Goal: Task Accomplishment & Management: Manage account settings

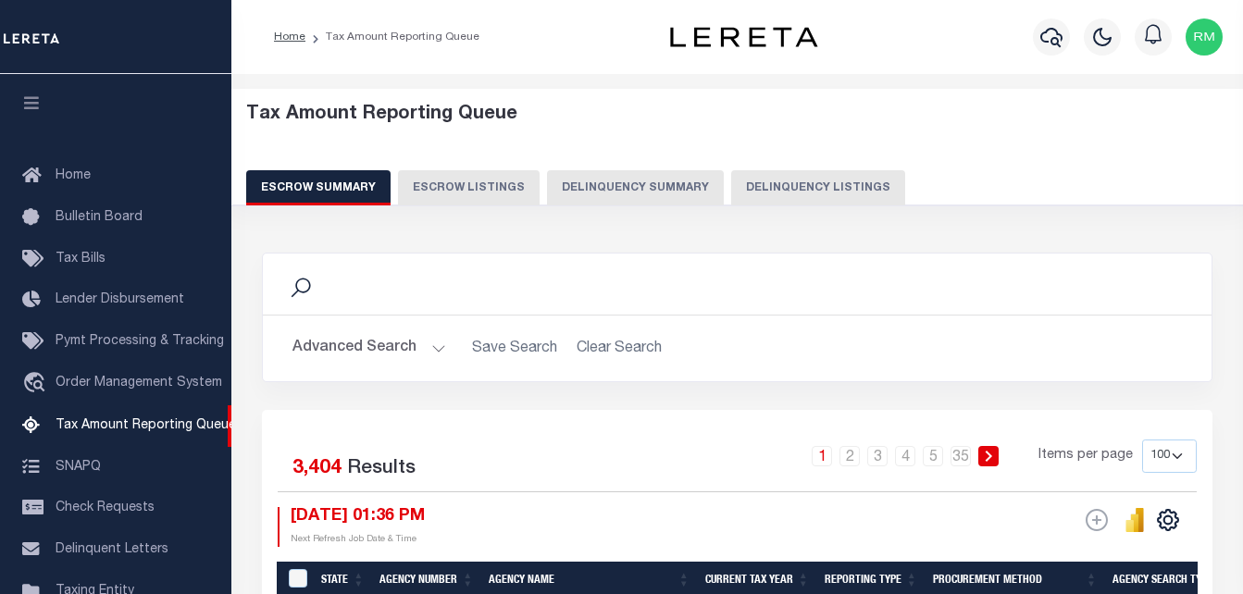
select select "100"
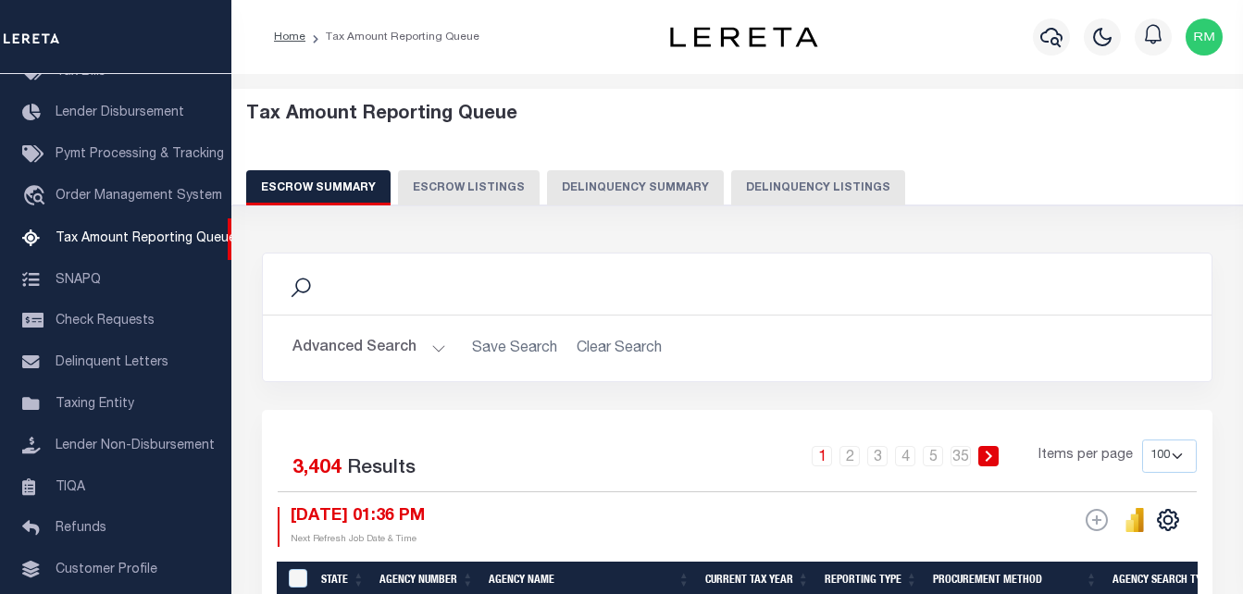
click at [780, 185] on button "Delinquency Listings" at bounding box center [818, 187] width 174 height 35
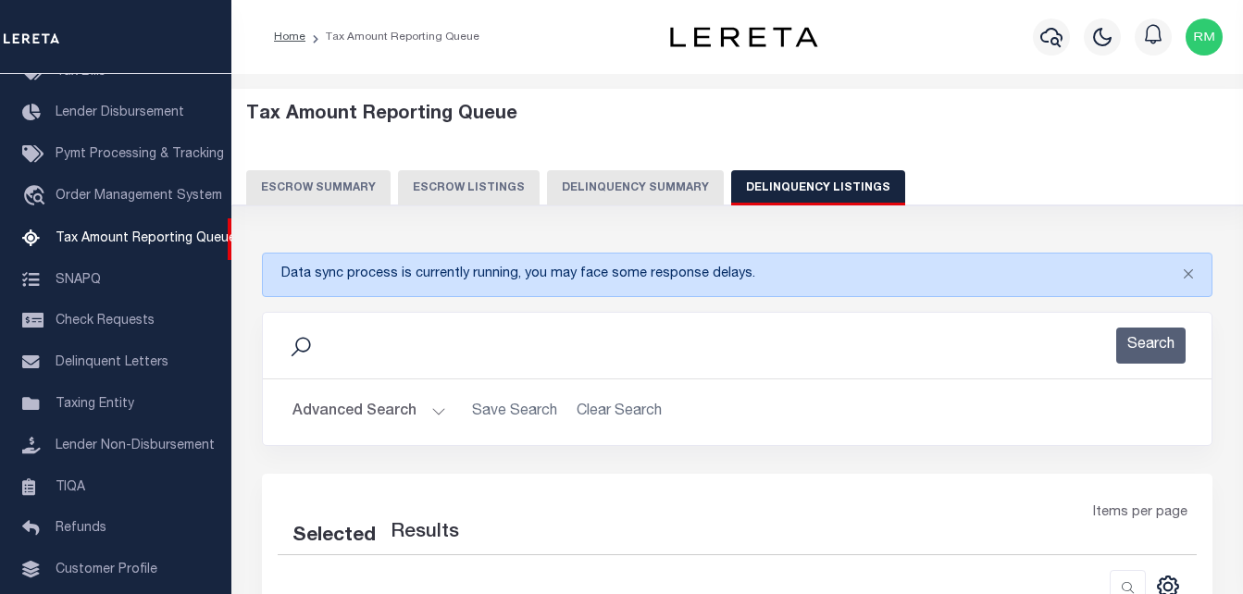
click at [355, 411] on button "Advanced Search" at bounding box center [370, 412] width 154 height 36
select select "100"
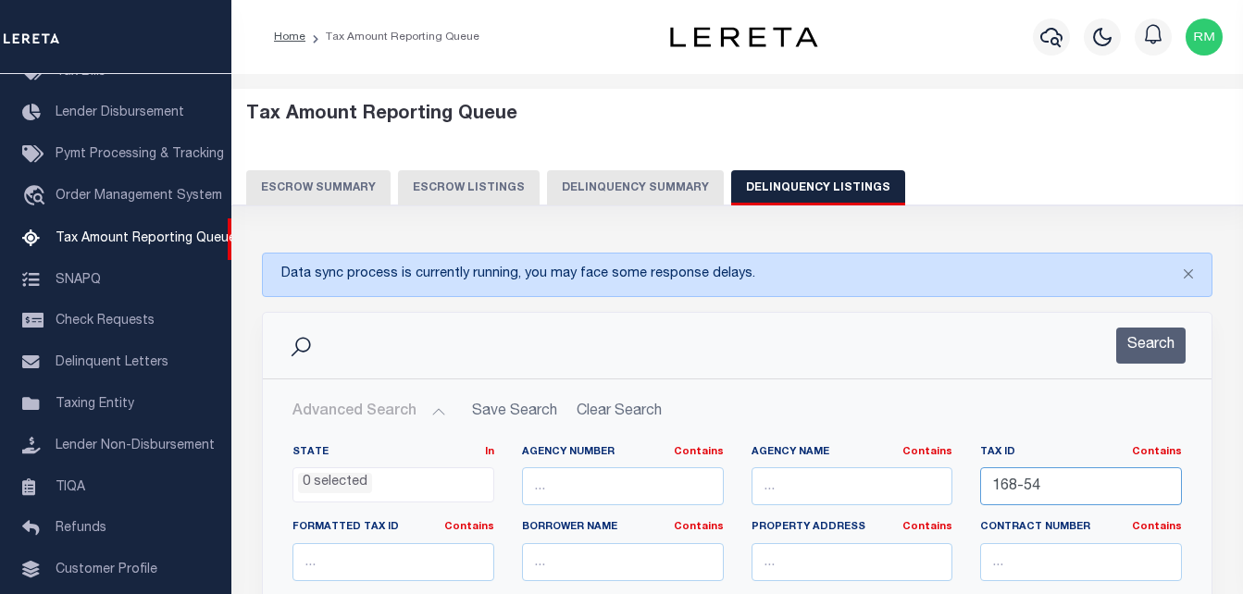
click at [1059, 493] on input "168-54" at bounding box center [1082, 487] width 202 height 38
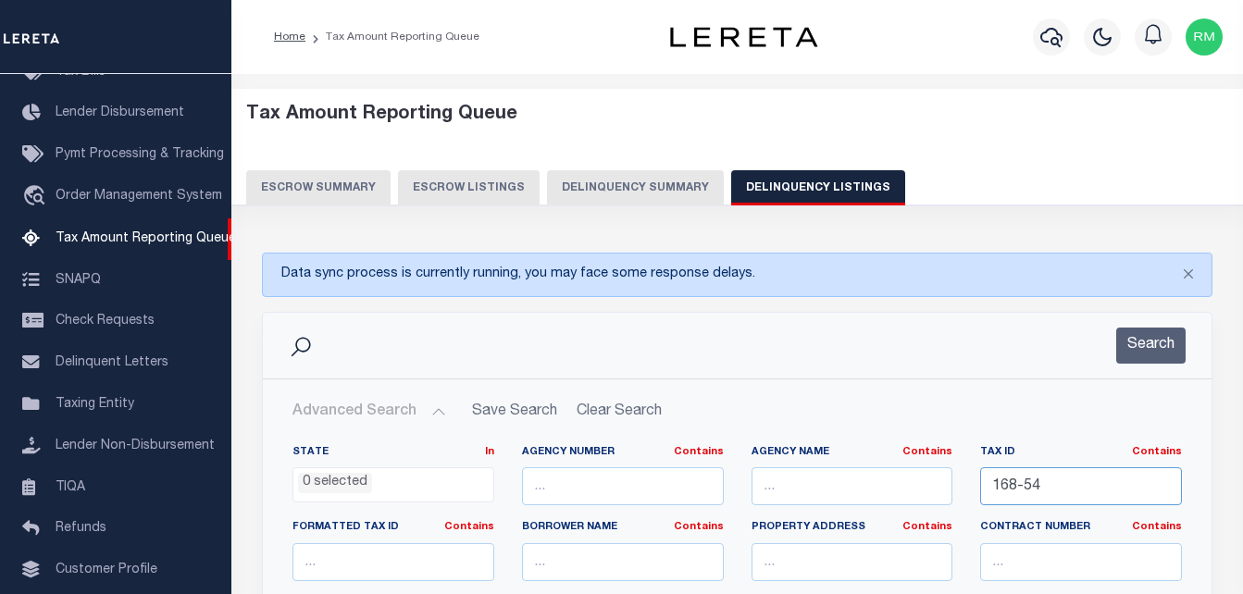
paste input "80-6"
type input "180-64"
click at [1138, 334] on button "Search" at bounding box center [1151, 346] width 69 height 36
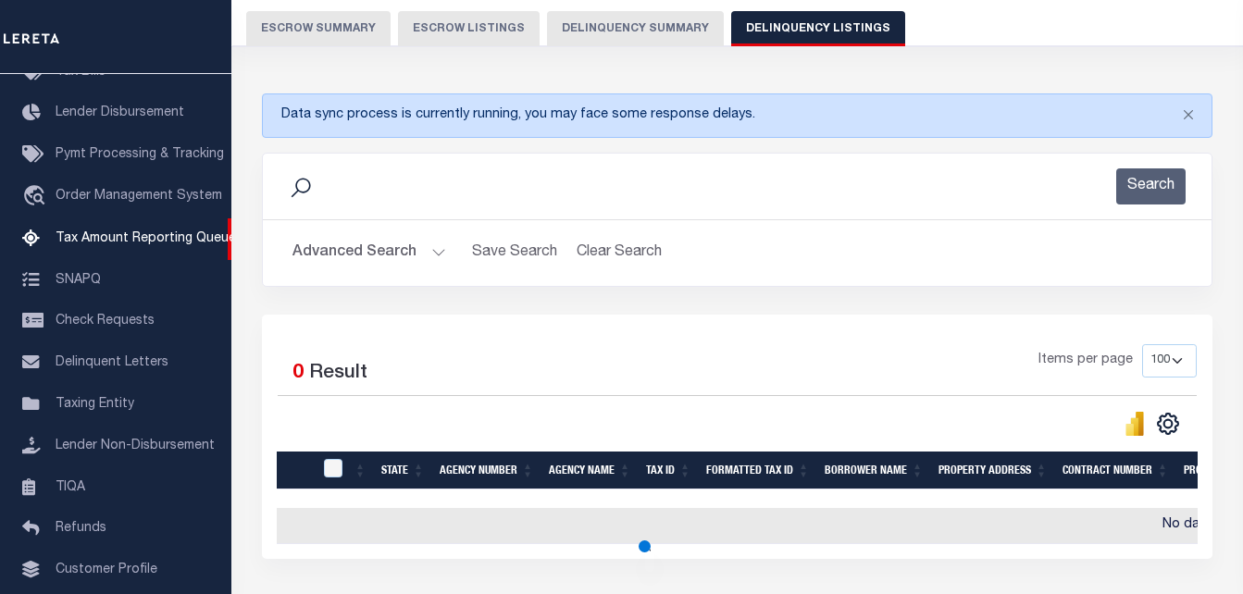
scroll to position [185, 0]
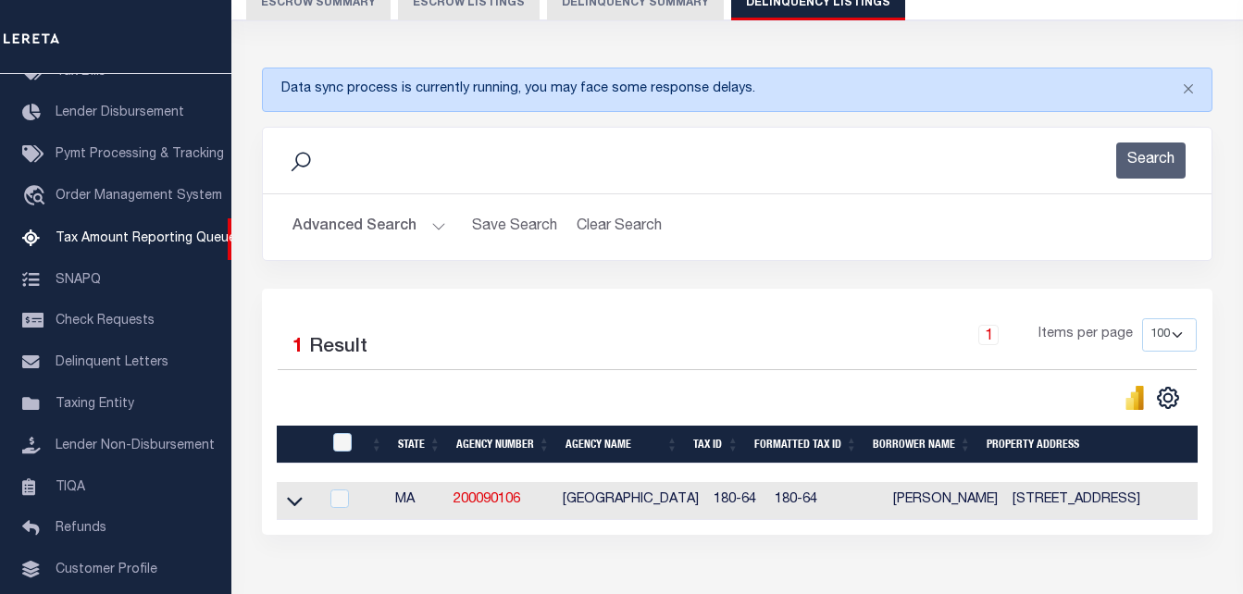
click at [294, 506] on icon at bounding box center [295, 501] width 16 height 9
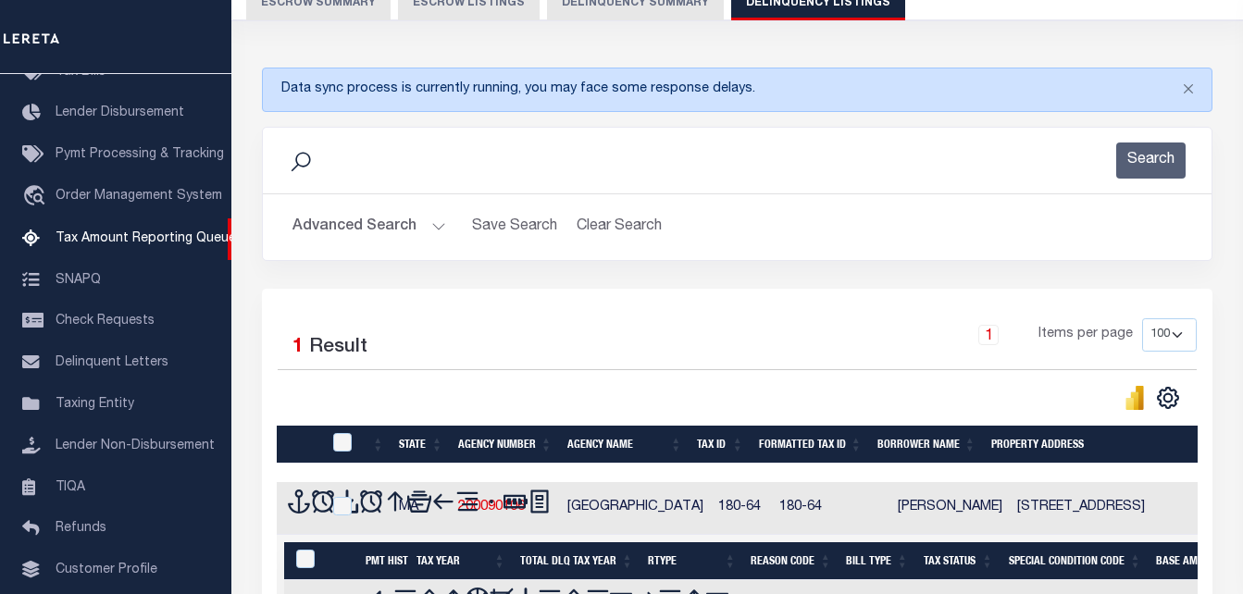
scroll to position [370, 0]
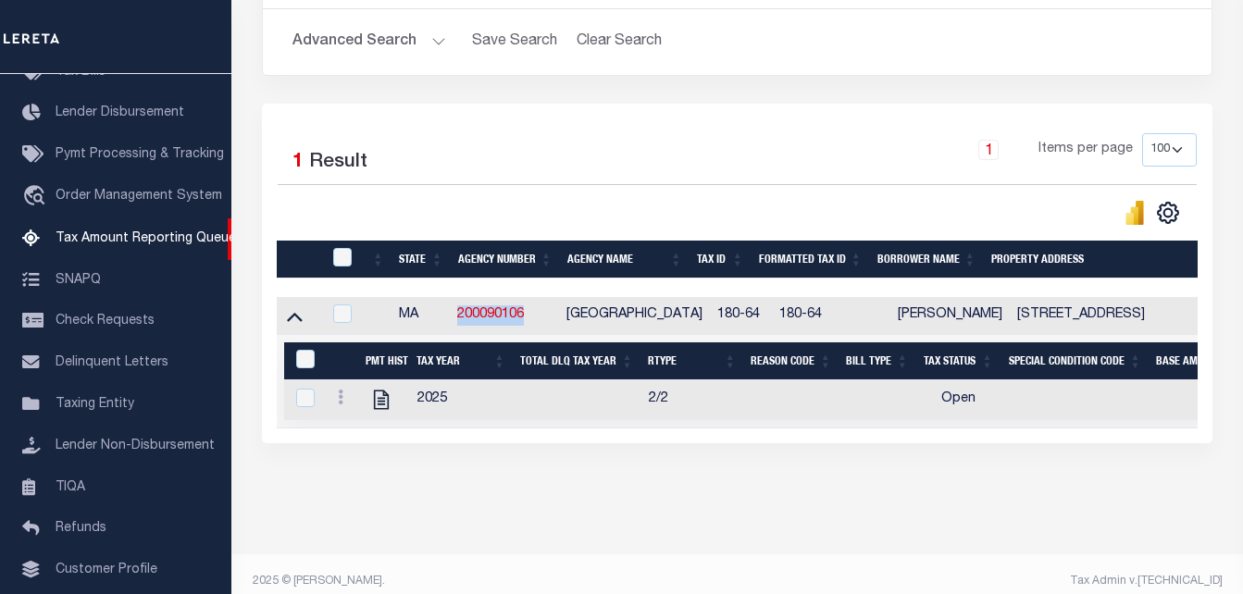
copy link "200090106"
drag, startPoint x: 531, startPoint y: 319, endPoint x: 457, endPoint y: 323, distance: 74.2
click at [457, 323] on td "200090106" at bounding box center [504, 316] width 109 height 38
checkbox input "true"
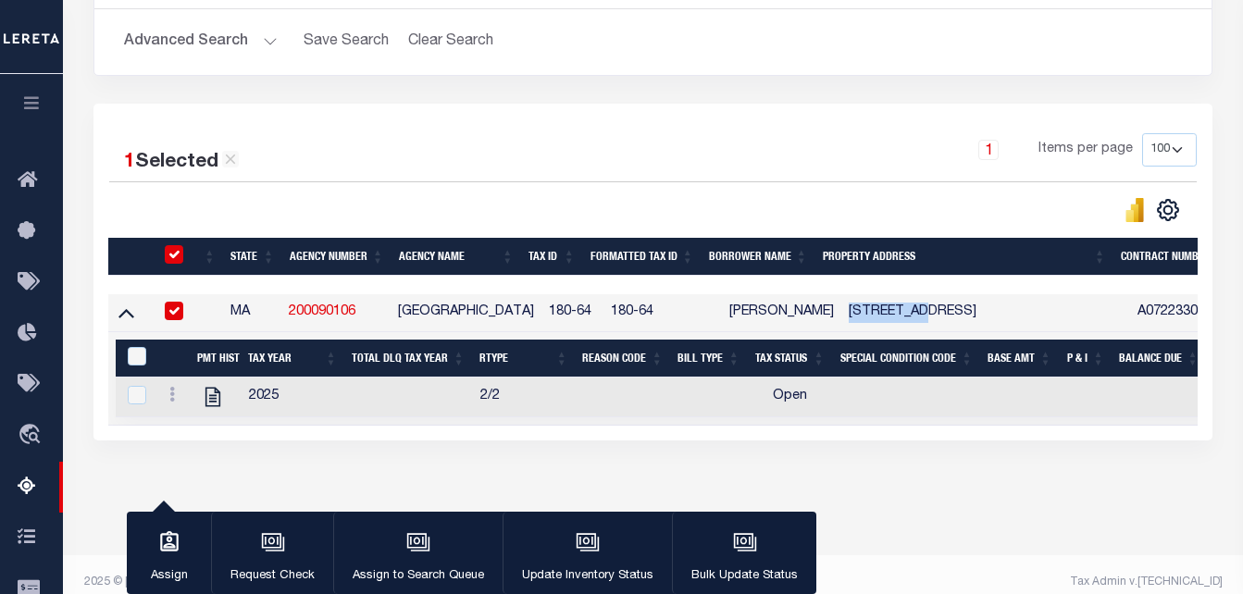
drag, startPoint x: 912, startPoint y: 317, endPoint x: 830, endPoint y: 309, distance: 82.7
click at [842, 309] on td "65 ORCHARD STREET CAMBRIDGE MA 2140" at bounding box center [987, 313] width 290 height 38
checkbox input "false"
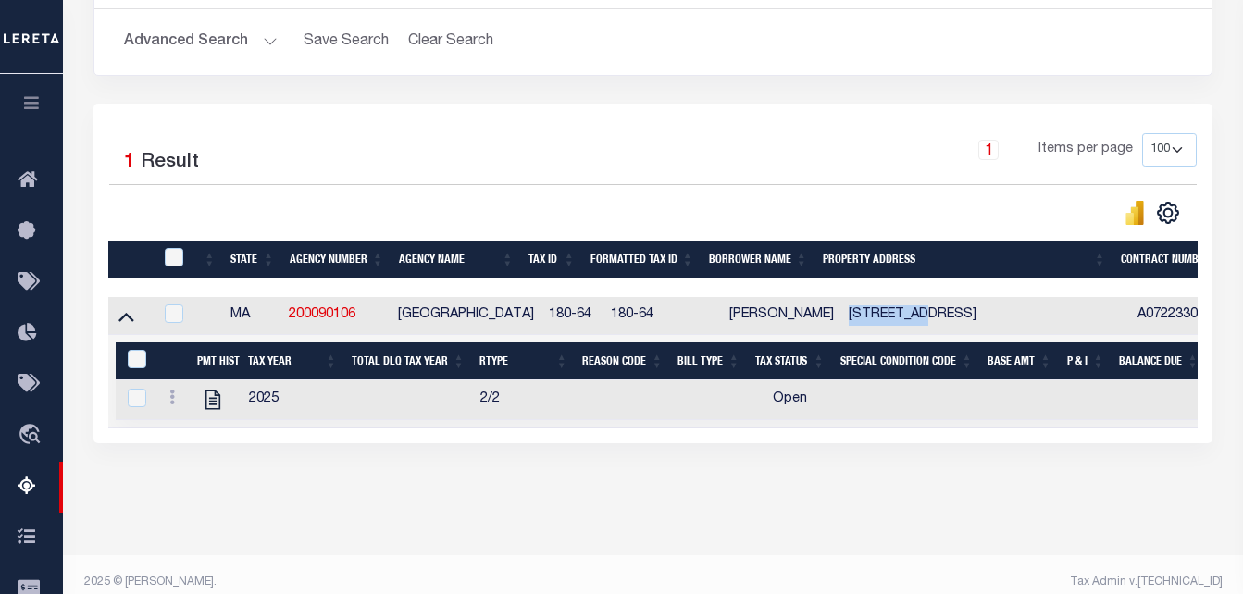
copy td "65 ORCHARD"
drag, startPoint x: 746, startPoint y: 315, endPoint x: 718, endPoint y: 327, distance: 31.1
click at [722, 327] on td "OFER LEVY" at bounding box center [781, 316] width 119 height 38
checkbox input "true"
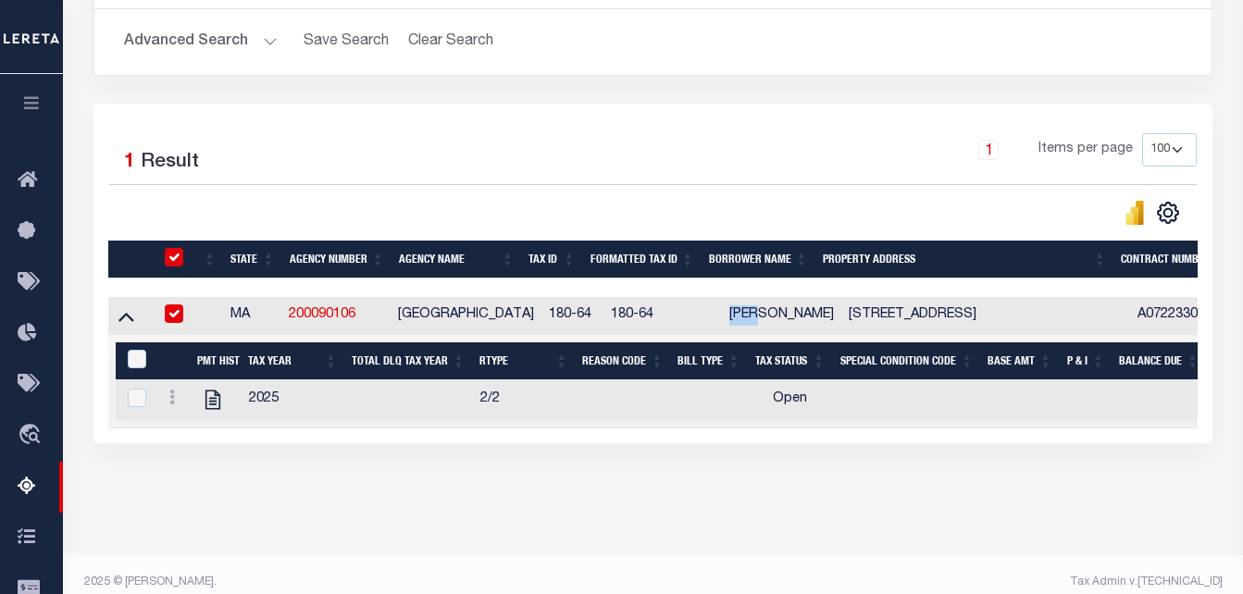
checkbox input "true"
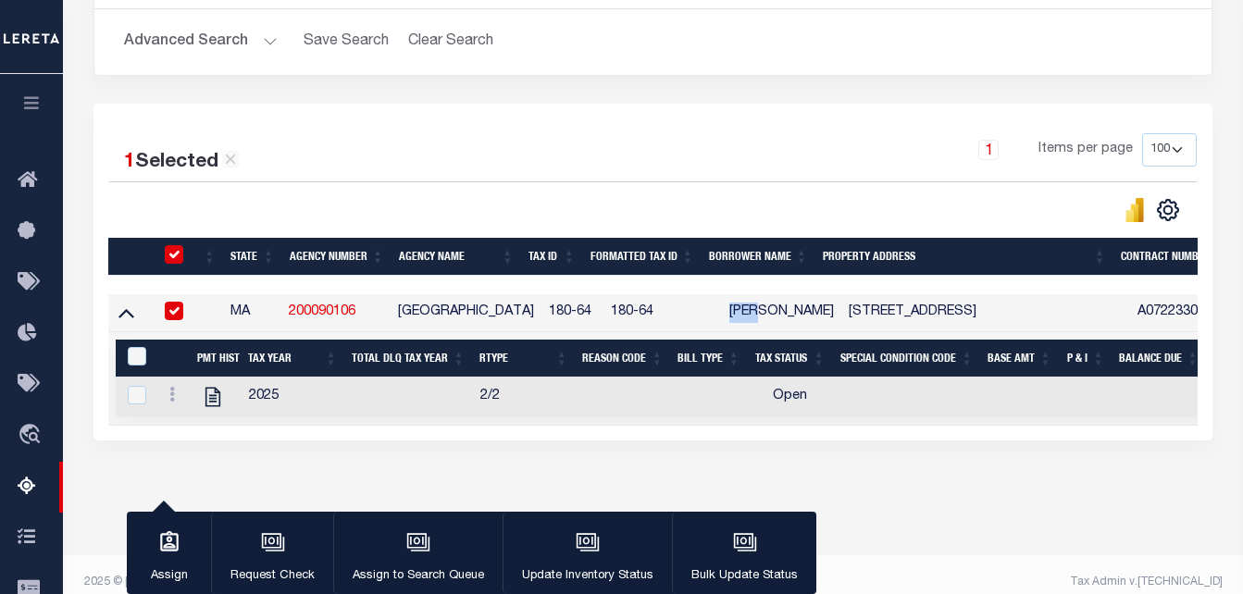
copy td "OFER"
click at [171, 401] on icon at bounding box center [172, 394] width 6 height 15
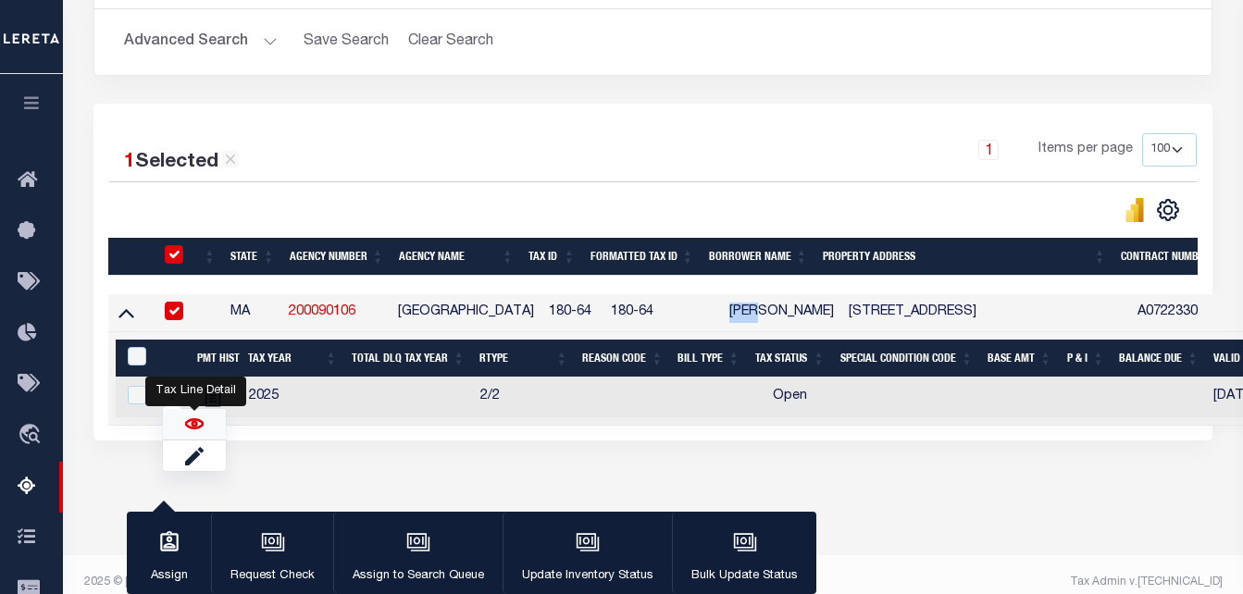
click at [190, 430] on img "" at bounding box center [194, 424] width 19 height 19
checkbox input "true"
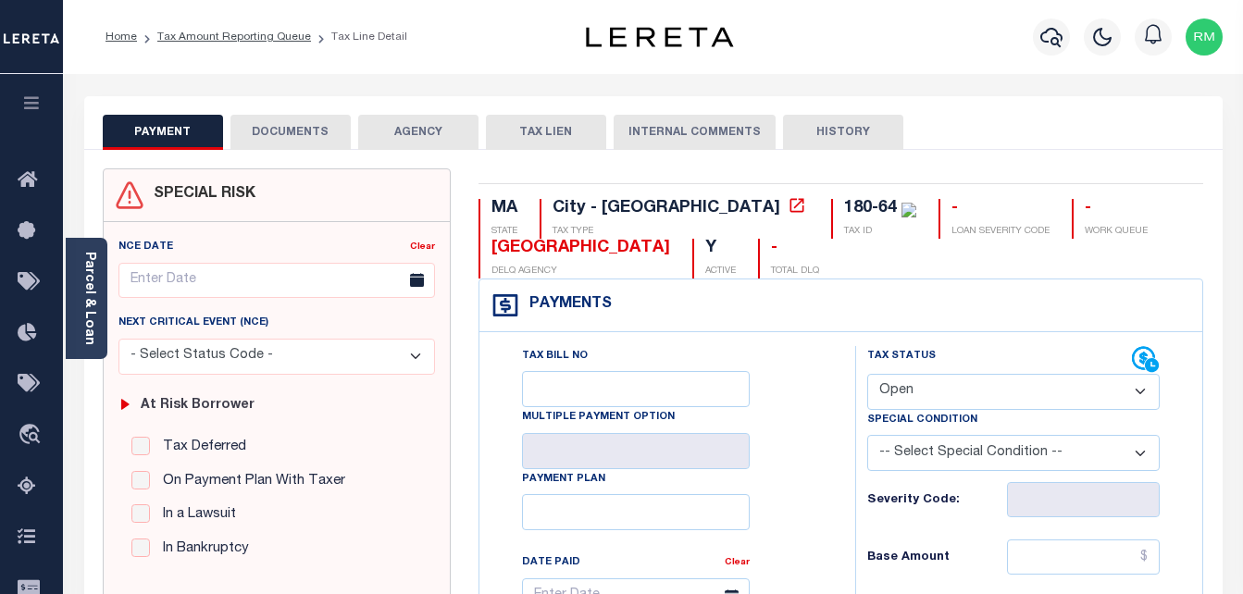
click at [974, 381] on select "- Select Status Code - Open Due/Unpaid Paid Incomplete No Tax Due Internal Refu…" at bounding box center [1015, 392] width 294 height 36
select select "PYD"
click at [868, 375] on select "- Select Status Code - Open Due/Unpaid Paid Incomplete No Tax Due Internal Refu…" at bounding box center [1015, 392] width 294 height 36
type input "[DATE]"
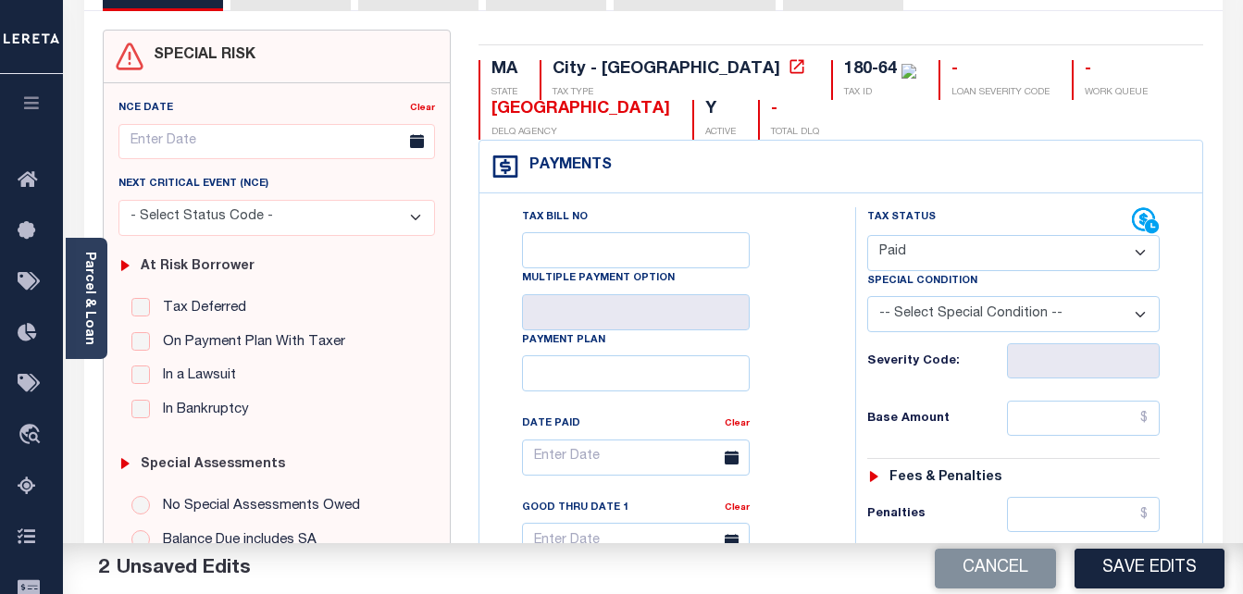
scroll to position [185, 0]
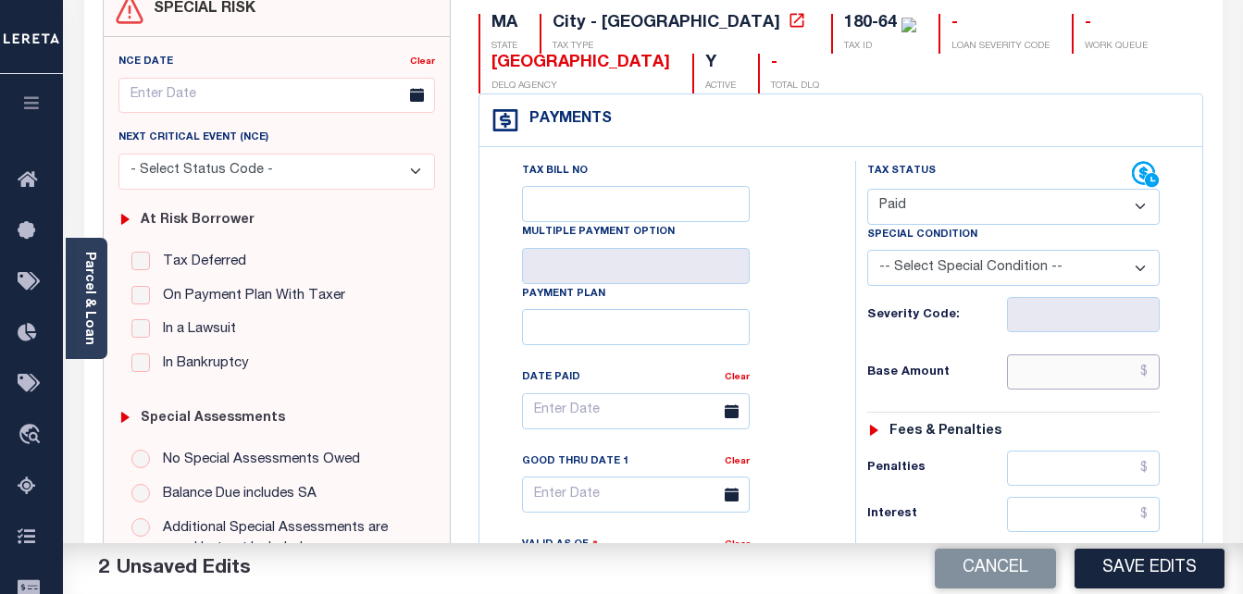
click at [1071, 382] on input "text" at bounding box center [1083, 372] width 153 height 35
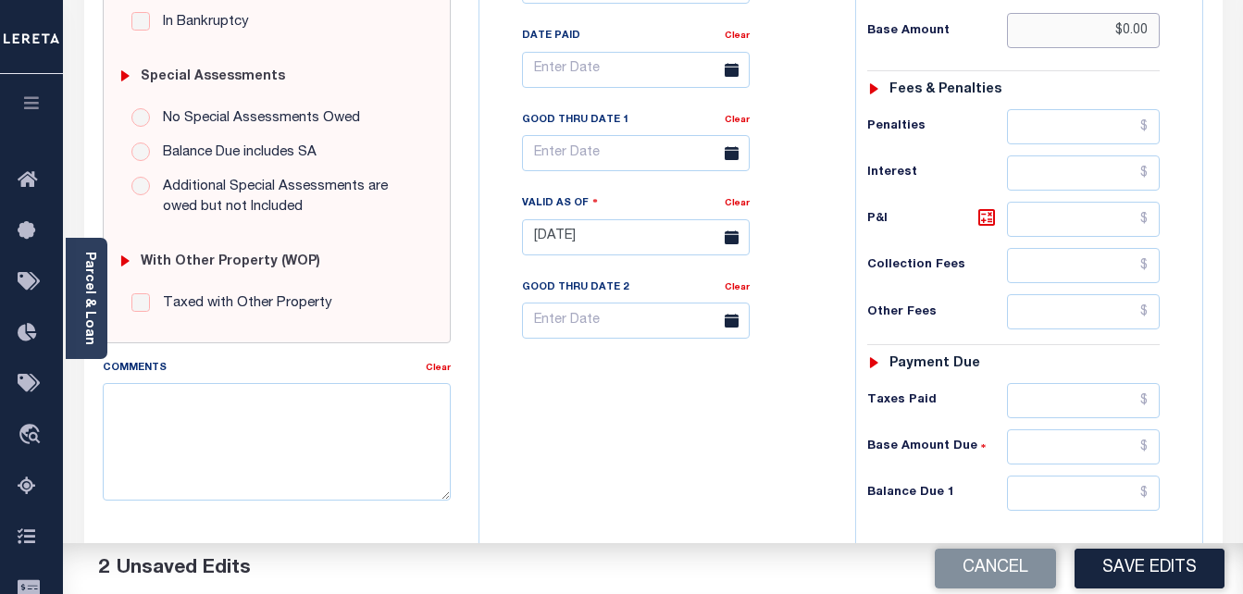
scroll to position [556, 0]
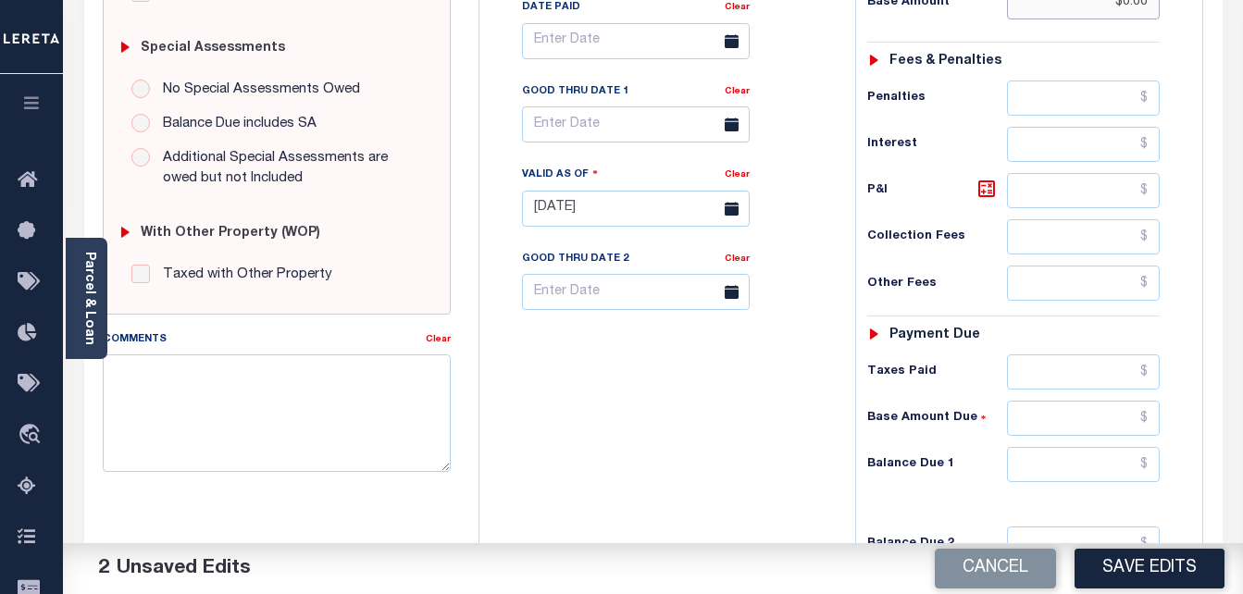
type input "$0.00"
click at [1105, 471] on input "text" at bounding box center [1083, 464] width 153 height 35
type input "$0.00"
click at [553, 117] on input "text" at bounding box center [636, 124] width 228 height 36
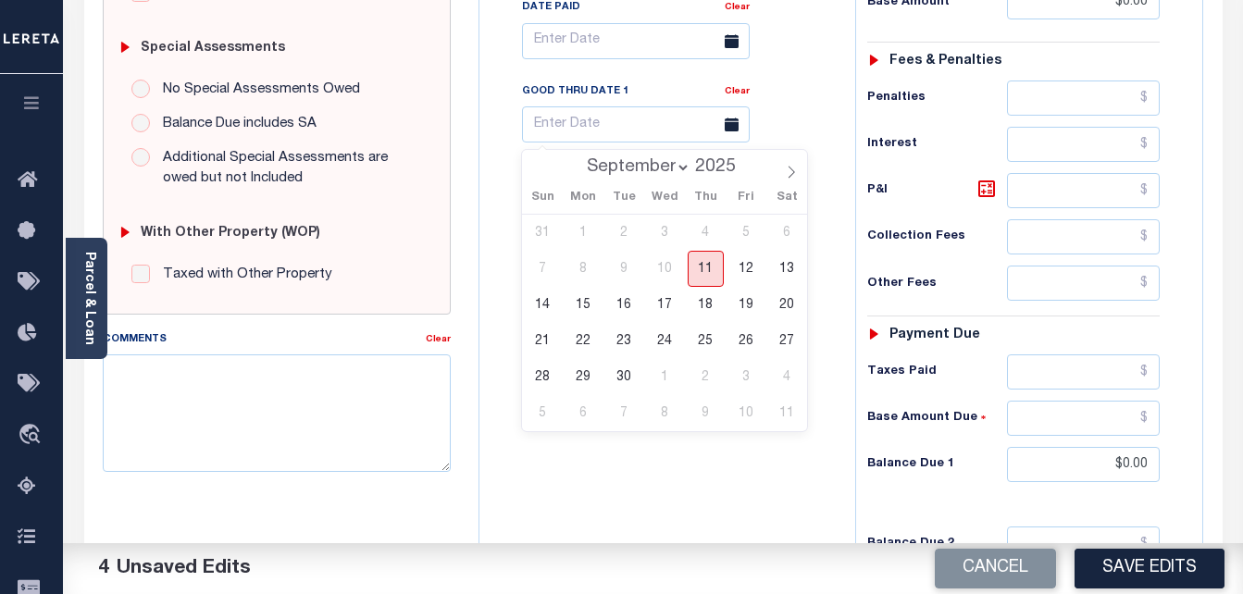
click at [695, 265] on span "11" at bounding box center [706, 269] width 36 height 36
type input "[DATE]"
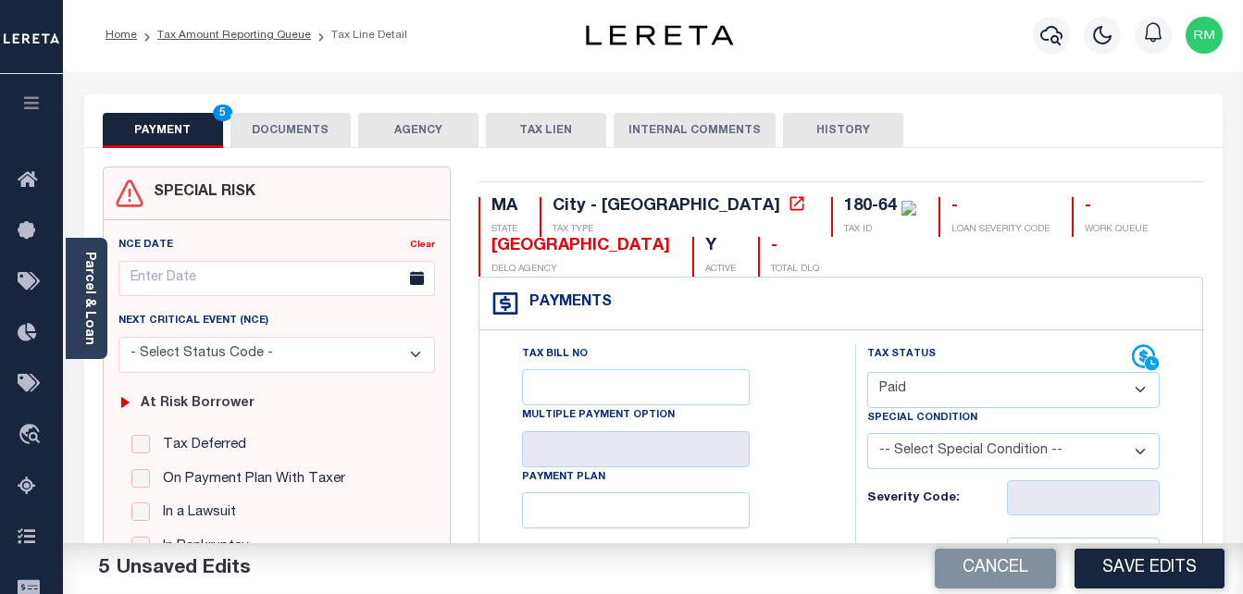
scroll to position [0, 0]
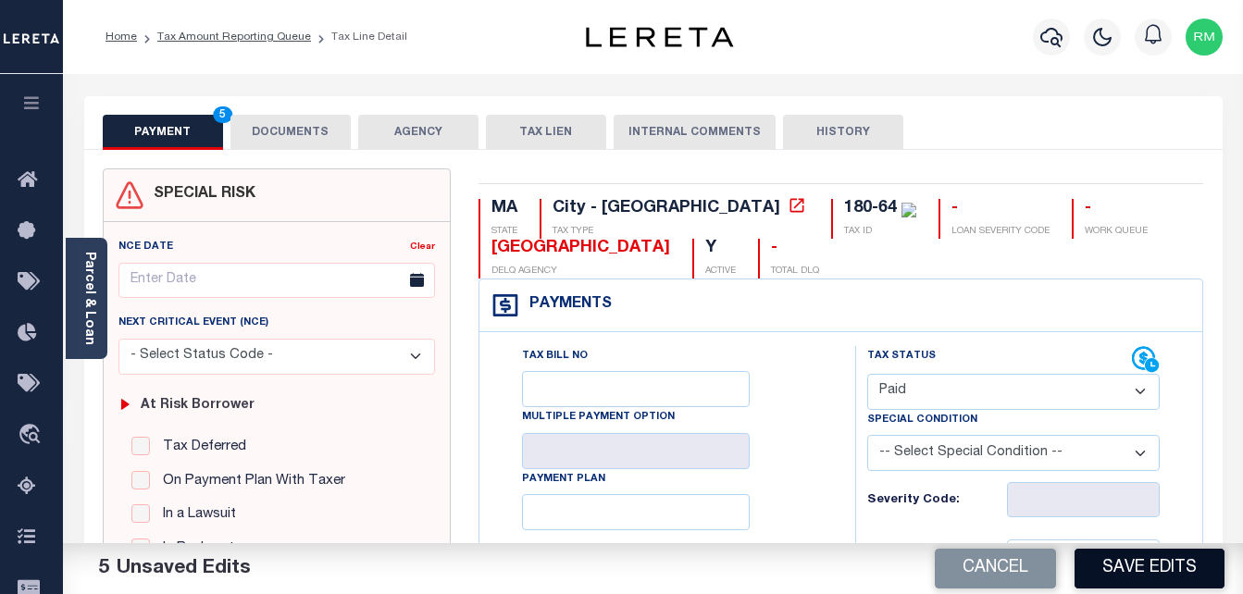
click at [1161, 566] on button "Save Edits" at bounding box center [1150, 569] width 150 height 40
checkbox input "false"
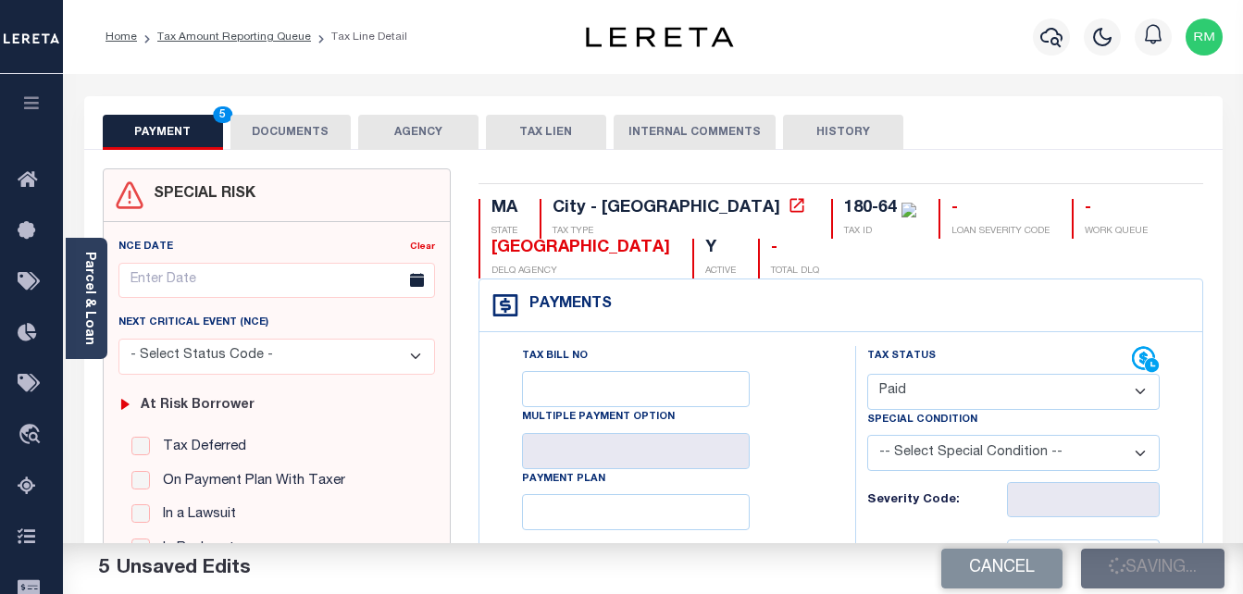
type input "$0"
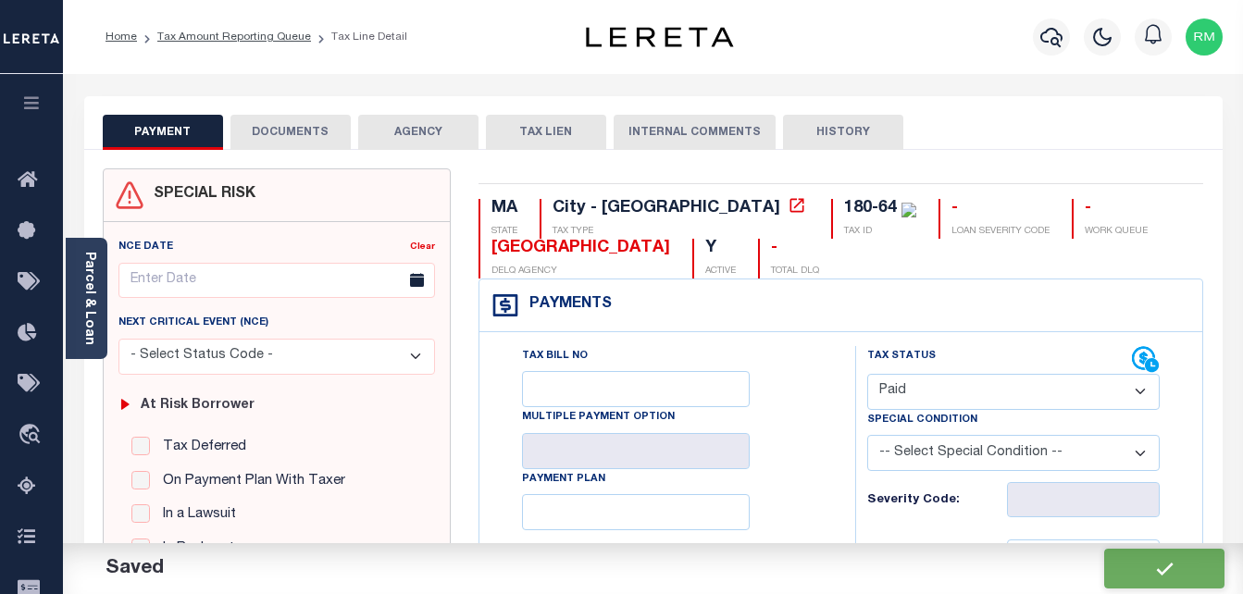
click at [291, 137] on button "DOCUMENTS" at bounding box center [291, 132] width 120 height 35
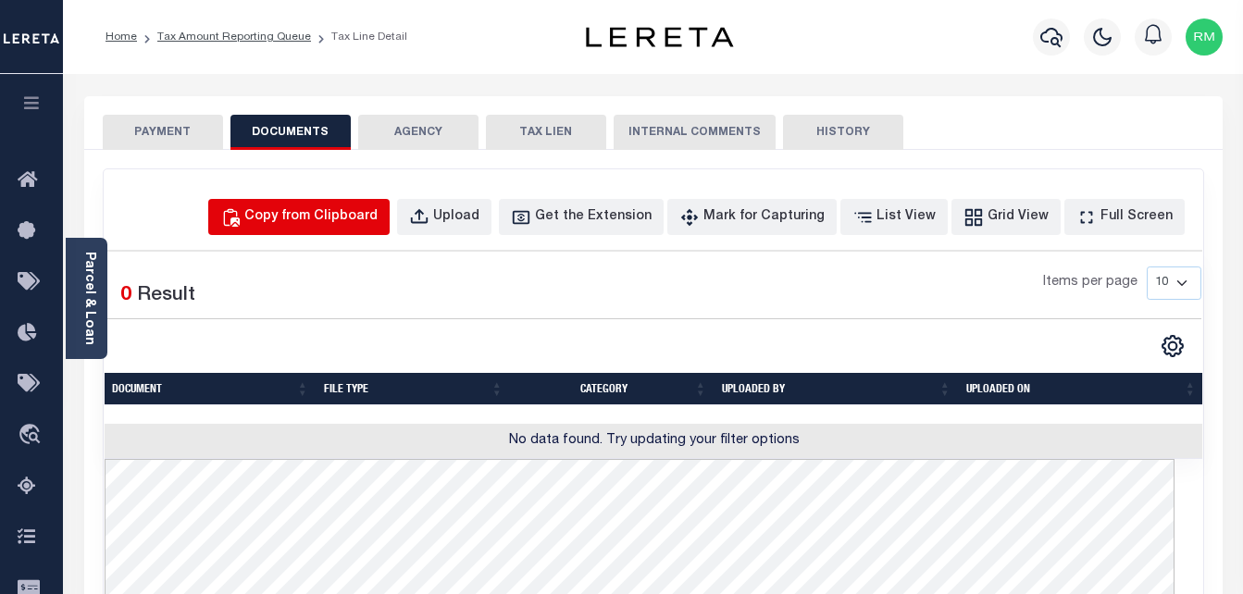
click at [378, 222] on div "Copy from Clipboard" at bounding box center [310, 217] width 133 height 20
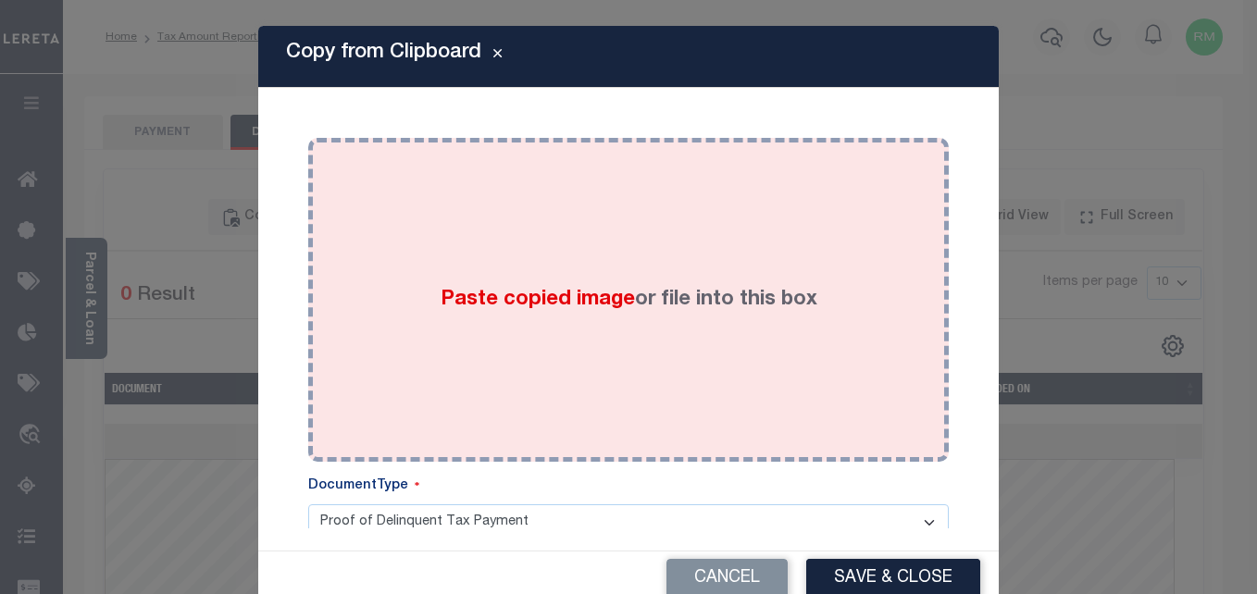
click at [556, 255] on div "Paste copied image or file into this box" at bounding box center [628, 300] width 613 height 296
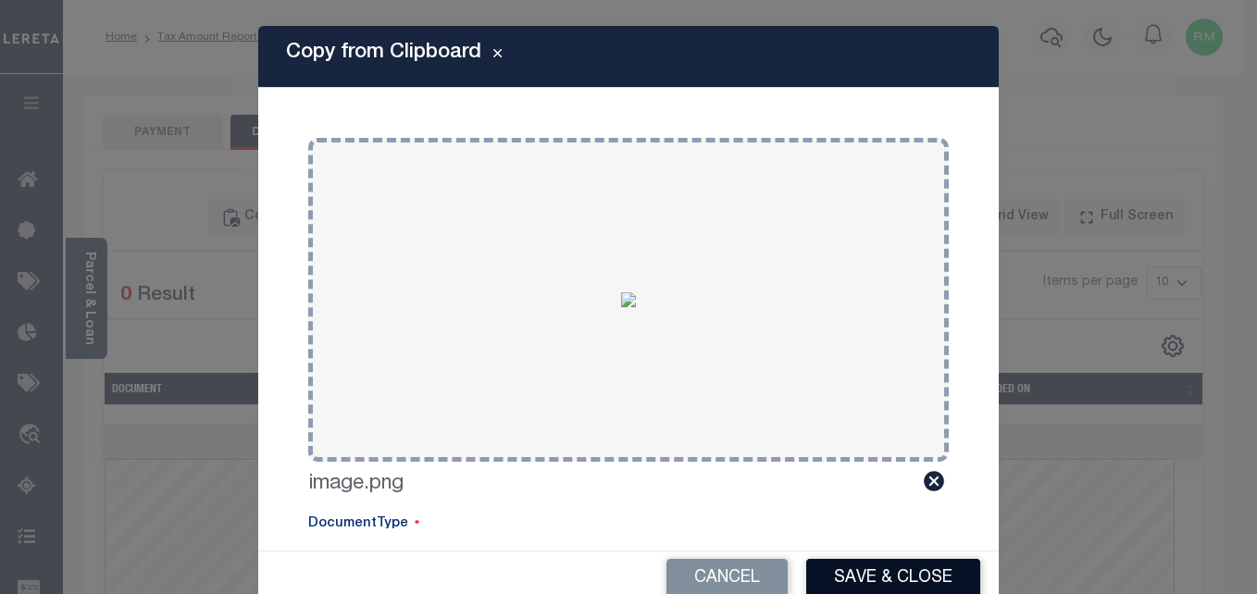
click at [906, 569] on button "Save & Close" at bounding box center [893, 579] width 174 height 40
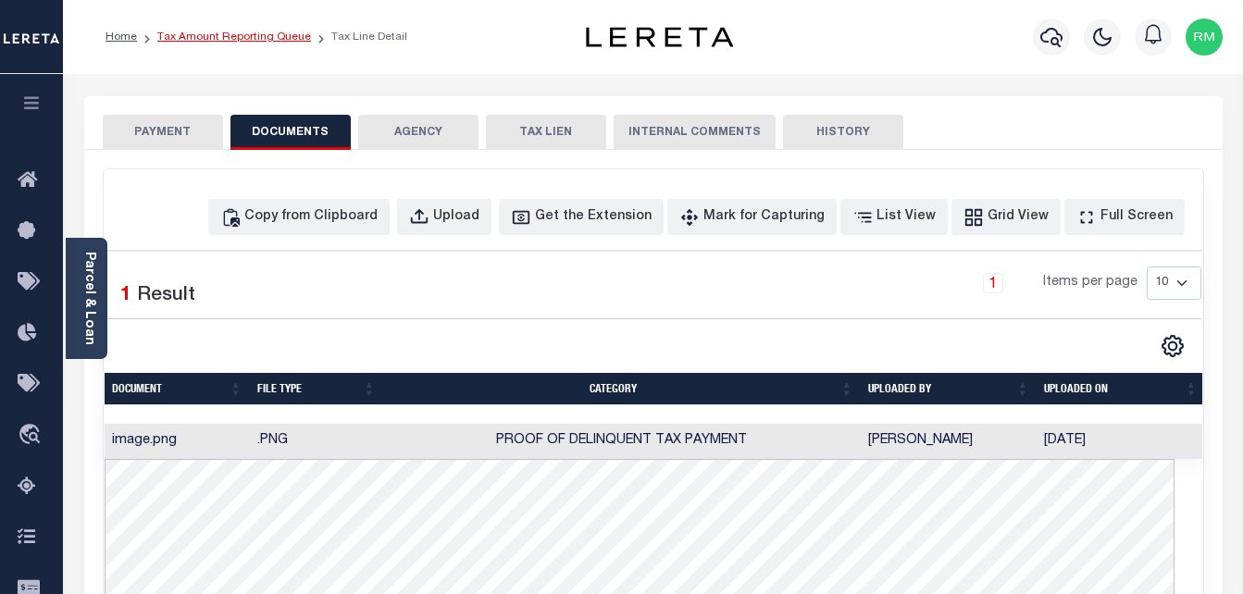
click at [226, 40] on link "Tax Amount Reporting Queue" at bounding box center [234, 36] width 154 height 11
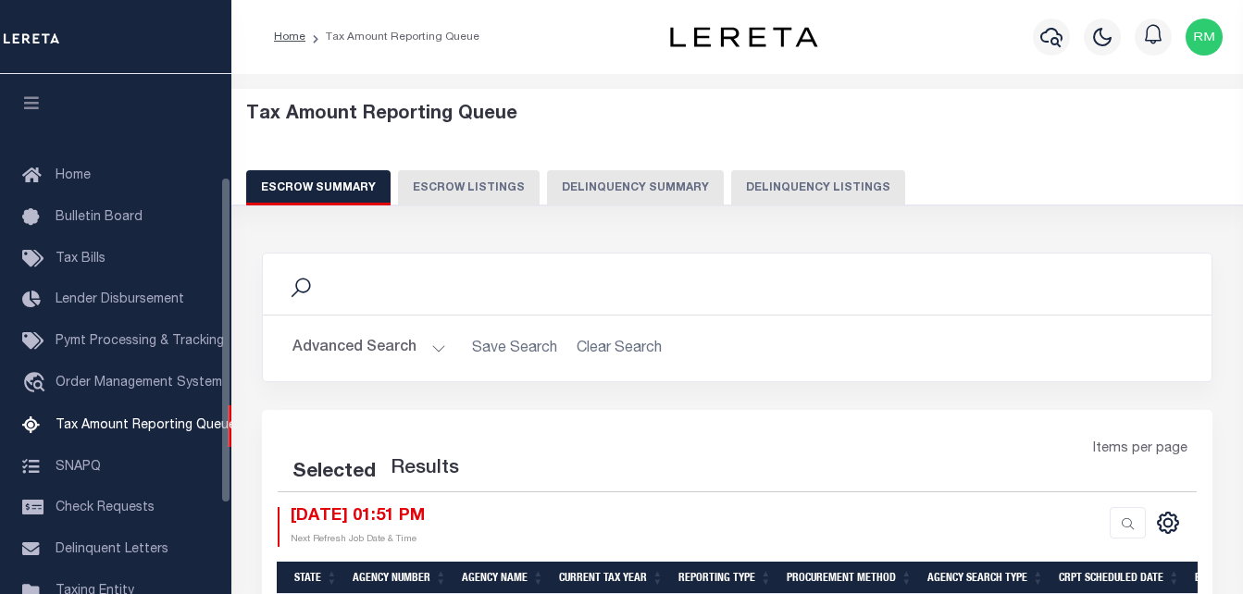
select select "100"
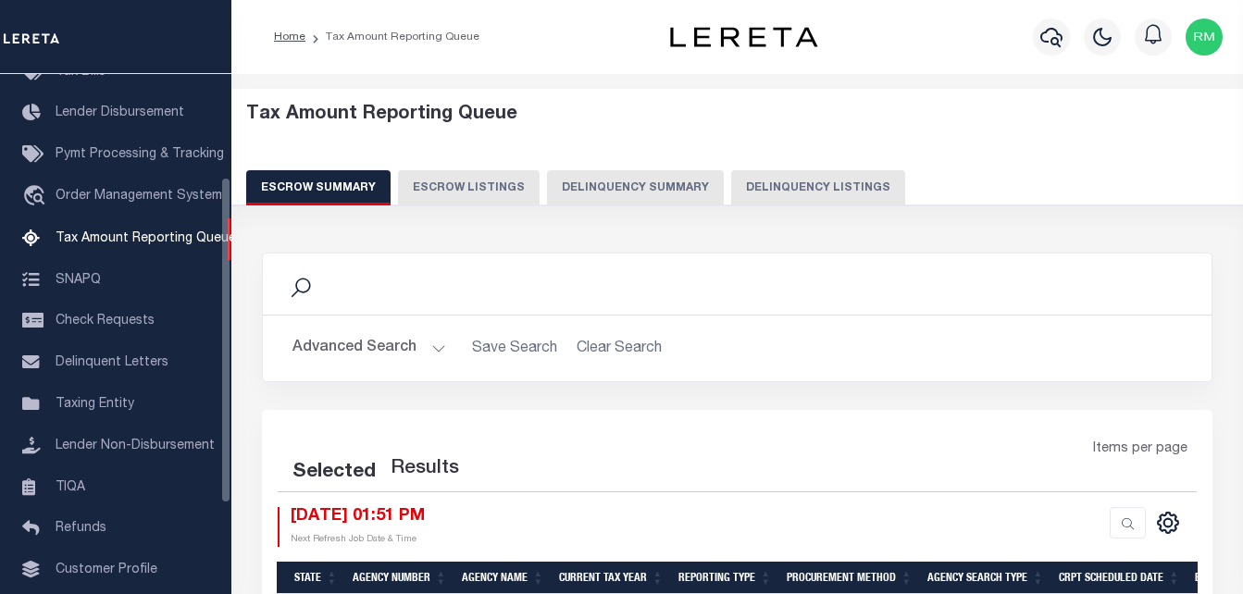
select select "100"
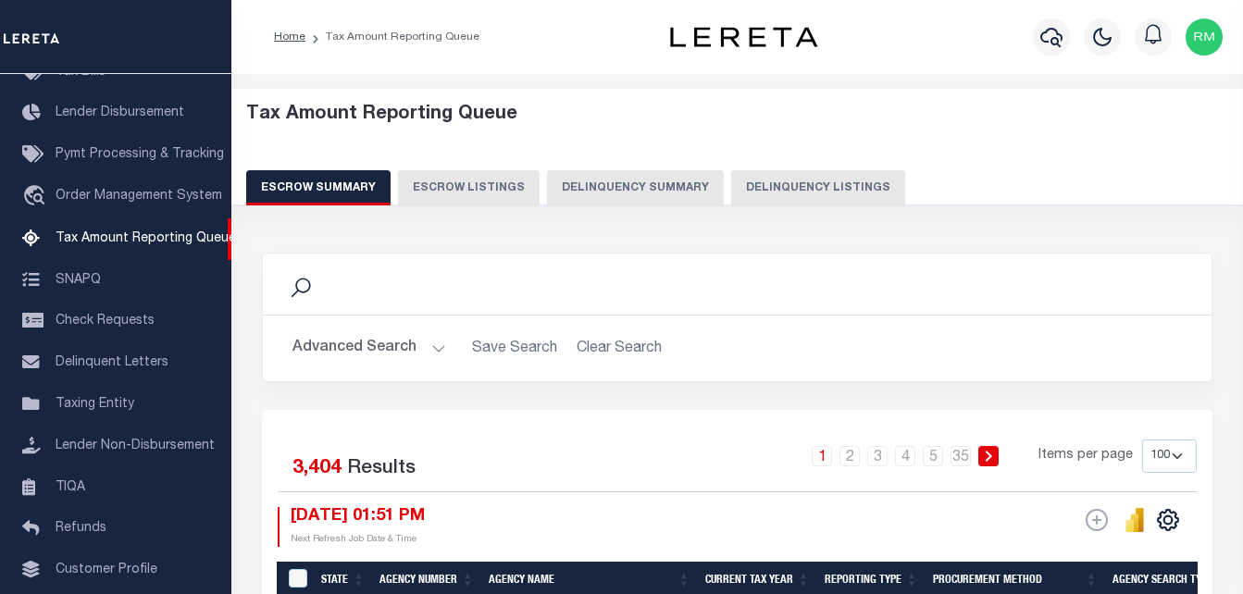
click at [811, 195] on button "Delinquency Listings" at bounding box center [818, 187] width 174 height 35
select select "100"
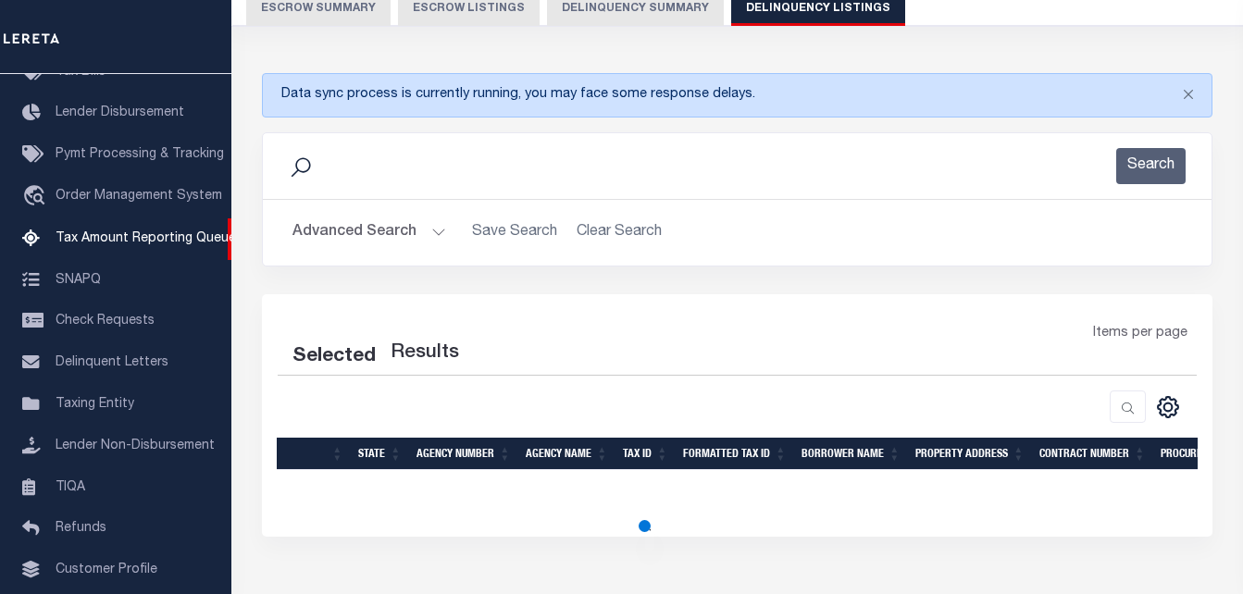
scroll to position [289, 0]
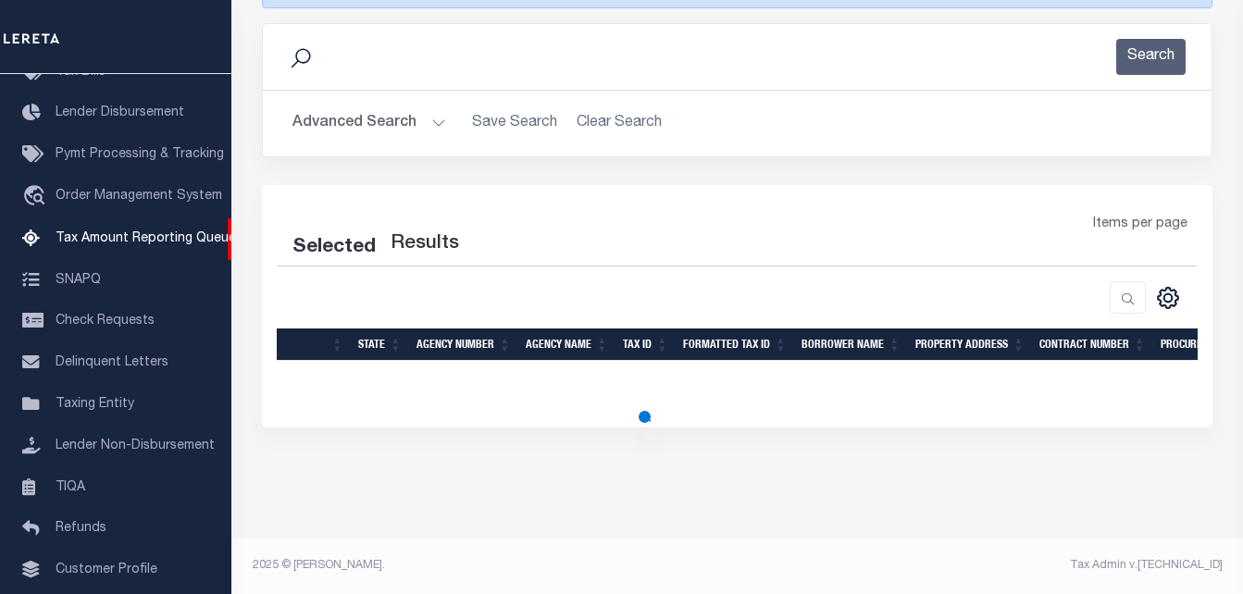
select select "100"
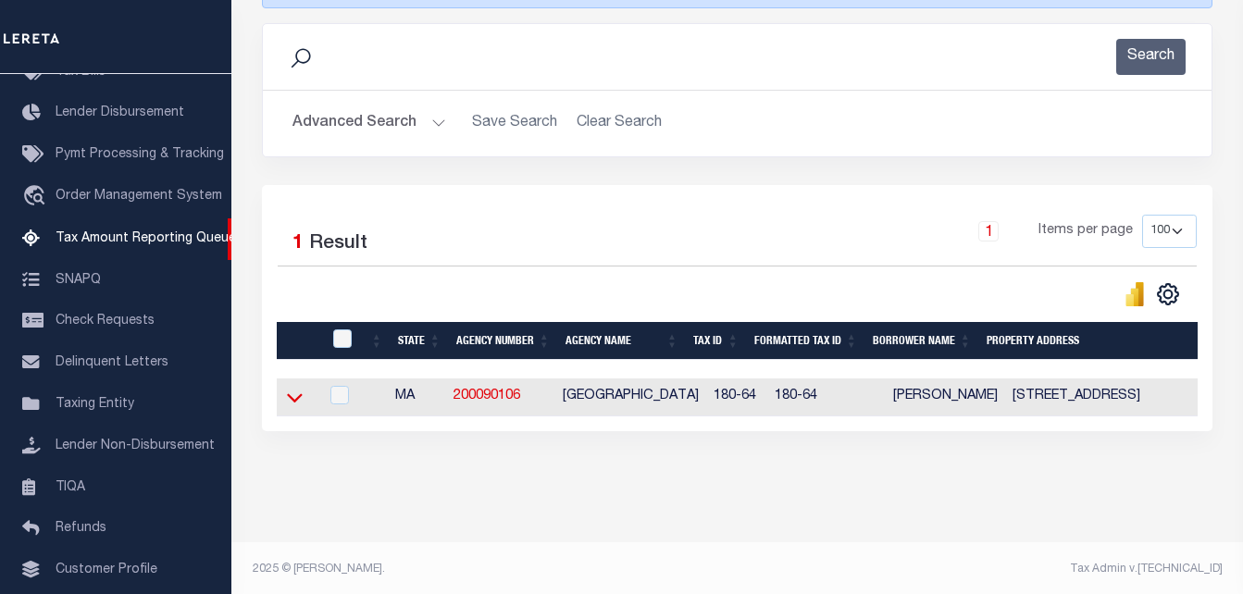
click at [298, 404] on icon at bounding box center [295, 397] width 16 height 19
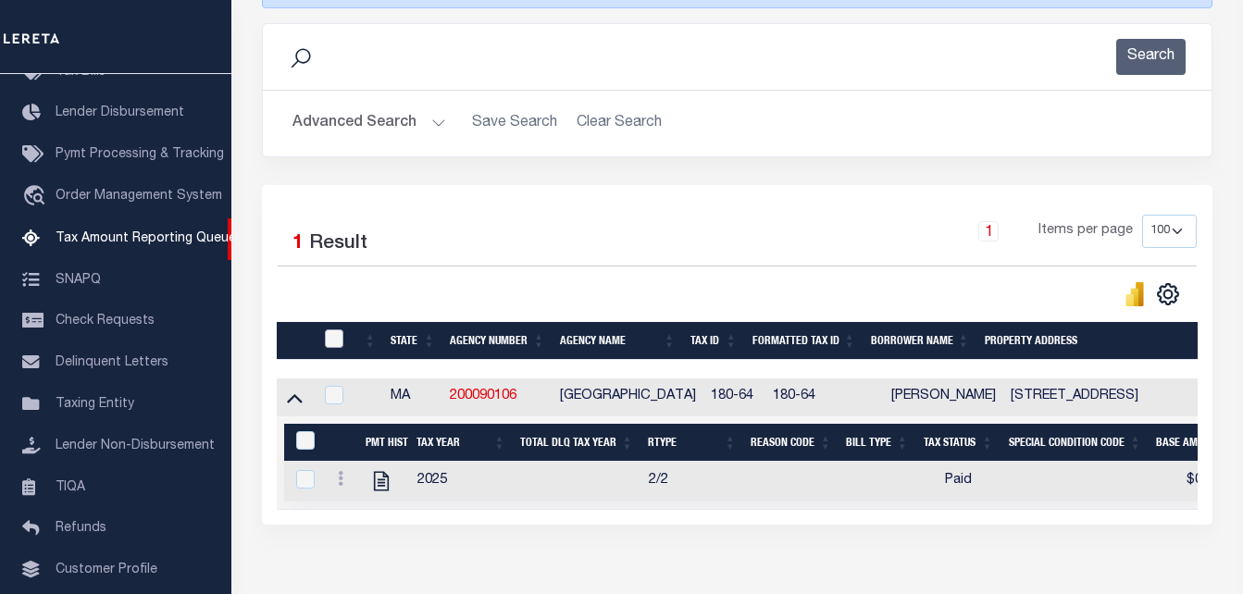
click at [332, 345] on input "checkbox" at bounding box center [334, 339] width 19 height 19
checkbox input "true"
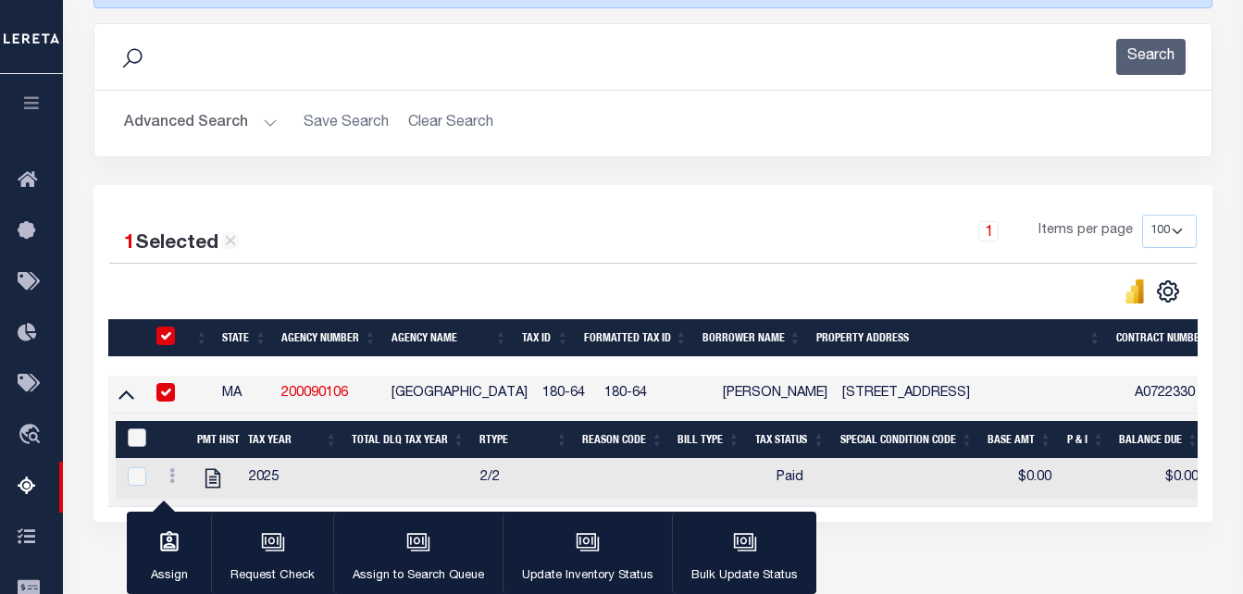
click at [134, 441] on input "&nbsp;" at bounding box center [137, 438] width 19 height 19
checkbox input "true"
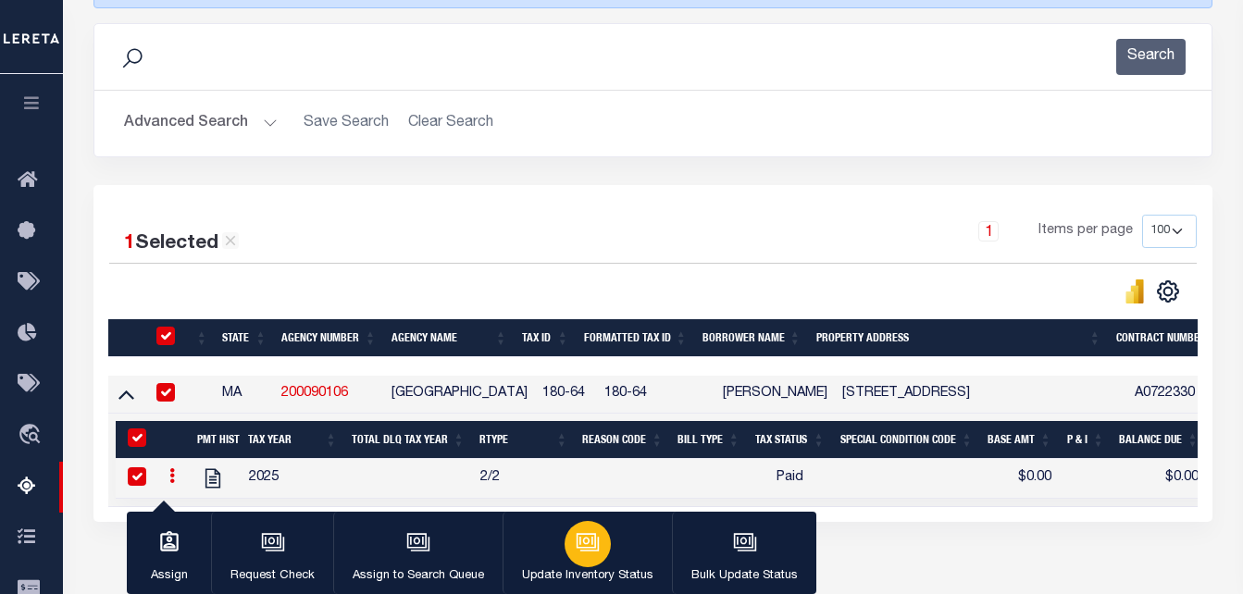
click at [596, 568] on p "Update Inventory Status" at bounding box center [587, 577] width 131 height 19
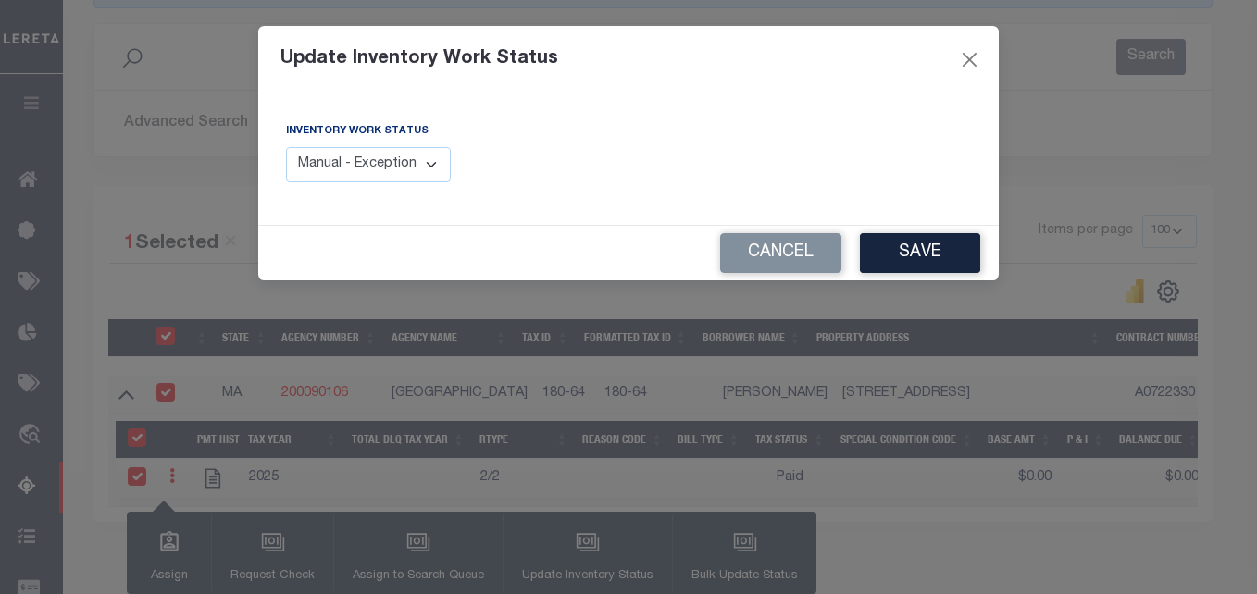
click at [434, 170] on select "Manual - Exception Pended - Awaiting Search Late Add Exception Completed" at bounding box center [368, 165] width 165 height 36
select select "4"
click at [286, 147] on select "Manual - Exception Pended - Awaiting Search Late Add Exception Completed" at bounding box center [368, 165] width 165 height 36
click at [907, 250] on button "Save" at bounding box center [920, 253] width 120 height 40
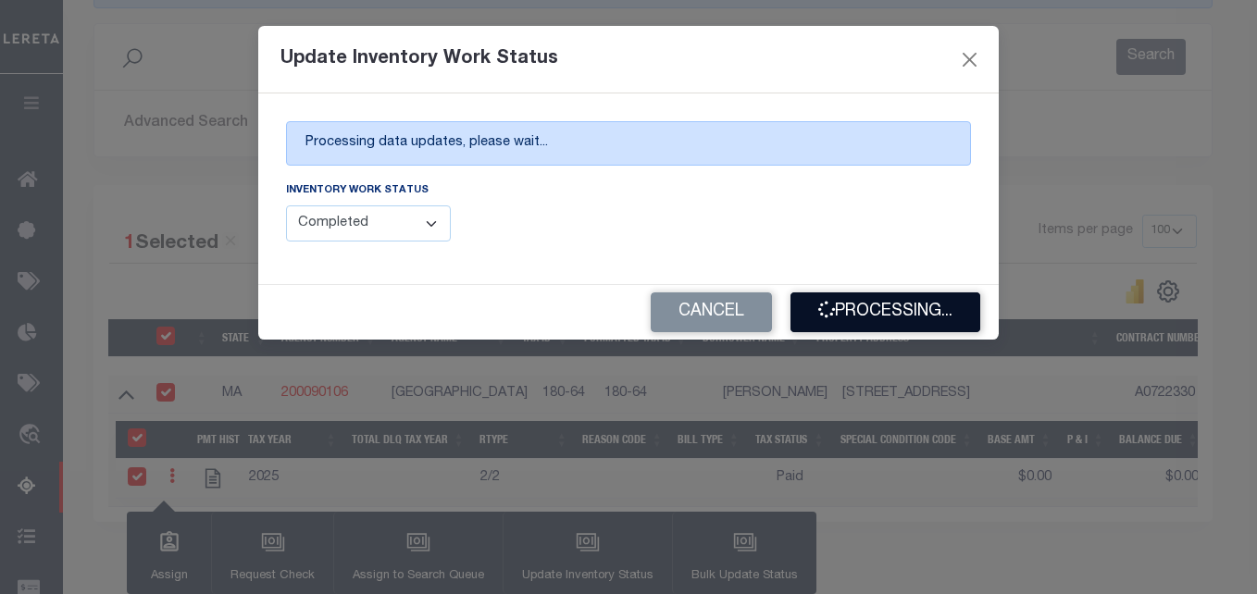
click at [948, 310] on button "Processing..." at bounding box center [886, 313] width 190 height 40
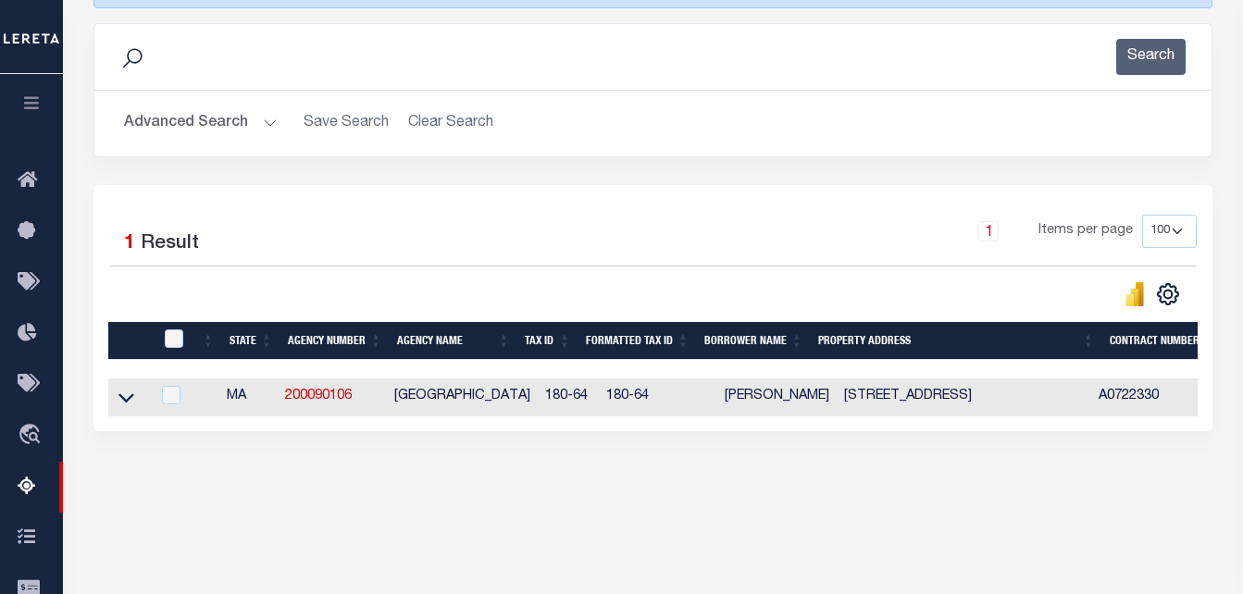
click at [249, 123] on button "Advanced Search" at bounding box center [201, 124] width 154 height 36
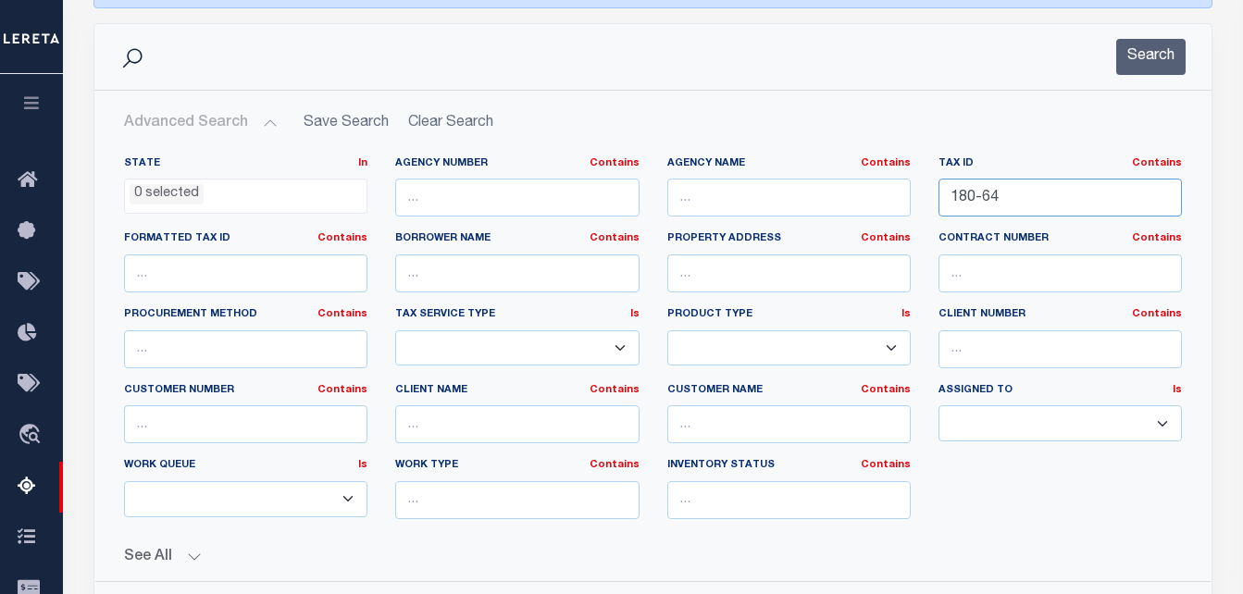
click at [1032, 198] on input "180-64" at bounding box center [1061, 198] width 244 height 38
click at [1031, 198] on input "180-64" at bounding box center [1061, 198] width 244 height 38
paste input "3-46"
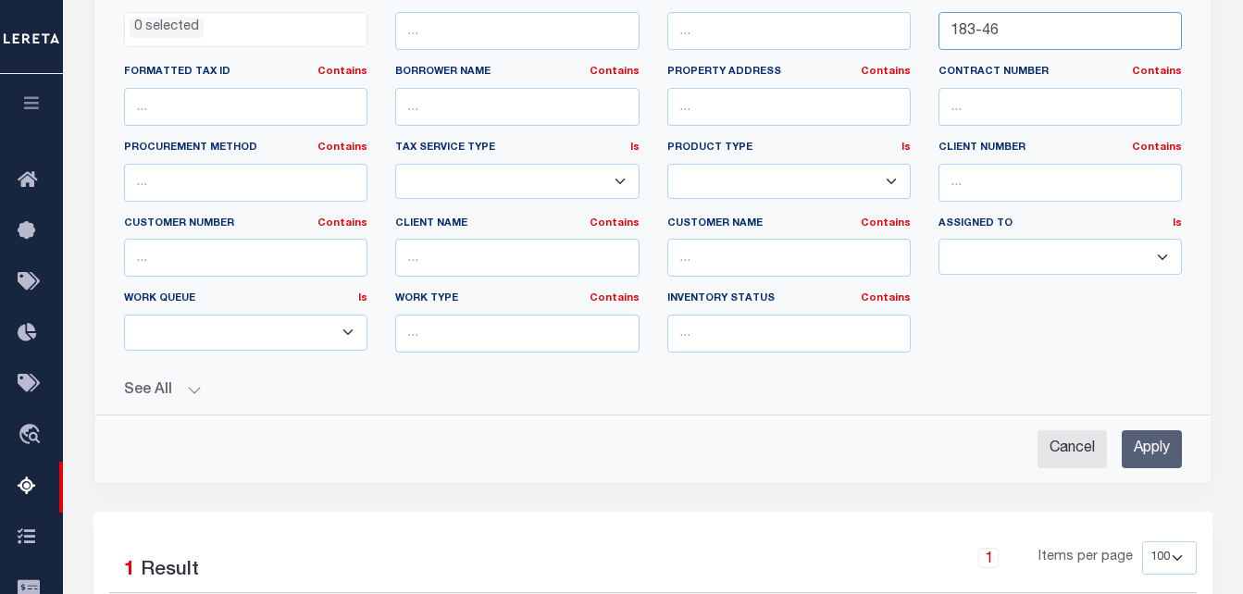
scroll to position [474, 0]
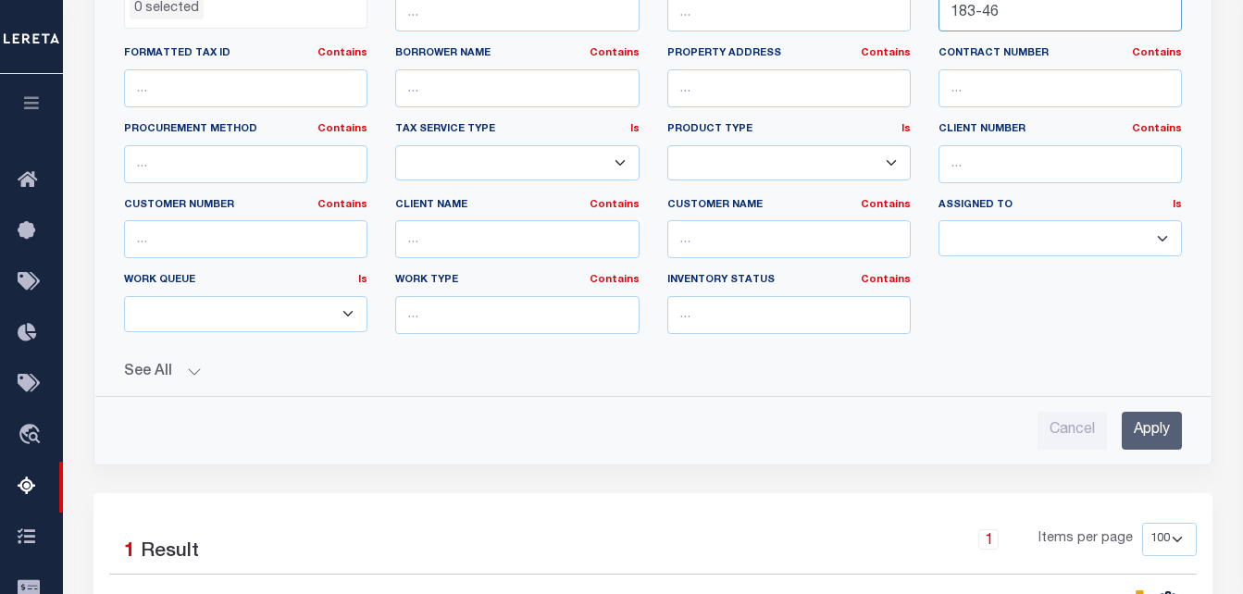
type input "183-46"
click at [1147, 434] on input "Apply" at bounding box center [1152, 431] width 60 height 38
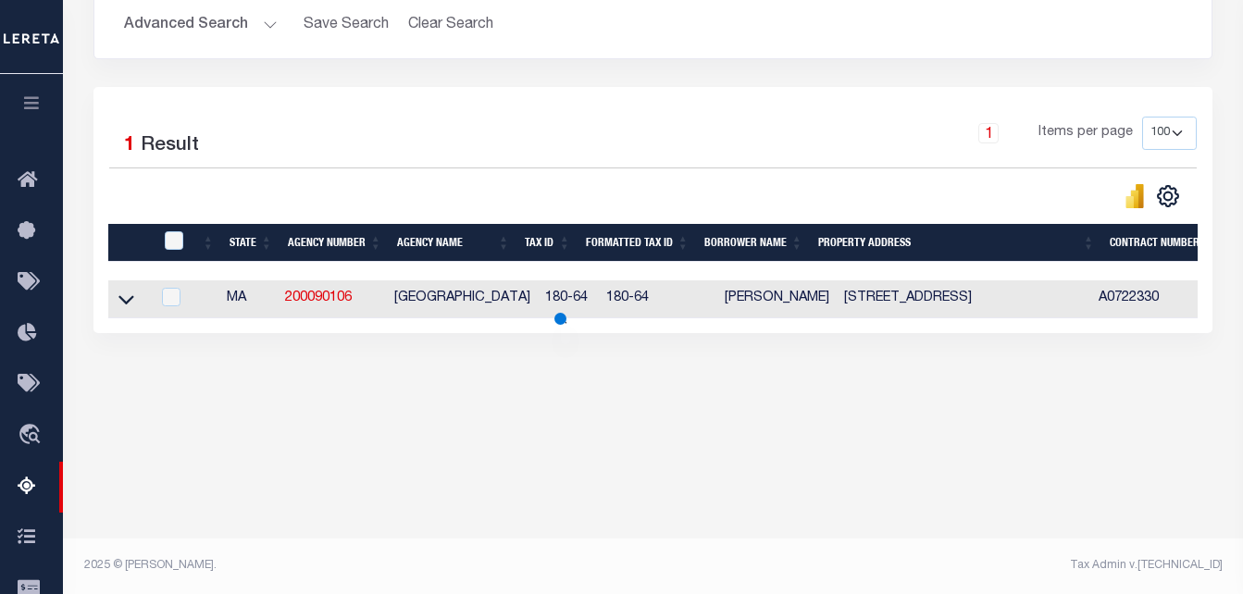
scroll to position [387, 0]
drag, startPoint x: 931, startPoint y: 301, endPoint x: 823, endPoint y: 297, distance: 107.5
click at [838, 297] on td "15 WOODBRIDGE STREET CAMBRIDGE MA 2140" at bounding box center [981, 300] width 286 height 38
checkbox input "true"
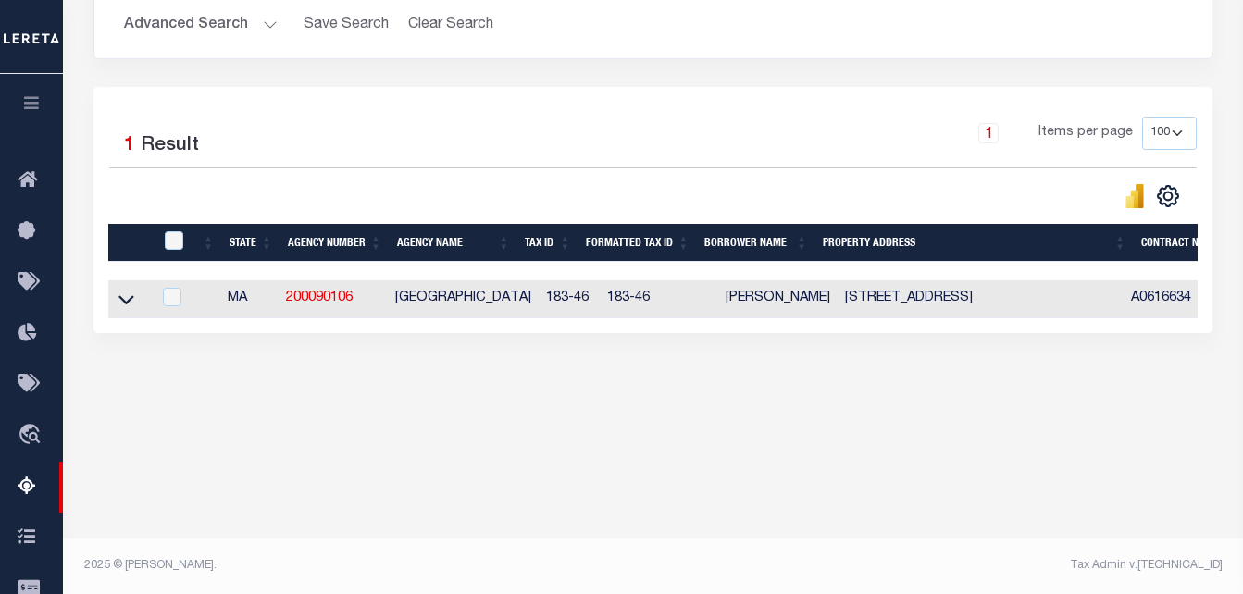
copy td "15 WOODBRIDGE"
drag, startPoint x: 807, startPoint y: 299, endPoint x: 751, endPoint y: 309, distance: 57.4
click at [751, 309] on td "DAVID GERSTLE" at bounding box center [777, 300] width 119 height 38
checkbox input "true"
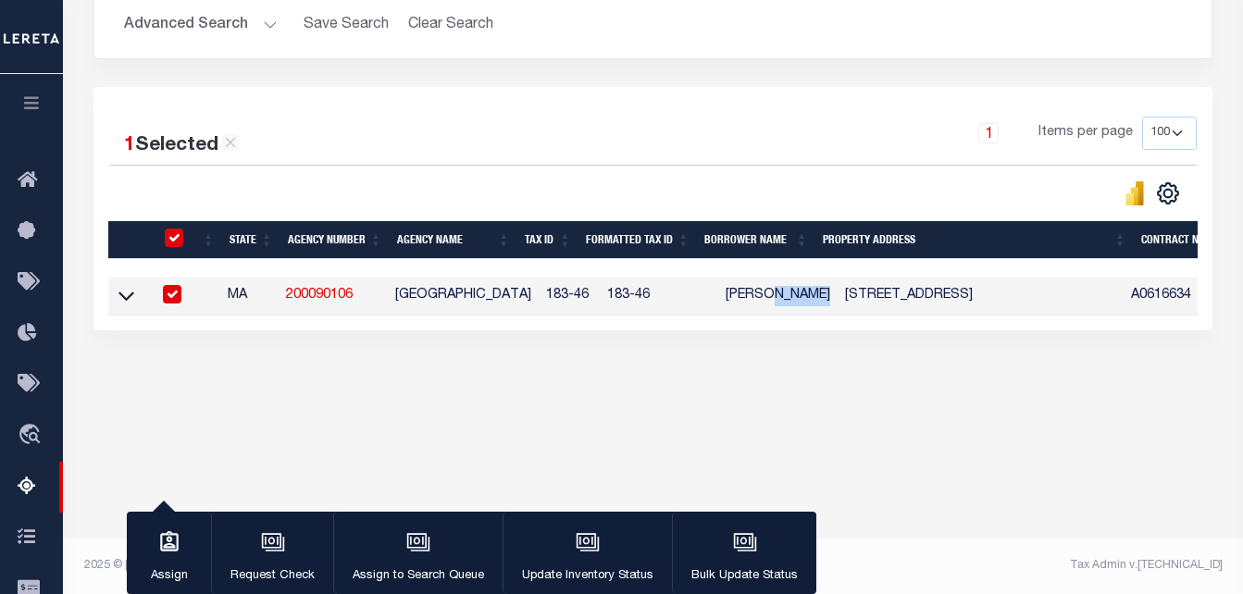
copy td "GERSTLE"
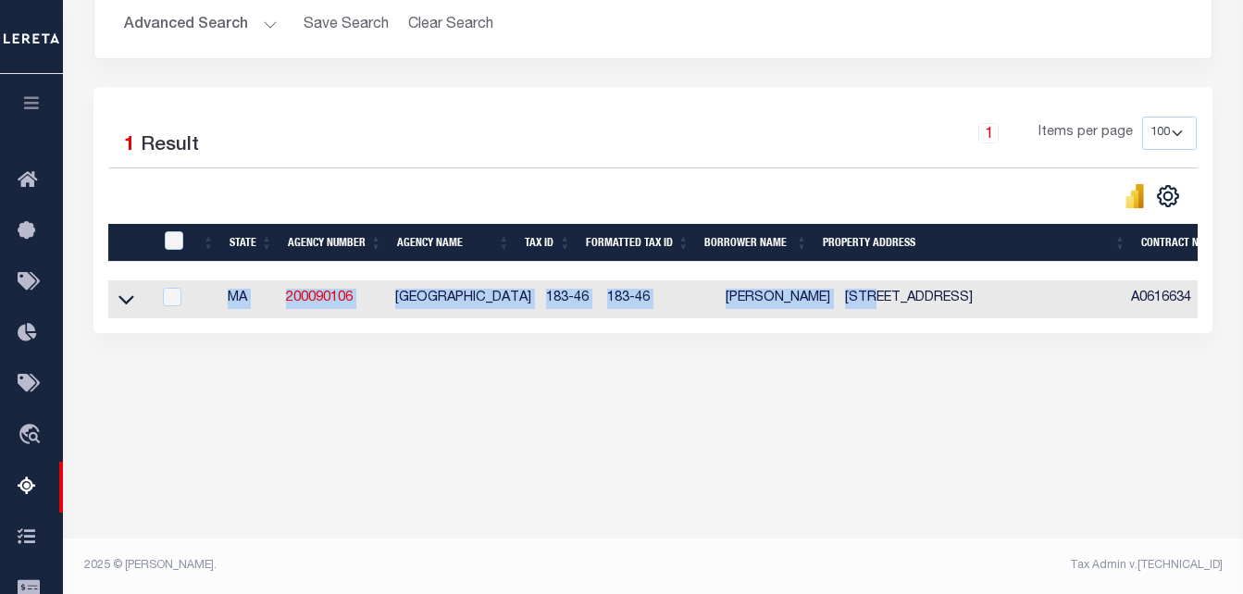
drag, startPoint x: 931, startPoint y: 304, endPoint x: 856, endPoint y: 300, distance: 76.0
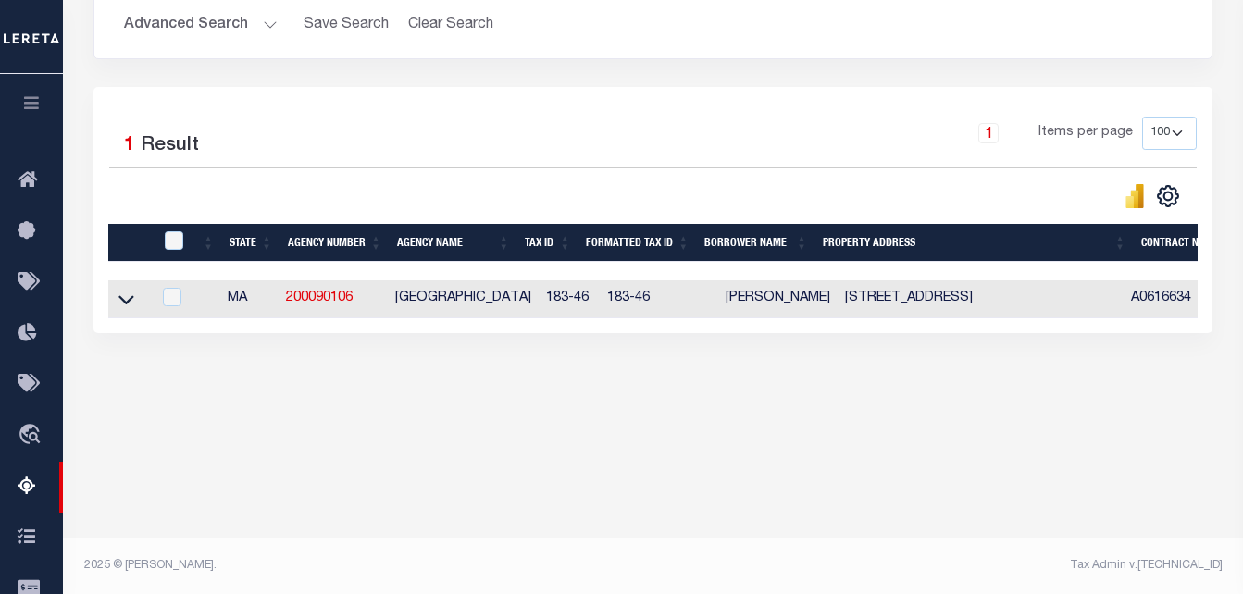
click at [868, 416] on div "Tax Amount Reporting Queue Escrow Summary Escrow Listings In" at bounding box center [653, 75] width 1169 height 739
drag, startPoint x: 930, startPoint y: 300, endPoint x: 824, endPoint y: 306, distance: 105.7
click at [838, 306] on td "15 WOODBRIDGE STREET CAMBRIDGE MA 2140" at bounding box center [981, 300] width 286 height 38
checkbox input "true"
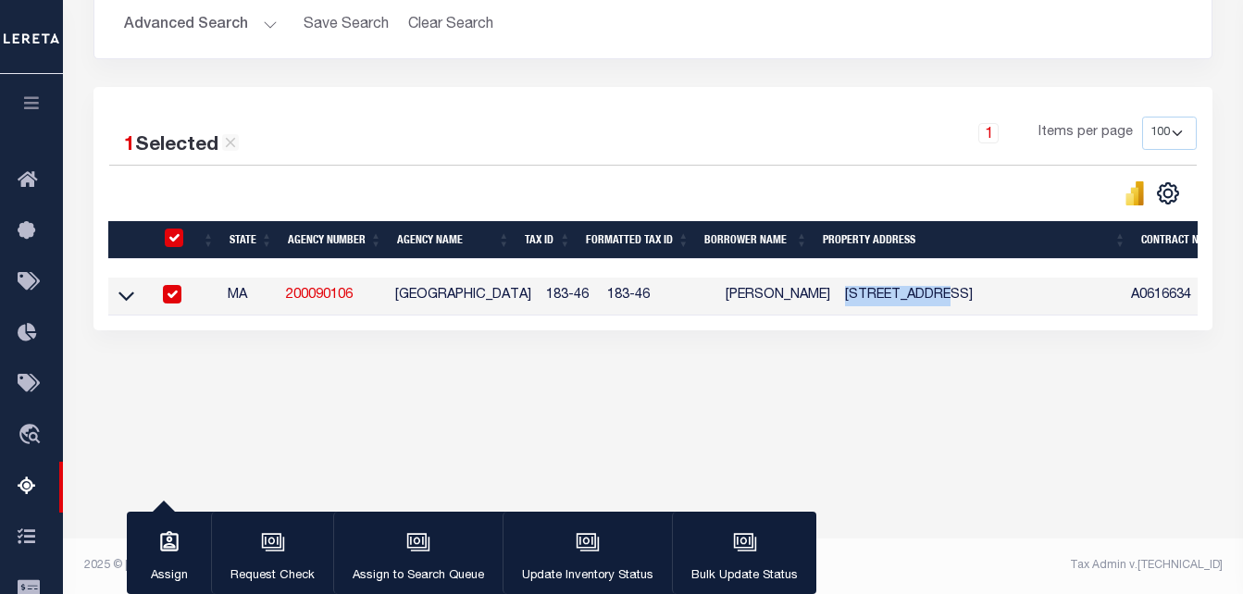
copy td "15 WOODBRIDGE"
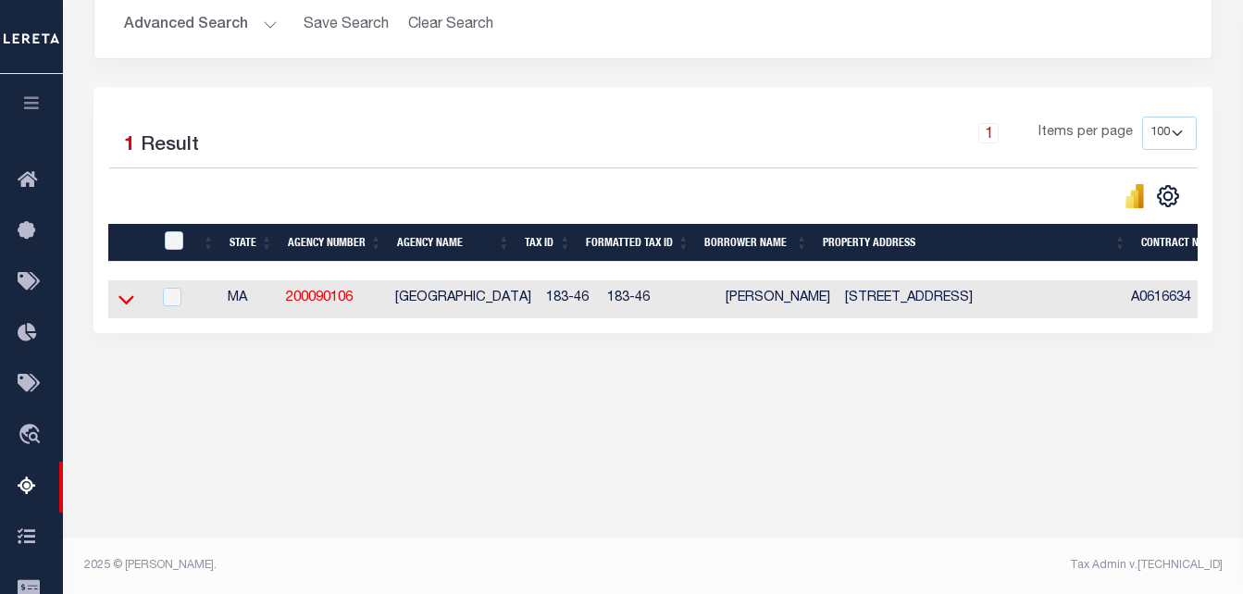
click at [128, 299] on icon at bounding box center [127, 299] width 16 height 19
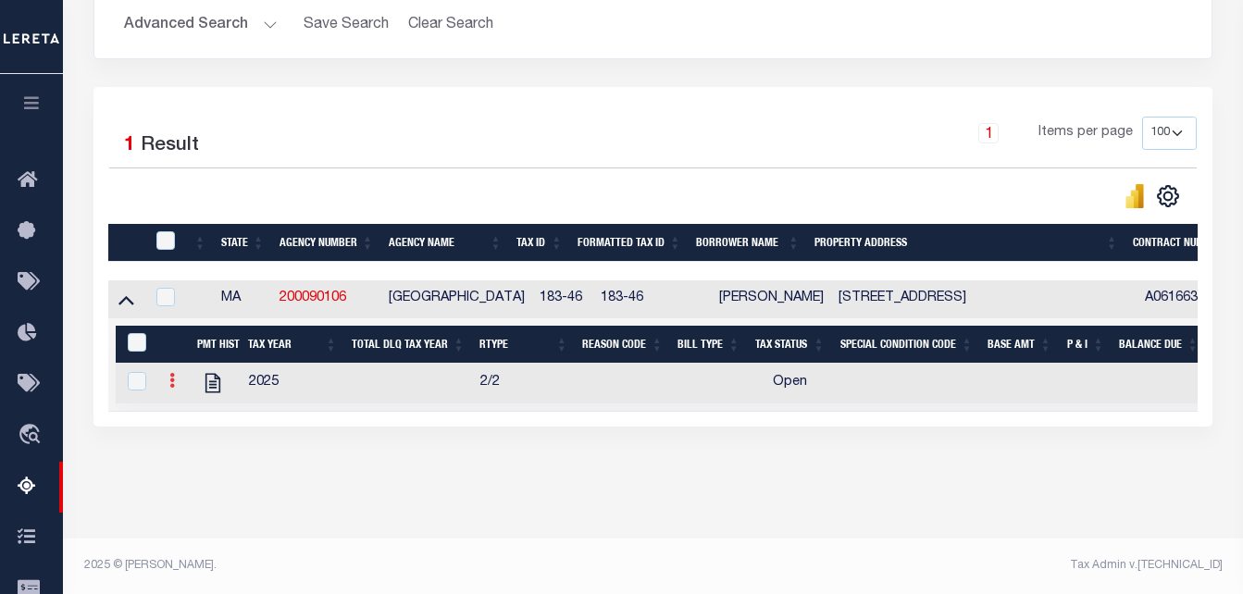
click at [169, 388] on icon at bounding box center [172, 380] width 6 height 15
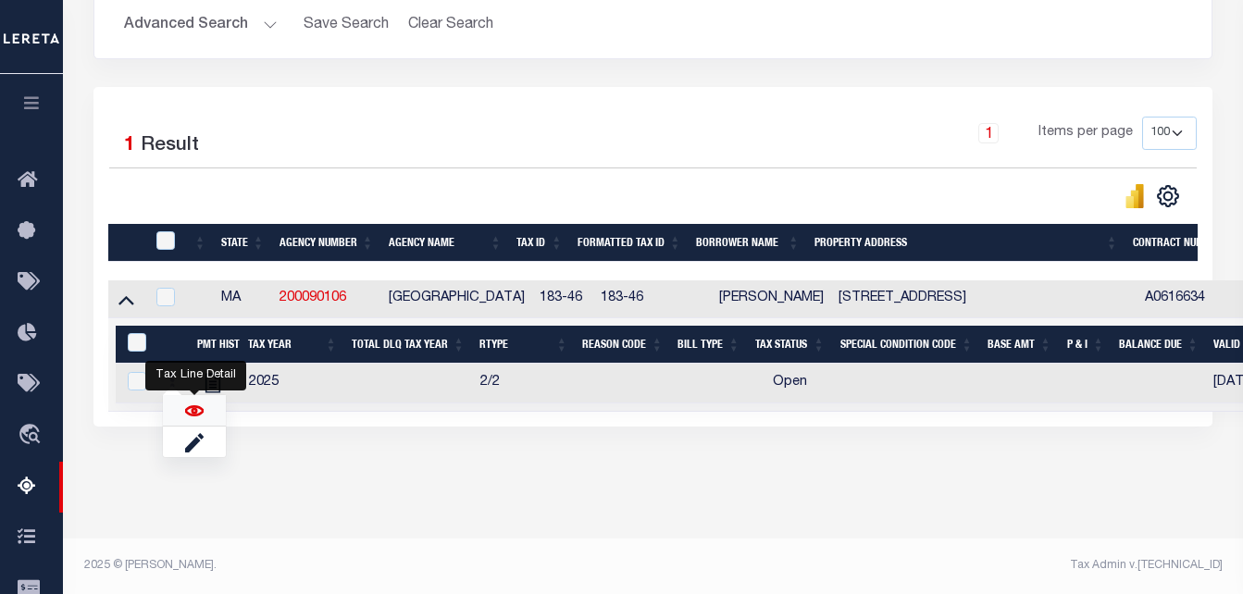
click at [195, 409] on img "" at bounding box center [194, 411] width 19 height 19
checkbox input "true"
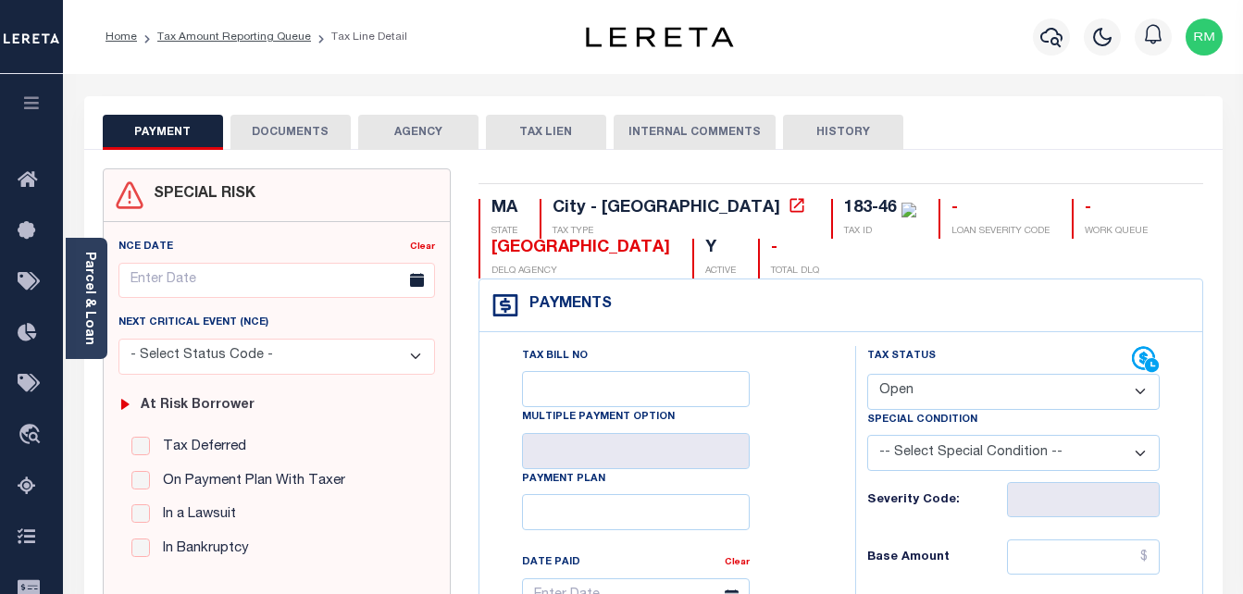
click at [904, 379] on select "- Select Status Code - Open Due/Unpaid Paid Incomplete No Tax Due Internal Refu…" at bounding box center [1015, 392] width 294 height 36
select select "PYD"
click at [868, 375] on select "- Select Status Code - Open Due/Unpaid Paid Incomplete No Tax Due Internal Refu…" at bounding box center [1015, 392] width 294 height 36
type input "[DATE]"
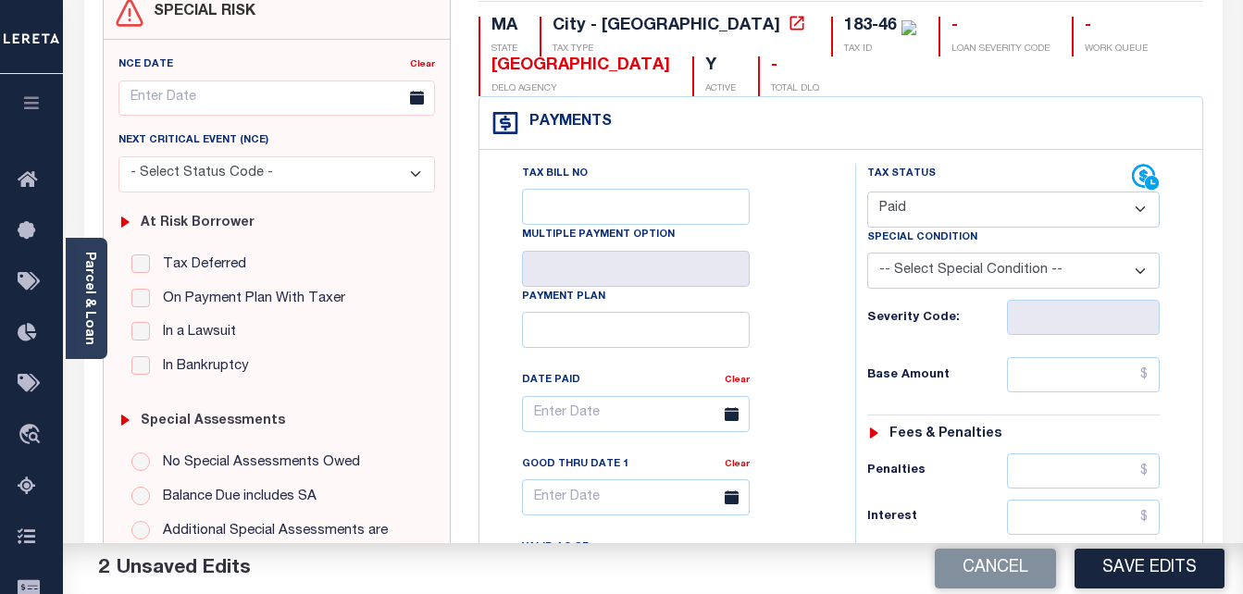
scroll to position [185, 0]
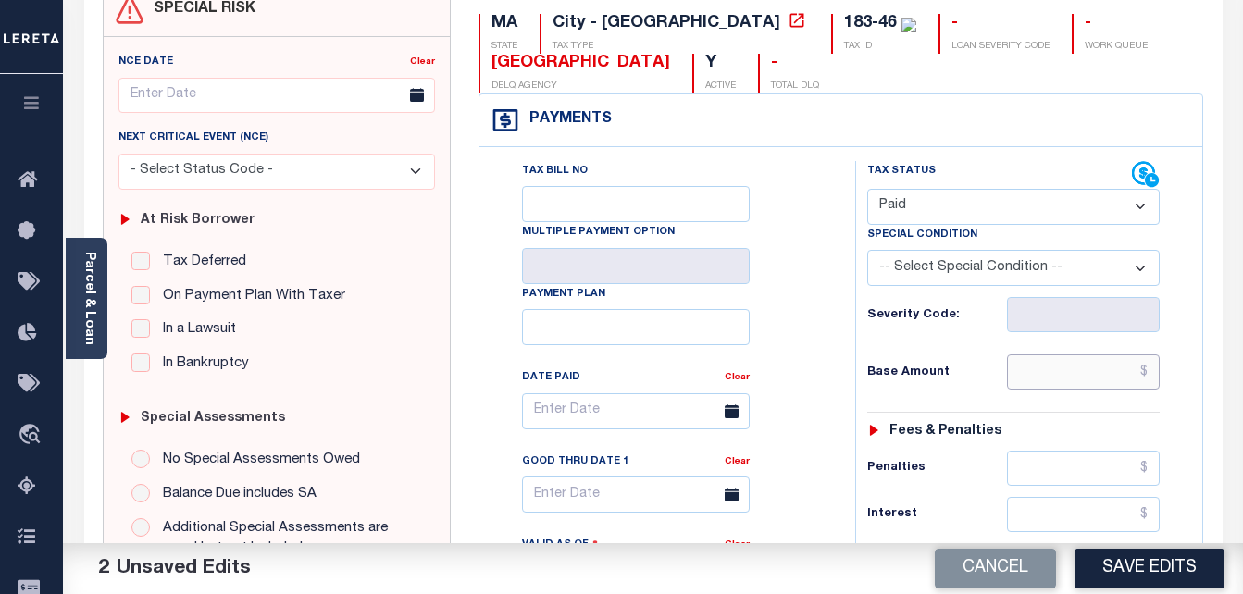
click at [1037, 364] on input "text" at bounding box center [1083, 372] width 153 height 35
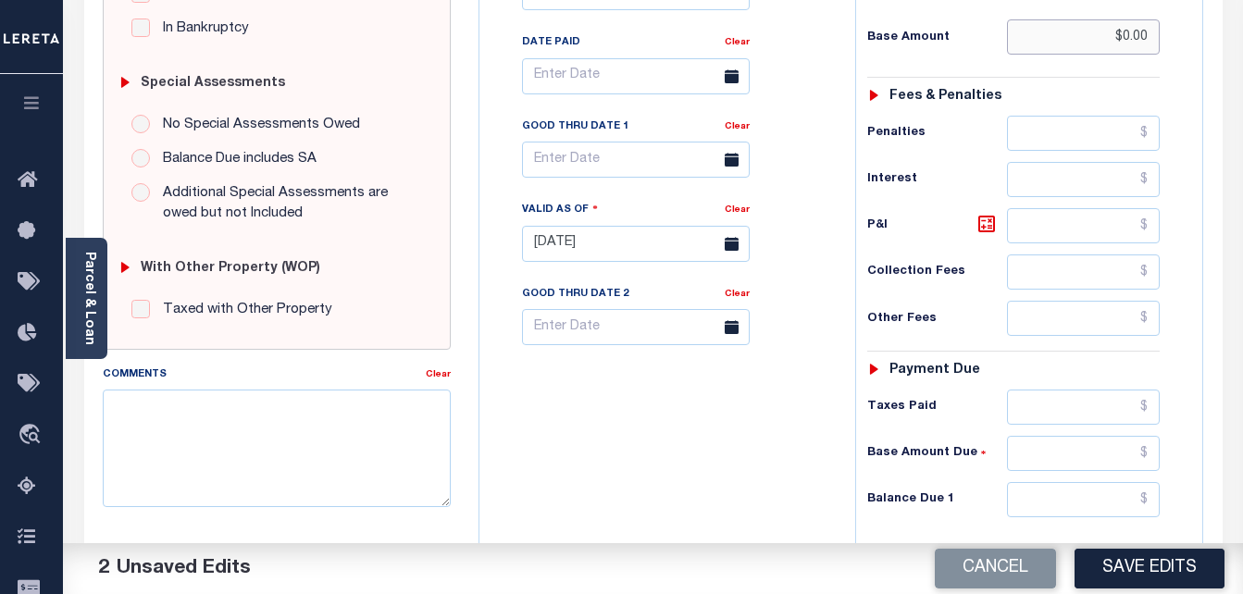
scroll to position [556, 0]
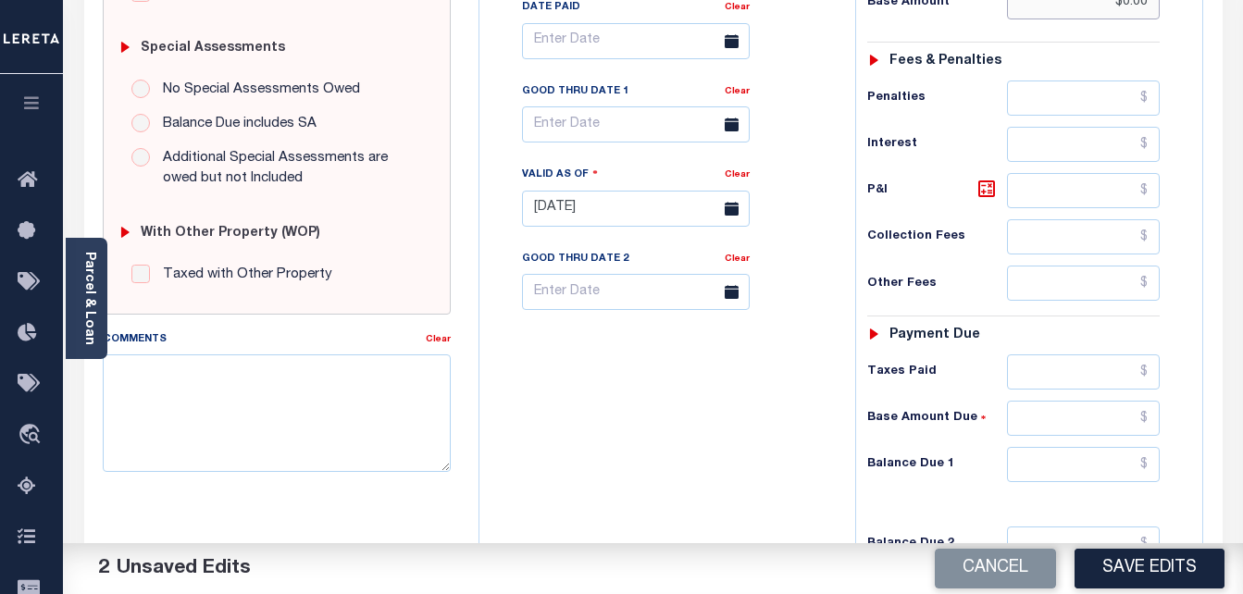
type input "$0.00"
click at [1076, 466] on input "text" at bounding box center [1083, 464] width 153 height 35
type input "$0.00"
click at [629, 141] on body "Home Tax Amount Reporting Queue Tax Line Detail" at bounding box center [621, 144] width 1243 height 1400
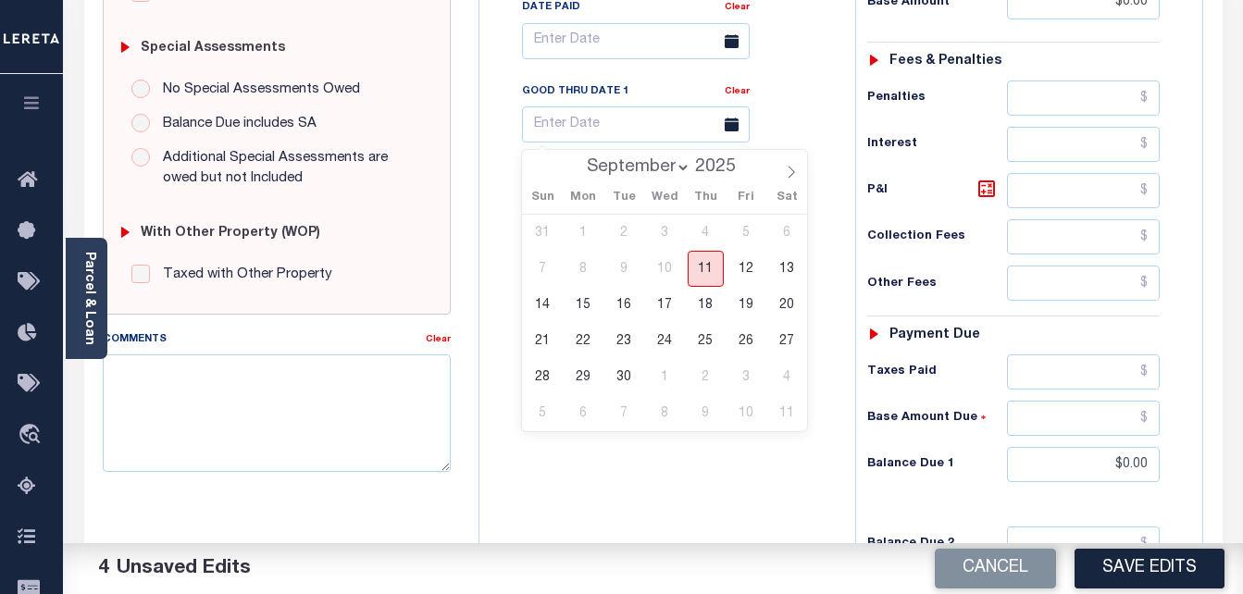
click at [702, 274] on span "11" at bounding box center [706, 269] width 36 height 36
type input "[DATE]"
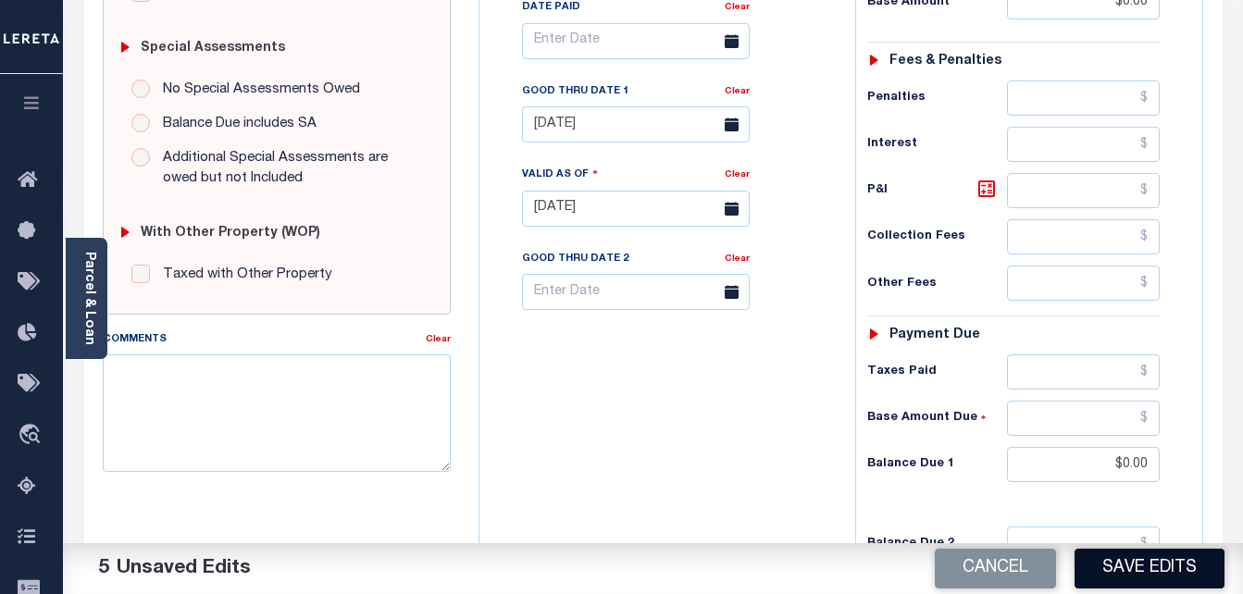
click at [1119, 555] on button "Save Edits" at bounding box center [1150, 569] width 150 height 40
checkbox input "false"
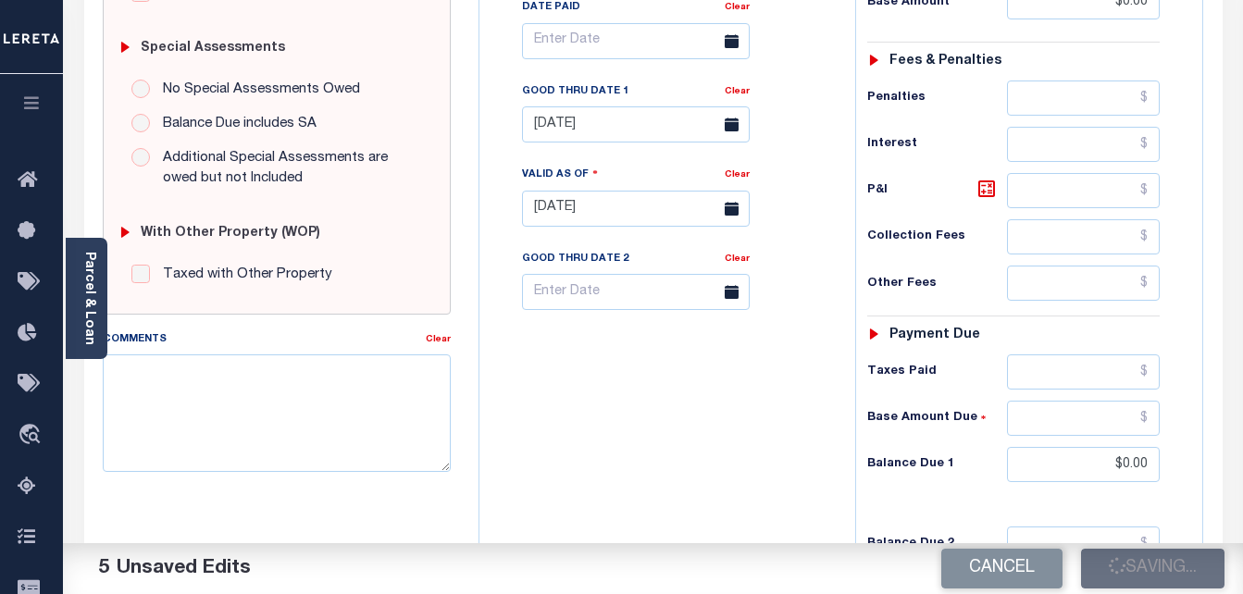
type input "$0"
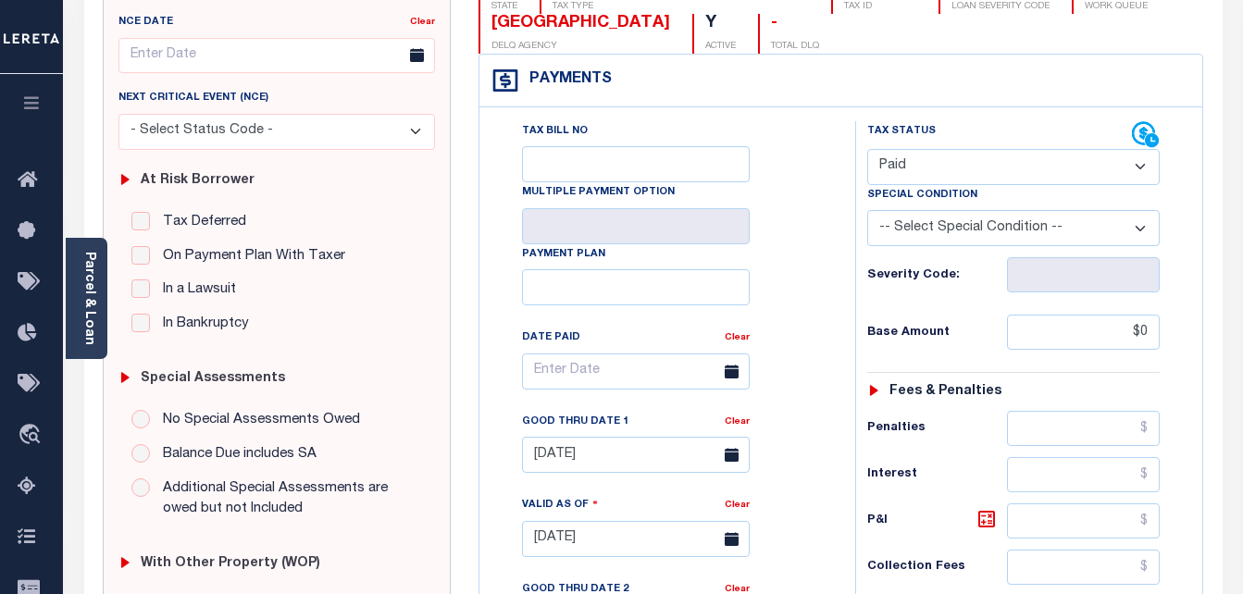
scroll to position [0, 0]
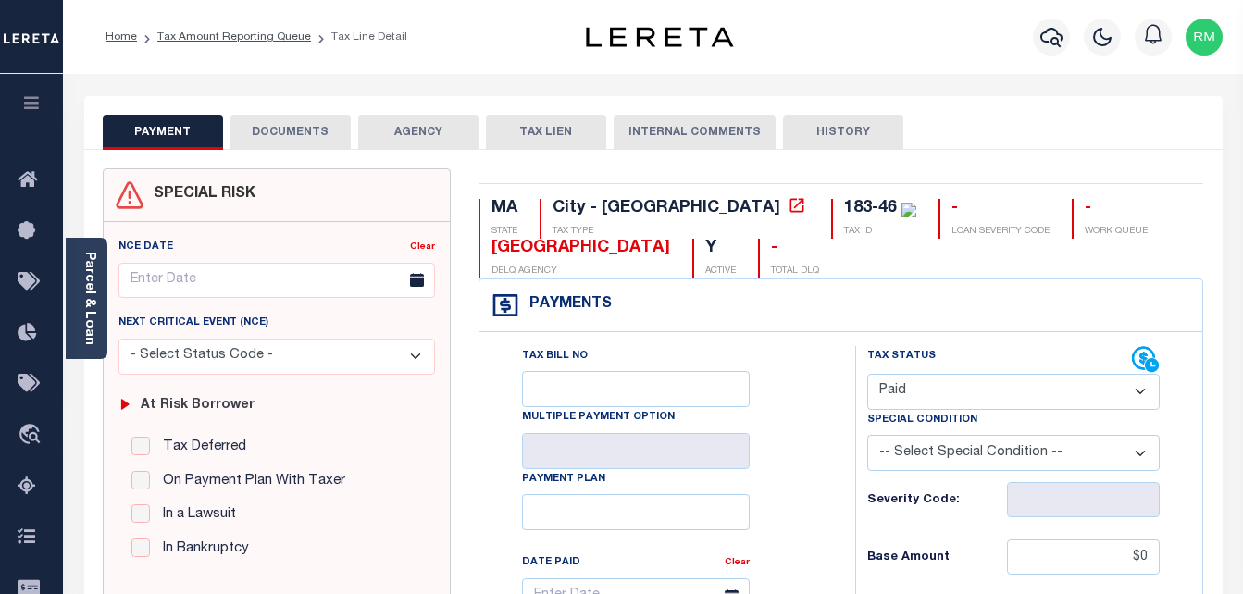
click at [304, 132] on button "DOCUMENTS" at bounding box center [291, 132] width 120 height 35
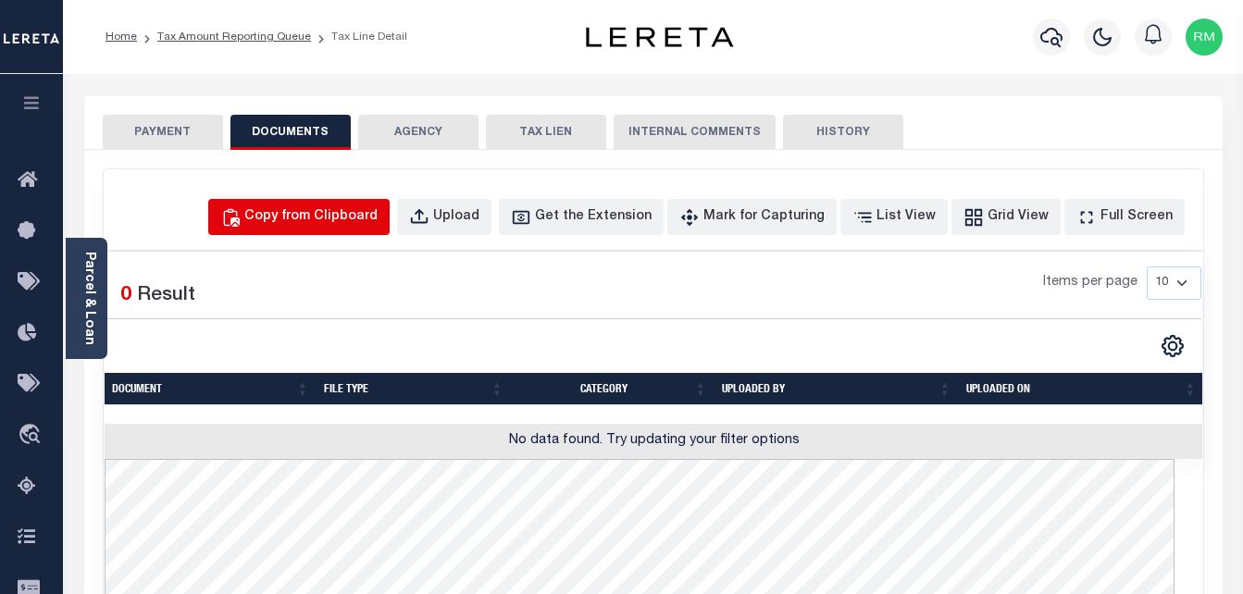
click at [342, 216] on div "Copy from Clipboard" at bounding box center [310, 217] width 133 height 20
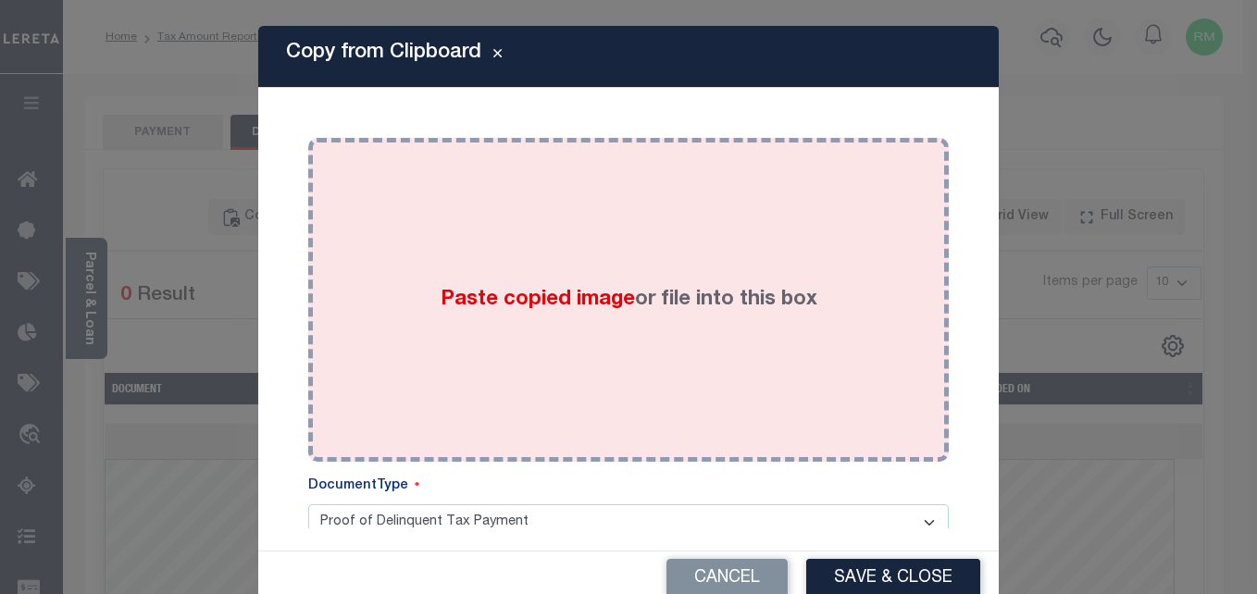
click at [513, 280] on div "Paste copied image or file into this box" at bounding box center [628, 300] width 613 height 296
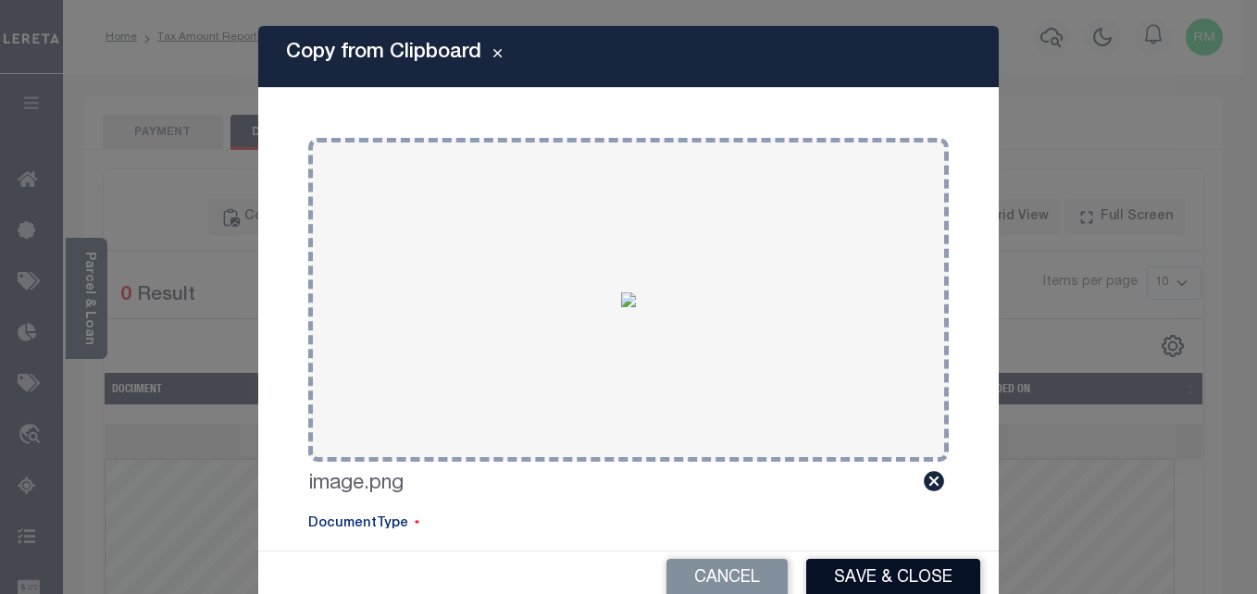
click at [852, 568] on button "Save & Close" at bounding box center [893, 579] width 174 height 40
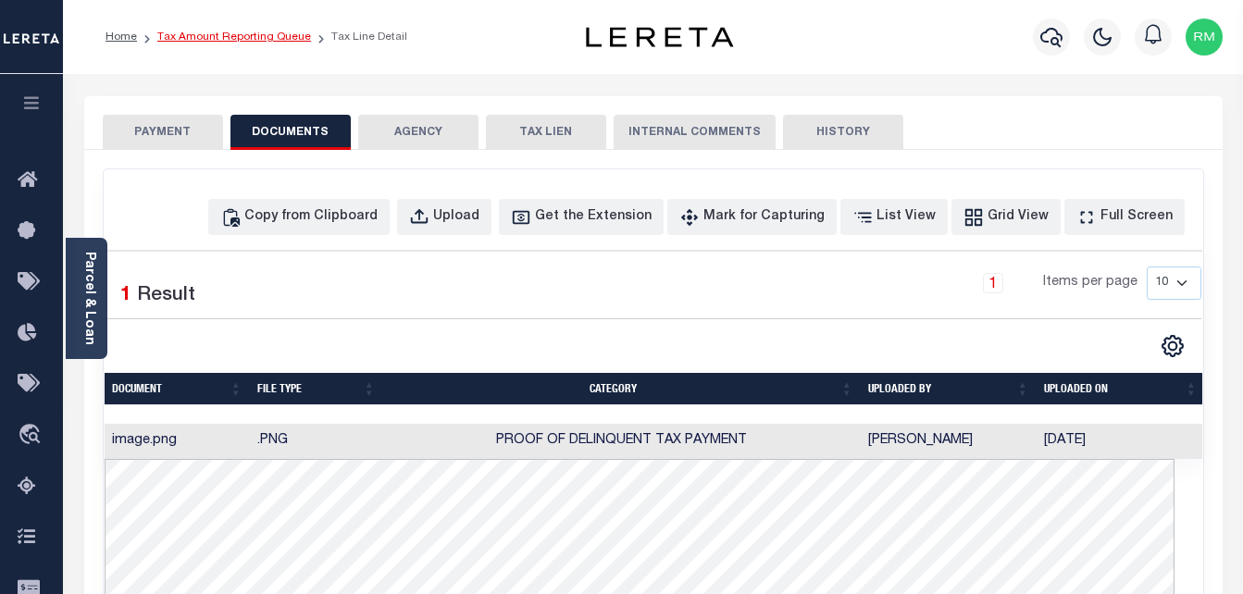
click at [244, 40] on link "Tax Amount Reporting Queue" at bounding box center [234, 36] width 154 height 11
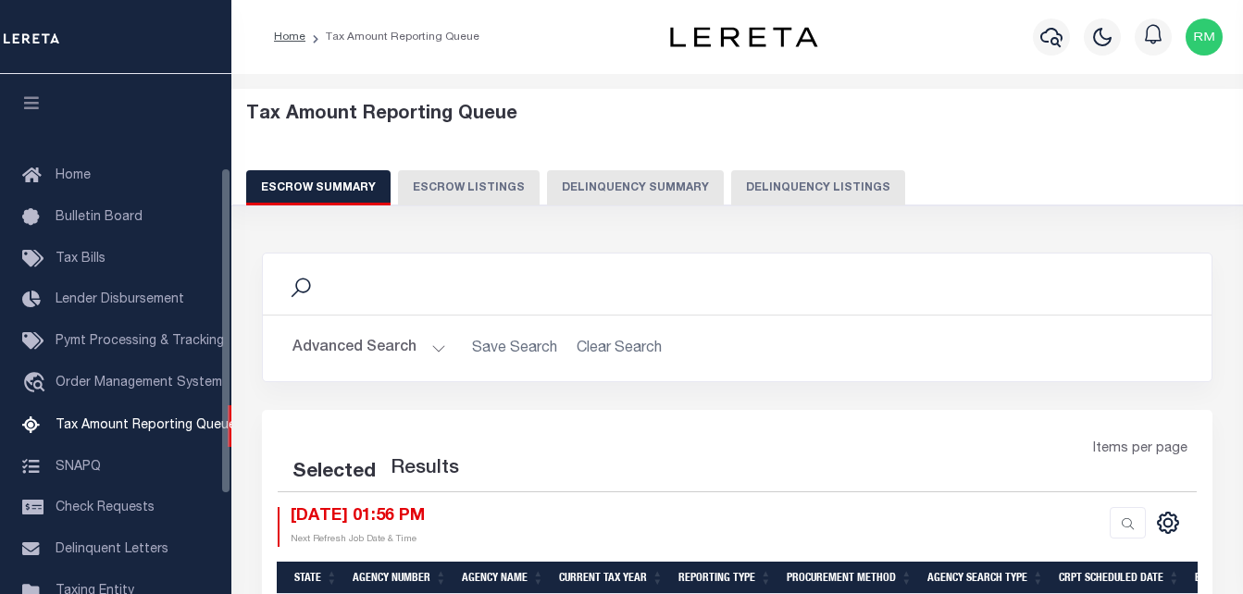
select select "100"
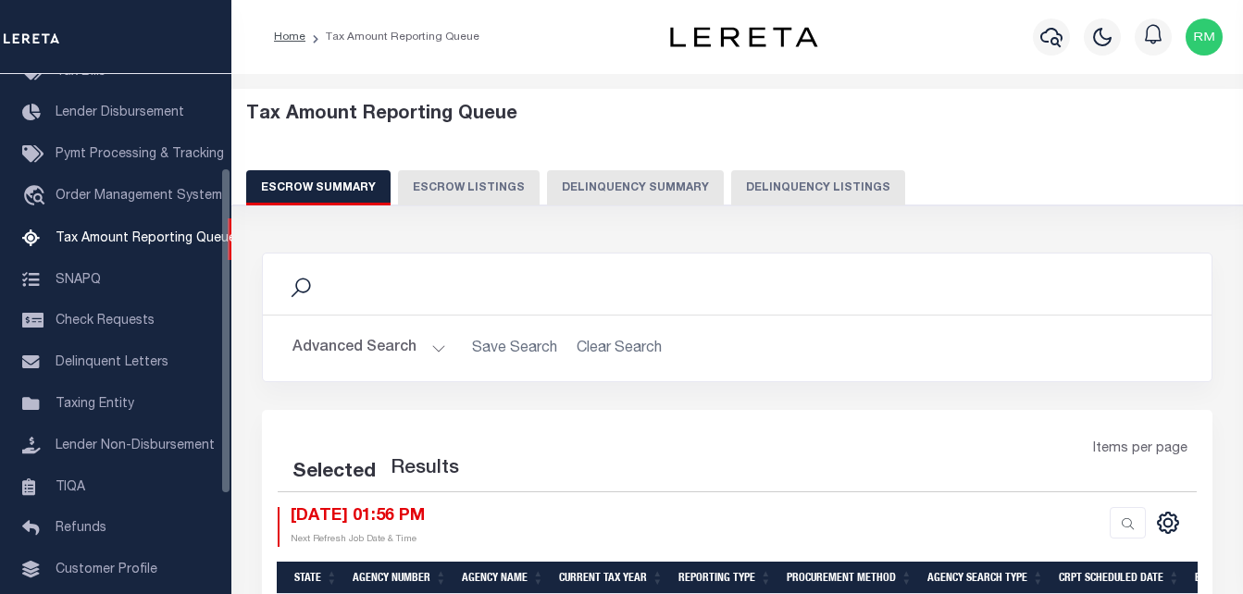
select select "100"
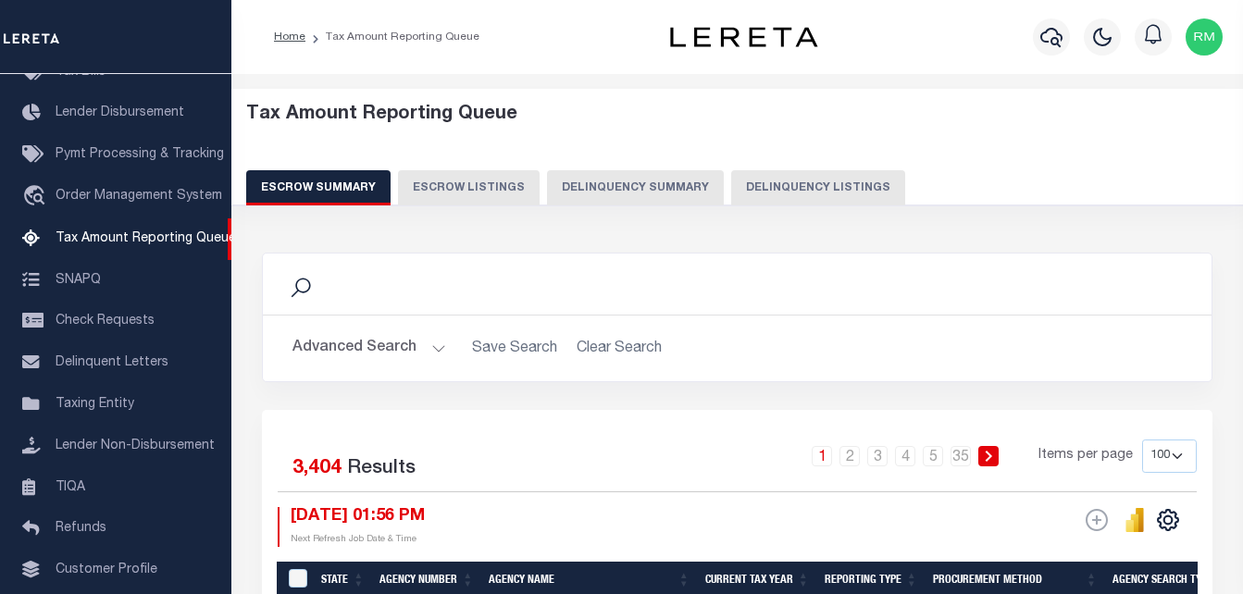
click at [815, 192] on button "Delinquency Listings" at bounding box center [818, 187] width 174 height 35
select select "100"
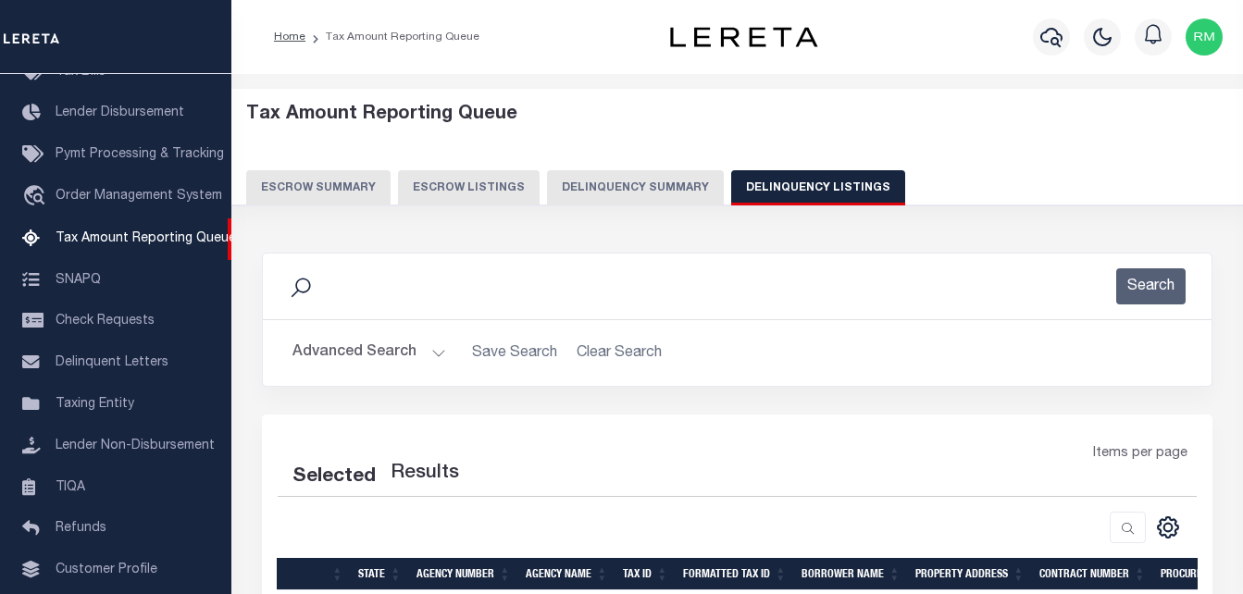
select select "100"
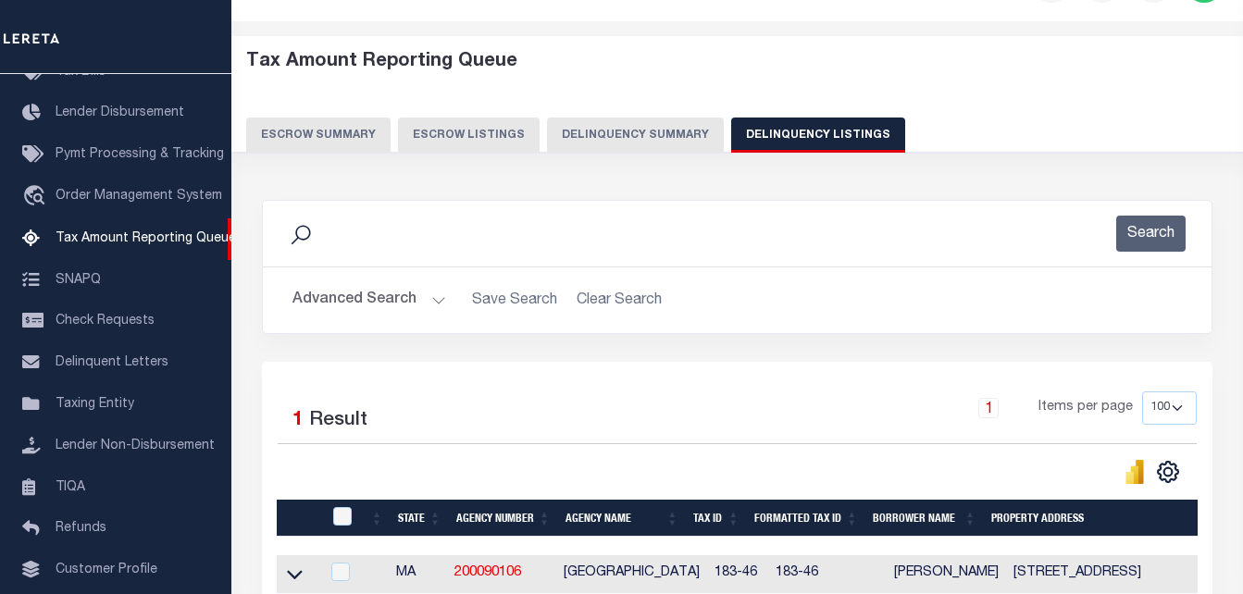
scroll to position [249, 0]
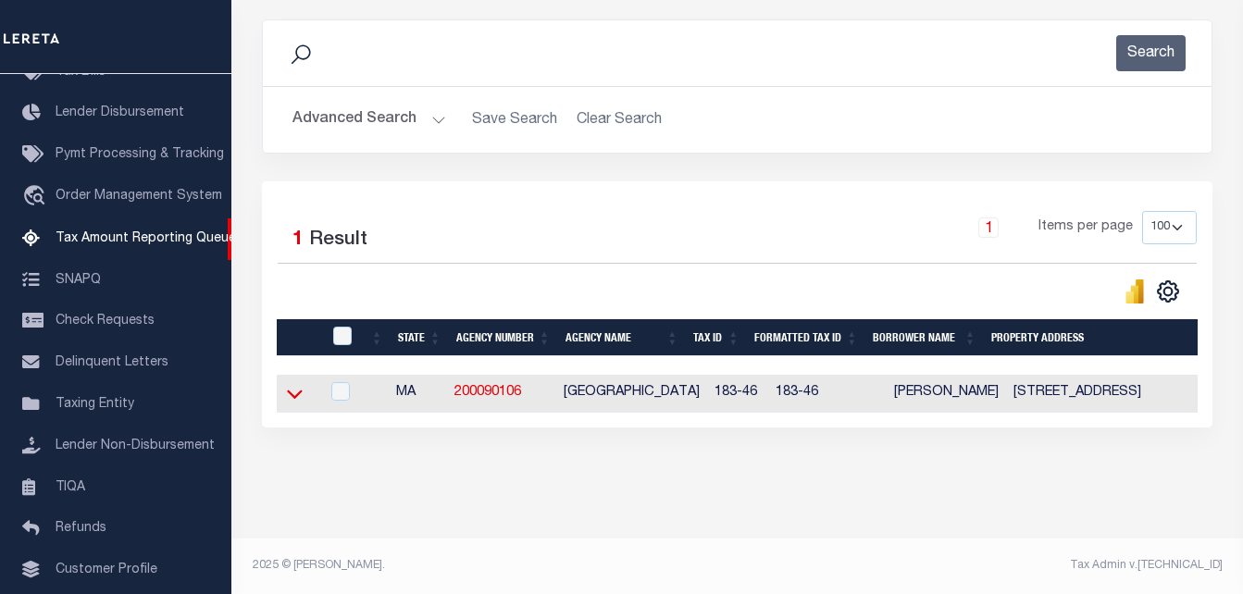
click at [294, 384] on icon at bounding box center [295, 393] width 16 height 19
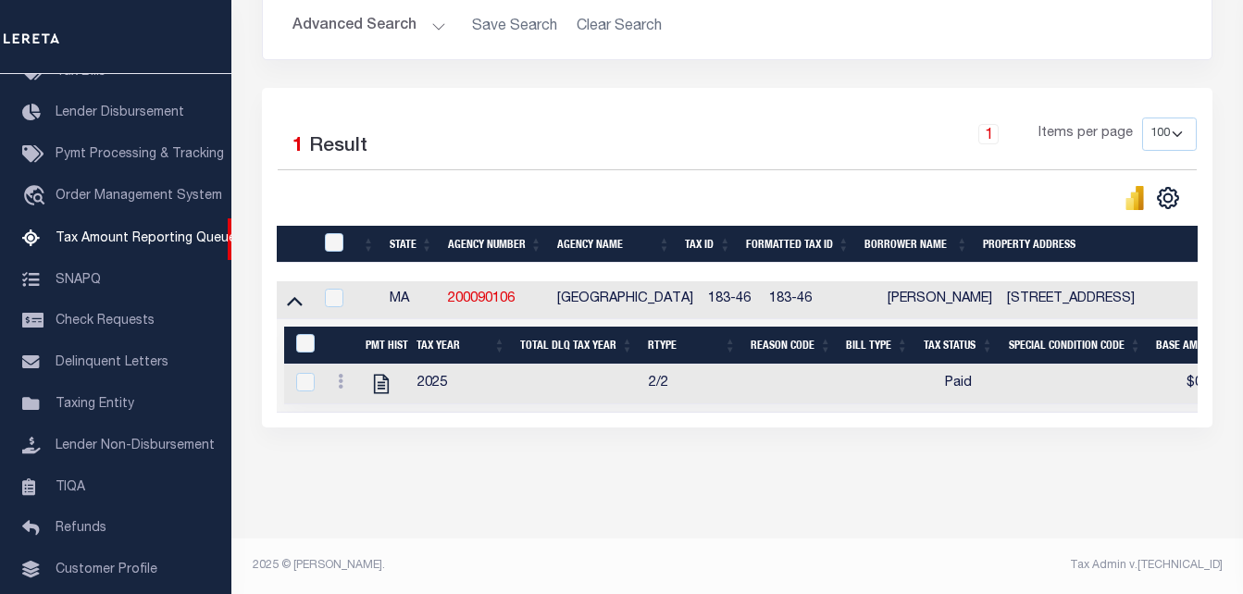
scroll to position [344, 0]
click at [331, 235] on input "checkbox" at bounding box center [334, 242] width 19 height 19
checkbox input "true"
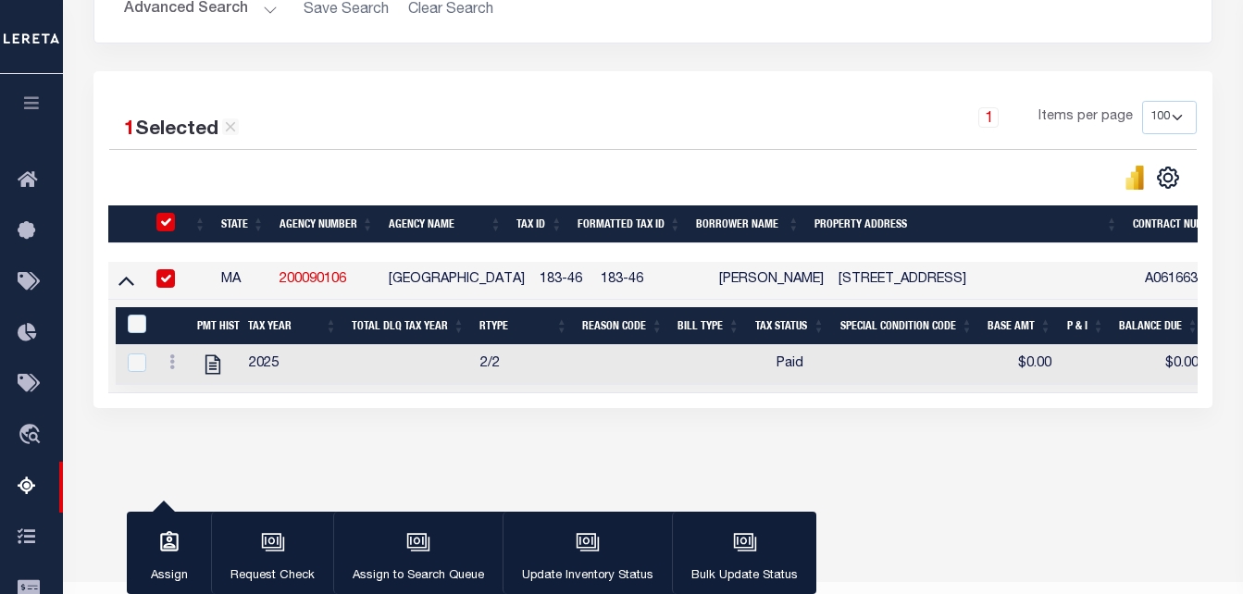
scroll to position [341, 0]
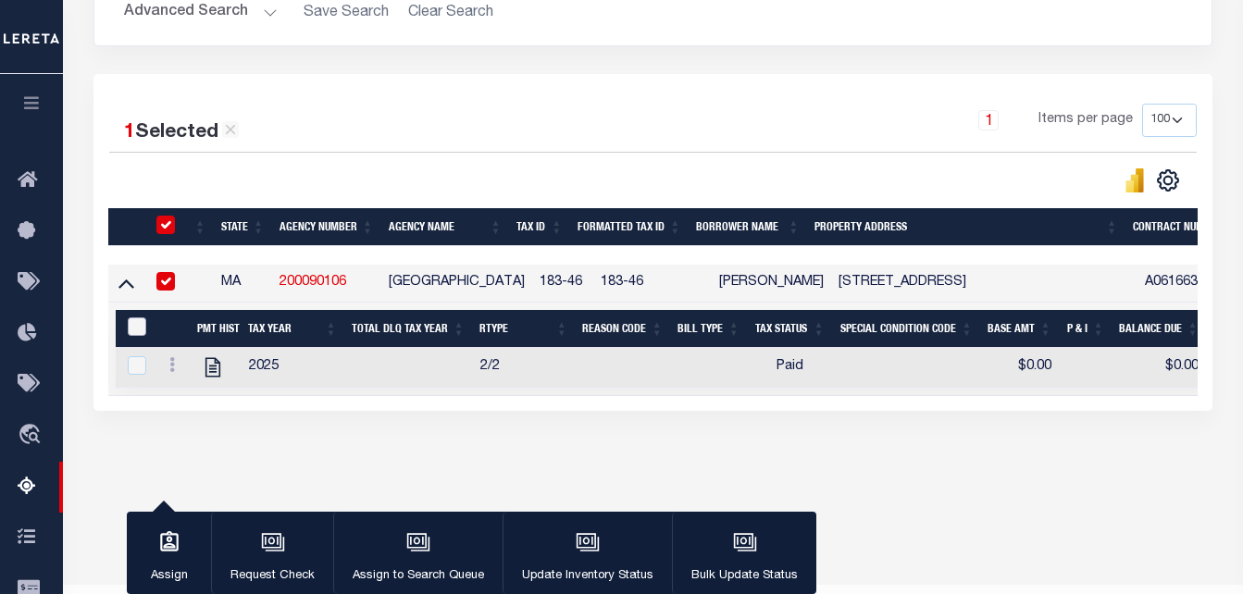
click at [144, 331] on input "&nbsp;" at bounding box center [137, 327] width 19 height 19
checkbox input "true"
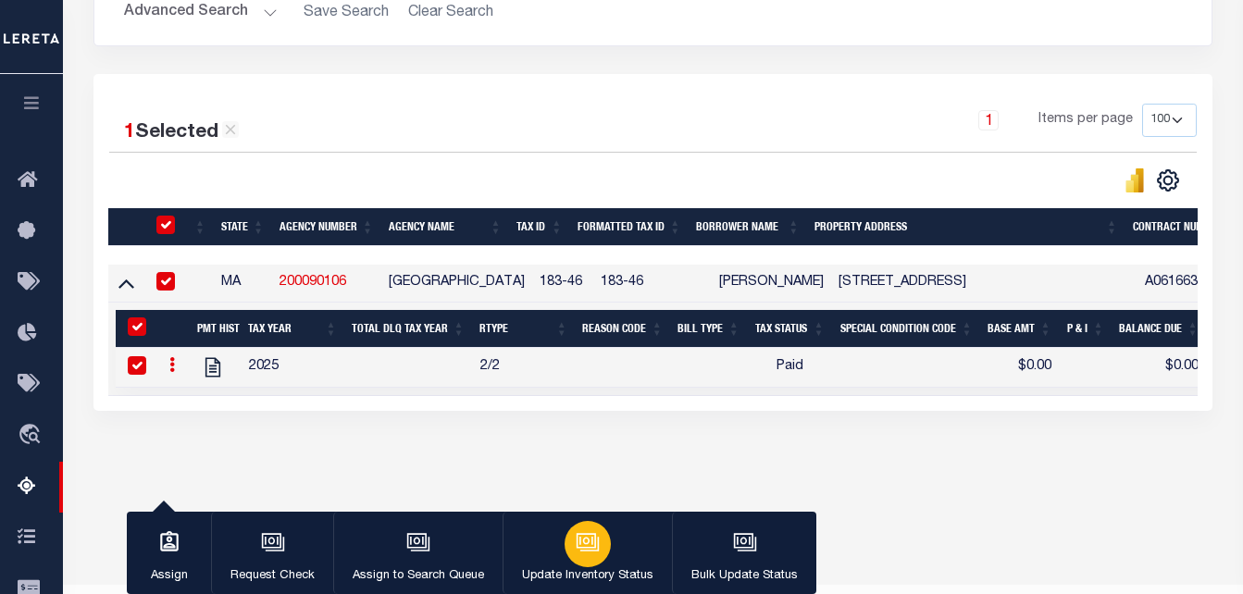
click at [600, 543] on div "button" at bounding box center [588, 544] width 46 height 46
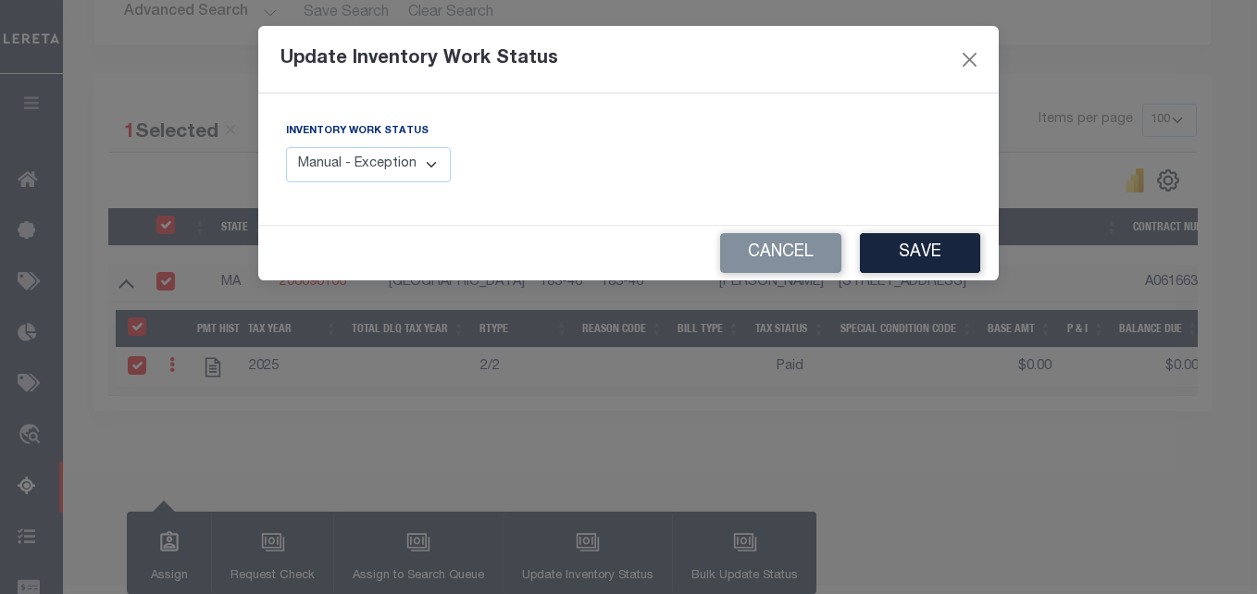
click at [414, 175] on select "Manual - Exception Pended - Awaiting Search Late Add Exception Completed" at bounding box center [368, 165] width 165 height 36
select select "4"
click at [286, 147] on select "Manual - Exception Pended - Awaiting Search Late Add Exception Completed" at bounding box center [368, 165] width 165 height 36
click at [898, 253] on button "Save" at bounding box center [920, 253] width 120 height 40
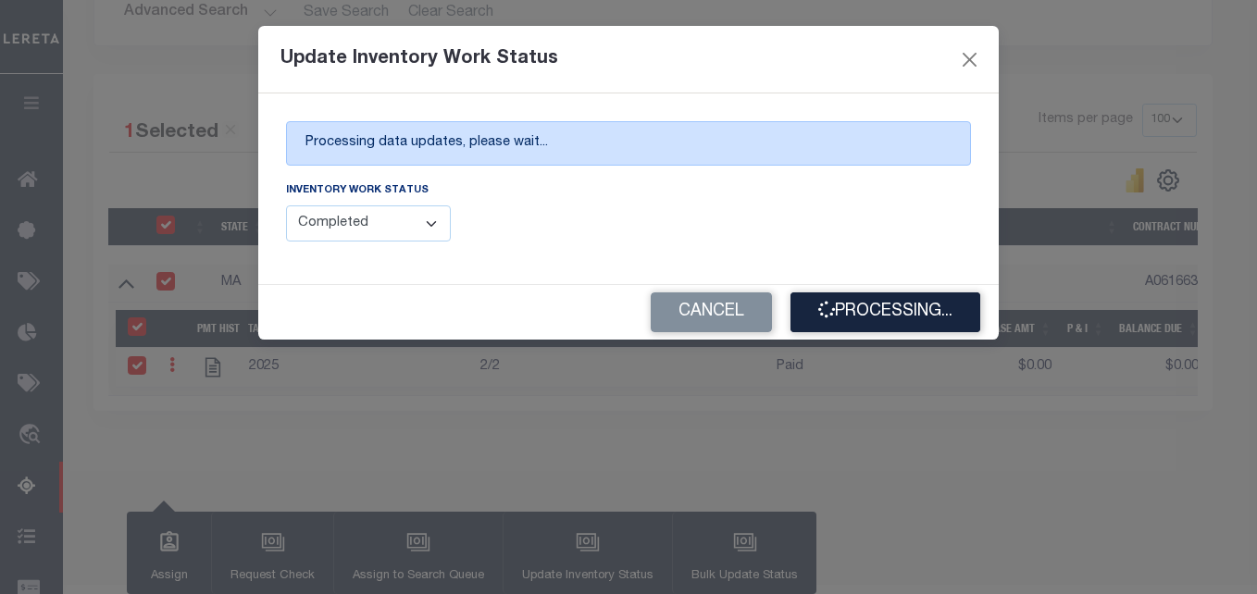
click at [881, 306] on button "Processing..." at bounding box center [886, 313] width 190 height 40
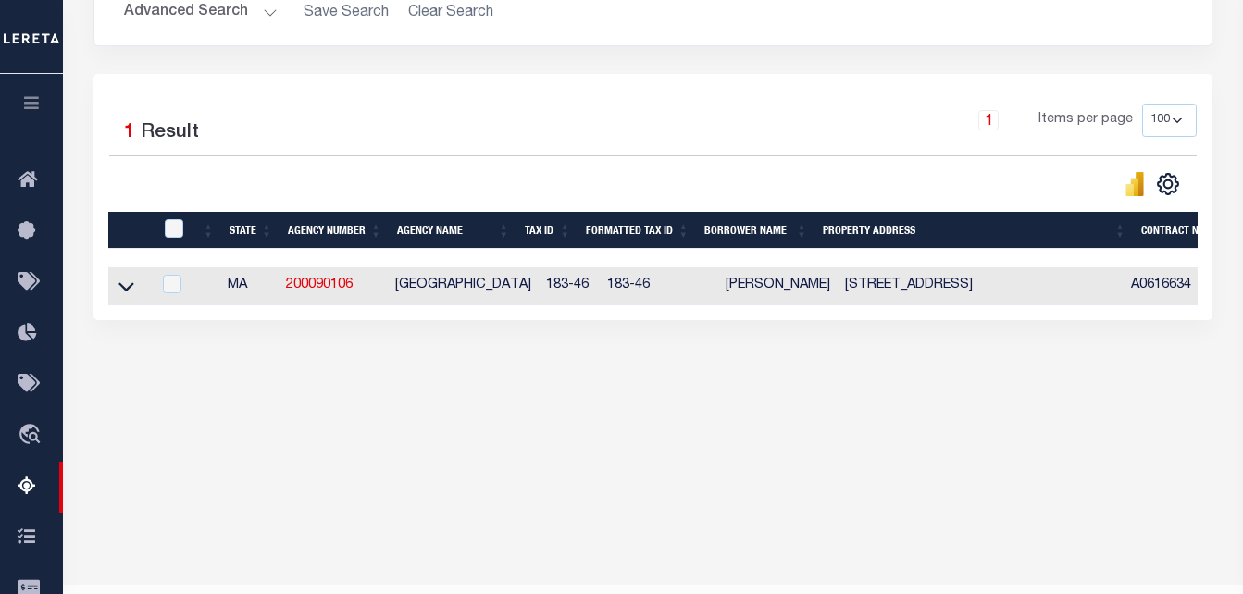
click at [215, 18] on button "Advanced Search" at bounding box center [201, 12] width 154 height 36
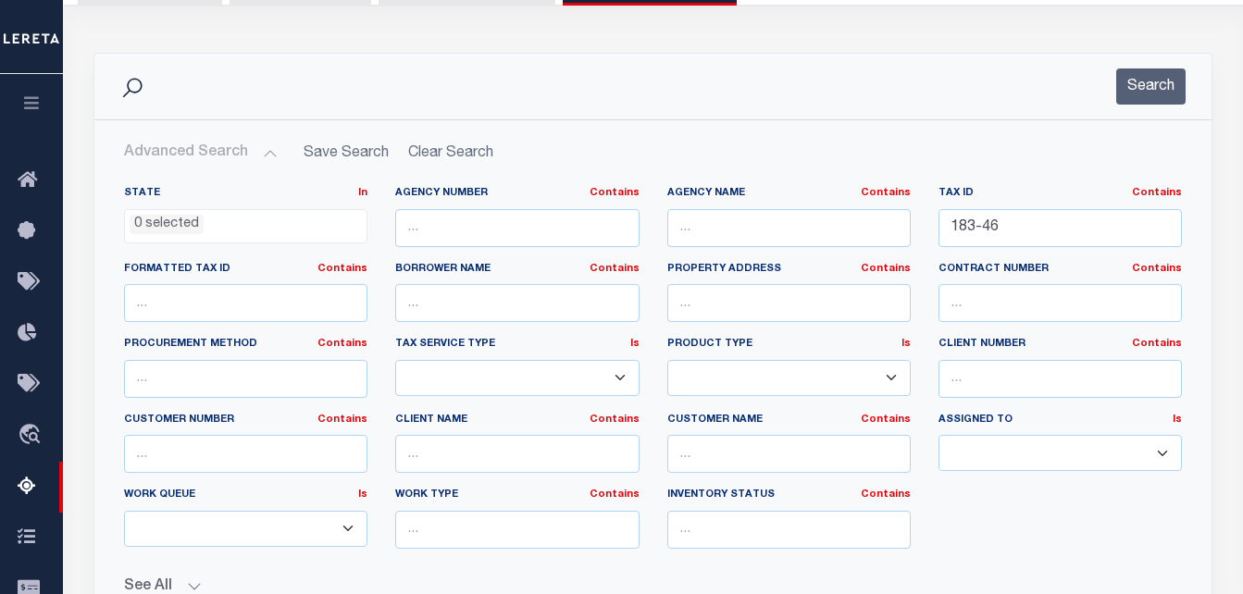
scroll to position [156, 0]
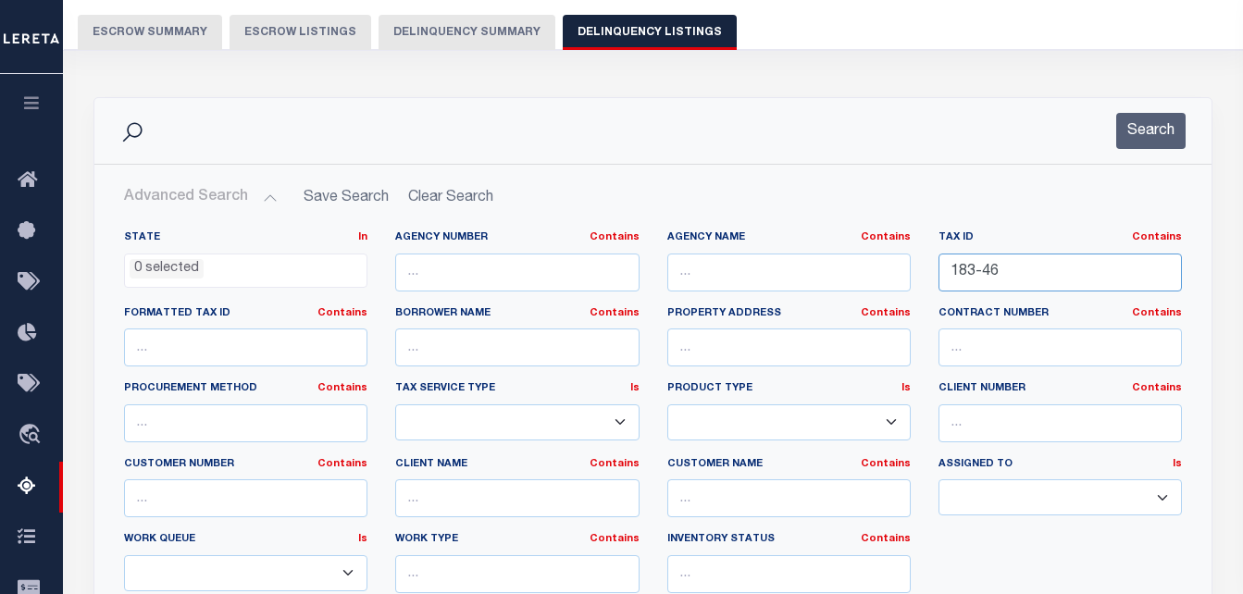
click at [1001, 271] on input "183-46" at bounding box center [1061, 273] width 244 height 38
paste input "A-6-301"
type input "1A-6-301"
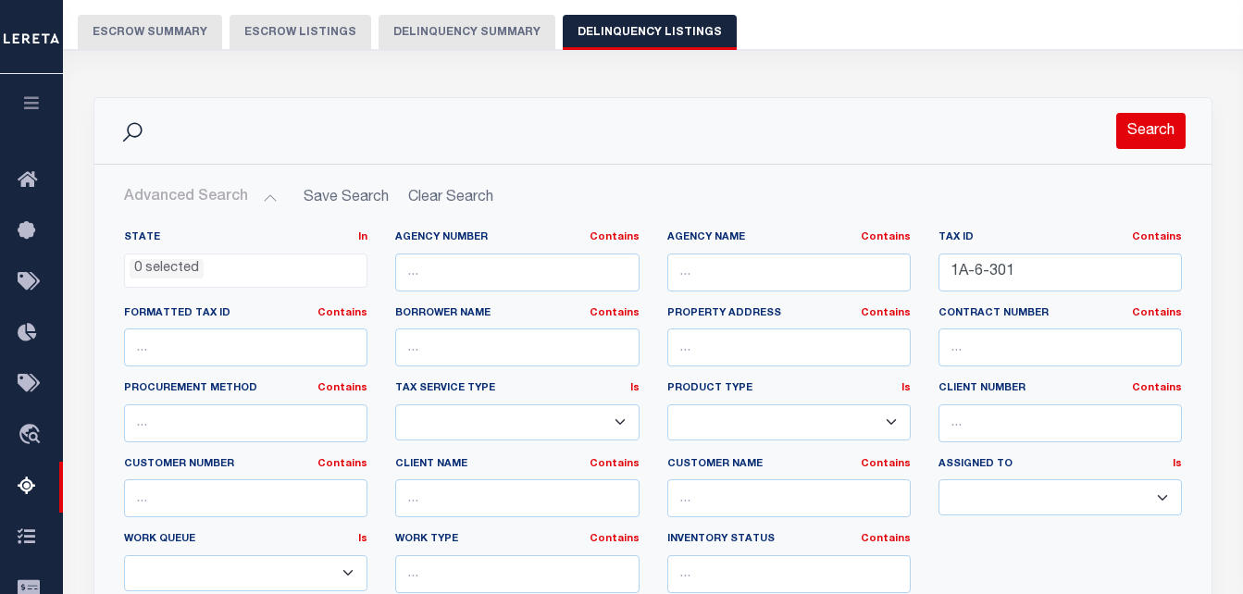
click at [1145, 145] on button "Search" at bounding box center [1151, 131] width 69 height 36
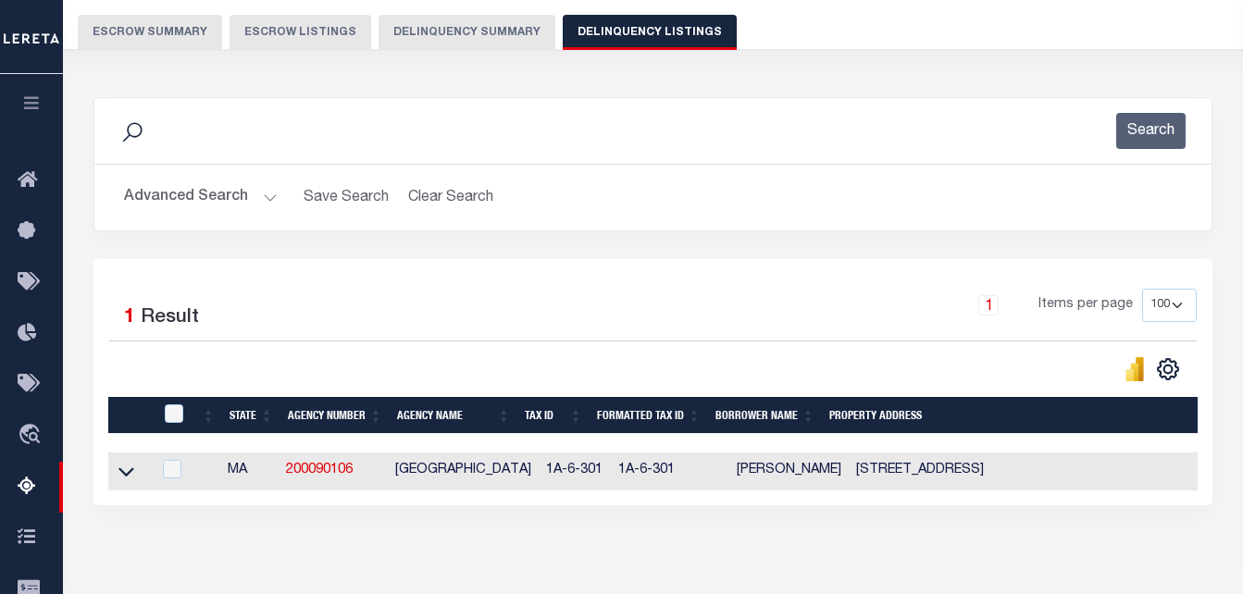
drag, startPoint x: 127, startPoint y: 480, endPoint x: 395, endPoint y: 336, distance: 304.5
click at [127, 478] on icon at bounding box center [127, 472] width 16 height 9
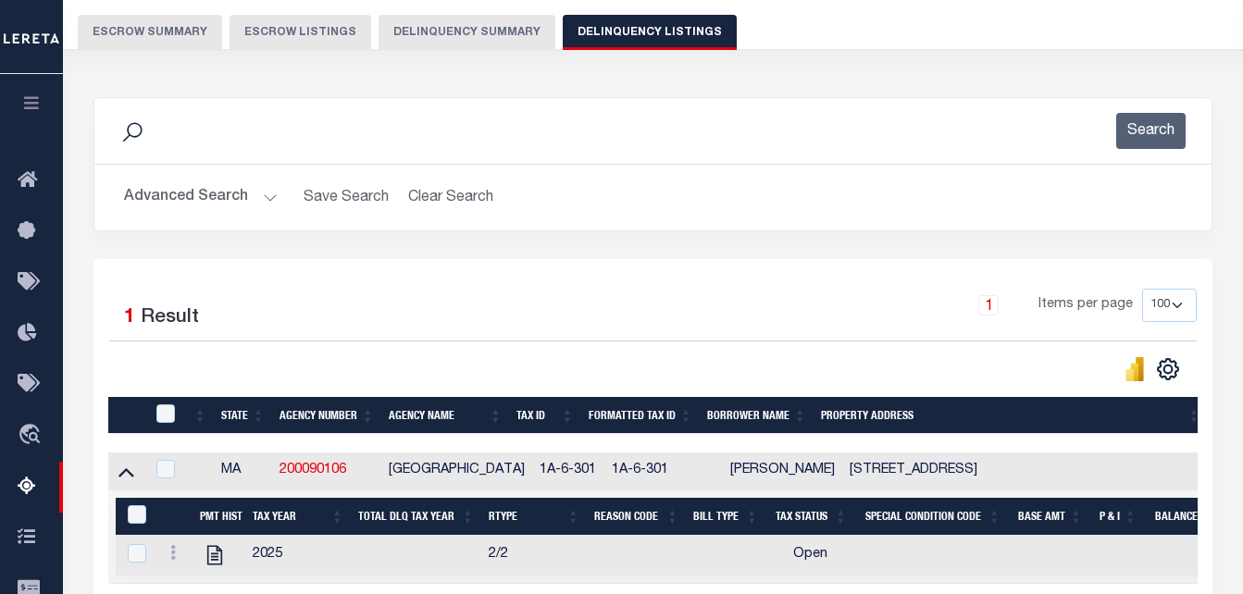
scroll to position [341, 0]
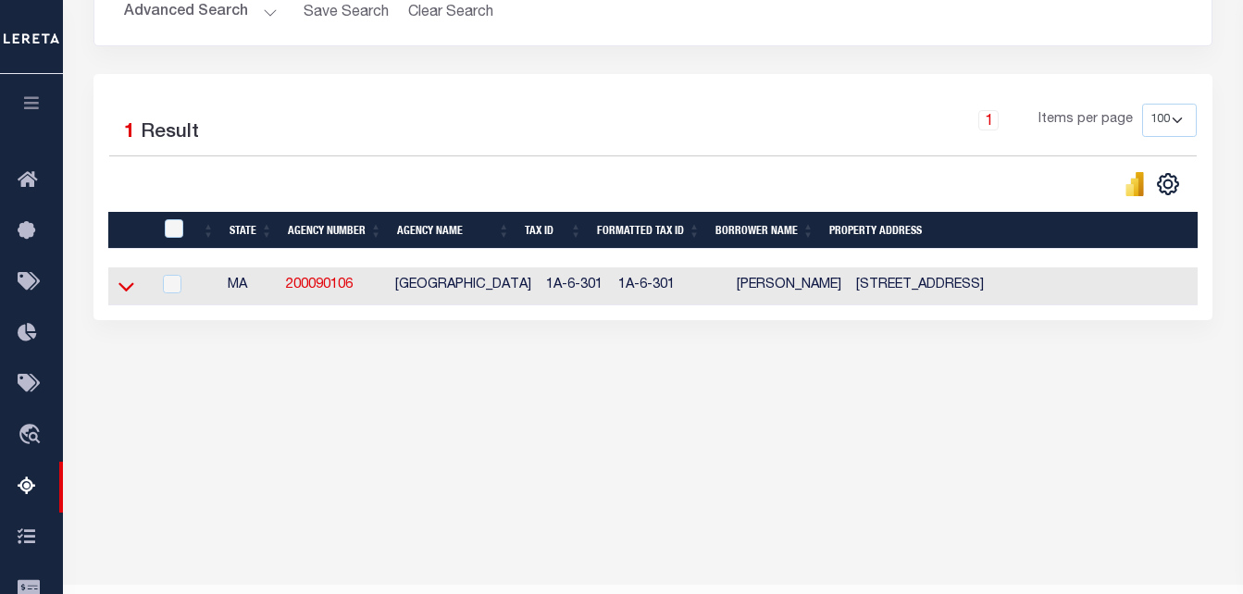
click at [123, 285] on icon at bounding box center [127, 286] width 16 height 19
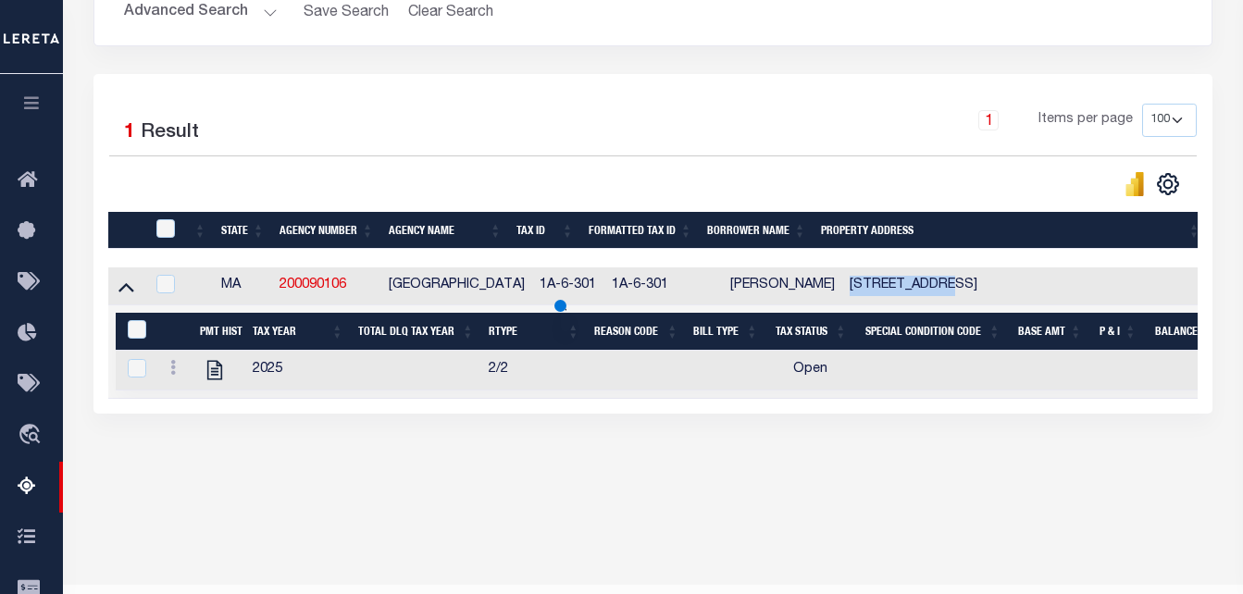
drag, startPoint x: 932, startPoint y: 292, endPoint x: 823, endPoint y: 289, distance: 109.3
click at [843, 289] on td "169 MONSIGNOR O'BRIEN HIGHWAY CAMBRIDGE MA 02141" at bounding box center [1031, 287] width 376 height 38
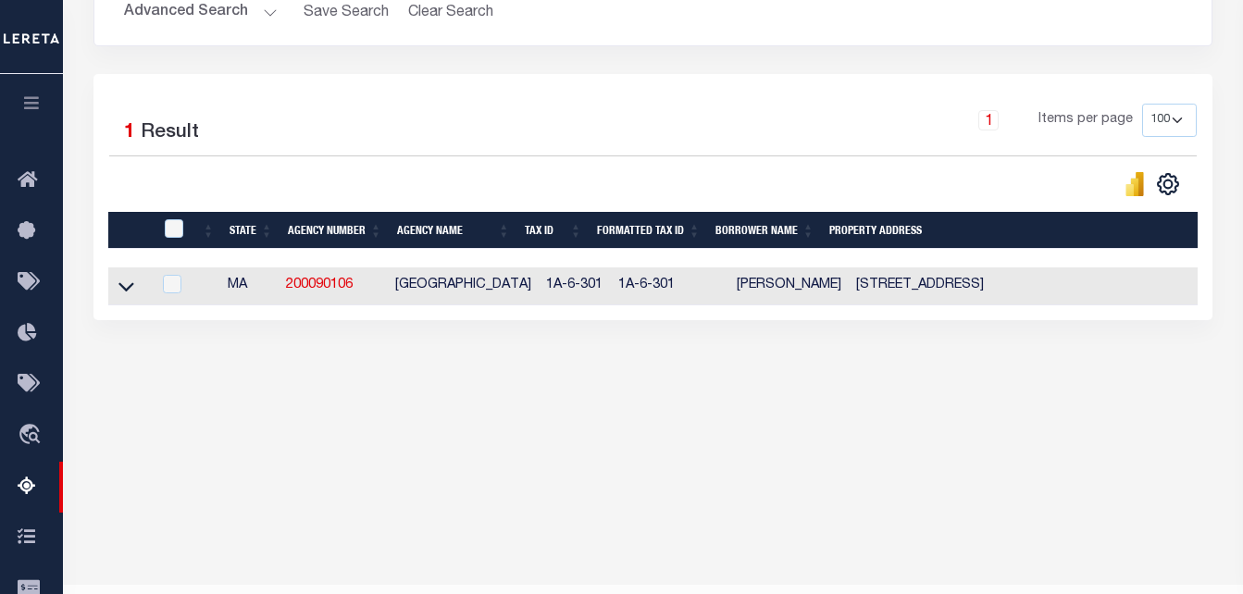
copy td "169 MONSIGNOR"
drag, startPoint x: 932, startPoint y: 290, endPoint x: 829, endPoint y: 293, distance: 103.7
click at [849, 293] on td "169 MONSIGNOR O'BRIEN HIGHWAY CAMBRIDGE MA 02141" at bounding box center [1027, 287] width 357 height 38
checkbox input "true"
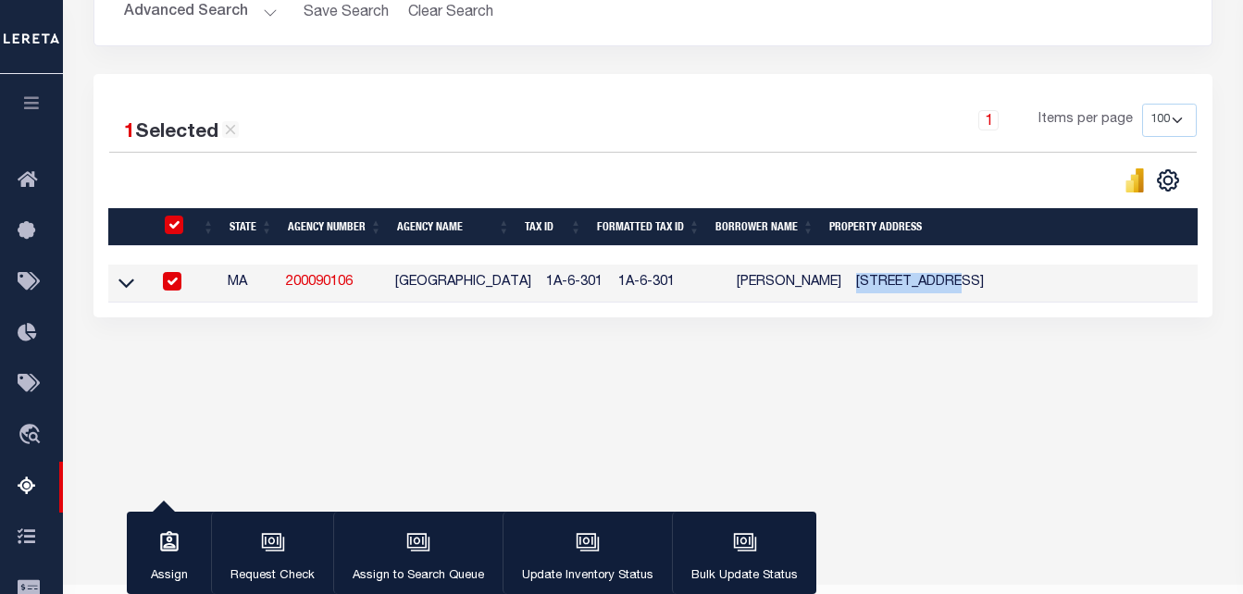
copy td "169 MONSIGNOR"
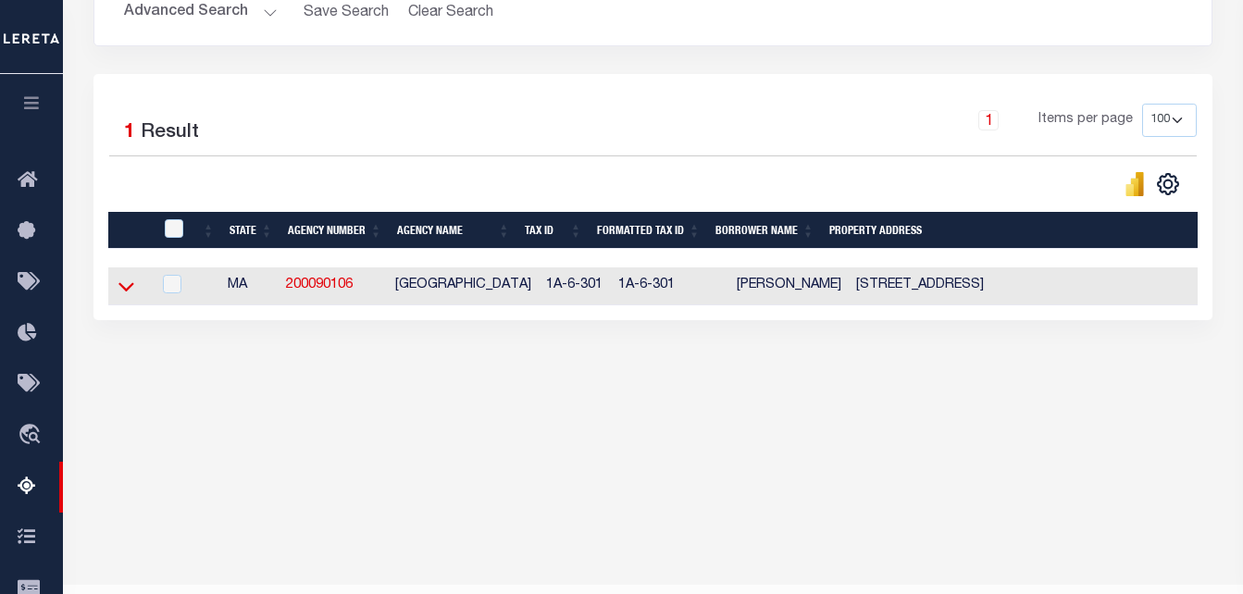
click at [131, 290] on icon at bounding box center [127, 287] width 16 height 9
drag, startPoint x: 756, startPoint y: 288, endPoint x: 713, endPoint y: 291, distance: 42.7
click at [730, 291] on td "[PERSON_NAME]" at bounding box center [789, 287] width 119 height 38
checkbox input "true"
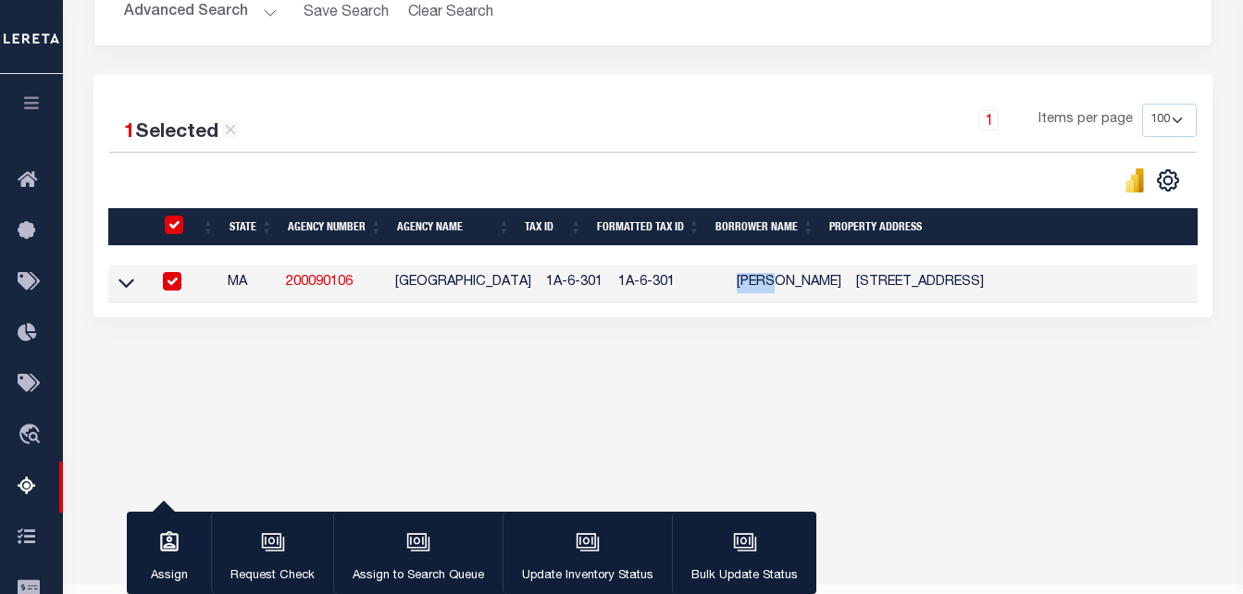
copy td "FADEL"
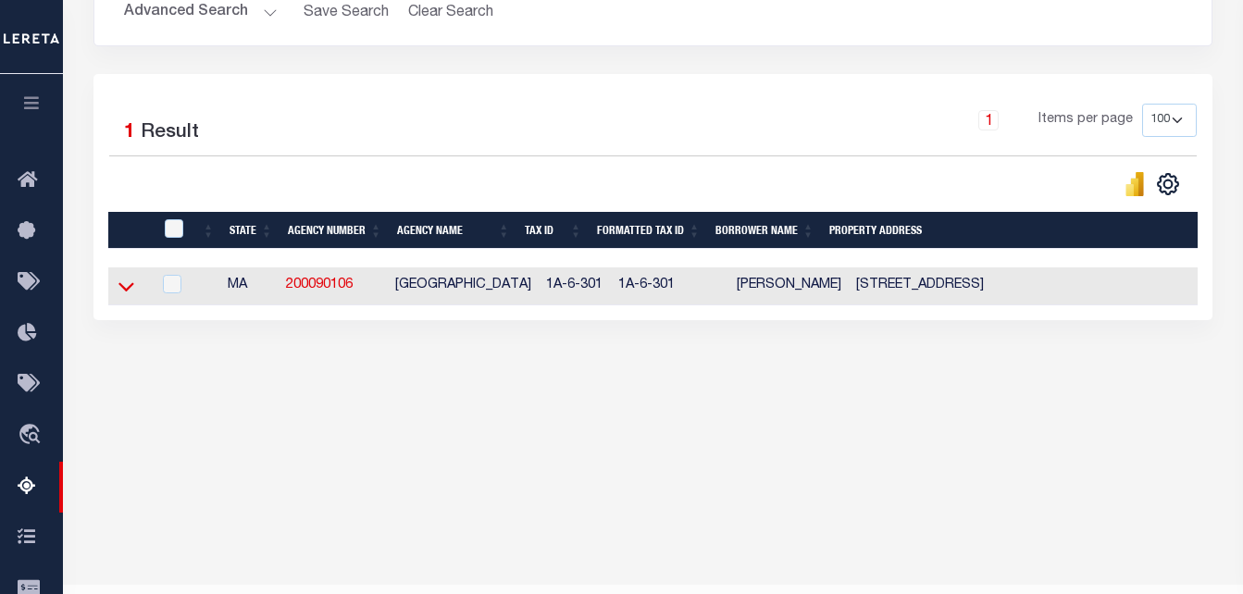
click at [127, 292] on icon at bounding box center [127, 286] width 16 height 19
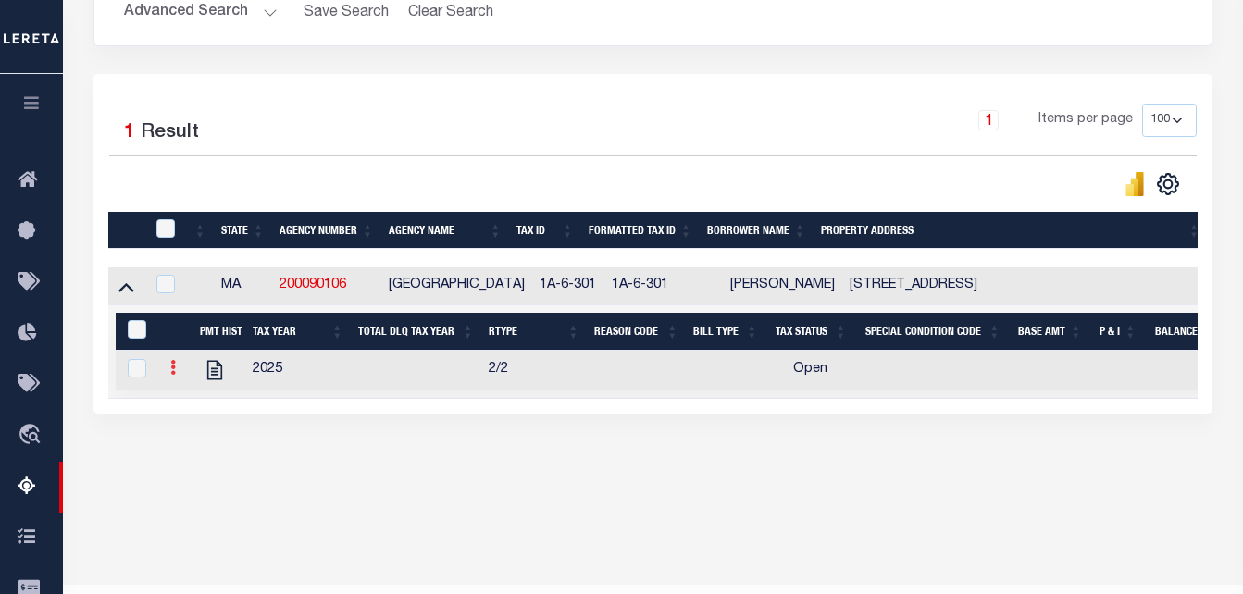
click at [169, 373] on link at bounding box center [173, 370] width 20 height 15
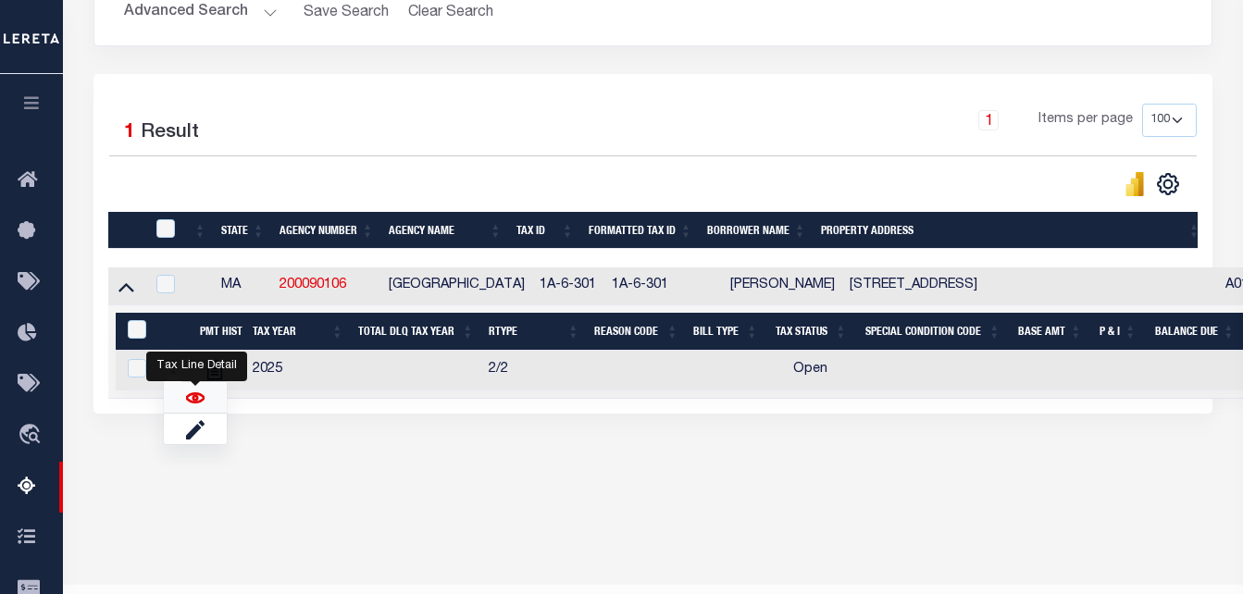
click at [192, 406] on img "" at bounding box center [195, 398] width 19 height 19
checkbox input "true"
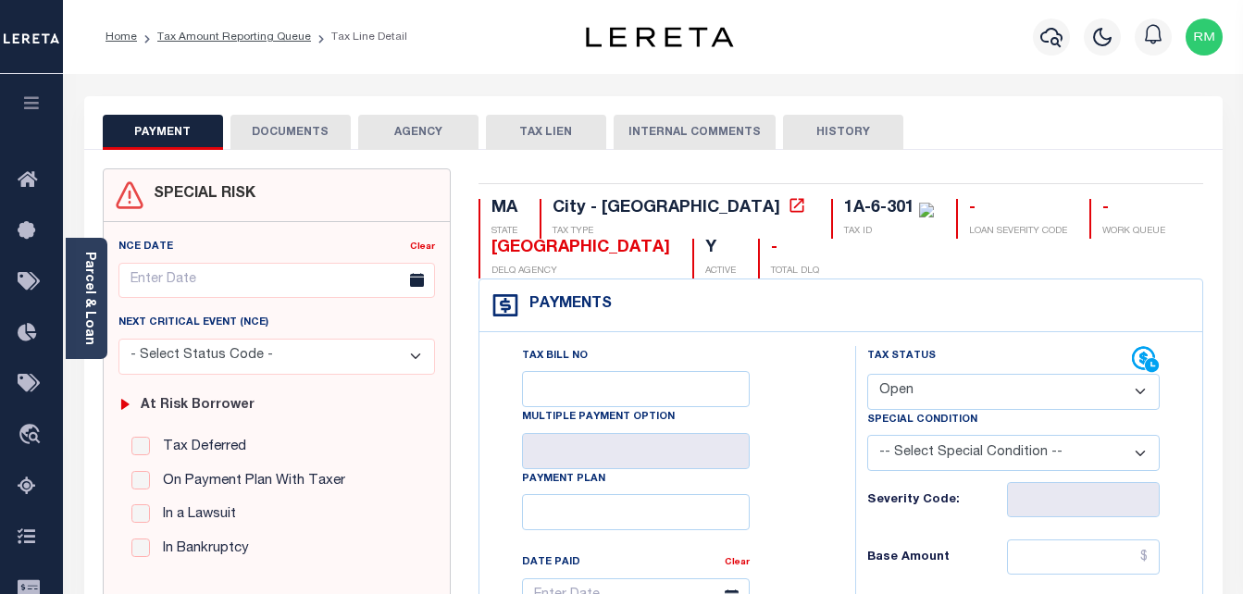
click at [935, 397] on select "- Select Status Code - Open Due/Unpaid Paid Incomplete No Tax Due Internal Refu…" at bounding box center [1015, 392] width 294 height 36
select select "PYD"
click at [868, 375] on select "- Select Status Code - Open Due/Unpaid Paid Incomplete No Tax Due Internal Refu…" at bounding box center [1015, 392] width 294 height 36
type input "[DATE]"
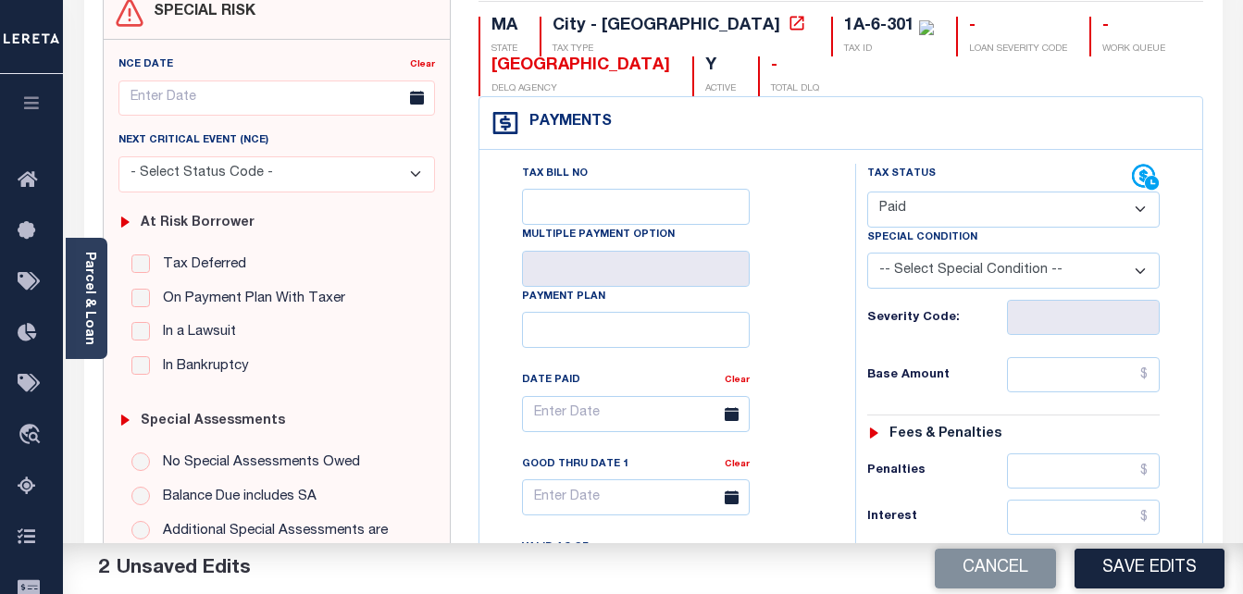
scroll to position [185, 0]
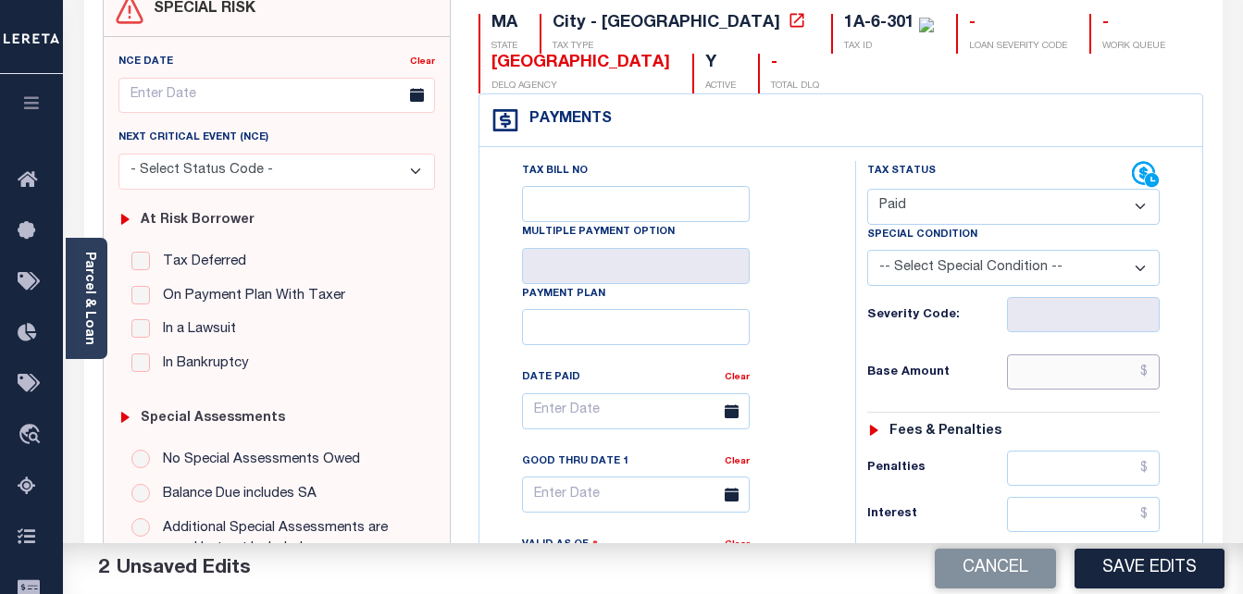
click at [1067, 371] on input "text" at bounding box center [1083, 372] width 153 height 35
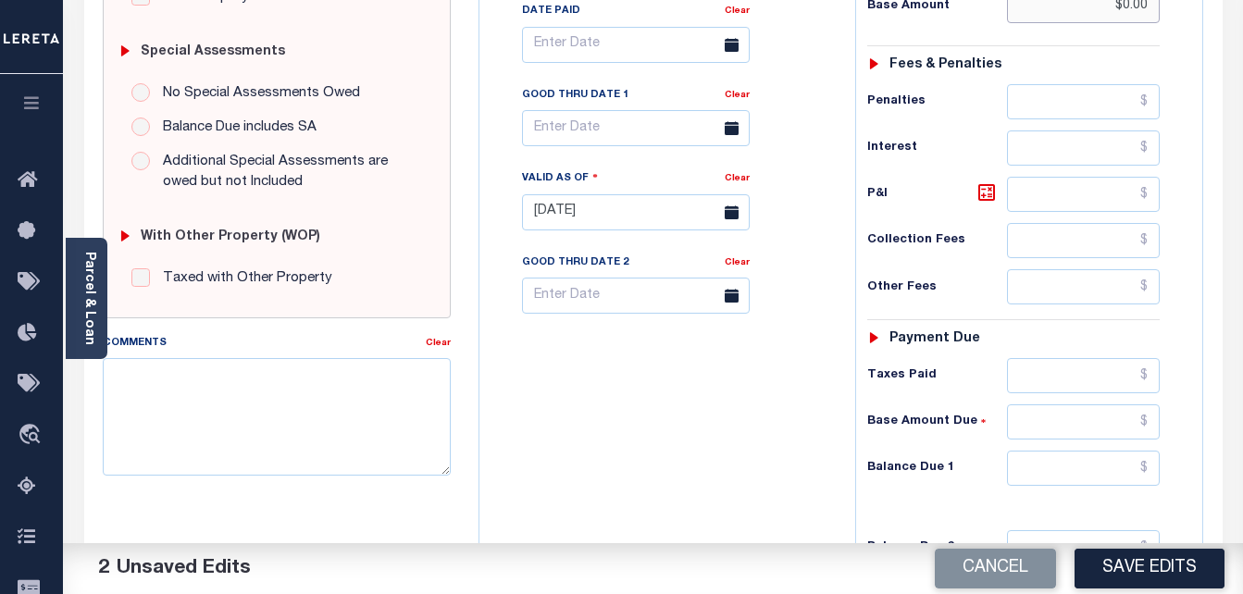
scroll to position [556, 0]
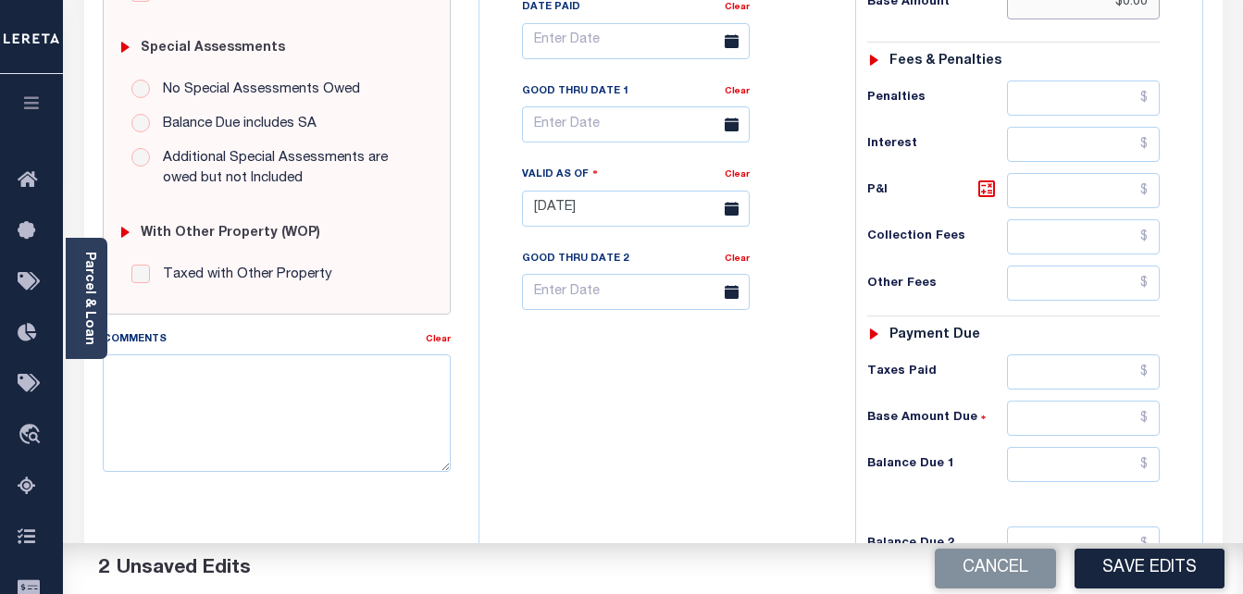
type input "$0.00"
click at [1068, 465] on input "text" at bounding box center [1083, 464] width 153 height 35
type input "$0.00"
click at [565, 137] on body "Home Tax Amount Reporting Queue Tax Line Detail" at bounding box center [621, 144] width 1243 height 1400
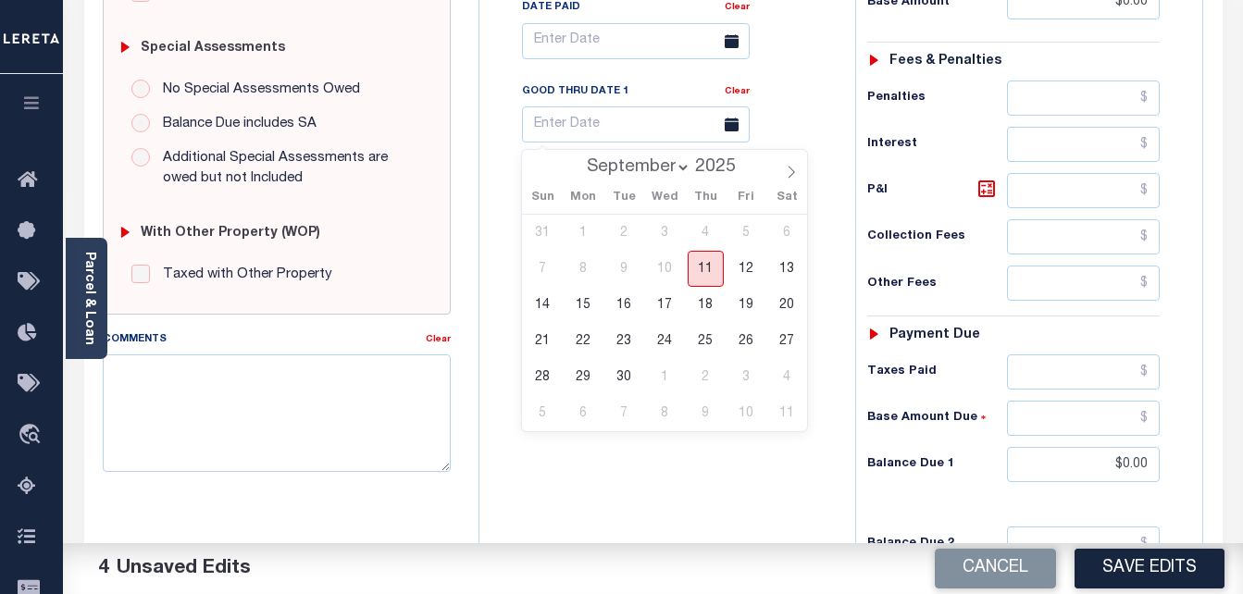
click at [704, 269] on span "11" at bounding box center [706, 269] width 36 height 36
type input "[DATE]"
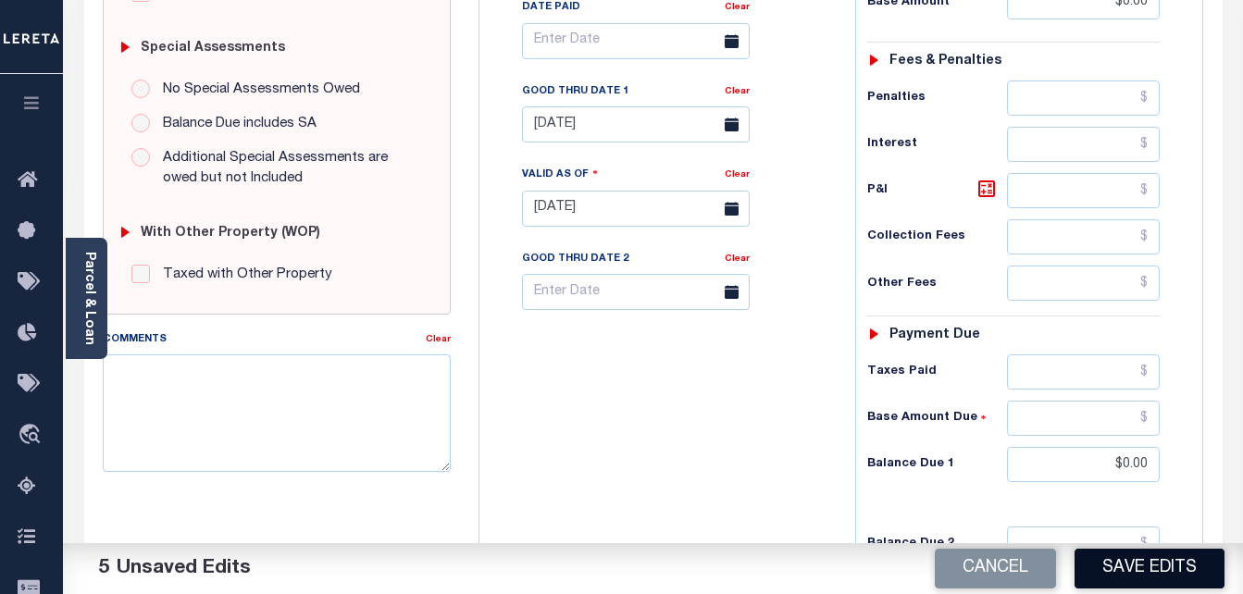
click at [1135, 572] on button "Save Edits" at bounding box center [1150, 569] width 150 height 40
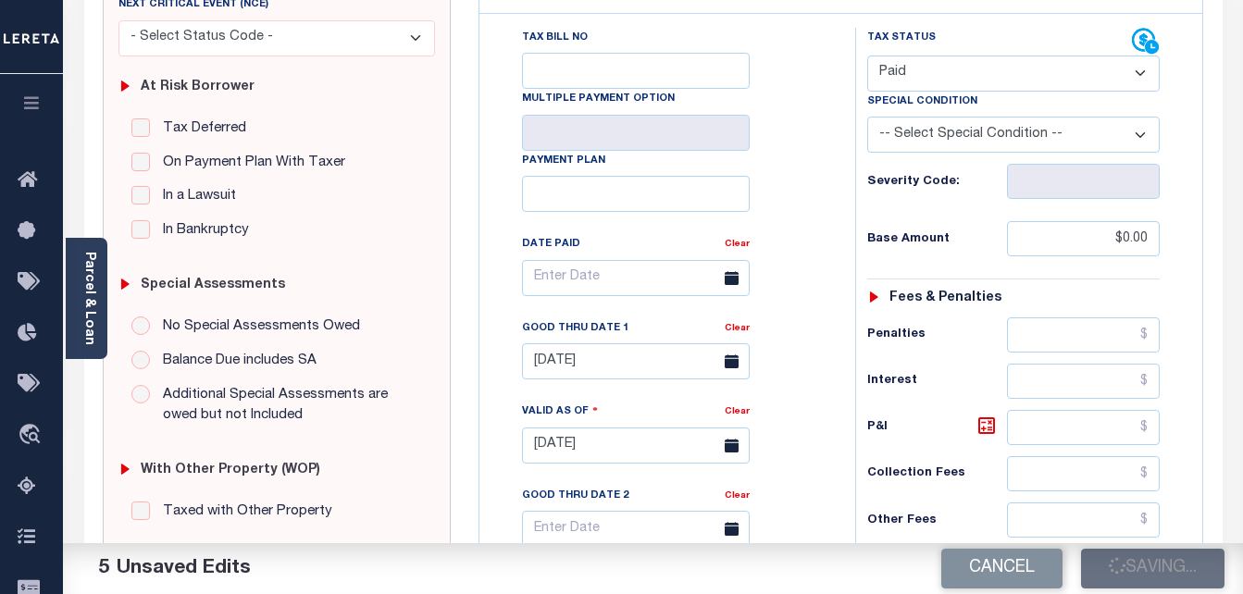
checkbox input "false"
type input "$0"
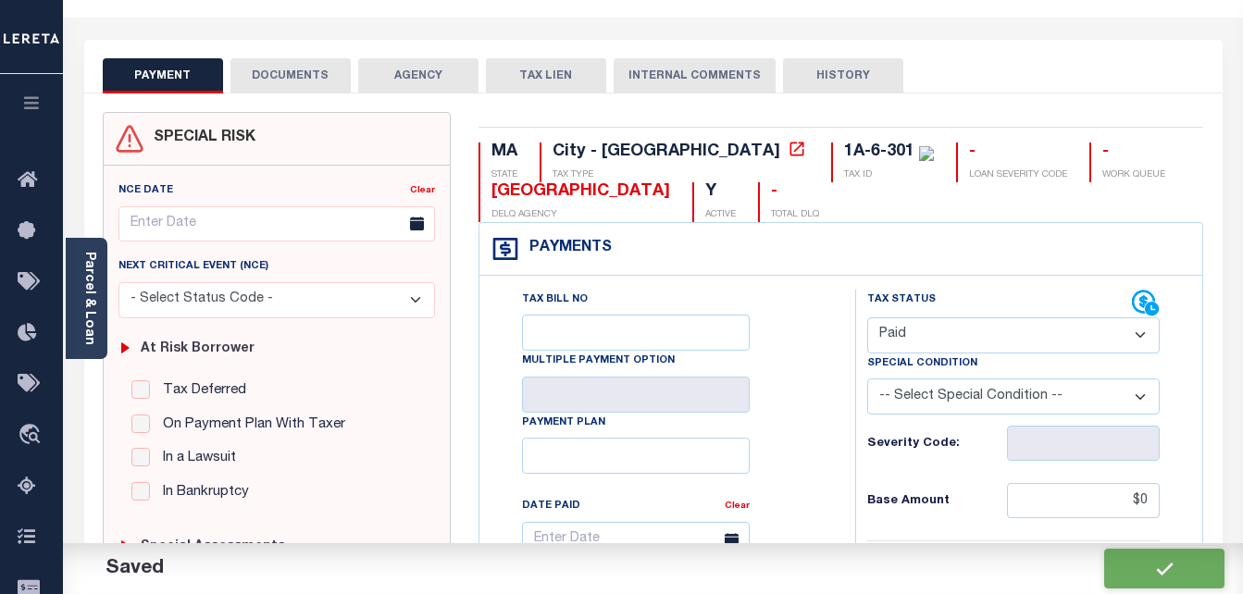
scroll to position [0, 0]
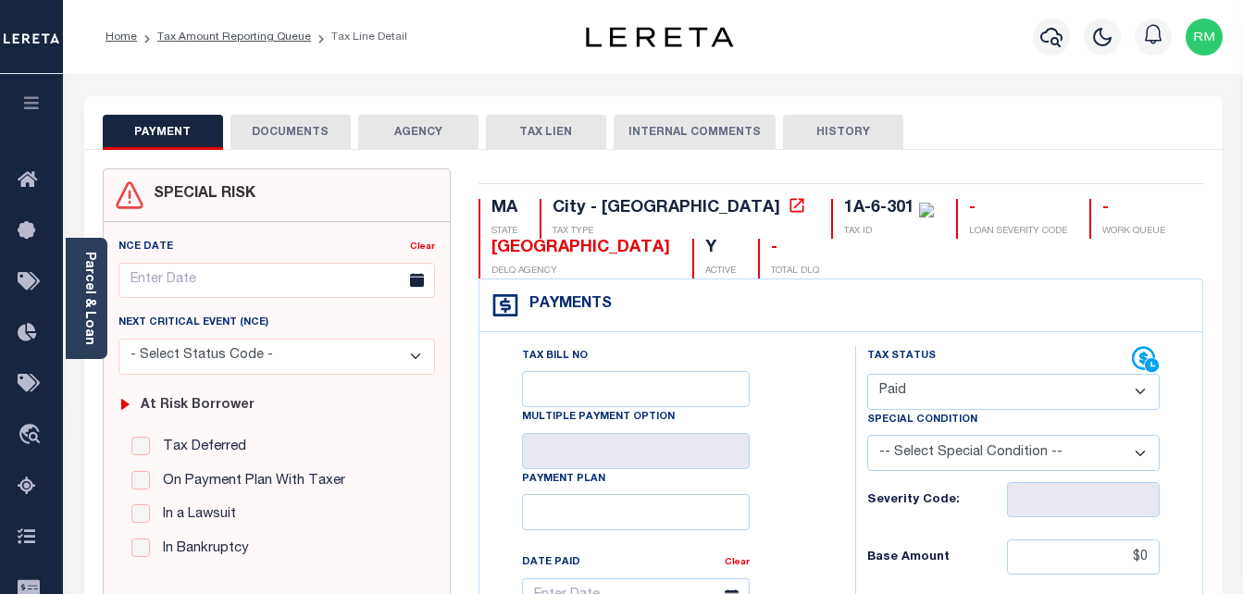
click at [296, 128] on button "DOCUMENTS" at bounding box center [291, 132] width 120 height 35
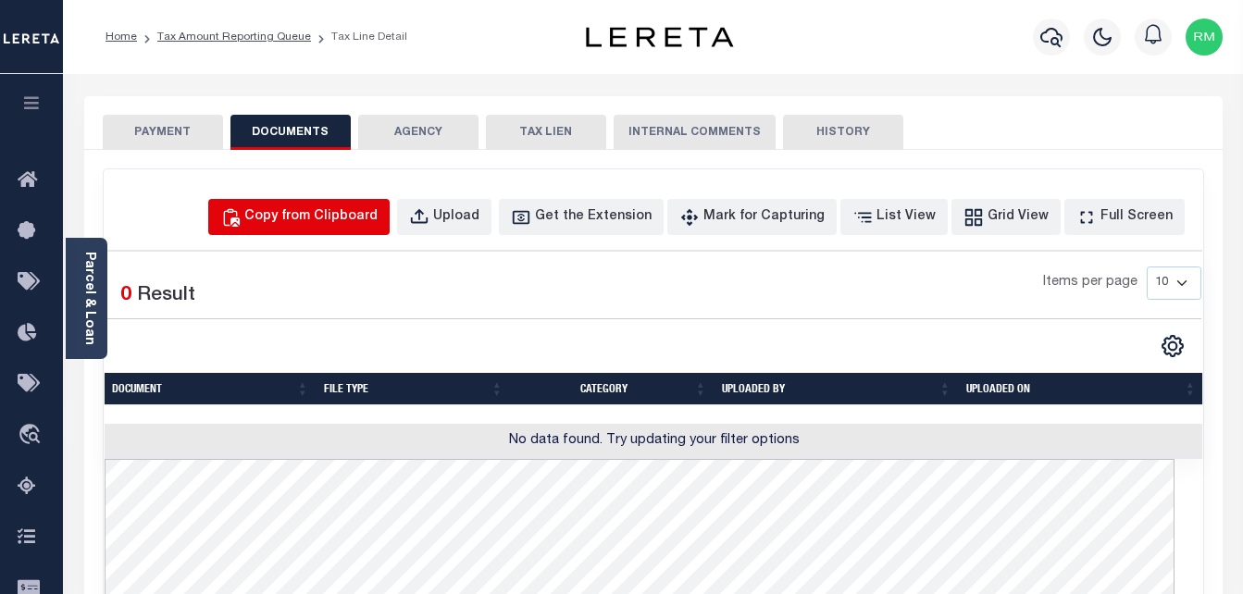
click at [369, 229] on button "Copy from Clipboard" at bounding box center [298, 217] width 181 height 36
select select "POP"
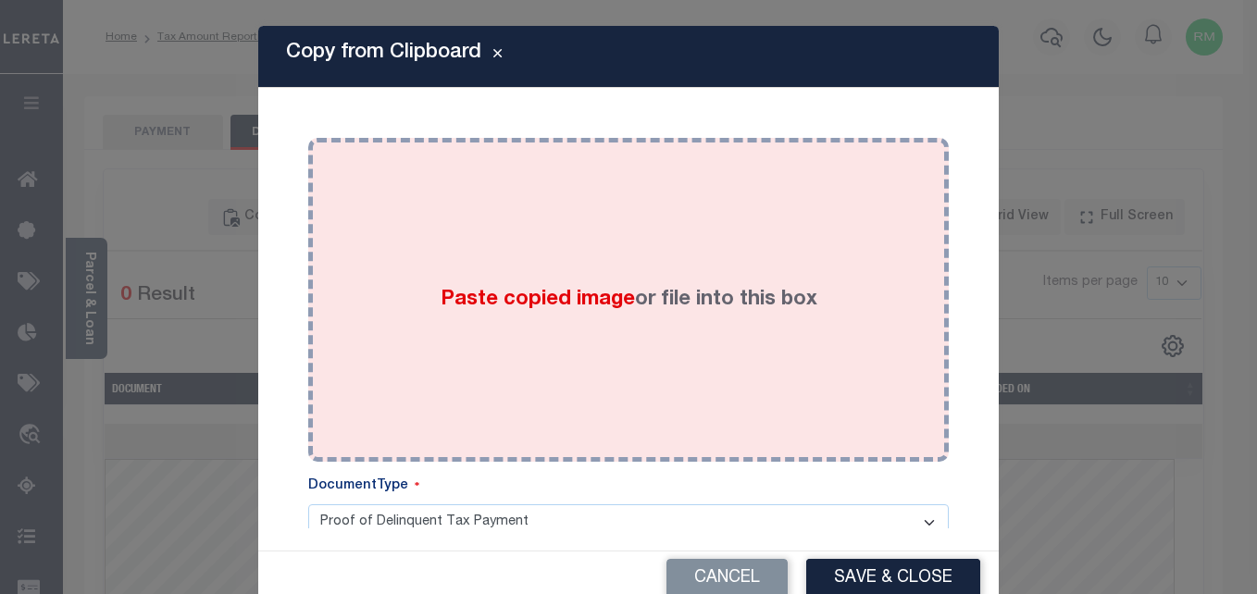
click at [551, 338] on div "Paste copied image or file into this box" at bounding box center [628, 300] width 613 height 296
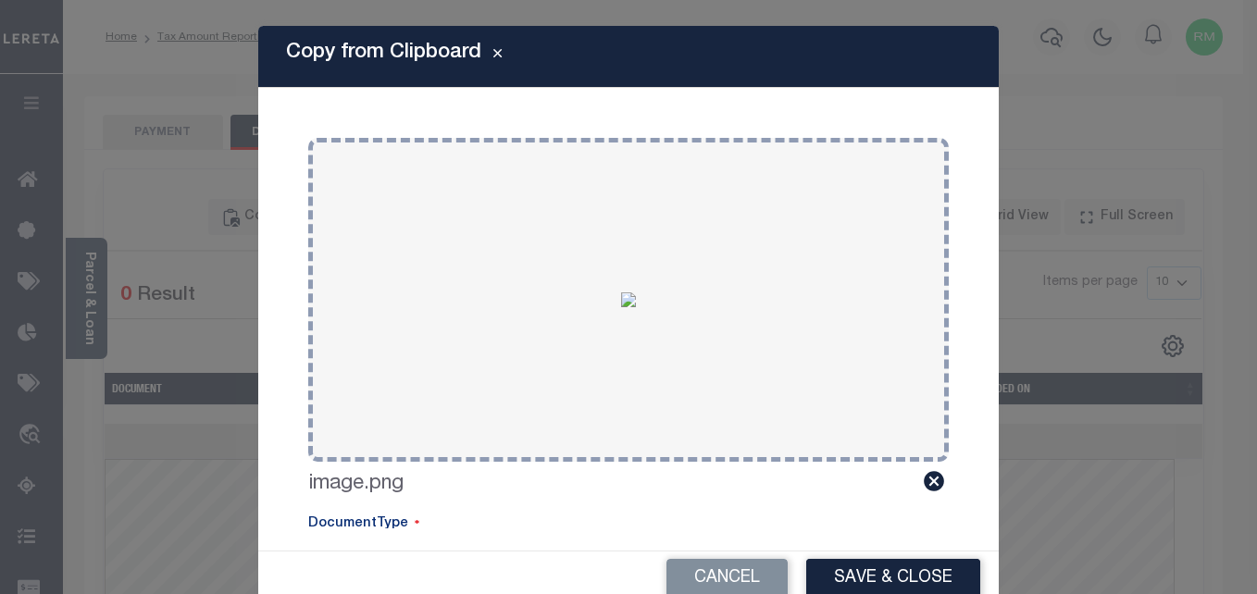
click at [859, 558] on div "Cancel Save & Close" at bounding box center [628, 579] width 741 height 55
click at [860, 565] on button "Save & Close" at bounding box center [893, 579] width 174 height 40
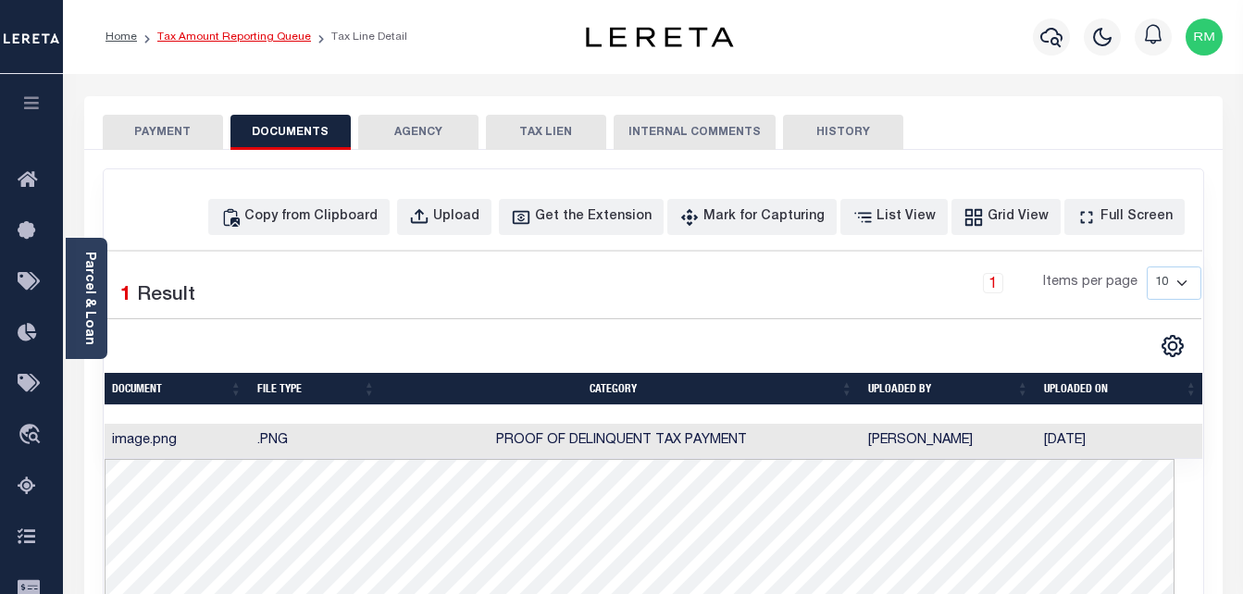
click at [238, 40] on link "Tax Amount Reporting Queue" at bounding box center [234, 36] width 154 height 11
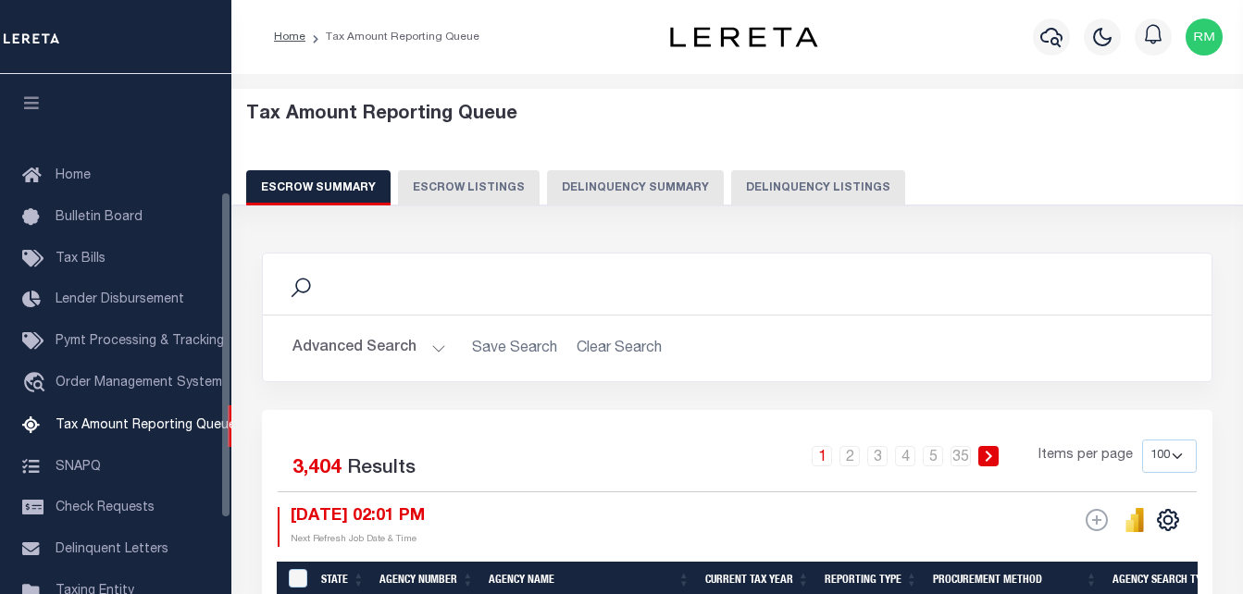
select select "100"
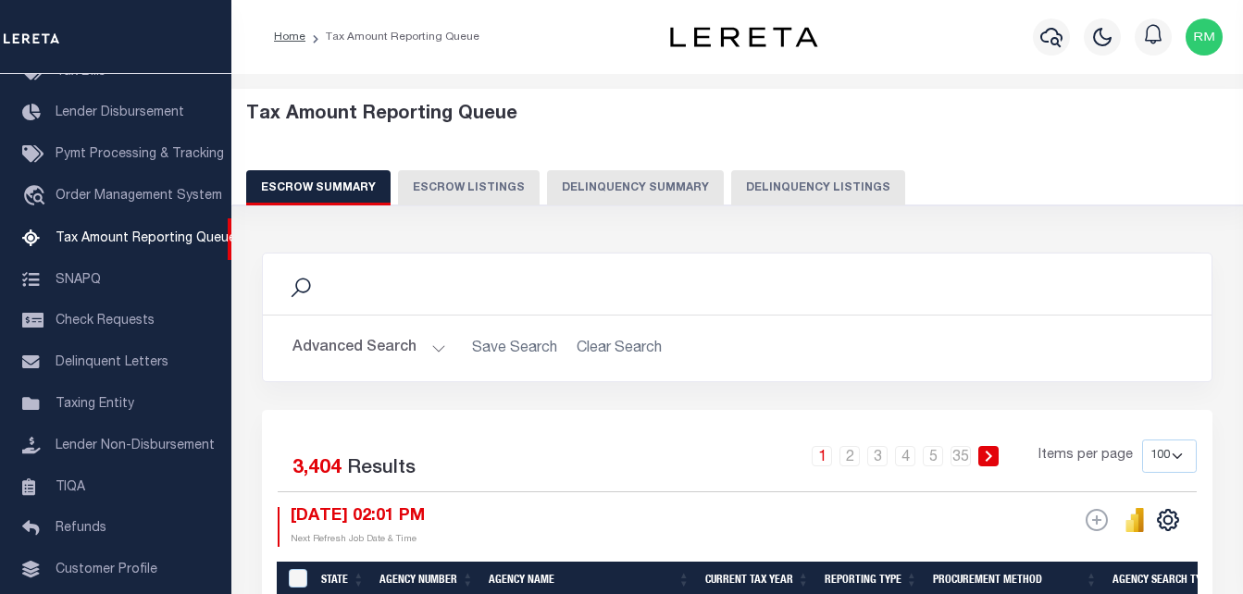
click at [391, 342] on button "Advanced Search" at bounding box center [370, 349] width 154 height 36
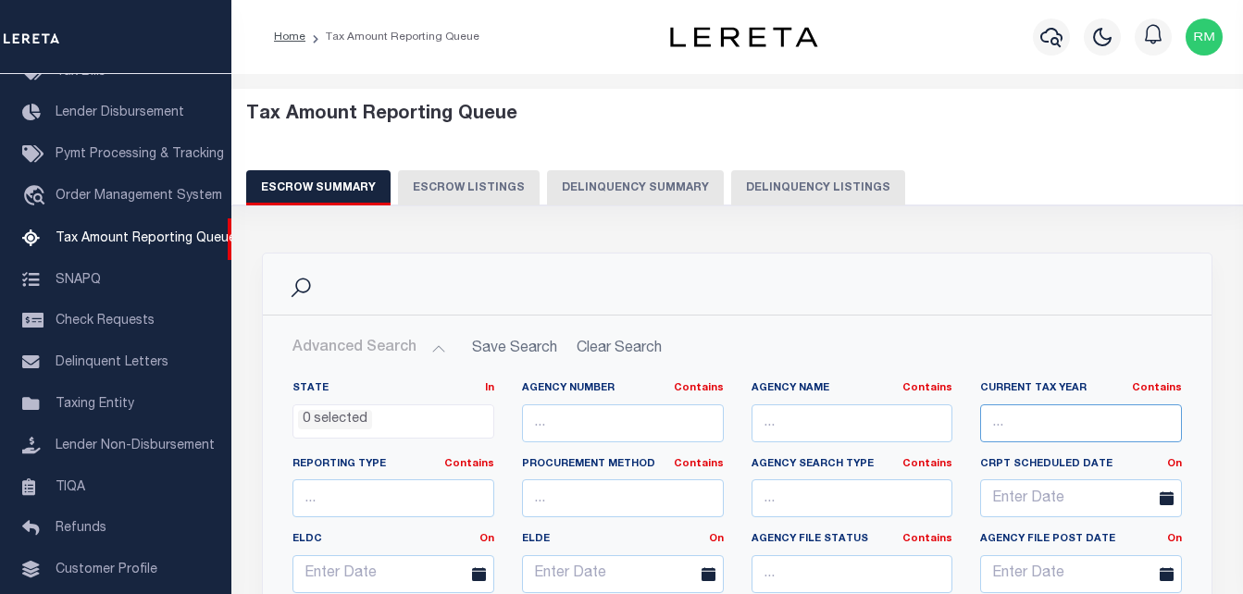
click at [1078, 427] on input "text" at bounding box center [1082, 424] width 202 height 38
paste input "201-112-15"
type input "201-112-15"
click at [1077, 423] on input "201-112-15" at bounding box center [1082, 424] width 202 height 38
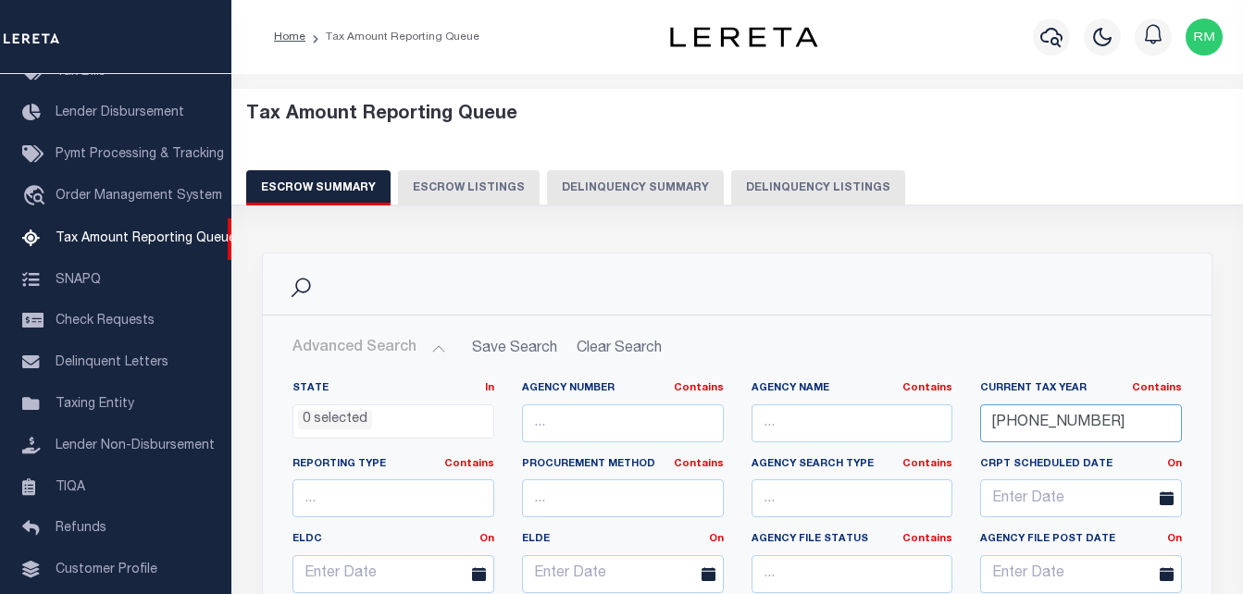
click at [1077, 423] on input "201-112-15" at bounding box center [1082, 424] width 202 height 38
click at [811, 193] on button "Delinquency Listings" at bounding box center [818, 187] width 174 height 35
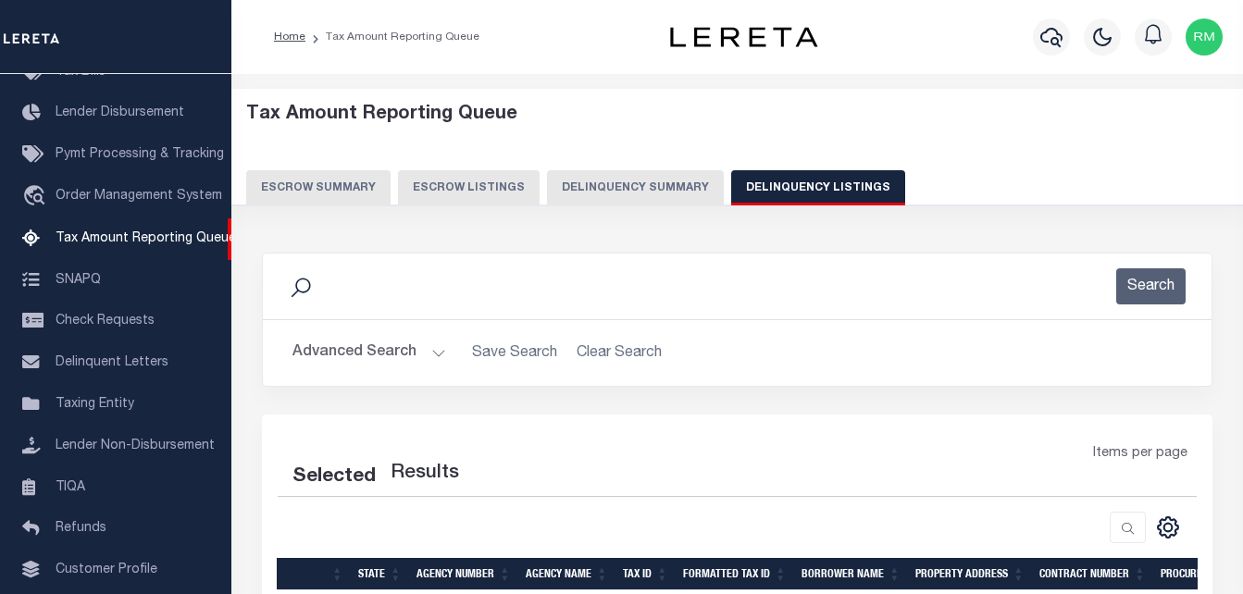
select select "100"
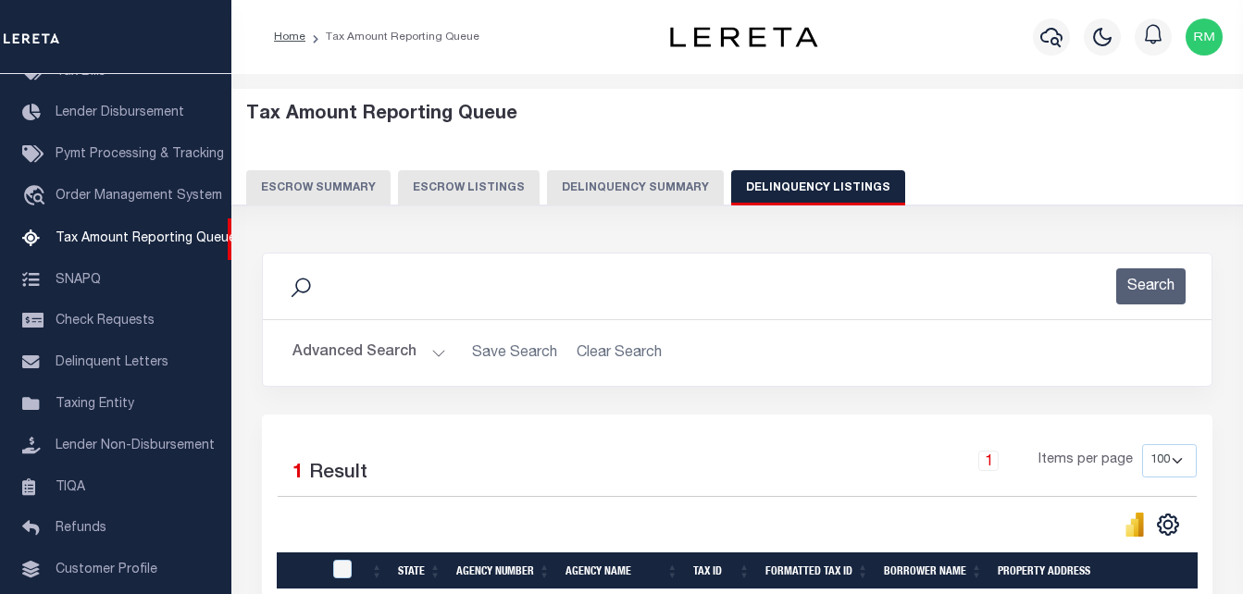
click at [337, 355] on button "Advanced Search" at bounding box center [370, 353] width 154 height 36
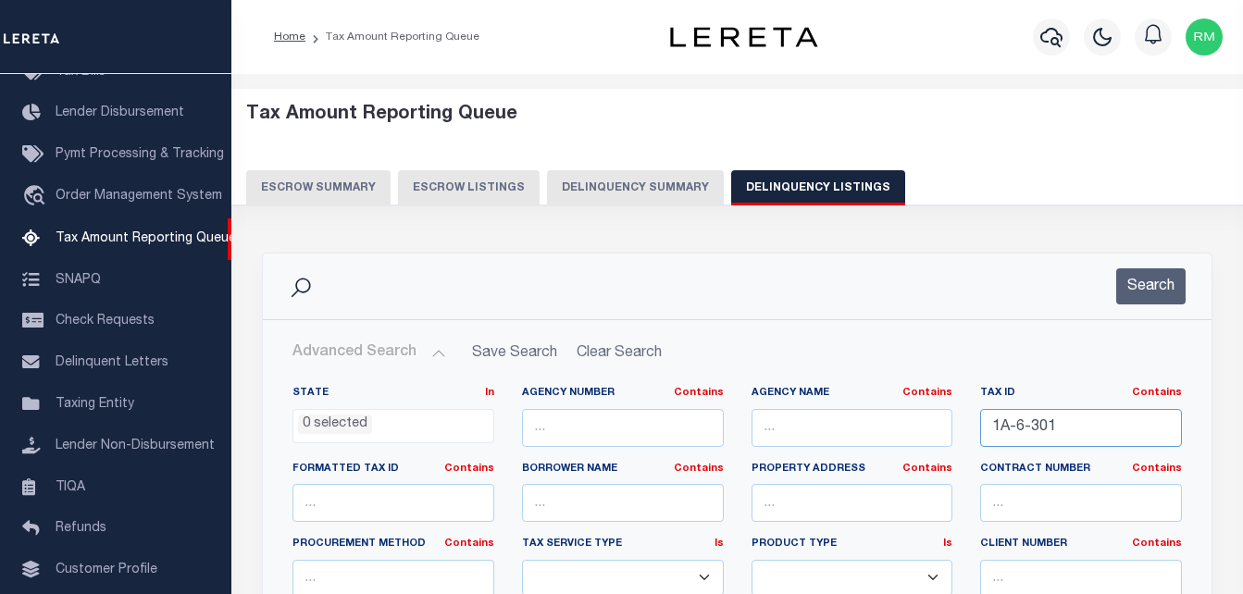
click at [1068, 421] on input "1A-6-301" at bounding box center [1082, 428] width 202 height 38
paste input "201-112-15"
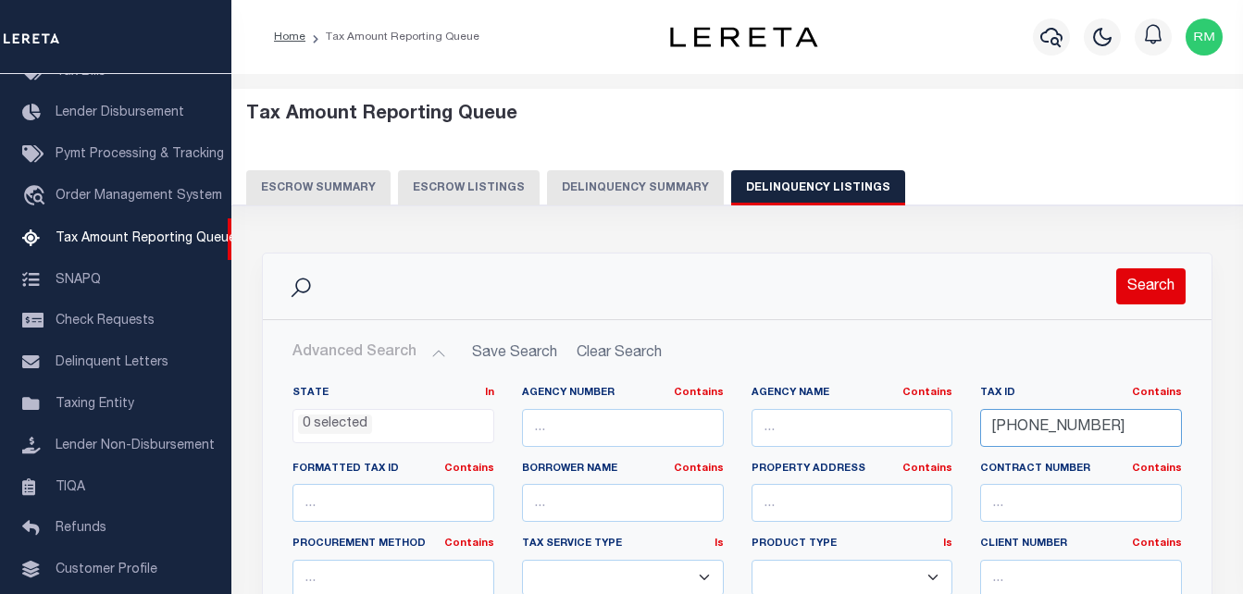
type input "201-112-15"
click at [1156, 289] on button "Search" at bounding box center [1151, 287] width 69 height 36
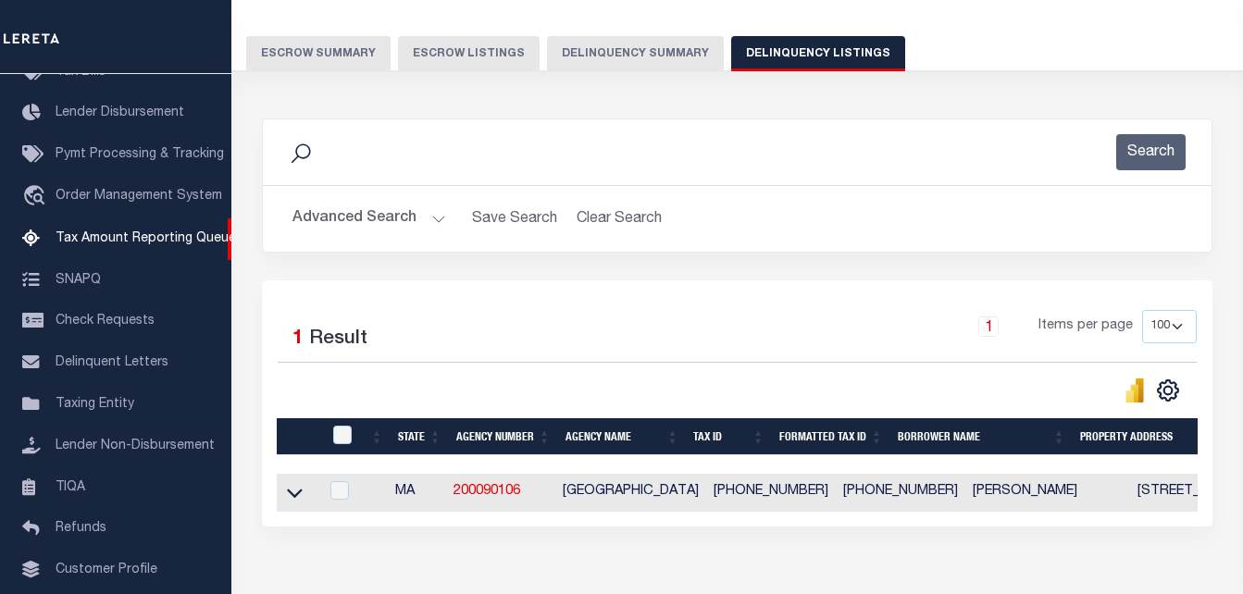
scroll to position [185, 0]
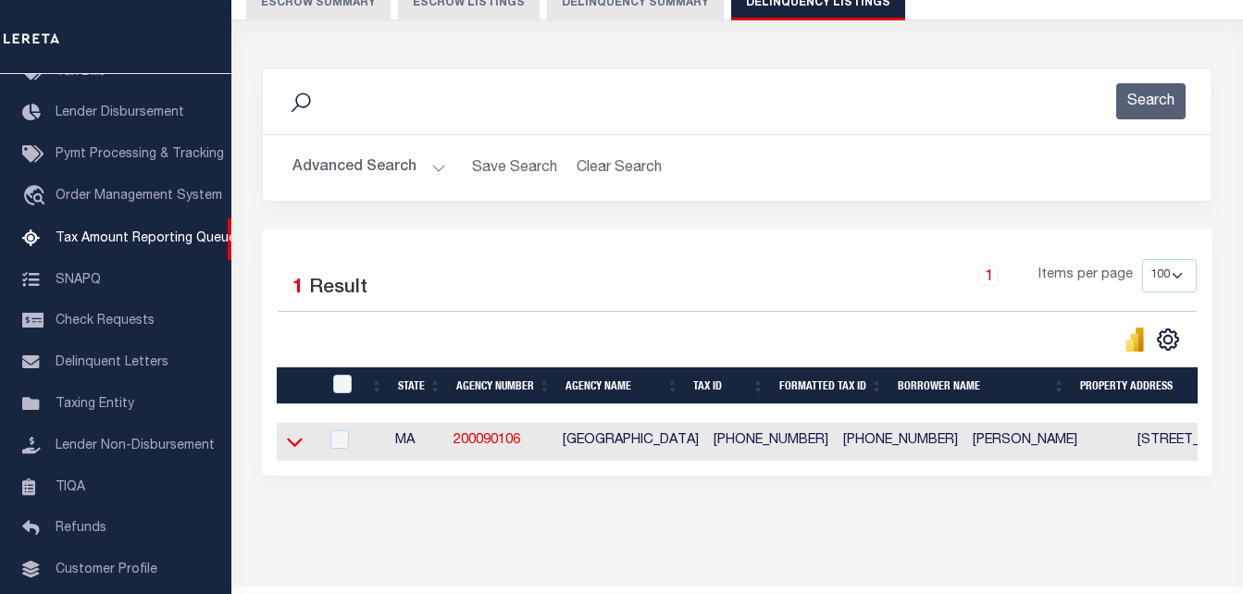
click at [290, 441] on icon at bounding box center [295, 441] width 16 height 19
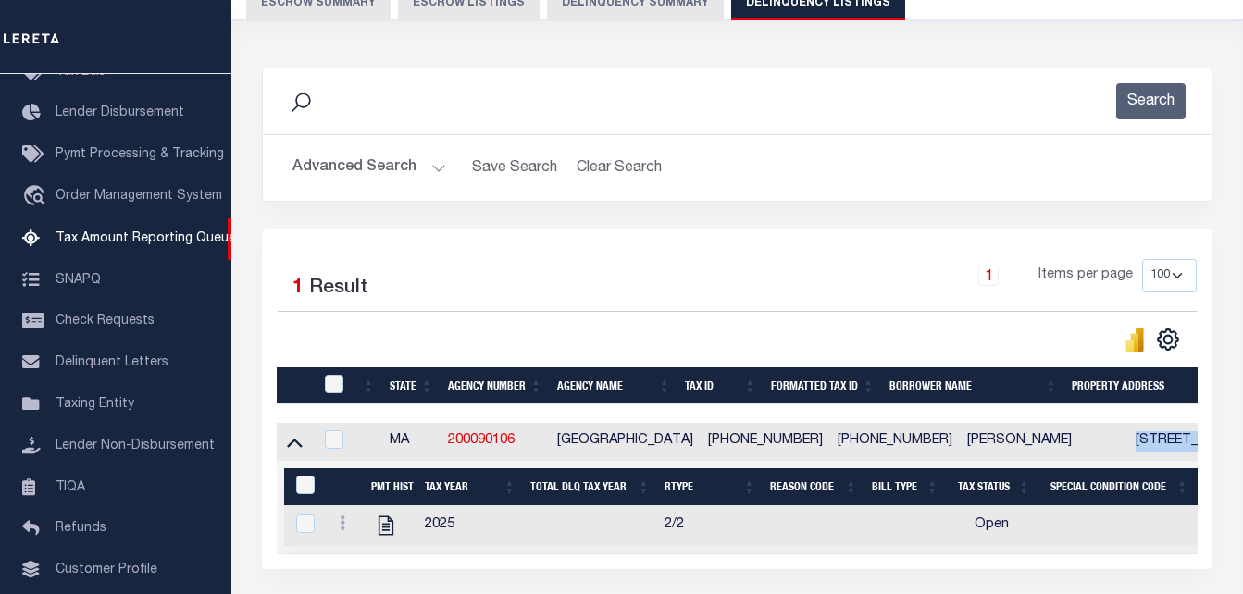
drag, startPoint x: 1163, startPoint y: 443, endPoint x: 1077, endPoint y: 446, distance: 86.2
checkbox input "true"
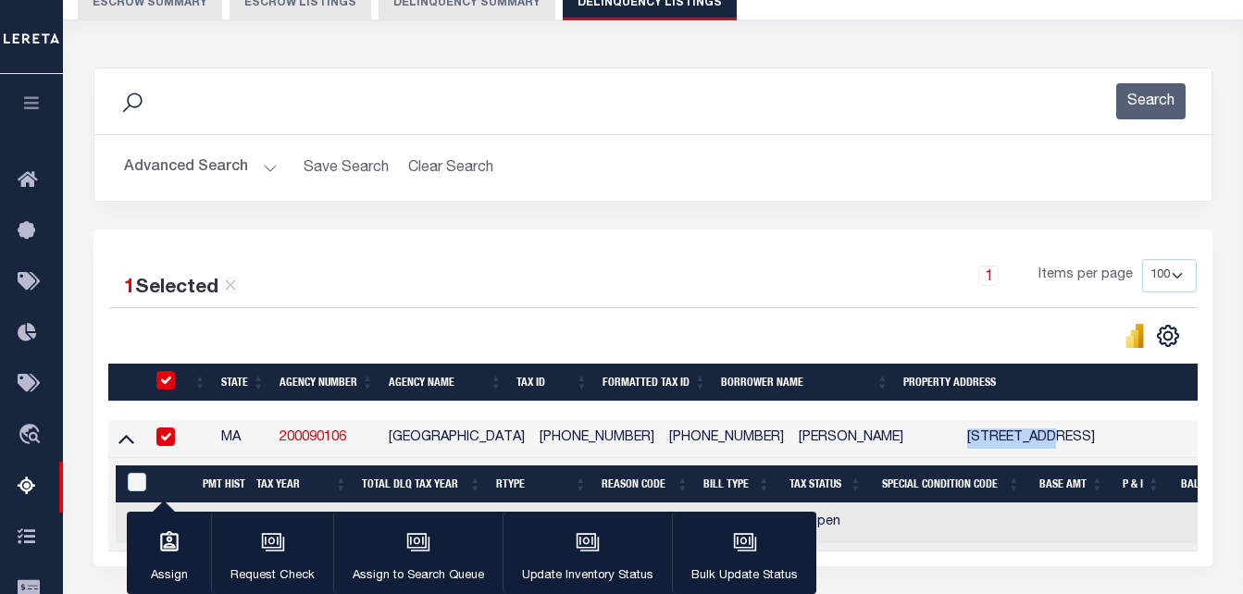
copy td "75 RICHDALE"
drag, startPoint x: 824, startPoint y: 440, endPoint x: 724, endPoint y: 440, distance: 100.0
click at [792, 440] on td "RAMAMOORTHI BHASKAR" at bounding box center [876, 439] width 169 height 38
checkbox input "false"
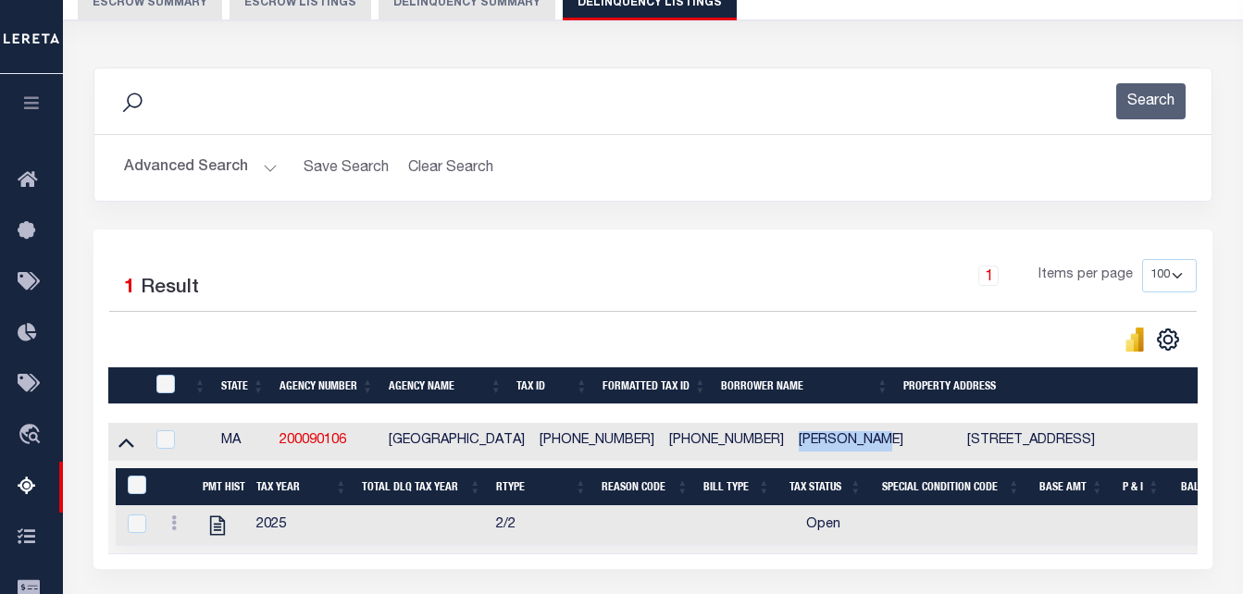
copy td "RAMAMOORTHI"
drag, startPoint x: 994, startPoint y: 441, endPoint x: 909, endPoint y: 450, distance: 85.7
click at [960, 450] on td "75 RICHDALE AVENUE UNIT 15, CA MARSHFIELD MA 2050" at bounding box center [1124, 442] width 329 height 38
checkbox input "true"
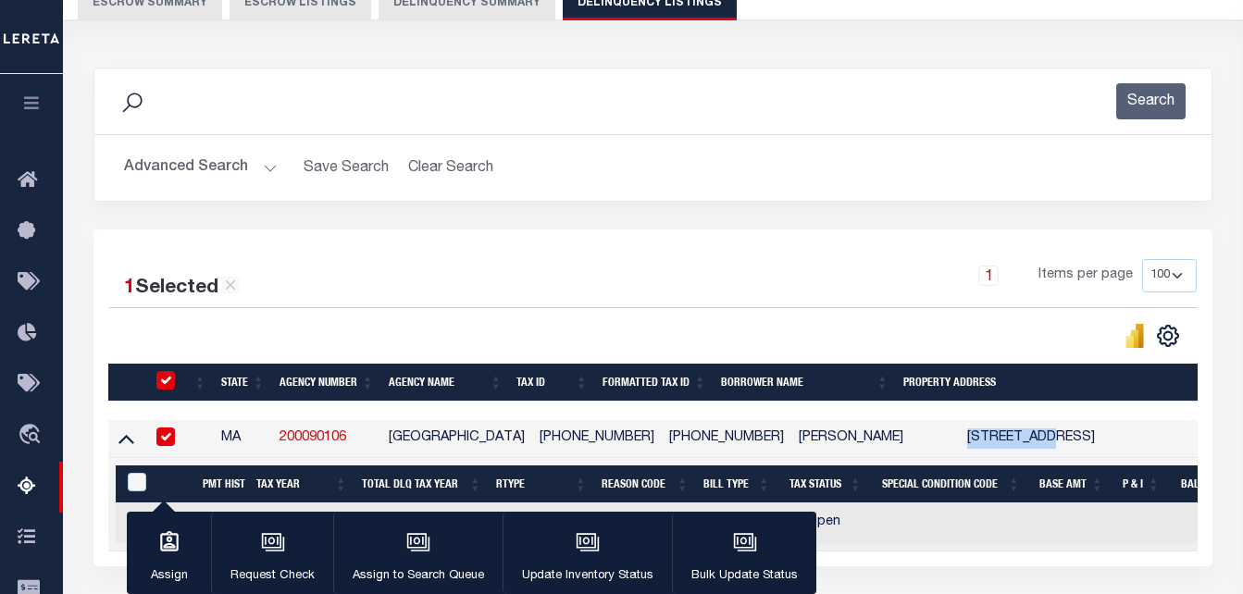
copy td "75 RICHDALE"
click at [234, 167] on button "Advanced Search" at bounding box center [201, 168] width 154 height 36
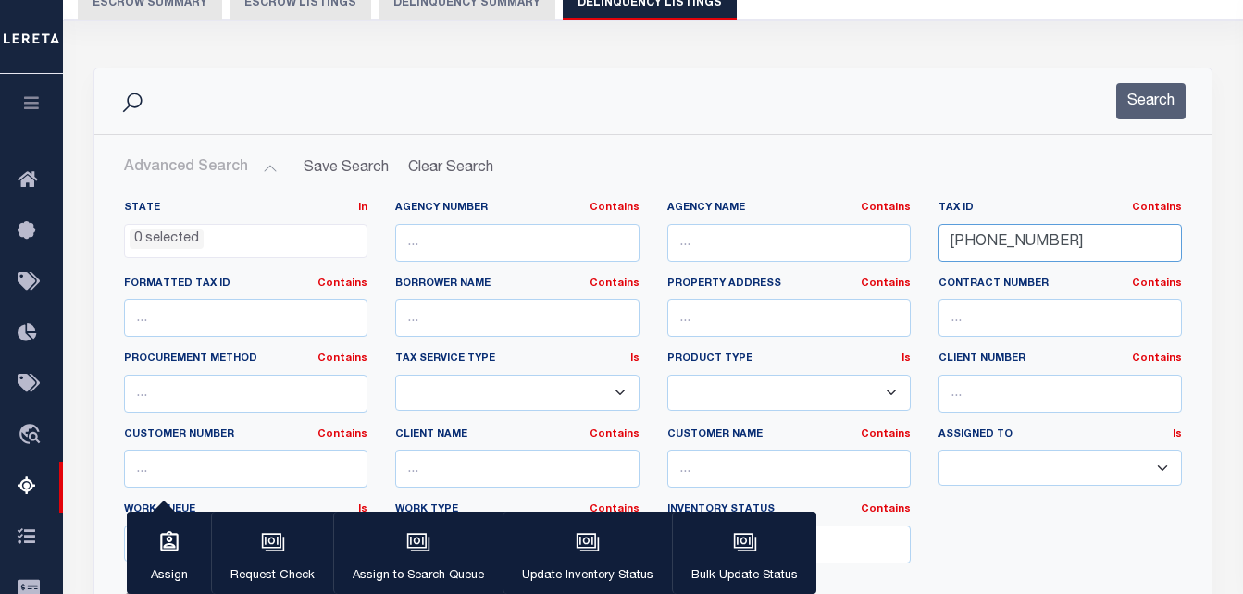
click at [1026, 236] on input "201-112-15" at bounding box center [1061, 243] width 244 height 38
paste input "20-72"
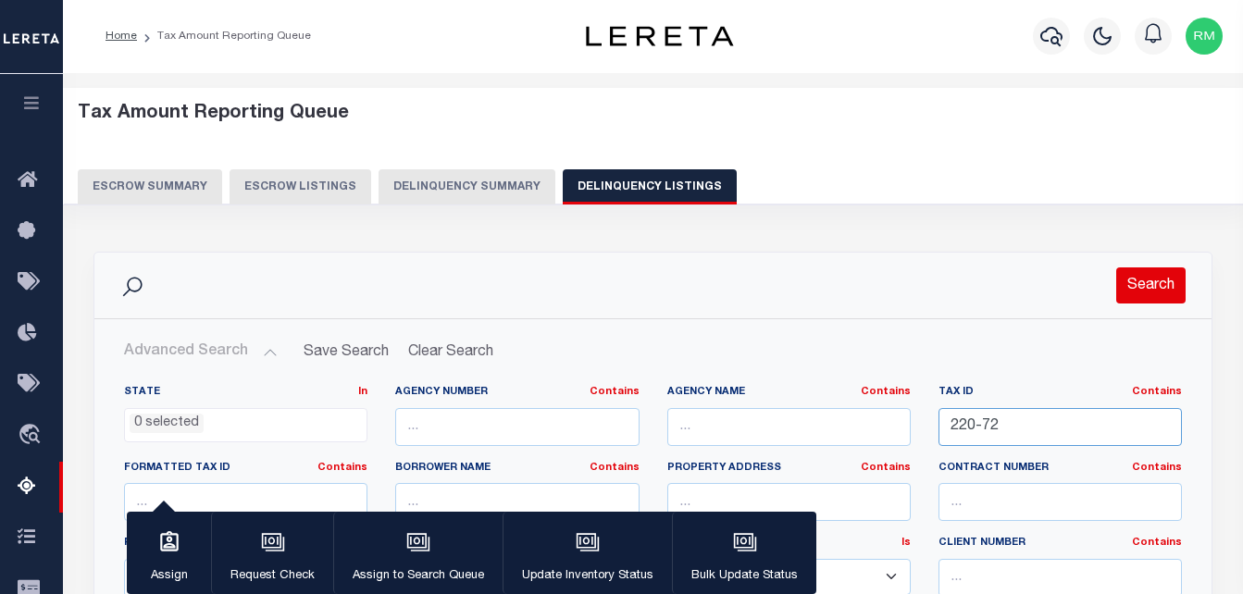
scroll to position [0, 0]
type input "220-72"
click at [1159, 294] on button "Search" at bounding box center [1151, 287] width 69 height 36
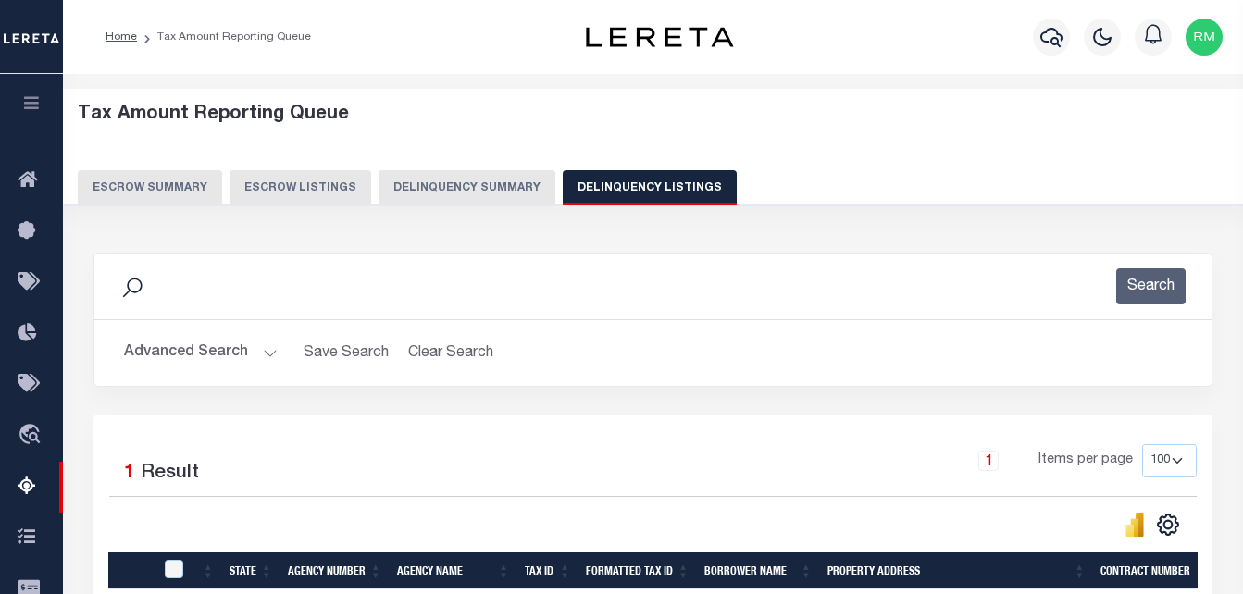
scroll to position [278, 0]
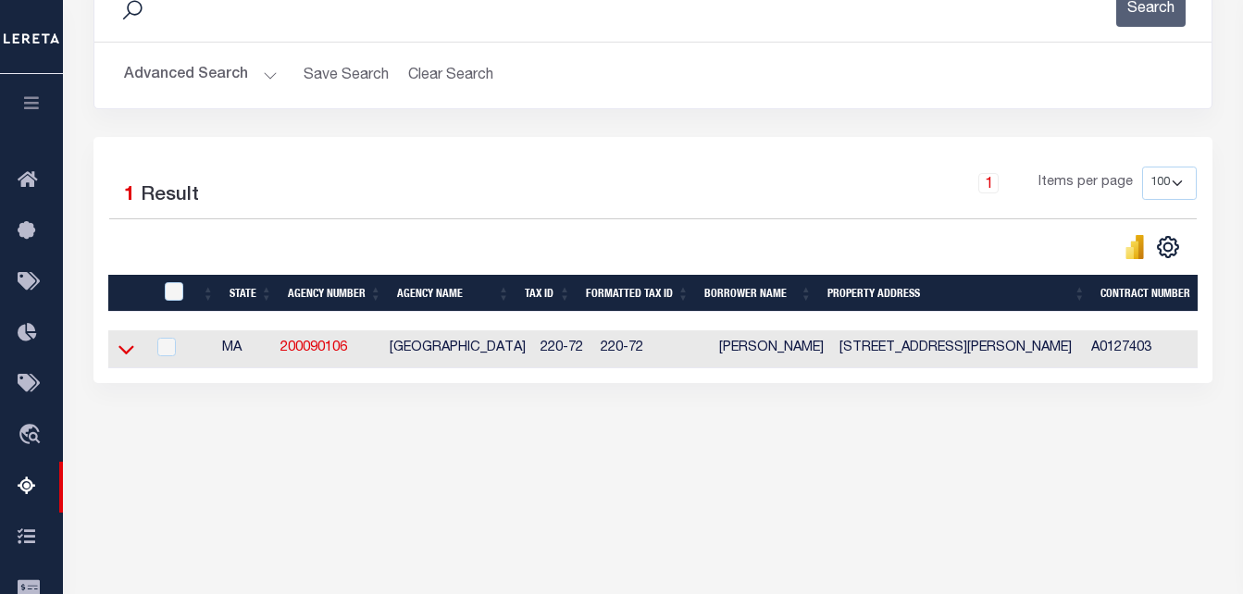
click at [126, 351] on icon at bounding box center [127, 349] width 16 height 19
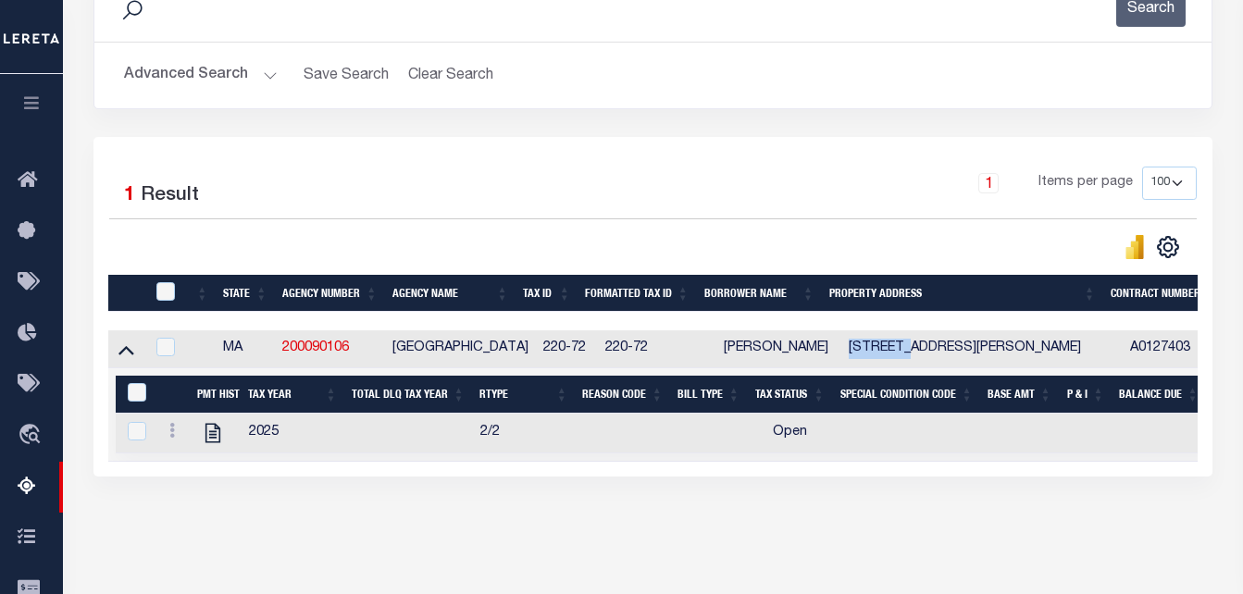
drag, startPoint x: 901, startPoint y: 349, endPoint x: 838, endPoint y: 355, distance: 63.2
click at [842, 355] on td "4 MERCER CIRCLE CAMBRIDGE MA 2138" at bounding box center [982, 350] width 281 height 38
checkbox input "true"
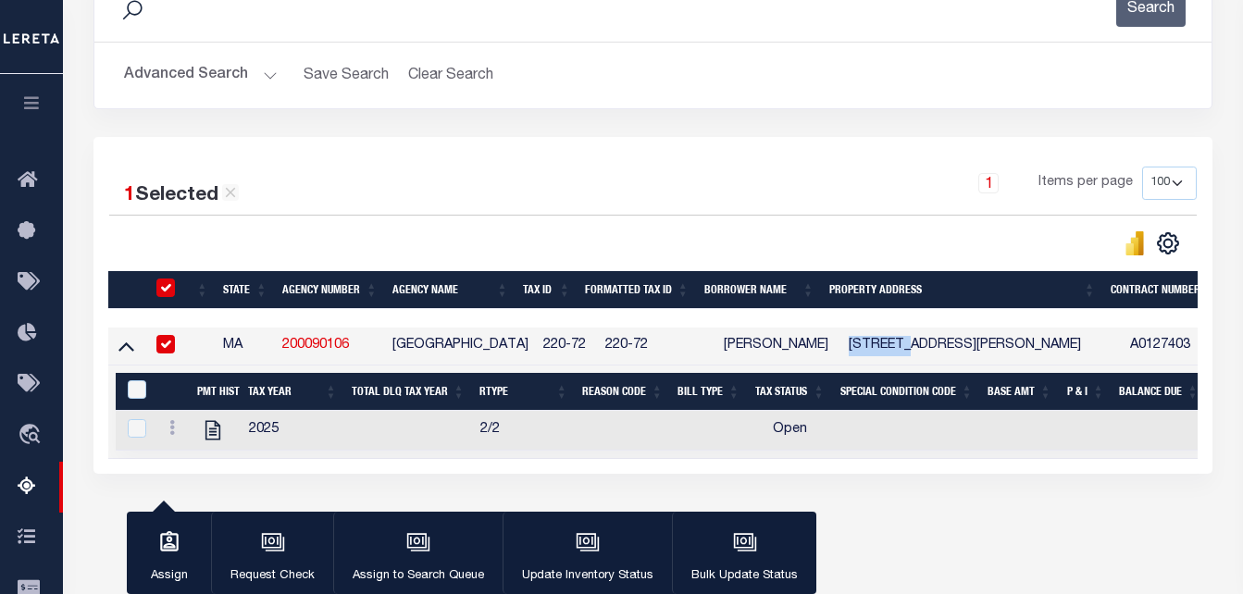
copy td "4 MERCER"
drag, startPoint x: 815, startPoint y: 348, endPoint x: 772, endPoint y: 350, distance: 42.6
click at [772, 350] on td "PETER B LIPSON" at bounding box center [779, 347] width 125 height 38
checkbox input "false"
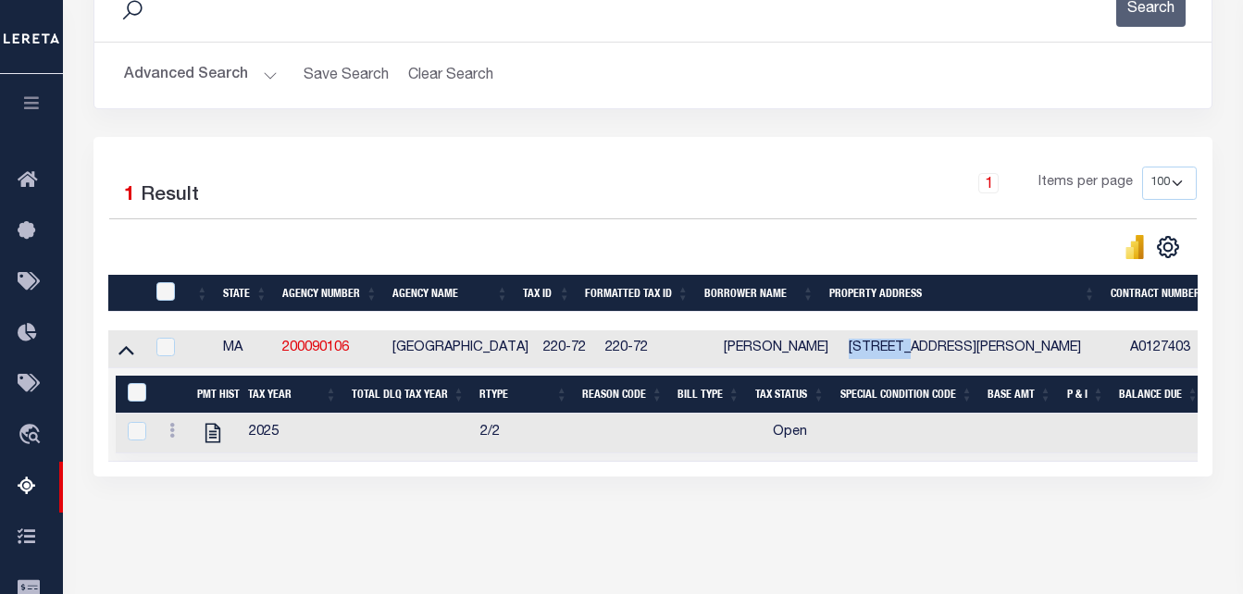
copy td "LIPSON"
click at [168, 436] on link at bounding box center [172, 433] width 20 height 15
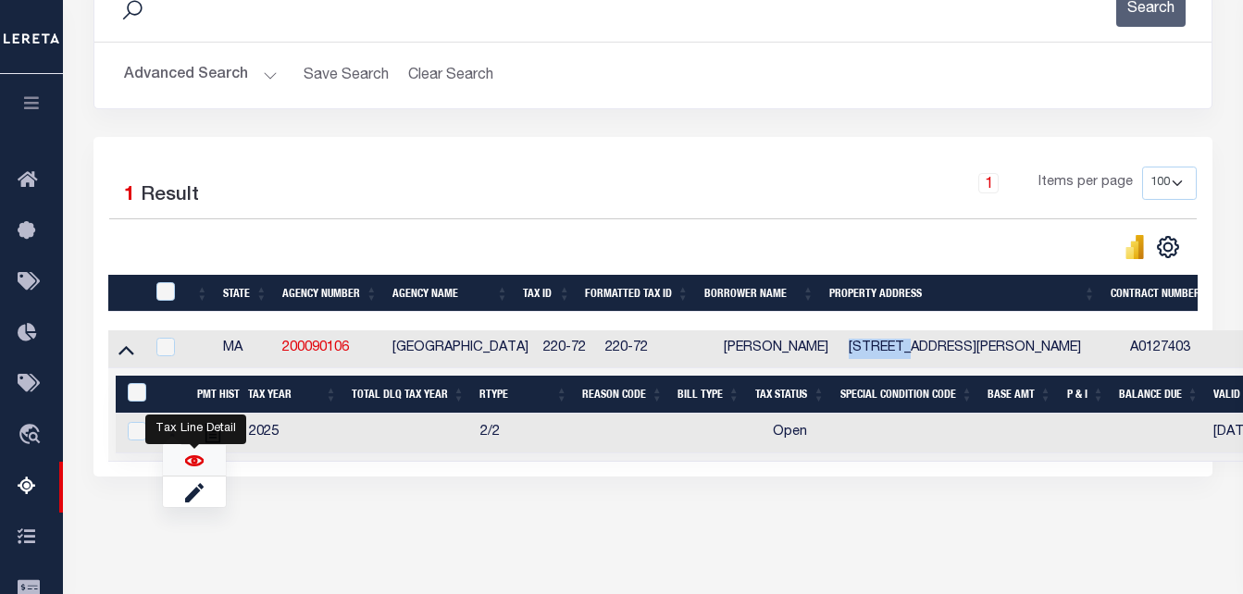
click at [198, 470] on img "" at bounding box center [194, 461] width 19 height 19
checkbox input "true"
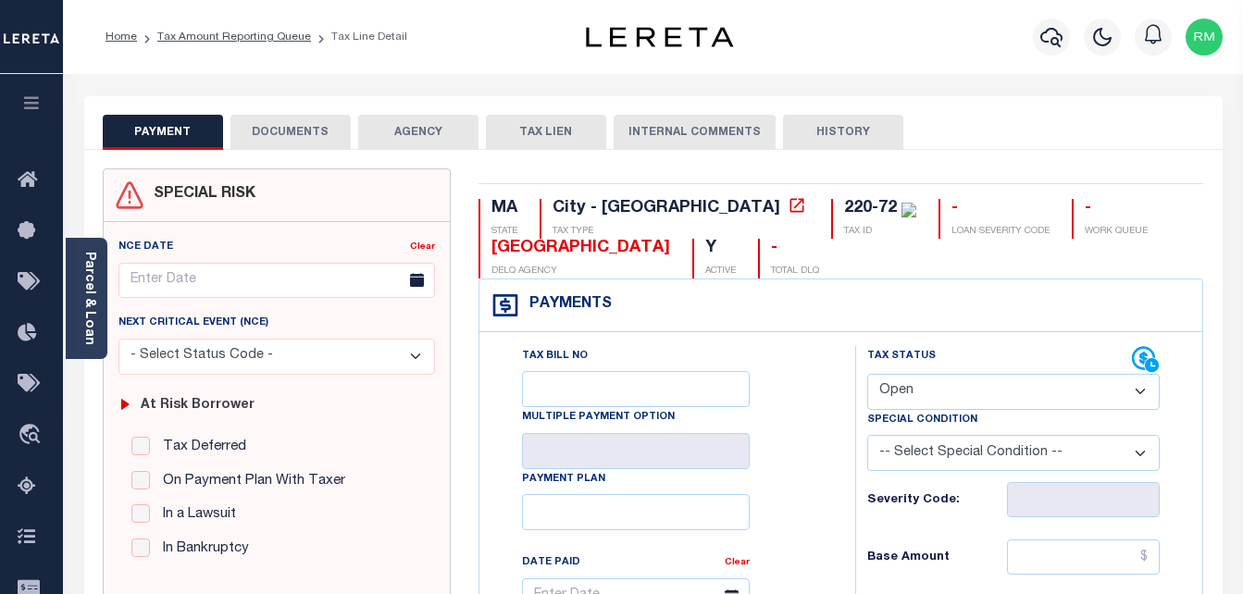
click at [908, 400] on select "- Select Status Code - Open Due/Unpaid Paid Incomplete No Tax Due Internal Refu…" at bounding box center [1015, 392] width 294 height 36
select select "PYD"
click at [868, 375] on select "- Select Status Code - Open Due/Unpaid Paid Incomplete No Tax Due Internal Refu…" at bounding box center [1015, 392] width 294 height 36
type input "[DATE]"
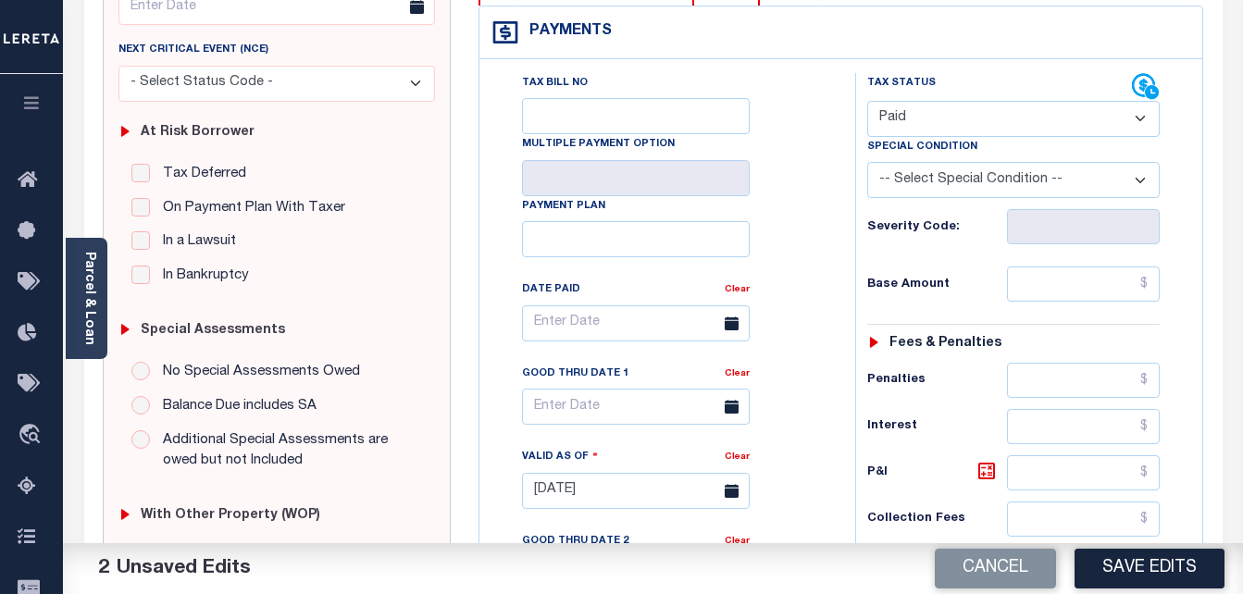
scroll to position [278, 0]
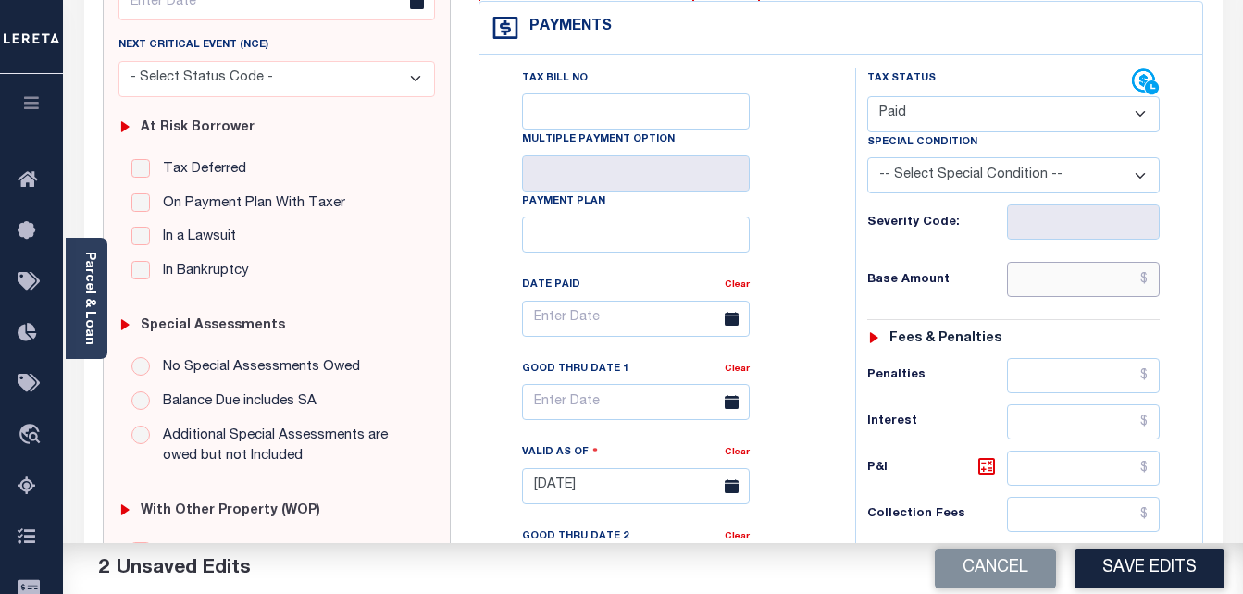
click at [1077, 280] on input "text" at bounding box center [1083, 279] width 153 height 35
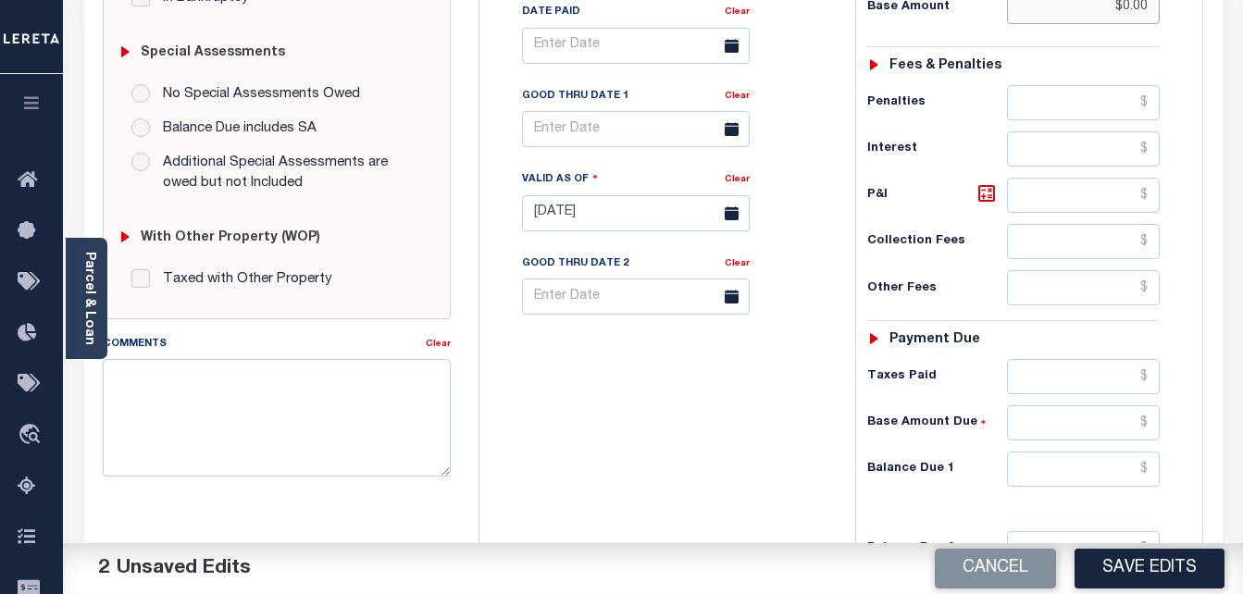
scroll to position [556, 0]
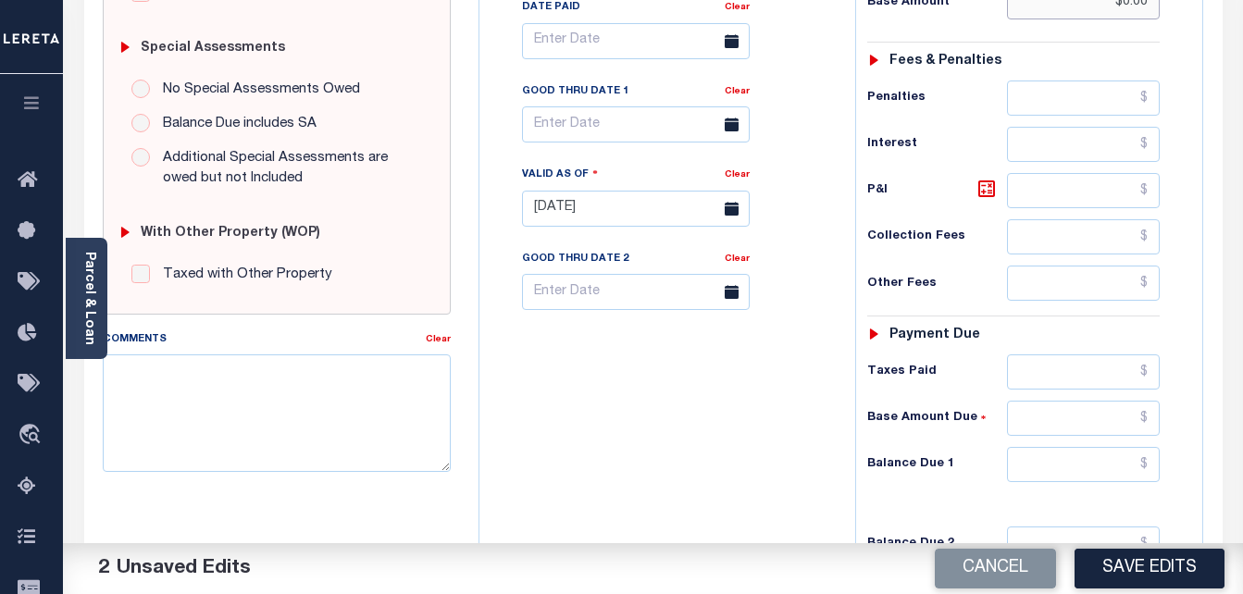
type input "$0.00"
click at [1048, 468] on input "text" at bounding box center [1083, 464] width 153 height 35
type input "$0.00"
click at [605, 133] on body "Home Tax Amount Reporting Queue Tax Line Detail" at bounding box center [621, 144] width 1243 height 1400
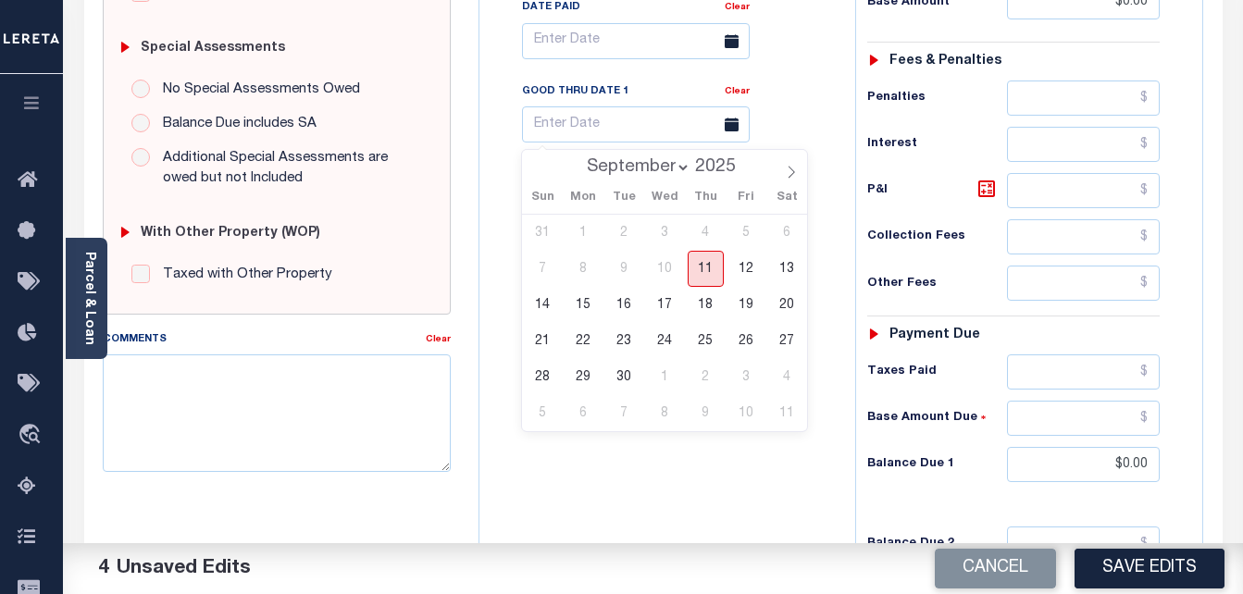
click at [705, 271] on span "11" at bounding box center [706, 269] width 36 height 36
type input "[DATE]"
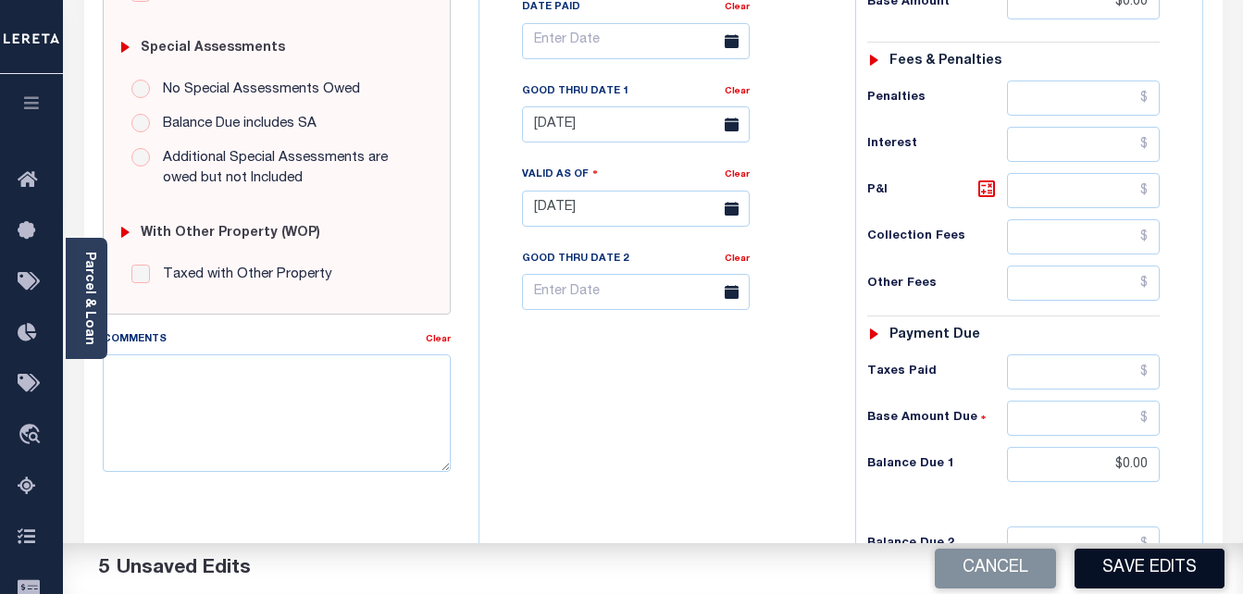
click at [1175, 568] on button "Save Edits" at bounding box center [1150, 569] width 150 height 40
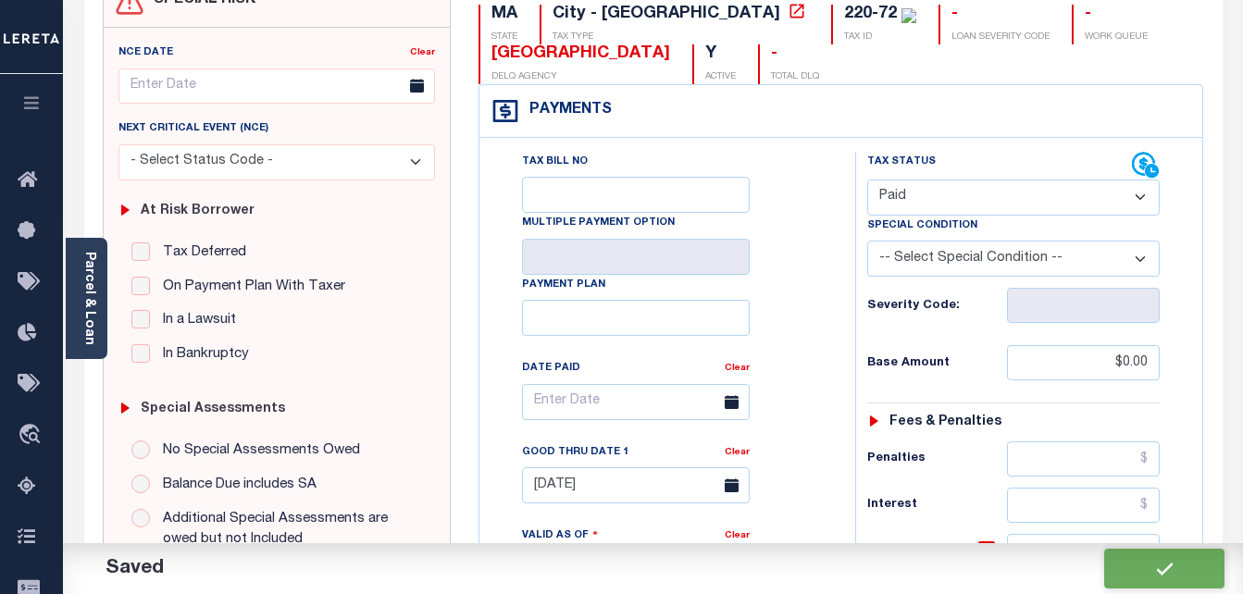
checkbox input "false"
type input "$0"
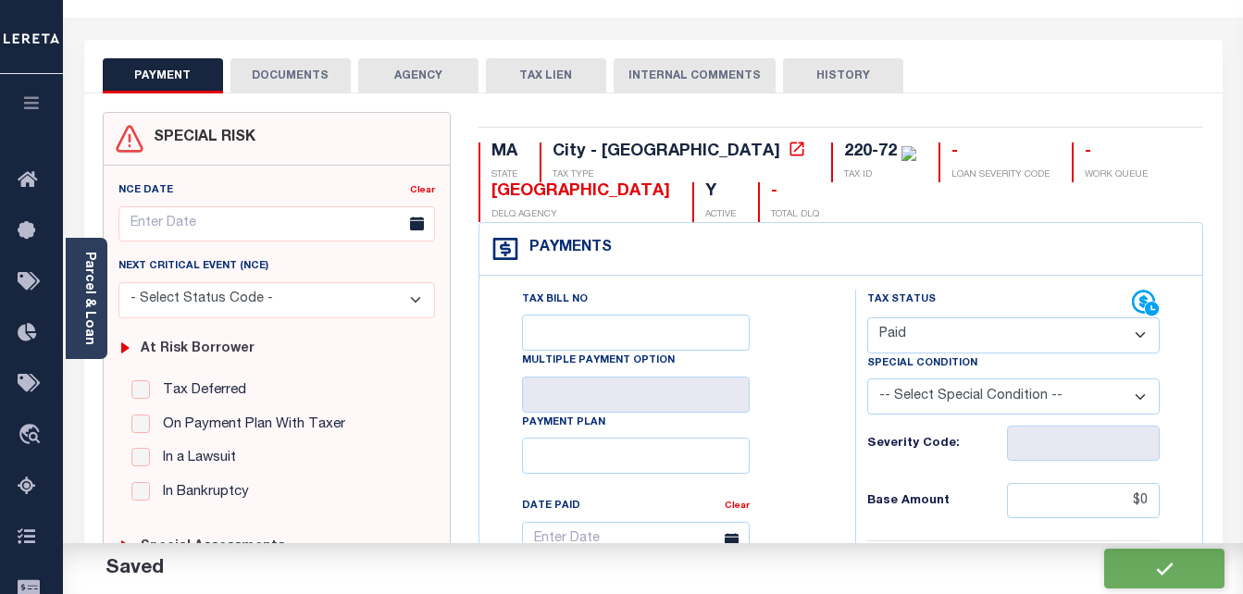
scroll to position [0, 0]
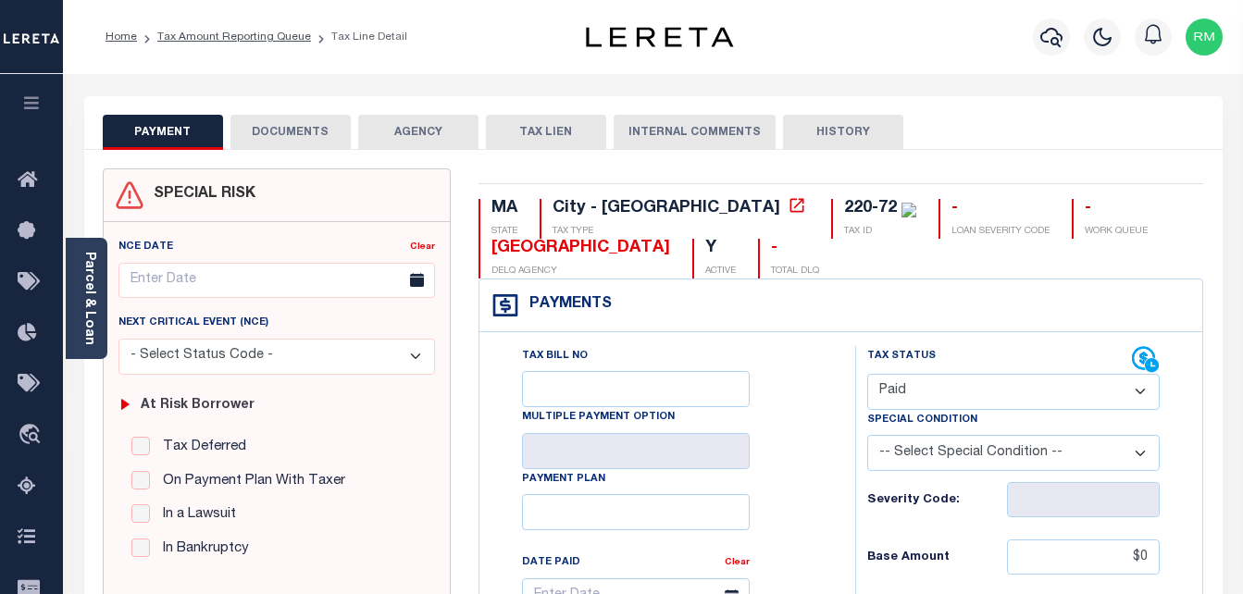
click at [267, 132] on button "DOCUMENTS" at bounding box center [291, 132] width 120 height 35
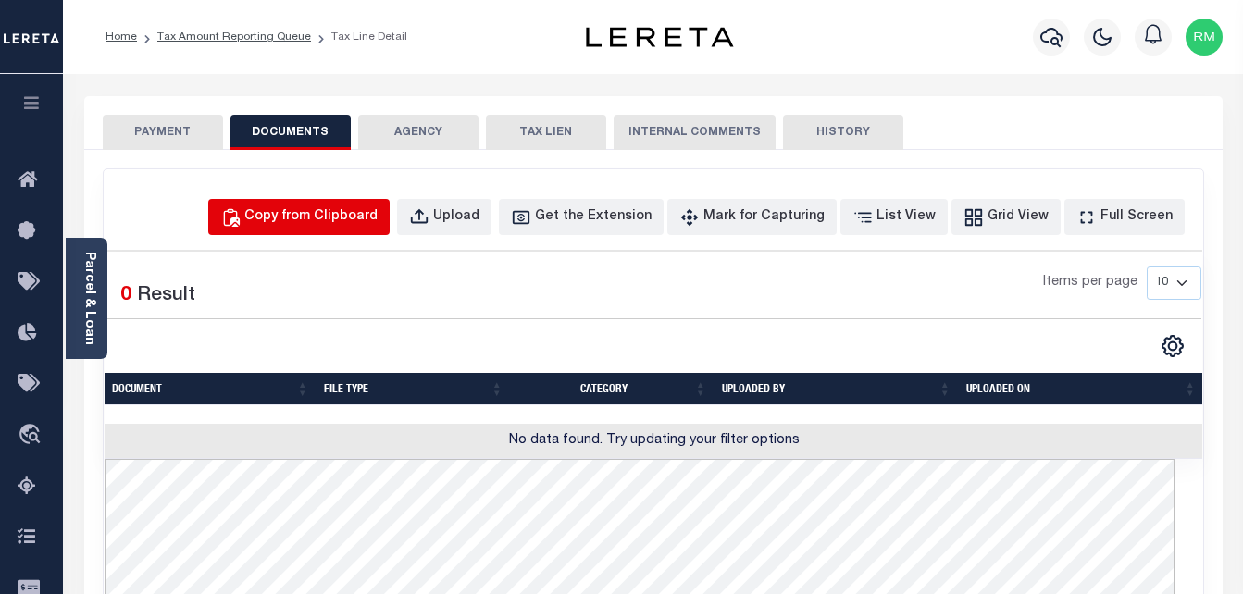
click at [338, 218] on div "Copy from Clipboard" at bounding box center [310, 217] width 133 height 20
select select "POP"
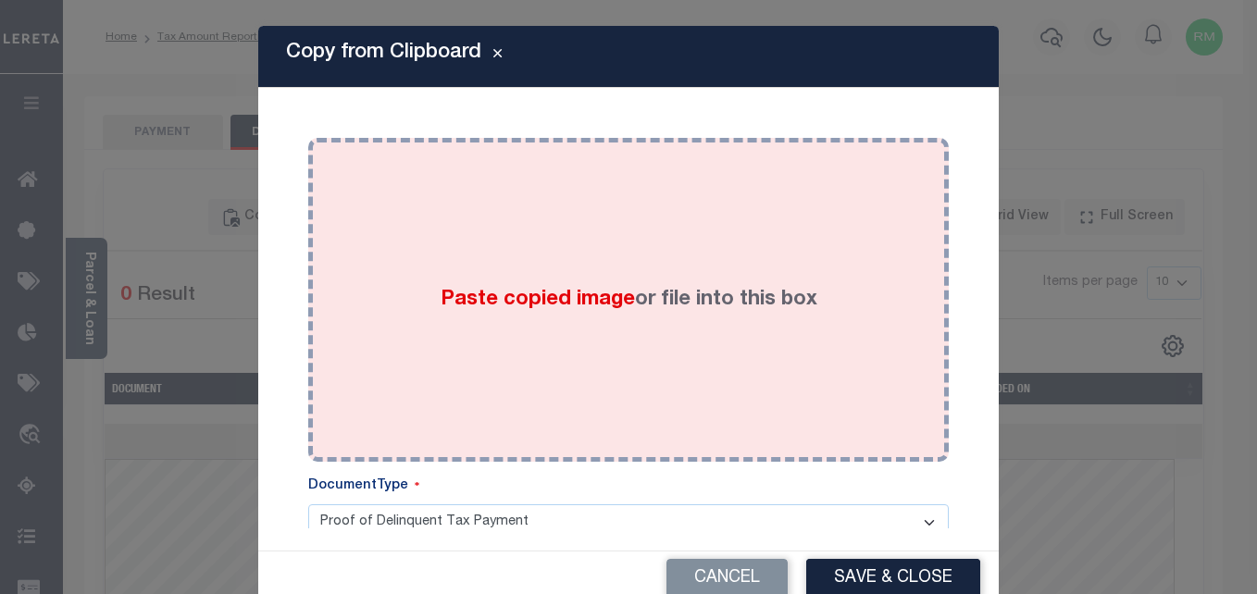
click at [470, 310] on span "Paste copied image" at bounding box center [538, 300] width 194 height 20
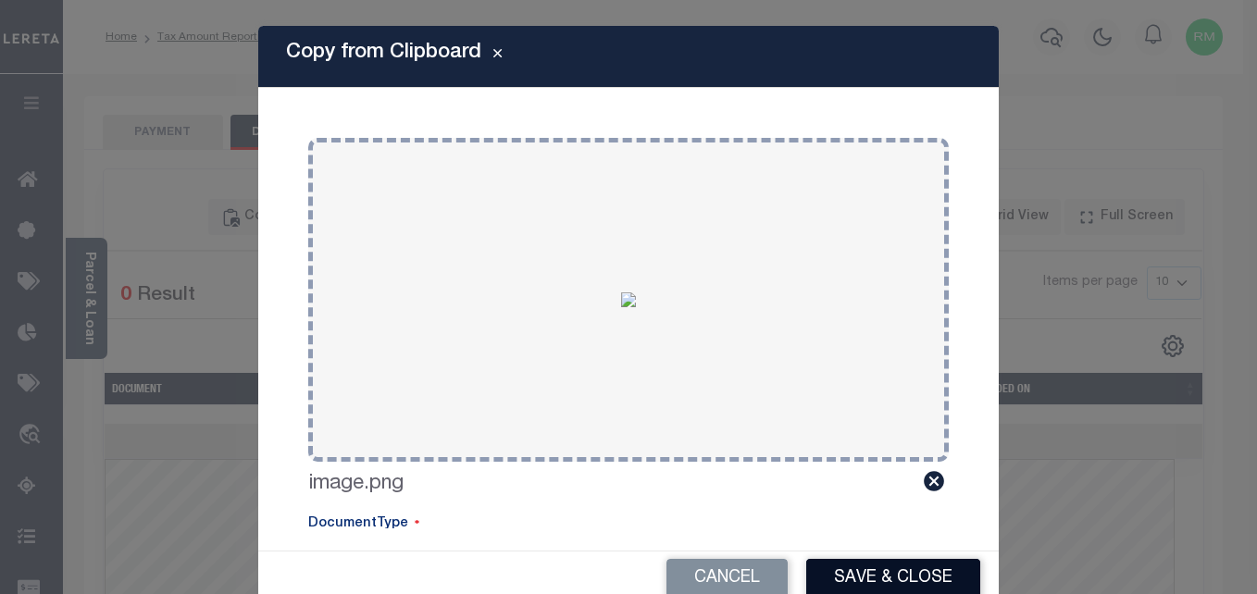
click at [888, 567] on button "Save & Close" at bounding box center [893, 579] width 174 height 40
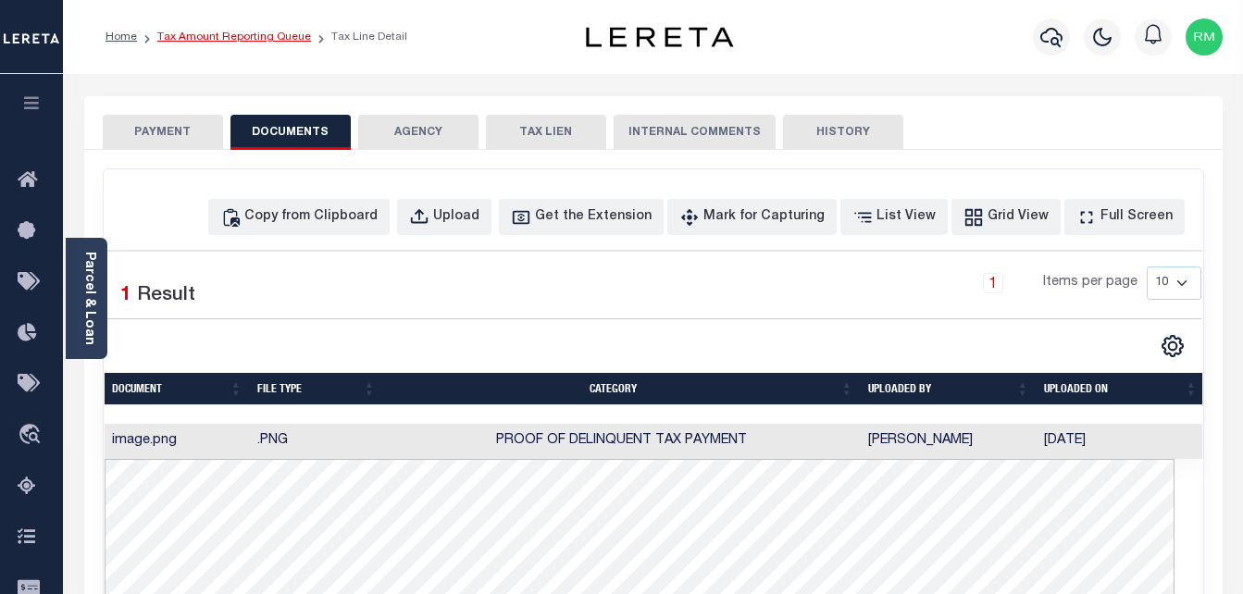
click at [220, 37] on link "Tax Amount Reporting Queue" at bounding box center [234, 36] width 154 height 11
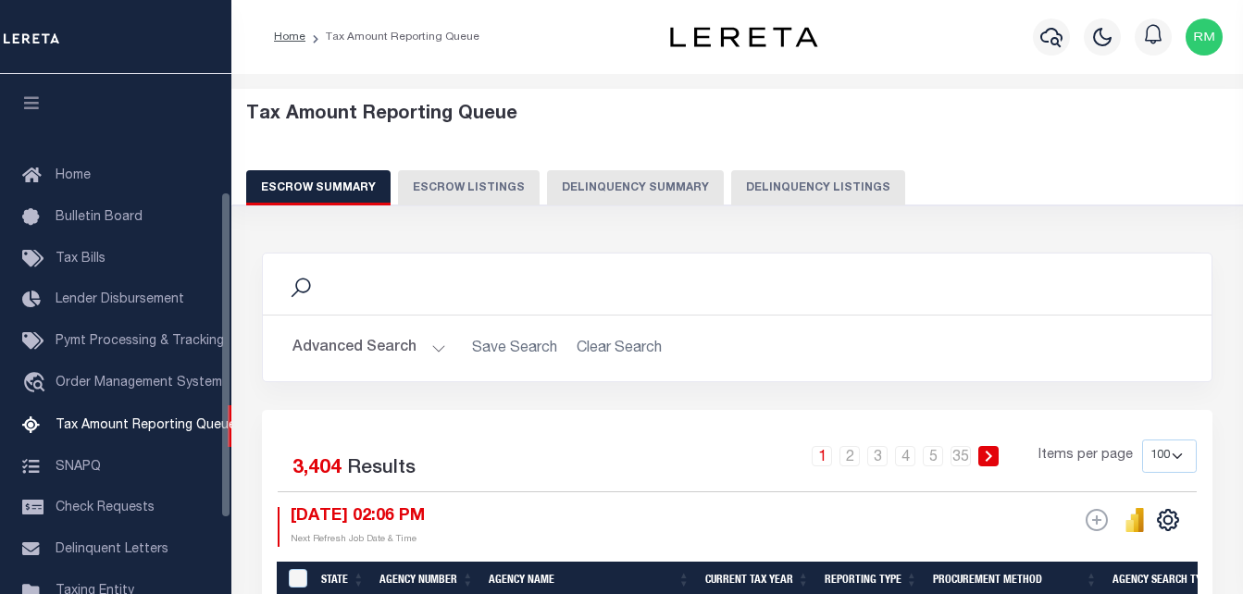
select select "100"
click at [710, 182] on div "Escrow Summary Escrow Listings Delinquency Summary Delinquency Listings" at bounding box center [737, 187] width 983 height 34
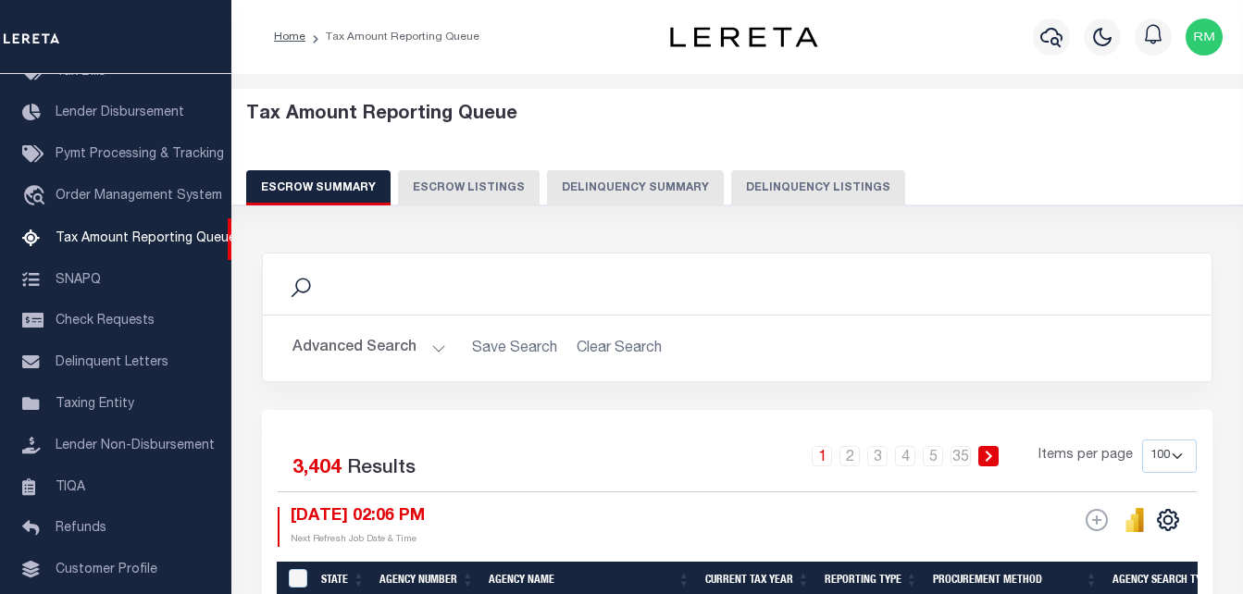
click at [739, 181] on button "Delinquency Listings" at bounding box center [818, 187] width 174 height 35
select select "100"
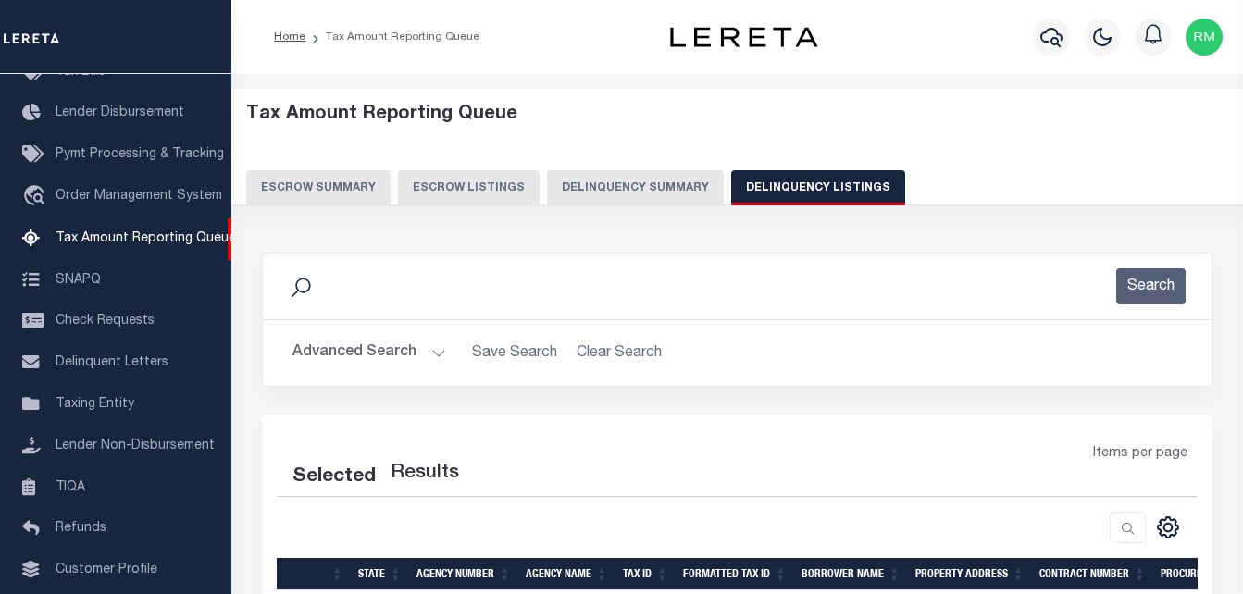
select select "100"
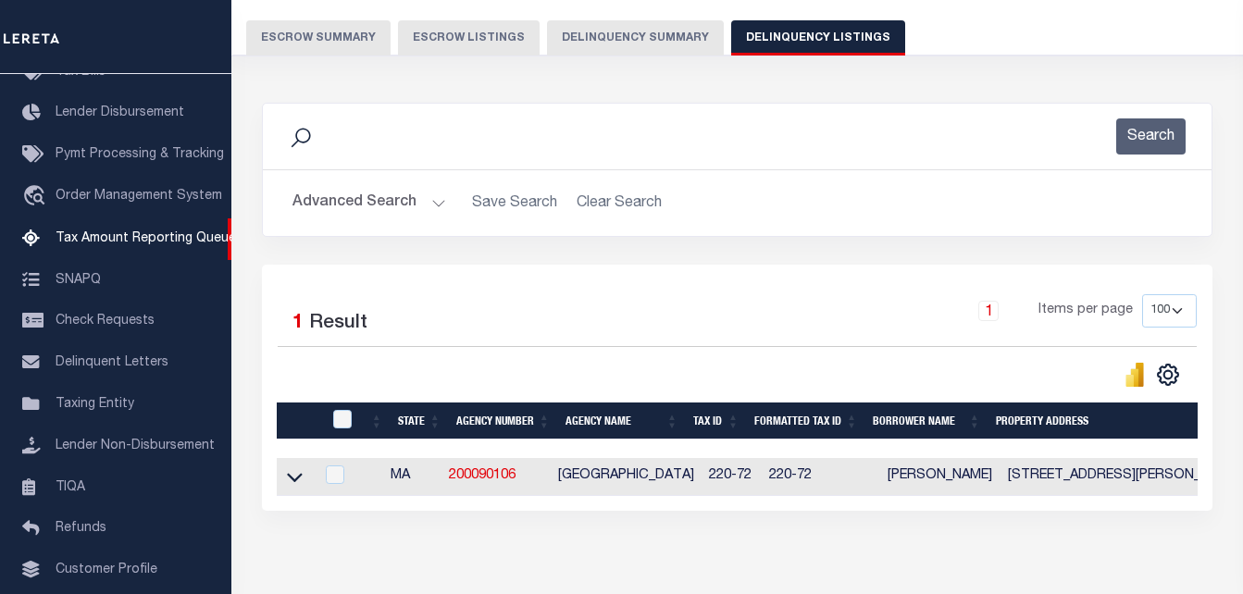
scroll to position [185, 0]
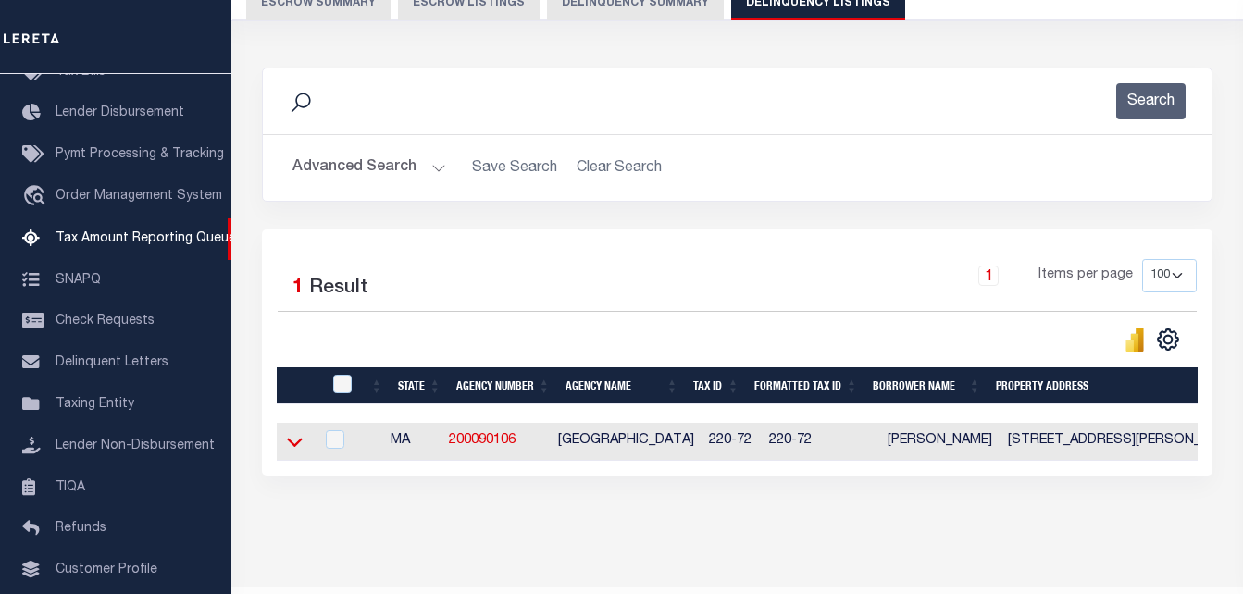
click at [292, 443] on icon at bounding box center [295, 441] width 16 height 19
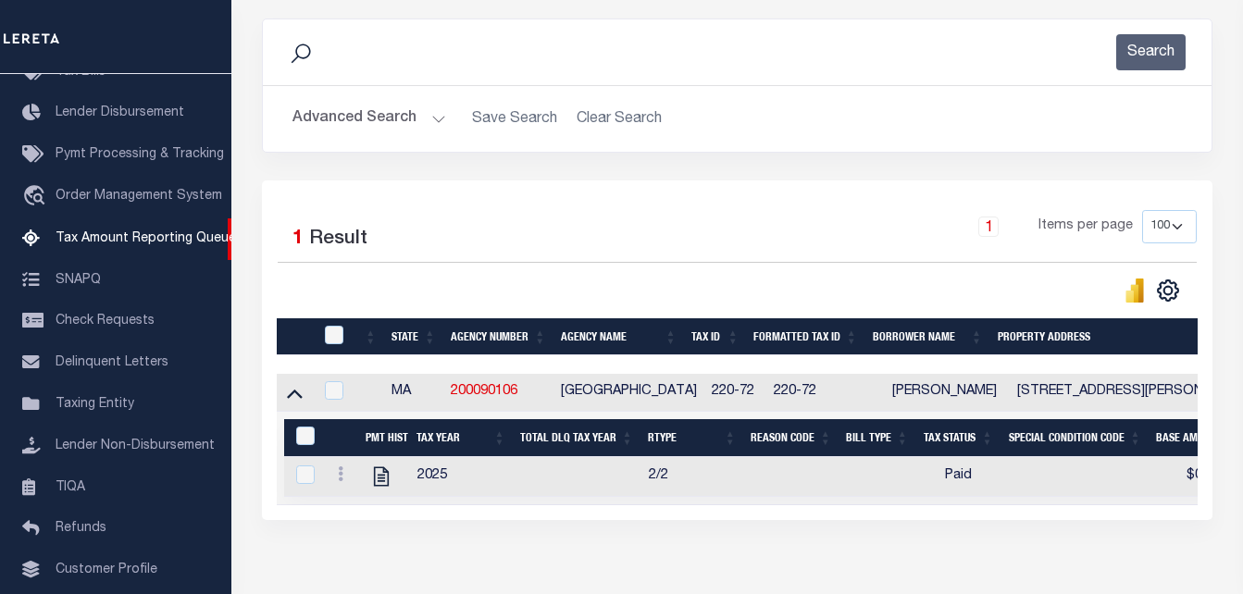
scroll to position [344, 0]
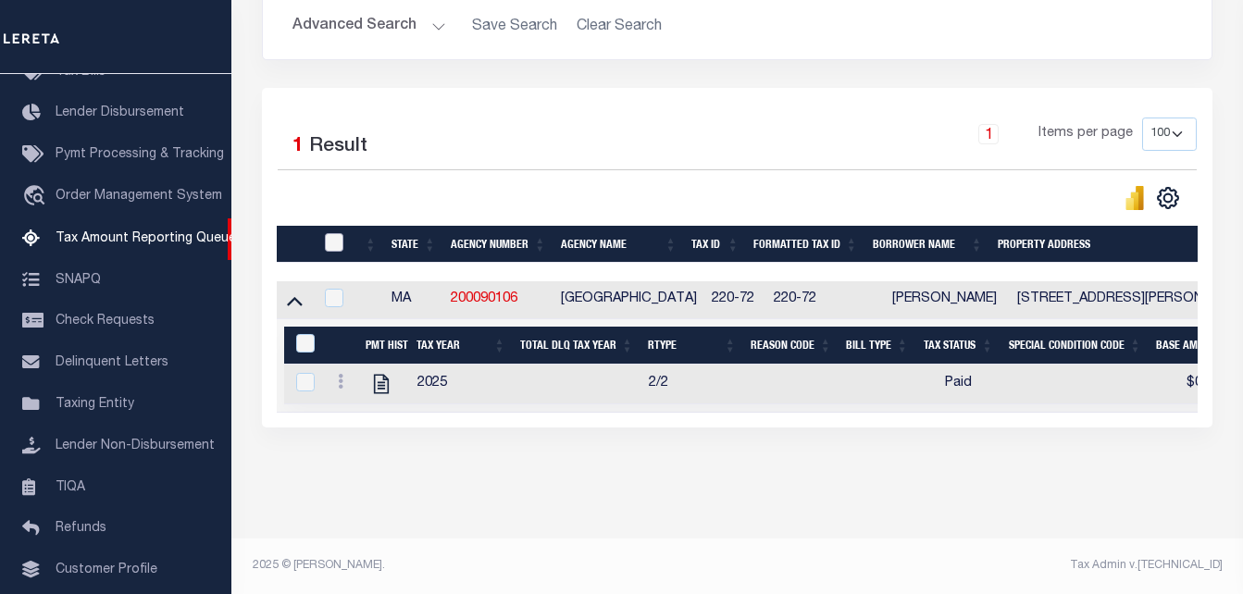
click at [326, 233] on input "checkbox" at bounding box center [334, 242] width 19 height 19
checkbox input "true"
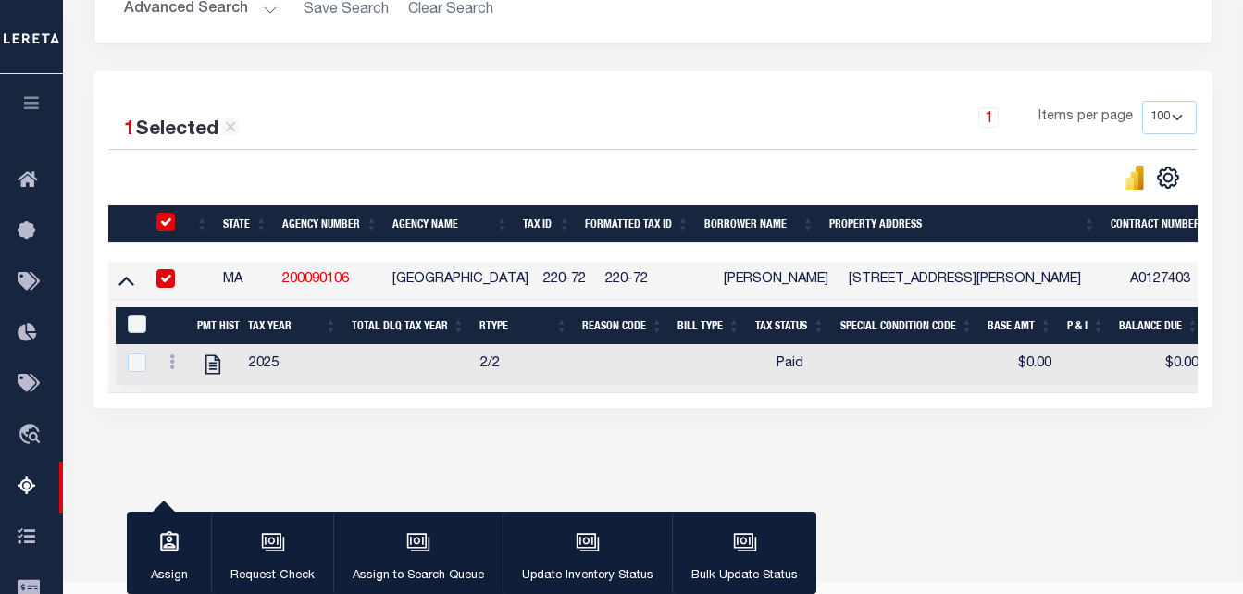
scroll to position [341, 0]
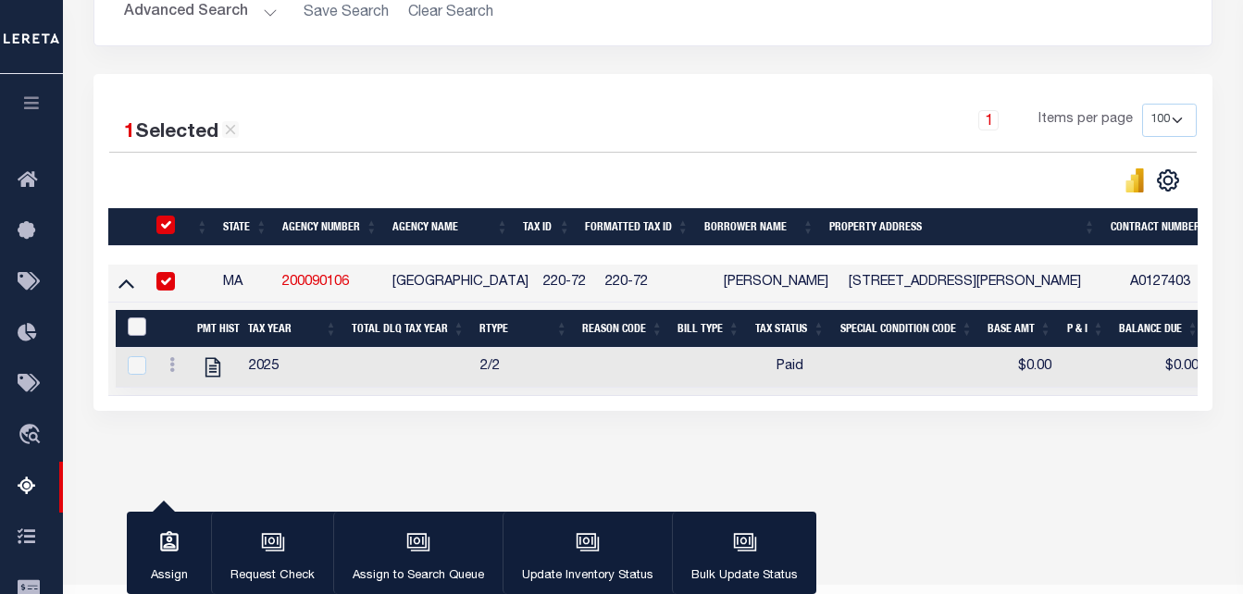
click at [128, 331] on input "&nbsp;" at bounding box center [137, 327] width 19 height 19
checkbox input "true"
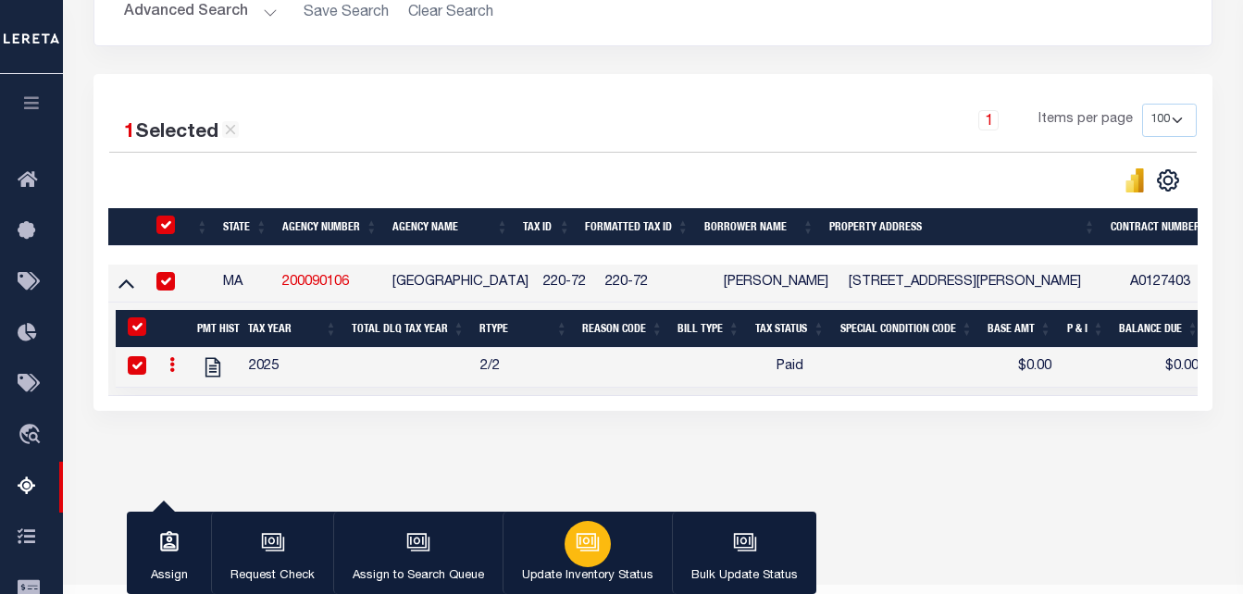
click at [569, 532] on div "button" at bounding box center [588, 544] width 46 height 46
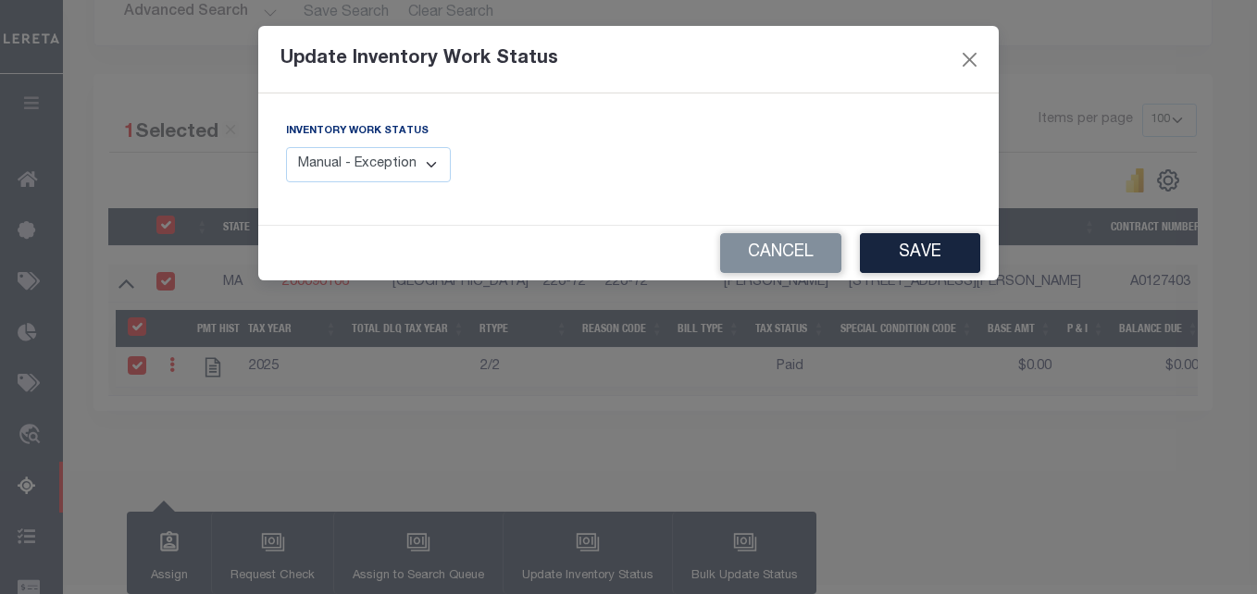
click at [364, 166] on select "Manual - Exception Pended - Awaiting Search Late Add Exception Completed" at bounding box center [368, 165] width 165 height 36
select select "4"
click at [286, 147] on select "Manual - Exception Pended - Awaiting Search Late Add Exception Completed" at bounding box center [368, 165] width 165 height 36
click at [931, 259] on button "Save" at bounding box center [920, 253] width 120 height 40
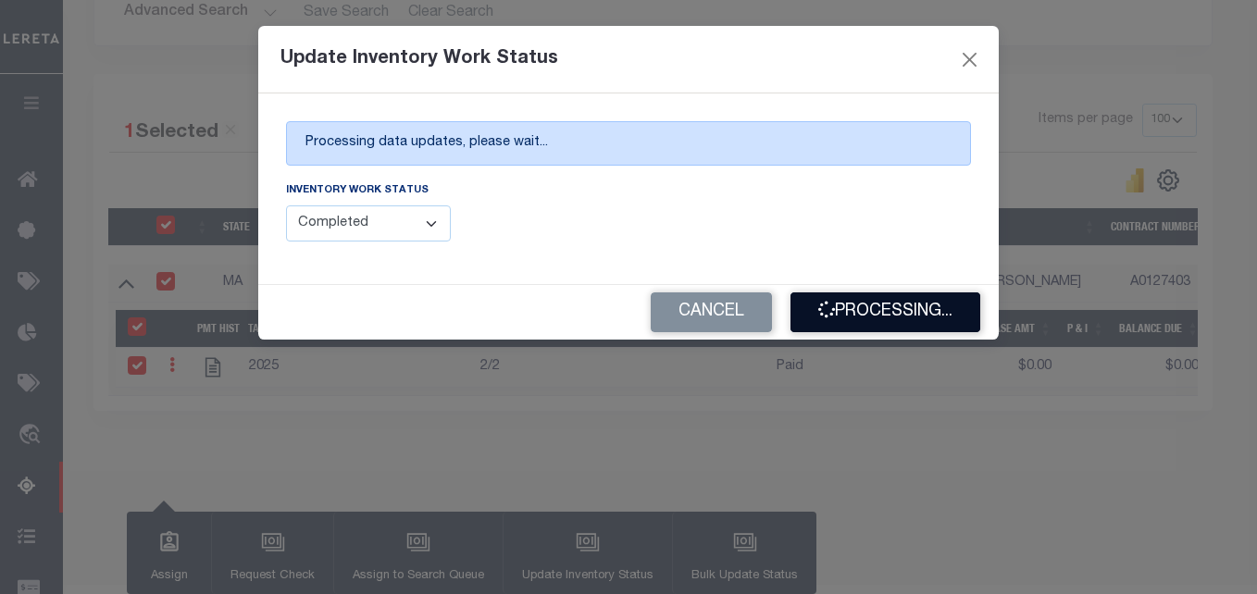
click at [881, 314] on button "Processing..." at bounding box center [886, 313] width 190 height 40
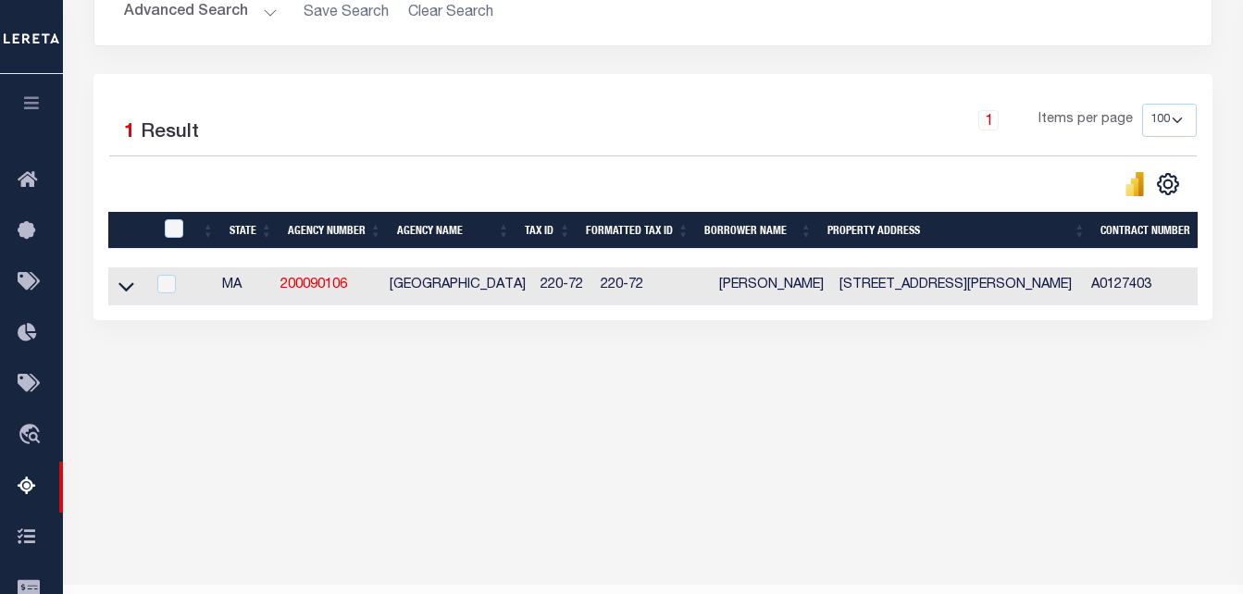
scroll to position [63, 0]
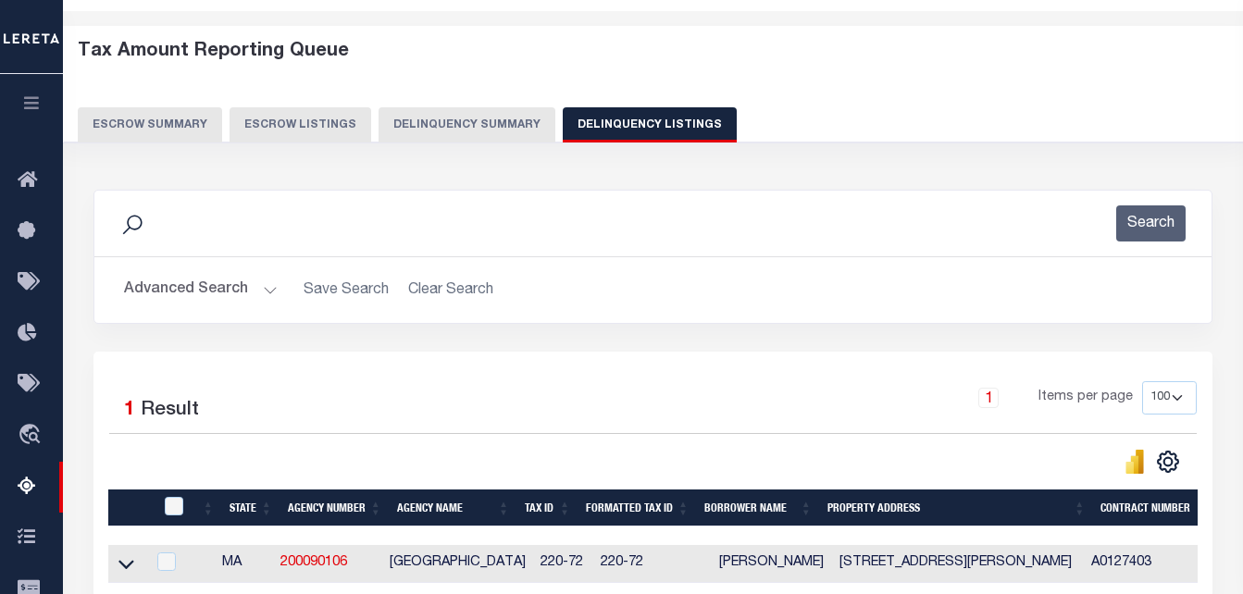
click at [197, 298] on button "Advanced Search" at bounding box center [201, 290] width 154 height 36
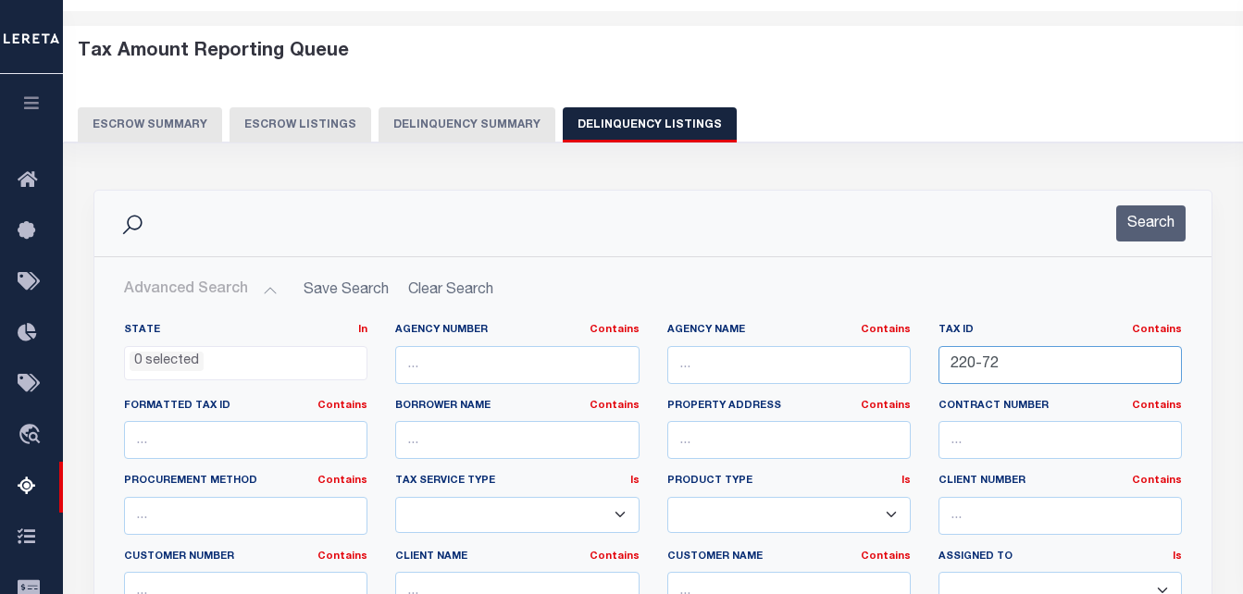
click at [1031, 362] on input "220-72" at bounding box center [1061, 365] width 244 height 38
paste input "4"
type input "220-74"
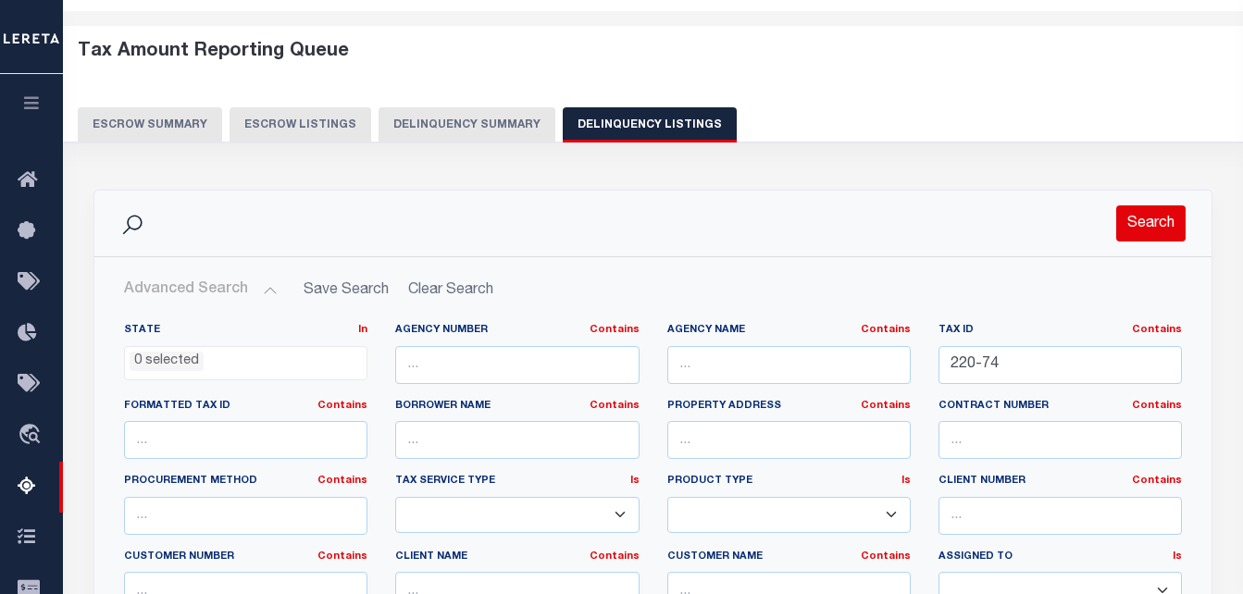
click at [1149, 232] on button "Search" at bounding box center [1151, 224] width 69 height 36
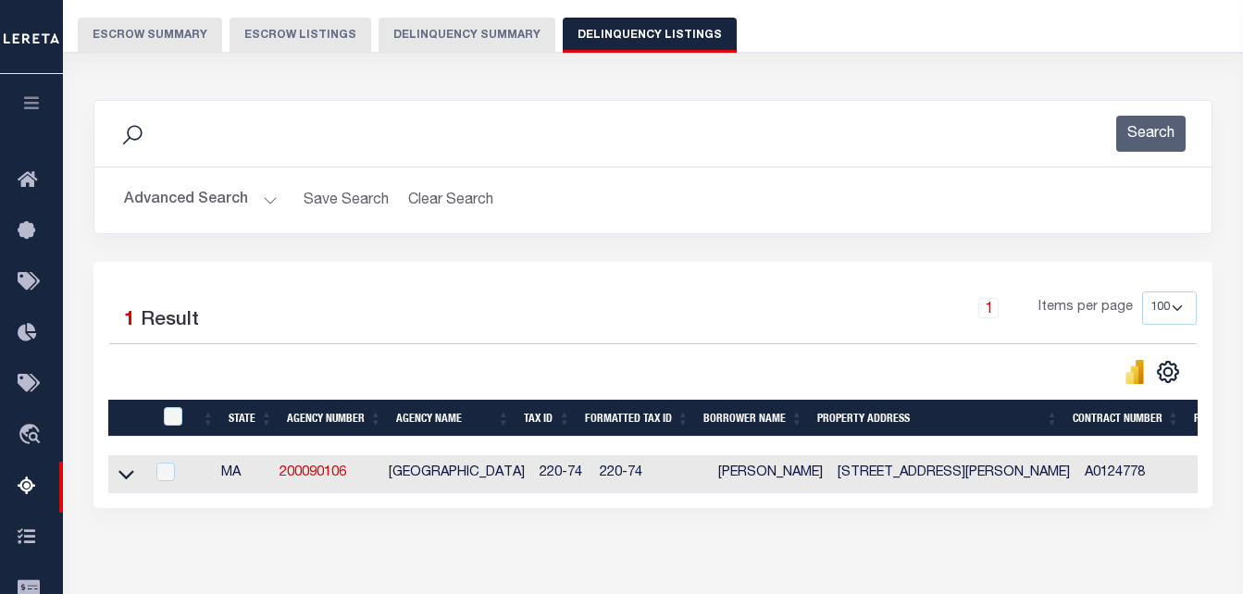
scroll to position [156, 0]
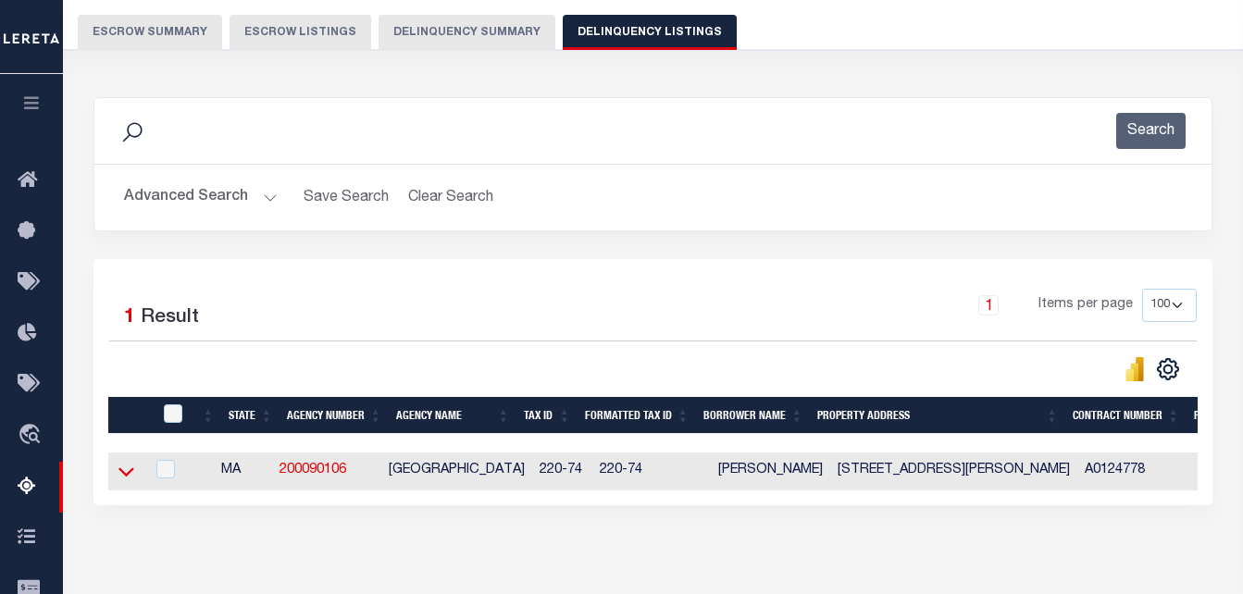
click at [119, 481] on icon at bounding box center [127, 471] width 16 height 19
drag, startPoint x: 882, startPoint y: 474, endPoint x: 818, endPoint y: 478, distance: 64.9
click at [831, 478] on td "2 MERCER CIR CAMBRIDGE MA 02138" at bounding box center [954, 472] width 247 height 38
checkbox input "true"
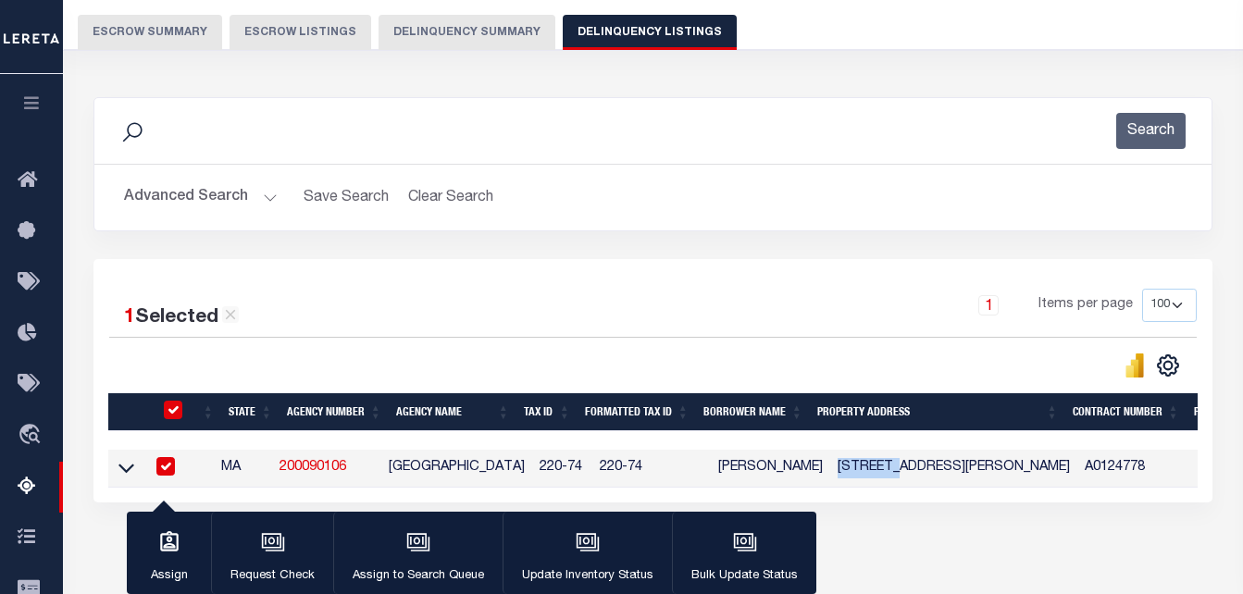
copy td "2 MERCER"
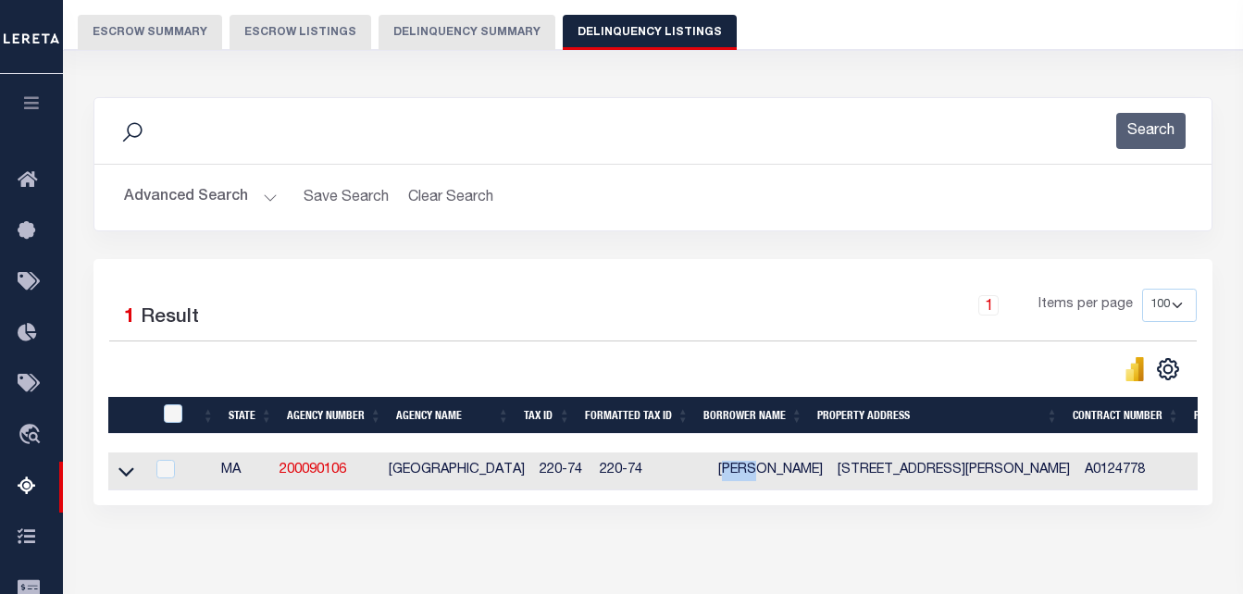
drag, startPoint x: 743, startPoint y: 474, endPoint x: 701, endPoint y: 476, distance: 41.7
click at [711, 476] on td "DAVID A HIRSH" at bounding box center [770, 472] width 119 height 38
checkbox input "true"
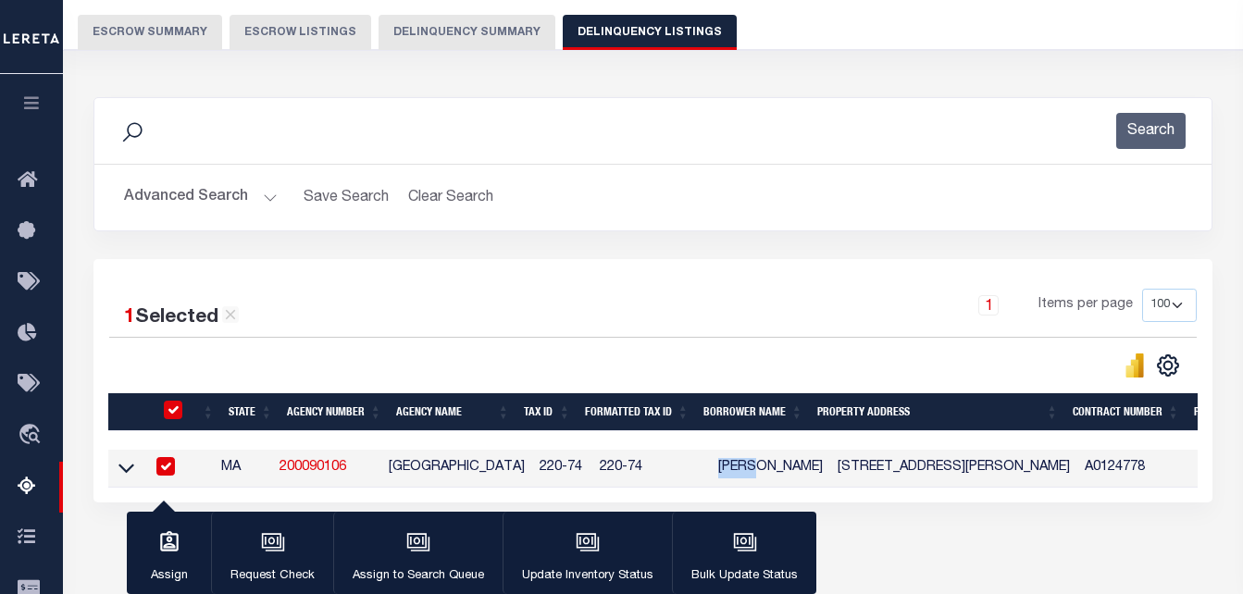
copy td "DAVID"
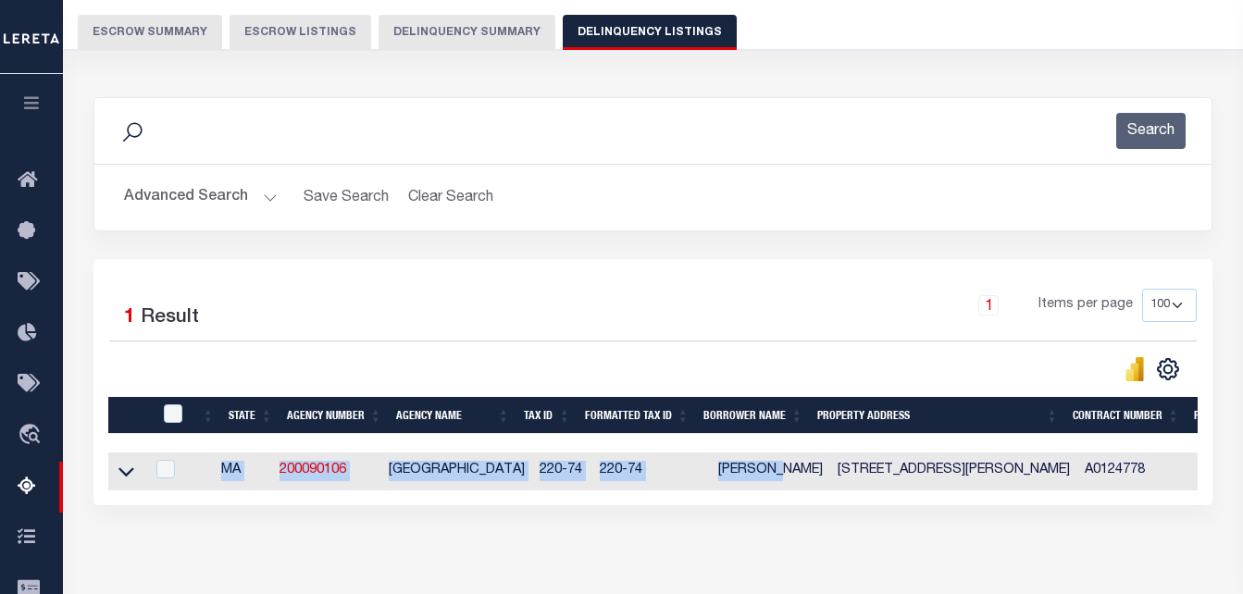
drag, startPoint x: 799, startPoint y: 469, endPoint x: 768, endPoint y: 477, distance: 32.3
click at [774, 547] on div "Data sync process is currently running, you may face some response delays. Sear…" at bounding box center [653, 320] width 1144 height 482
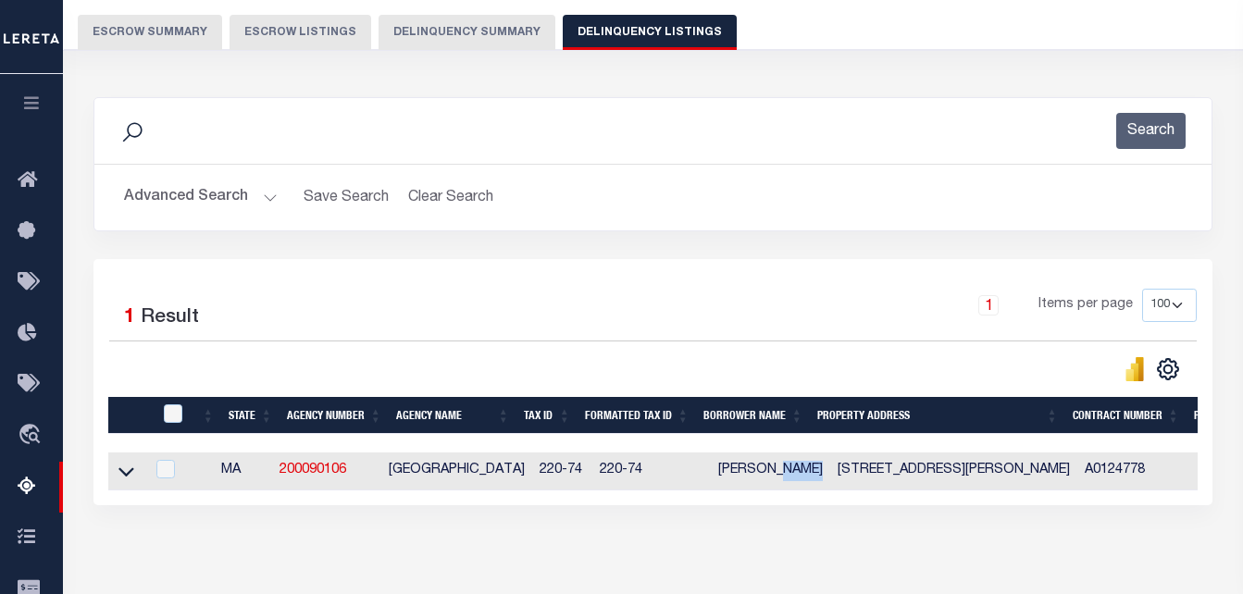
drag, startPoint x: 799, startPoint y: 473, endPoint x: 762, endPoint y: 469, distance: 37.2
click at [762, 469] on td "DAVID A HIRSH" at bounding box center [770, 472] width 119 height 38
checkbox input "true"
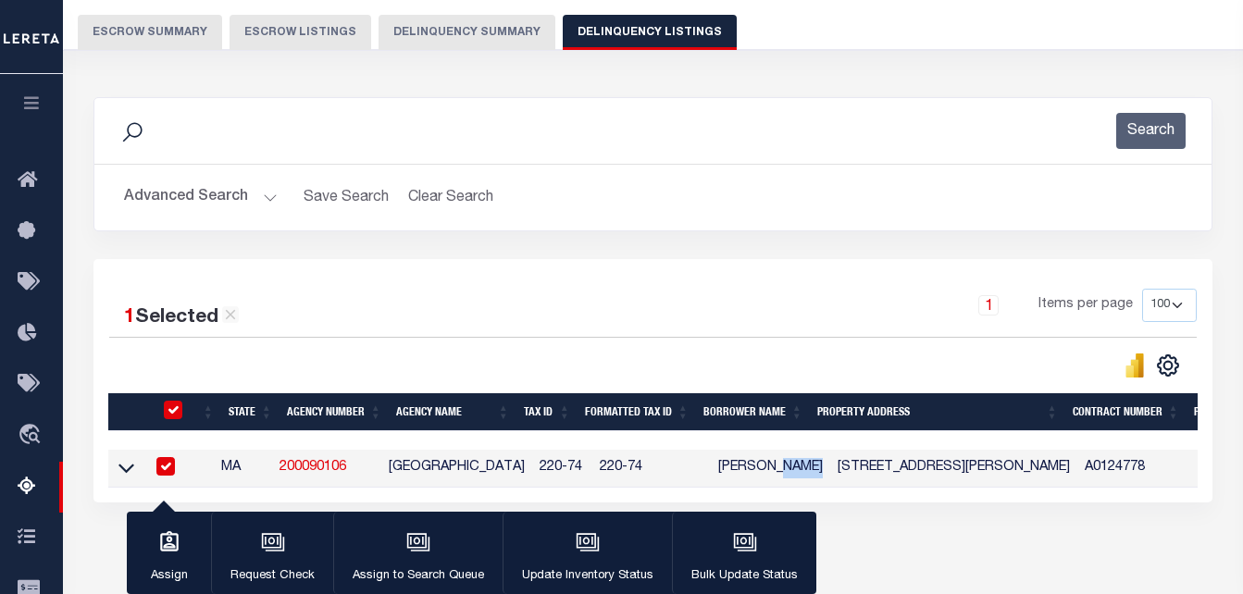
copy td "HIRSH"
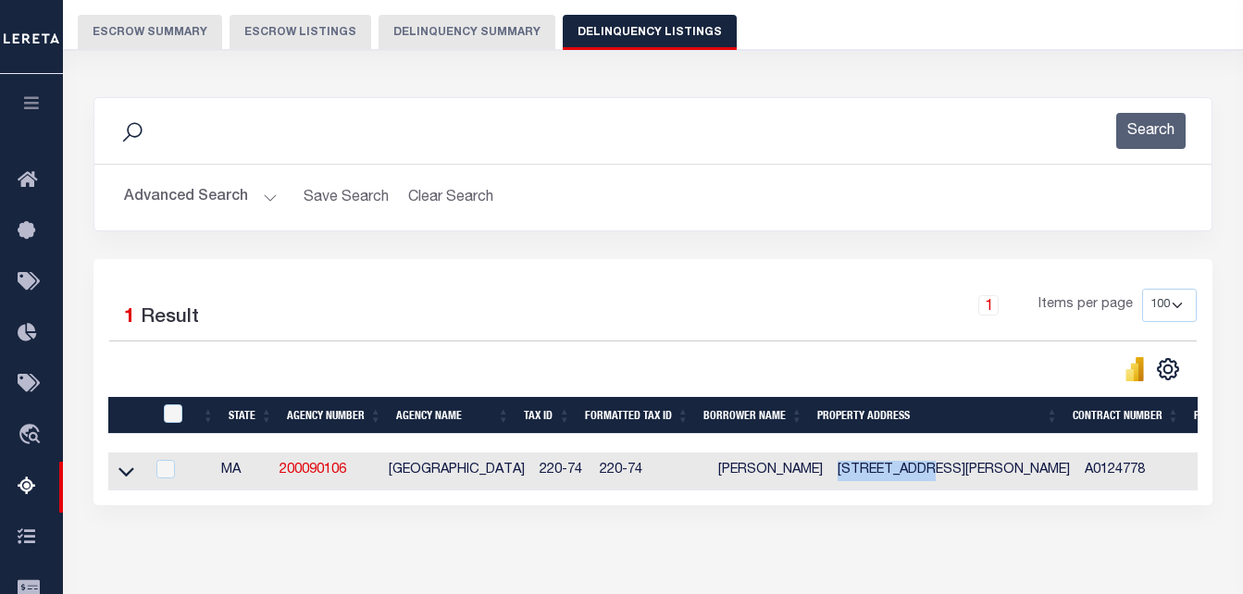
drag, startPoint x: 907, startPoint y: 478, endPoint x: 816, endPoint y: 476, distance: 91.7
click at [831, 476] on td "2 MERCER CIR CAMBRIDGE MA 02138" at bounding box center [954, 472] width 247 height 38
checkbox input "true"
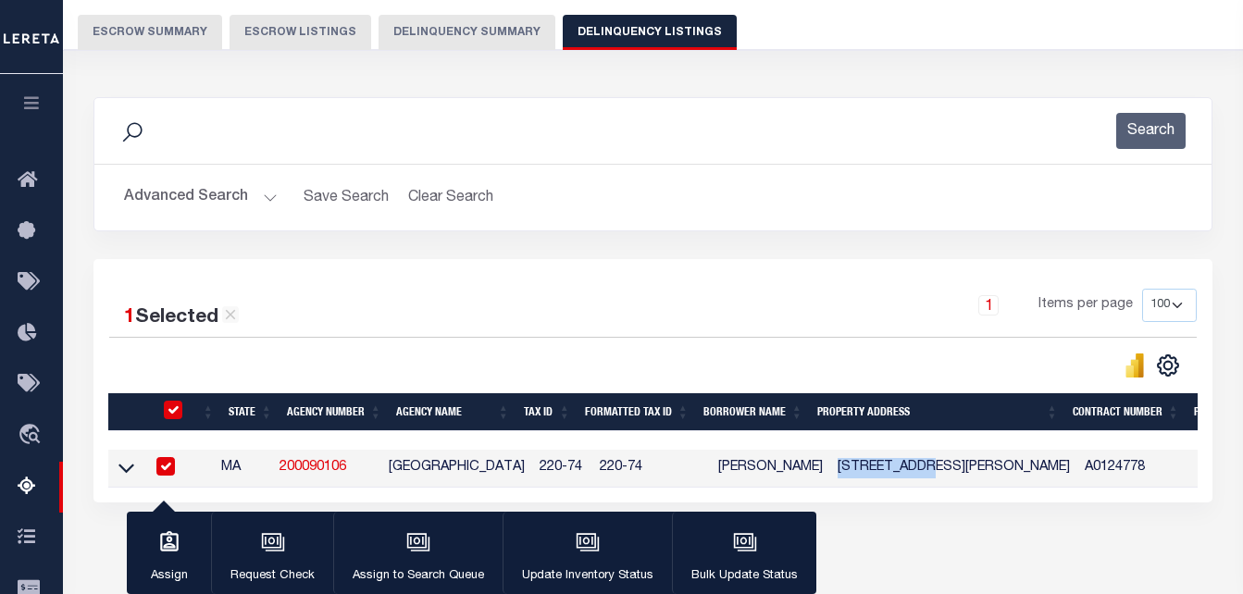
copy td "2 MERCER CIR"
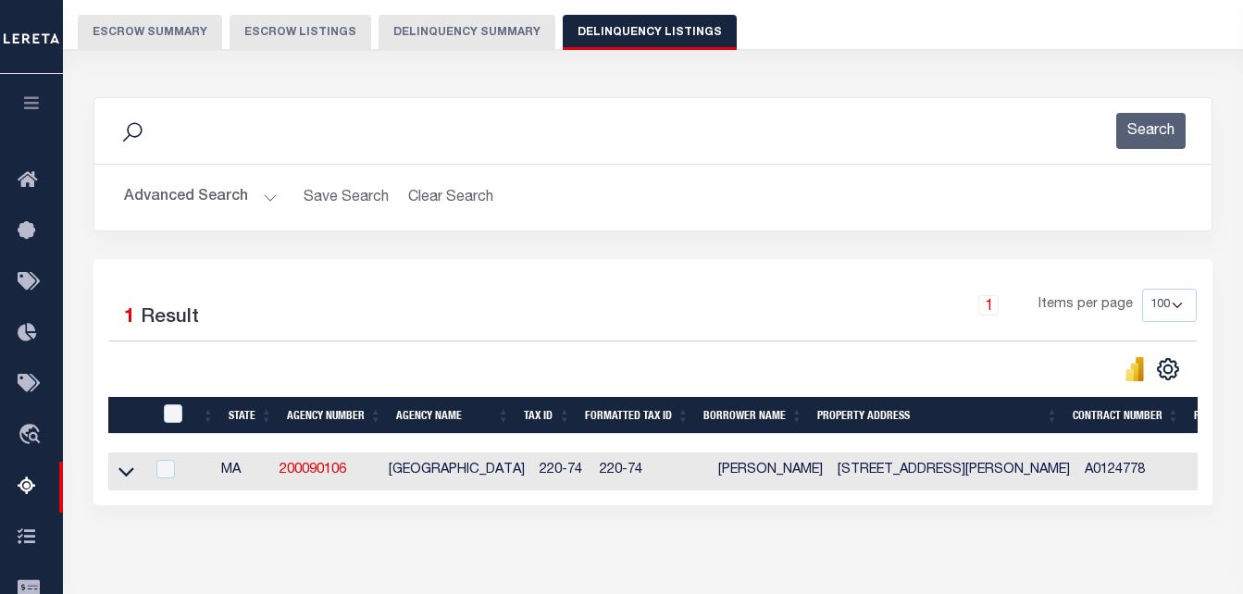
click at [193, 204] on button "Advanced Search" at bounding box center [201, 198] width 154 height 36
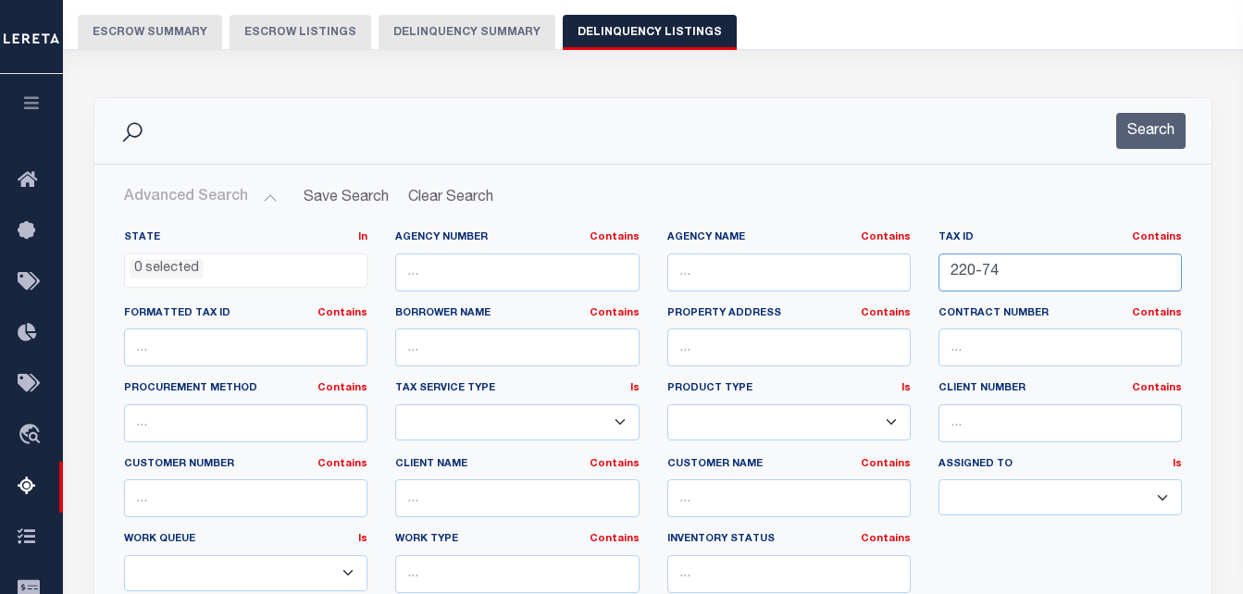
click at [1008, 271] on input "220-74" at bounding box center [1061, 273] width 244 height 38
paste input "1-115"
type input "221-115"
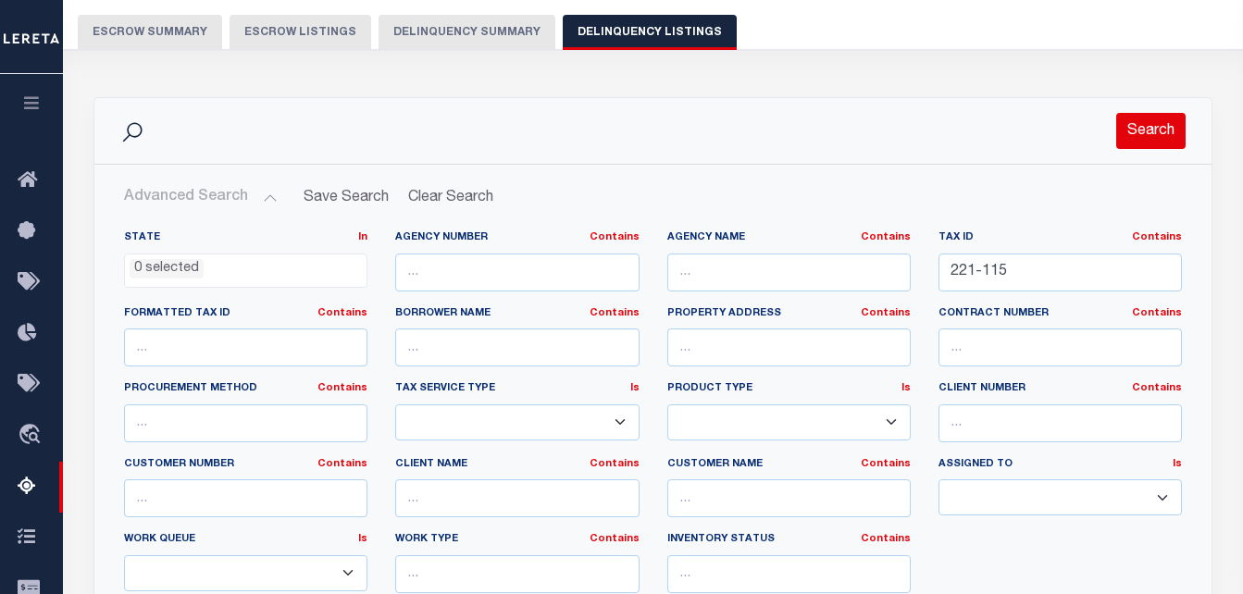
click at [1157, 139] on button "Search" at bounding box center [1151, 131] width 69 height 36
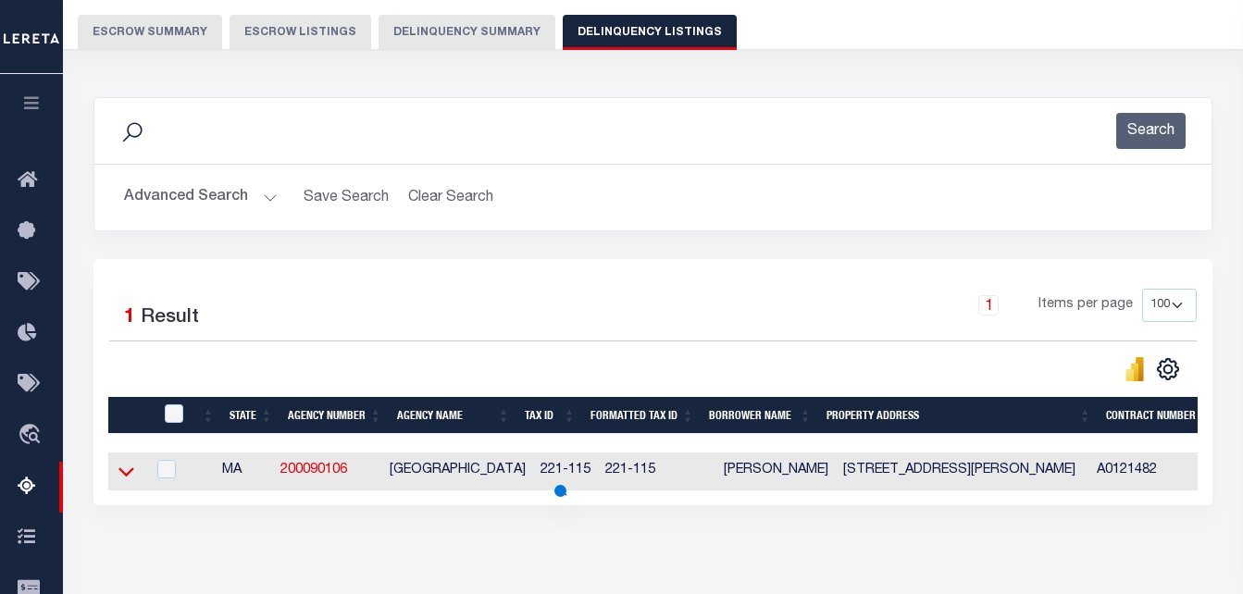
click at [125, 481] on icon at bounding box center [127, 471] width 16 height 19
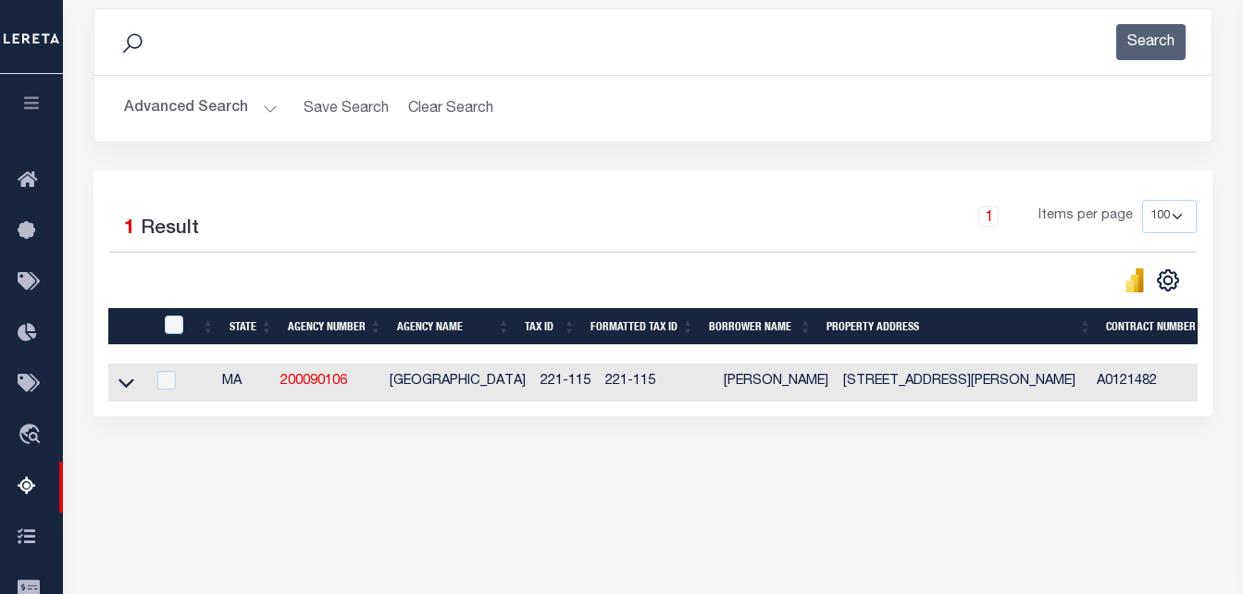
scroll to position [248, 0]
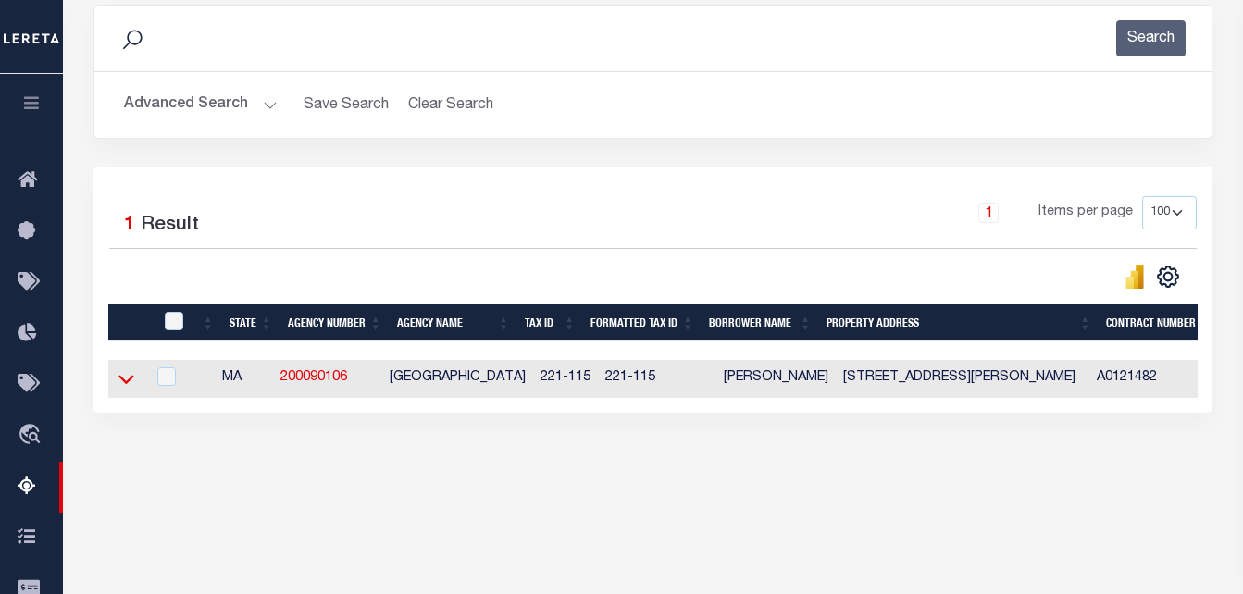
click at [128, 381] on icon at bounding box center [127, 378] width 16 height 19
click at [122, 381] on icon at bounding box center [127, 378] width 16 height 19
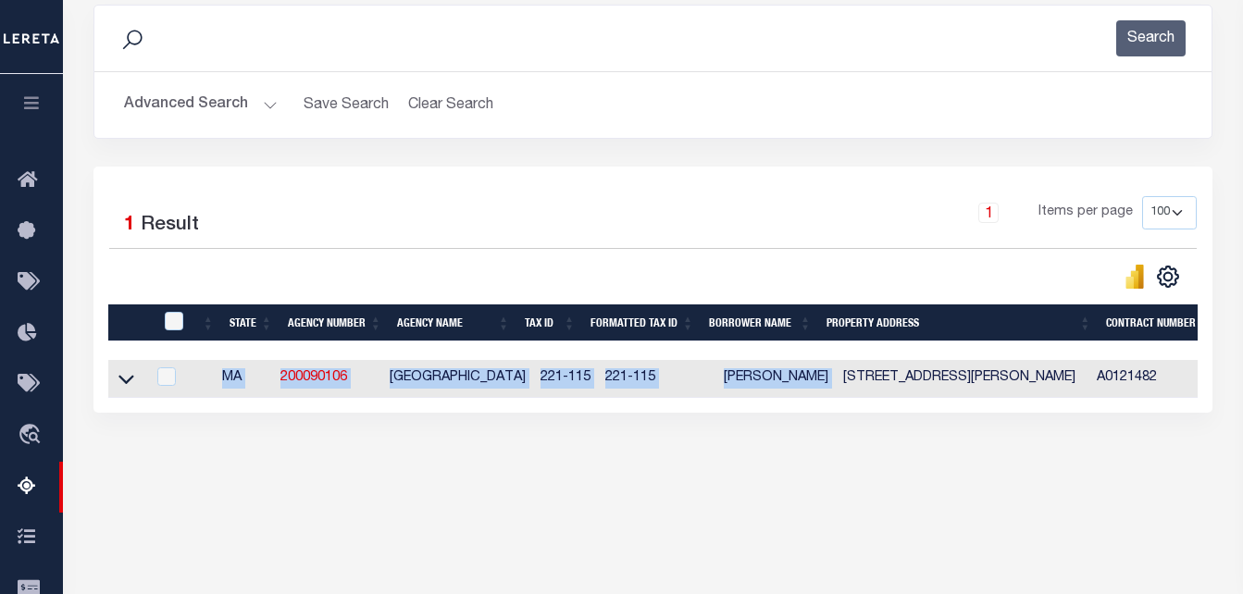
drag, startPoint x: 896, startPoint y: 381, endPoint x: 826, endPoint y: 385, distance: 70.5
click at [848, 501] on div "Tax Amount Reporting Queue Escrow Summary Escrow Listings In" at bounding box center [653, 184] width 1169 height 680
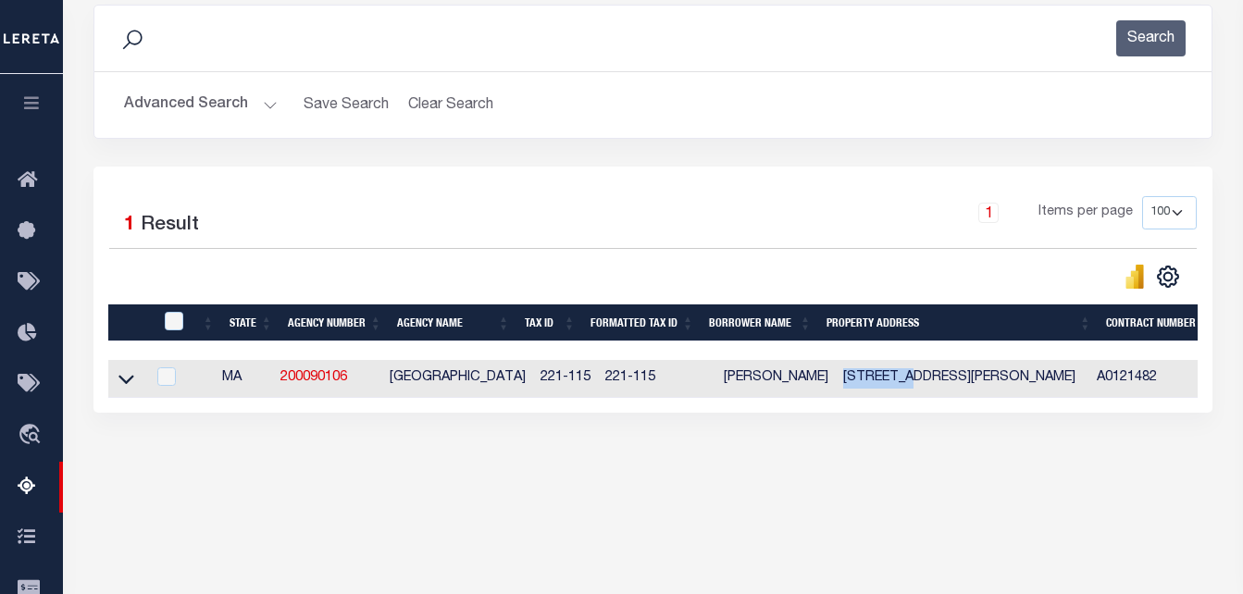
drag, startPoint x: 897, startPoint y: 382, endPoint x: 826, endPoint y: 385, distance: 71.3
click at [836, 385] on td "20 LOWELL STREET CAMBRIDGE MA 2138" at bounding box center [962, 379] width 253 height 38
checkbox input "true"
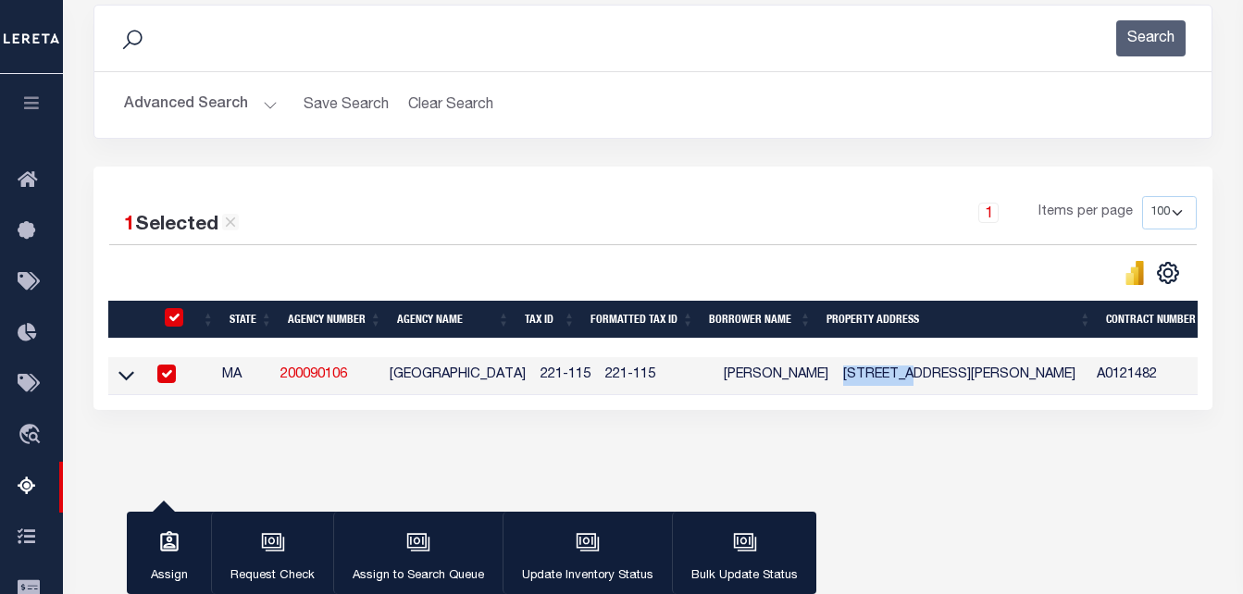
copy td "20 LOWELL"
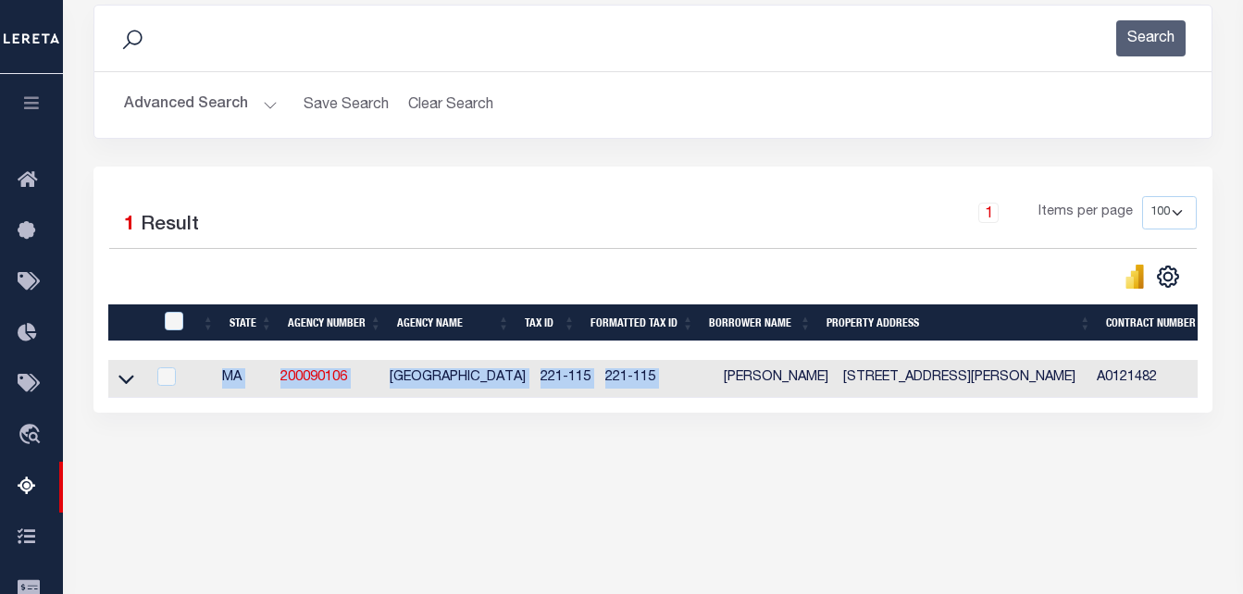
drag, startPoint x: 758, startPoint y: 381, endPoint x: 709, endPoint y: 382, distance: 49.1
click at [710, 468] on div "Data sync process is currently running, you may face some response delays. Sear…" at bounding box center [653, 227] width 1144 height 482
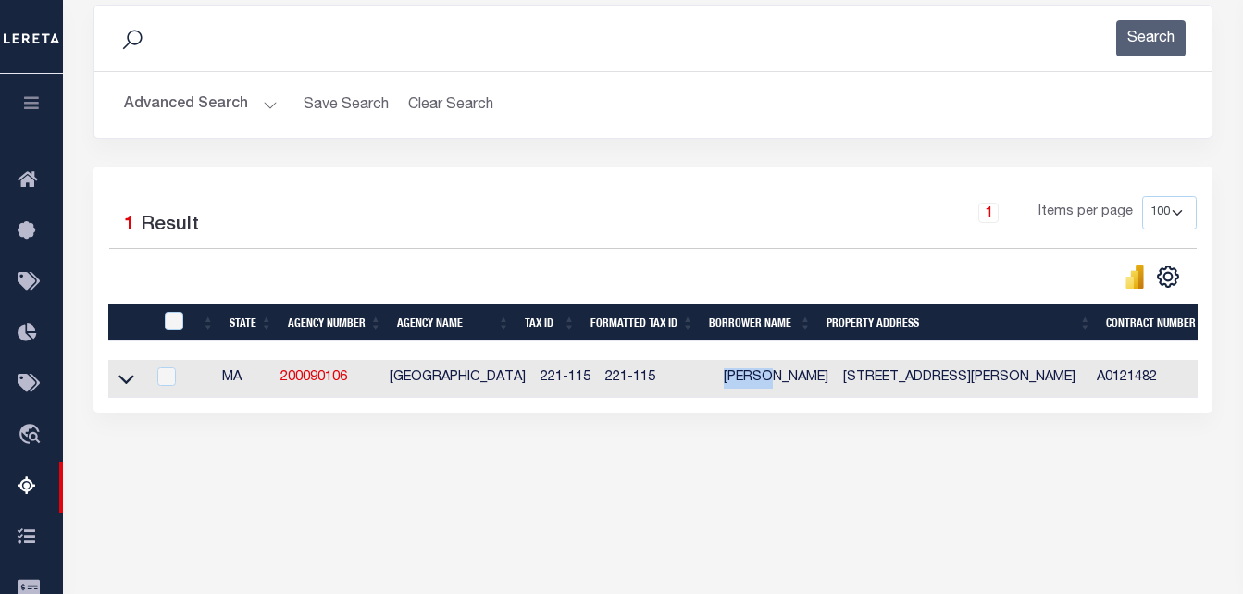
drag, startPoint x: 761, startPoint y: 376, endPoint x: 707, endPoint y: 383, distance: 54.2
click at [717, 383] on td "ROLAND FRYER" at bounding box center [776, 379] width 119 height 38
checkbox input "true"
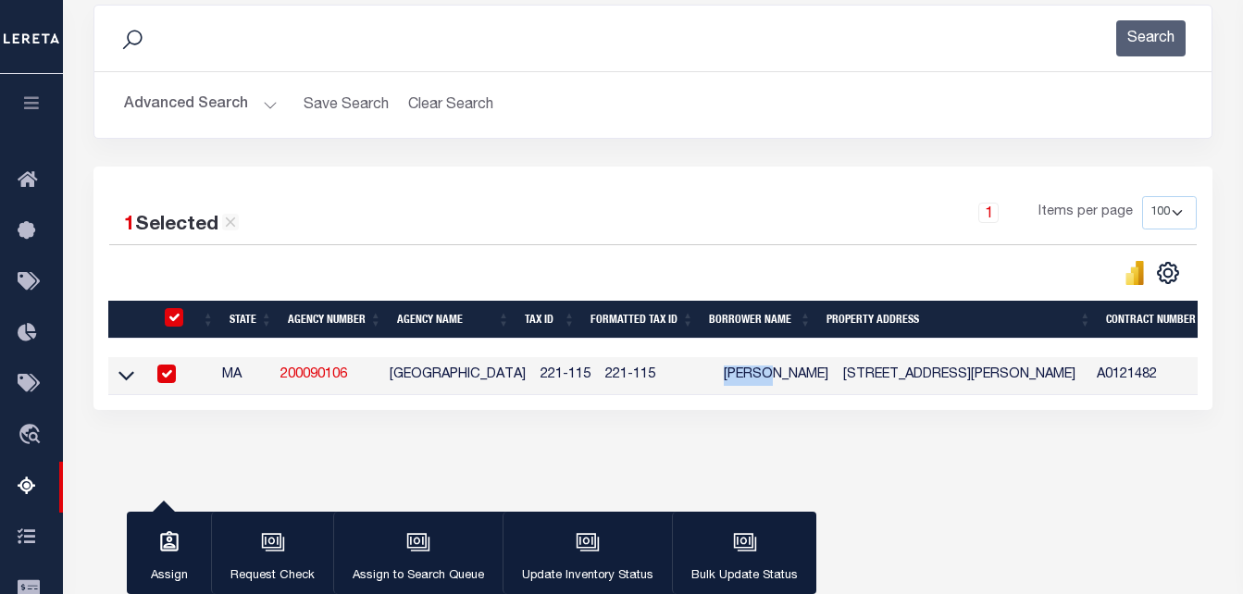
copy td "ROLAND"
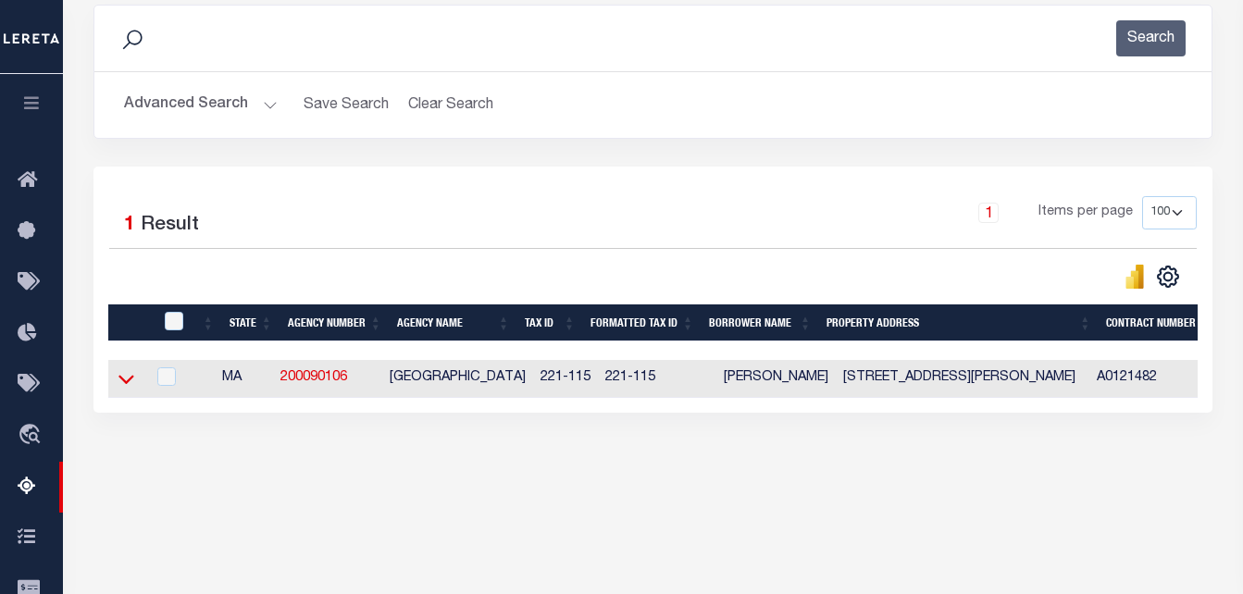
click at [127, 381] on icon at bounding box center [127, 378] width 16 height 19
click at [126, 382] on icon at bounding box center [127, 378] width 16 height 19
click at [127, 384] on icon at bounding box center [127, 378] width 16 height 19
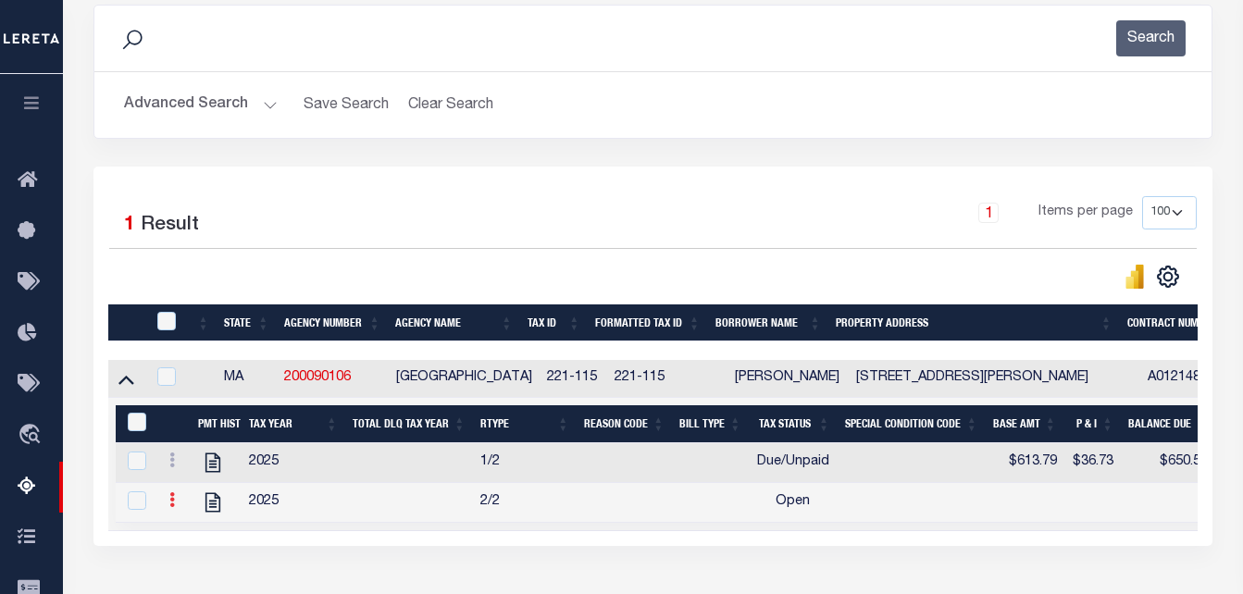
click at [167, 507] on link at bounding box center [172, 502] width 20 height 15
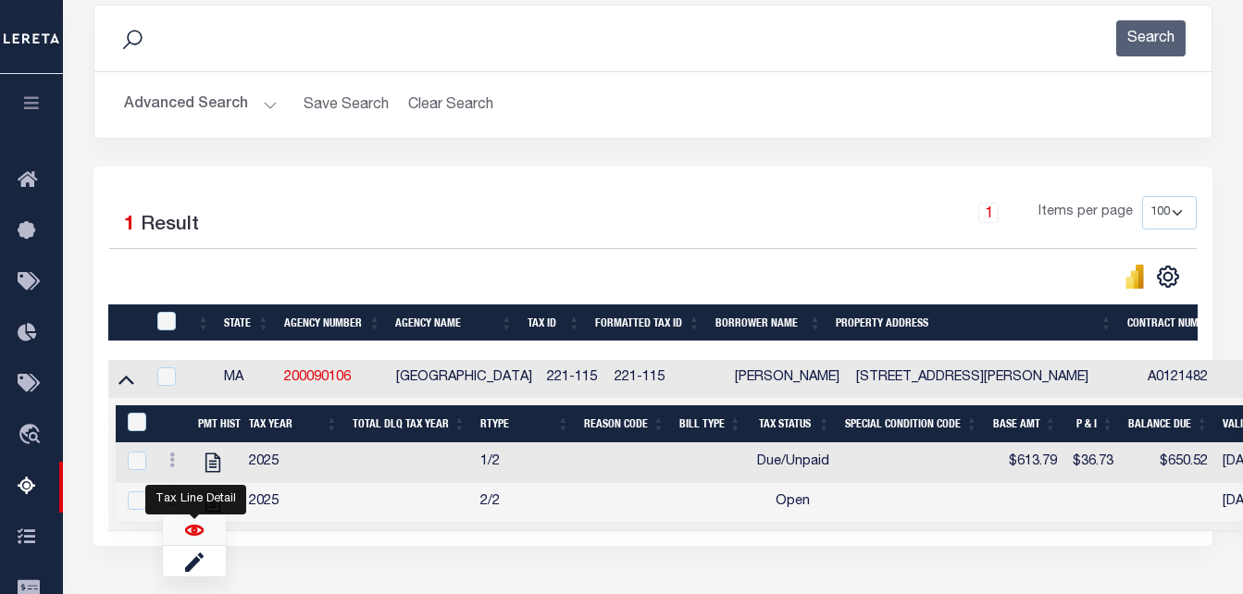
click at [188, 540] on img "" at bounding box center [194, 530] width 19 height 19
checkbox input "false"
checkbox input "true"
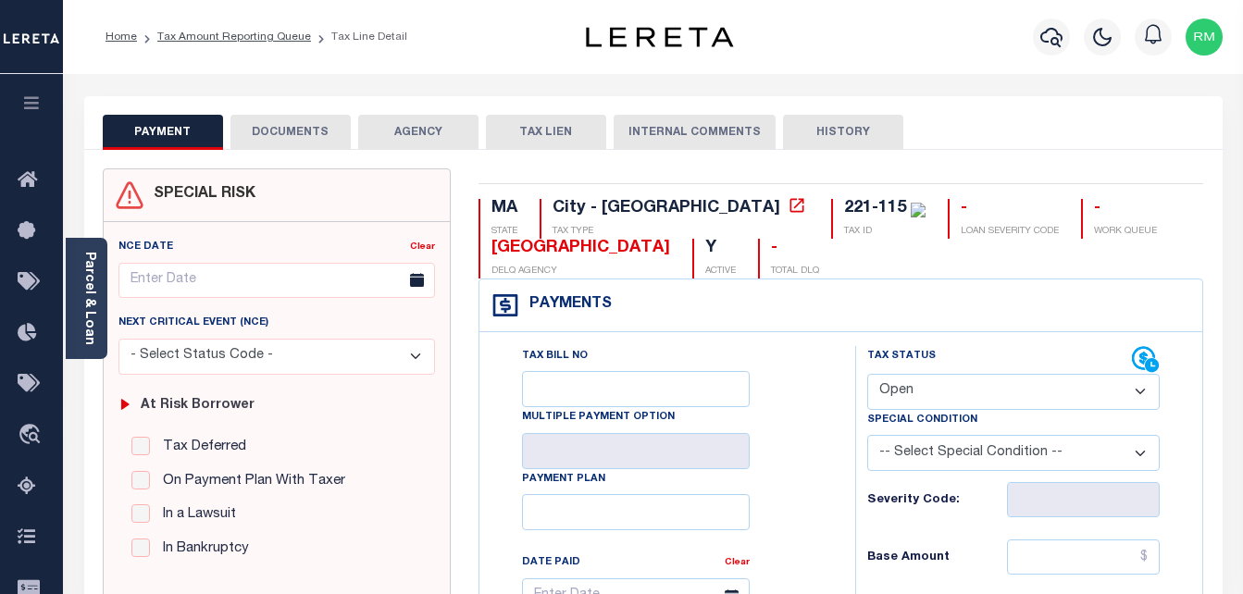
click at [906, 388] on select "- Select Status Code - Open Due/Unpaid Paid Incomplete No Tax Due Internal Refu…" at bounding box center [1015, 392] width 294 height 36
select select "PYD"
click at [868, 375] on select "- Select Status Code - Open Due/Unpaid Paid Incomplete No Tax Due Internal Refu…" at bounding box center [1015, 392] width 294 height 36
type input "[DATE]"
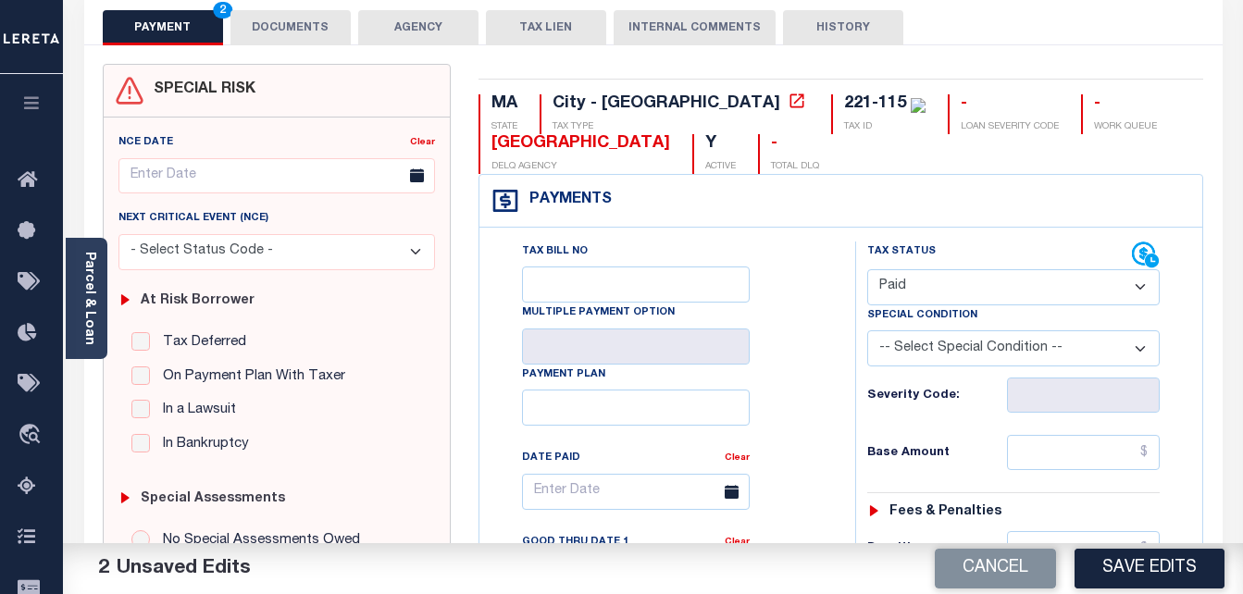
scroll to position [185, 0]
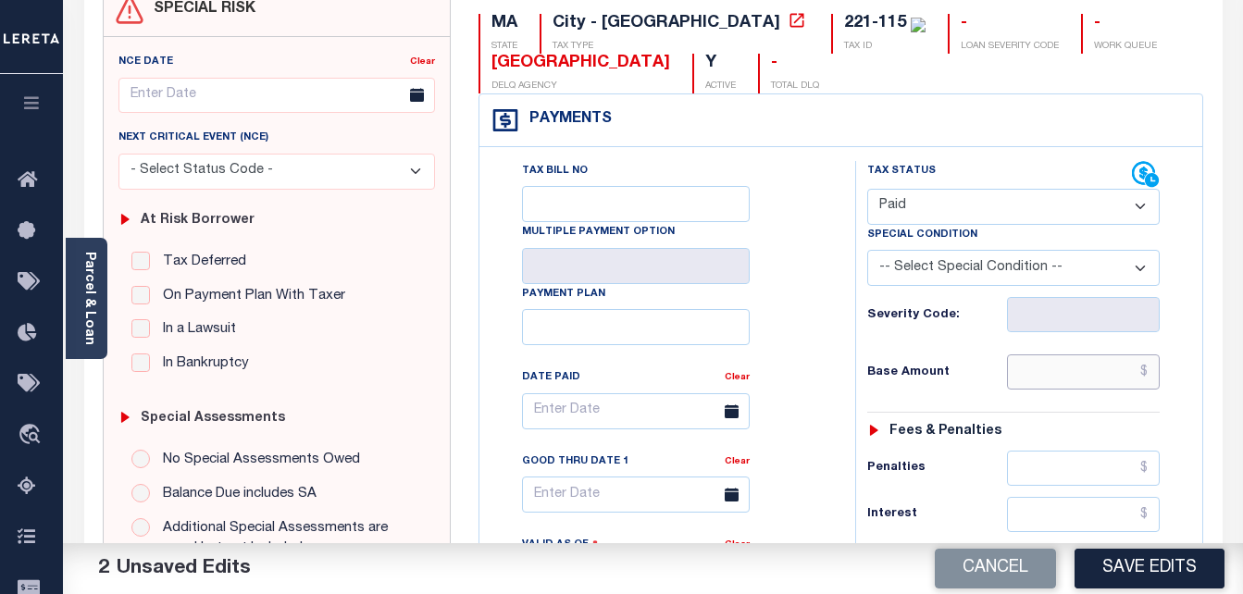
click at [1048, 360] on input "text" at bounding box center [1083, 372] width 153 height 35
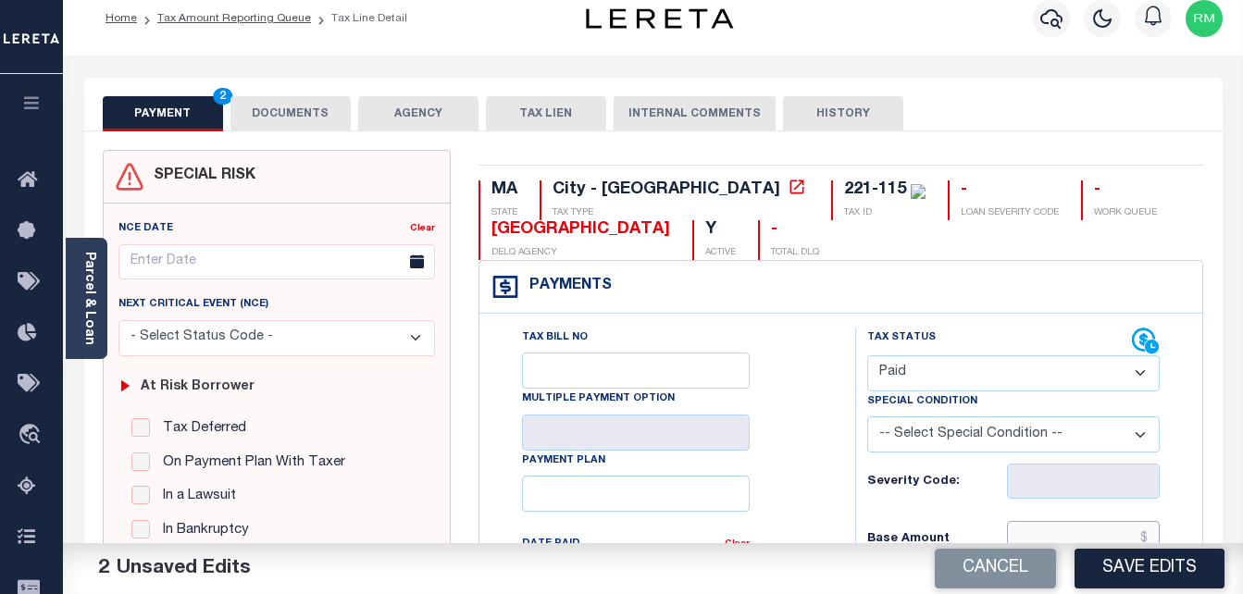
scroll to position [0, 0]
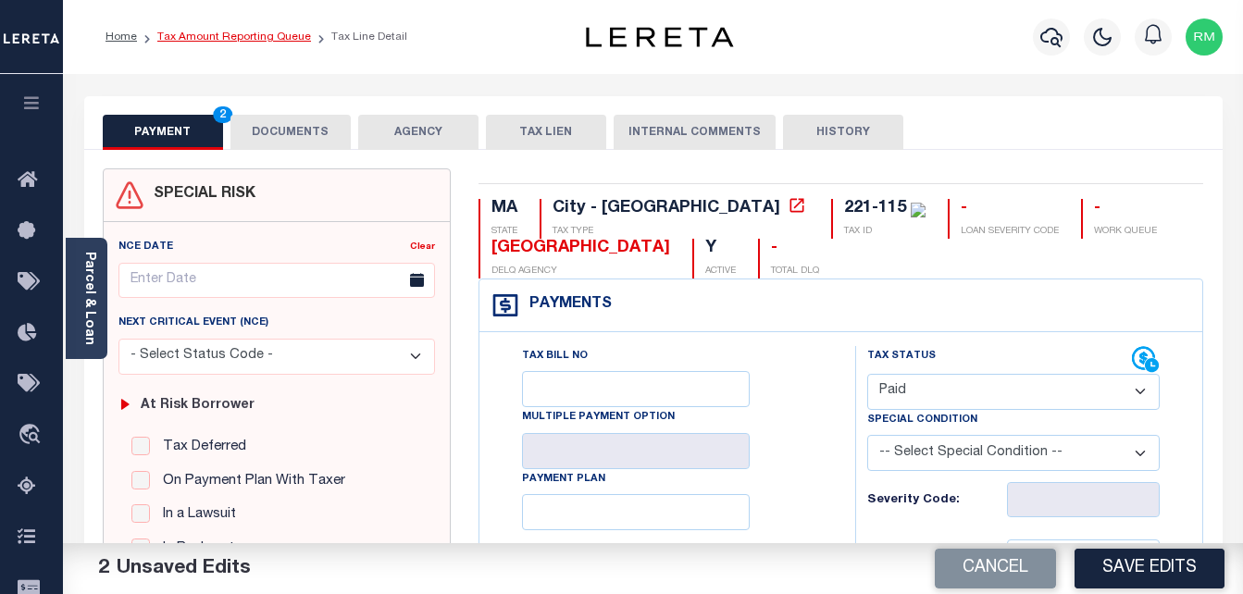
click at [270, 37] on link "Tax Amount Reporting Queue" at bounding box center [234, 36] width 154 height 11
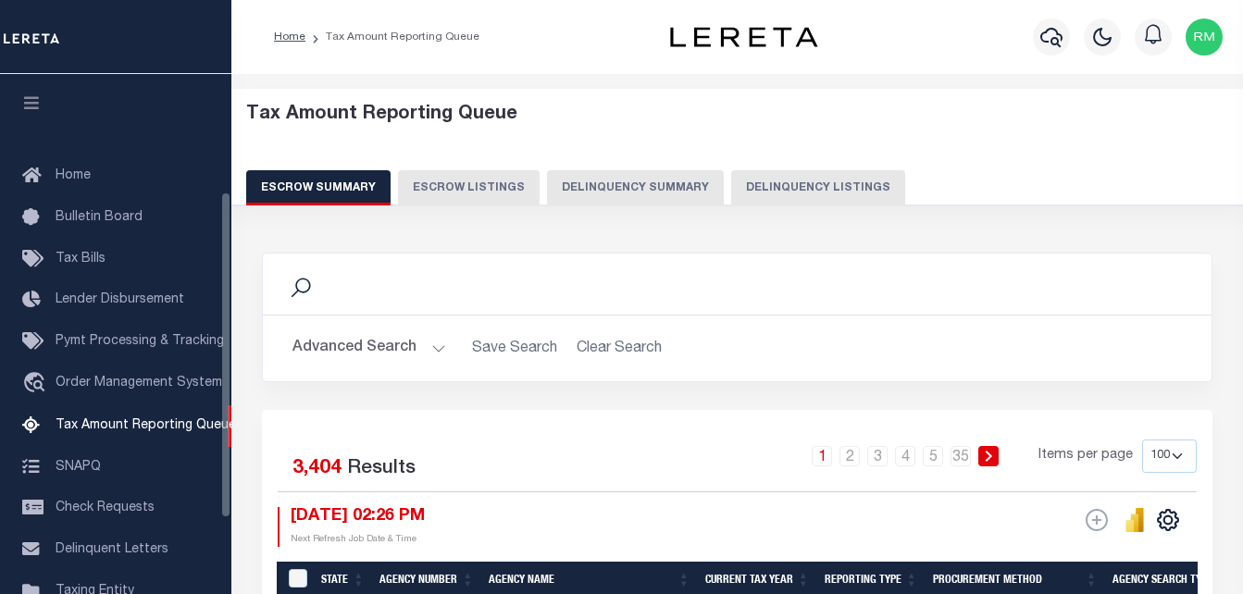
select select "100"
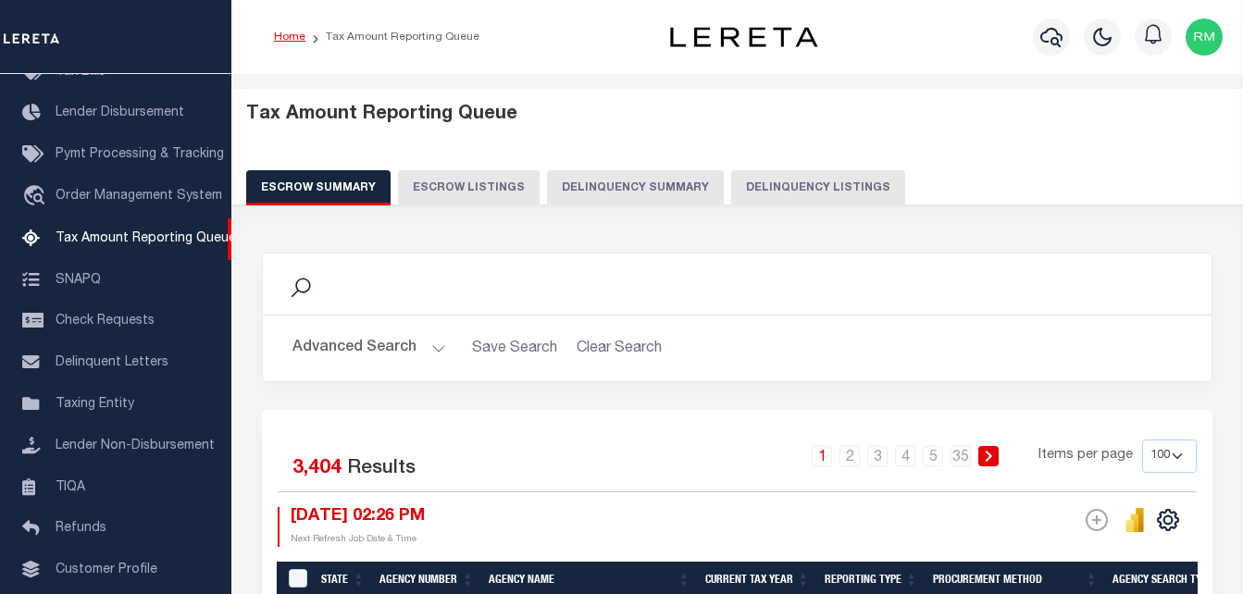
click at [292, 40] on link "Home" at bounding box center [289, 36] width 31 height 11
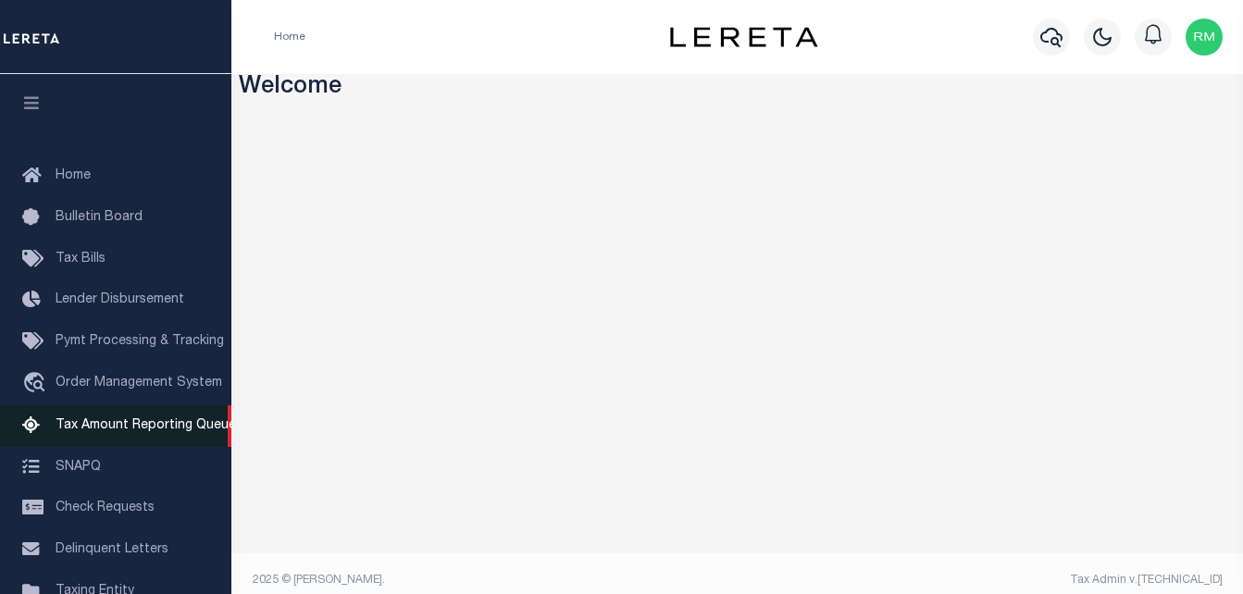
click at [169, 418] on link "Tax Amount Reporting Queue" at bounding box center [115, 427] width 231 height 42
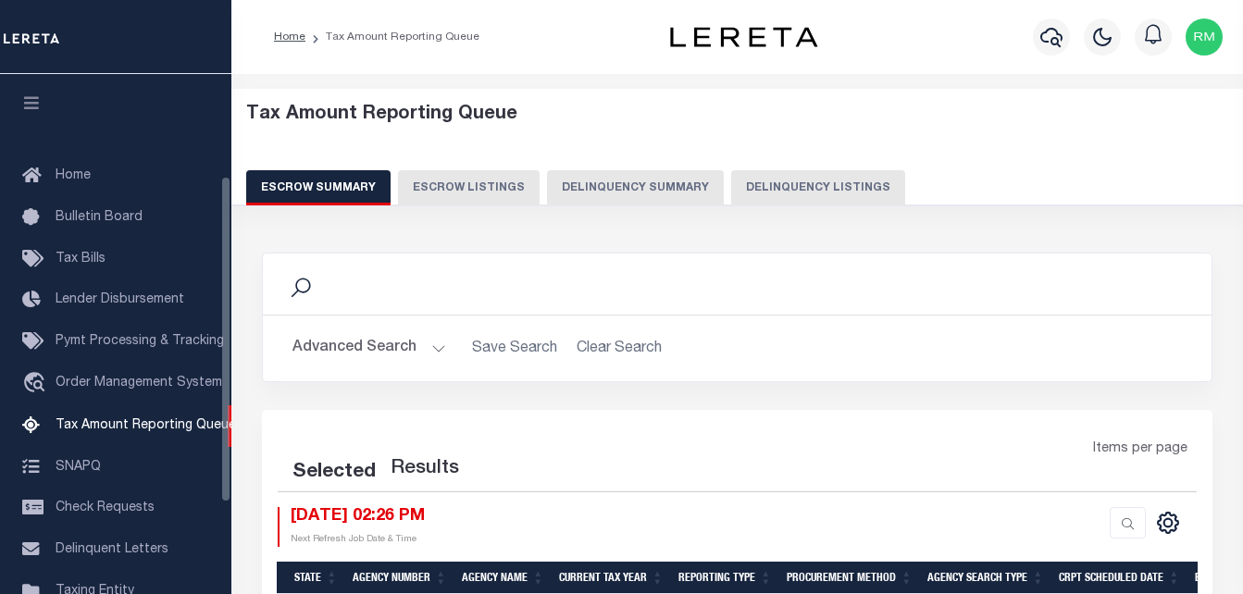
select select "100"
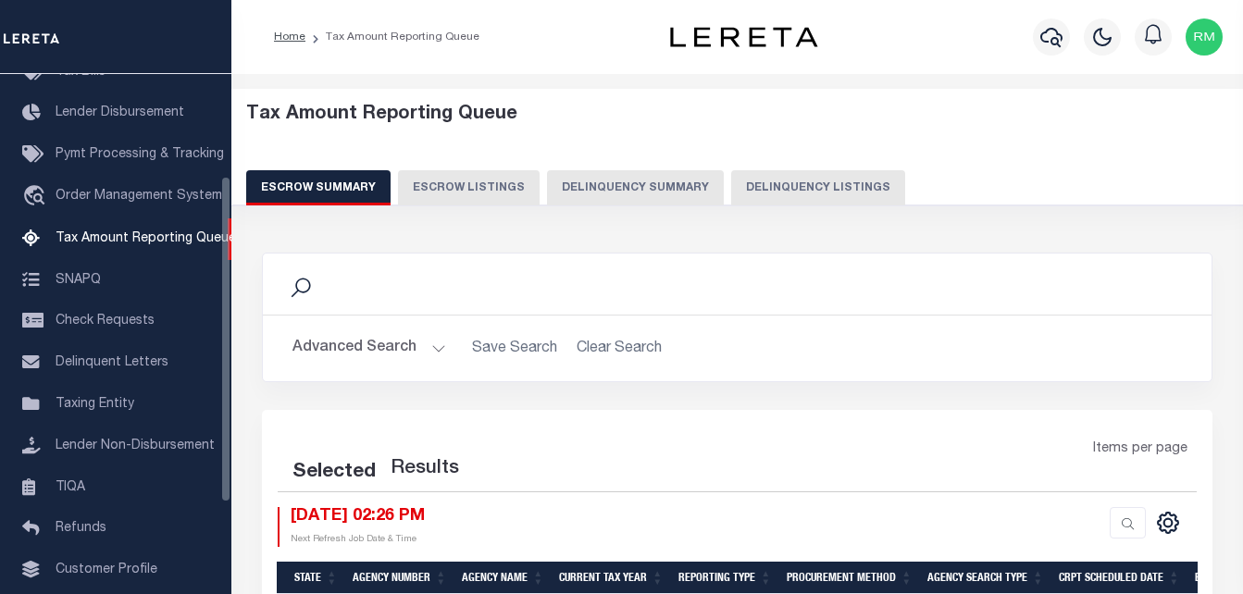
select select "100"
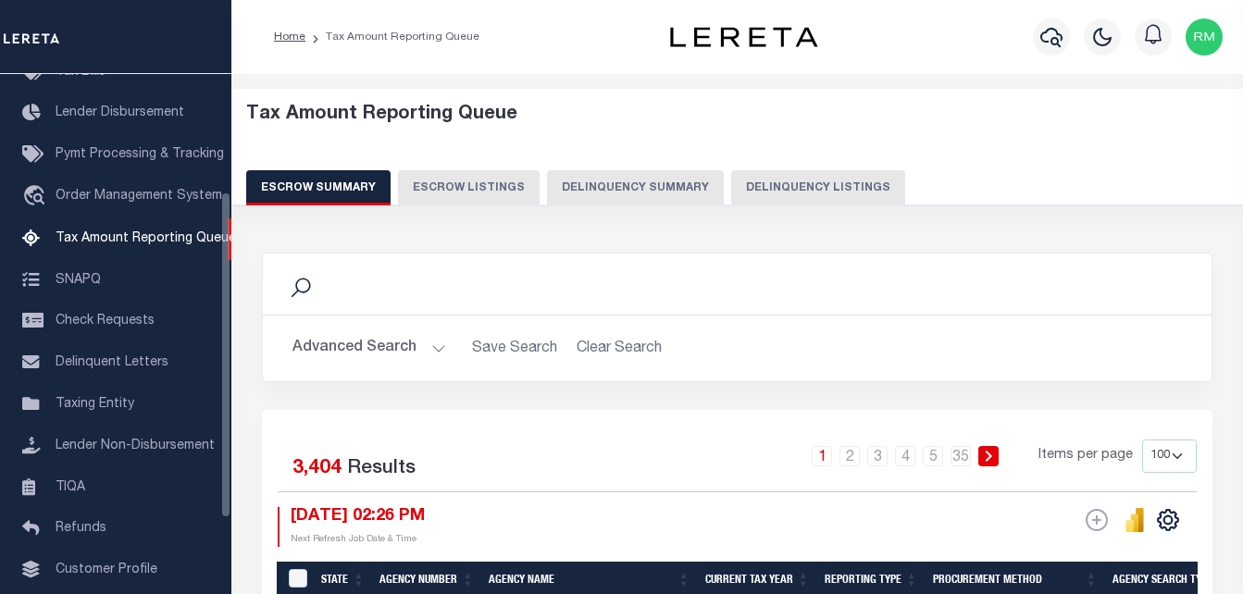
scroll to position [187, 0]
click at [786, 187] on button "Delinquency Listings" at bounding box center [818, 187] width 174 height 35
select select
select select "100"
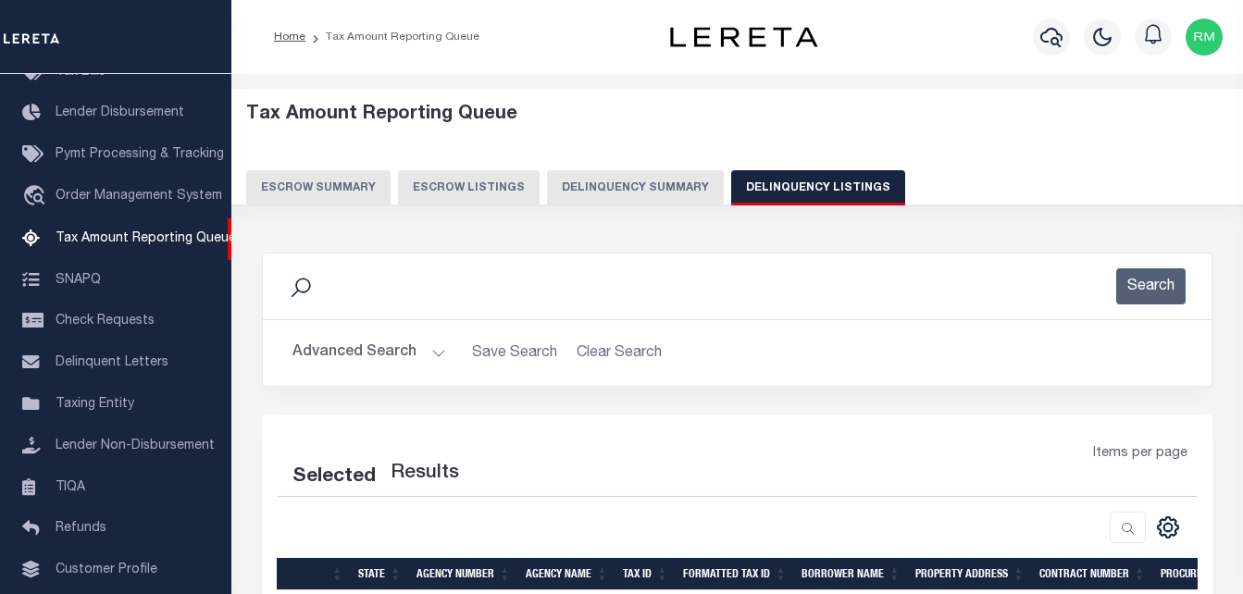
select select "100"
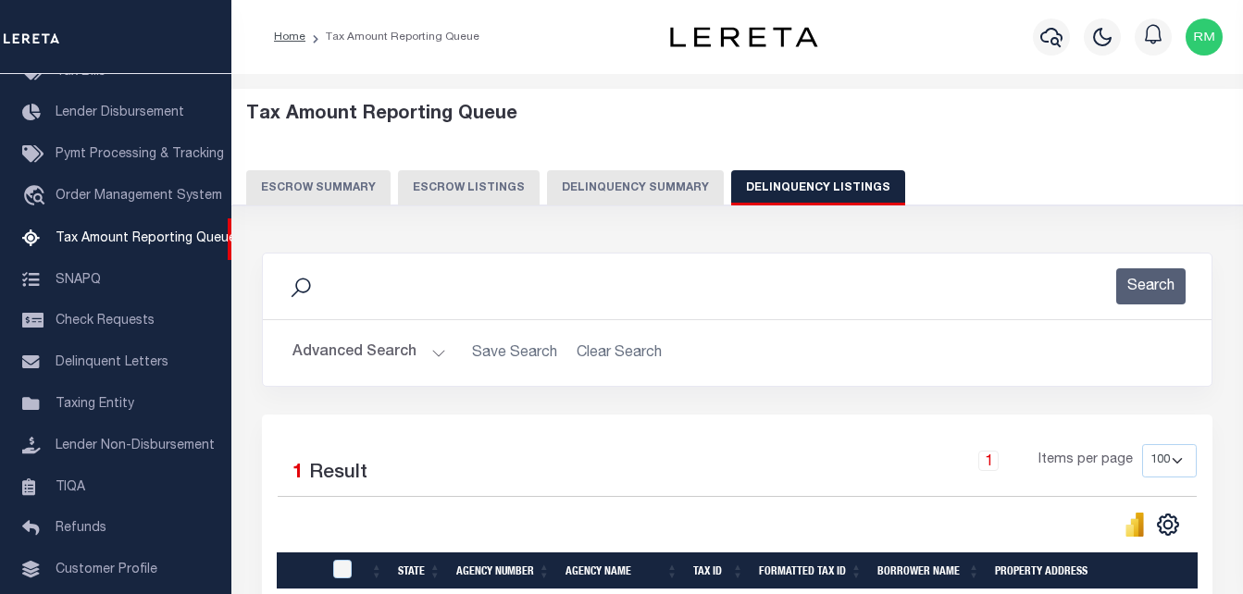
click at [397, 353] on button "Advanced Search" at bounding box center [370, 353] width 154 height 36
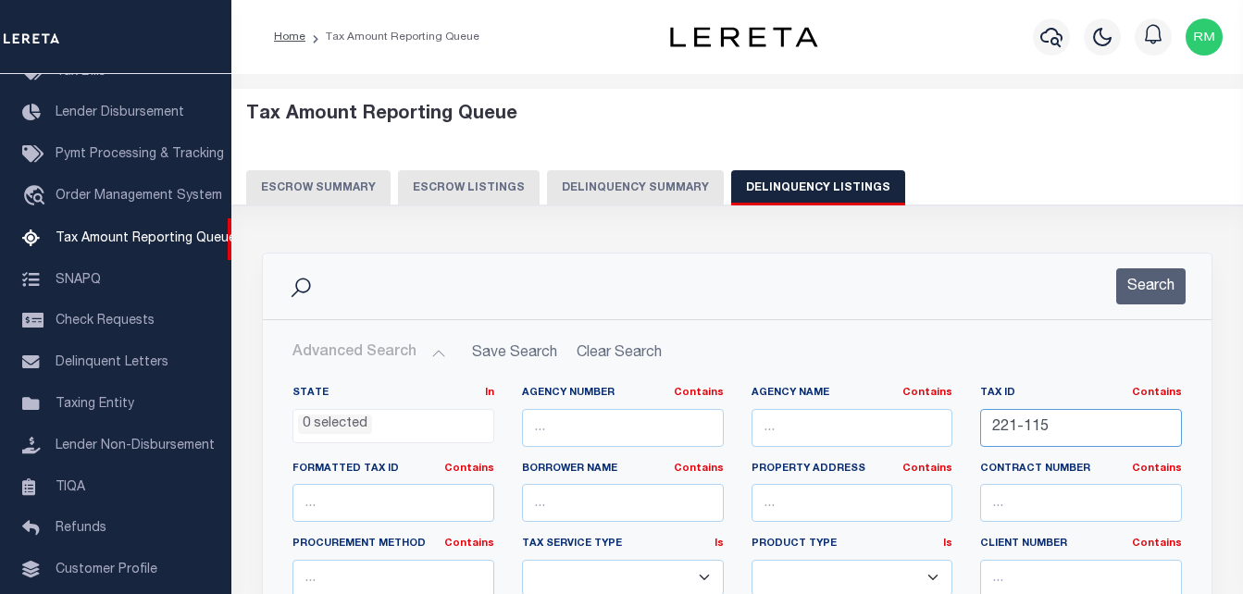
click at [1056, 419] on input "221-115" at bounding box center [1082, 428] width 202 height 38
paste input "MA"
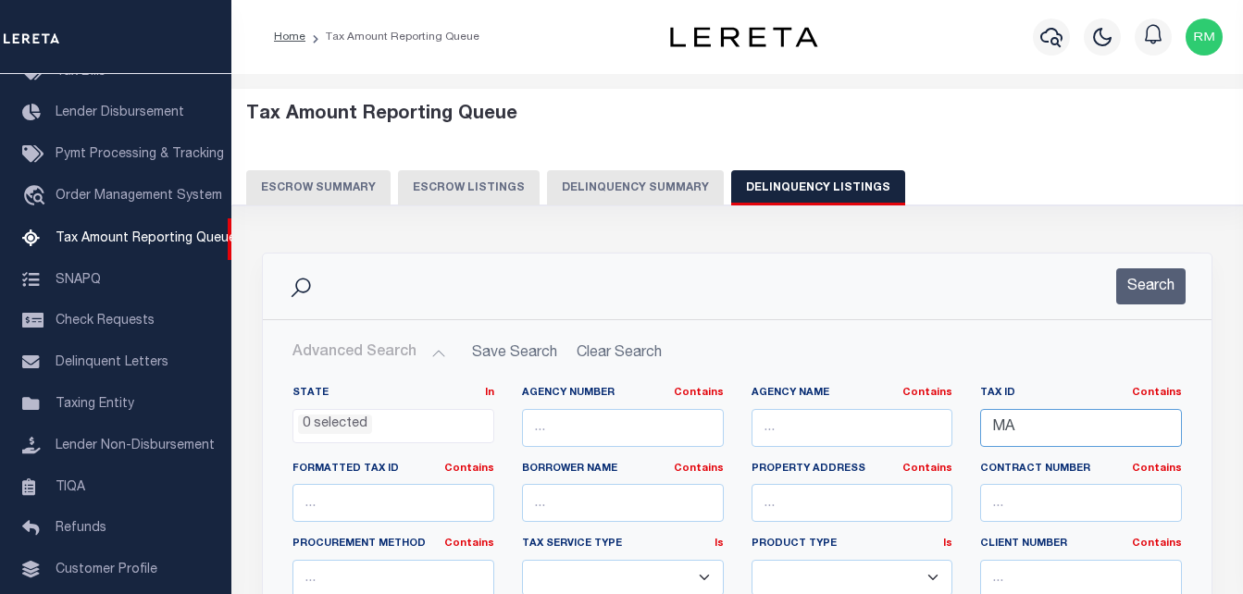
type input "M"
paste input "027.0-0000-0072.0"
type input "027.0-0000-0072.0"
click at [1146, 287] on button "Search" at bounding box center [1151, 287] width 69 height 36
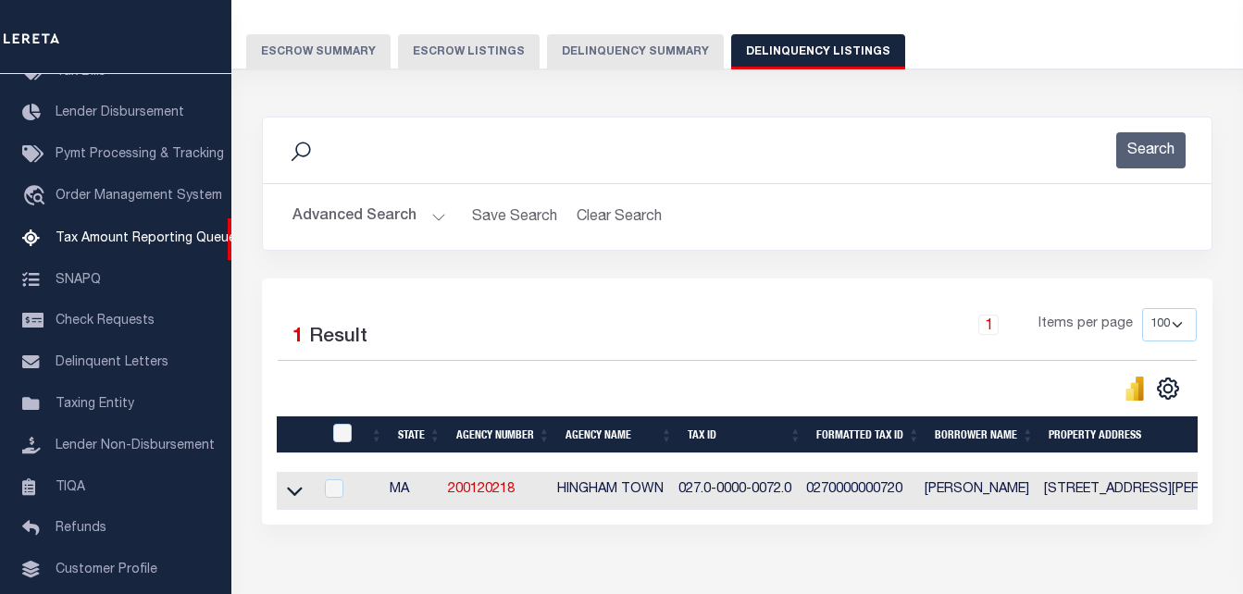
scroll to position [185, 0]
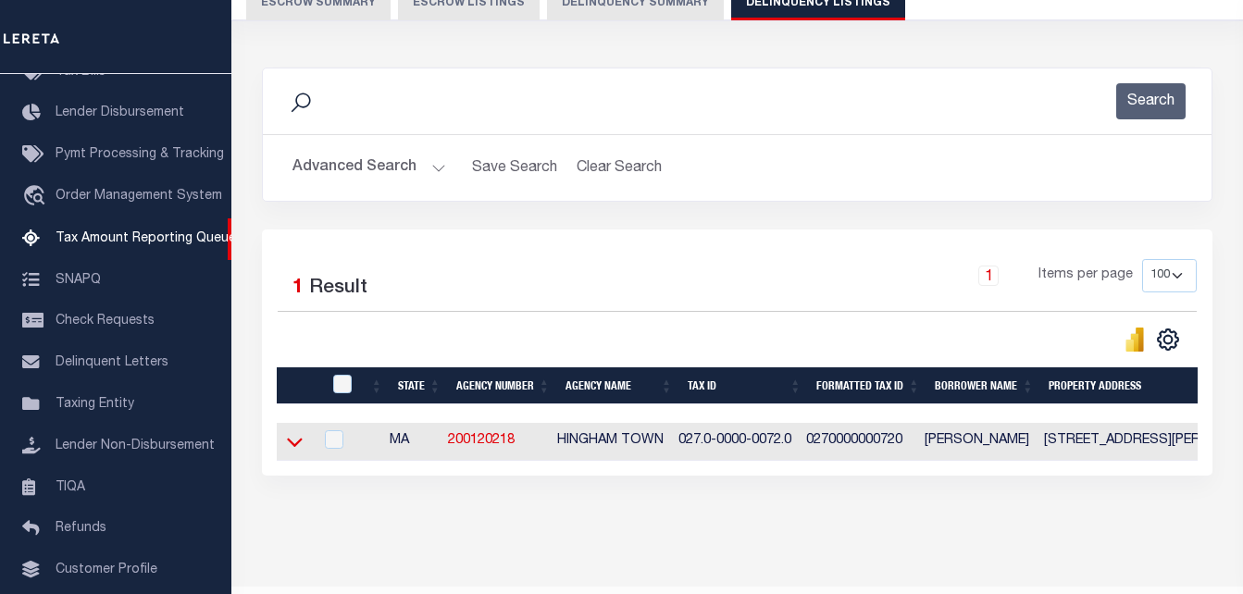
click at [299, 444] on icon at bounding box center [295, 441] width 16 height 19
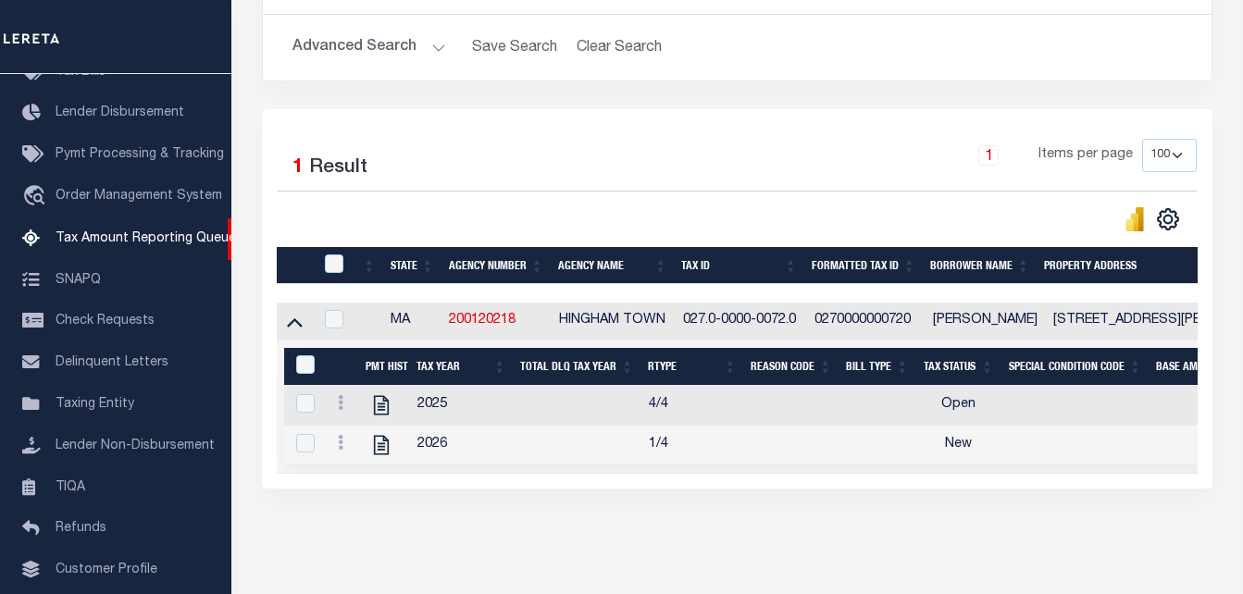
scroll to position [384, 0]
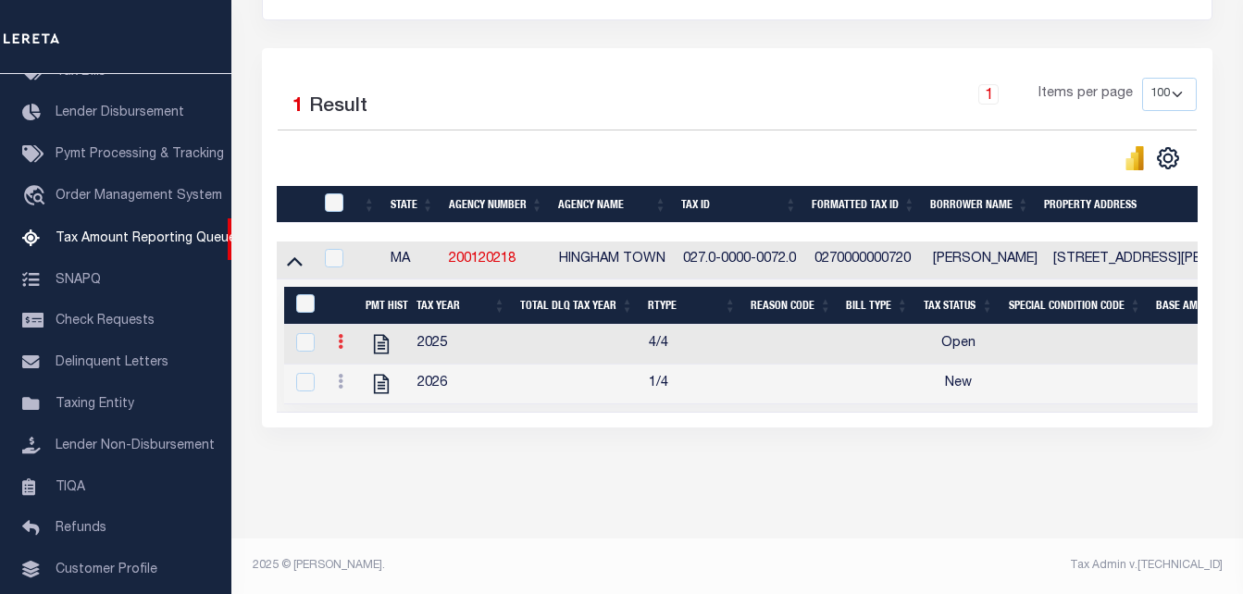
click at [333, 337] on link at bounding box center [341, 344] width 20 height 15
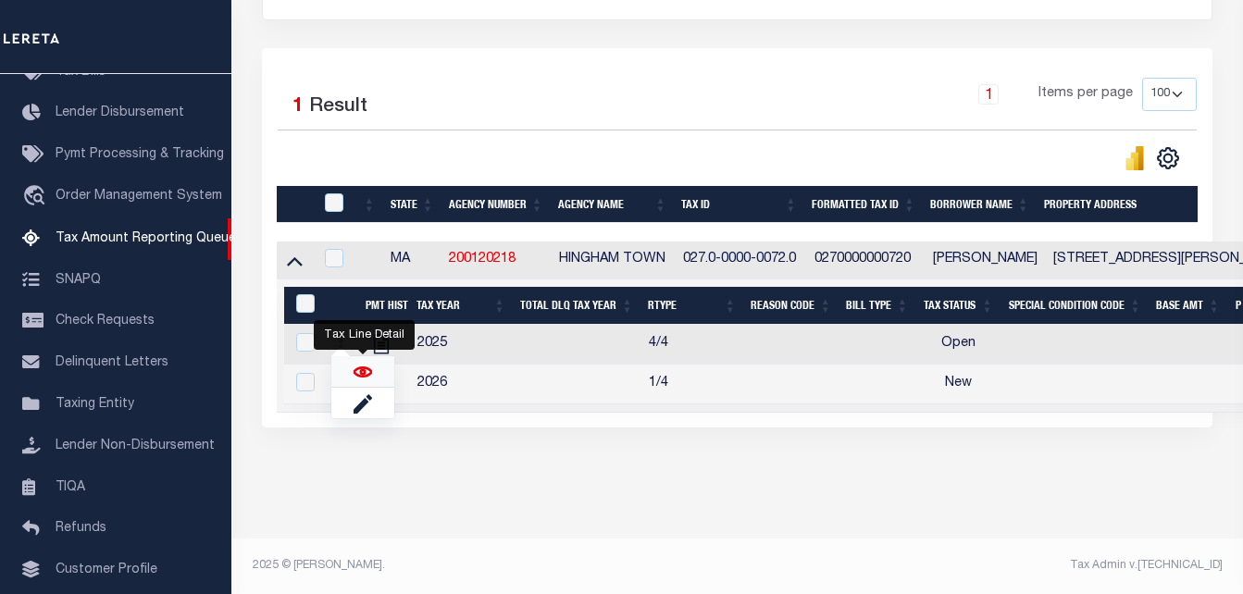
click at [359, 369] on img "" at bounding box center [363, 372] width 19 height 19
checkbox input "true"
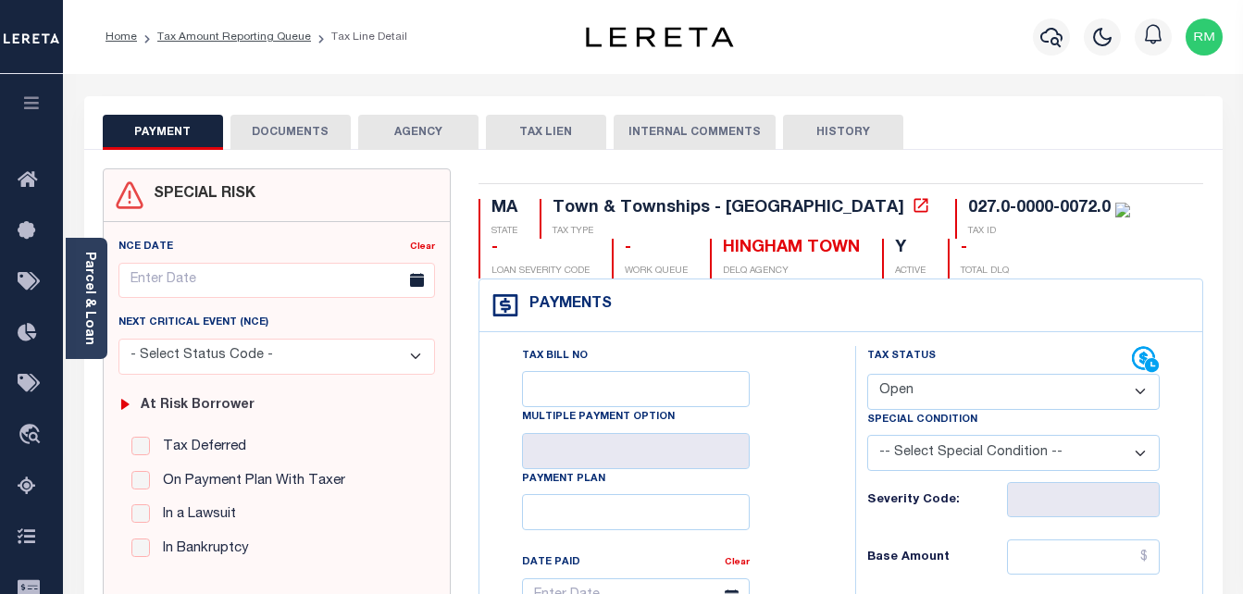
click at [919, 400] on select "- Select Status Code - Open Due/Unpaid Paid Incomplete No Tax Due Internal Refu…" at bounding box center [1015, 392] width 294 height 36
select select "PYD"
click at [868, 375] on select "- Select Status Code - Open Due/Unpaid Paid Incomplete No Tax Due Internal Refu…" at bounding box center [1015, 392] width 294 height 36
type input "[DATE]"
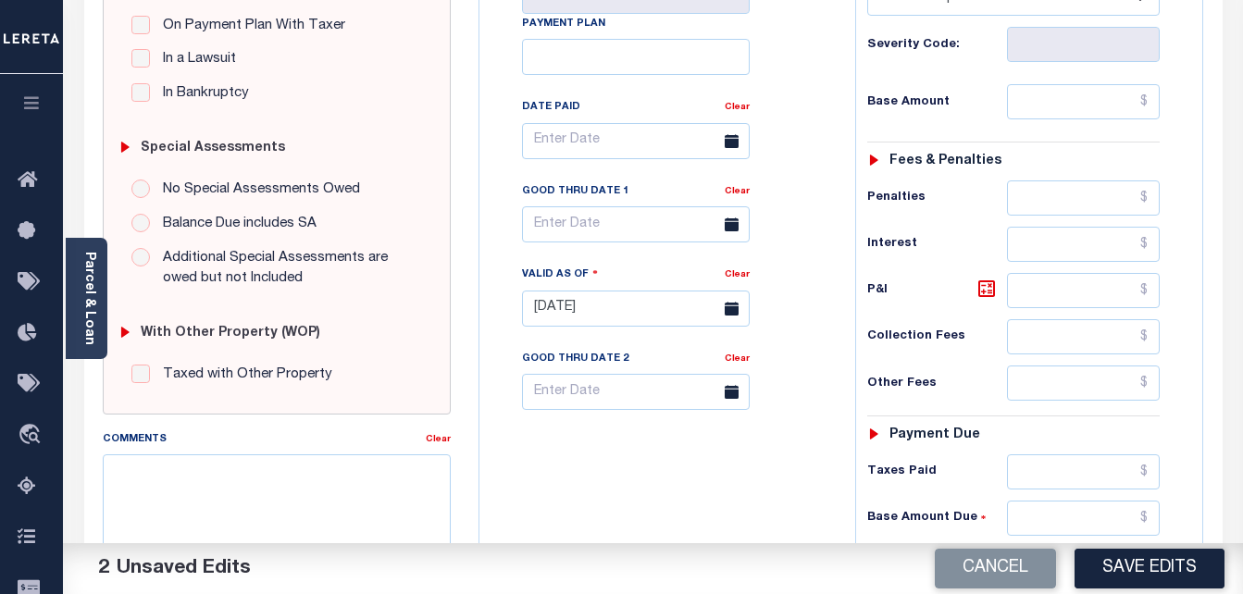
scroll to position [463, 0]
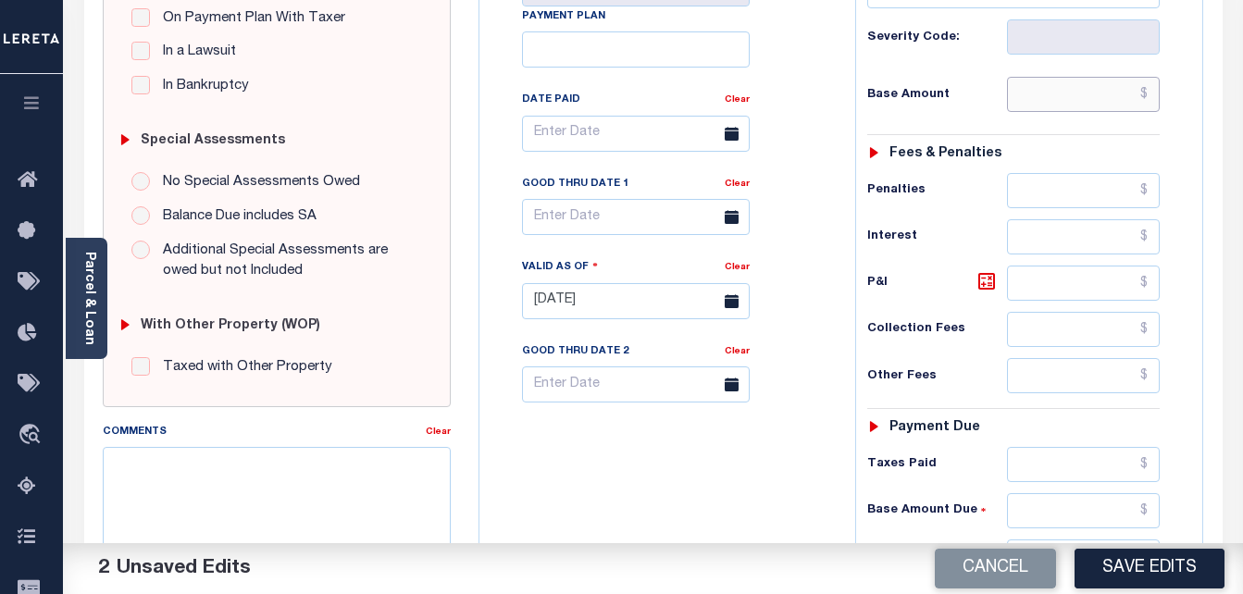
click at [1067, 105] on input "text" at bounding box center [1083, 94] width 153 height 35
type input "$"
type input "$0.00"
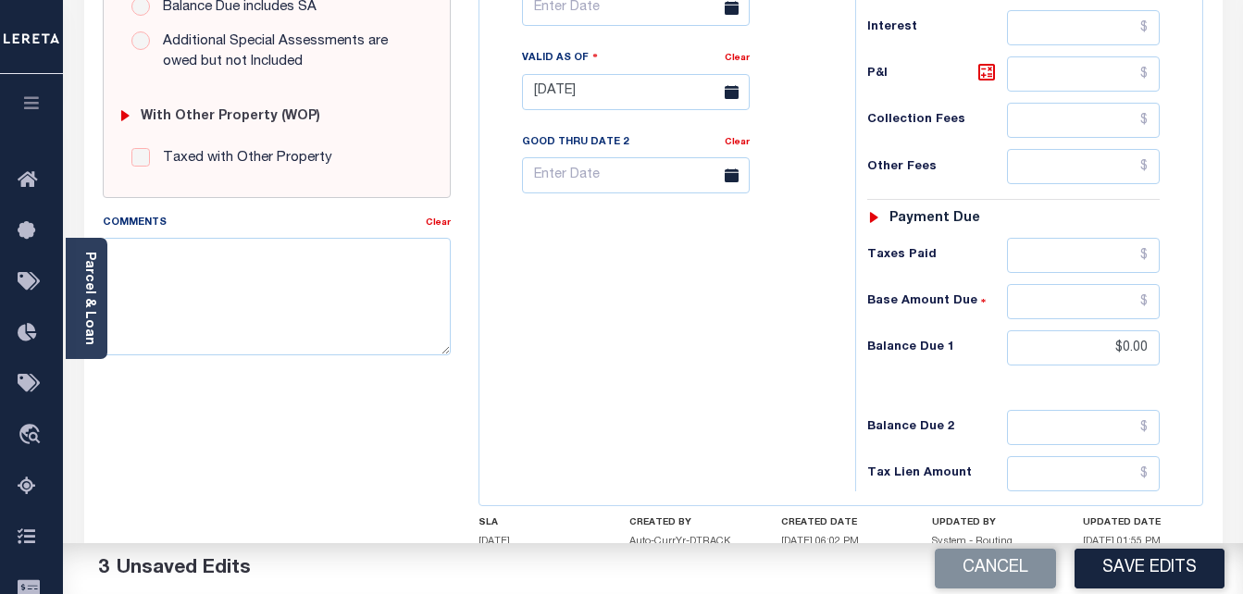
scroll to position [556, 0]
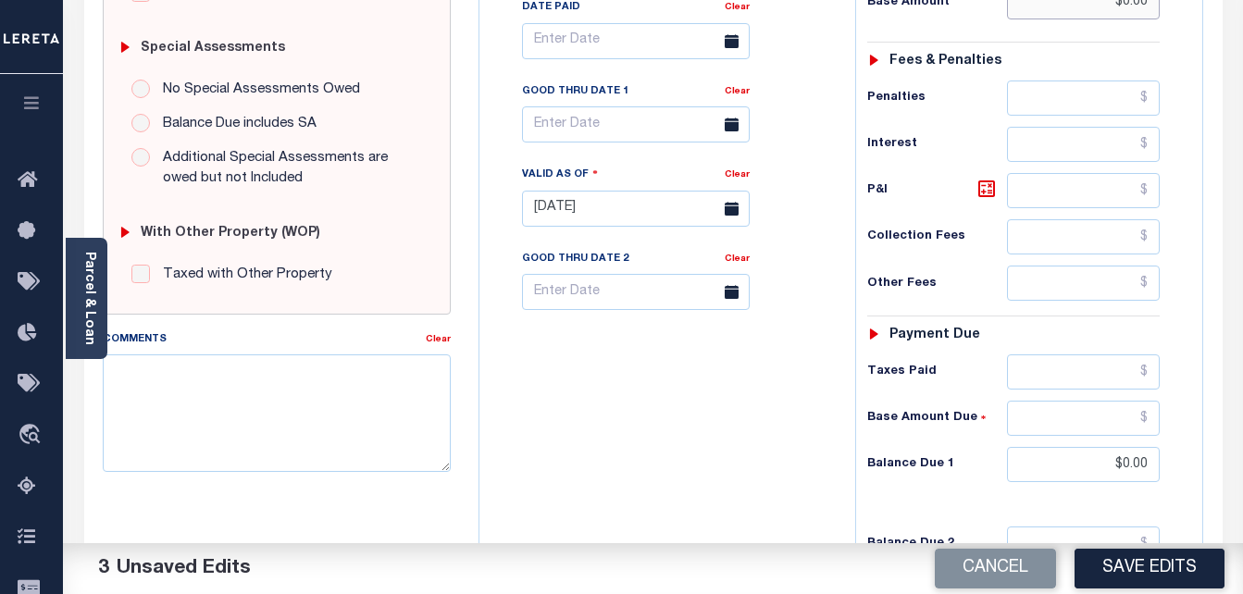
type input "$0.00"
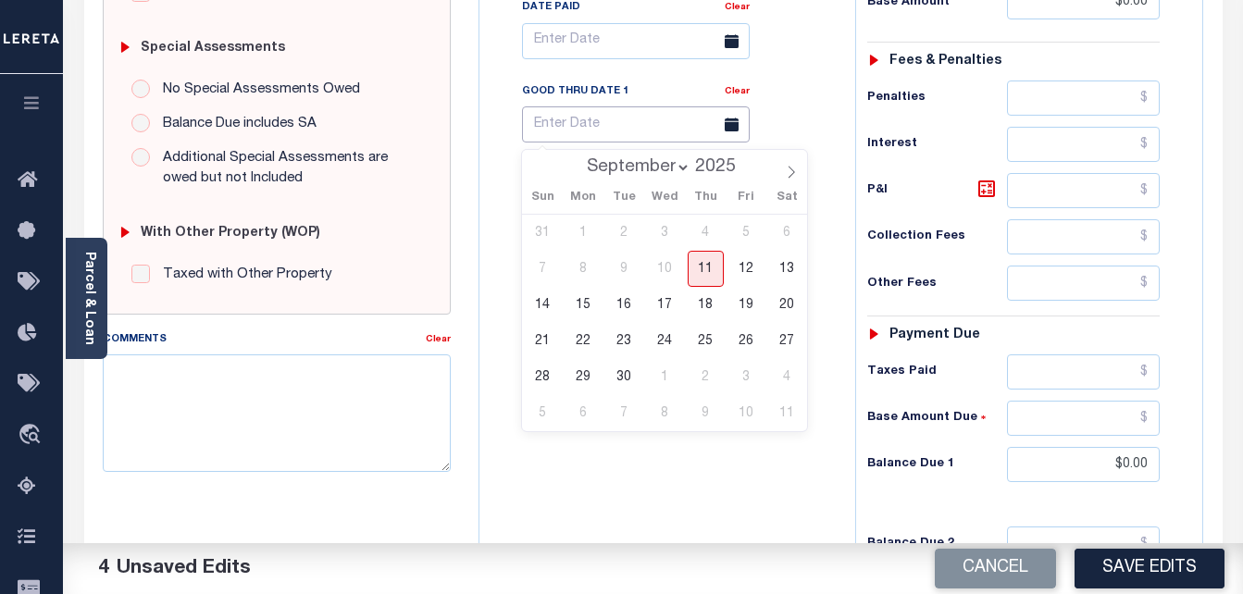
click at [581, 118] on input "text" at bounding box center [636, 124] width 228 height 36
click at [705, 269] on span "11" at bounding box center [706, 269] width 36 height 36
type input "[DATE]"
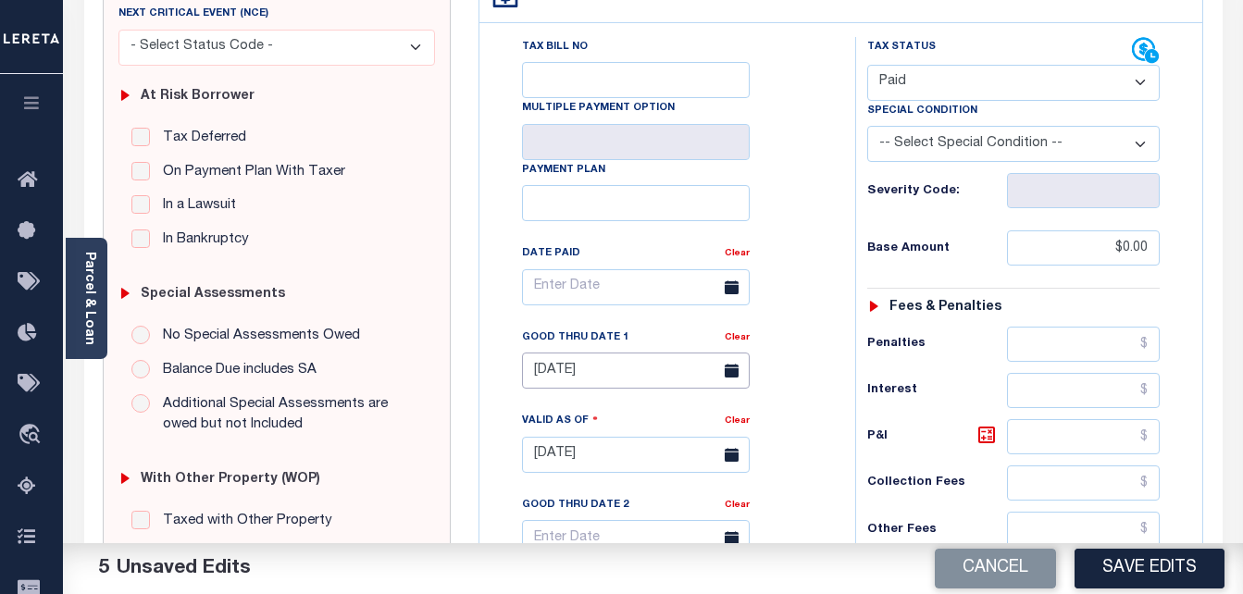
scroll to position [0, 0]
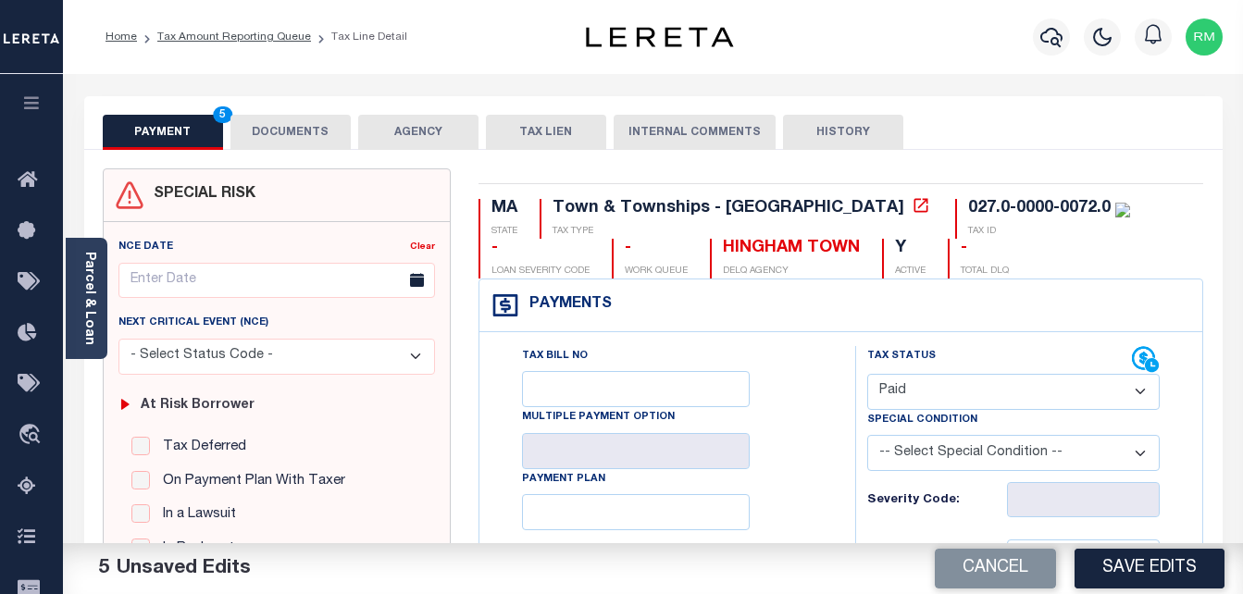
click at [278, 123] on button "DOCUMENTS" at bounding box center [291, 132] width 120 height 35
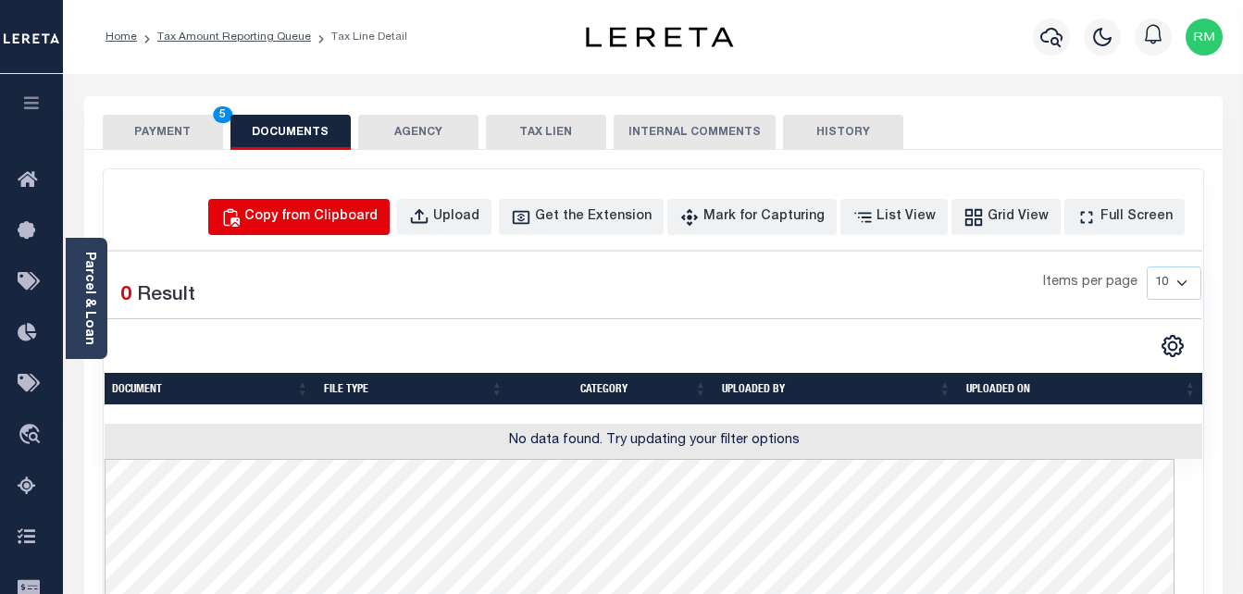
click at [328, 215] on div "Copy from Clipboard" at bounding box center [310, 217] width 133 height 20
select select "POP"
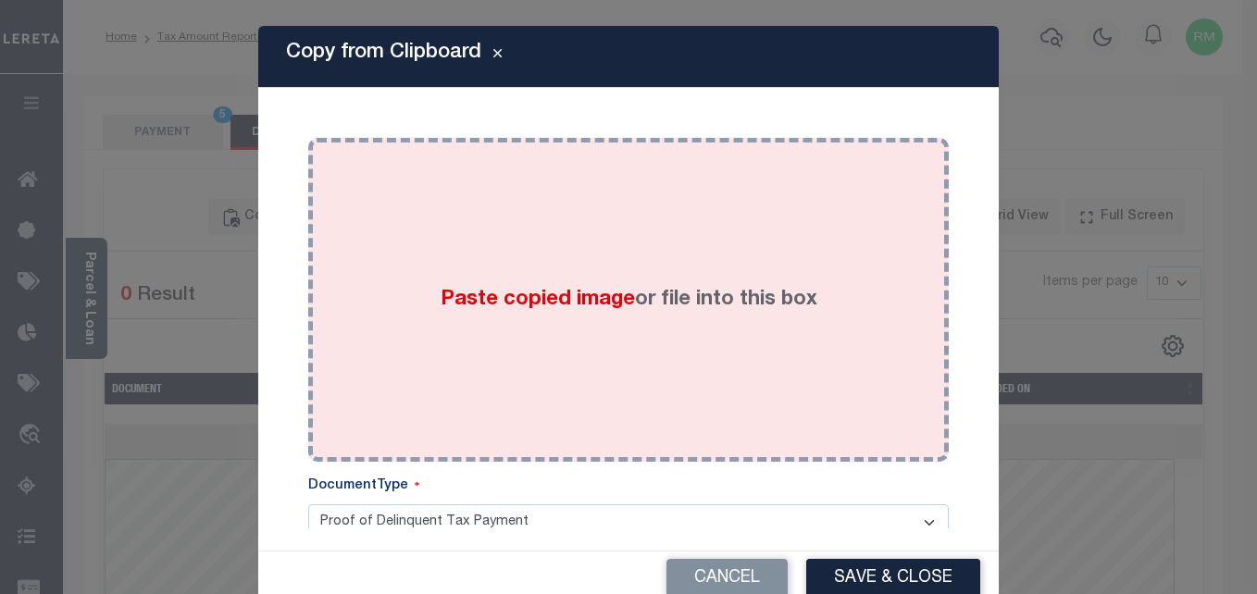
click at [449, 297] on span "Paste copied image" at bounding box center [538, 300] width 194 height 20
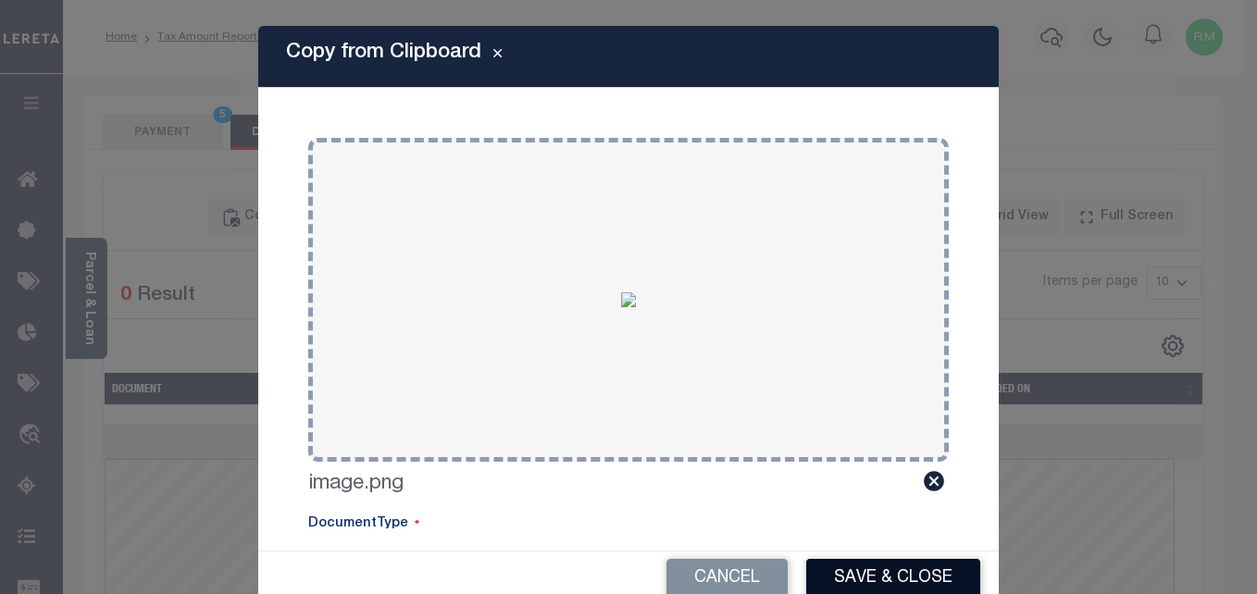
click at [907, 579] on button "Save & Close" at bounding box center [893, 579] width 174 height 40
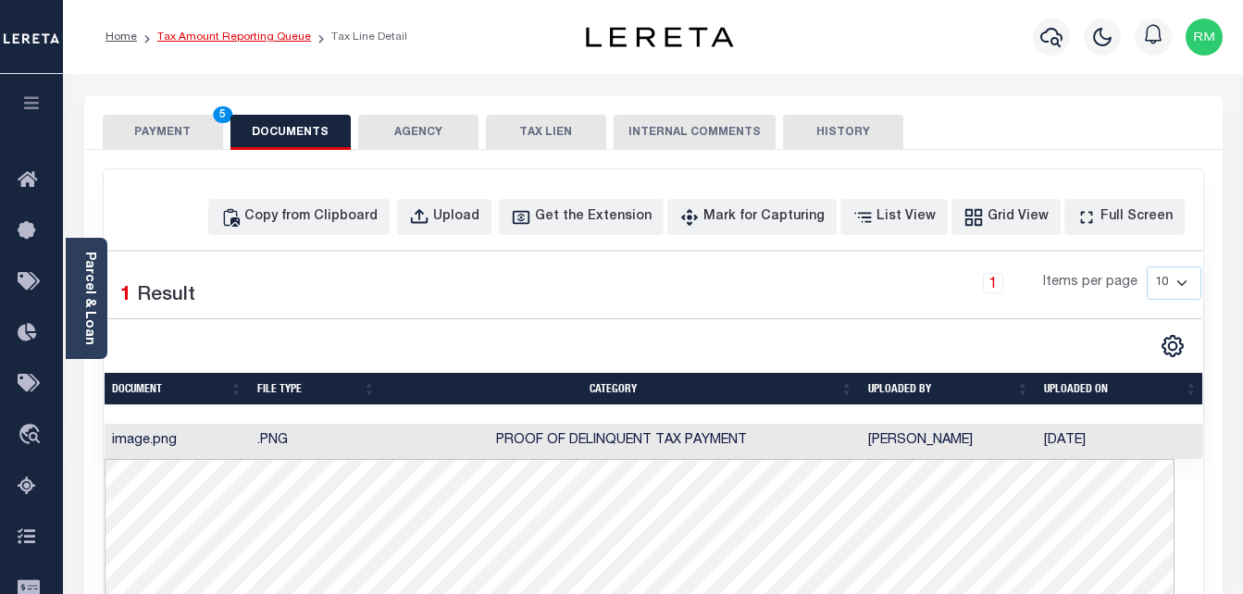
click at [206, 35] on link "Tax Amount Reporting Queue" at bounding box center [234, 36] width 154 height 11
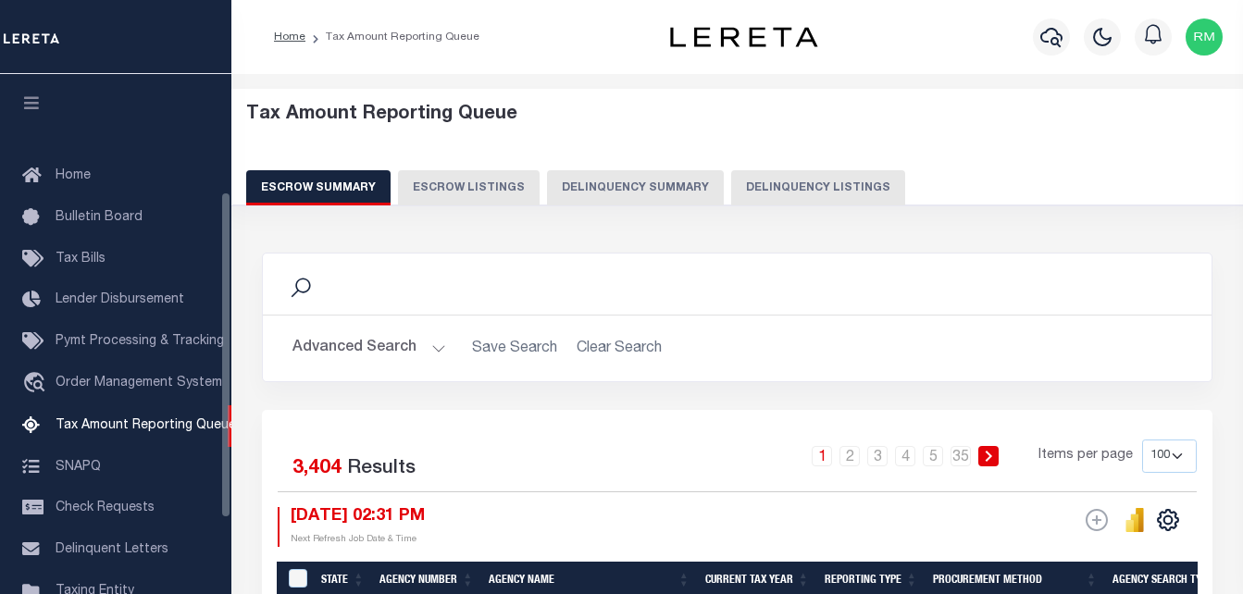
select select "100"
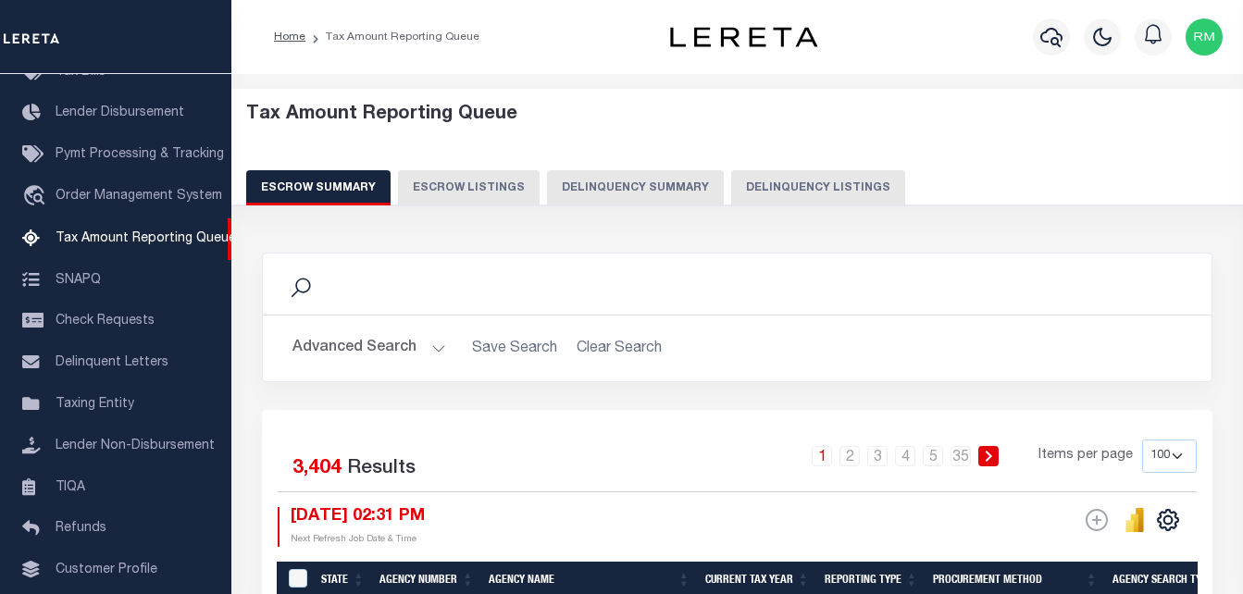
click at [760, 176] on button "Delinquency Listings" at bounding box center [818, 187] width 174 height 35
select select "100"
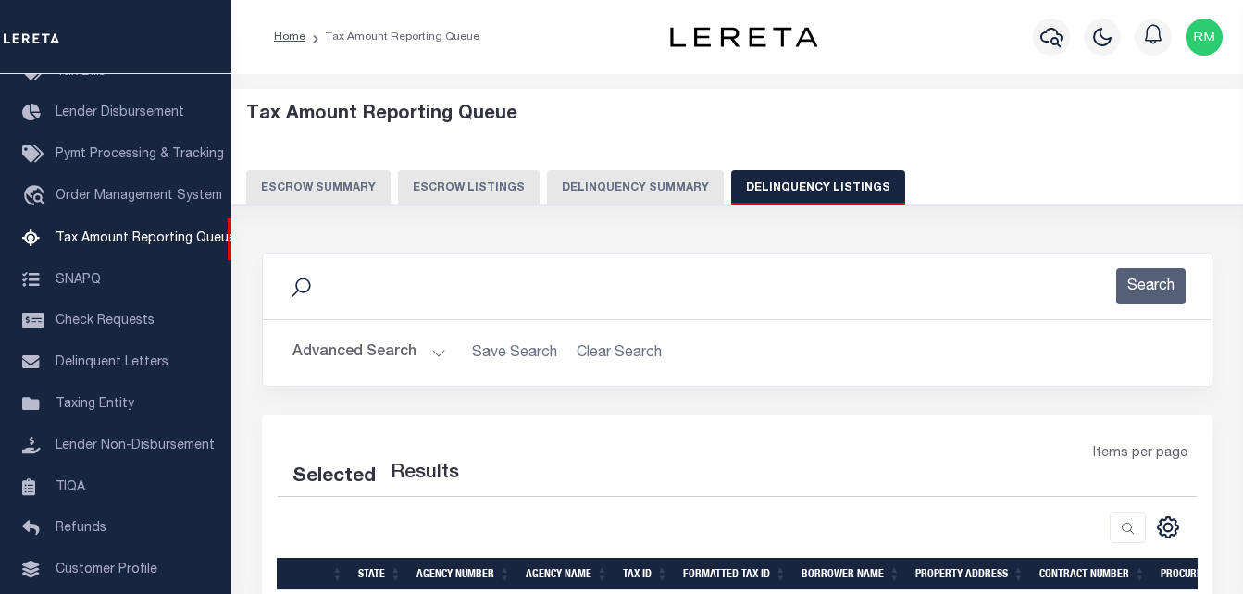
select select "100"
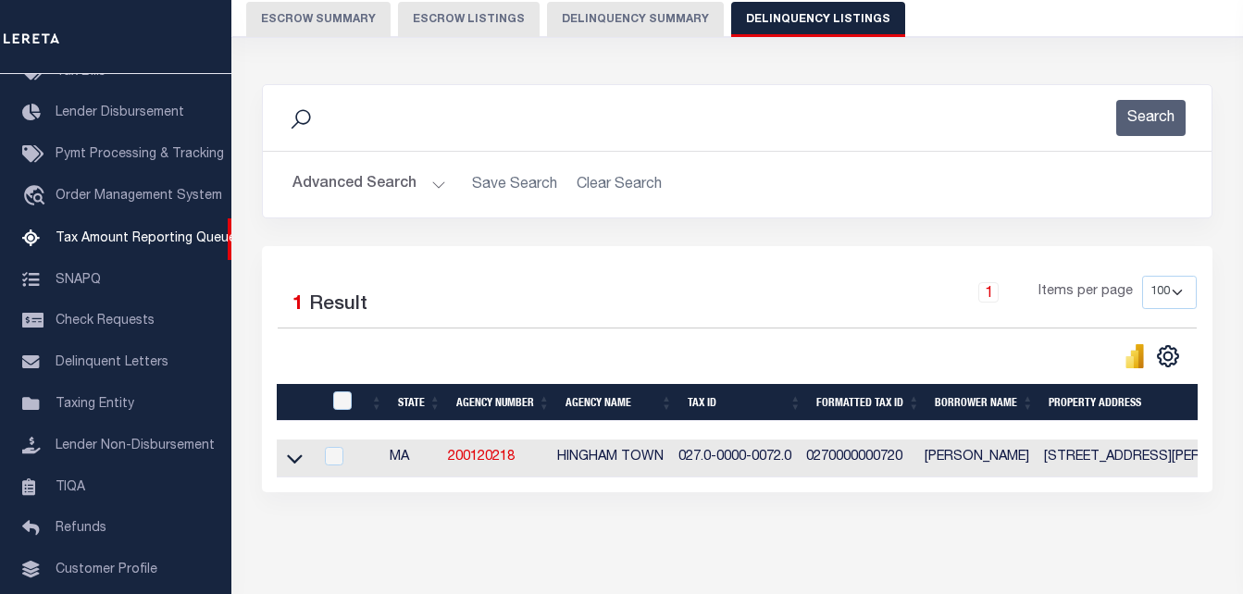
scroll to position [185, 0]
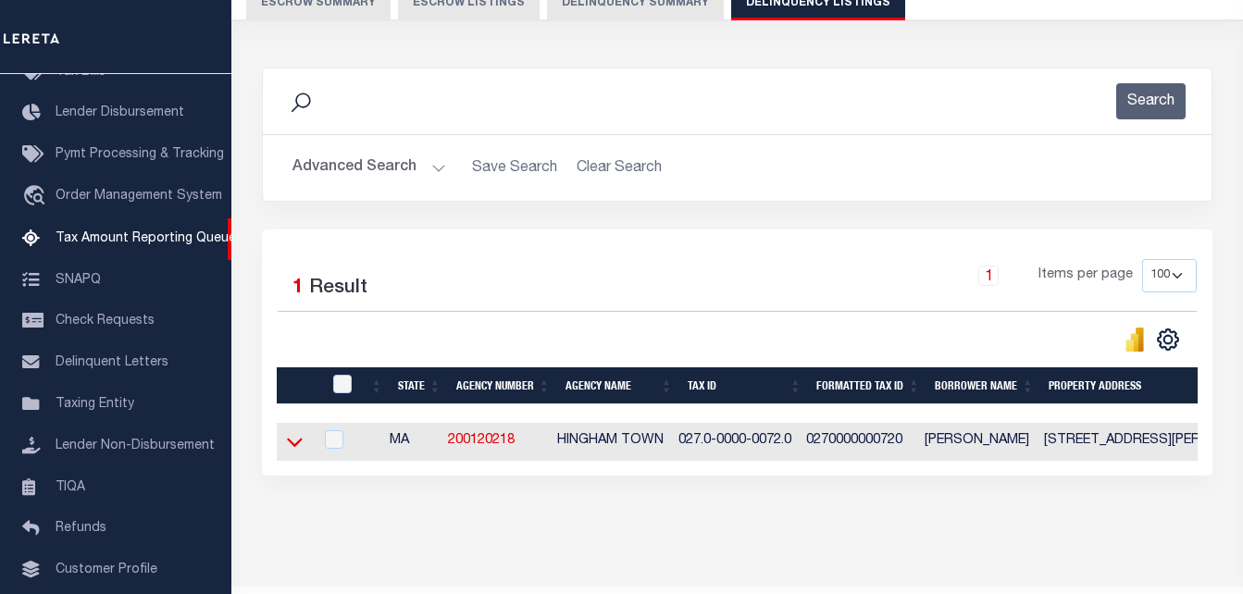
click at [293, 446] on icon at bounding box center [295, 441] width 16 height 19
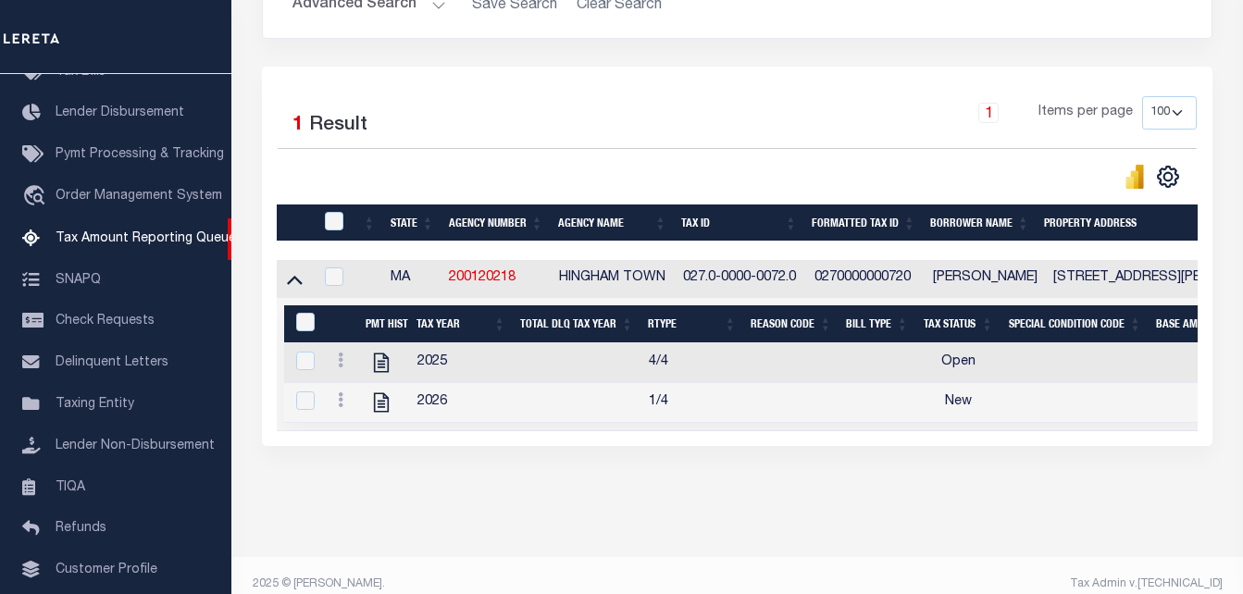
scroll to position [370, 0]
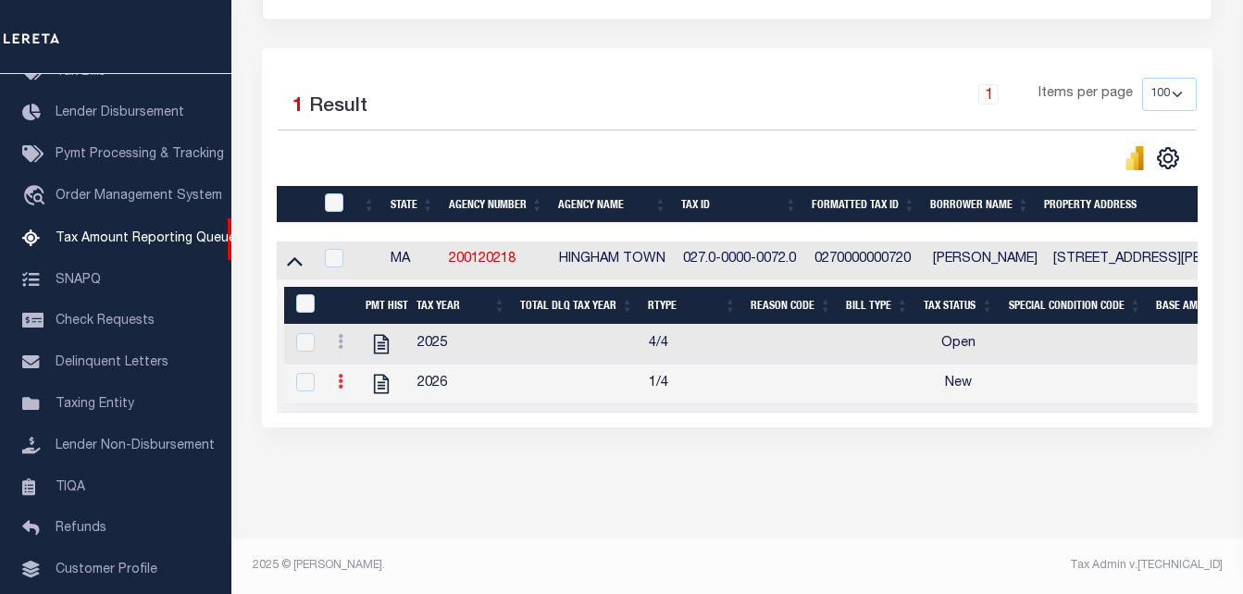
click at [338, 389] on icon at bounding box center [341, 381] width 6 height 15
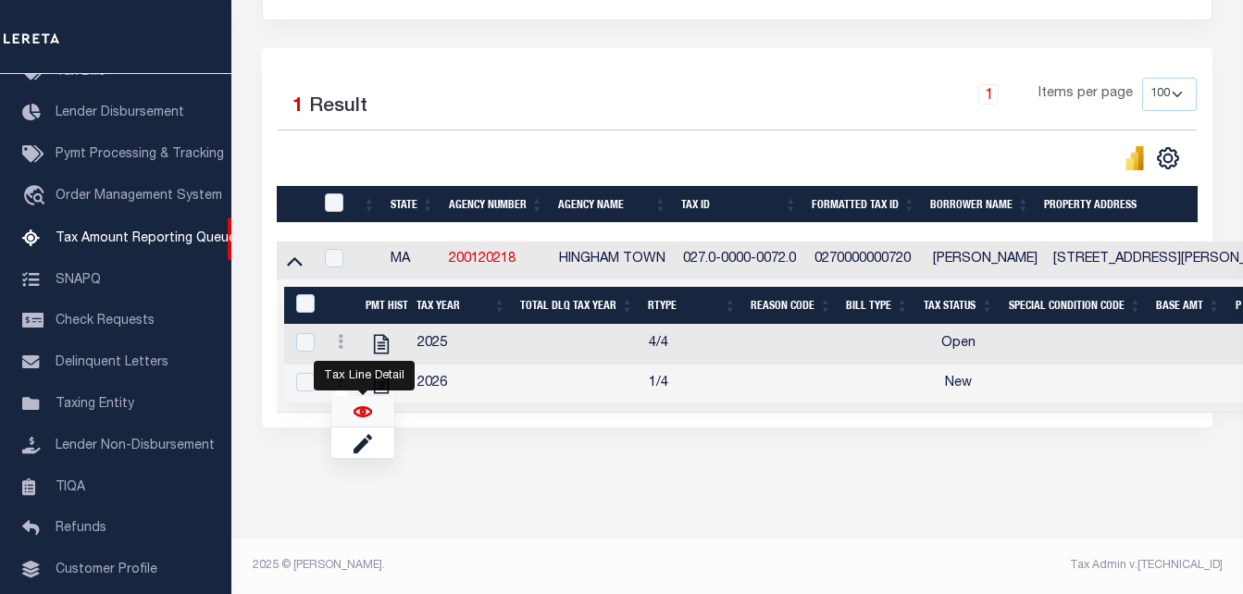
click at [364, 417] on img "" at bounding box center [363, 412] width 19 height 19
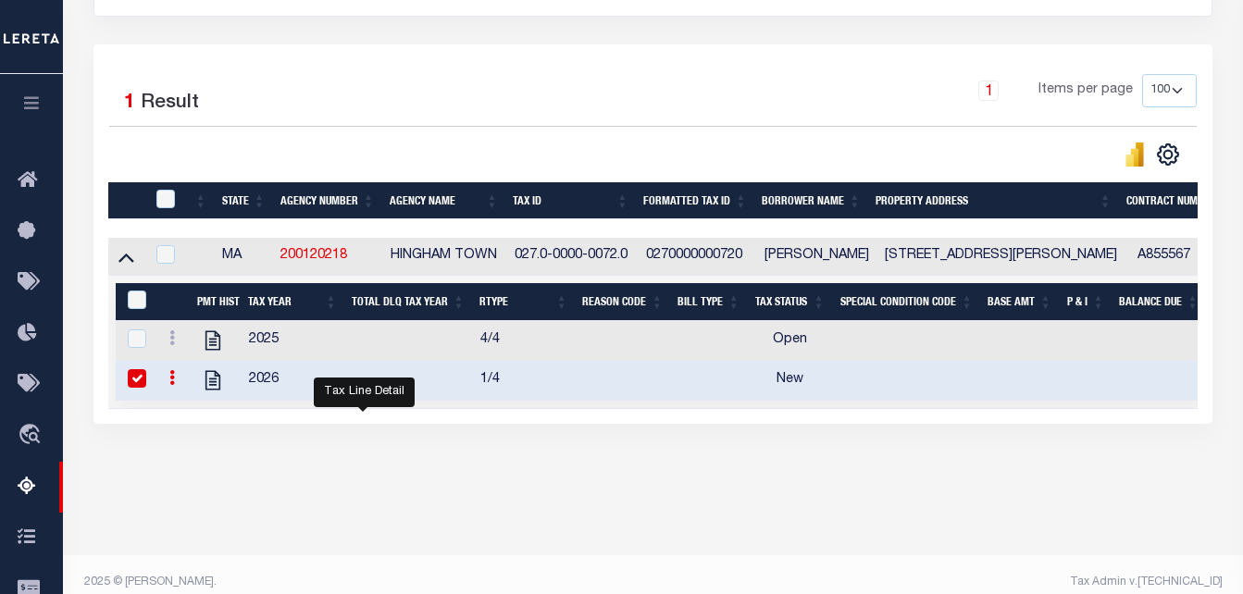
checkbox input "true"
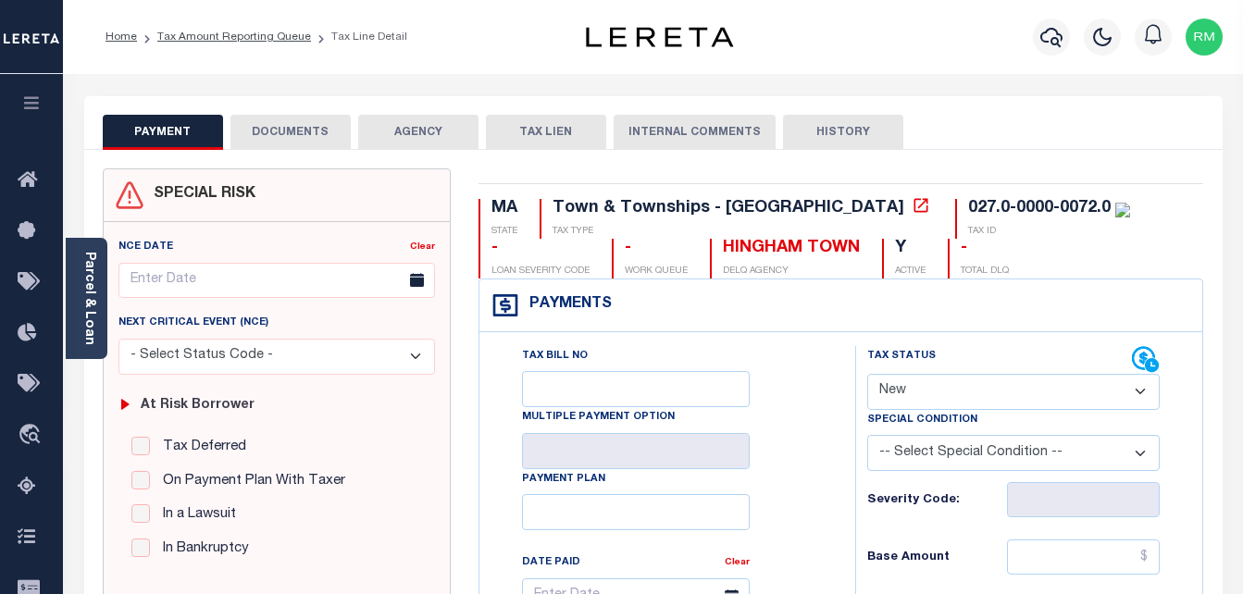
click at [954, 402] on select "- Select Status Code - Open Due/Unpaid Paid Incomplete No Tax Due Internal Refu…" at bounding box center [1015, 392] width 294 height 36
select select "PYD"
click at [868, 375] on select "- Select Status Code - Open Due/Unpaid Paid Incomplete No Tax Due Internal Refu…" at bounding box center [1015, 392] width 294 height 36
type input "[DATE]"
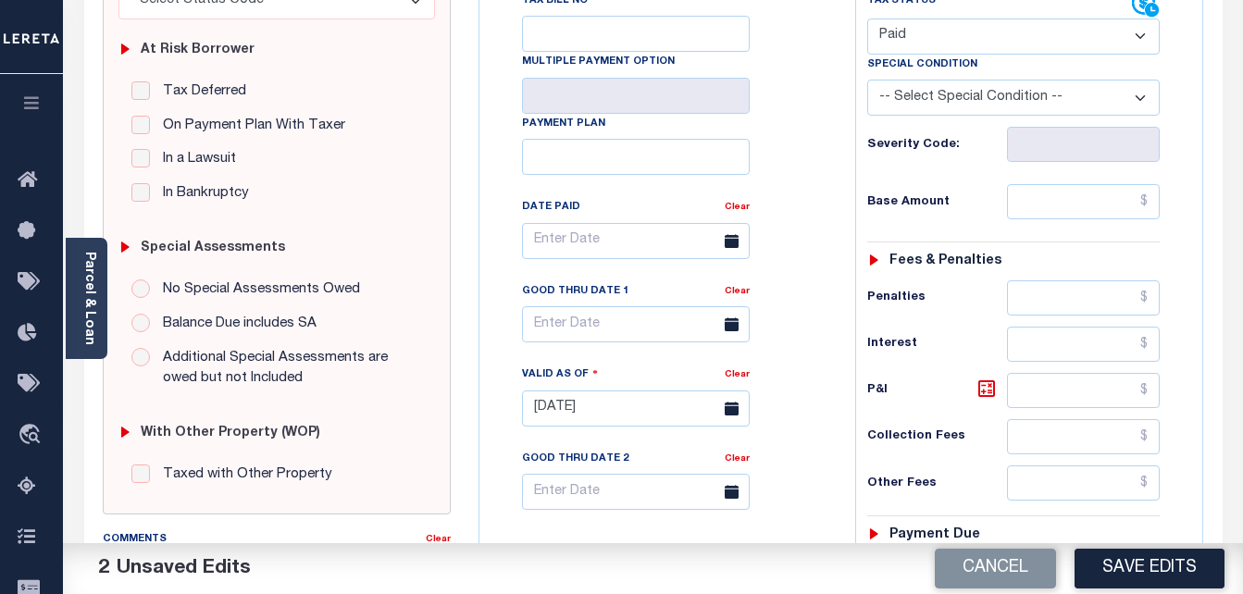
scroll to position [370, 0]
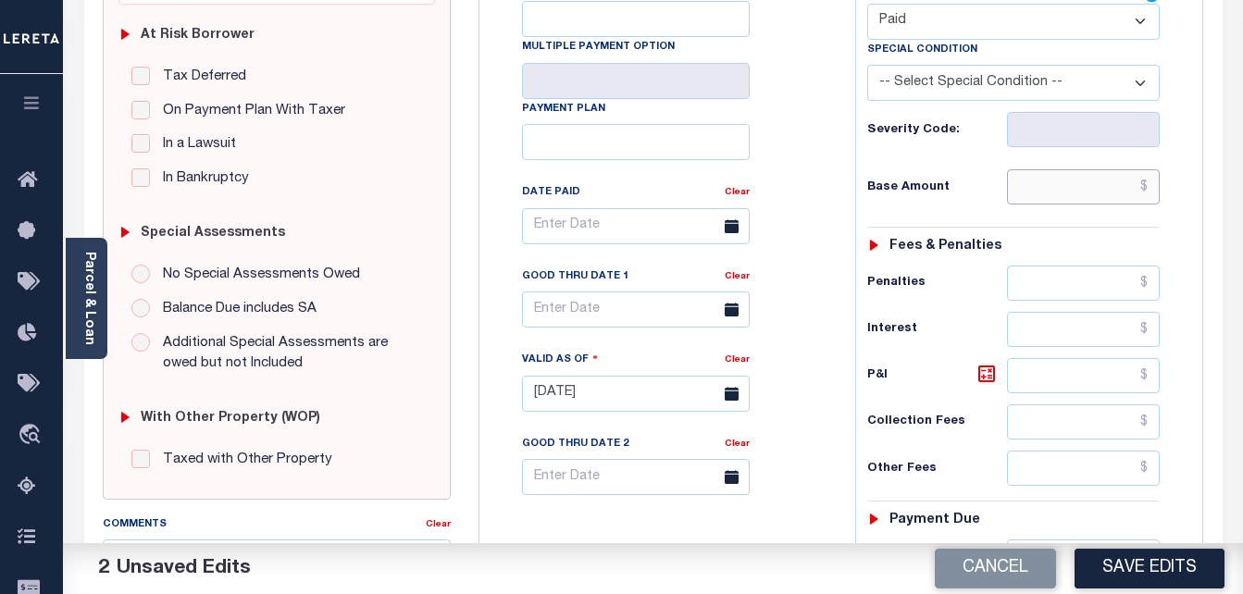
click at [1107, 187] on input "text" at bounding box center [1083, 186] width 153 height 35
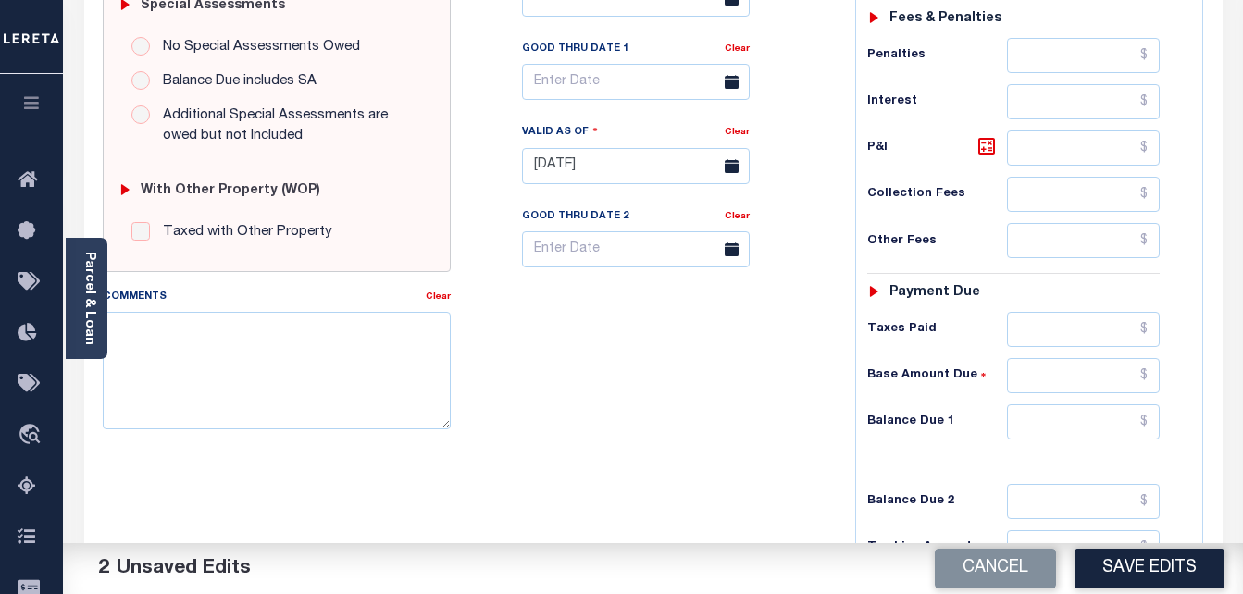
scroll to position [741, 0]
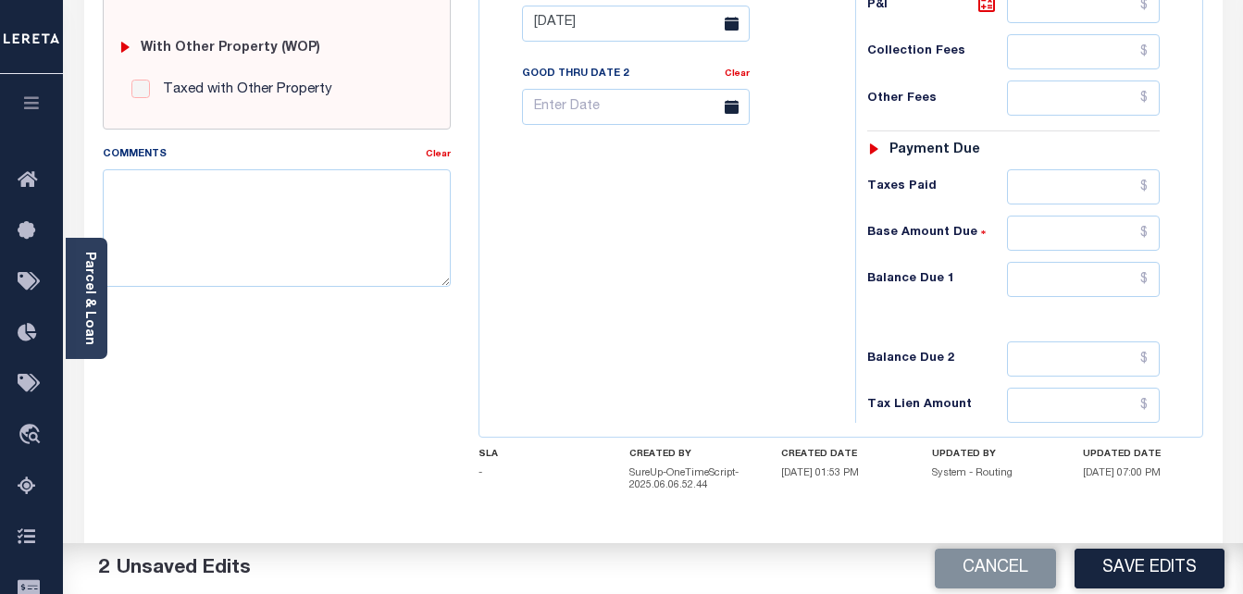
type input "$0.00"
click at [1075, 294] on input "text" at bounding box center [1083, 279] width 153 height 35
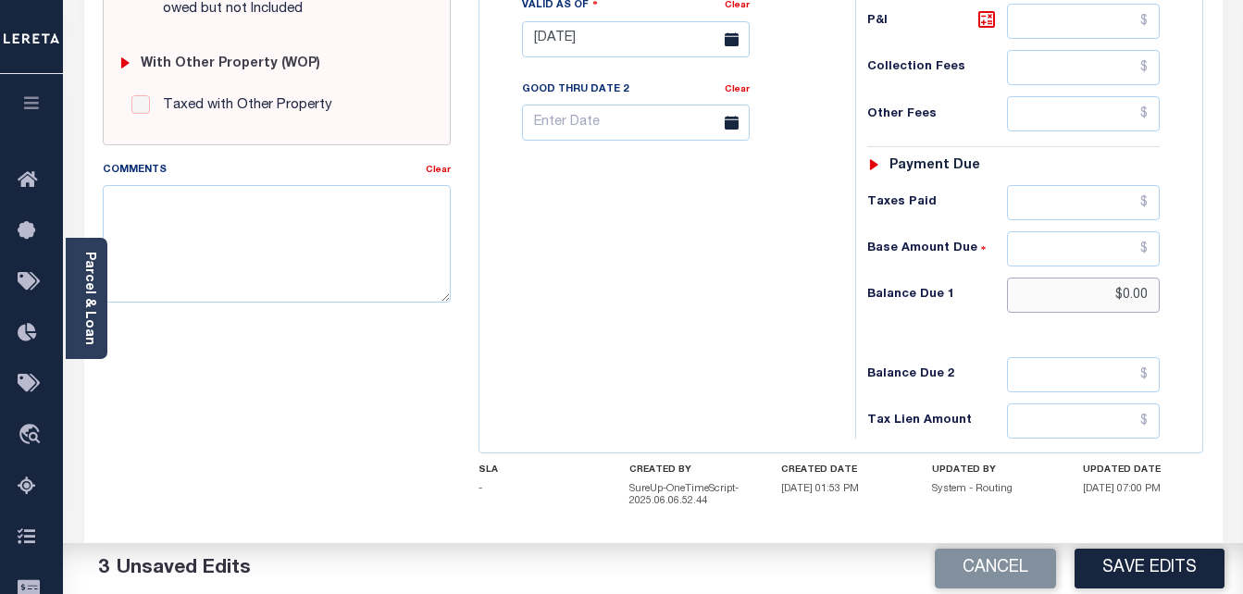
scroll to position [556, 0]
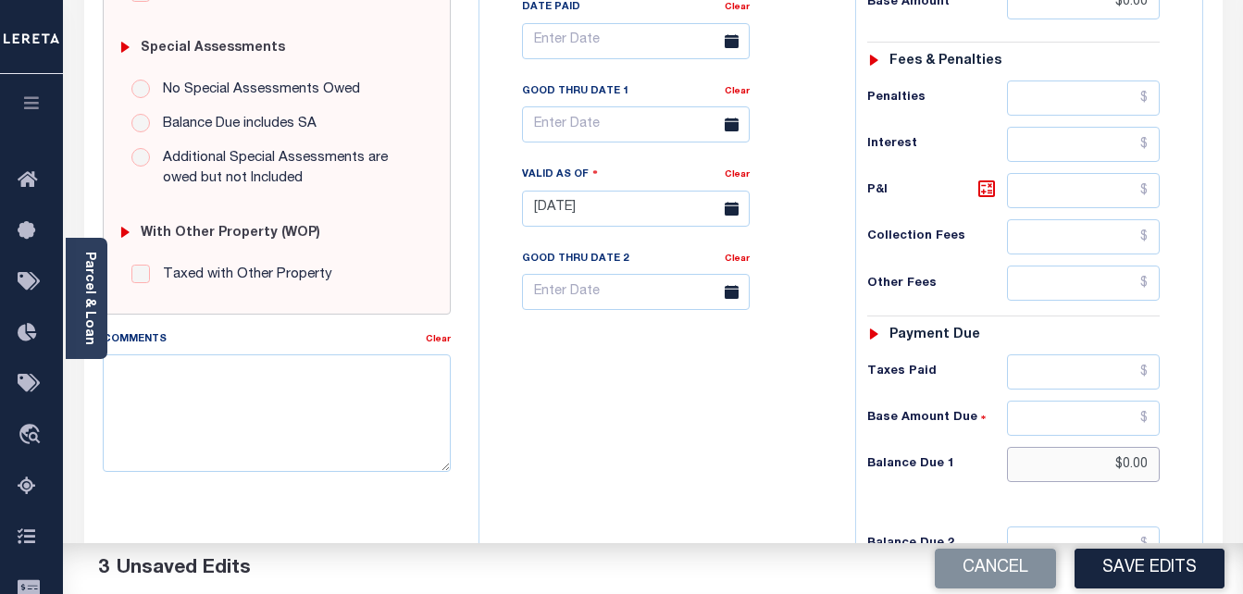
type input "$0.00"
click at [606, 132] on input "text" at bounding box center [636, 124] width 228 height 36
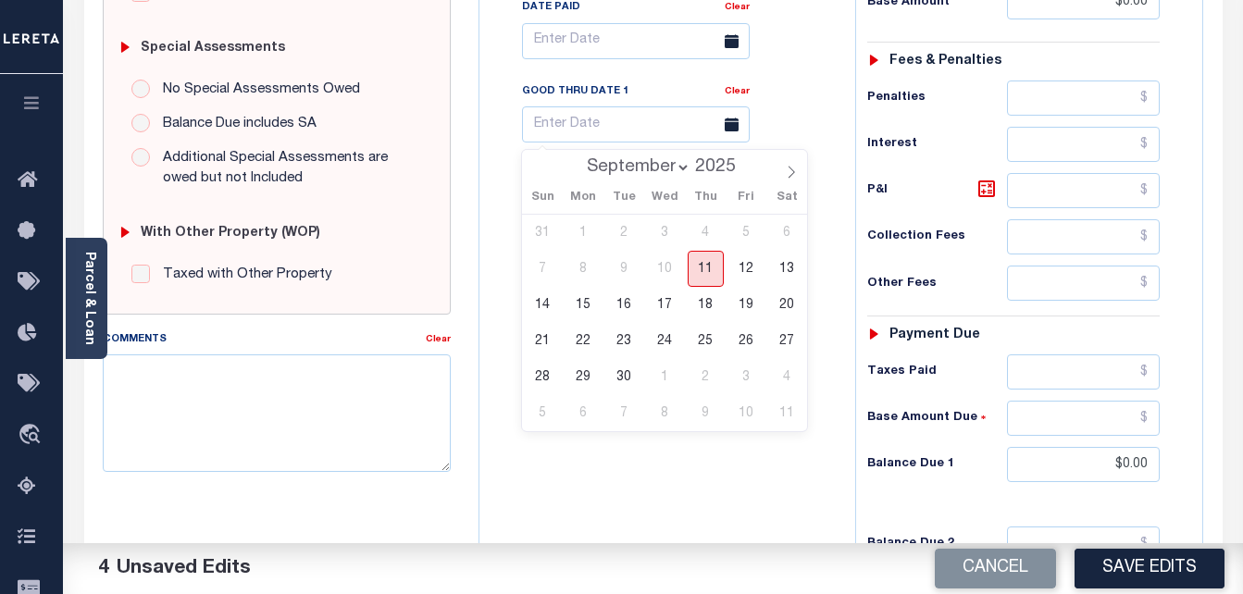
click at [700, 273] on span "11" at bounding box center [706, 269] width 36 height 36
type input "[DATE]"
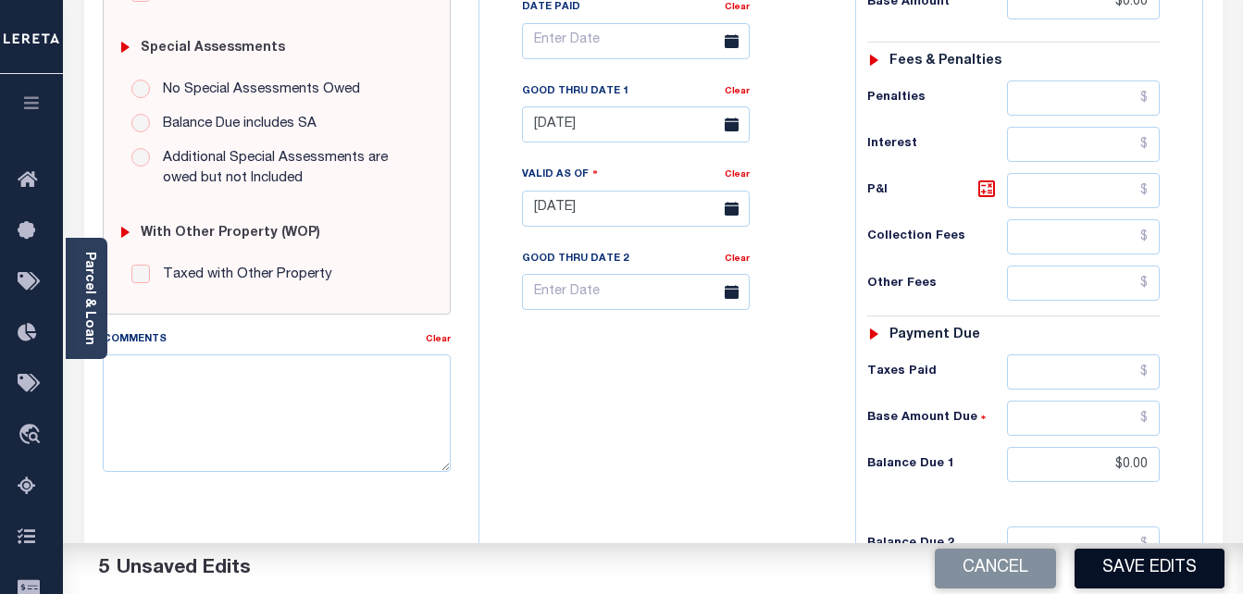
click at [1153, 581] on button "Save Edits" at bounding box center [1150, 569] width 150 height 40
checkbox input "false"
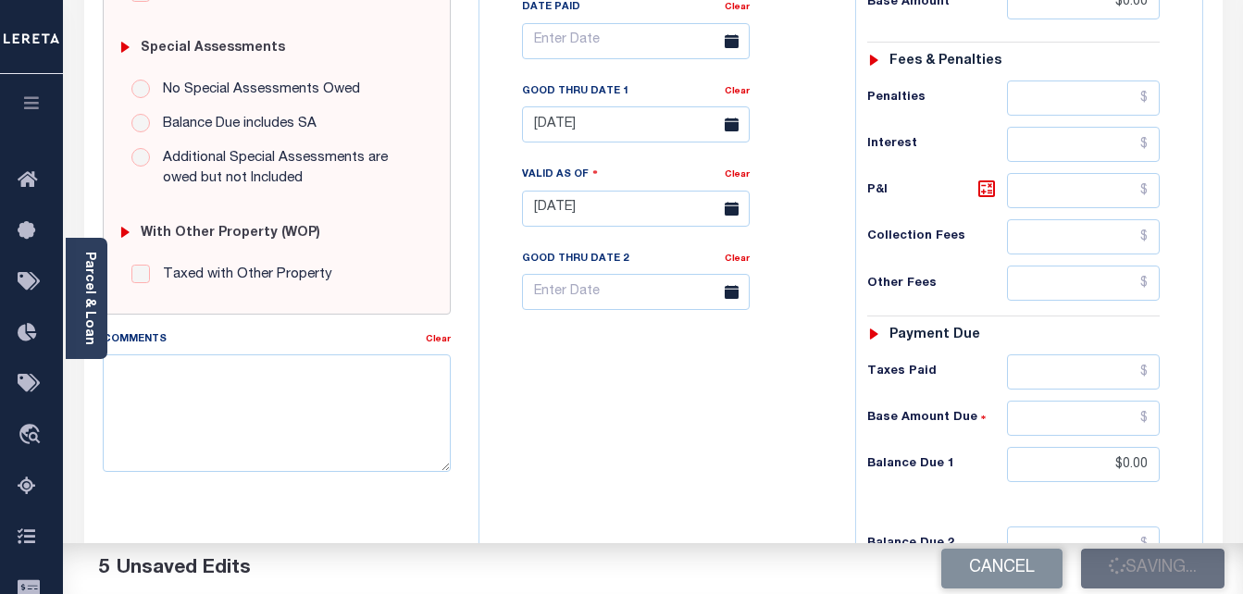
type input "$0"
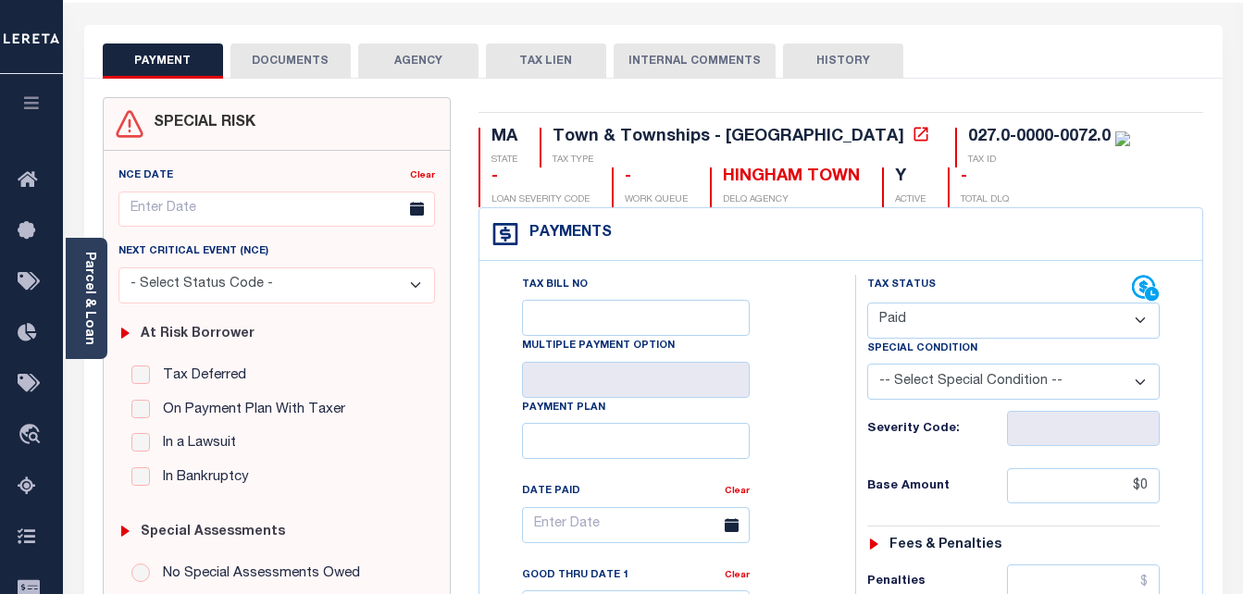
scroll to position [0, 0]
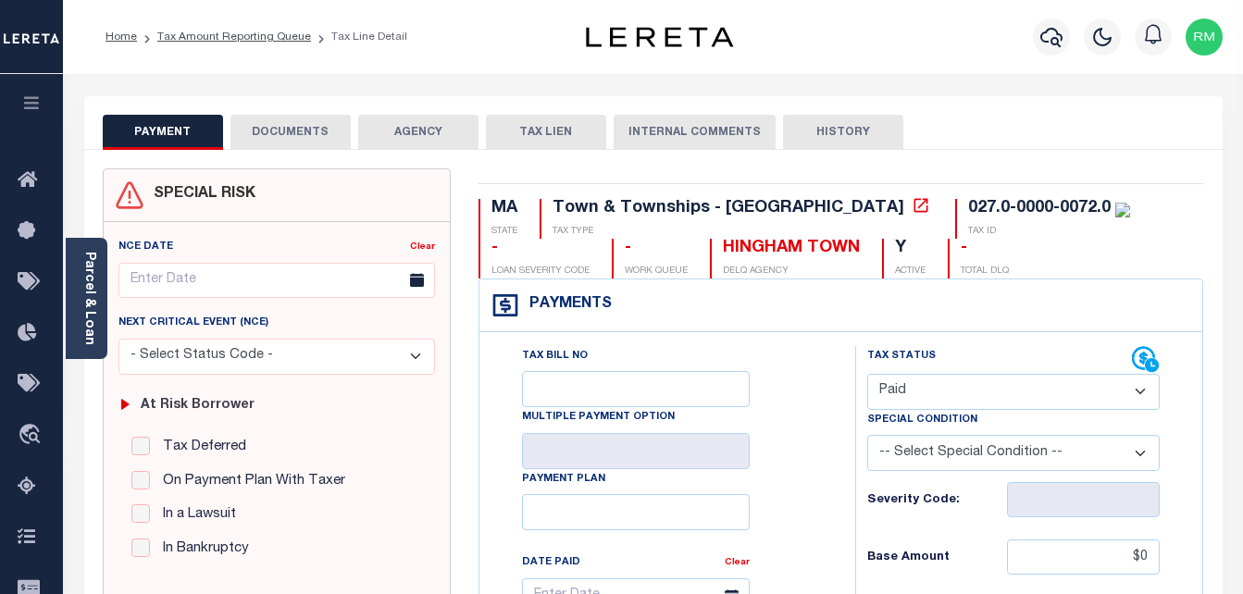
click at [310, 142] on button "DOCUMENTS" at bounding box center [291, 132] width 120 height 35
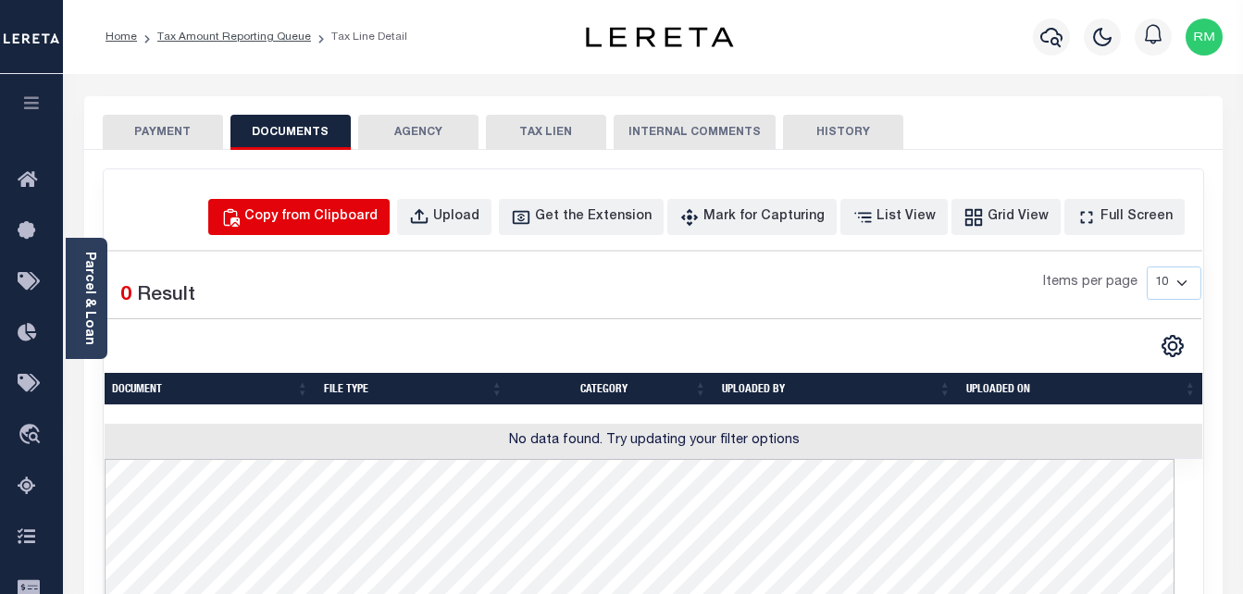
click at [363, 213] on div "Copy from Clipboard" at bounding box center [310, 217] width 133 height 20
select select "POP"
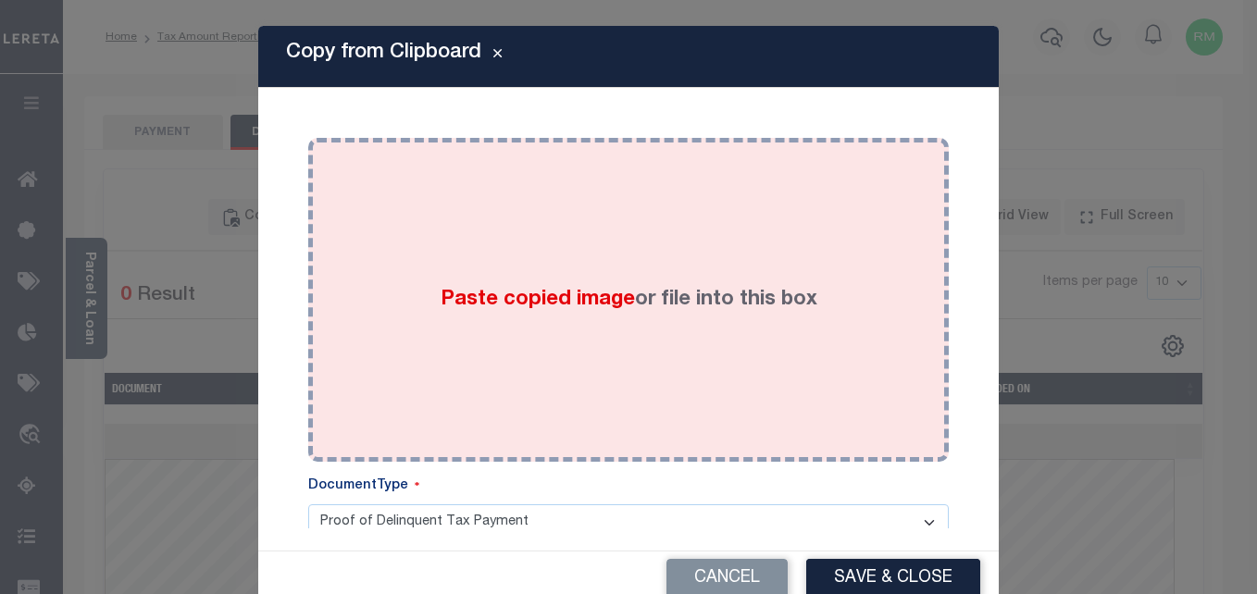
click at [581, 335] on div "Paste copied image or file into this box" at bounding box center [628, 300] width 613 height 296
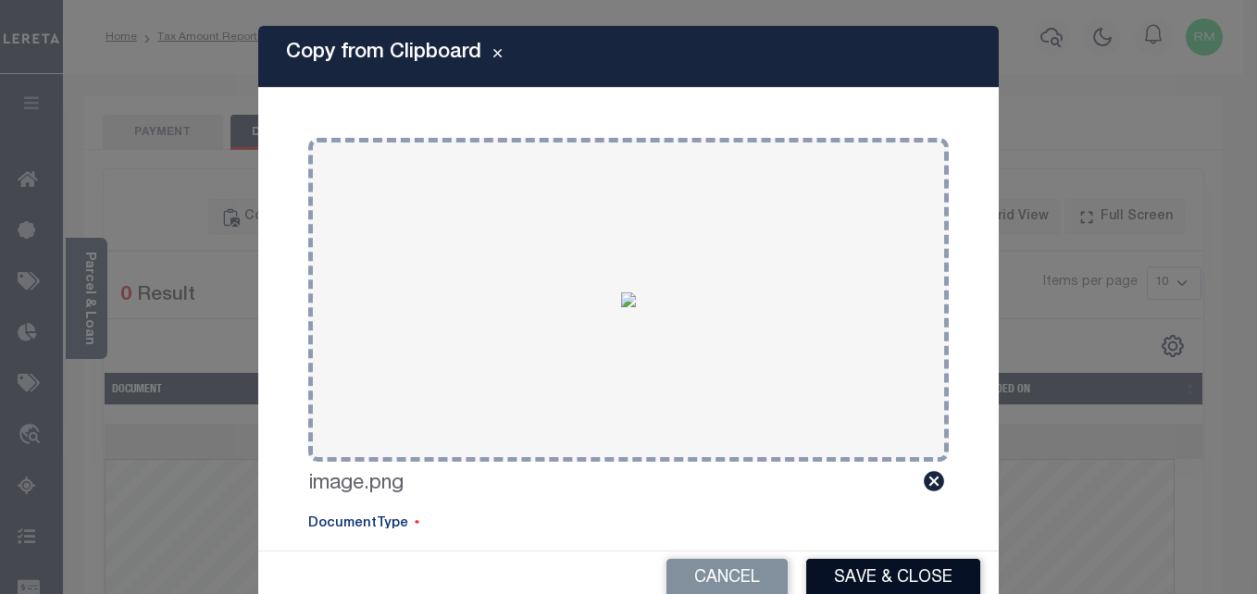
click at [888, 578] on button "Save & Close" at bounding box center [893, 579] width 174 height 40
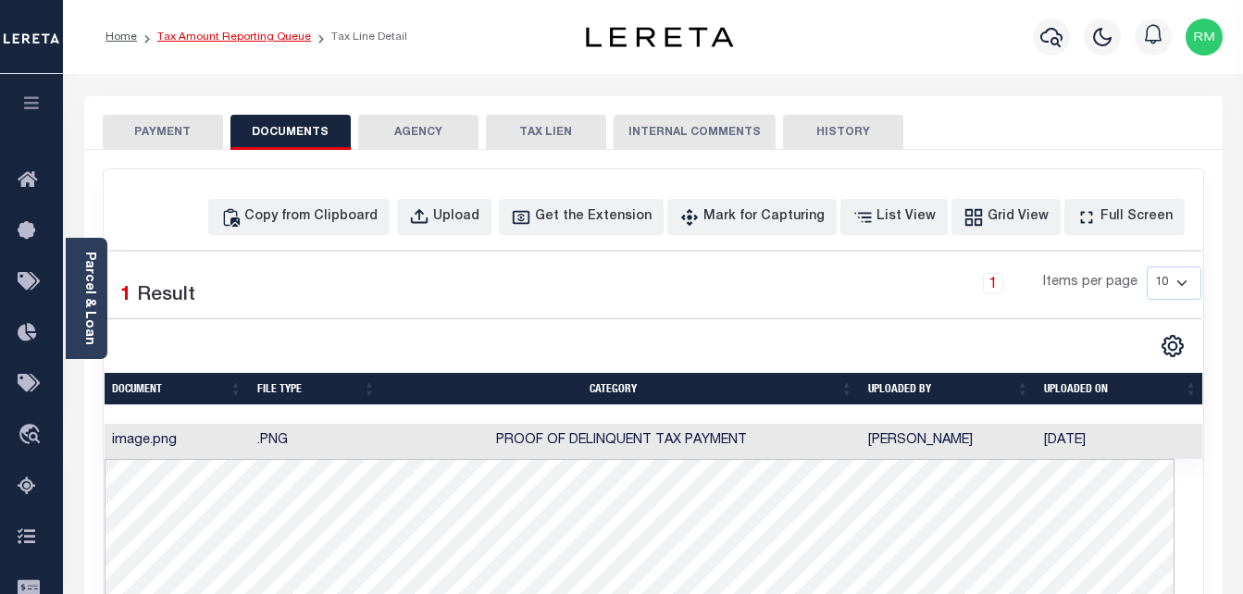
click at [238, 37] on link "Tax Amount Reporting Queue" at bounding box center [234, 36] width 154 height 11
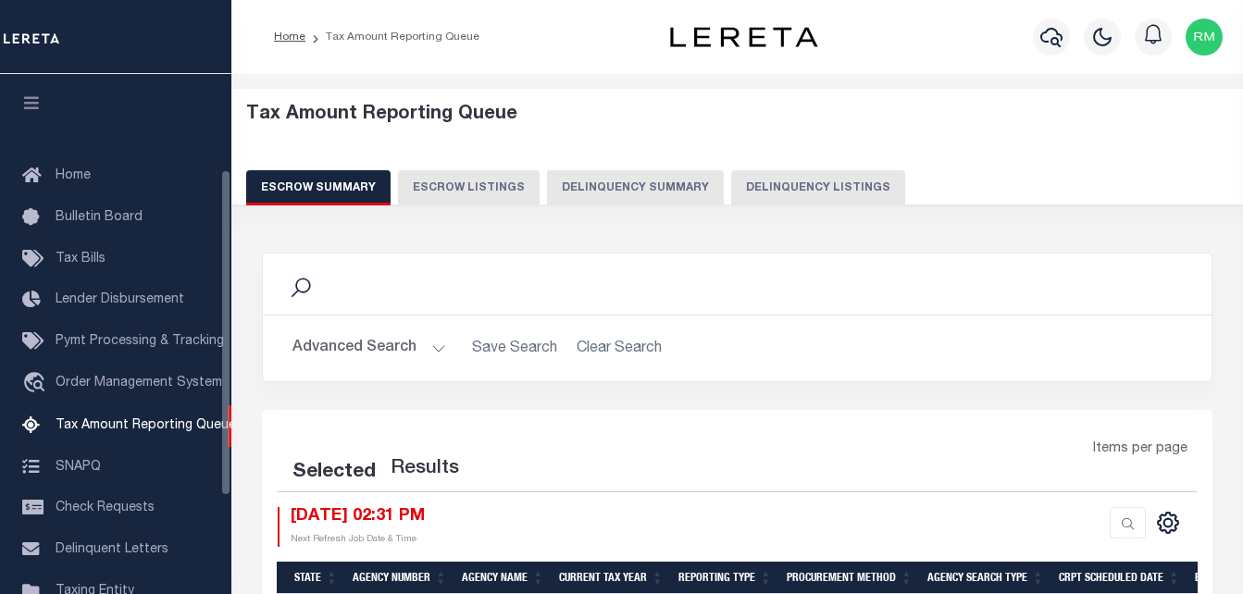
click at [799, 179] on button "Delinquency Listings" at bounding box center [818, 187] width 174 height 35
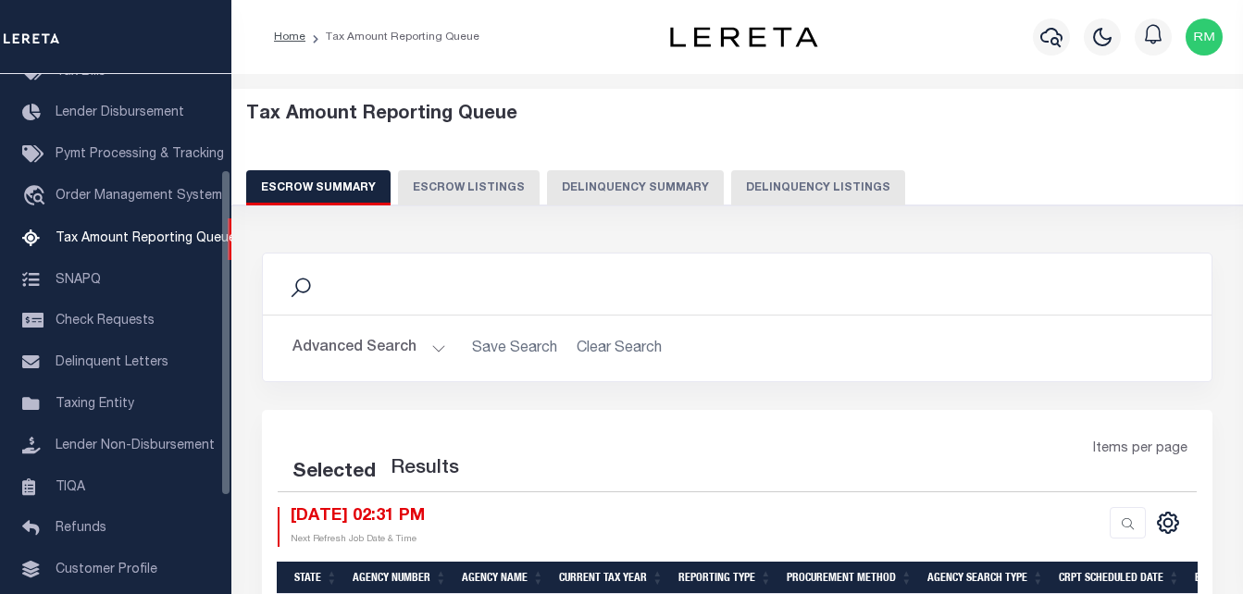
select select "100"
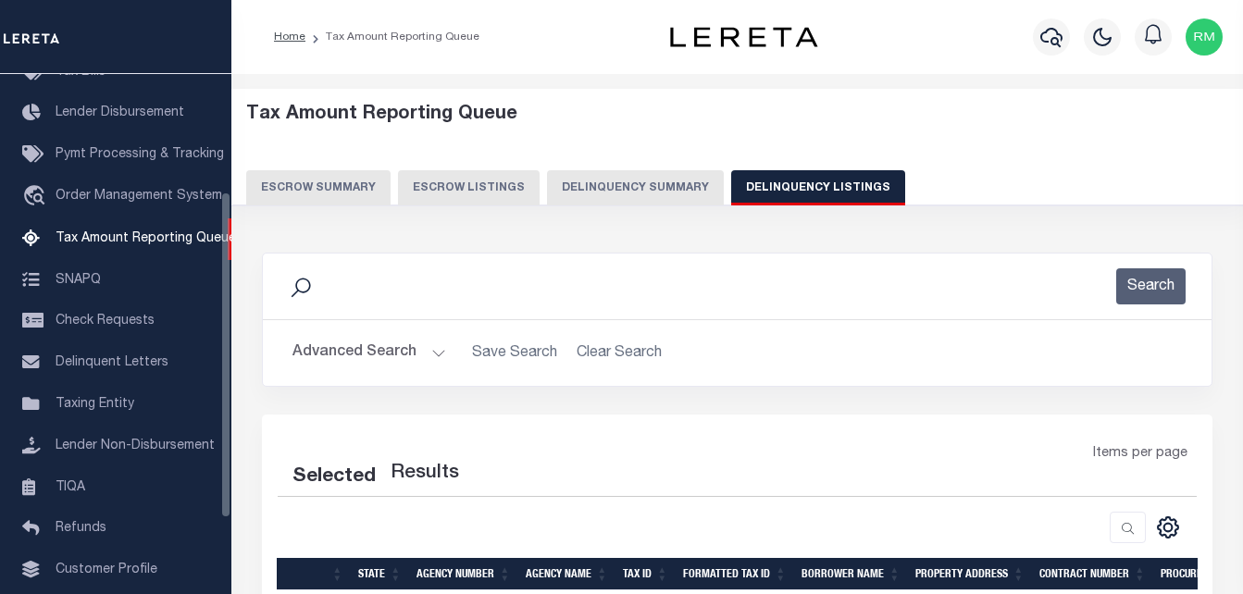
select select "100"
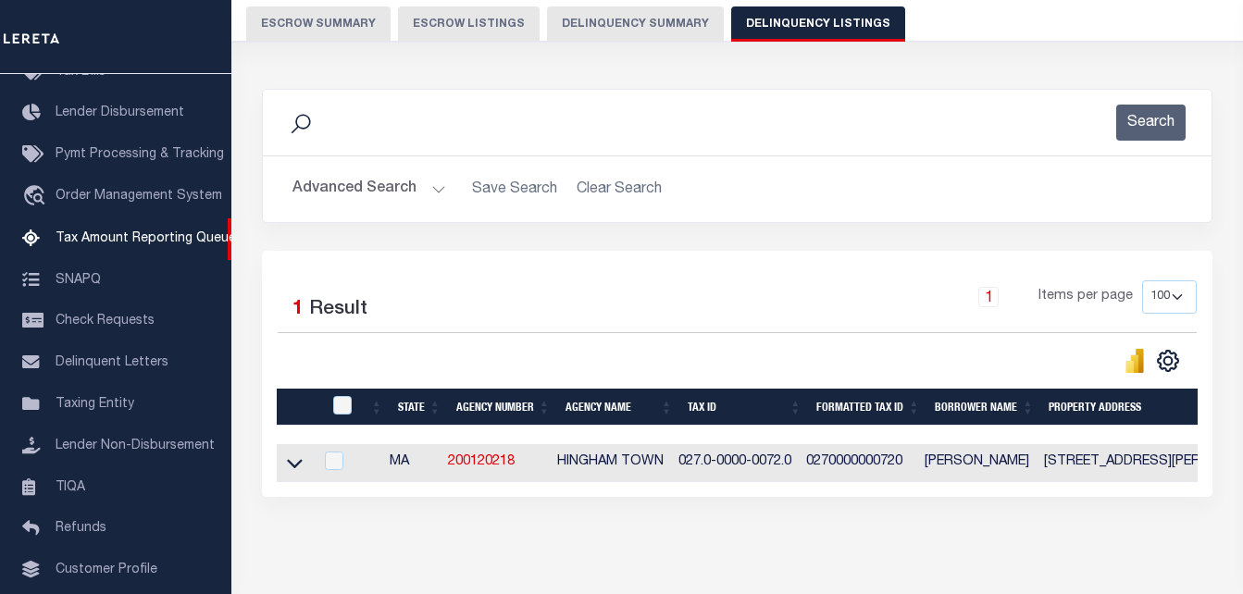
scroll to position [249, 0]
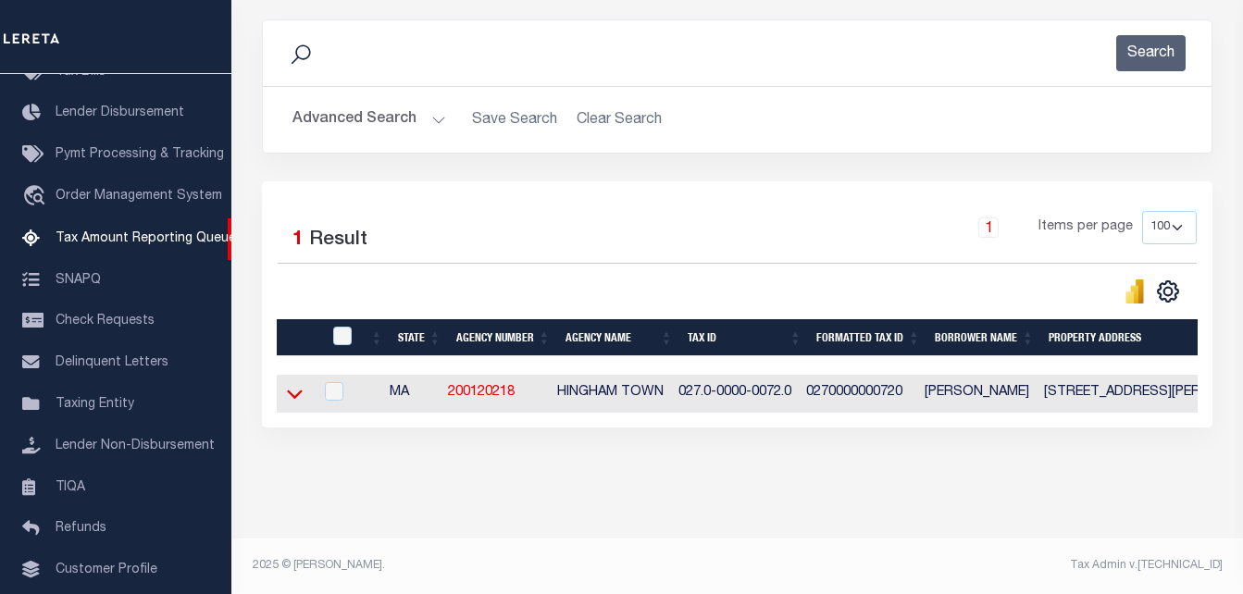
click at [294, 384] on icon at bounding box center [295, 393] width 16 height 19
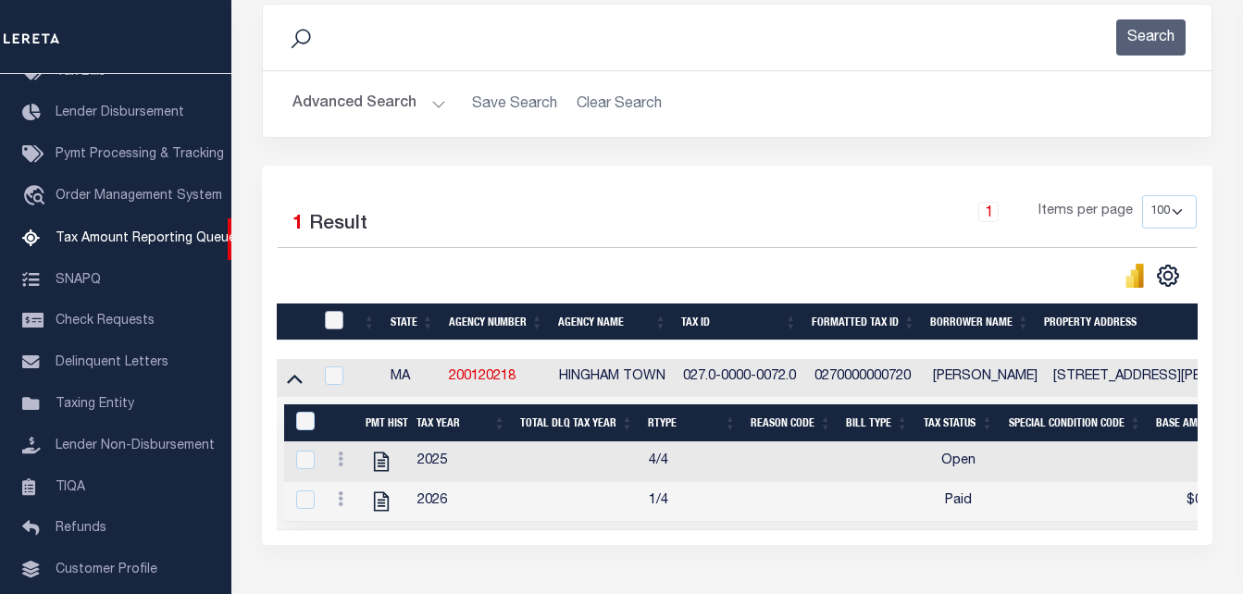
click at [331, 323] on input "checkbox" at bounding box center [334, 320] width 19 height 19
checkbox input "true"
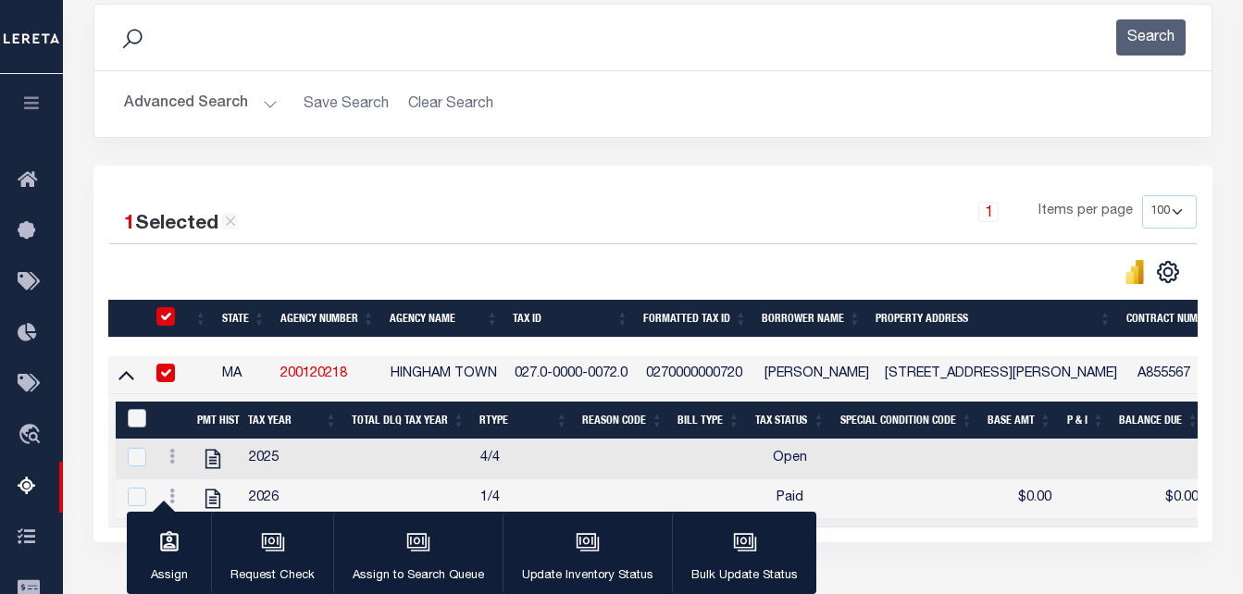
click at [136, 416] on input "&nbsp;" at bounding box center [137, 418] width 19 height 19
checkbox input "true"
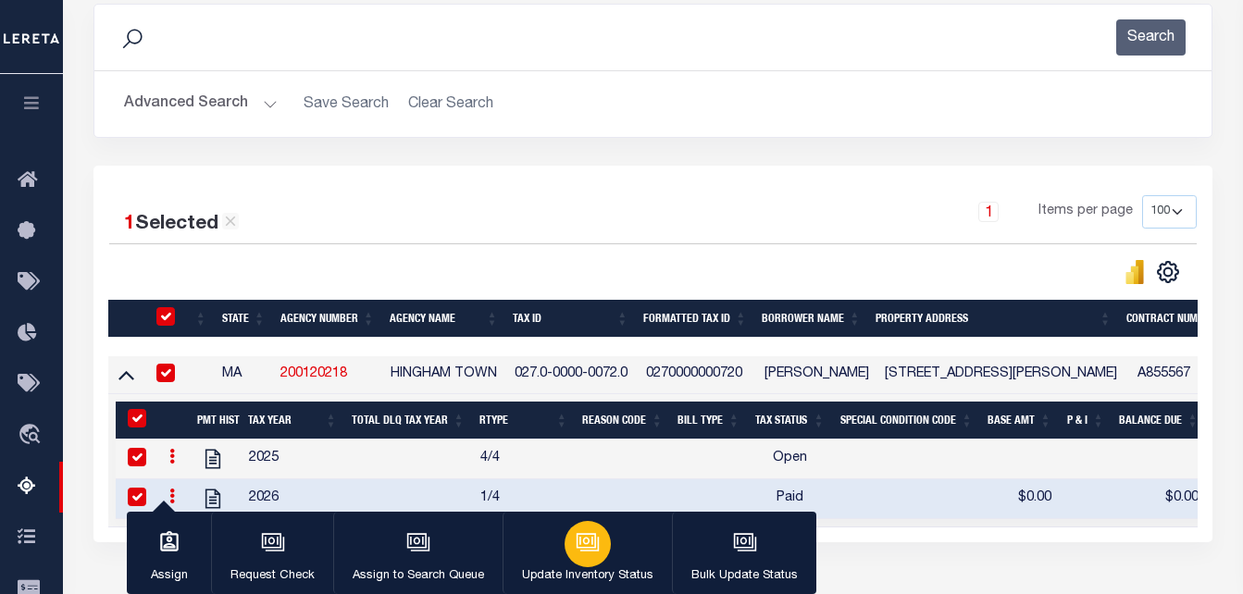
click at [599, 554] on div "button" at bounding box center [588, 544] width 46 height 46
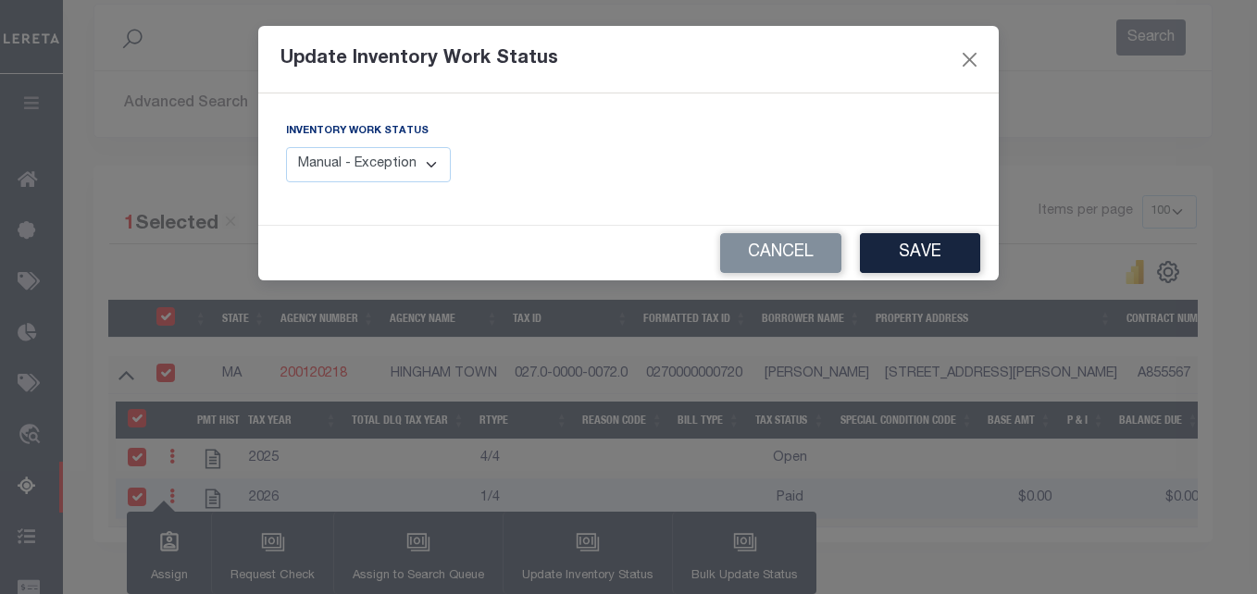
click at [412, 159] on select "Manual - Exception Pended - Awaiting Search Late Add Exception Completed" at bounding box center [368, 165] width 165 height 36
select select "4"
click at [286, 147] on select "Manual - Exception Pended - Awaiting Search Late Add Exception Completed" at bounding box center [368, 165] width 165 height 36
click at [906, 261] on button "Save" at bounding box center [920, 253] width 120 height 40
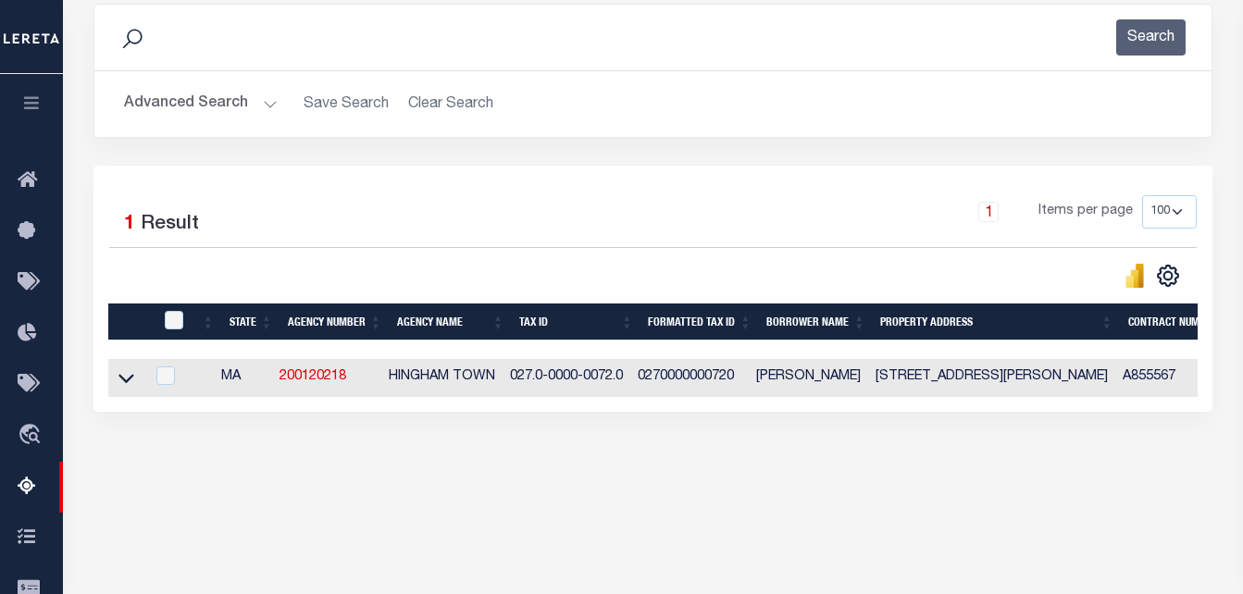
click at [184, 98] on button "Advanced Search" at bounding box center [201, 104] width 154 height 36
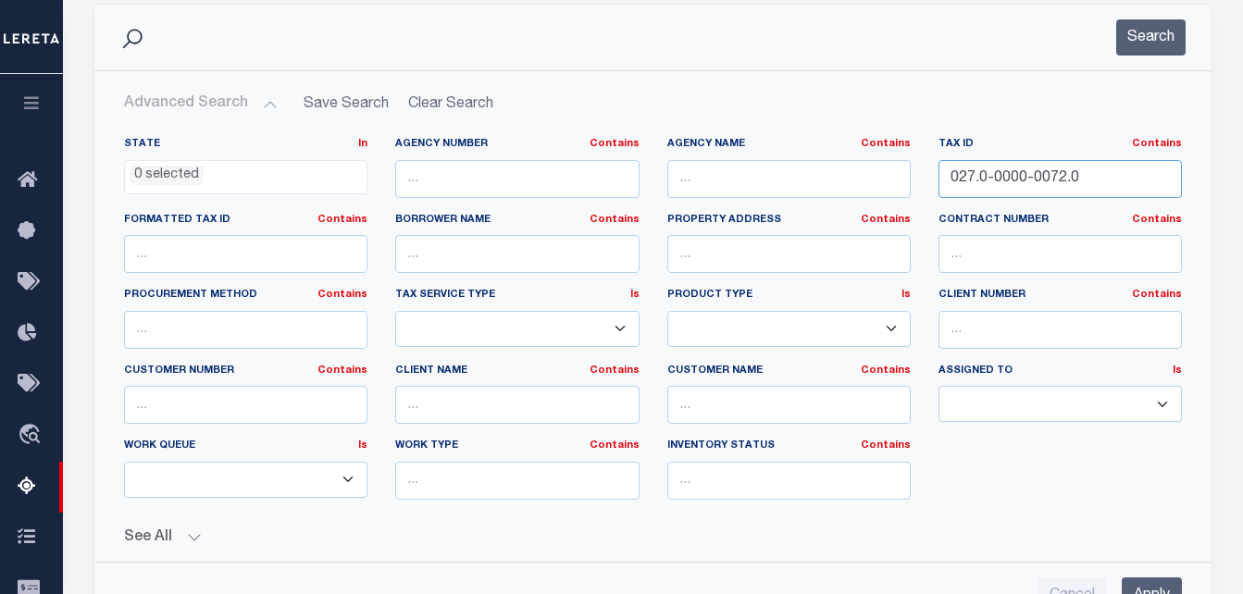
click at [1089, 178] on input "027.0-0000-0072.0" at bounding box center [1061, 179] width 244 height 38
click at [1091, 177] on input "027.0-0000-0072.0" at bounding box center [1061, 179] width 244 height 38
paste input "154"
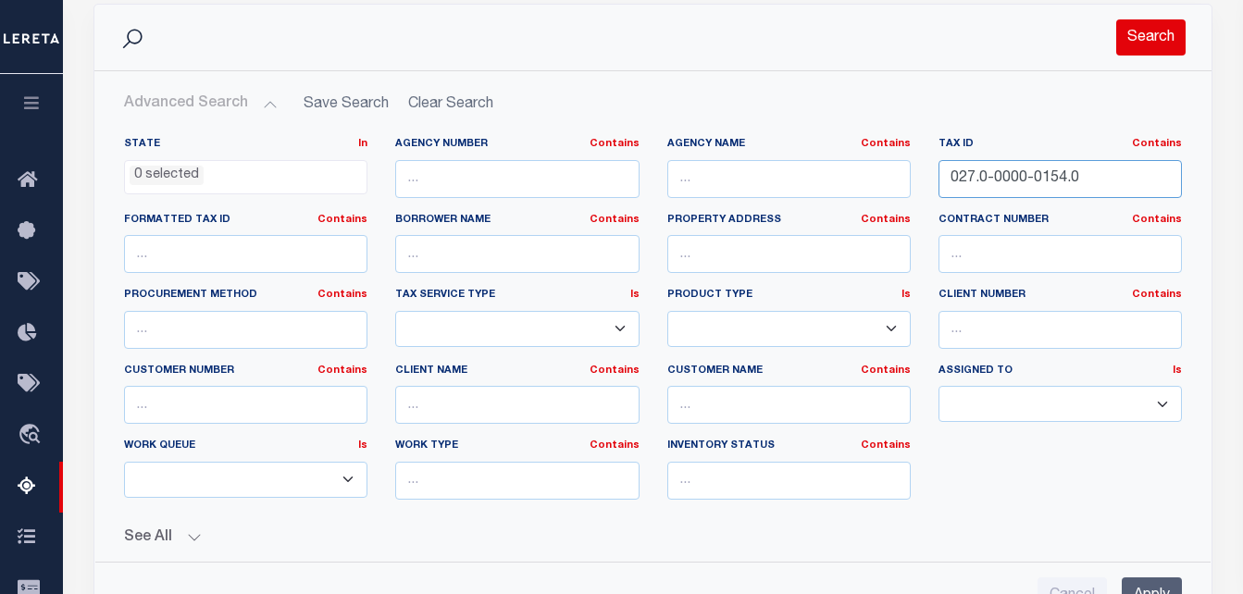
type input "027.0-0000-0154.0"
click at [1145, 39] on button "Search" at bounding box center [1151, 37] width 69 height 36
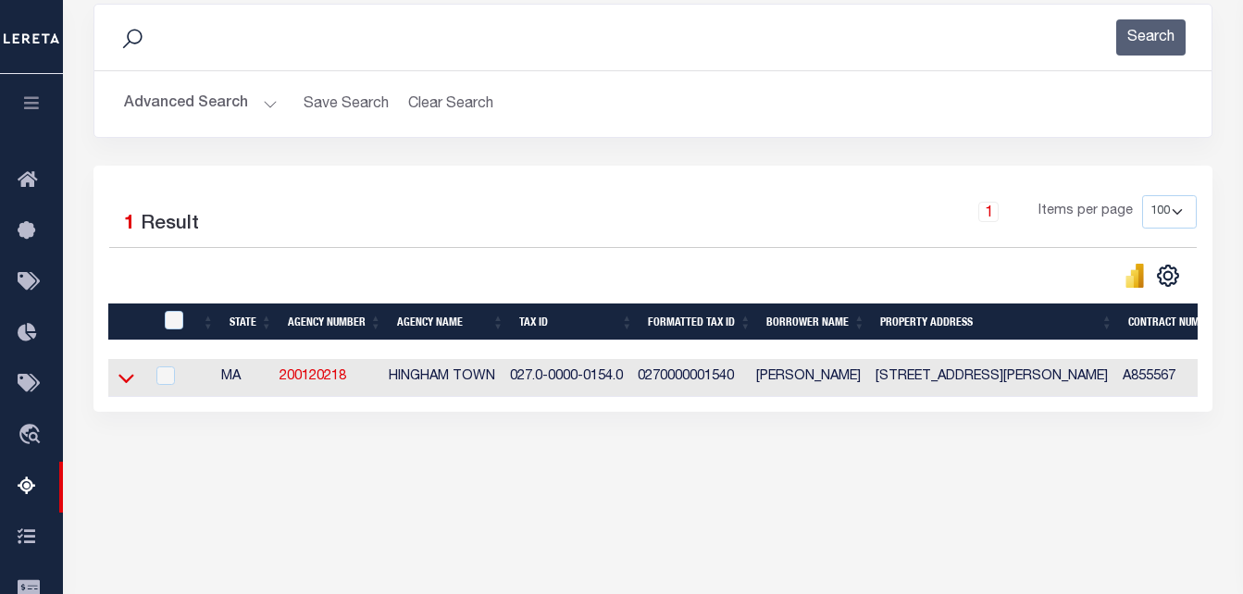
click at [121, 376] on icon at bounding box center [127, 378] width 16 height 19
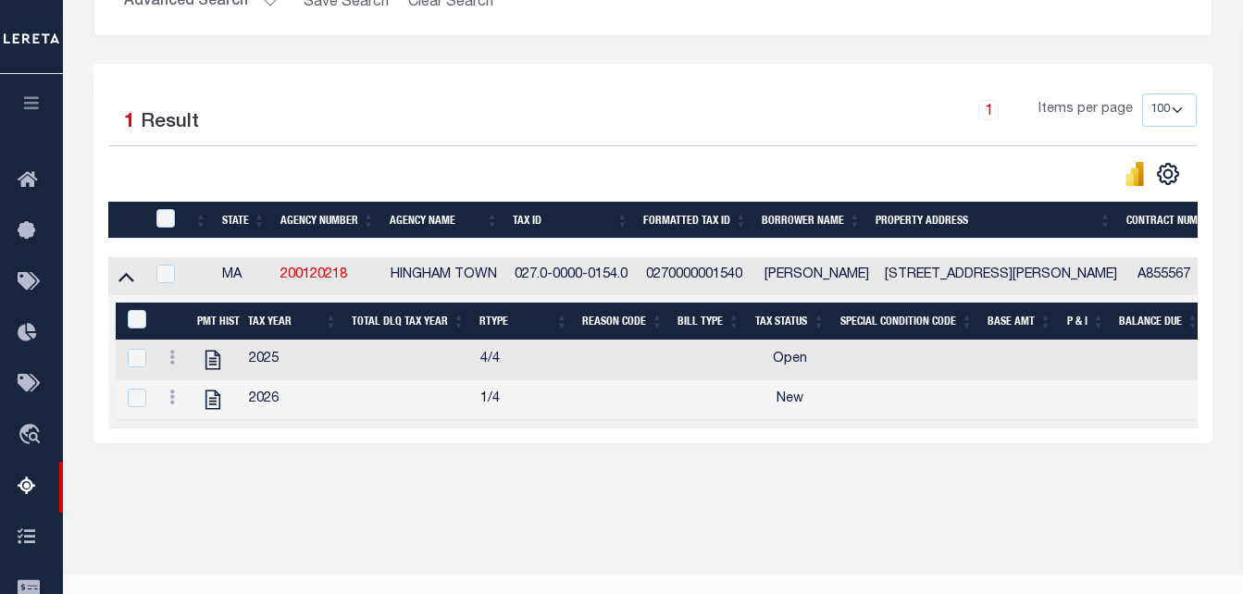
scroll to position [387, 0]
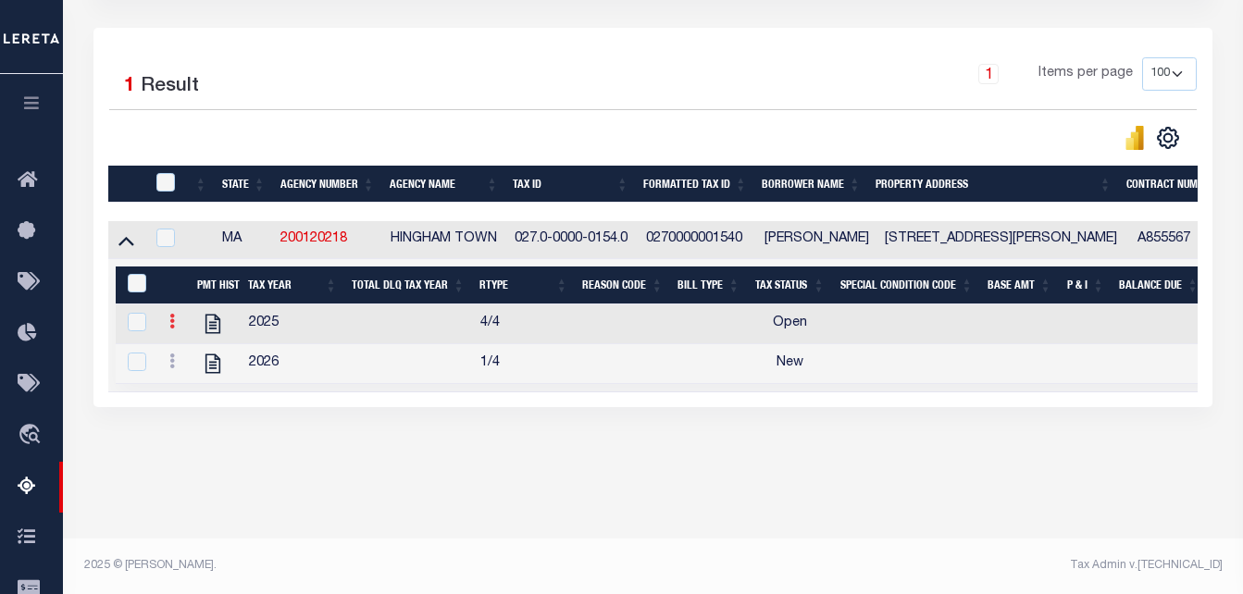
click at [171, 320] on icon at bounding box center [172, 321] width 6 height 15
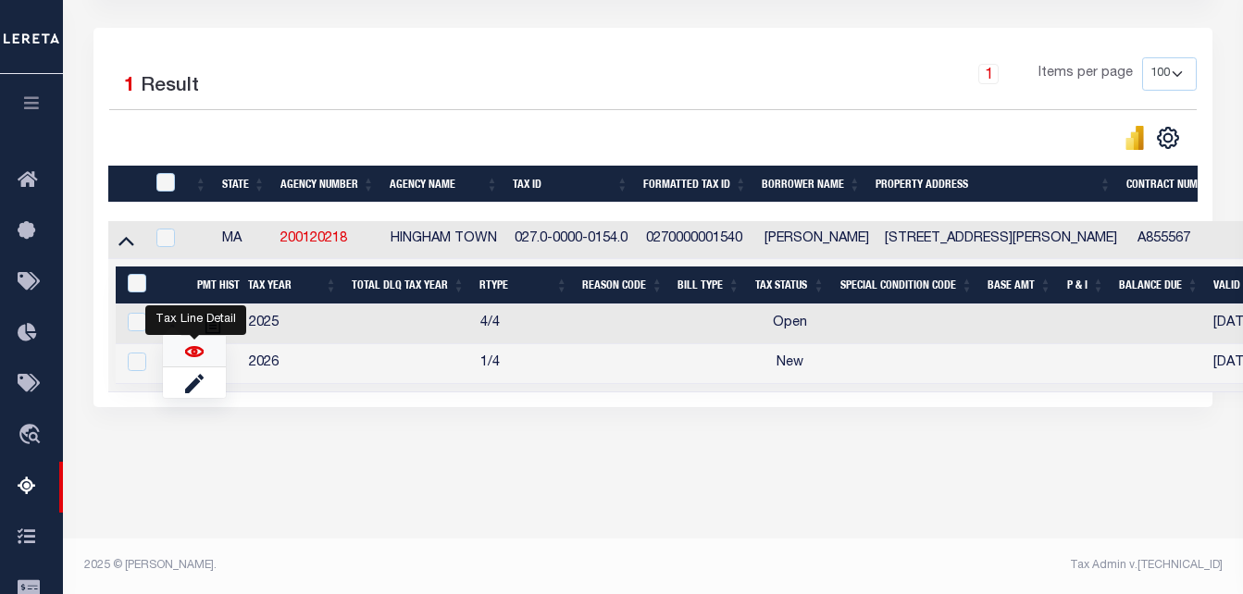
click at [194, 361] on img "" at bounding box center [194, 352] width 19 height 19
checkbox input "false"
checkbox input "true"
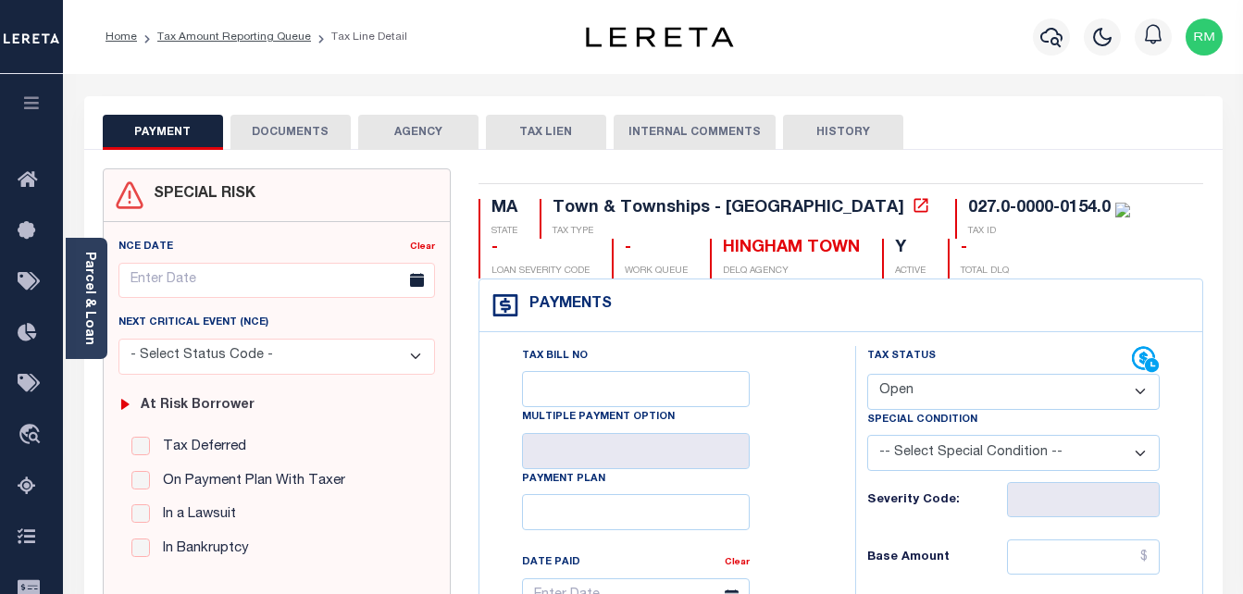
click at [955, 391] on select "- Select Status Code - Open Due/Unpaid Paid Incomplete No Tax Due Internal Refu…" at bounding box center [1015, 392] width 294 height 36
select select "PYD"
click at [868, 375] on select "- Select Status Code - Open Due/Unpaid Paid Incomplete No Tax Due Internal Refu…" at bounding box center [1015, 392] width 294 height 36
type input "[DATE]"
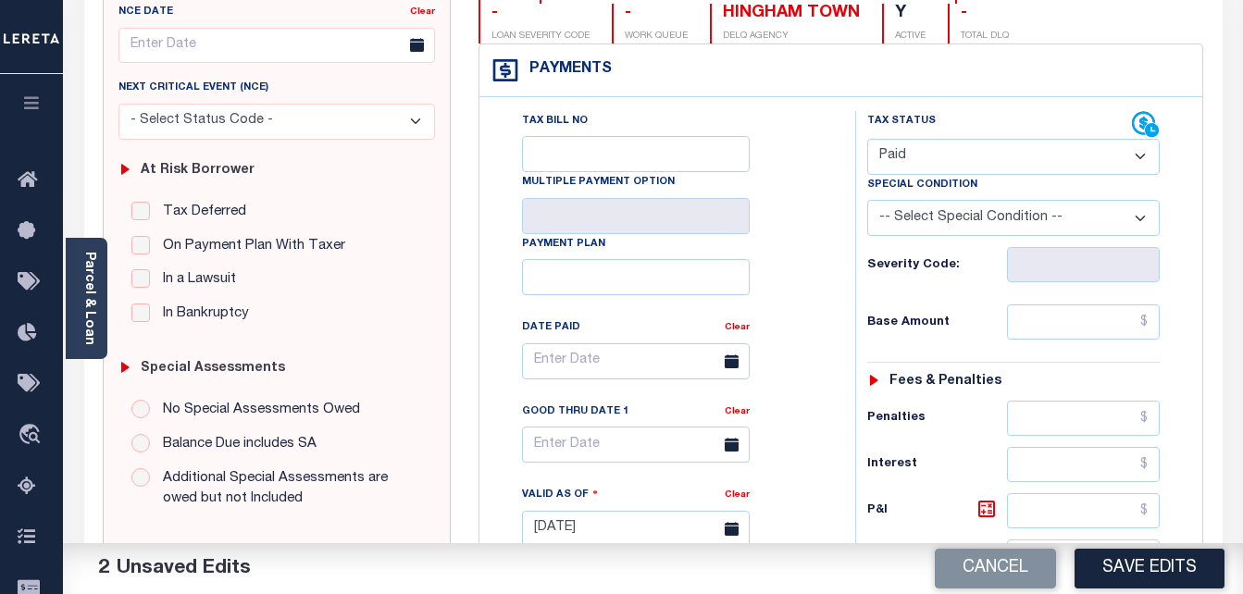
scroll to position [278, 0]
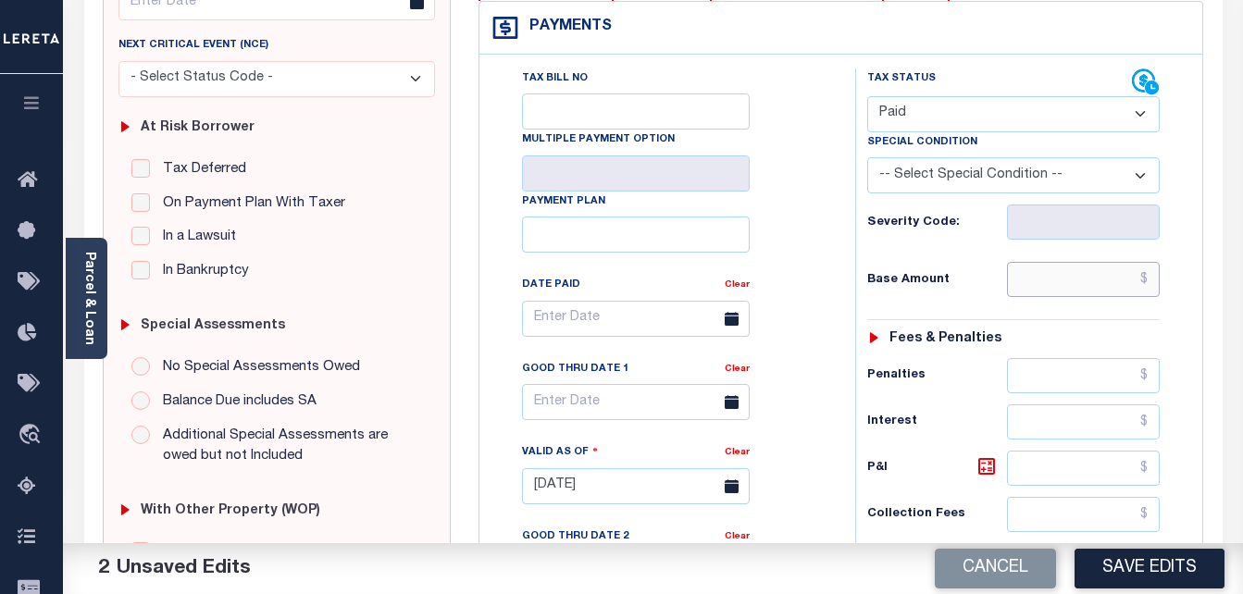
click at [1069, 271] on input "text" at bounding box center [1083, 279] width 153 height 35
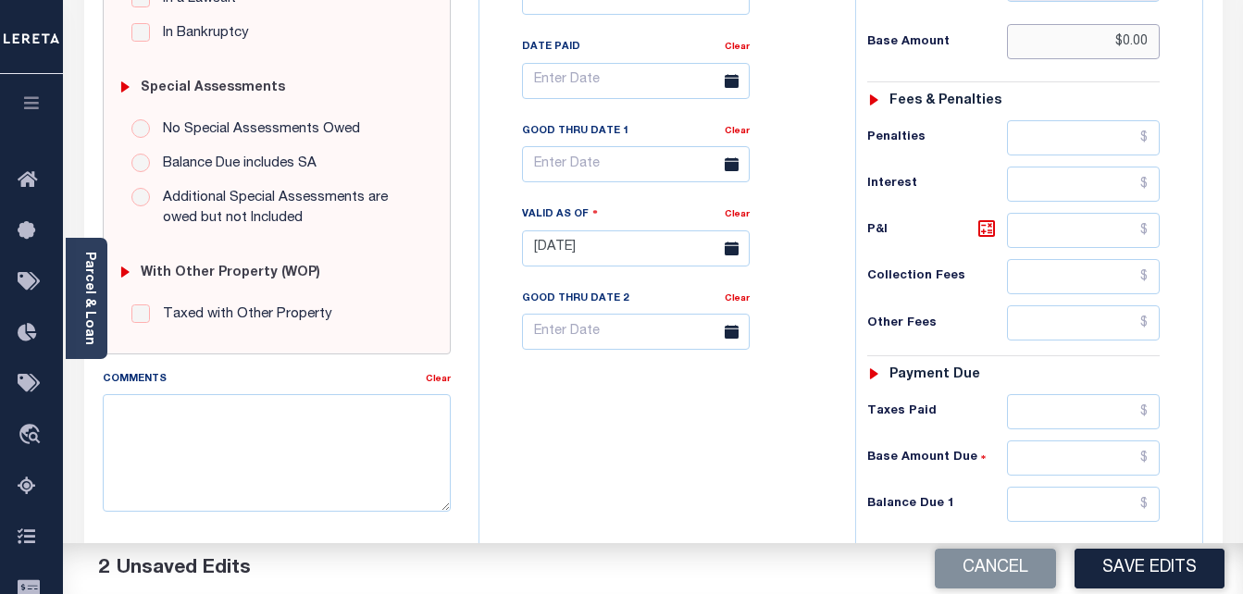
scroll to position [556, 0]
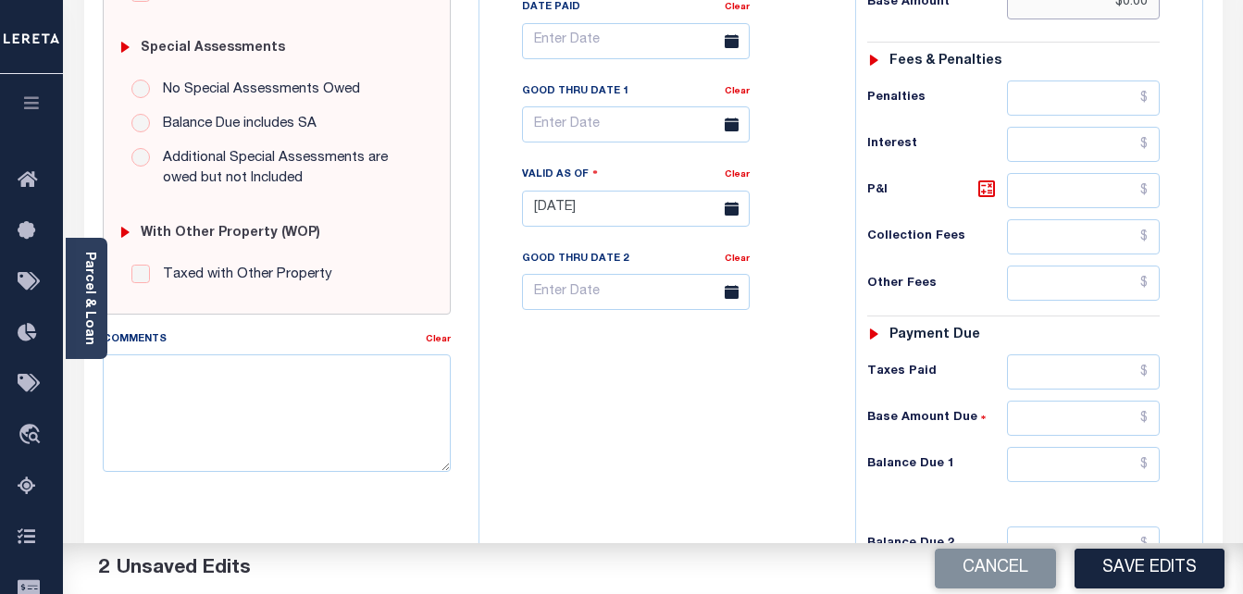
type input "$0.00"
click at [1078, 477] on input "text" at bounding box center [1083, 464] width 153 height 35
type input "$0.00"
click at [635, 134] on body "Home Tax Amount Reporting Queue Tax Line Detail" at bounding box center [621, 144] width 1243 height 1400
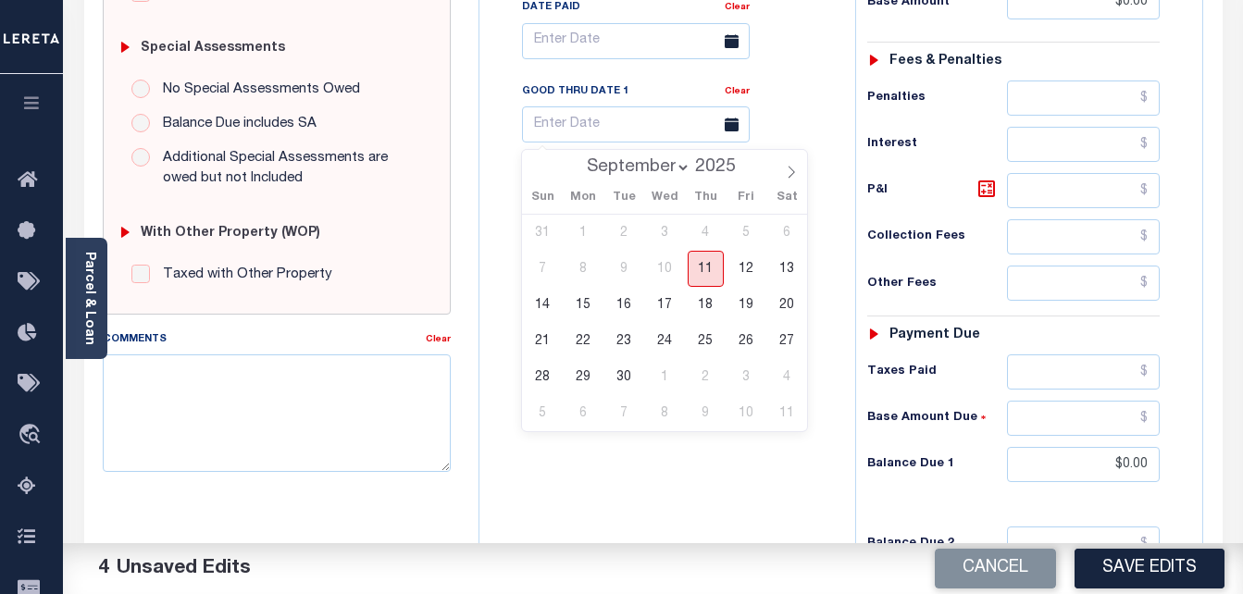
click at [699, 274] on span "11" at bounding box center [706, 269] width 36 height 36
type input "[DATE]"
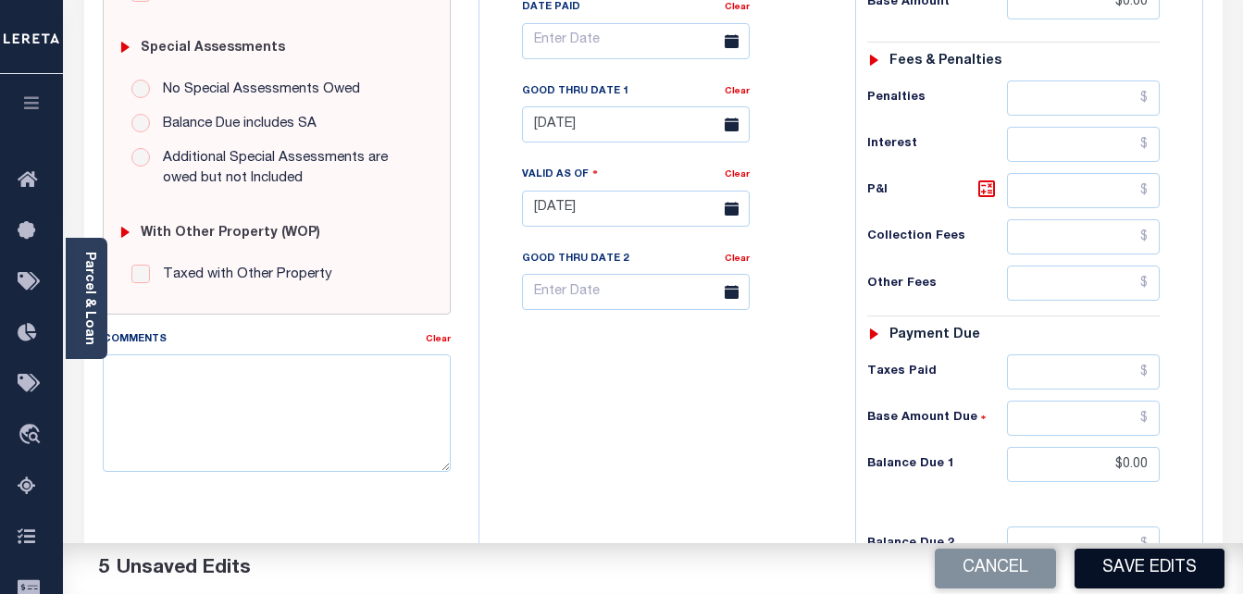
click at [1167, 576] on button "Save Edits" at bounding box center [1150, 569] width 150 height 40
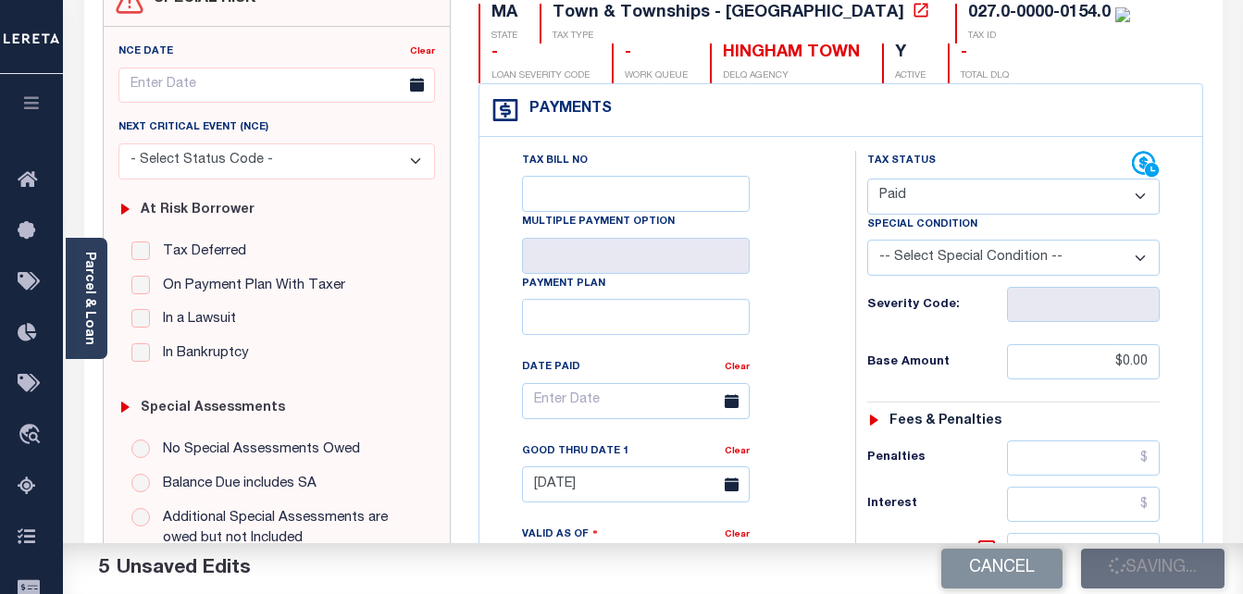
checkbox input "false"
type input "$0"
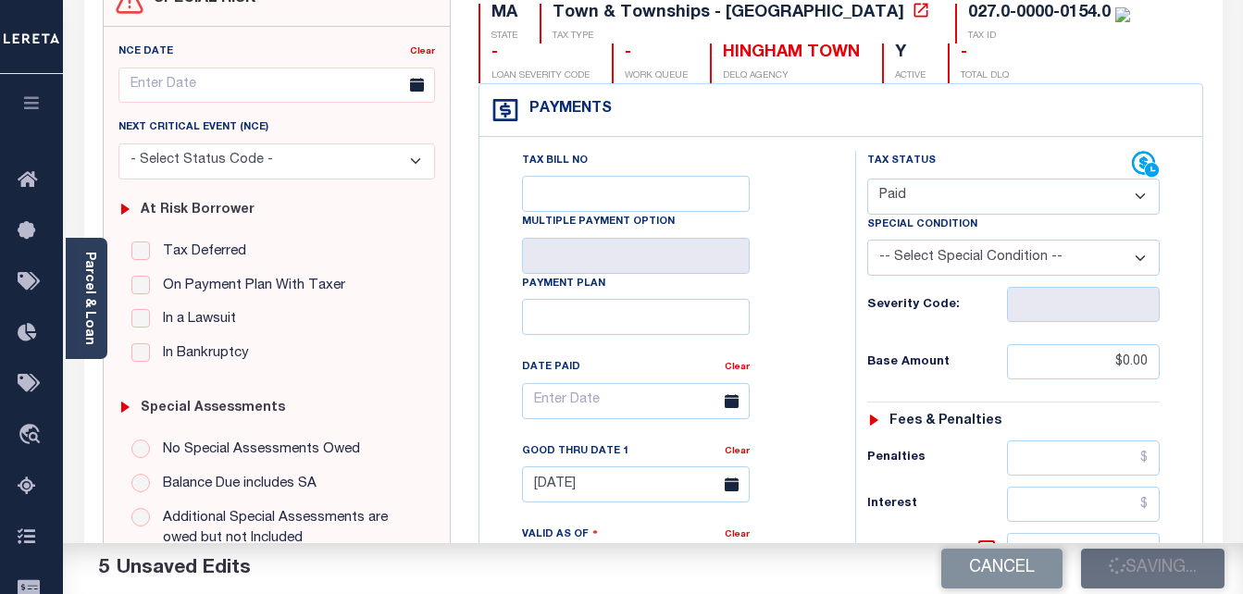
type input "$0"
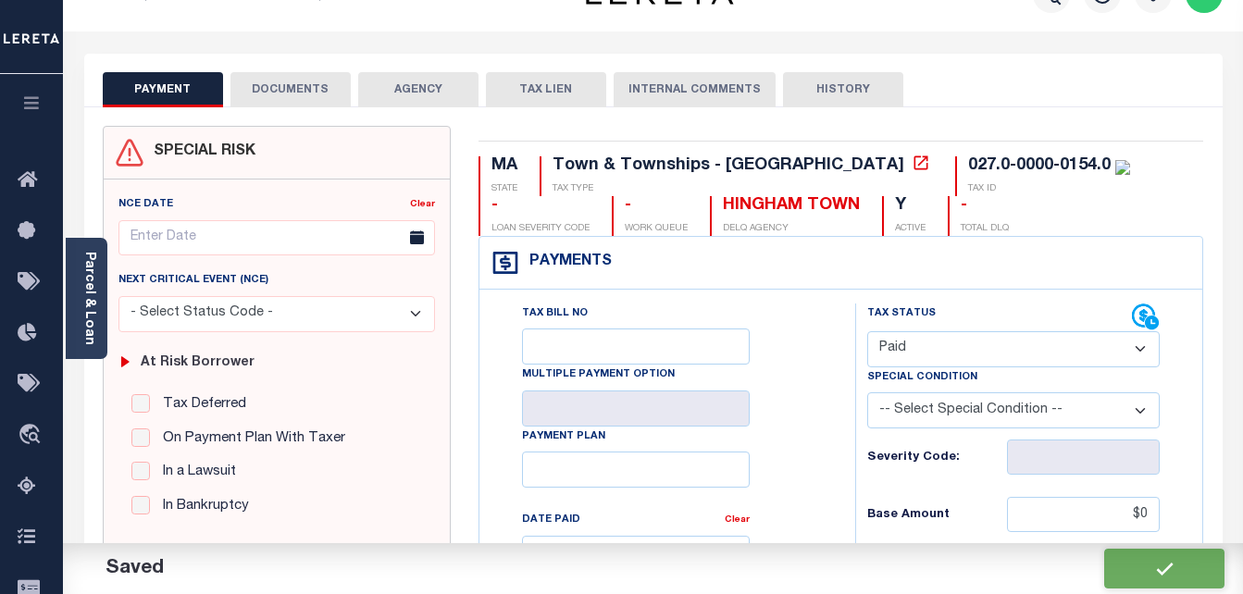
scroll to position [0, 0]
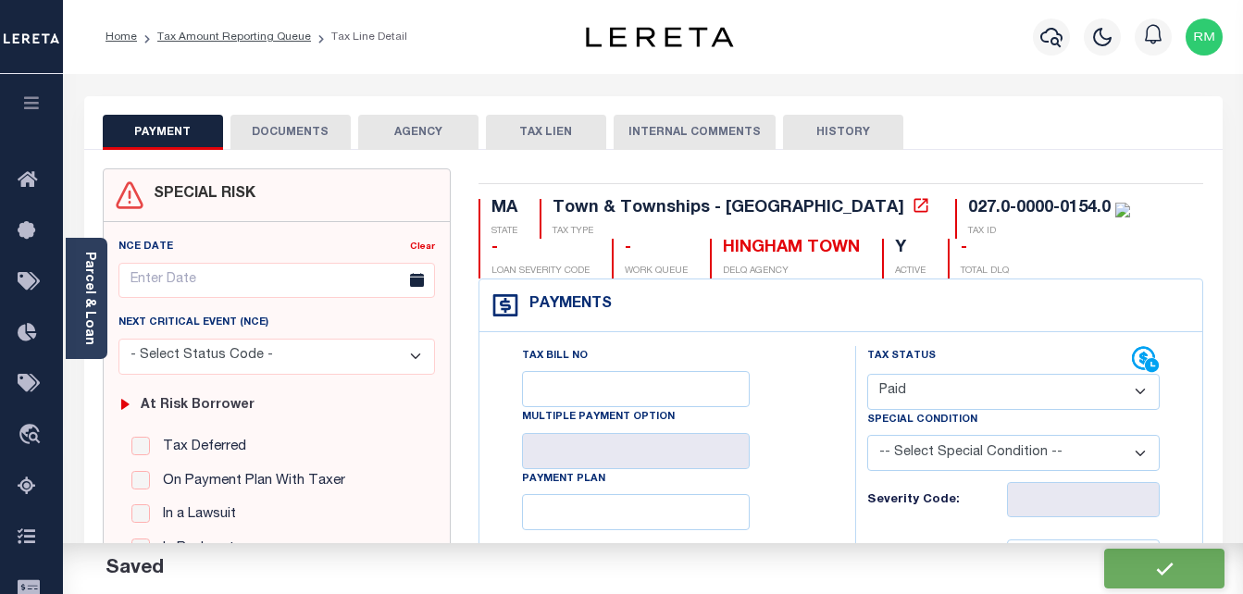
click at [311, 133] on button "DOCUMENTS" at bounding box center [291, 132] width 120 height 35
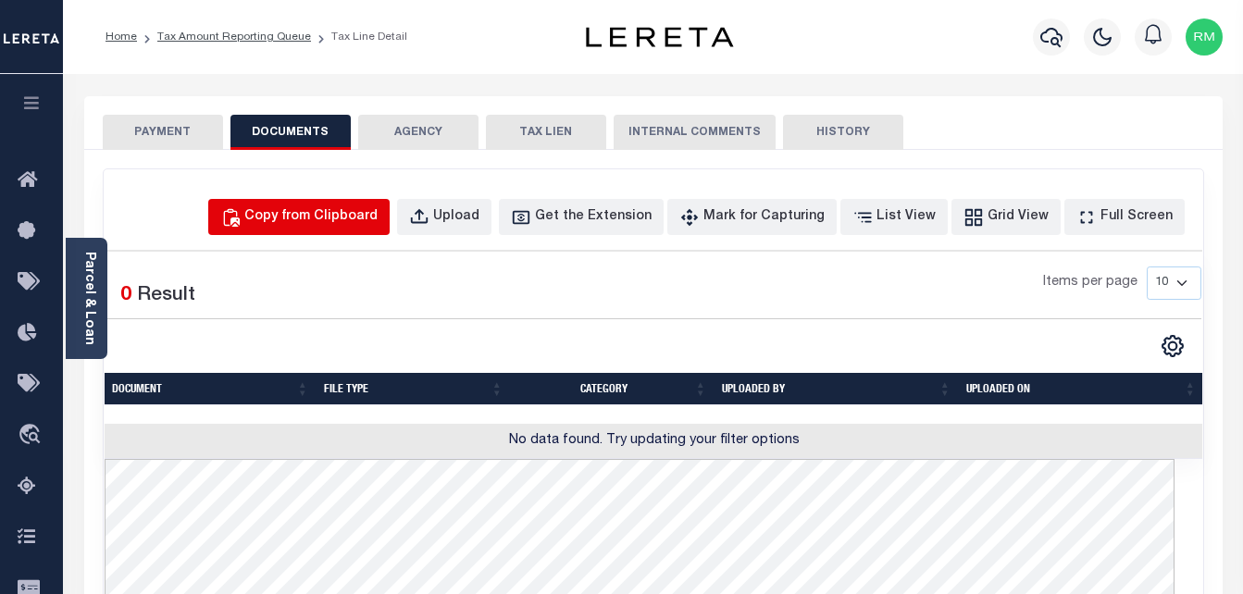
click at [344, 219] on div "Copy from Clipboard" at bounding box center [310, 217] width 133 height 20
select select "POP"
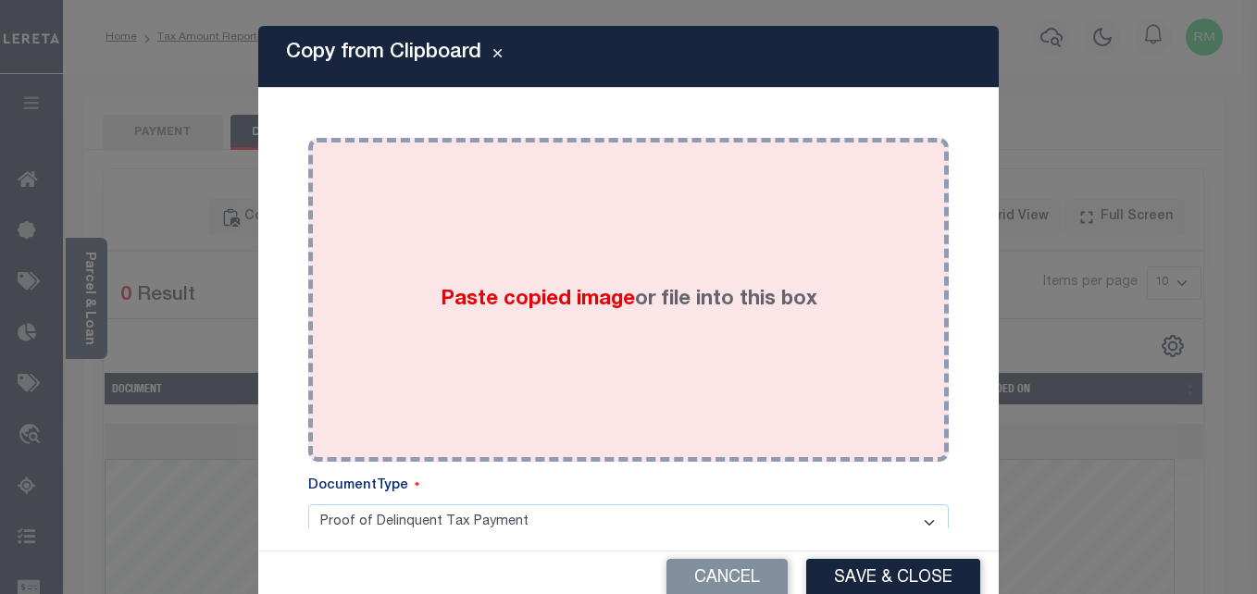
click at [606, 274] on div "Paste copied image or file into this box" at bounding box center [628, 300] width 613 height 296
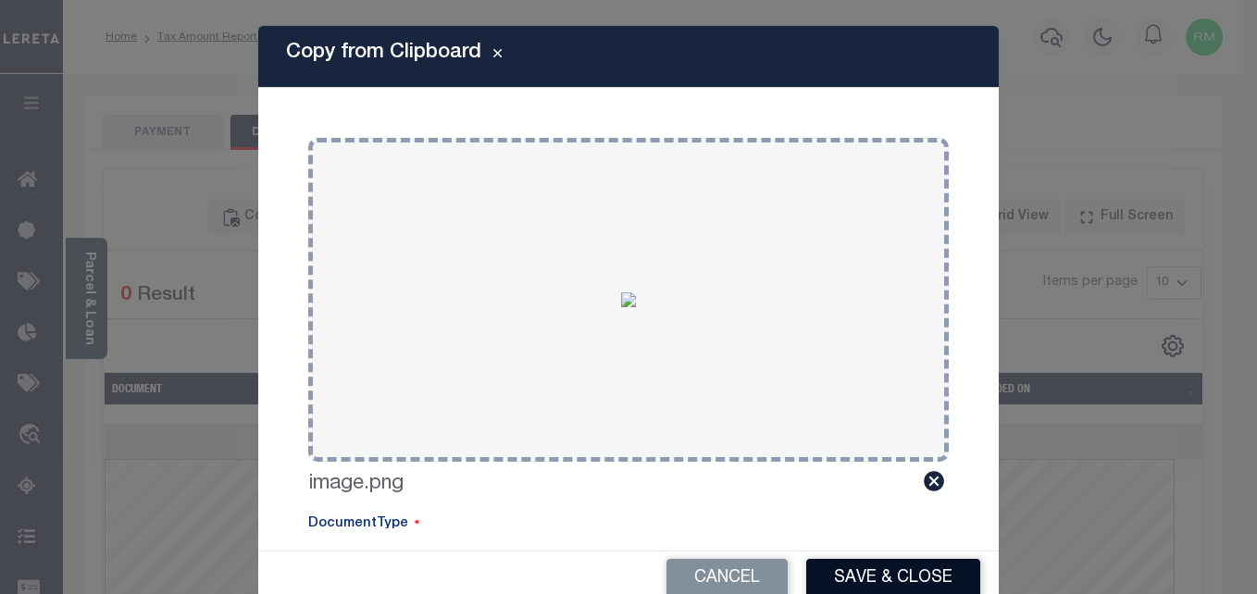
click at [867, 580] on button "Save & Close" at bounding box center [893, 579] width 174 height 40
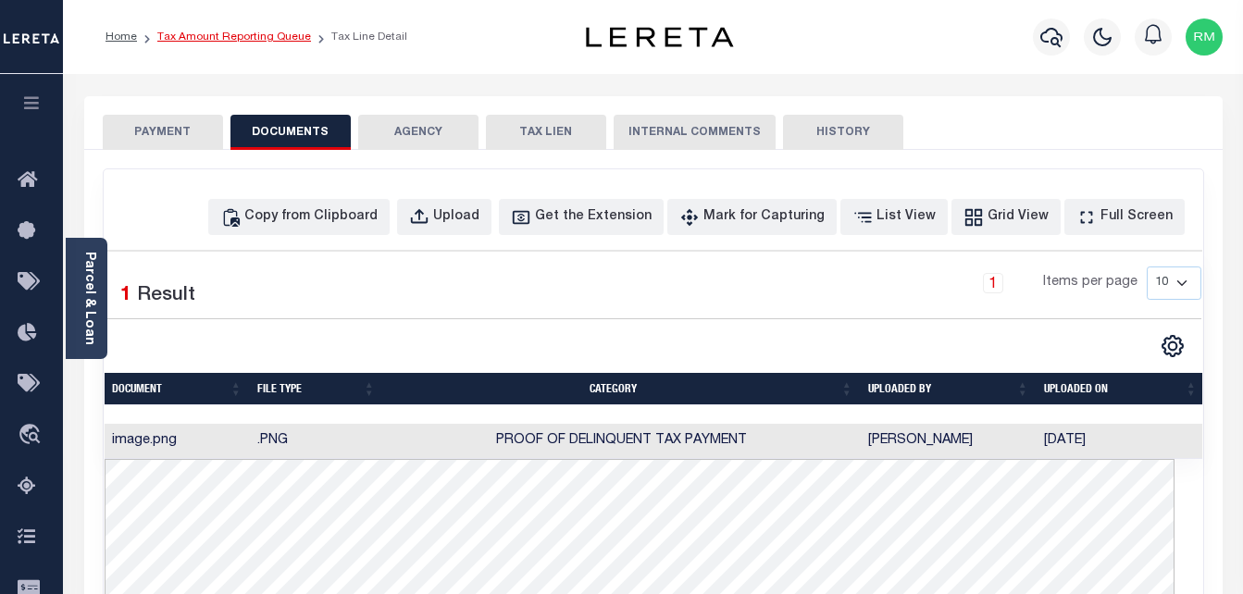
click at [262, 31] on link "Tax Amount Reporting Queue" at bounding box center [234, 36] width 154 height 11
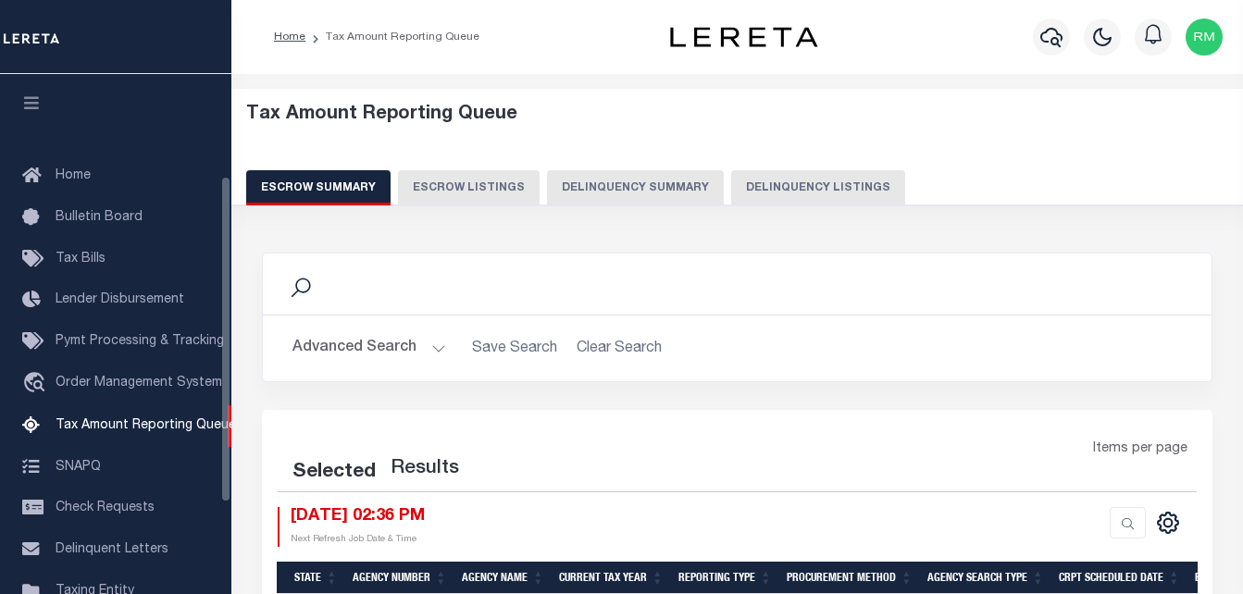
scroll to position [187, 0]
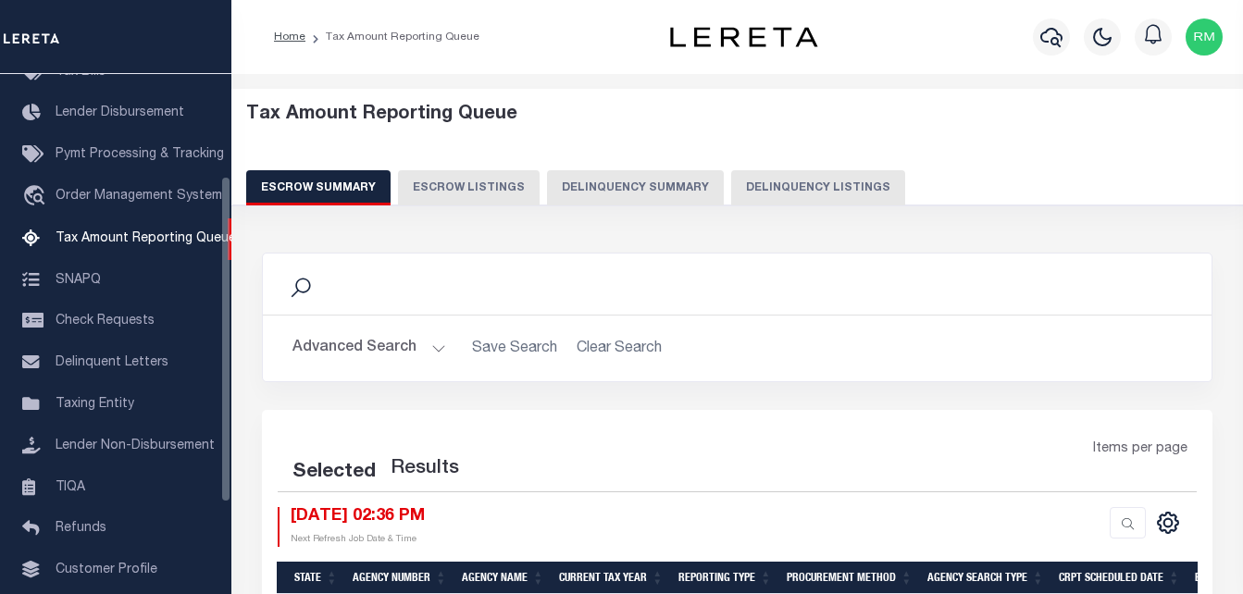
click at [785, 173] on button "Delinquency Listings" at bounding box center [818, 187] width 174 height 35
select select "100"
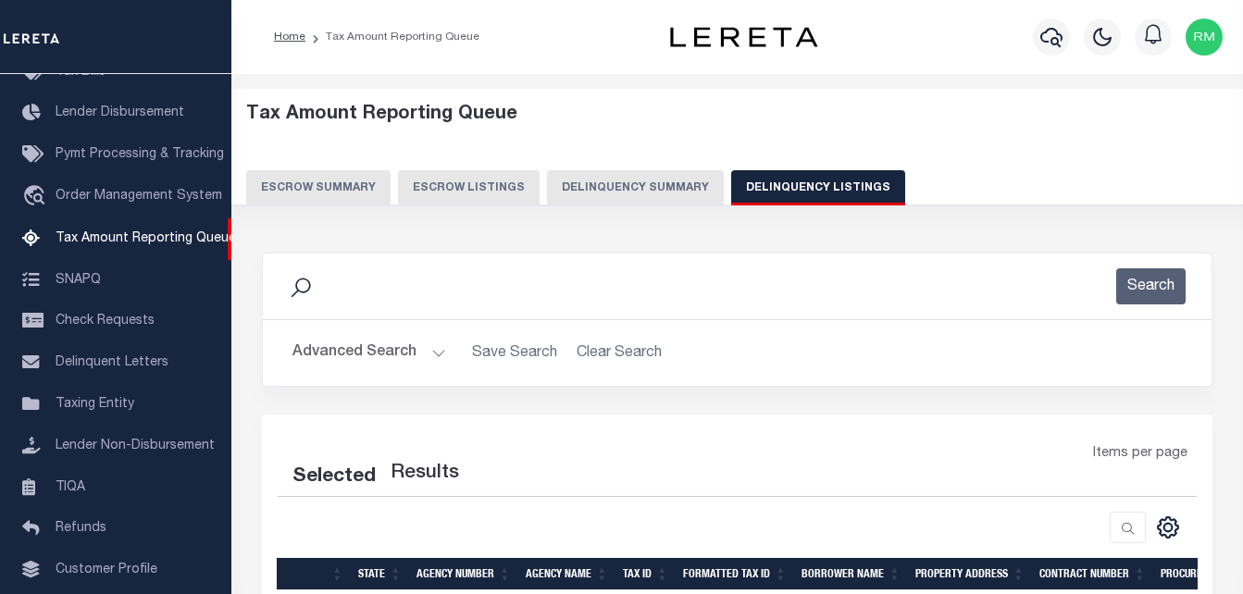
select select "100"
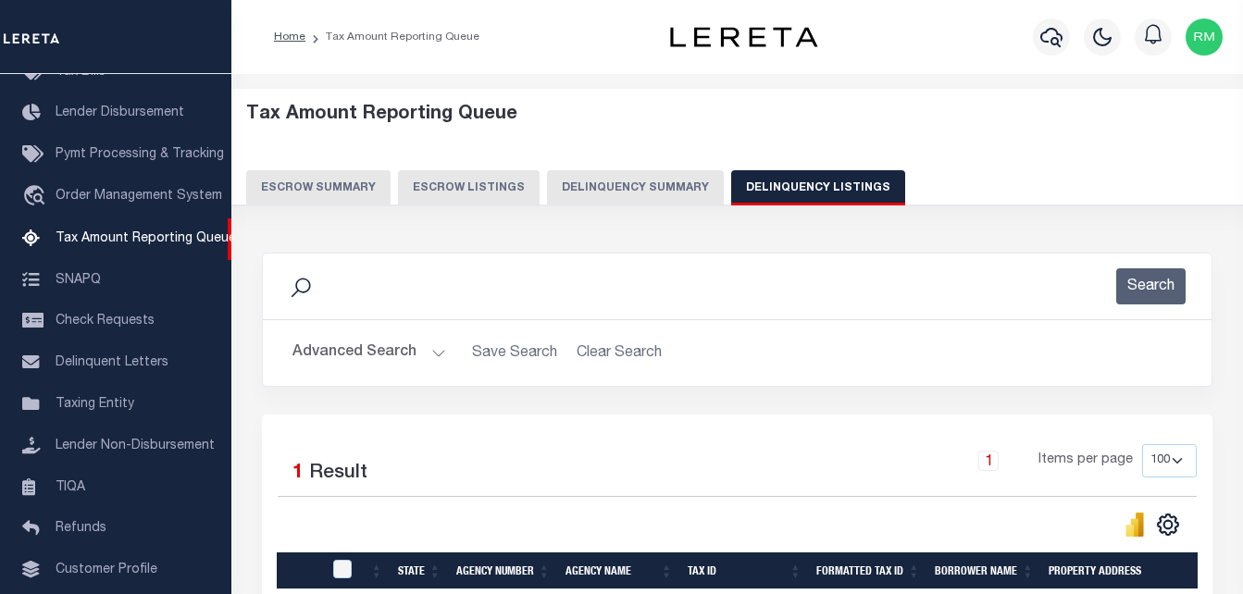
click at [380, 350] on button "Advanced Search" at bounding box center [370, 353] width 154 height 36
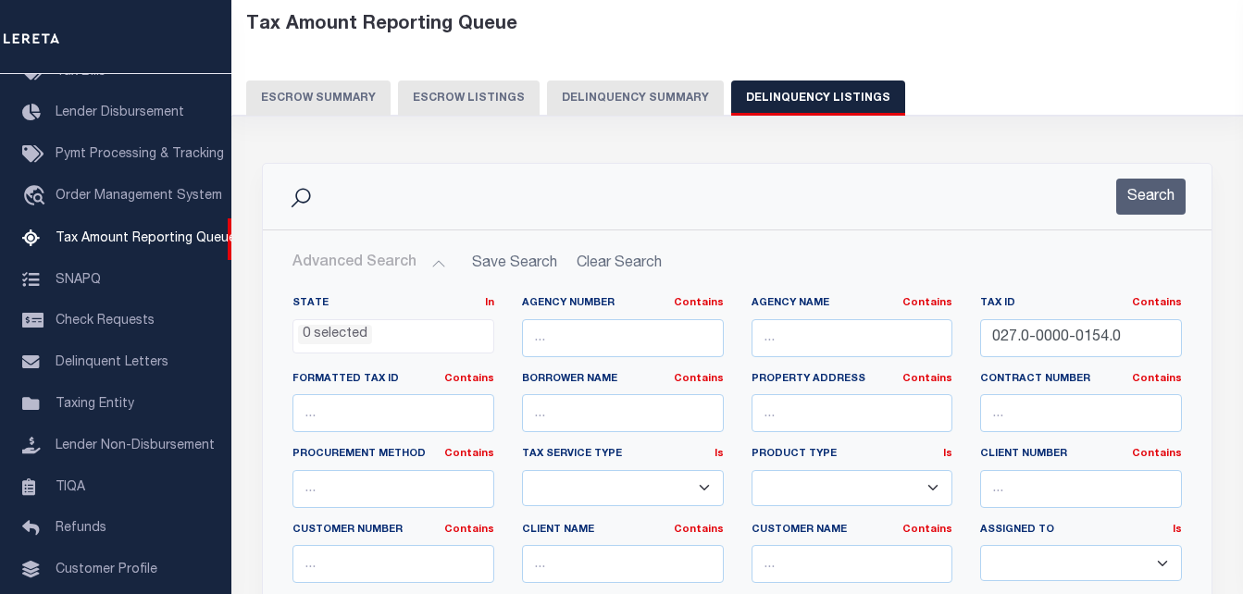
scroll to position [0, 0]
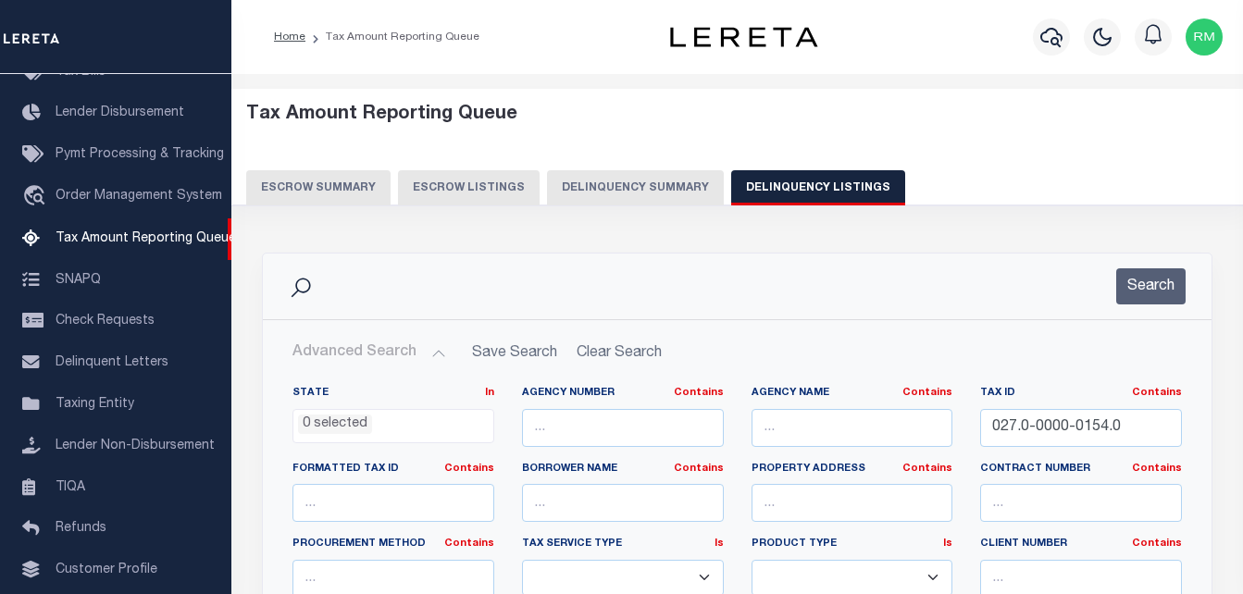
click at [390, 371] on button "Advanced Search" at bounding box center [370, 353] width 154 height 36
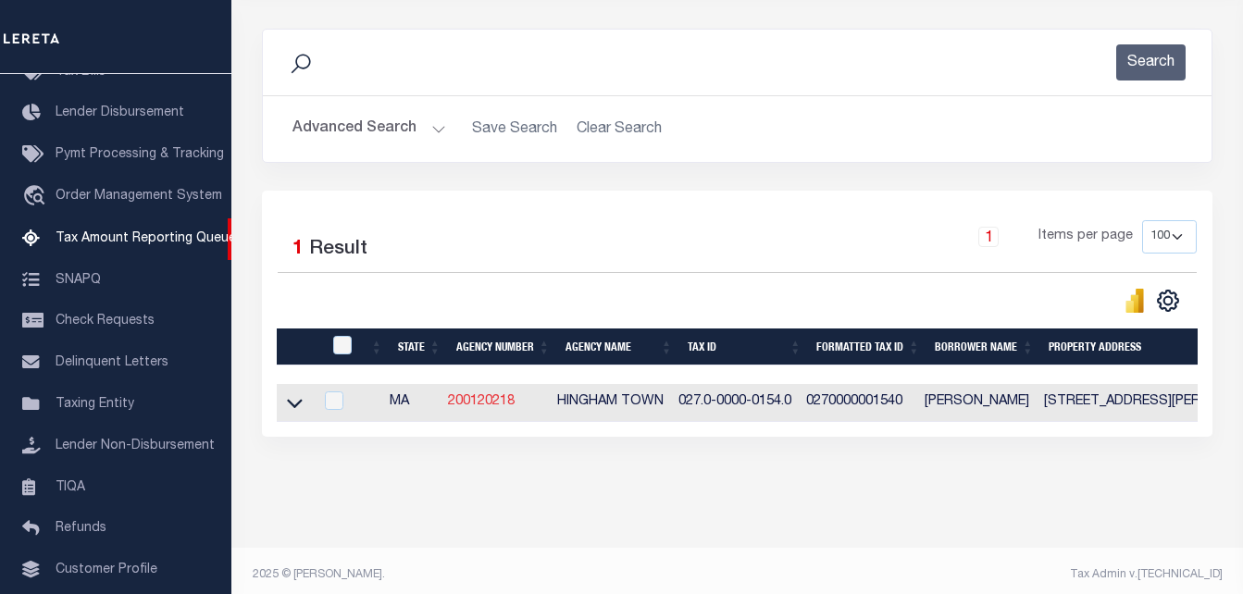
scroll to position [249, 0]
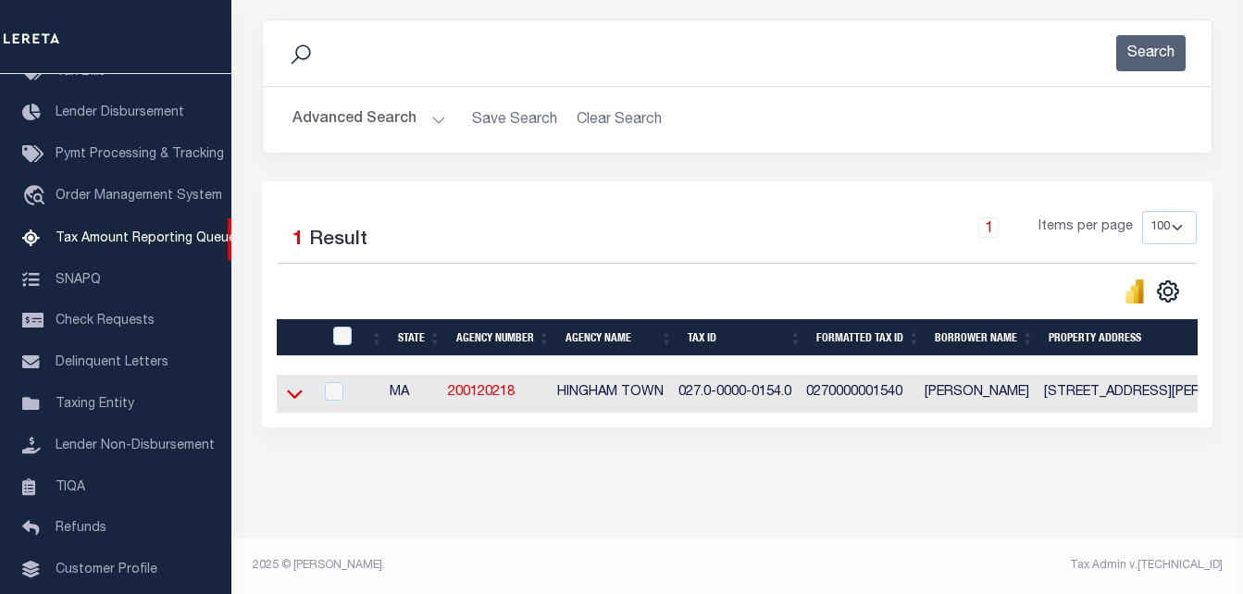
click at [302, 384] on icon at bounding box center [295, 393] width 16 height 19
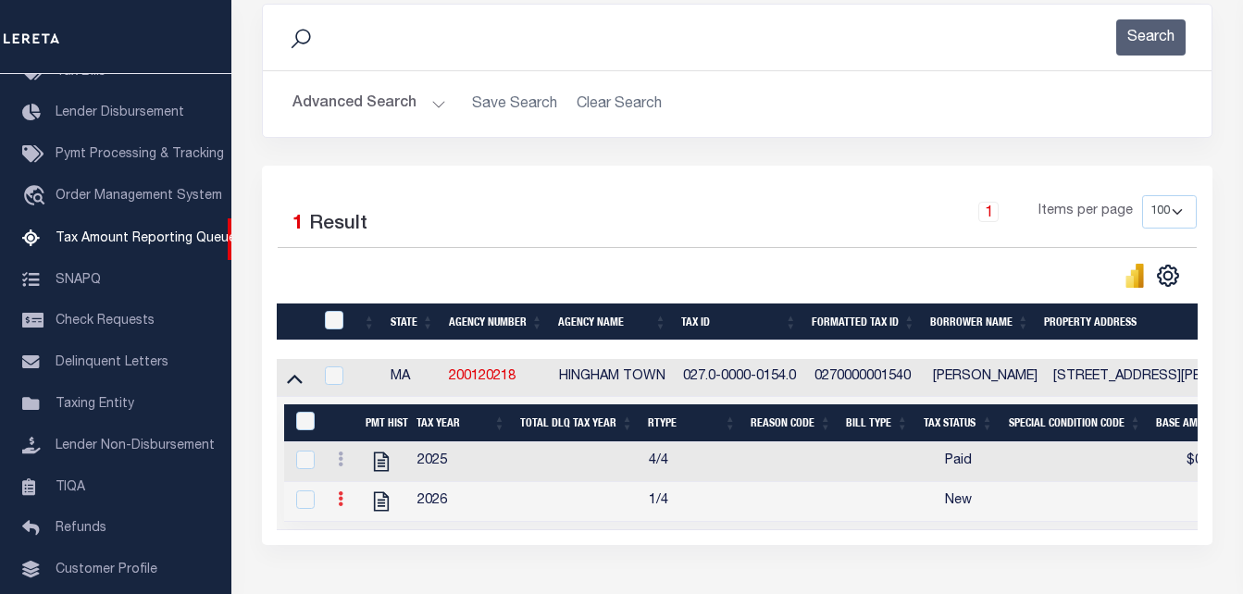
click at [334, 506] on link at bounding box center [341, 501] width 20 height 15
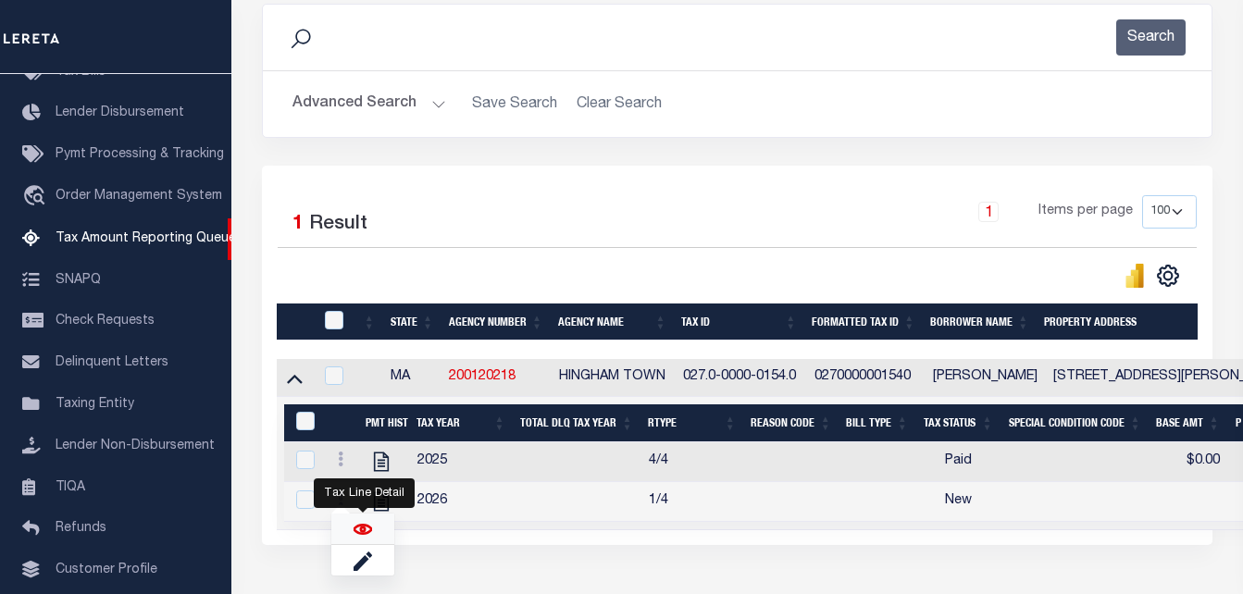
click at [361, 529] on img "" at bounding box center [363, 529] width 19 height 19
checkbox input "true"
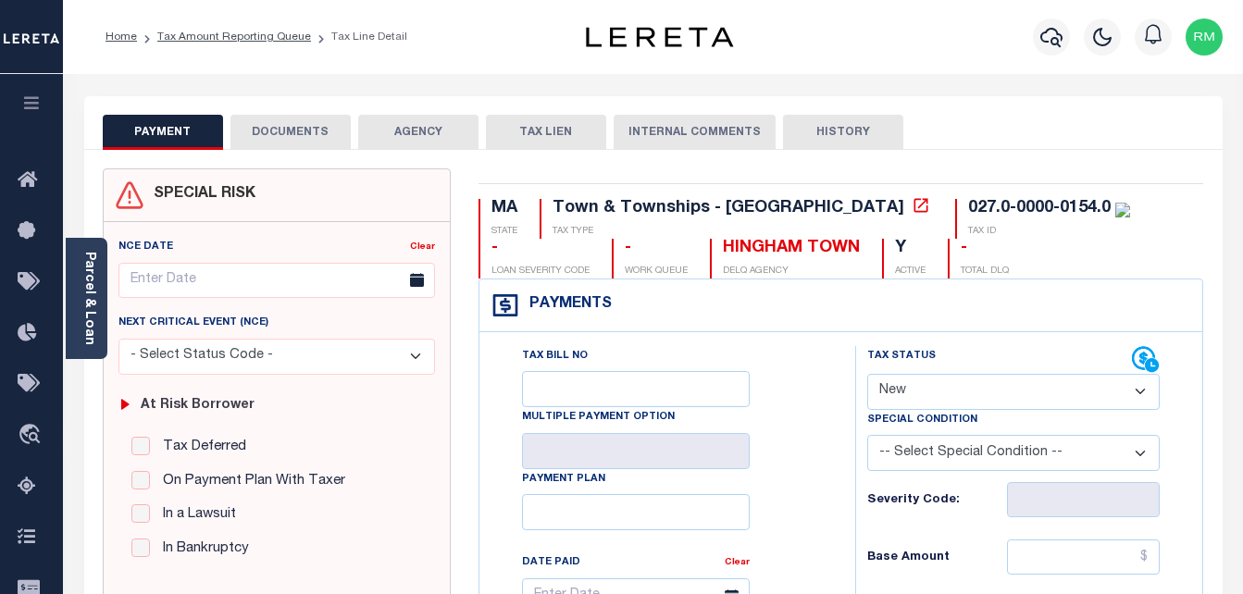
click at [933, 396] on select "- Select Status Code - Open Due/Unpaid Paid Incomplete No Tax Due Internal Refu…" at bounding box center [1015, 392] width 294 height 36
select select "PYD"
click at [868, 375] on select "- Select Status Code - Open Due/Unpaid Paid Incomplete No Tax Due Internal Refu…" at bounding box center [1015, 392] width 294 height 36
type input "[DATE]"
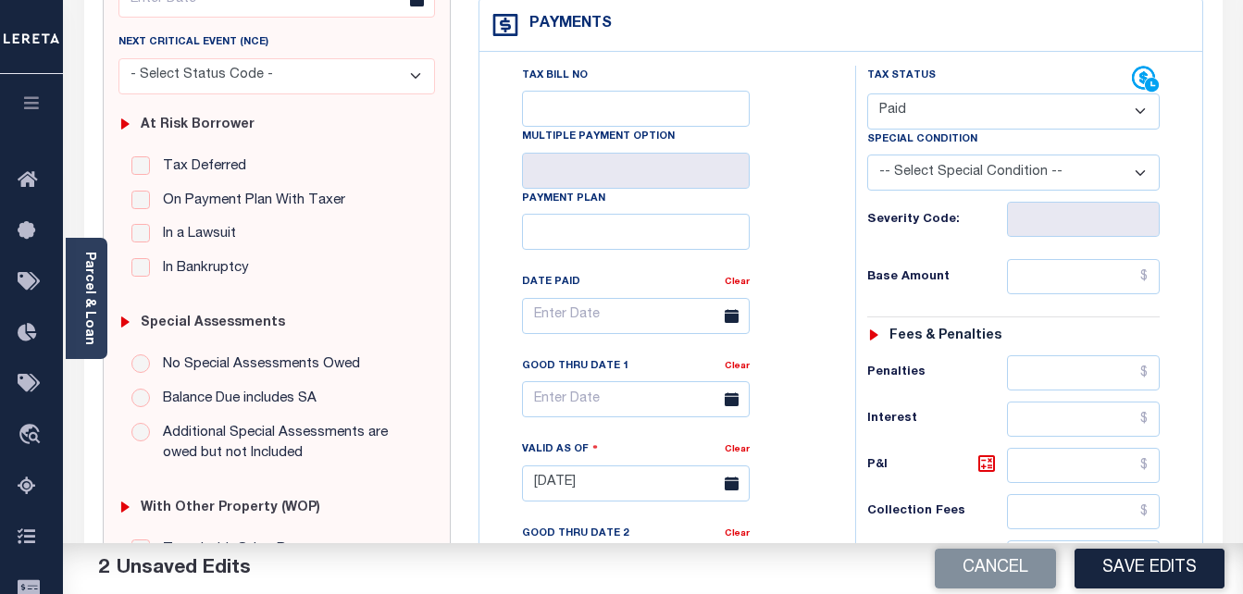
scroll to position [370, 0]
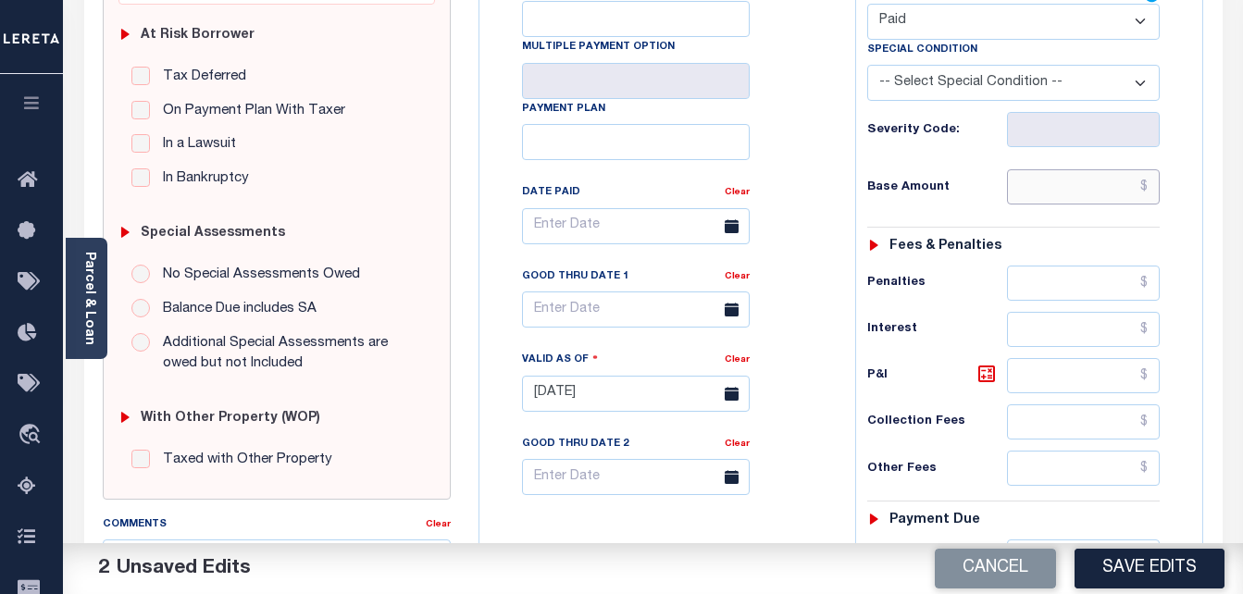
click at [1081, 194] on input "text" at bounding box center [1083, 186] width 153 height 35
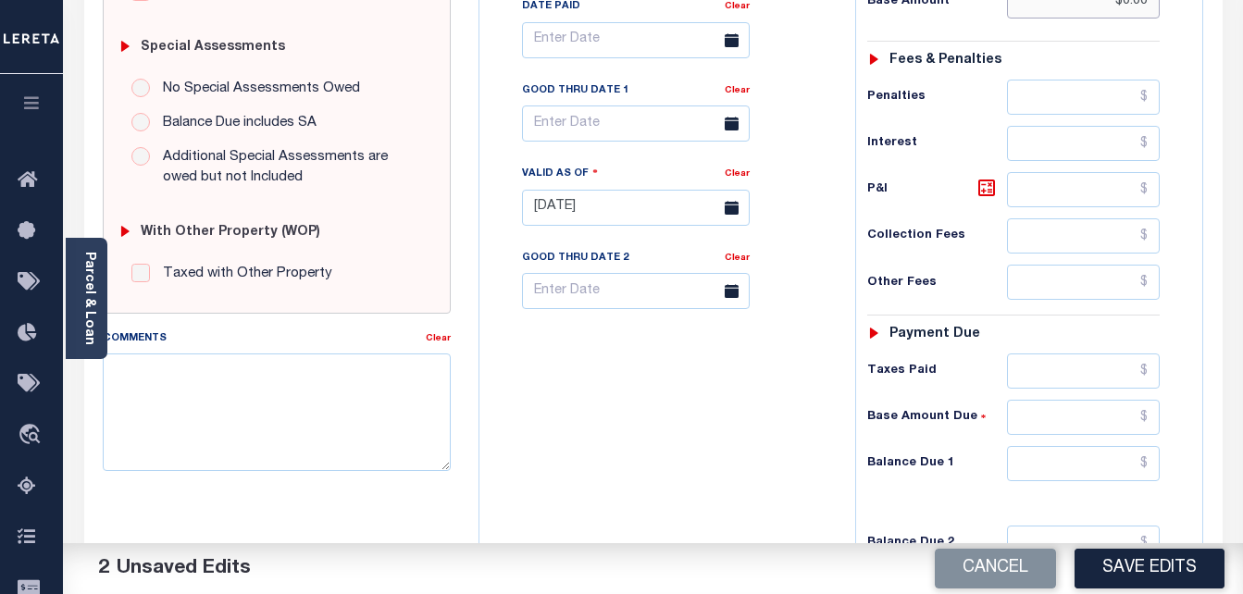
scroll to position [648, 0]
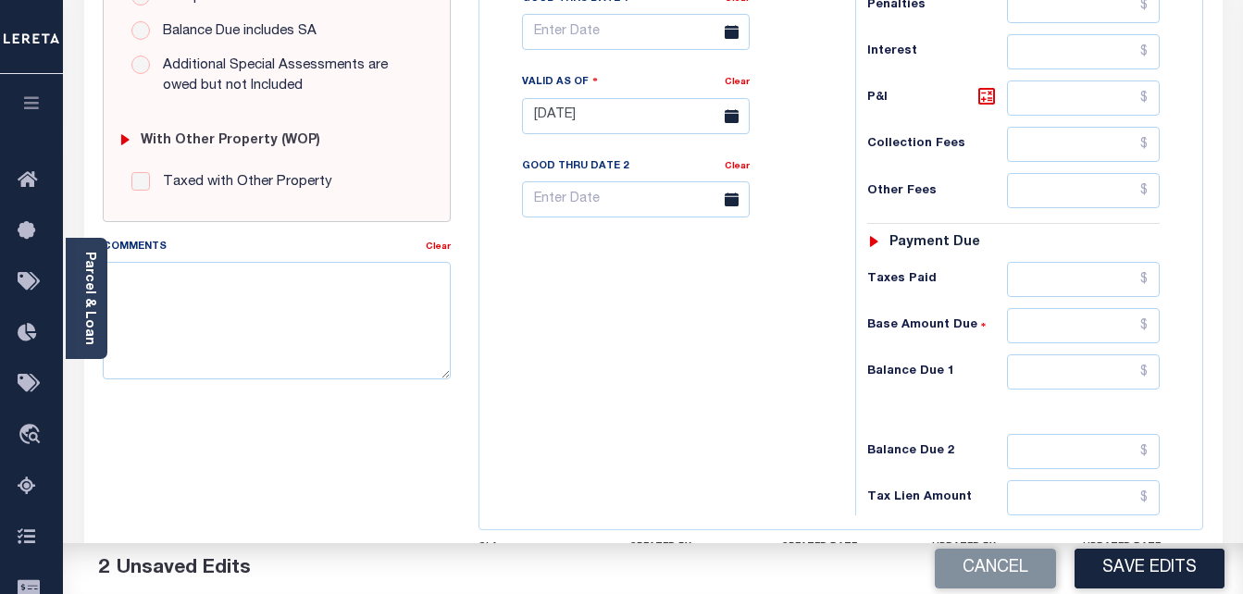
type input "$0.00"
click at [1071, 376] on input "text" at bounding box center [1083, 372] width 153 height 35
type input "$0.00"
click at [593, 32] on input "text" at bounding box center [636, 32] width 228 height 36
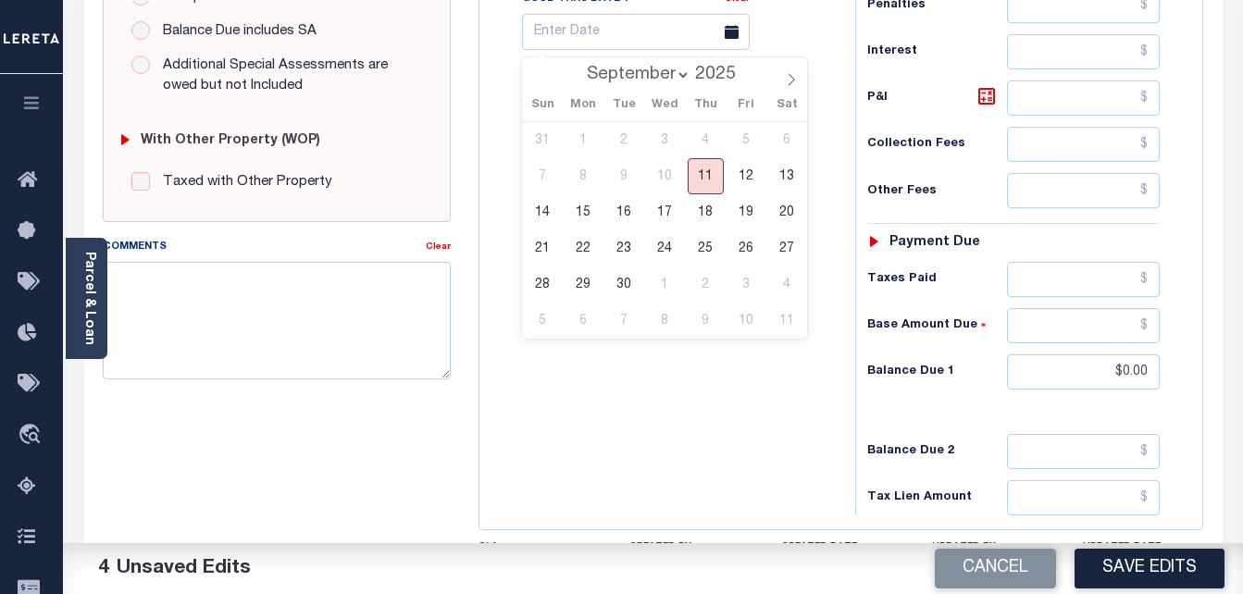
drag, startPoint x: 706, startPoint y: 186, endPoint x: 724, endPoint y: 219, distance: 38.1
click at [706, 185] on span "11" at bounding box center [706, 176] width 36 height 36
type input "[DATE]"
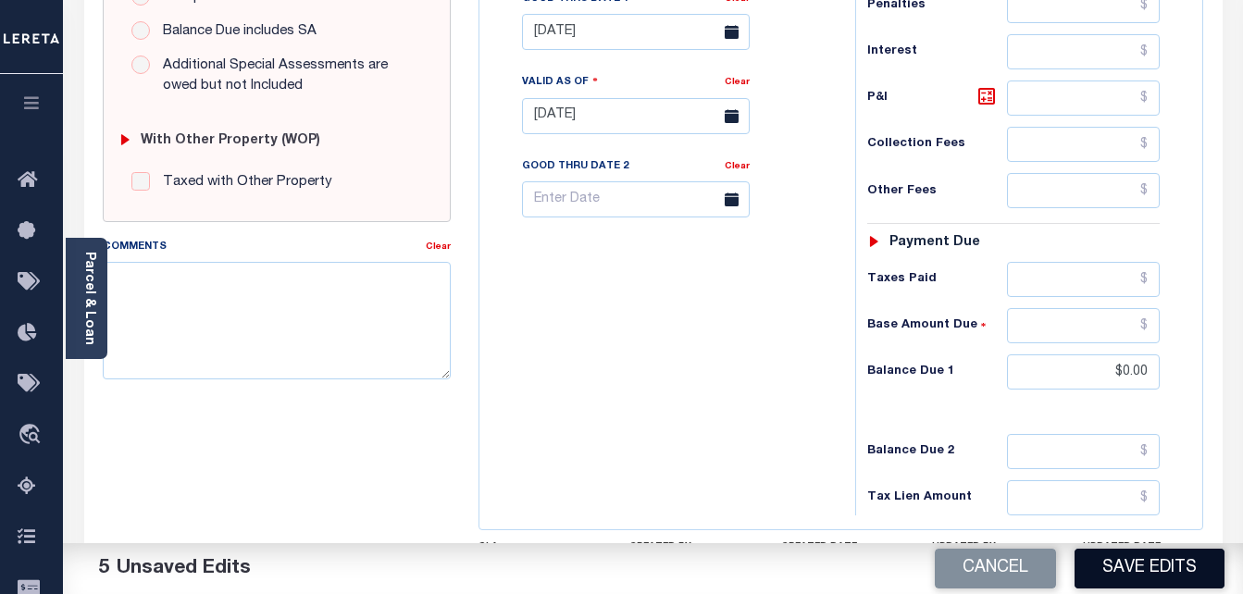
click at [1112, 572] on button "Save Edits" at bounding box center [1150, 569] width 150 height 40
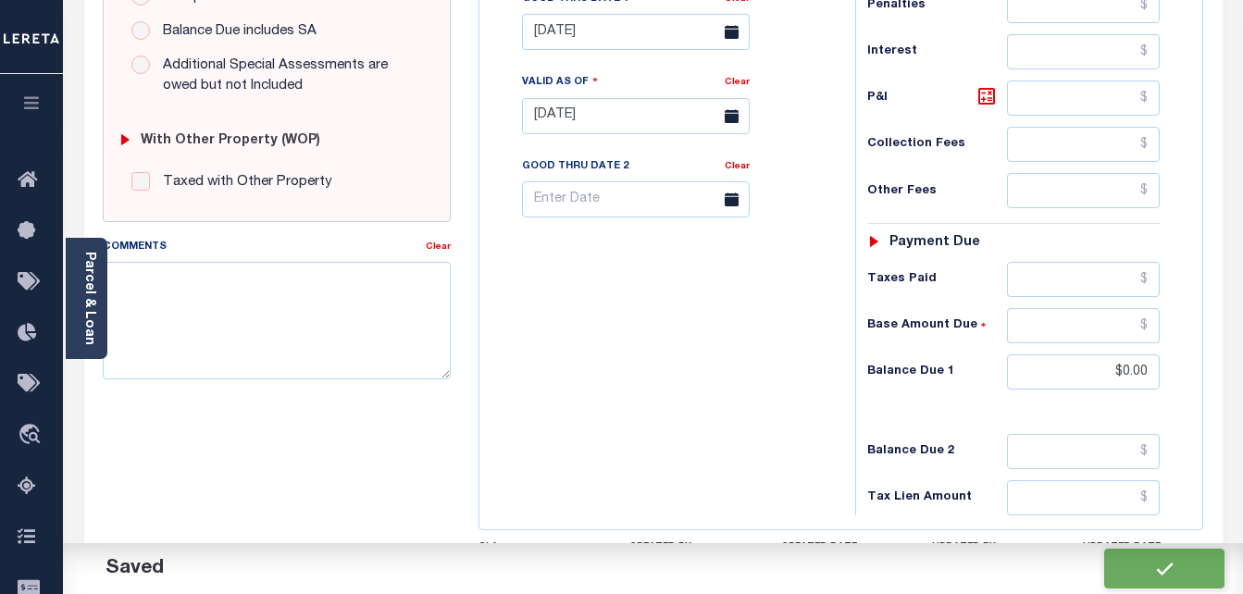
checkbox input "false"
type input "$0"
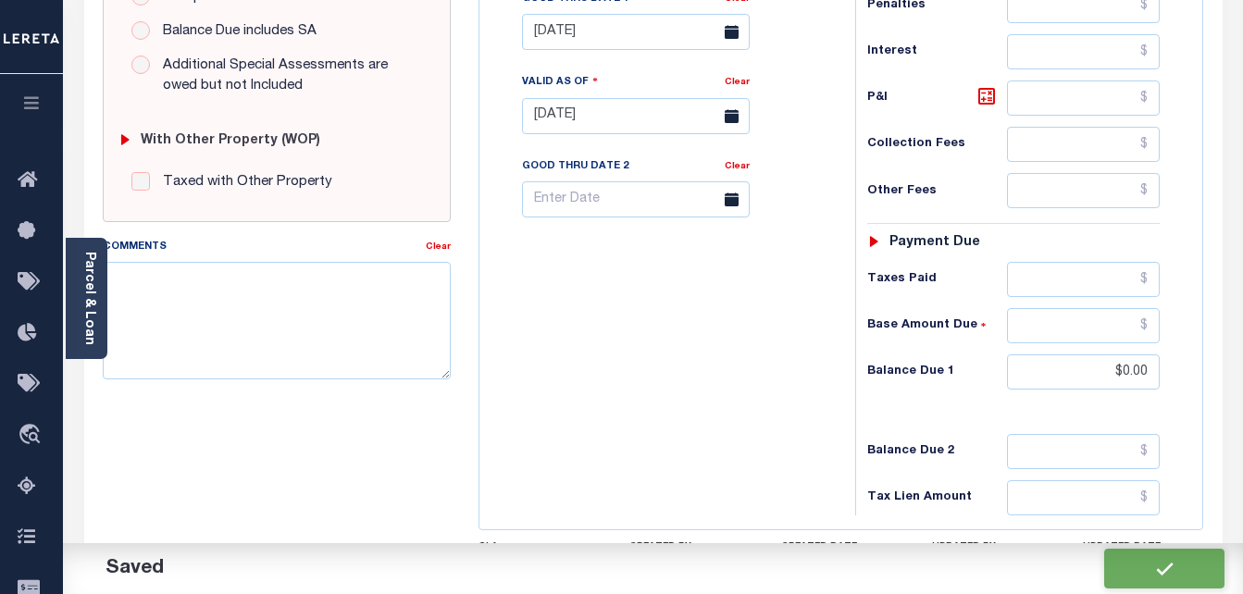
type input "$0"
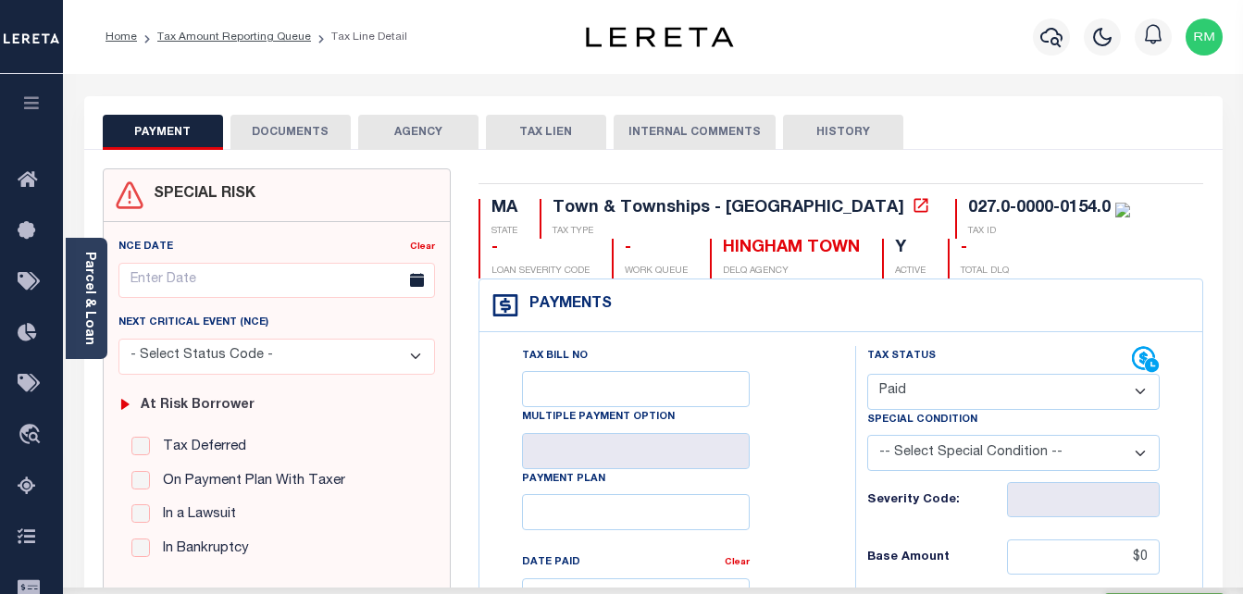
click at [264, 130] on button "DOCUMENTS" at bounding box center [291, 132] width 120 height 35
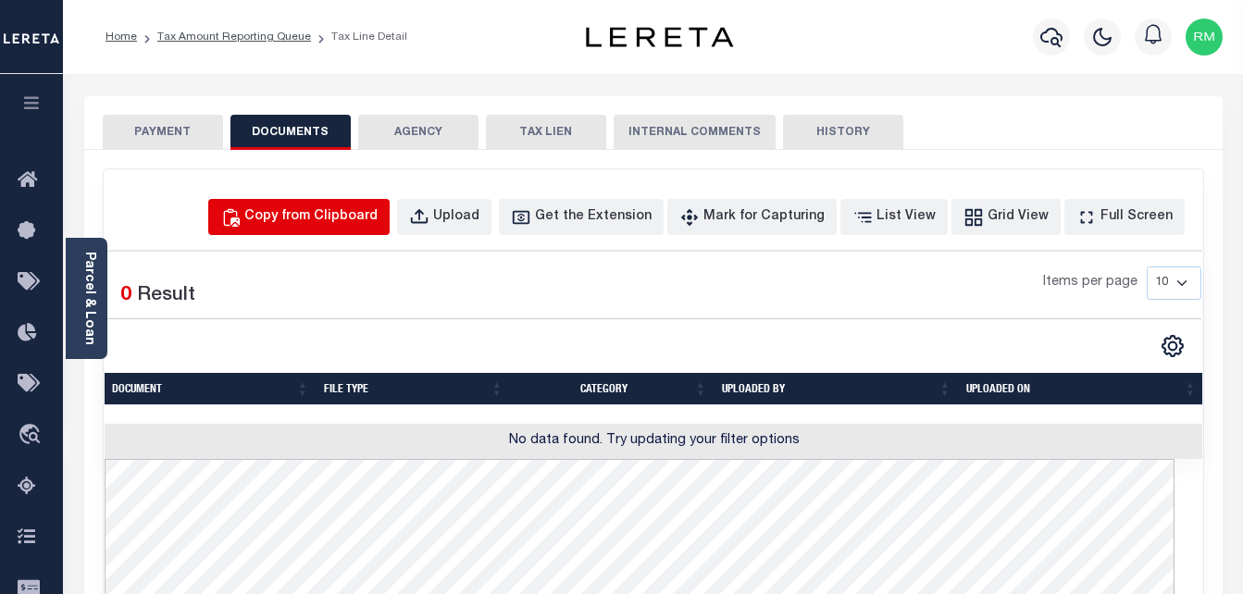
click at [378, 215] on div "Copy from Clipboard" at bounding box center [310, 217] width 133 height 20
select select "POP"
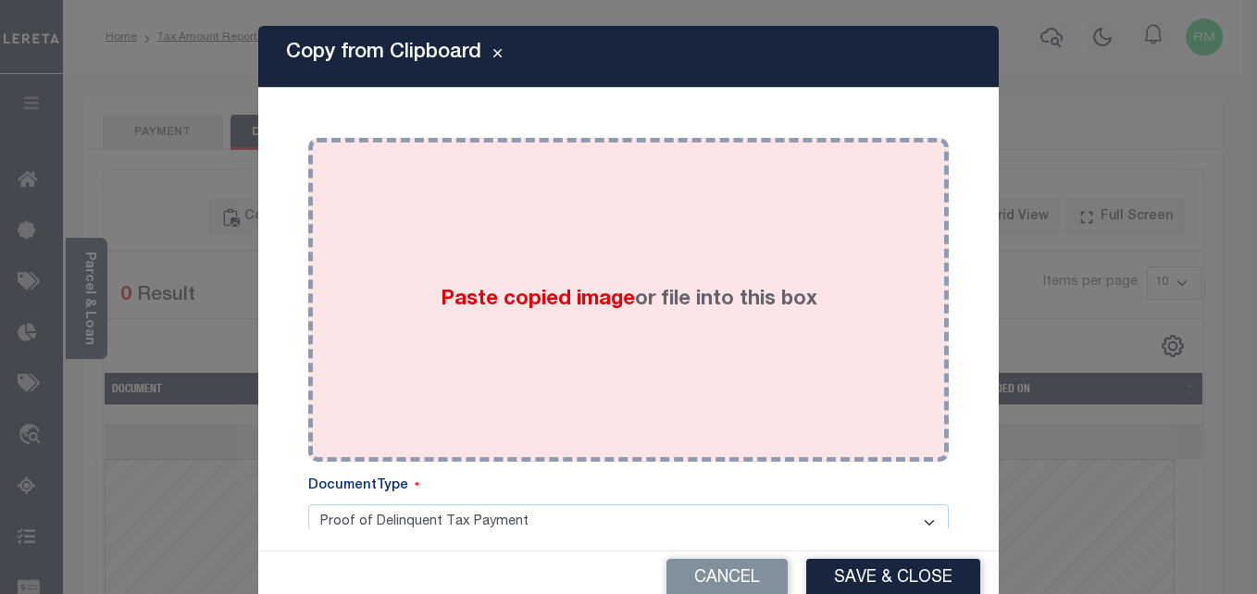
click at [473, 337] on div "Paste copied image or file into this box" at bounding box center [628, 300] width 613 height 296
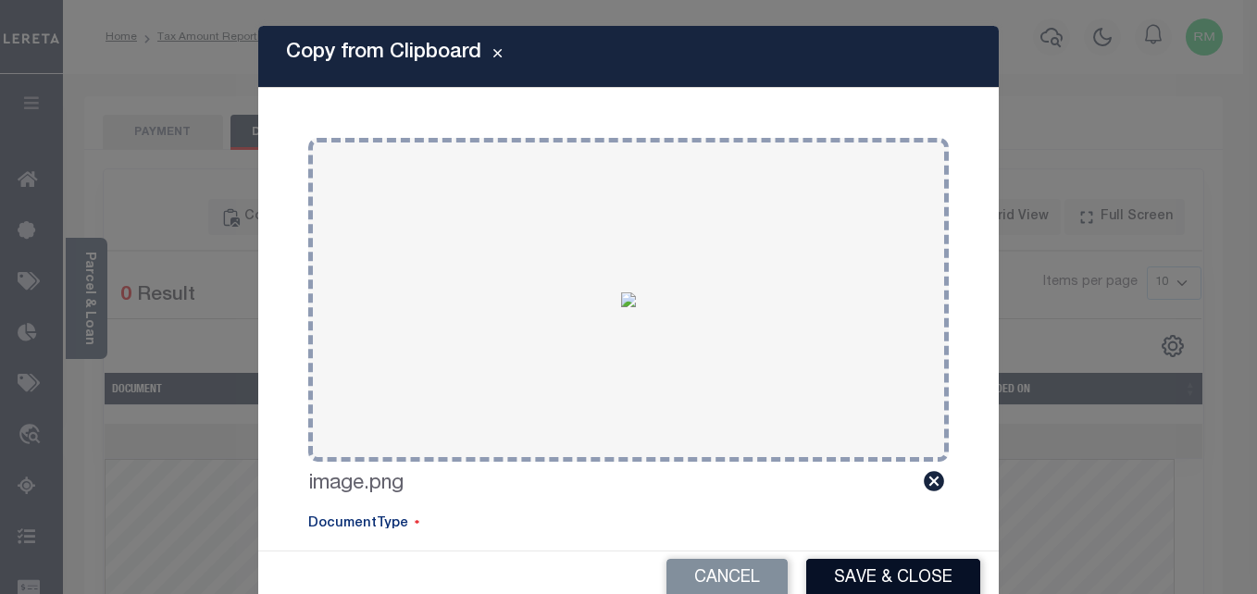
click at [843, 581] on button "Save & Close" at bounding box center [893, 579] width 174 height 40
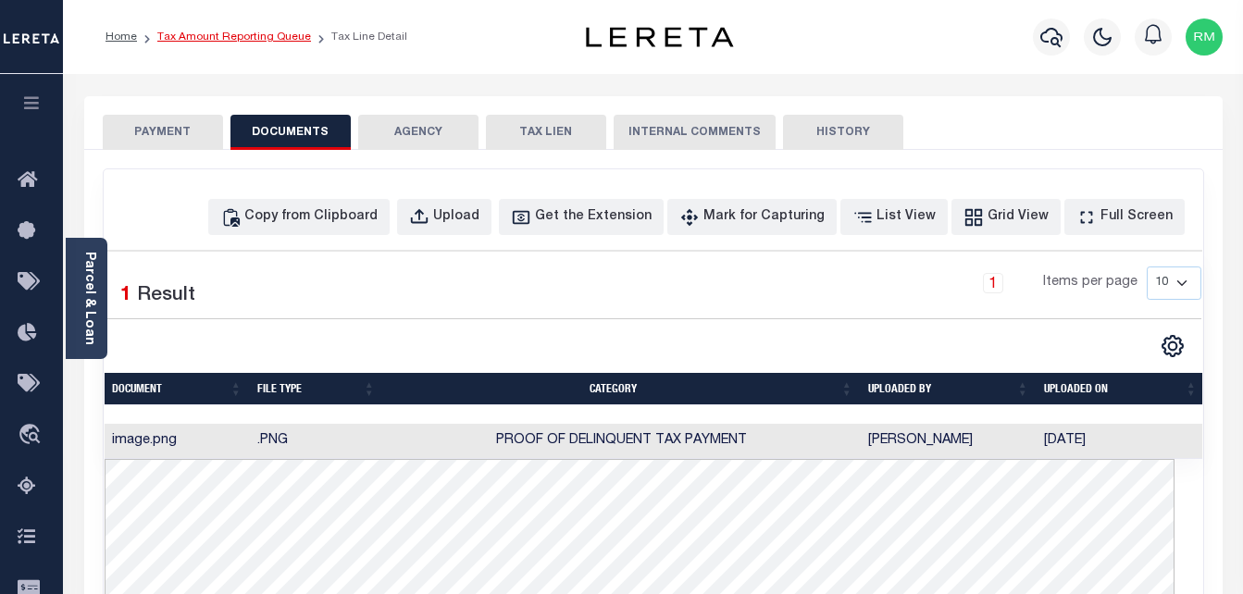
click at [234, 32] on link "Tax Amount Reporting Queue" at bounding box center [234, 36] width 154 height 11
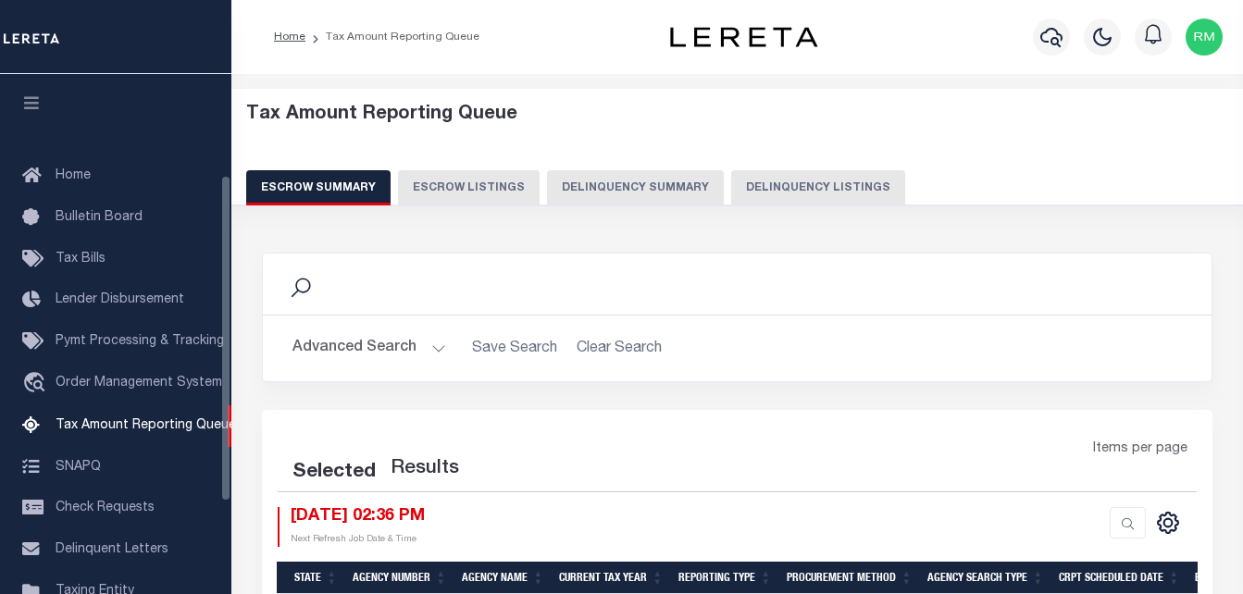
select select "100"
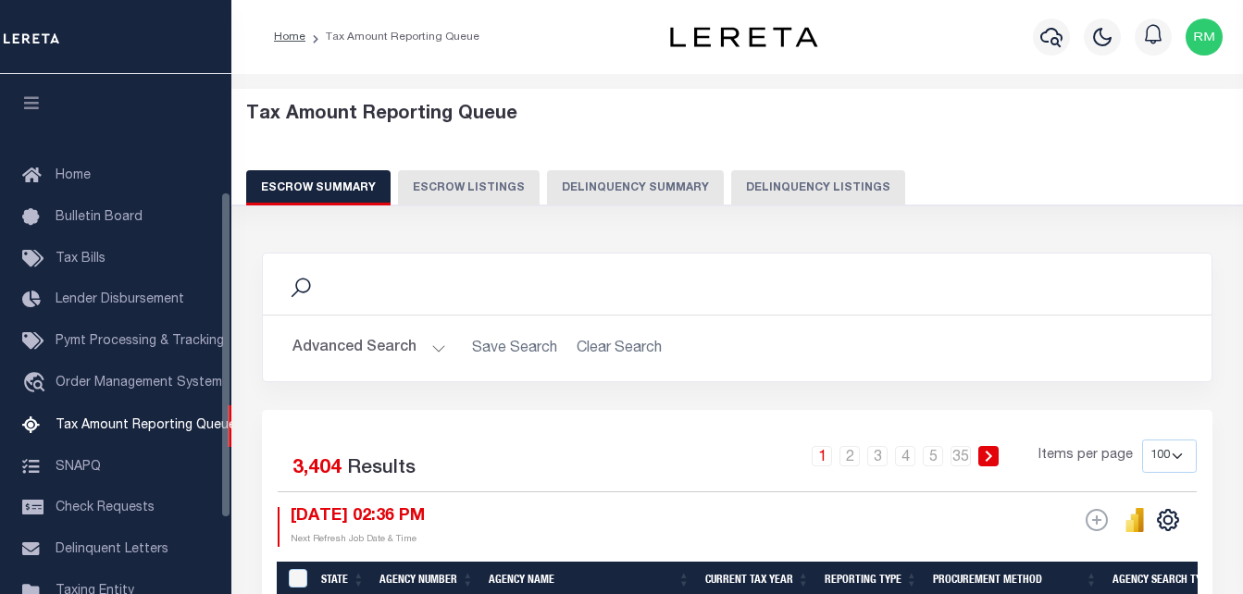
scroll to position [187, 0]
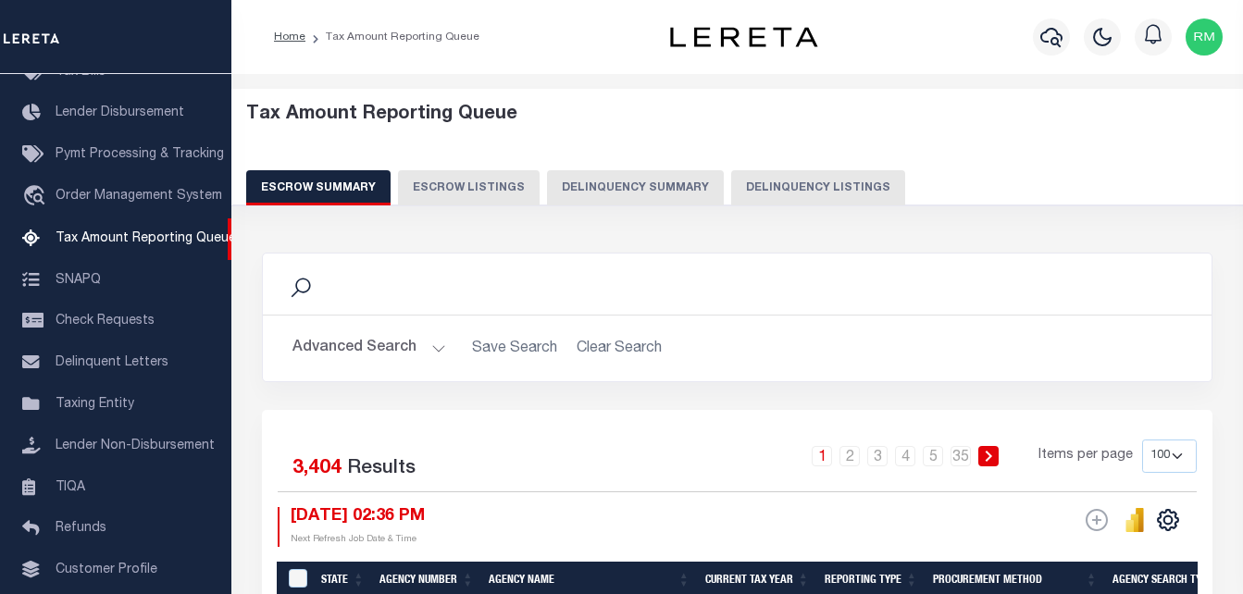
click at [834, 195] on button "Delinquency Listings" at bounding box center [818, 187] width 174 height 35
select select "100"
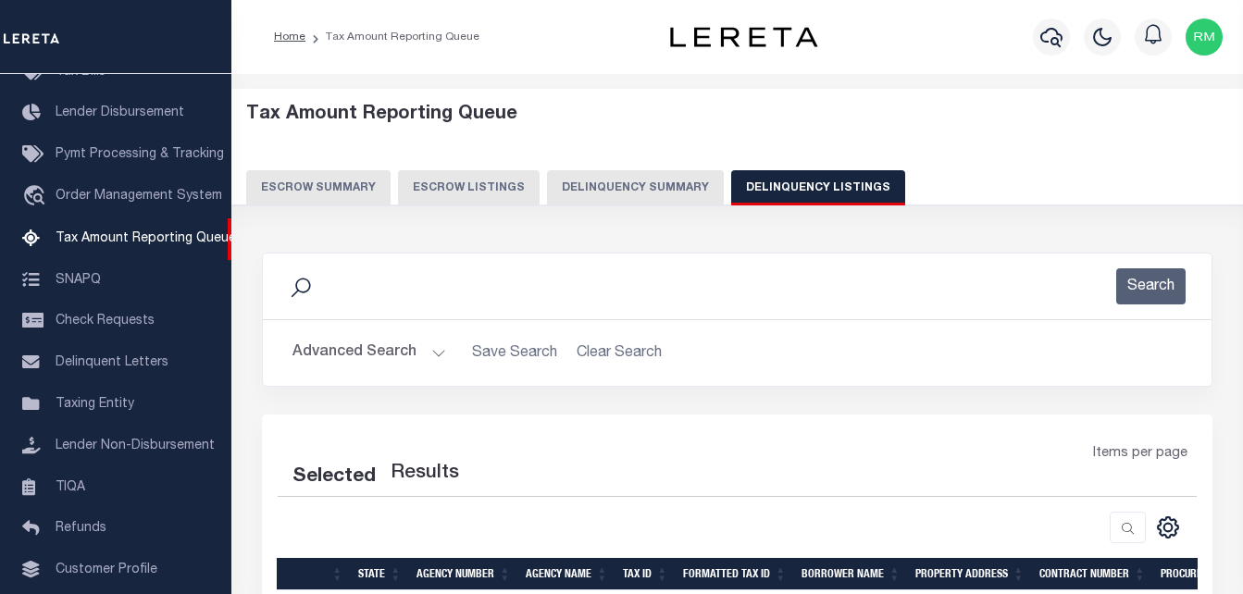
select select "100"
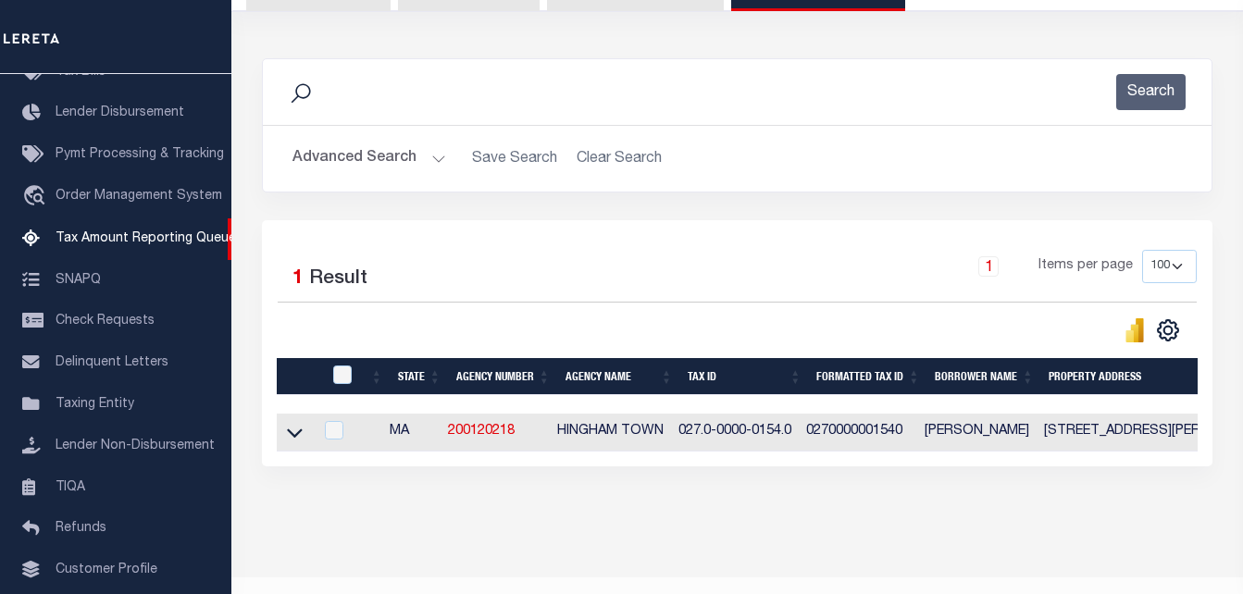
scroll to position [249, 0]
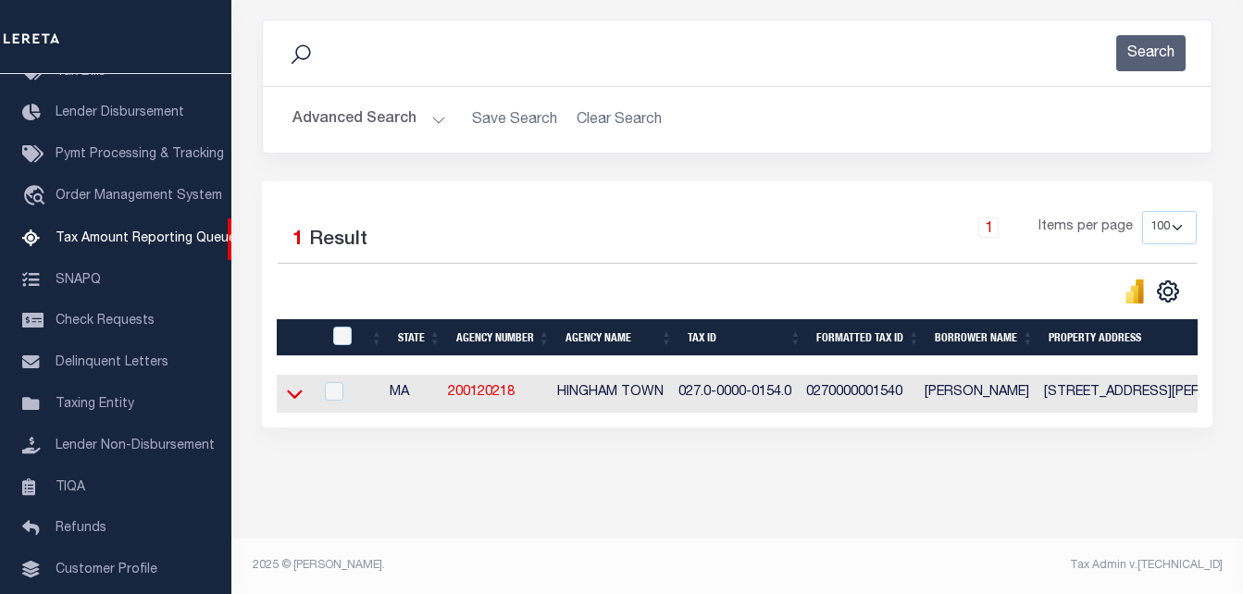
click at [294, 388] on icon at bounding box center [295, 393] width 16 height 19
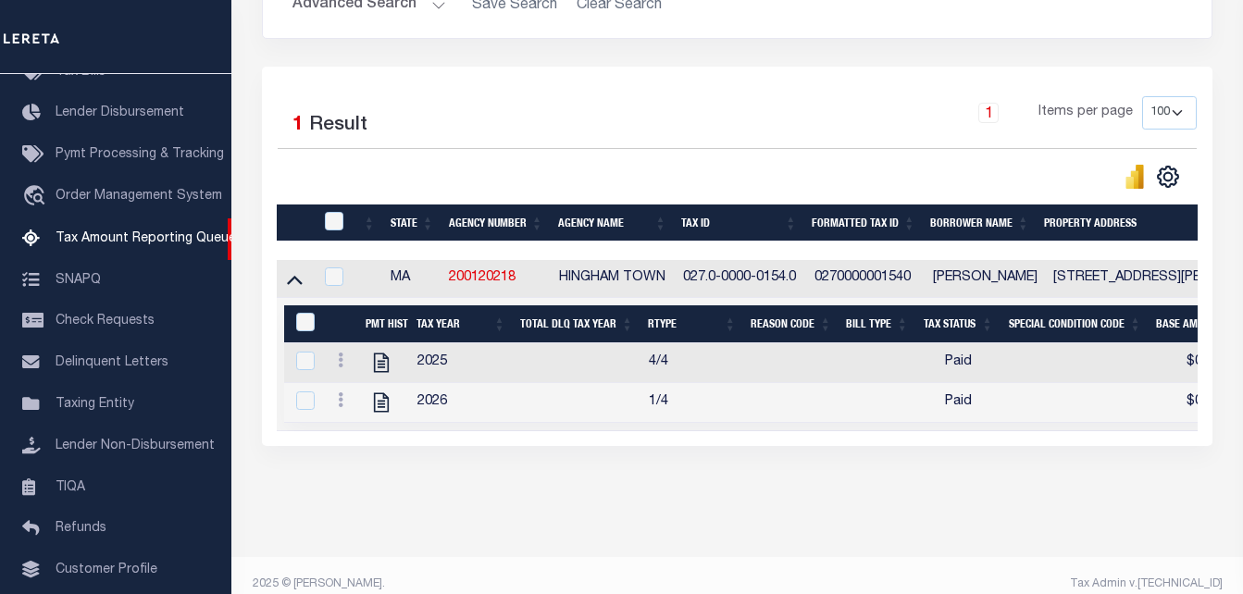
scroll to position [384, 0]
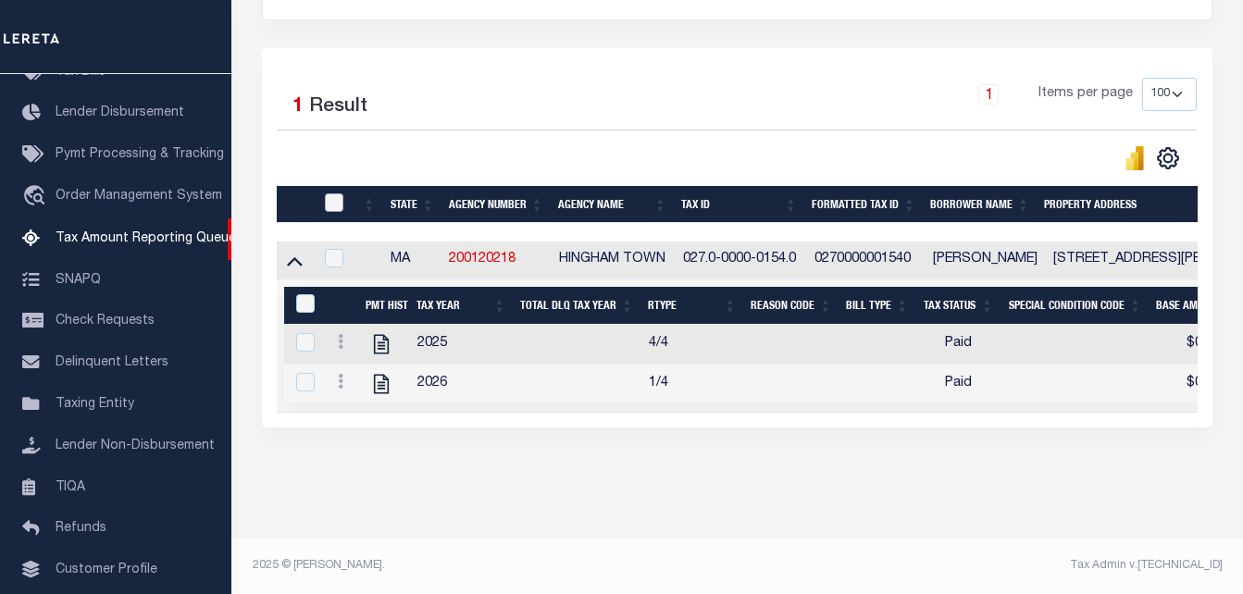
click at [332, 195] on input "checkbox" at bounding box center [334, 203] width 19 height 19
checkbox input "true"
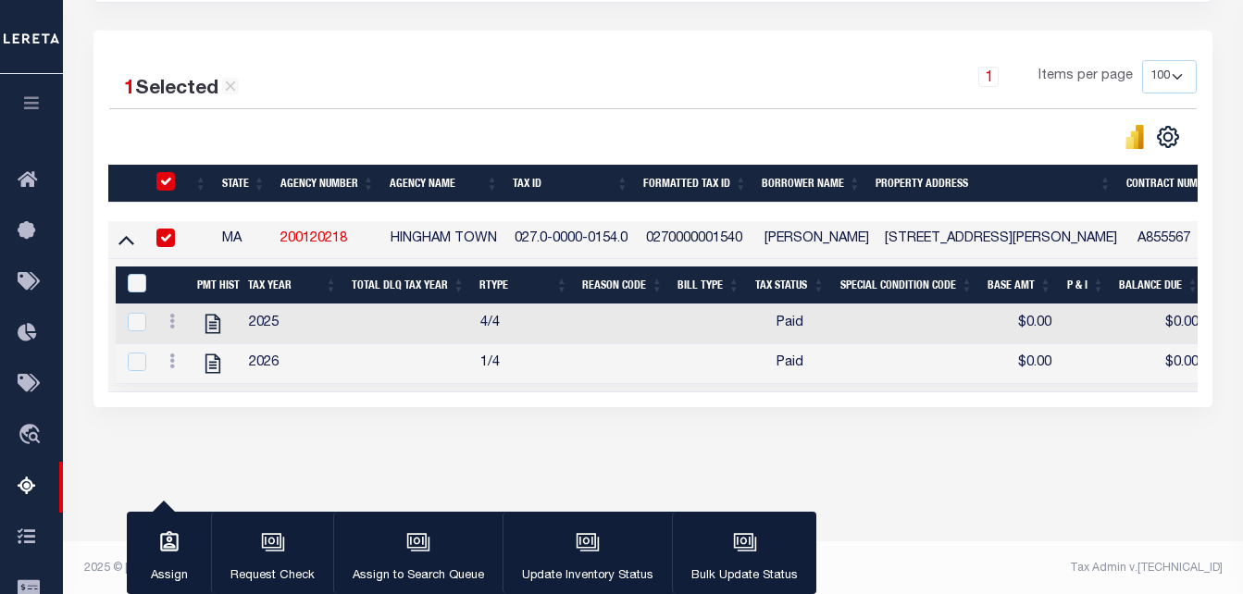
scroll to position [381, 0]
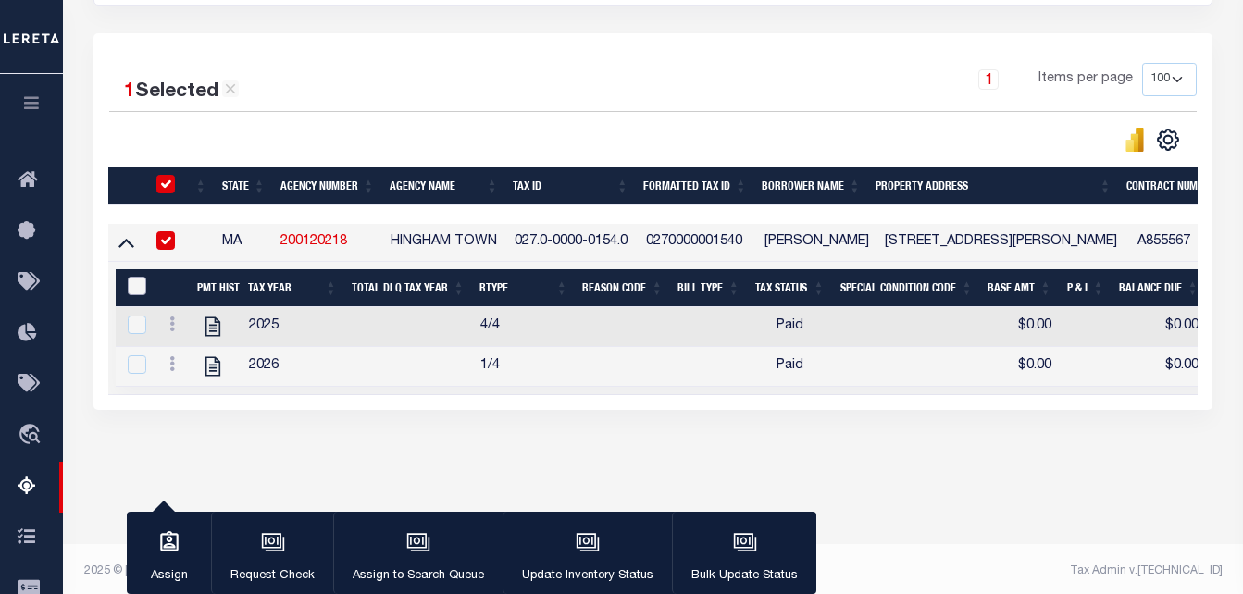
click at [135, 280] on input "&nbsp;" at bounding box center [137, 286] width 19 height 19
checkbox input "true"
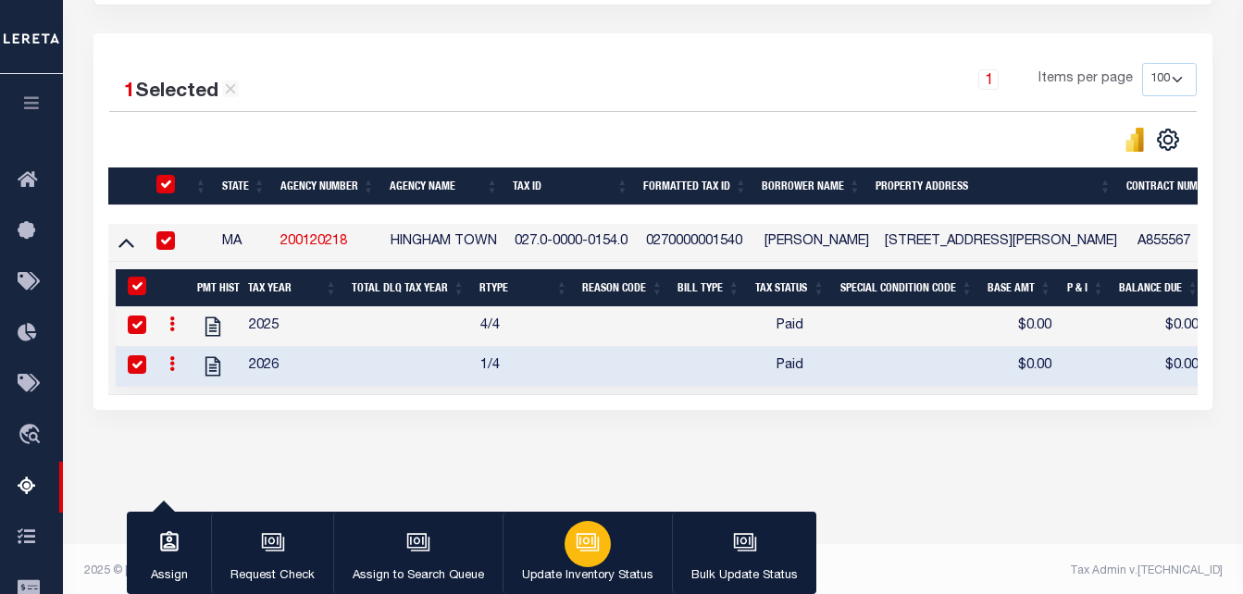
click at [577, 535] on icon "button" at bounding box center [586, 540] width 19 height 15
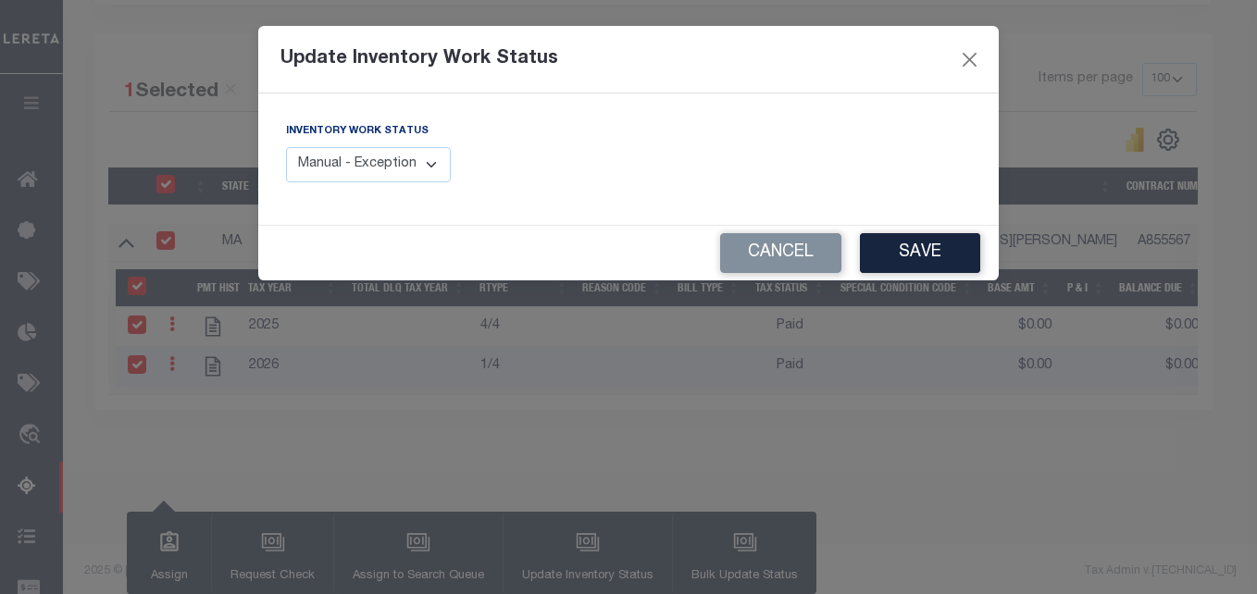
click at [384, 162] on select "Manual - Exception Pended - Awaiting Search Late Add Exception Completed" at bounding box center [368, 165] width 165 height 36
select select "4"
click at [286, 147] on select "Manual - Exception Pended - Awaiting Search Late Add Exception Completed" at bounding box center [368, 165] width 165 height 36
click at [932, 259] on button "Save" at bounding box center [920, 253] width 120 height 40
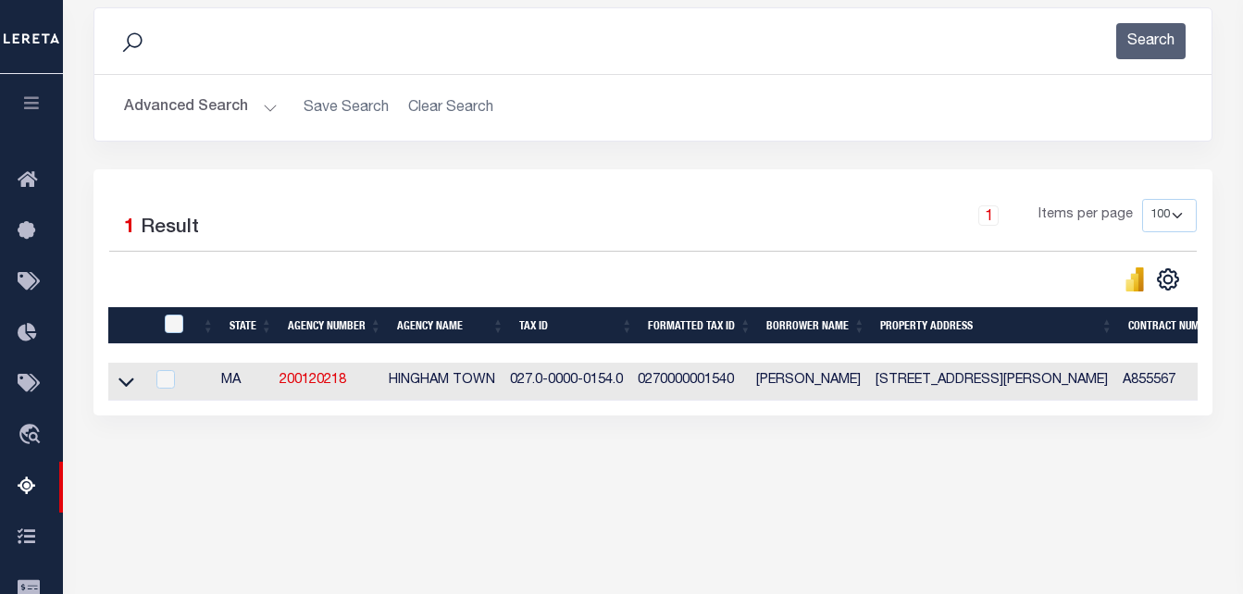
scroll to position [104, 0]
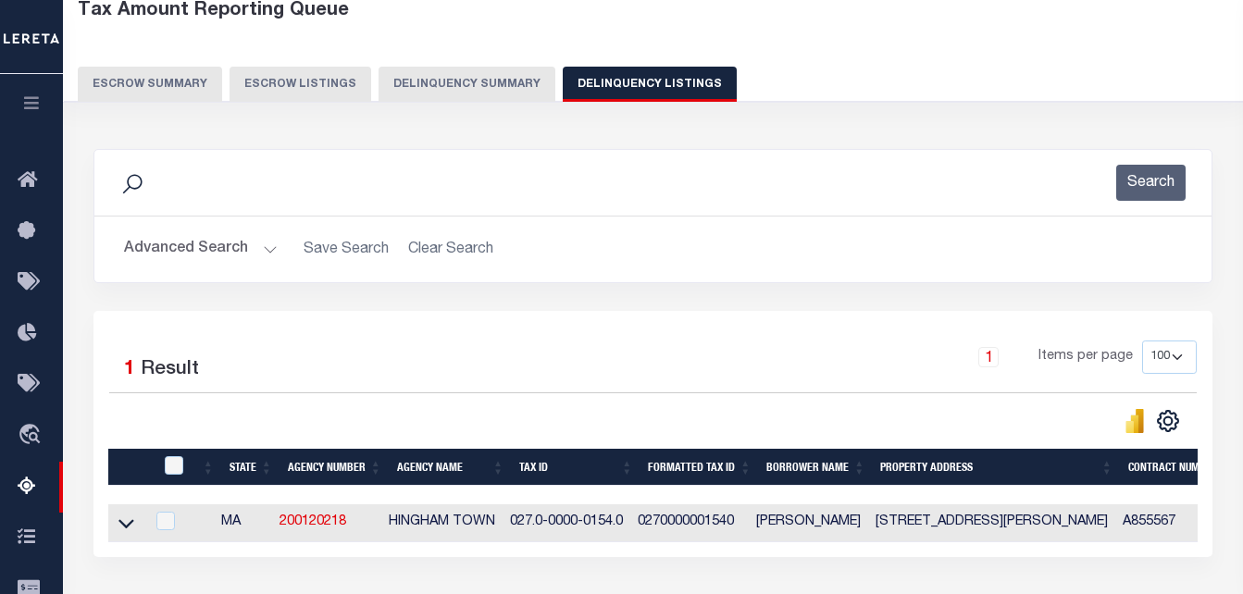
click at [205, 239] on button "Advanced Search" at bounding box center [201, 249] width 154 height 36
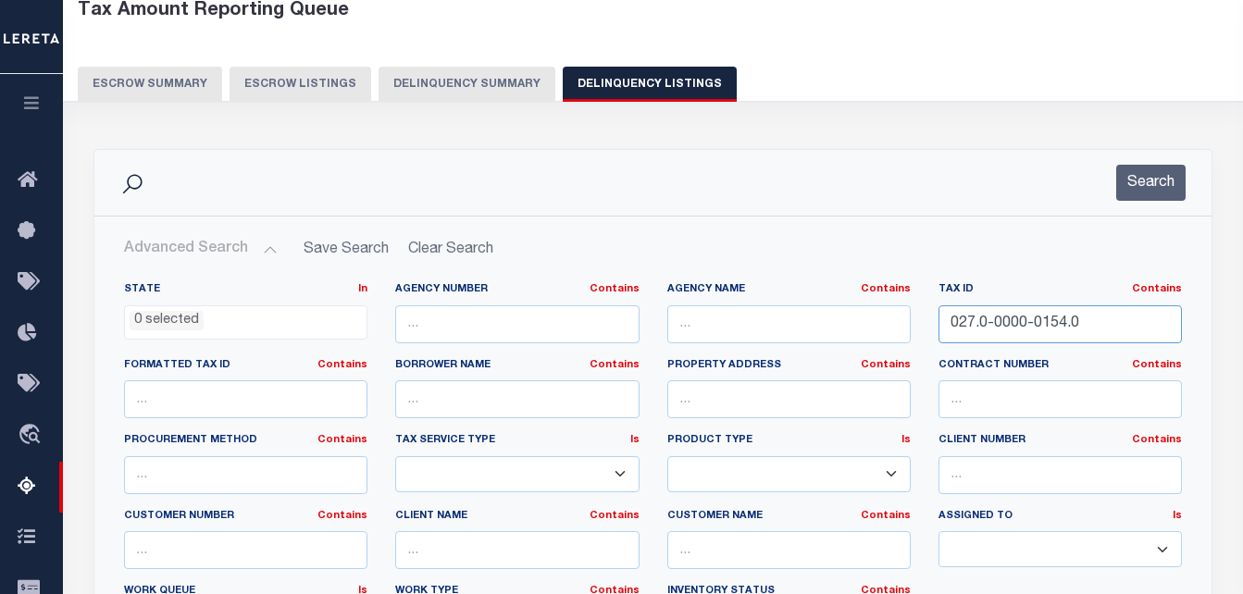
click at [1089, 323] on input "027.0-0000-0154.0" at bounding box center [1061, 325] width 244 height 38
paste input "30.0-0000-0017"
type input "030.0-0000-0017.0"
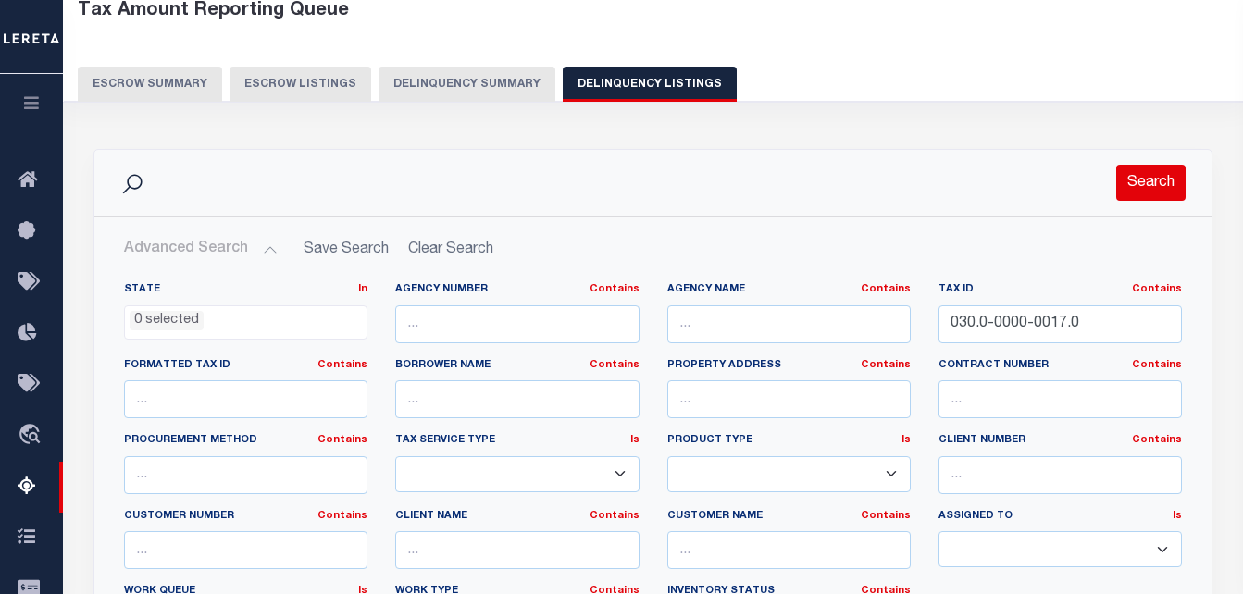
click at [1152, 193] on button "Search" at bounding box center [1151, 183] width 69 height 36
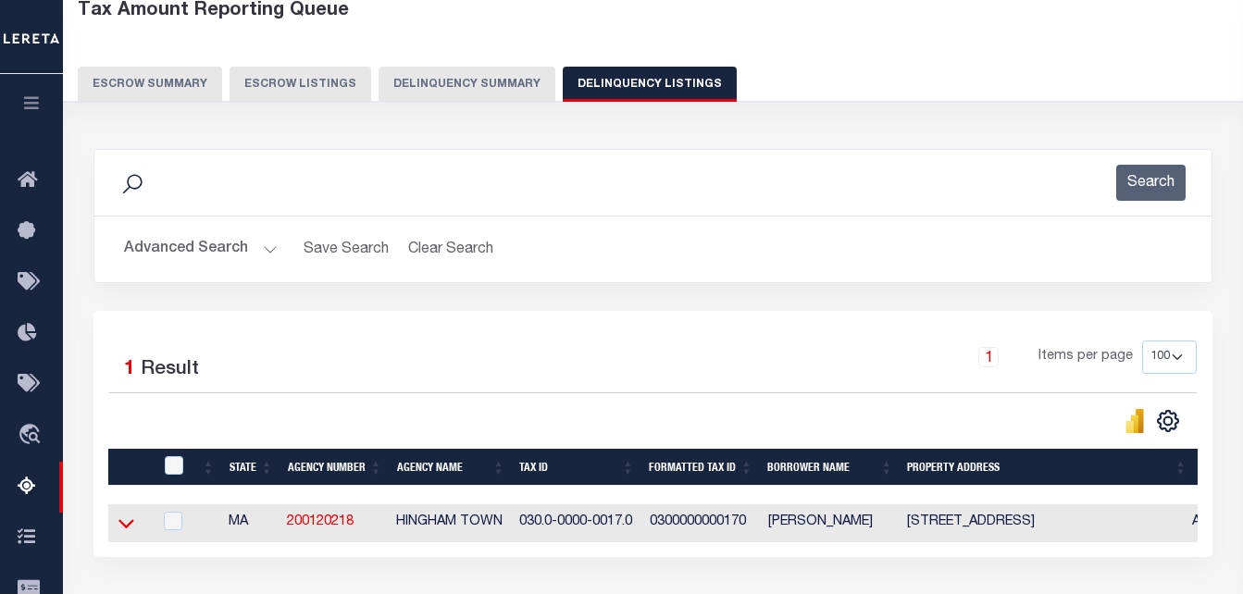
click at [122, 526] on icon at bounding box center [127, 523] width 16 height 19
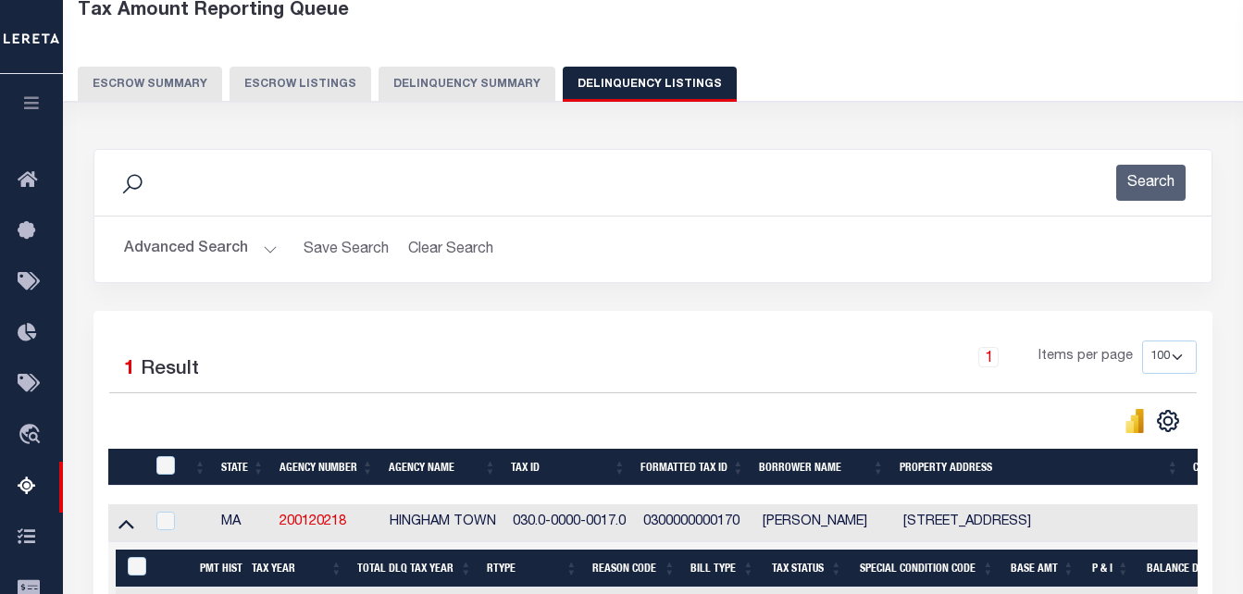
scroll to position [387, 0]
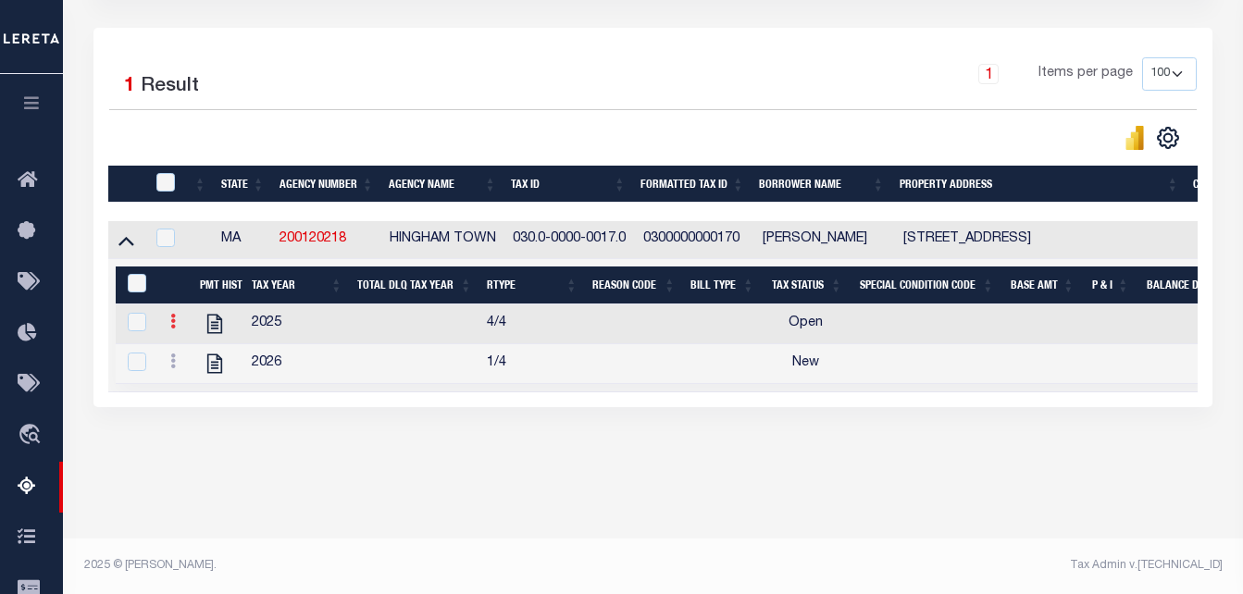
click at [169, 324] on link at bounding box center [173, 324] width 20 height 15
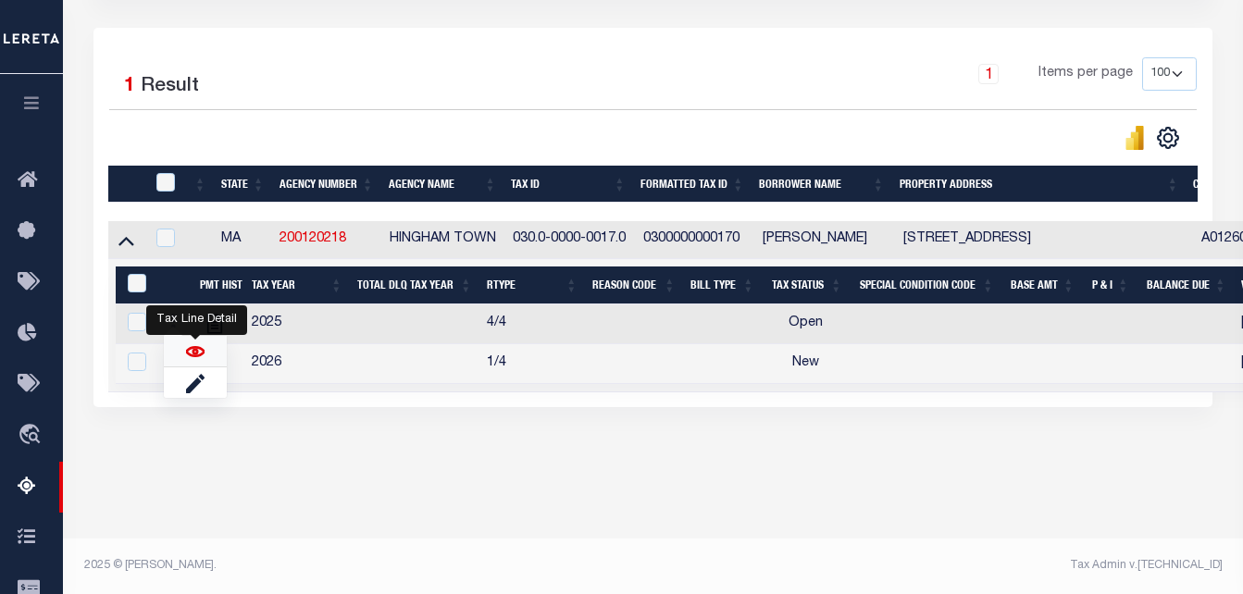
click at [193, 355] on img "" at bounding box center [195, 352] width 19 height 19
checkbox input "false"
checkbox input "true"
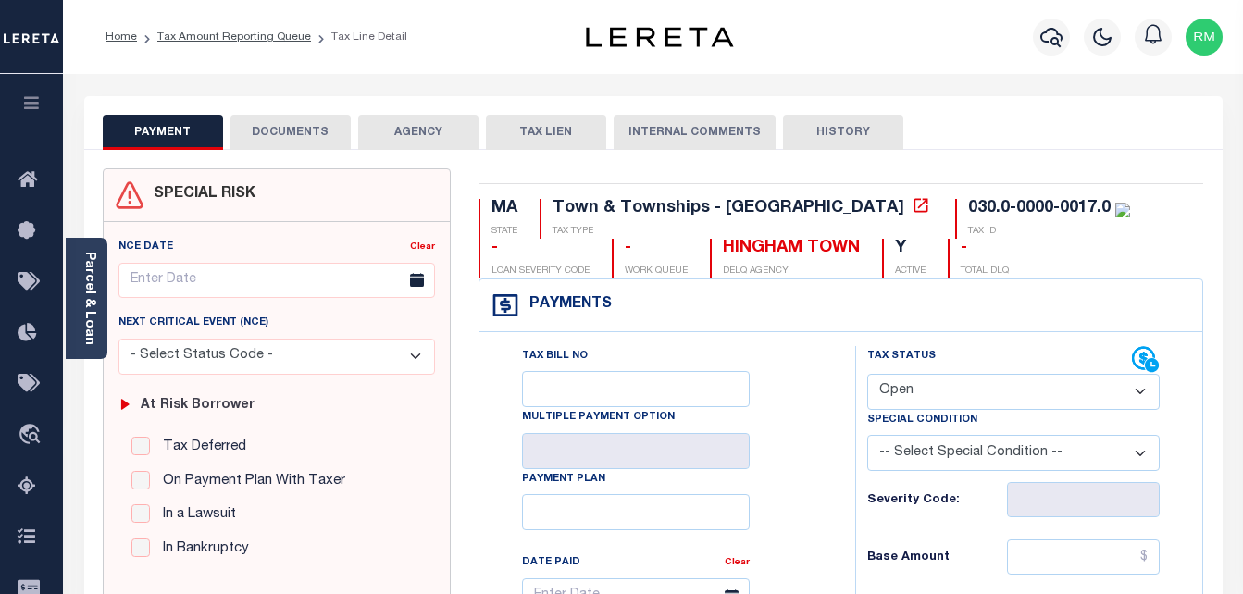
click at [938, 406] on select "- Select Status Code - Open Due/Unpaid Paid Incomplete No Tax Due Internal Refu…" at bounding box center [1015, 392] width 294 height 36
select select "PYD"
click at [868, 375] on select "- Select Status Code - Open Due/Unpaid Paid Incomplete No Tax Due Internal Refu…" at bounding box center [1015, 392] width 294 height 36
type input "[DATE]"
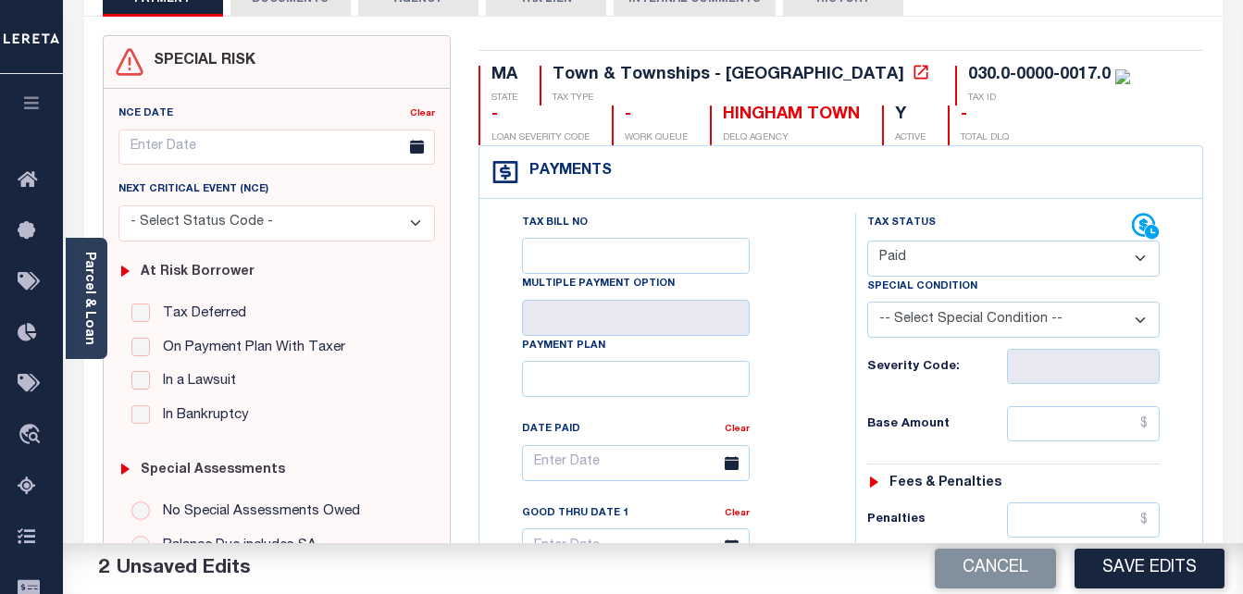
scroll to position [185, 0]
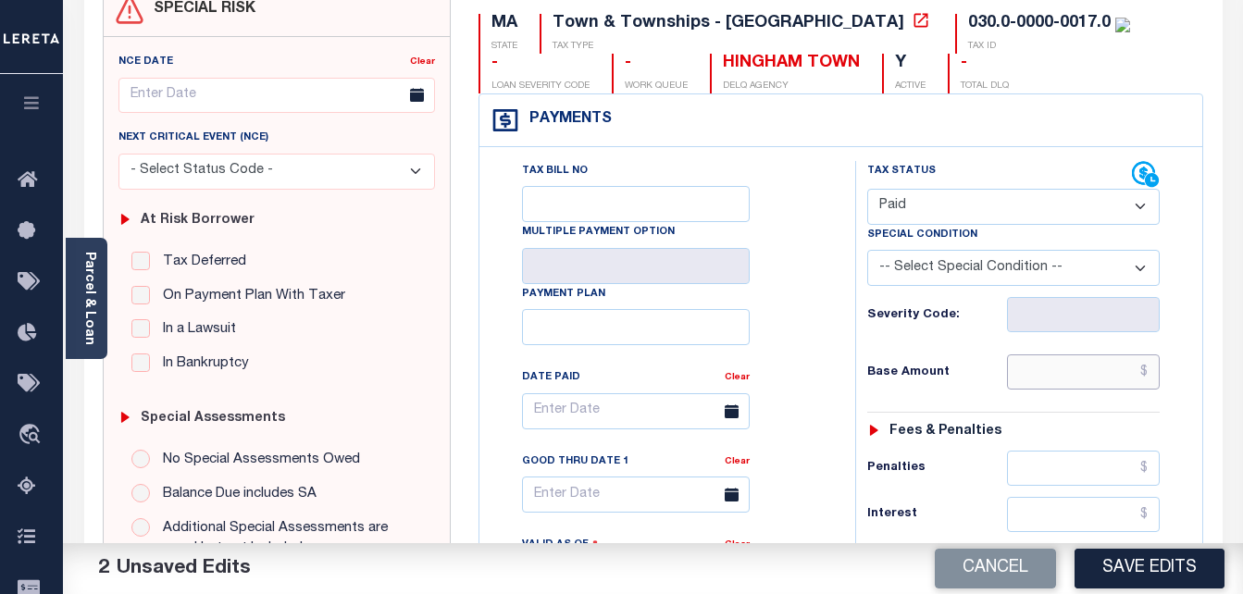
click at [1039, 390] on input "text" at bounding box center [1083, 372] width 153 height 35
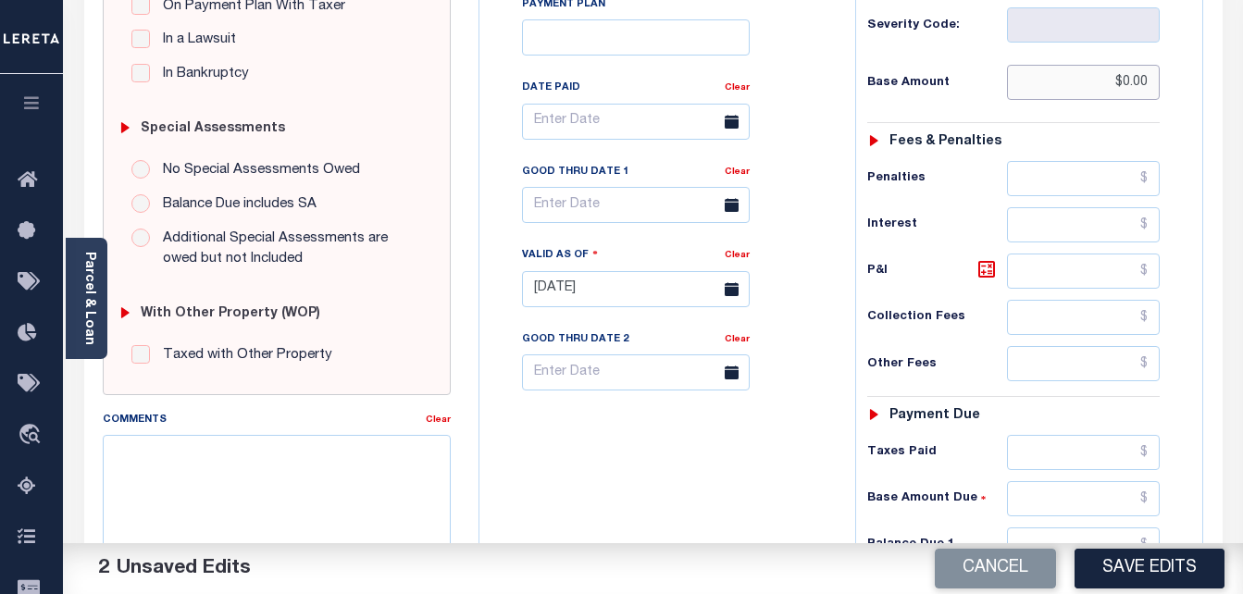
scroll to position [556, 0]
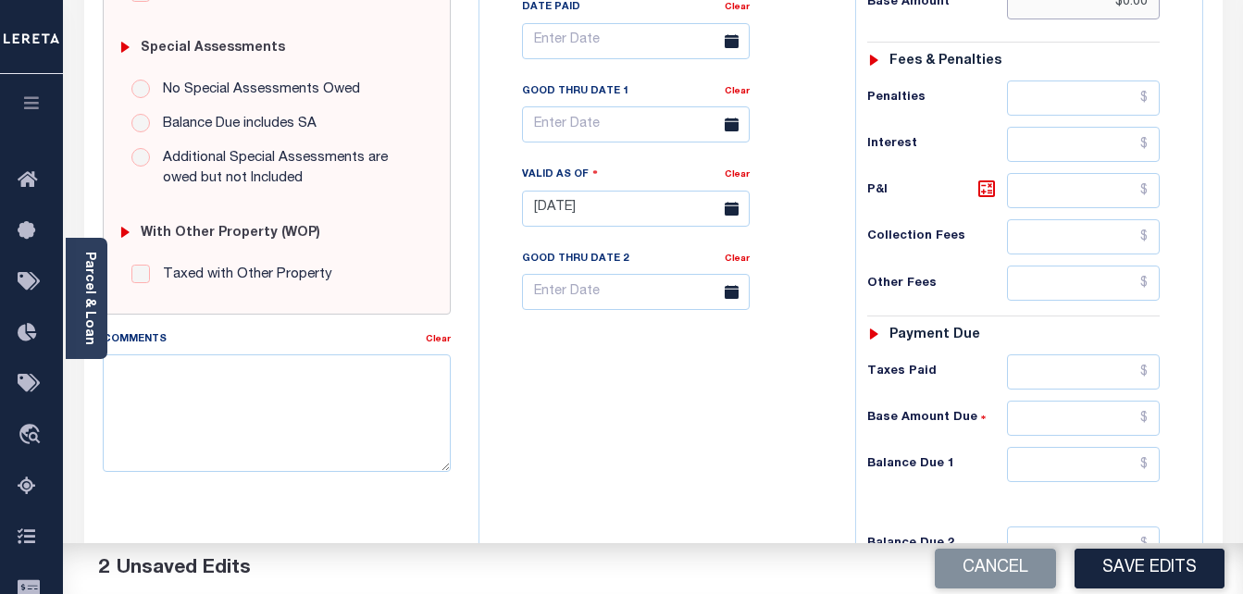
type input "$0.00"
click at [1078, 469] on input "text" at bounding box center [1083, 464] width 153 height 35
type input "$0.00"
click at [631, 133] on body "Home Tax Amount Reporting Queue Tax Line Detail" at bounding box center [621, 144] width 1243 height 1400
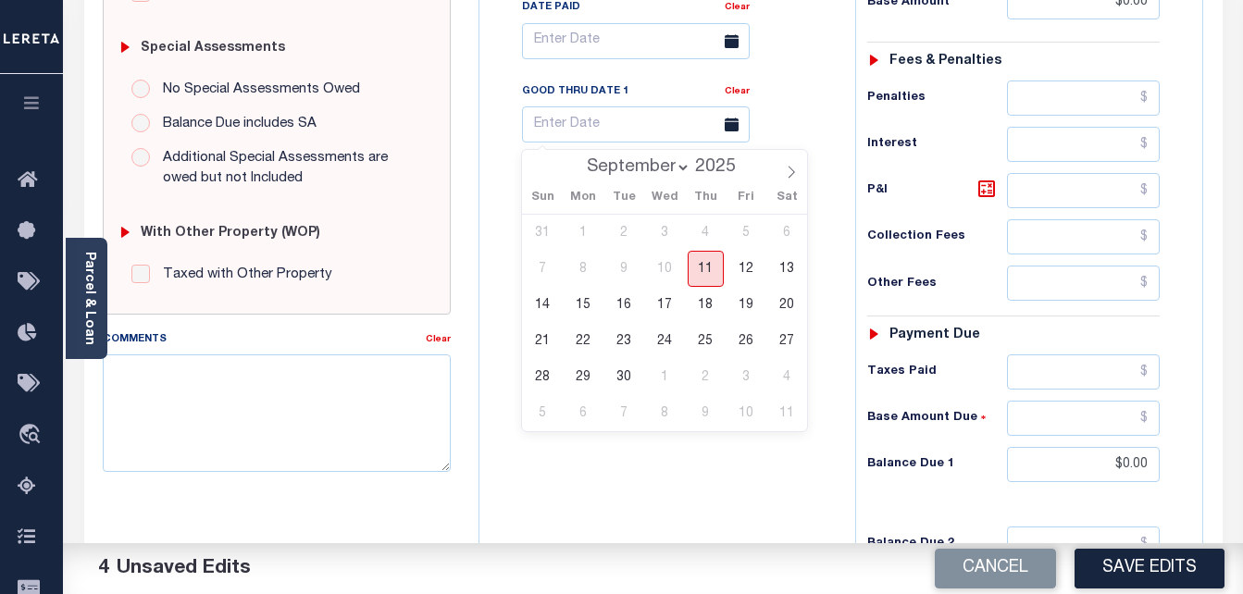
click at [697, 262] on span "11" at bounding box center [706, 269] width 36 height 36
type input "[DATE]"
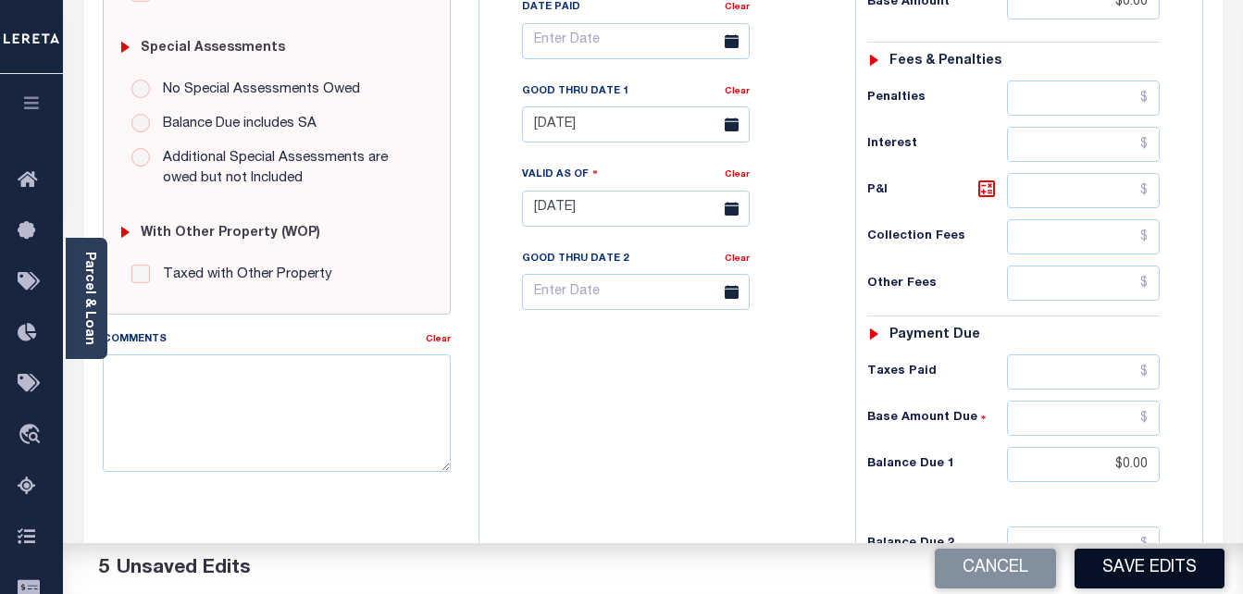
click at [1122, 559] on button "Save Edits" at bounding box center [1150, 569] width 150 height 40
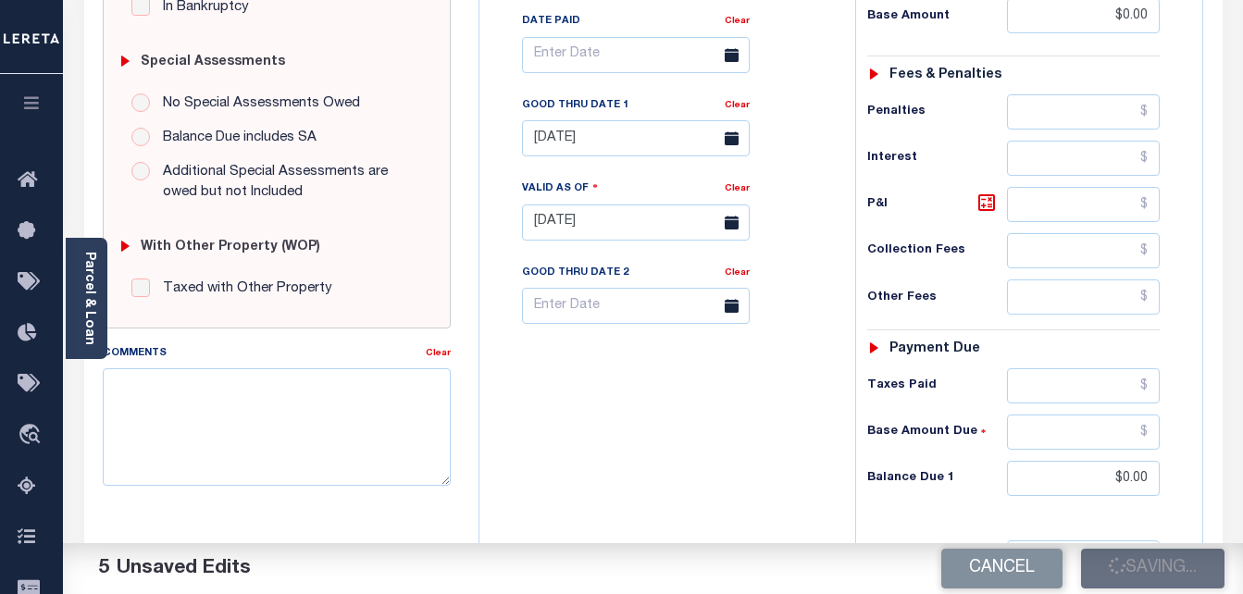
checkbox input "false"
type input "$0"
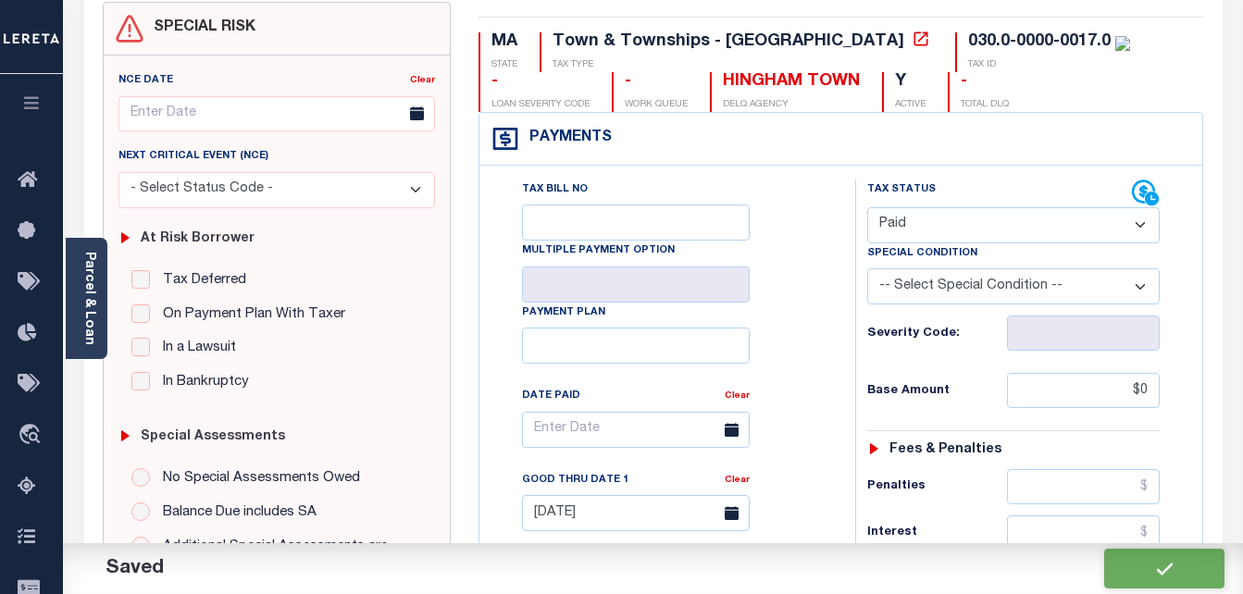
scroll to position [0, 0]
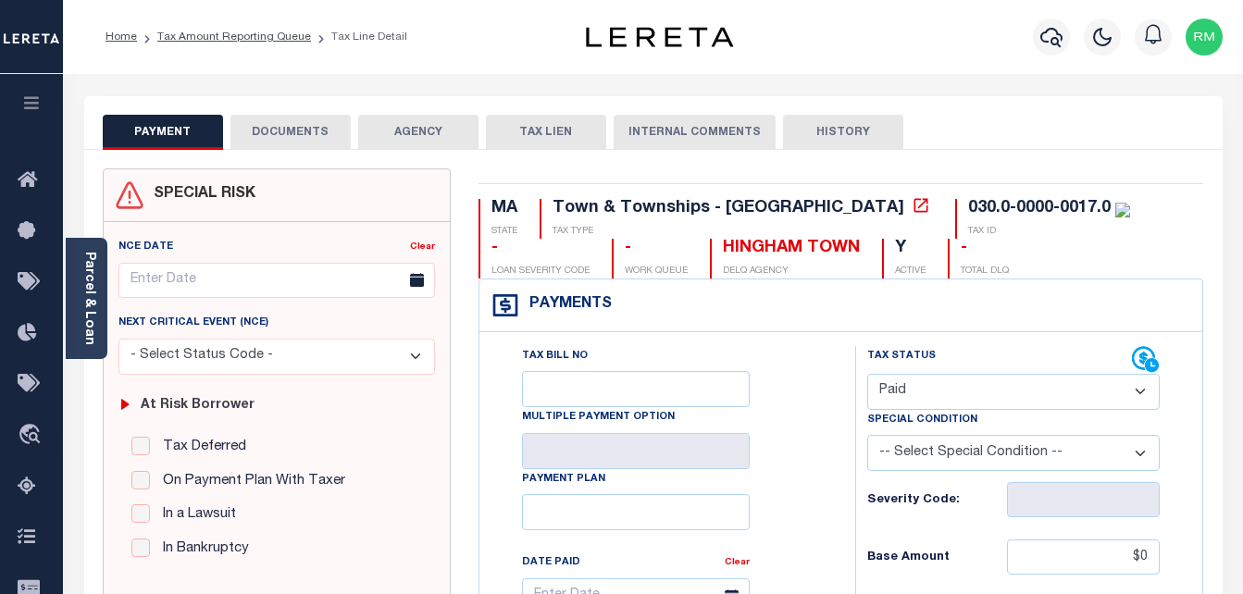
click at [300, 141] on button "DOCUMENTS" at bounding box center [291, 132] width 120 height 35
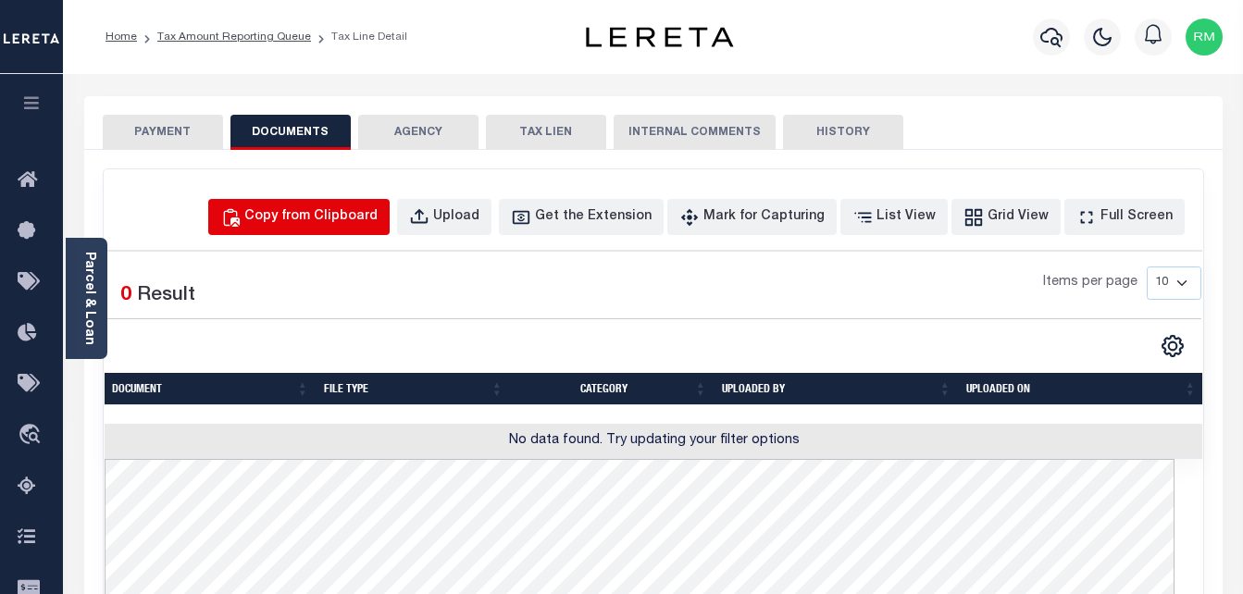
click at [378, 223] on div "Copy from Clipboard" at bounding box center [310, 217] width 133 height 20
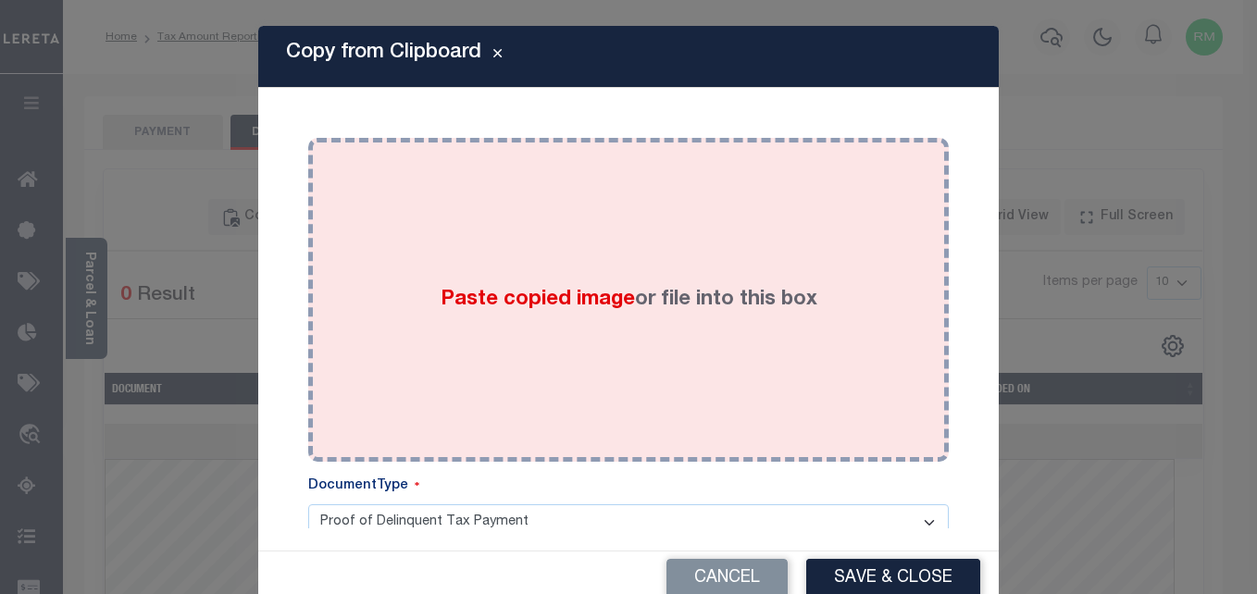
click at [469, 305] on span "Paste copied image" at bounding box center [538, 300] width 194 height 20
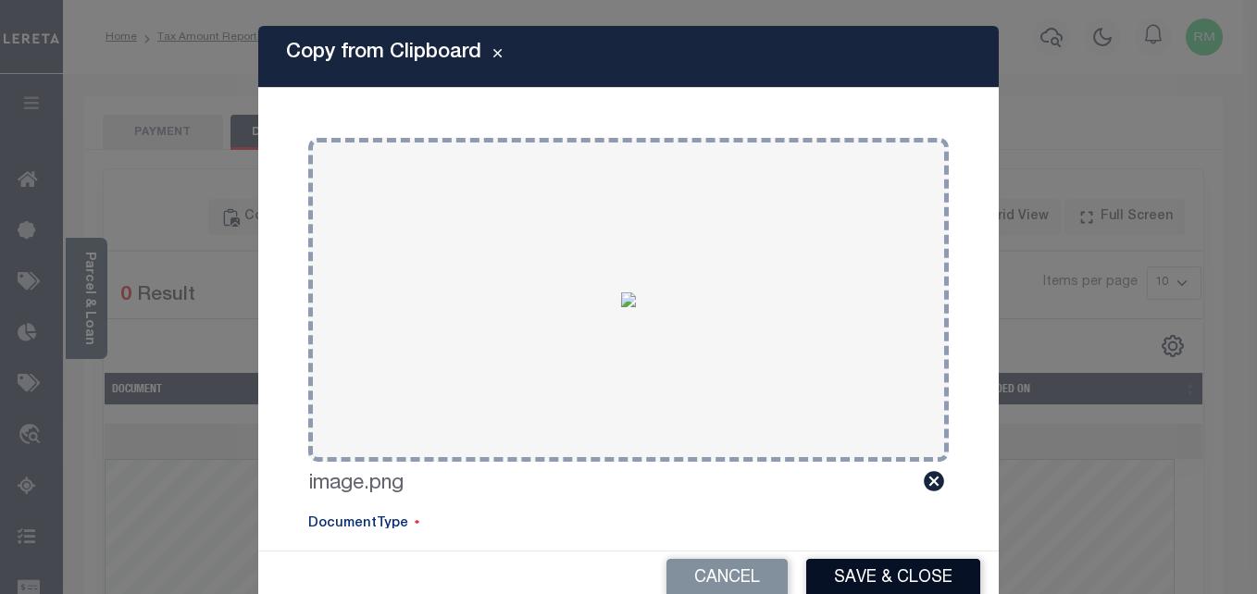
click at [918, 570] on button "Save & Close" at bounding box center [893, 579] width 174 height 40
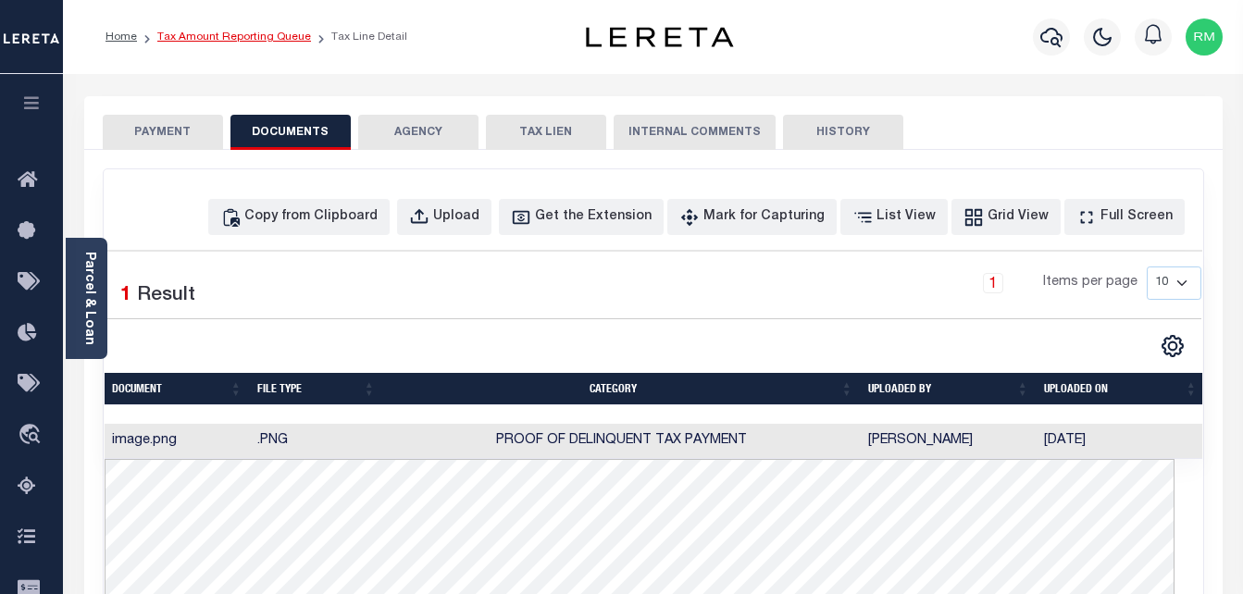
click at [249, 35] on link "Tax Amount Reporting Queue" at bounding box center [234, 36] width 154 height 11
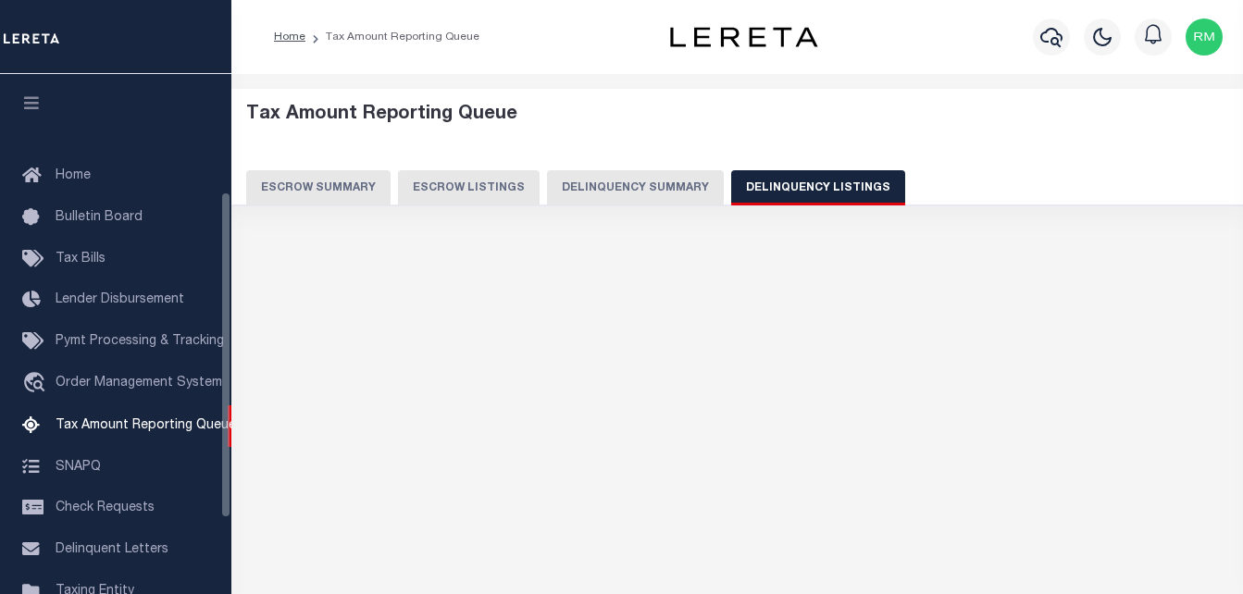
select select "100"
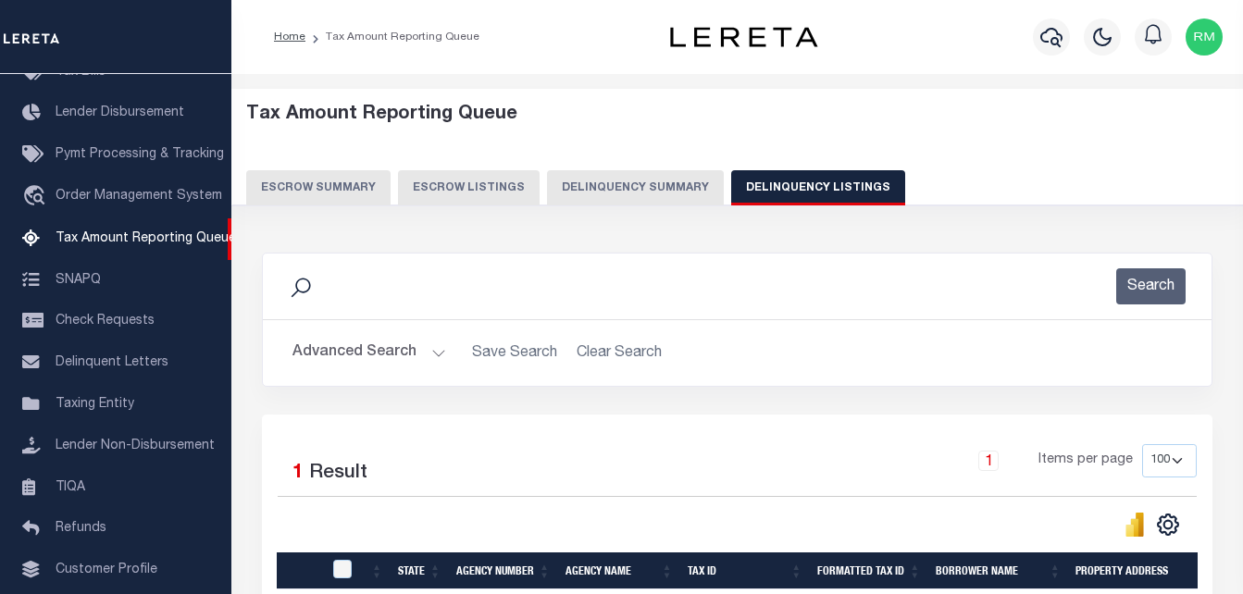
scroll to position [249, 0]
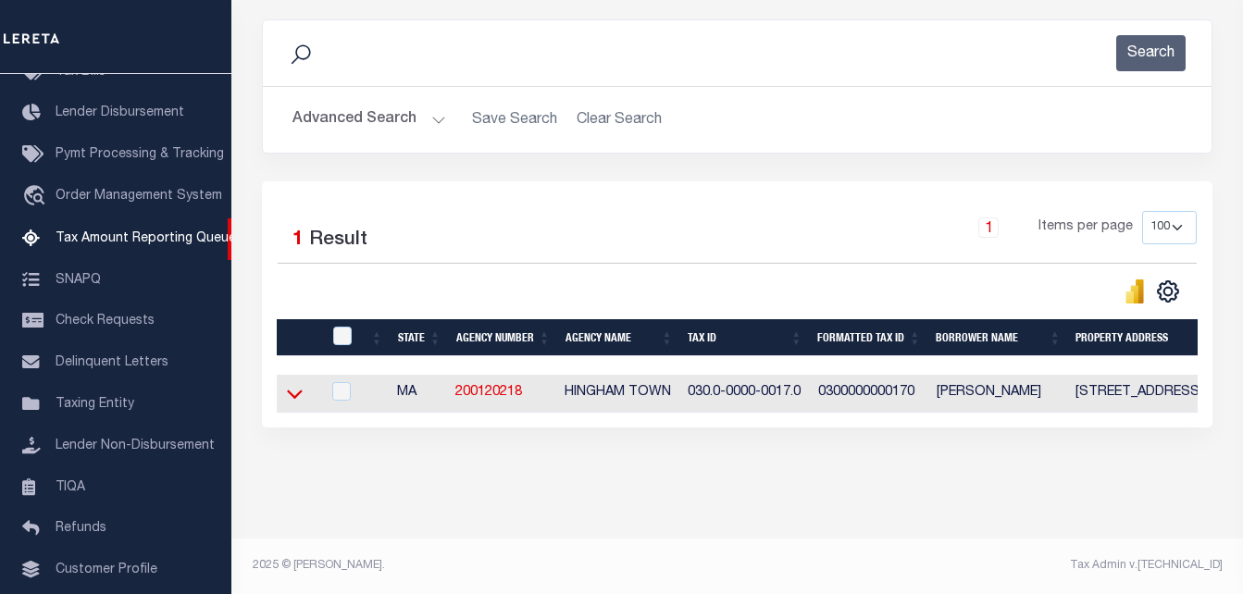
click at [299, 384] on icon at bounding box center [295, 393] width 16 height 19
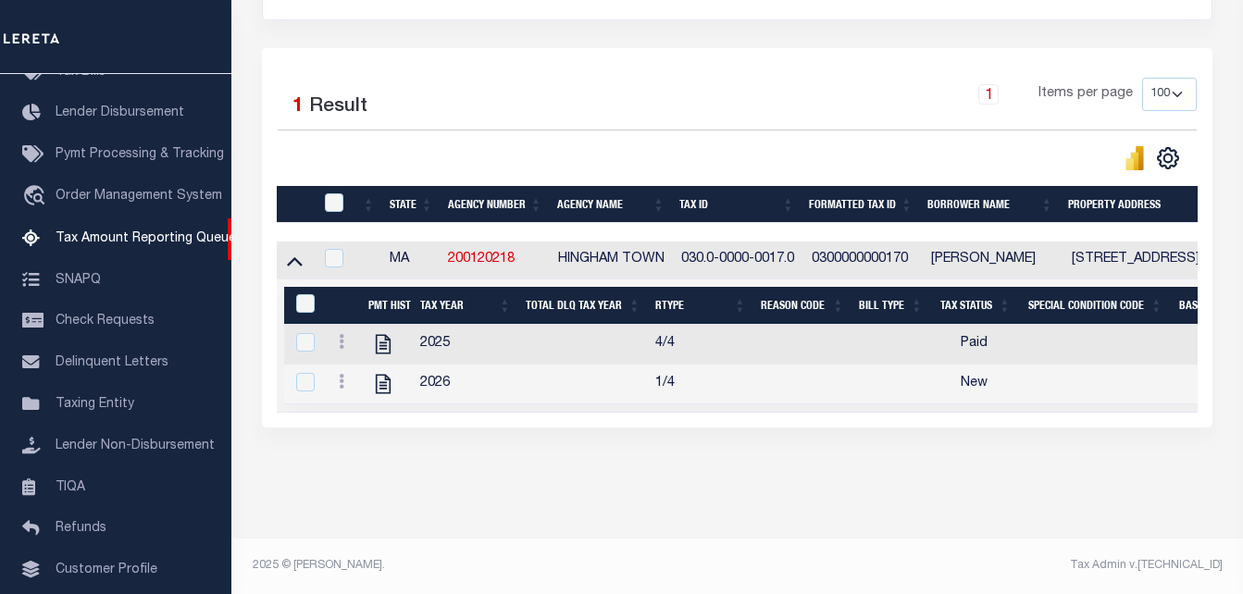
scroll to position [384, 0]
click at [338, 377] on link at bounding box center [341, 384] width 20 height 15
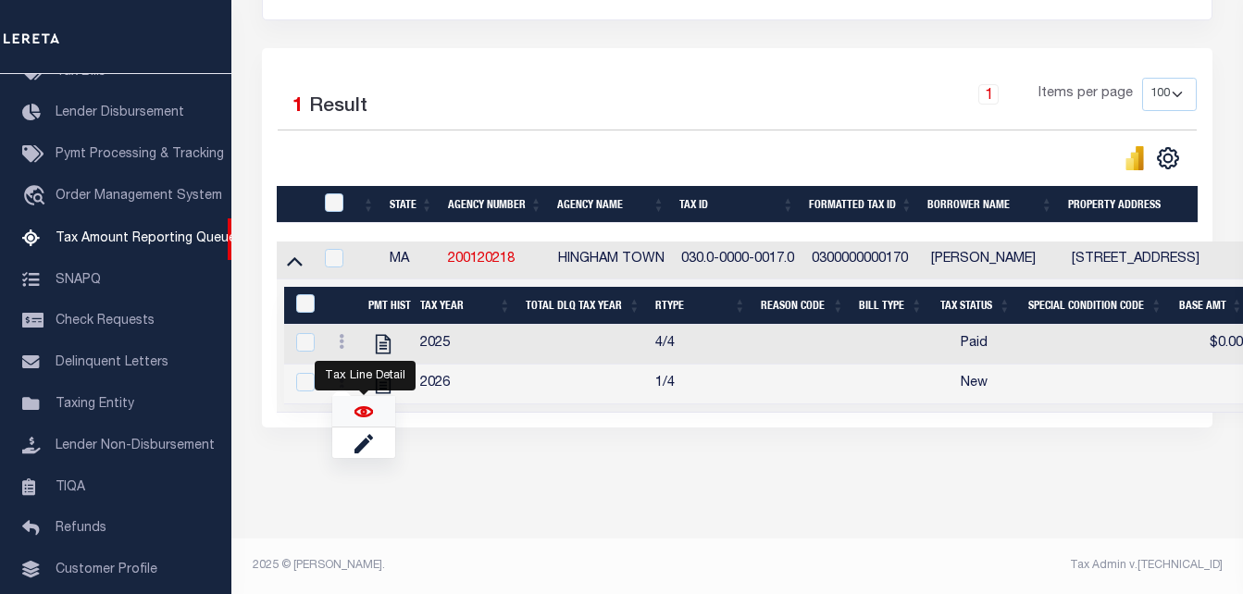
click at [363, 421] on img "" at bounding box center [364, 412] width 19 height 19
checkbox input "true"
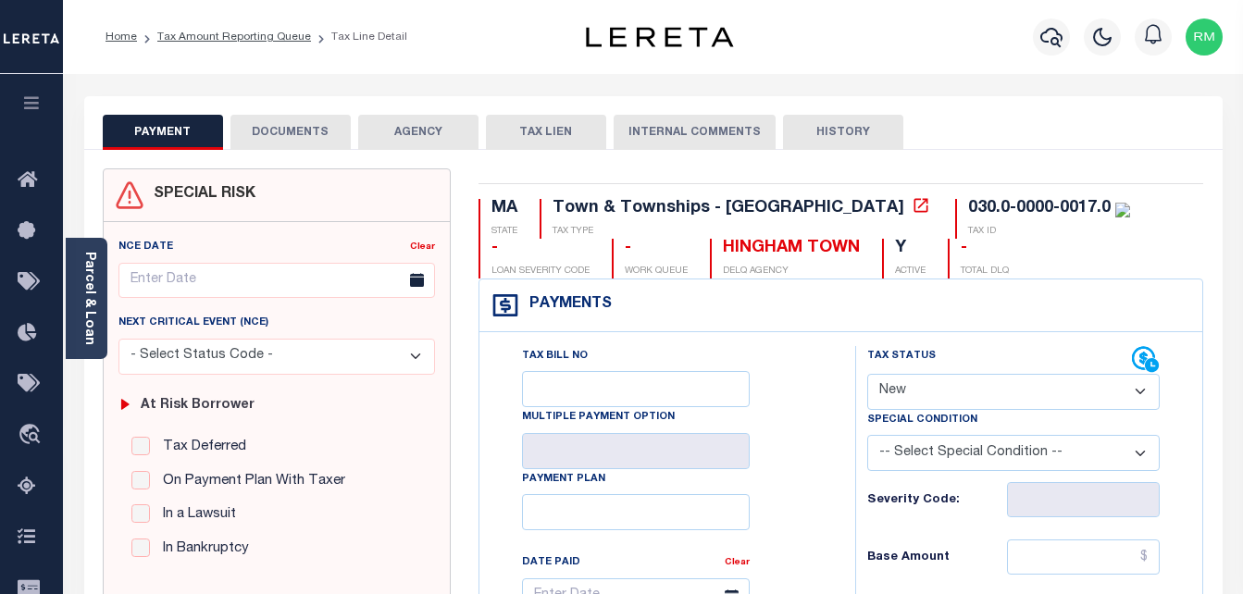
click at [905, 391] on select "- Select Status Code - Open Due/Unpaid Paid Incomplete No Tax Due Internal Refu…" at bounding box center [1015, 392] width 294 height 36
select select "PYD"
click at [868, 375] on select "- Select Status Code - Open Due/Unpaid Paid Incomplete No Tax Due Internal Refu…" at bounding box center [1015, 392] width 294 height 36
type input "[DATE]"
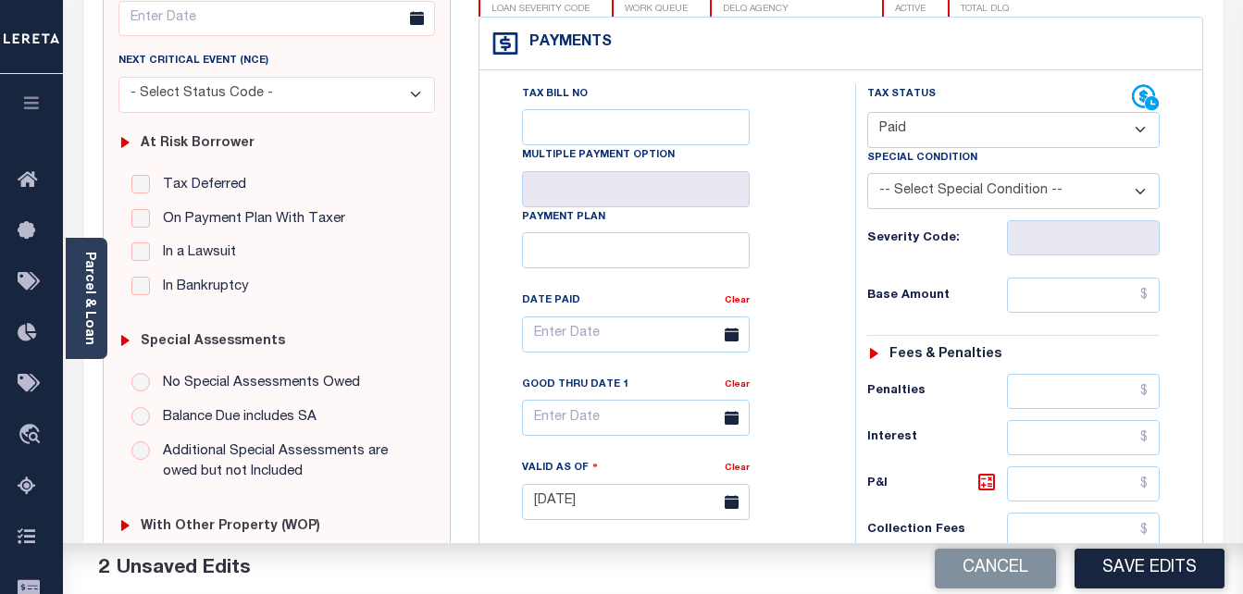
scroll to position [278, 0]
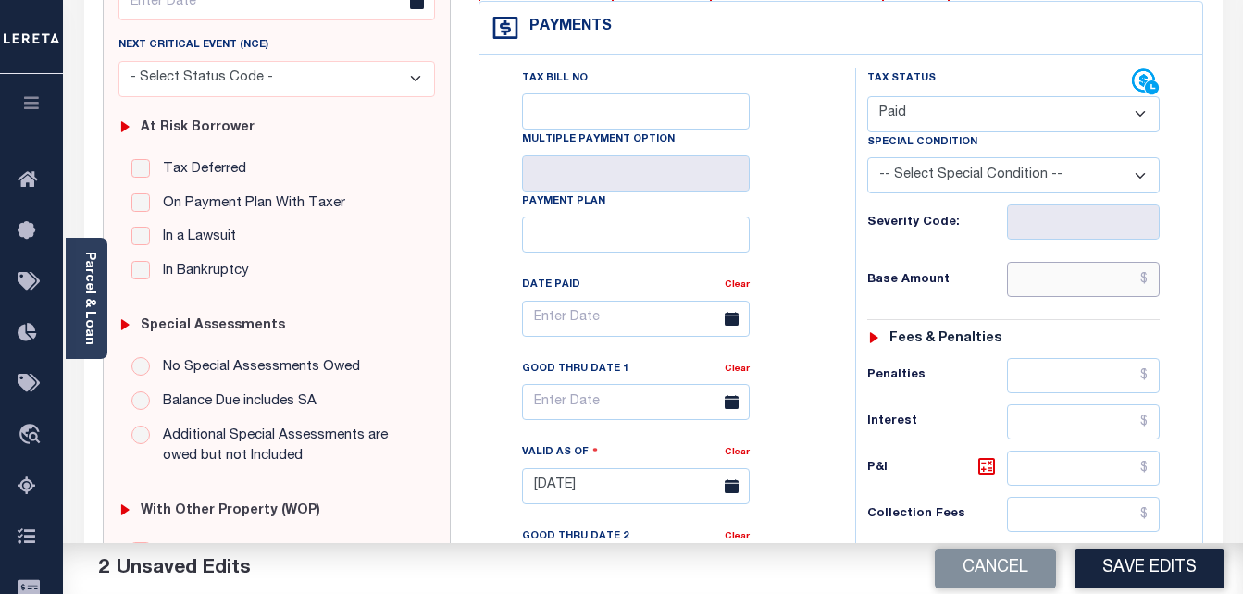
click at [1073, 289] on input "text" at bounding box center [1083, 279] width 153 height 35
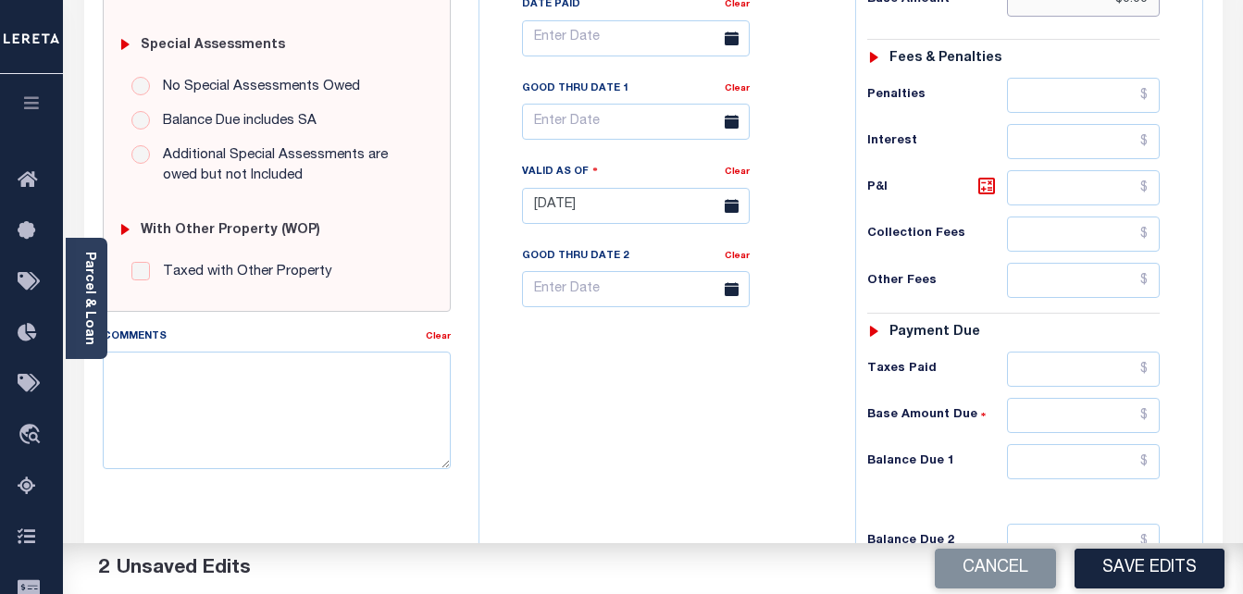
scroll to position [648, 0]
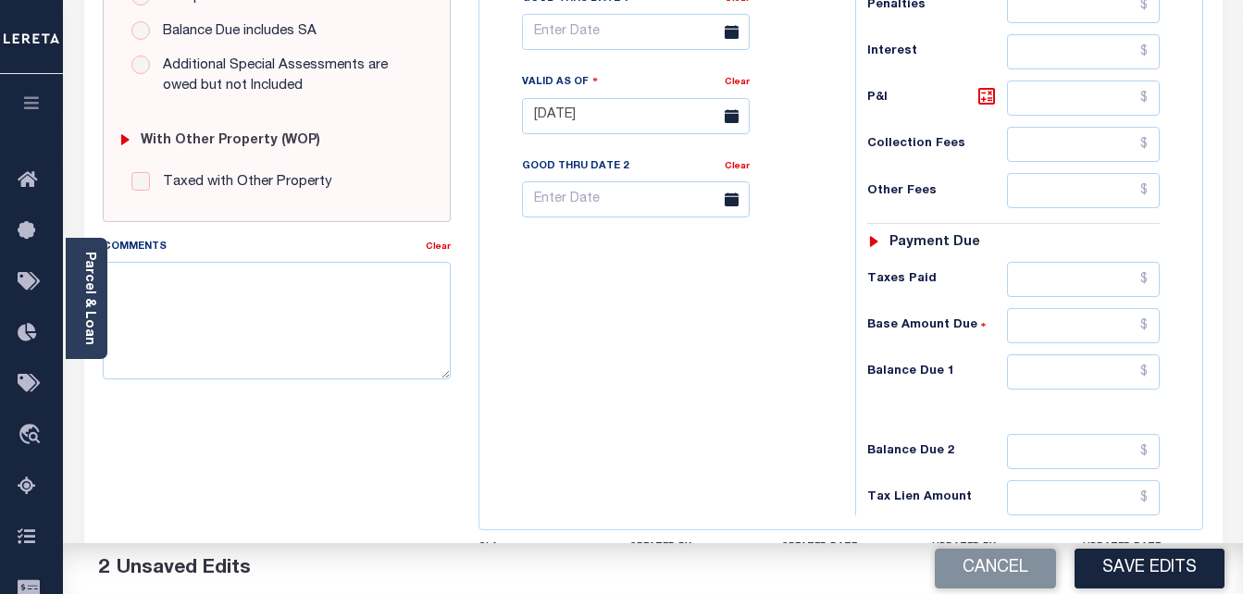
type input "$0.00"
click at [1058, 372] on input "text" at bounding box center [1083, 372] width 153 height 35
type input "$0.00"
click at [581, 40] on input "text" at bounding box center [636, 32] width 228 height 36
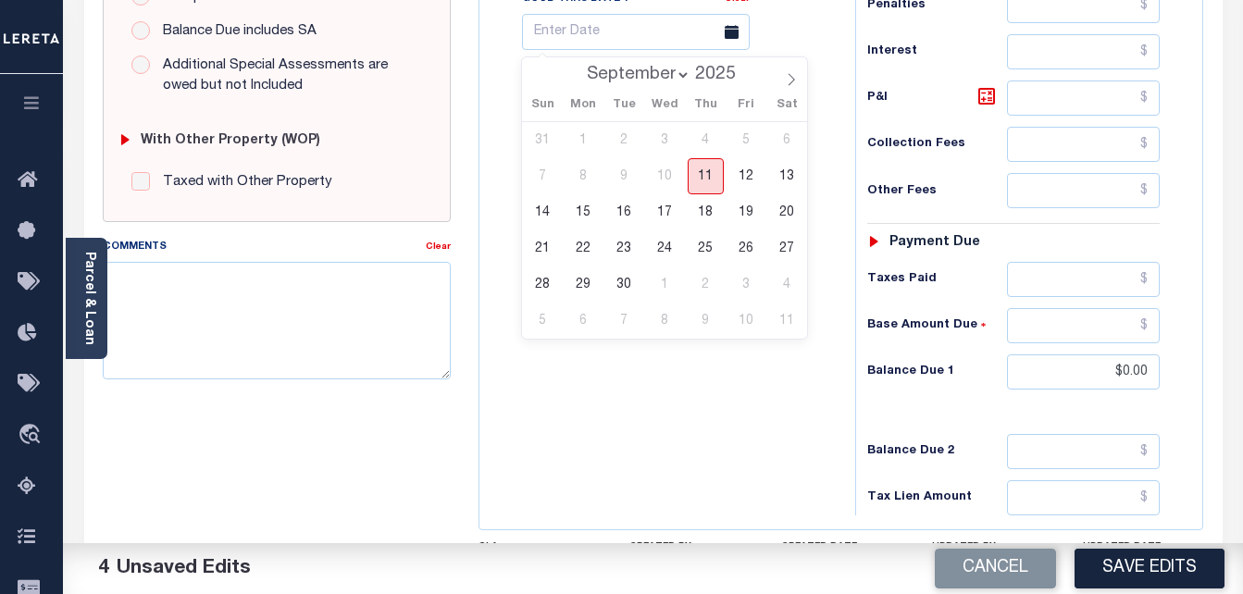
click at [706, 190] on span "11" at bounding box center [706, 176] width 36 height 36
type input "[DATE]"
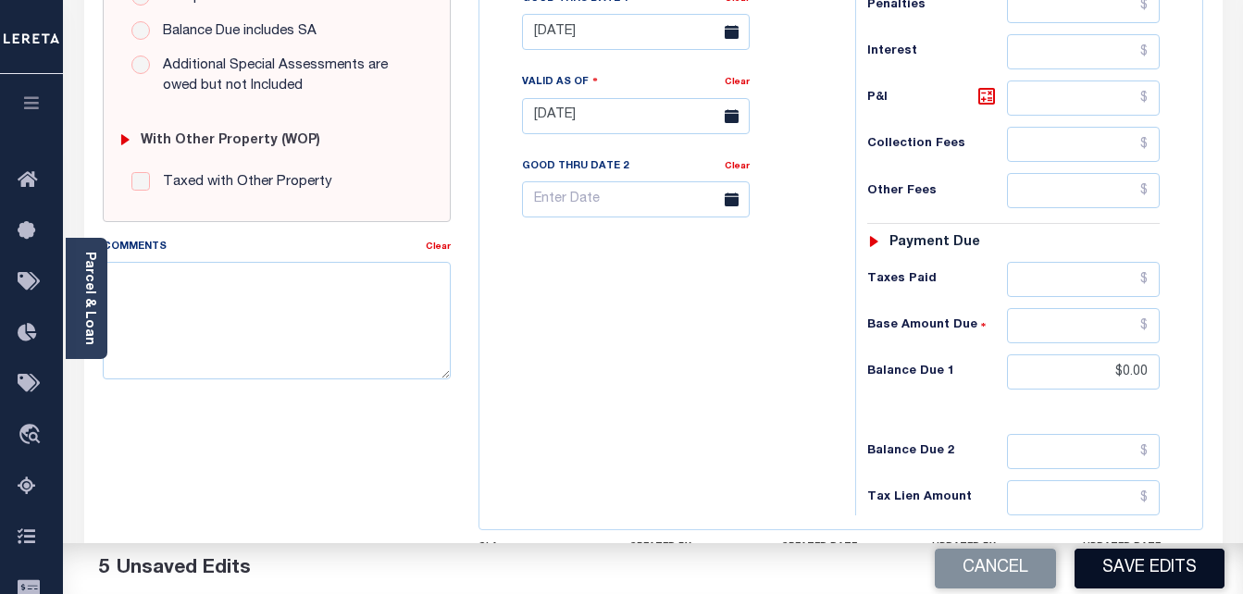
click at [1103, 555] on button "Save Edits" at bounding box center [1150, 569] width 150 height 40
checkbox input "false"
type input "$0"
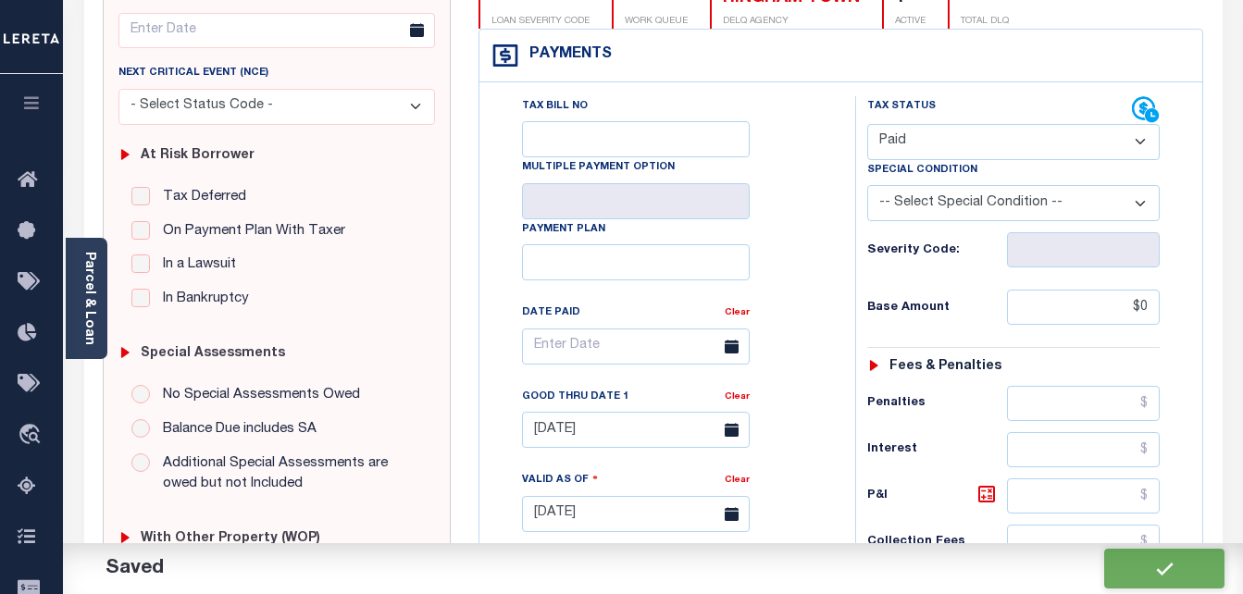
scroll to position [93, 0]
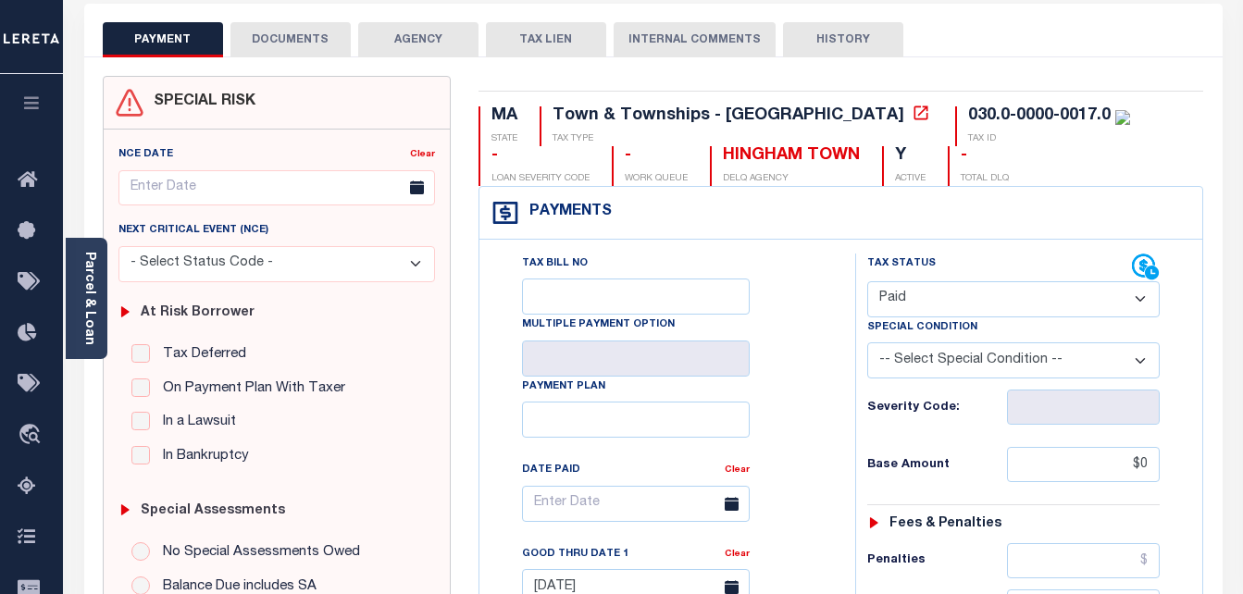
click at [294, 37] on button "DOCUMENTS" at bounding box center [291, 39] width 120 height 35
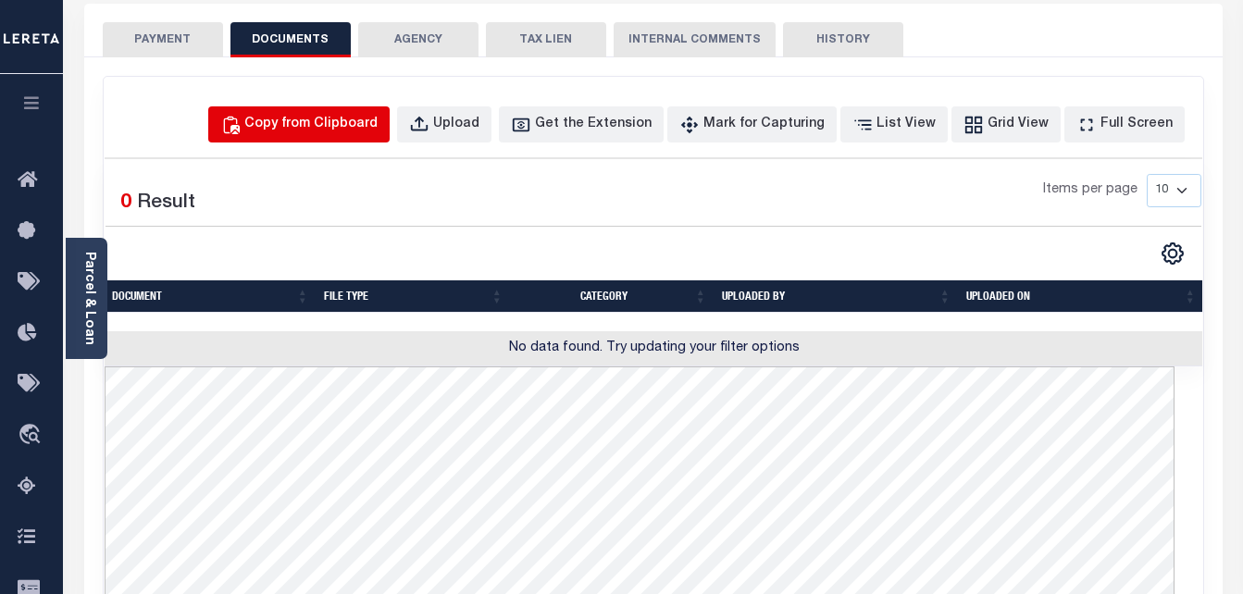
click at [356, 131] on div "Copy from Clipboard" at bounding box center [310, 125] width 133 height 20
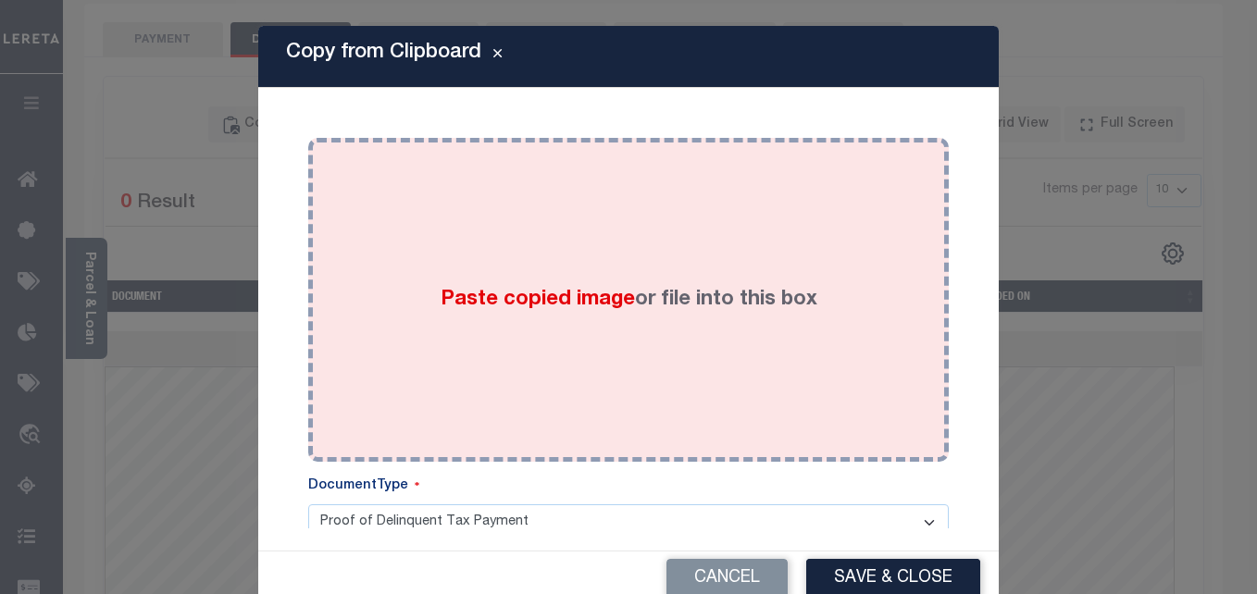
click at [489, 247] on div "Paste copied image or file into this box" at bounding box center [628, 300] width 613 height 296
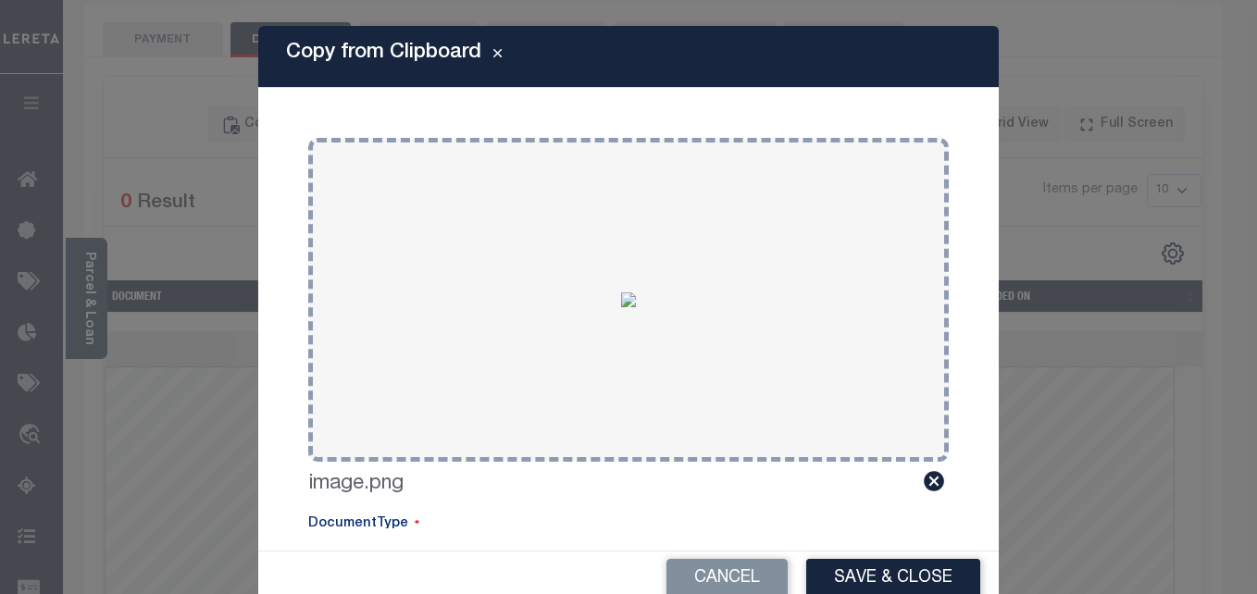
click at [856, 558] on div "Cancel Save & Close" at bounding box center [628, 579] width 741 height 55
click at [857, 568] on button "Save & Close" at bounding box center [893, 579] width 174 height 40
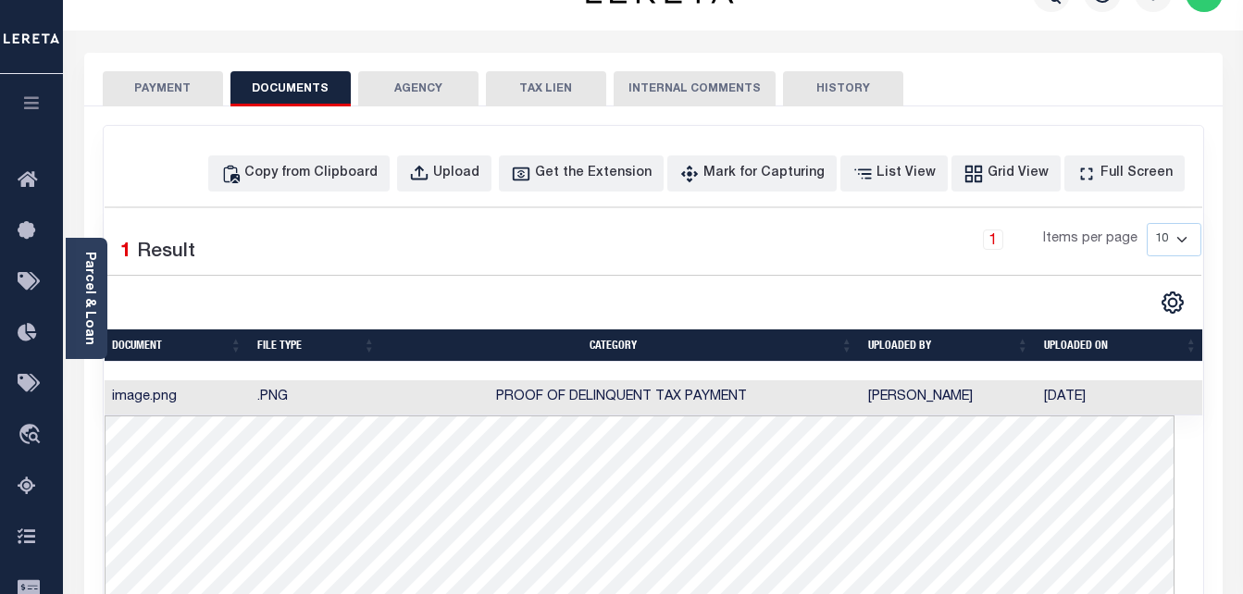
scroll to position [0, 0]
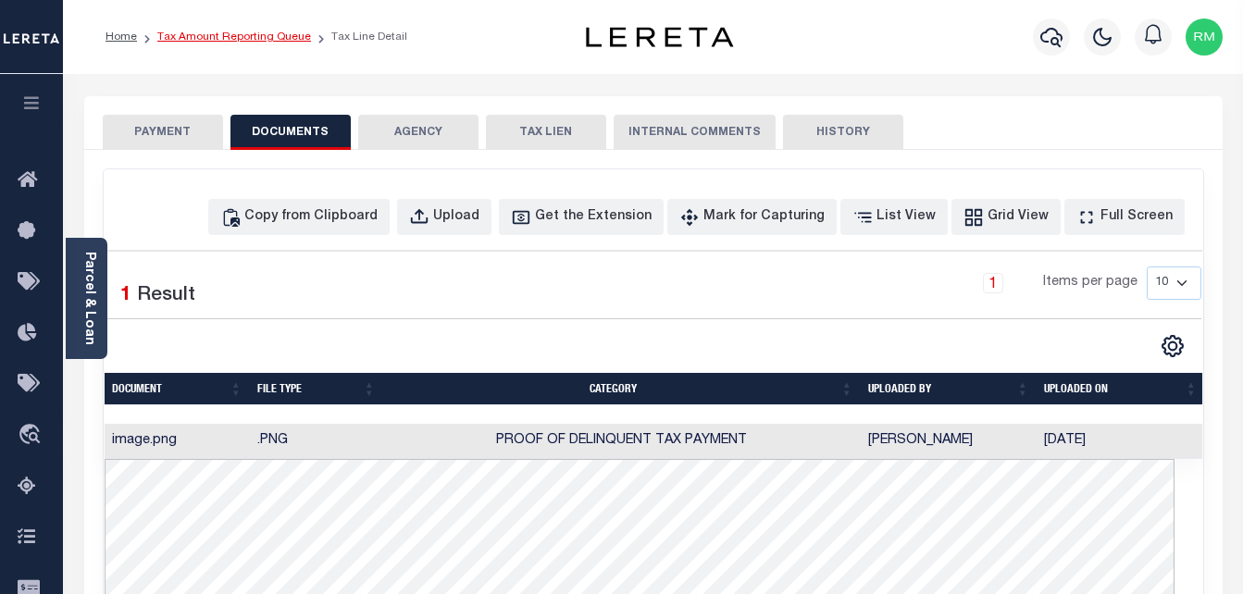
click at [257, 39] on link "Tax Amount Reporting Queue" at bounding box center [234, 36] width 154 height 11
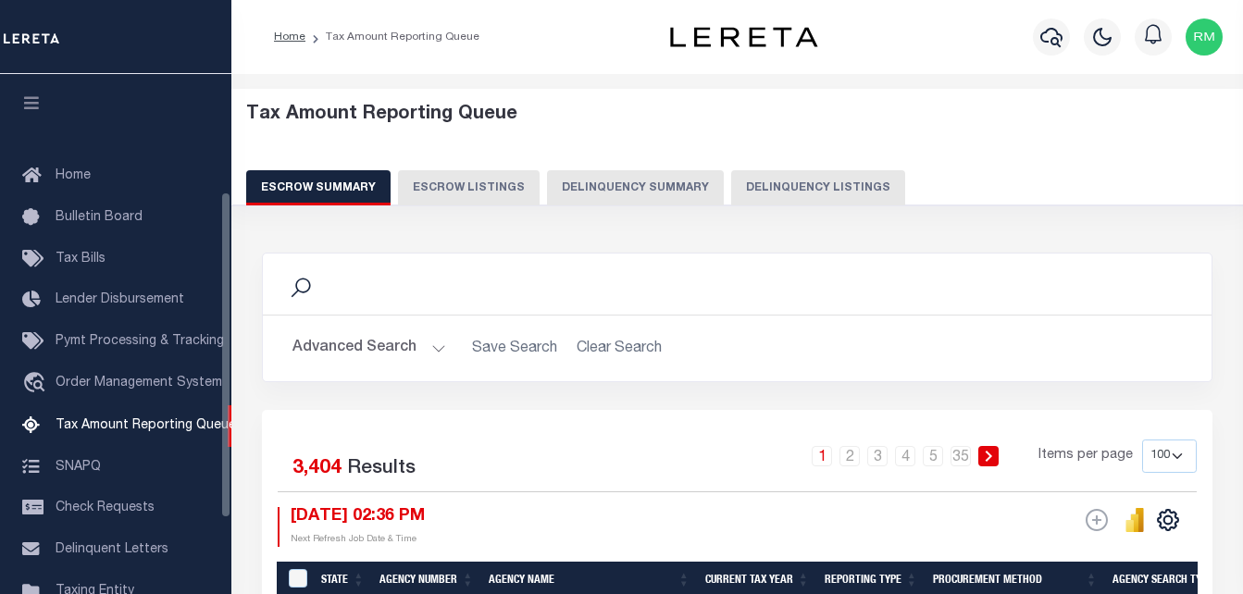
select select "100"
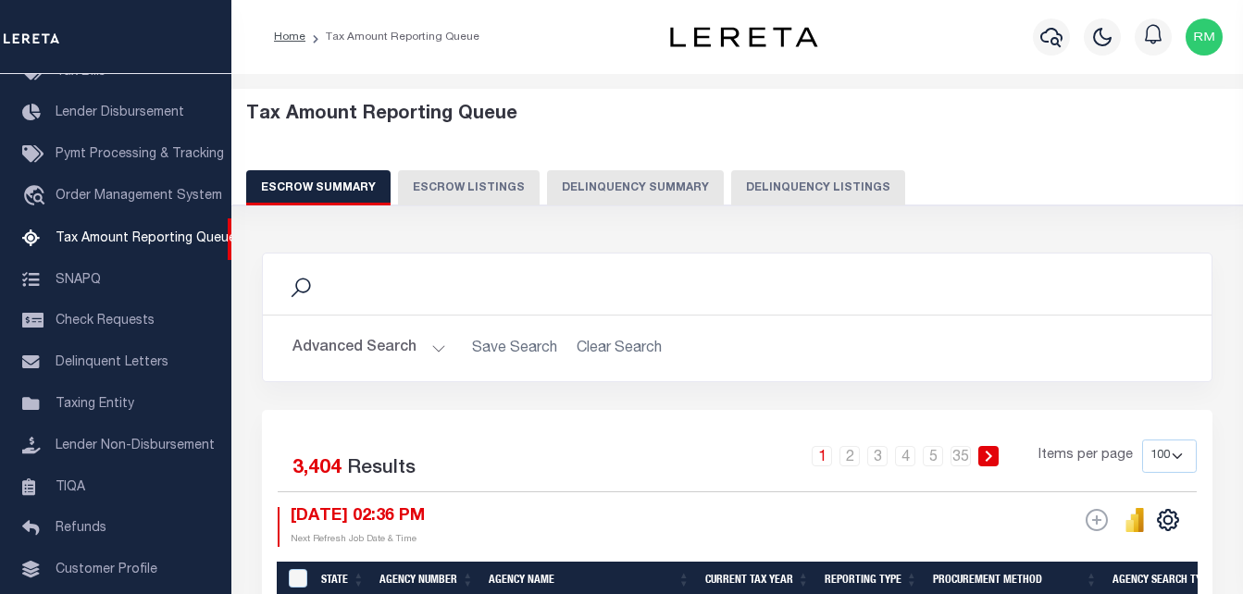
click at [830, 200] on button "Delinquency Listings" at bounding box center [818, 187] width 174 height 35
select select "100"
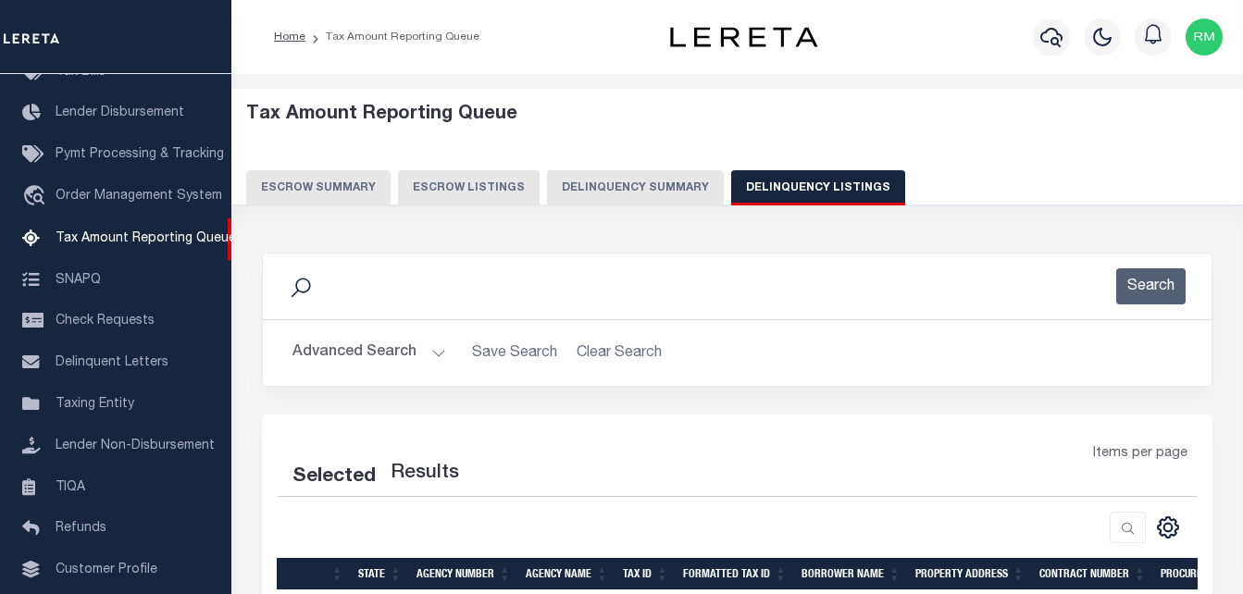
select select "100"
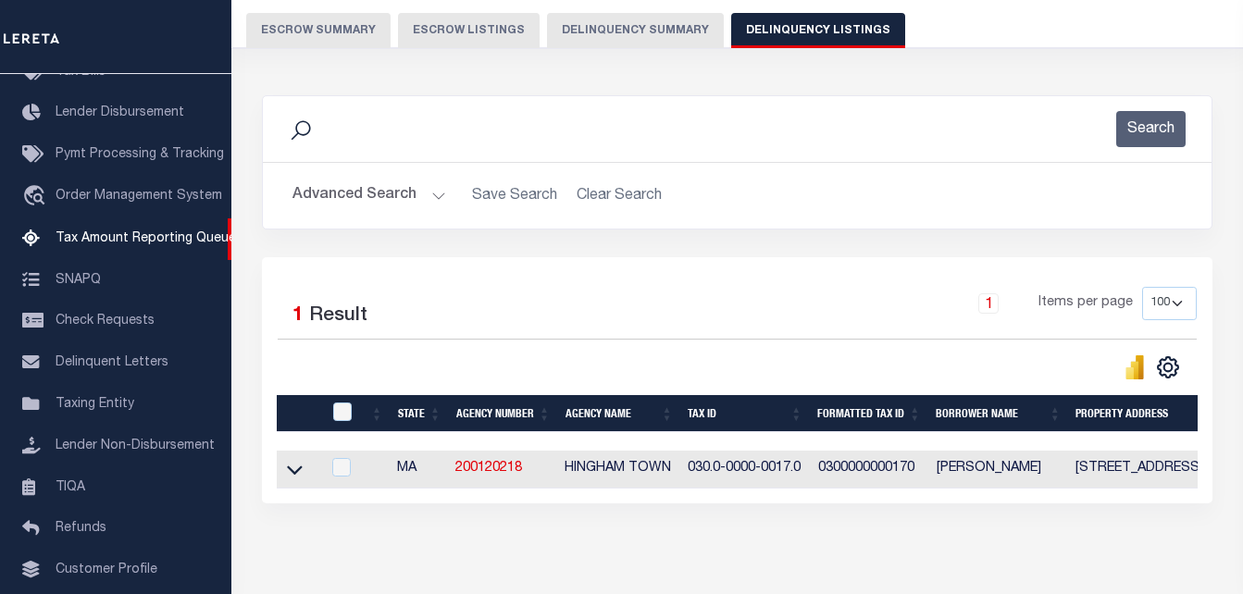
scroll to position [249, 0]
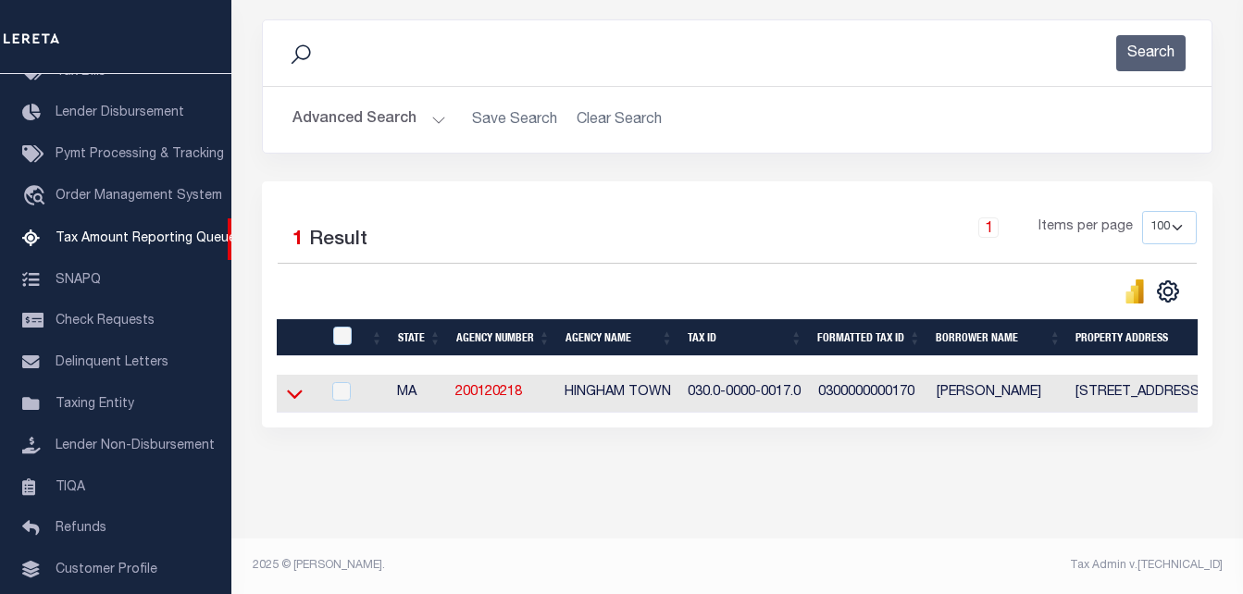
click at [290, 384] on icon at bounding box center [295, 393] width 16 height 19
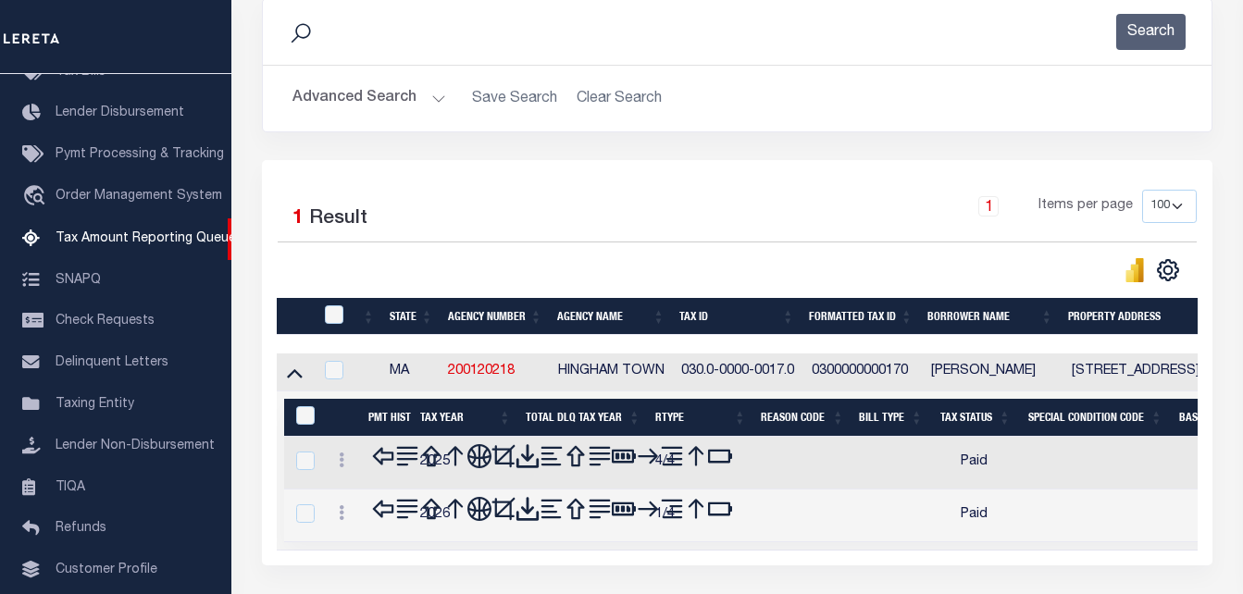
scroll to position [384, 0]
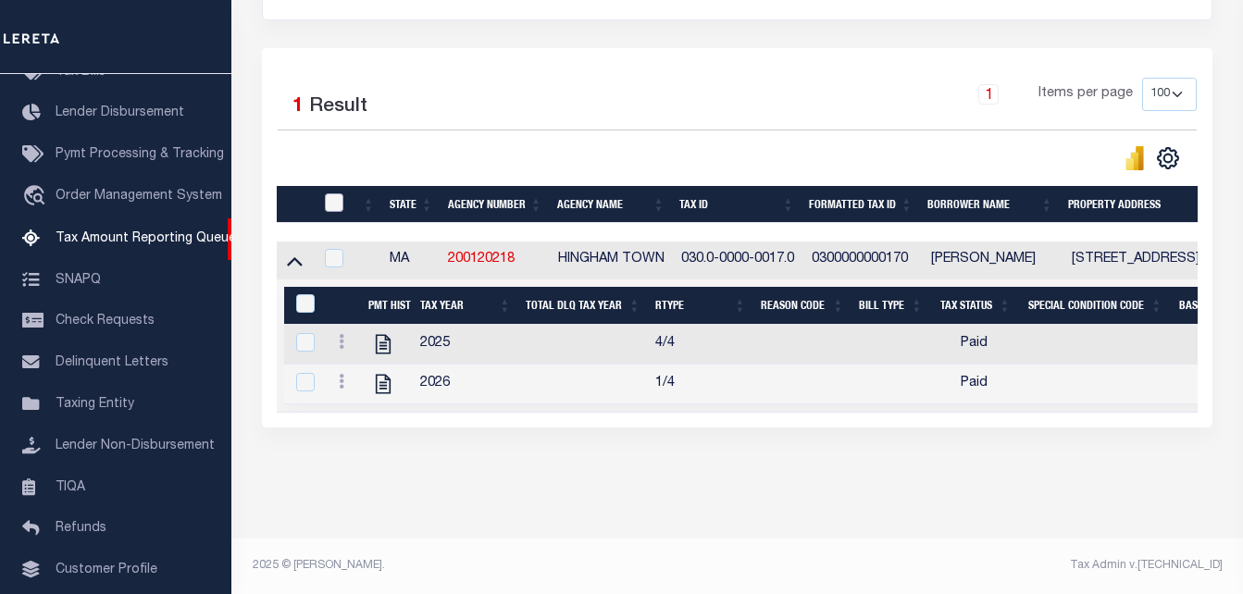
click at [337, 194] on input "checkbox" at bounding box center [334, 203] width 19 height 19
checkbox input "true"
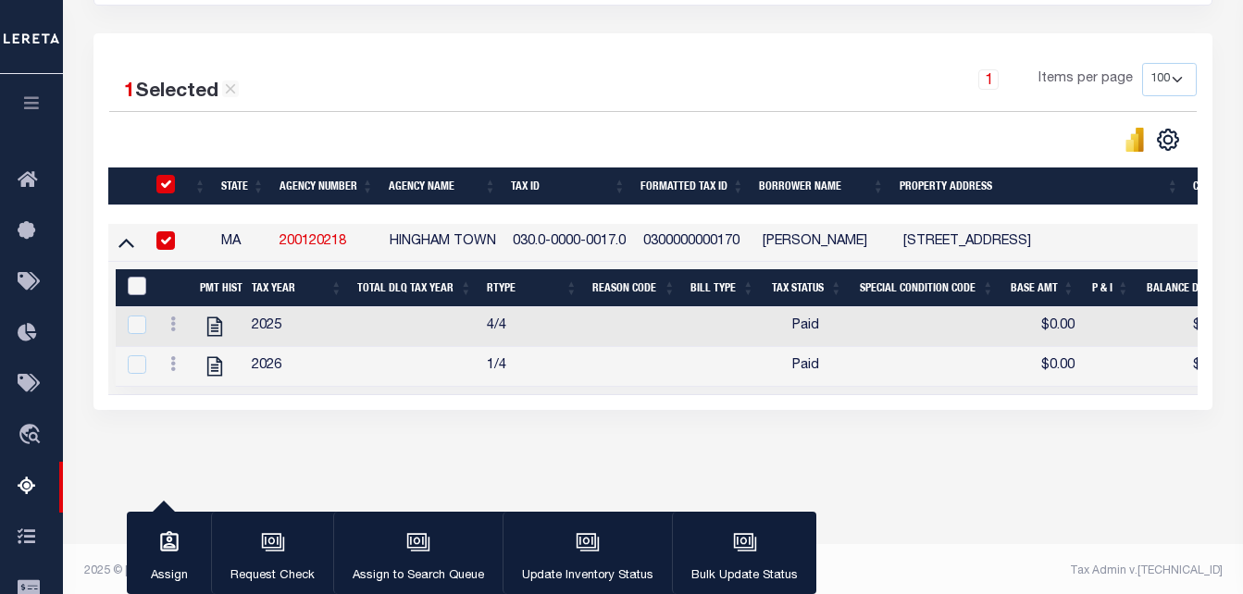
click at [128, 288] on input "&nbsp;" at bounding box center [137, 286] width 19 height 19
checkbox input "true"
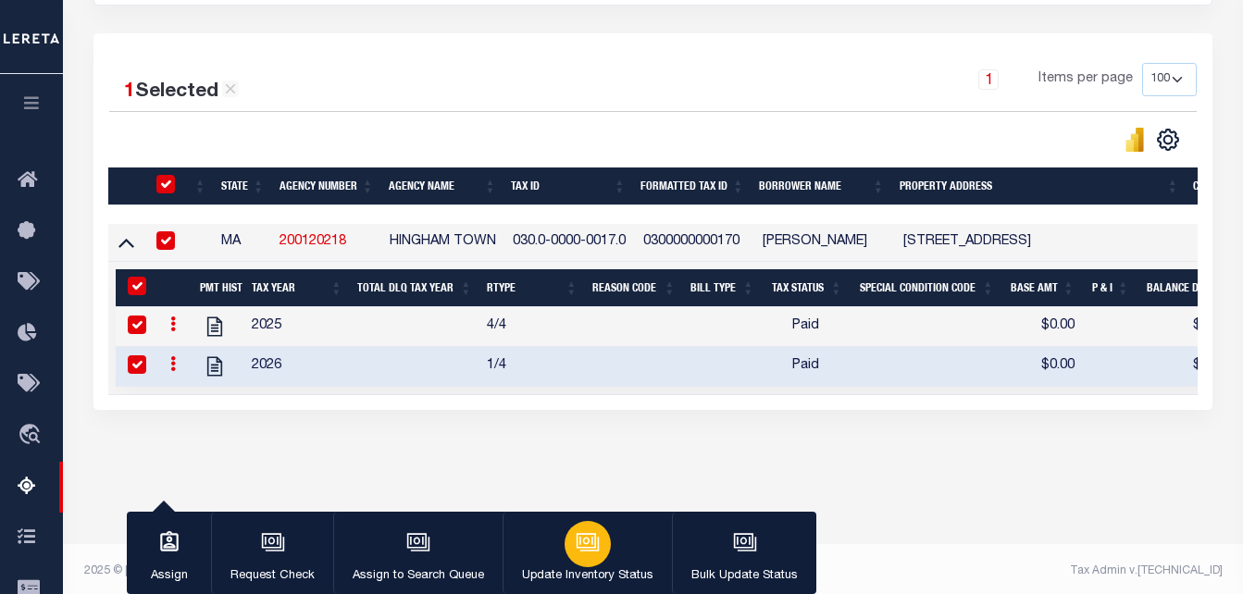
click at [566, 552] on div "button" at bounding box center [588, 544] width 46 height 46
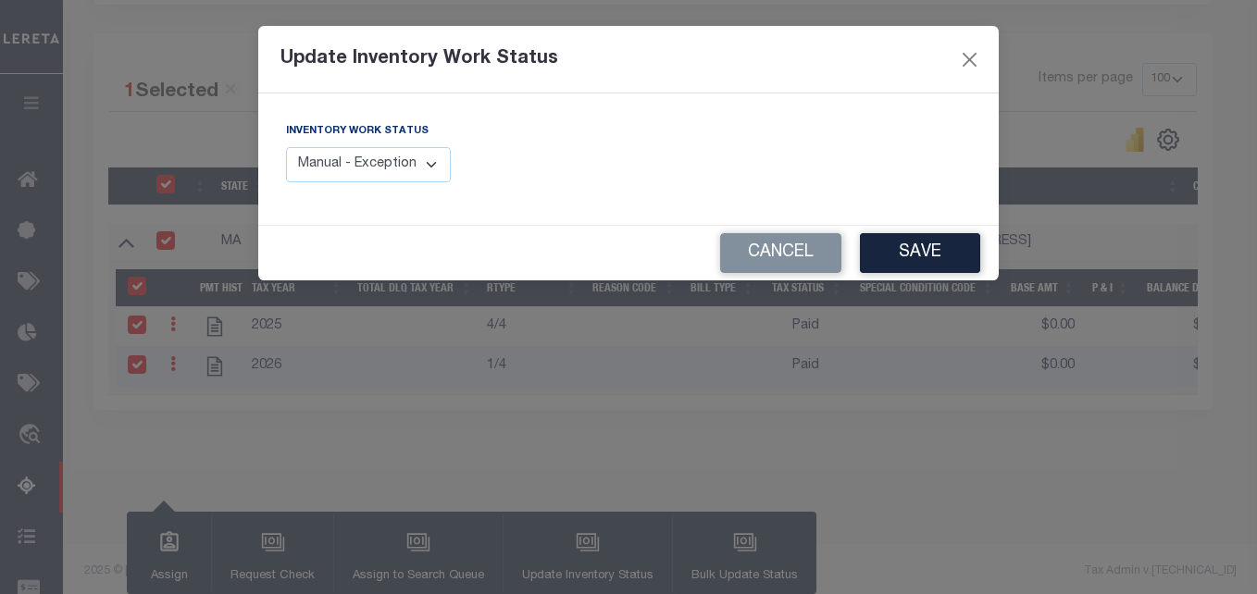
click at [408, 159] on select "Manual - Exception Pended - Awaiting Search Late Add Exception Completed" at bounding box center [368, 165] width 165 height 36
select select "4"
click at [286, 147] on select "Manual - Exception Pended - Awaiting Search Late Add Exception Completed" at bounding box center [368, 165] width 165 height 36
click at [932, 252] on button "Save" at bounding box center [920, 253] width 120 height 40
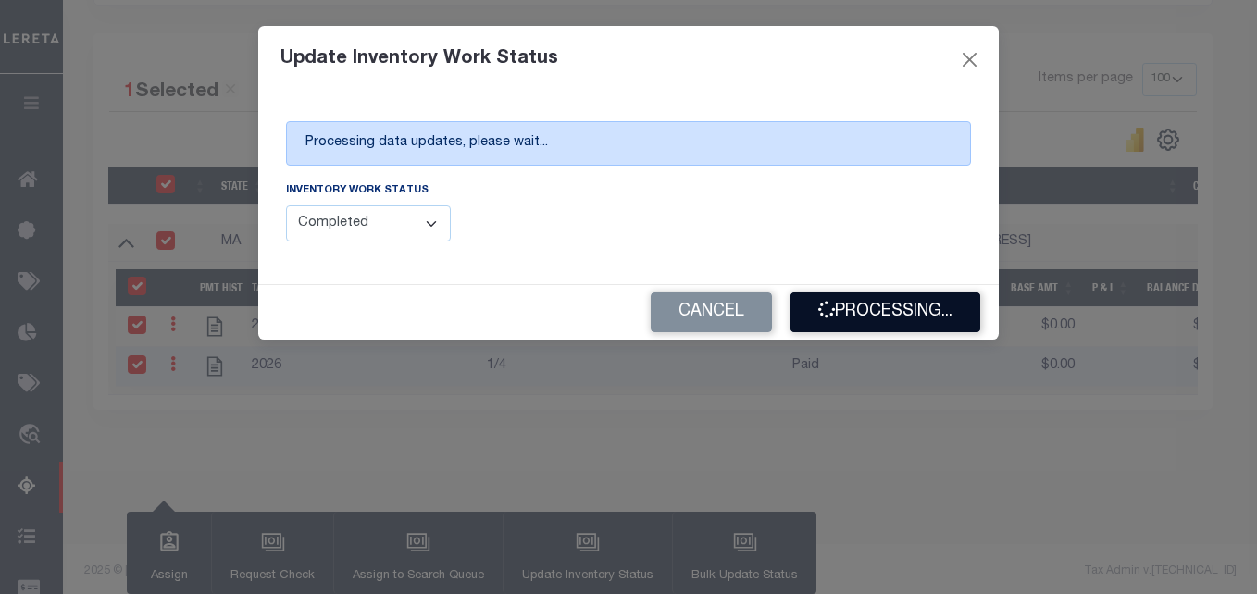
click at [909, 309] on button "Processing..." at bounding box center [886, 313] width 190 height 40
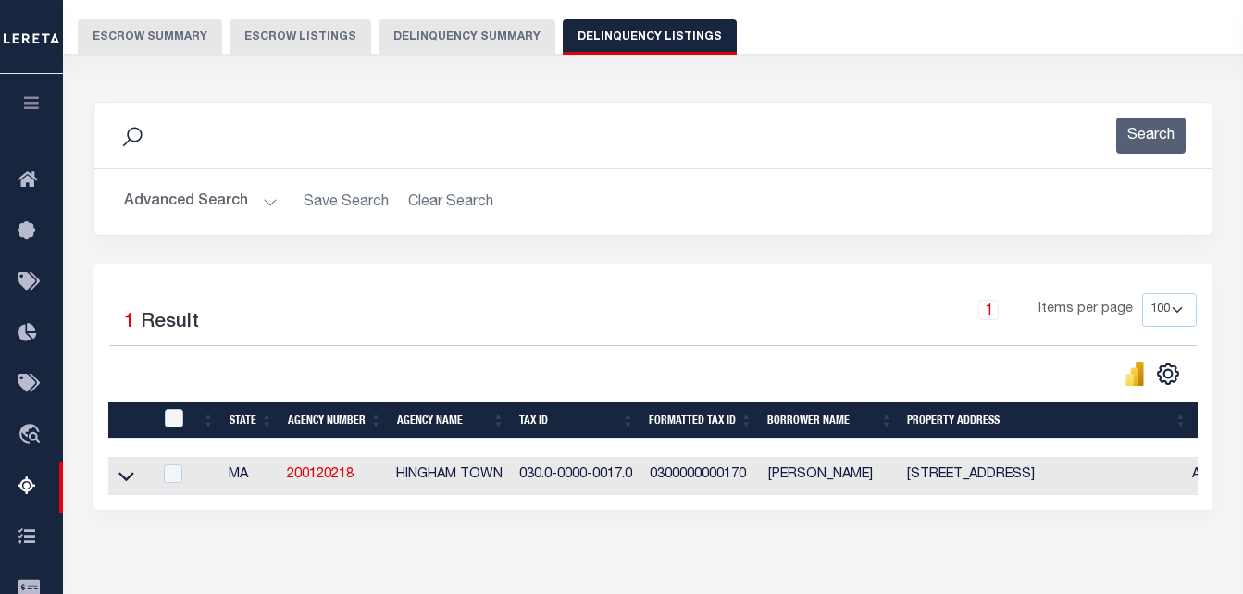
scroll to position [104, 0]
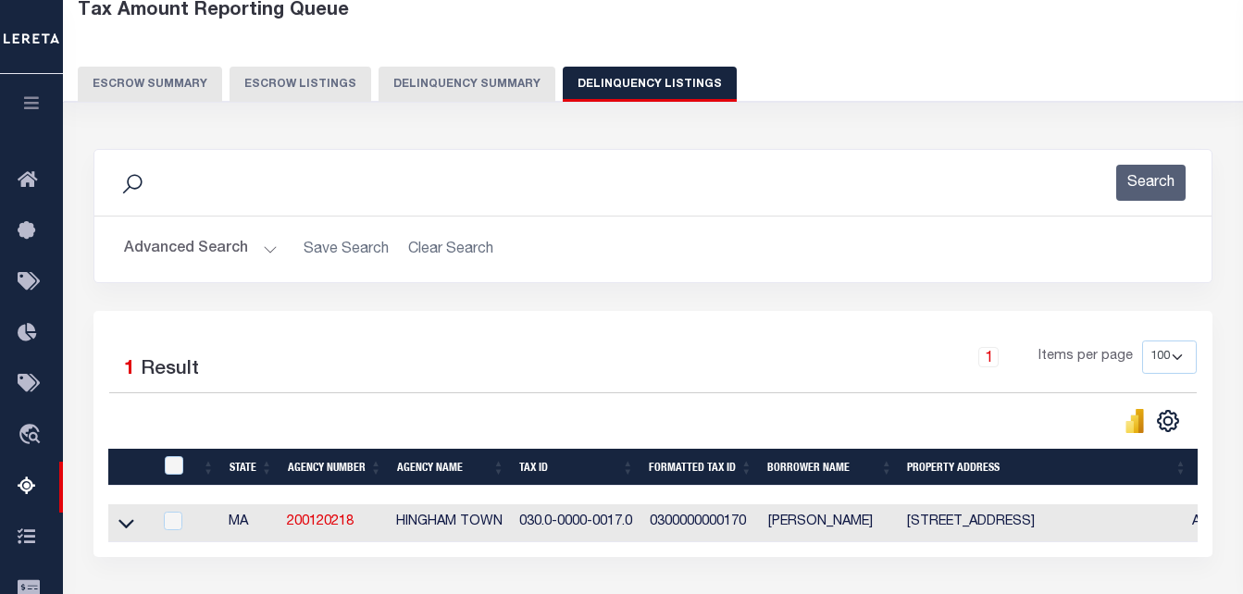
click at [216, 254] on button "Advanced Search" at bounding box center [201, 249] width 154 height 36
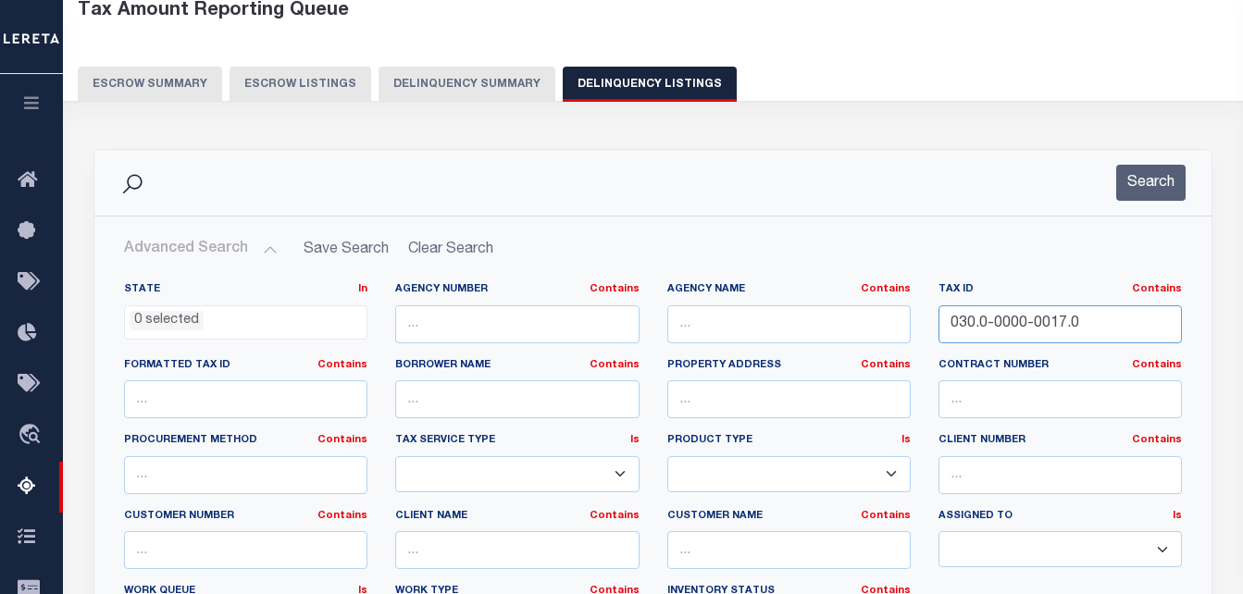
click at [1060, 331] on input "030.0-0000-0017.0" at bounding box center [1061, 325] width 244 height 38
click at [1061, 331] on input "030.0-0000-0017.0" at bounding box center [1061, 325] width 244 height 38
paste input "2.0-0000-0020"
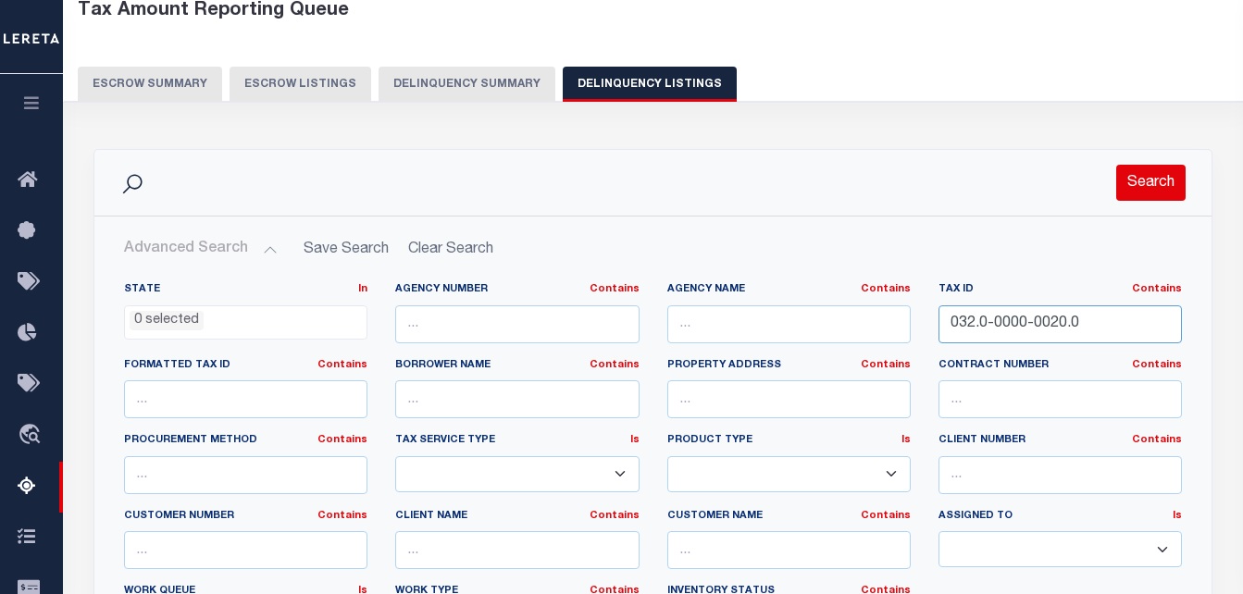
type input "032.0-0000-0020.0"
click at [1155, 187] on button "Search" at bounding box center [1151, 183] width 69 height 36
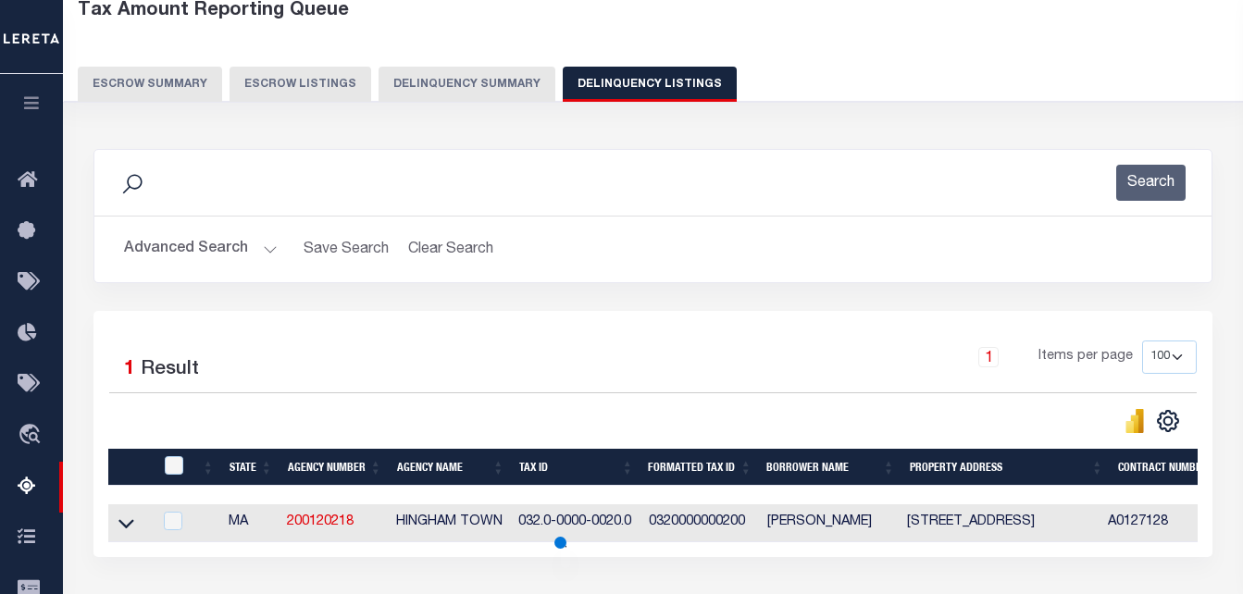
drag, startPoint x: 132, startPoint y: 531, endPoint x: 517, endPoint y: 281, distance: 458.4
click at [132, 531] on icon at bounding box center [127, 523] width 16 height 19
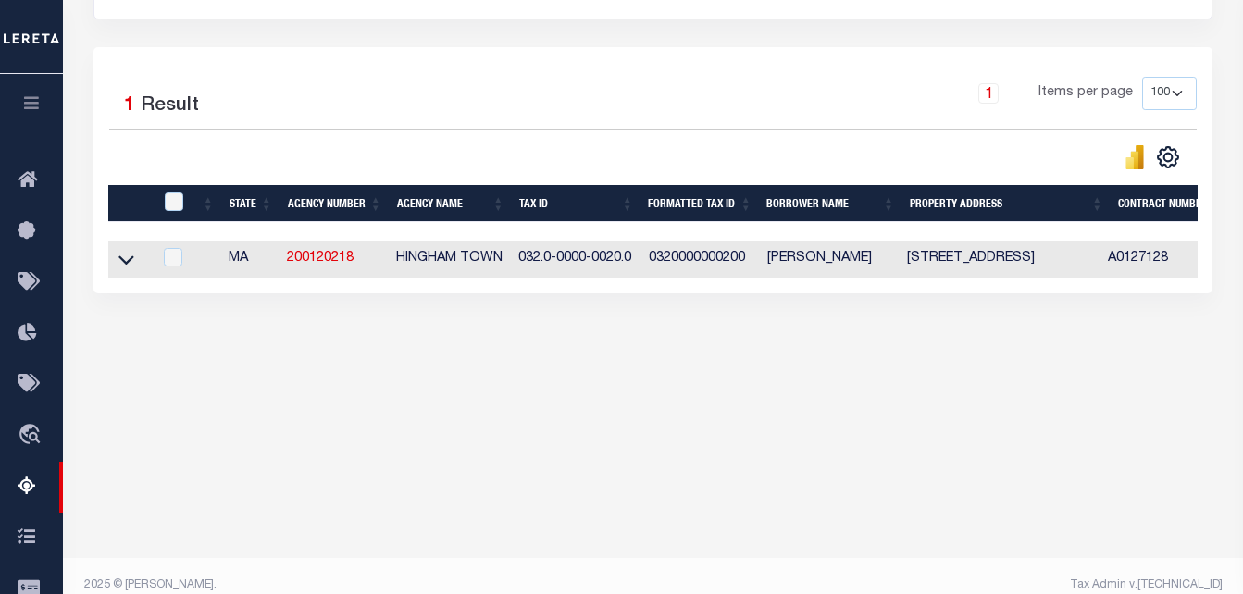
scroll to position [381, 0]
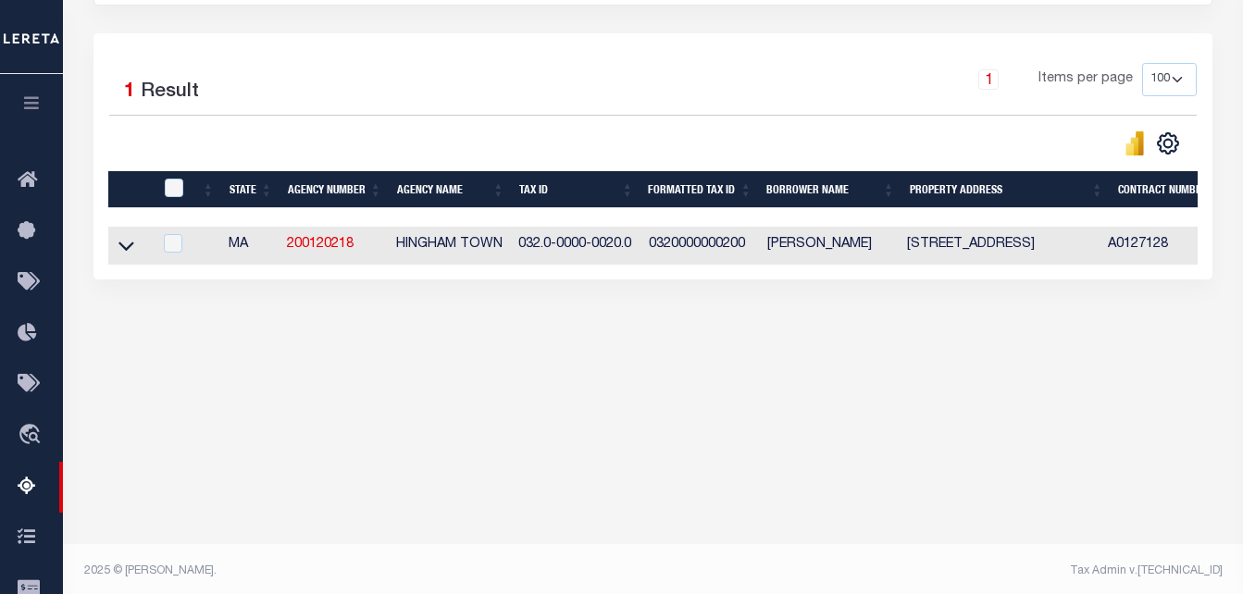
click at [125, 249] on icon at bounding box center [127, 245] width 16 height 19
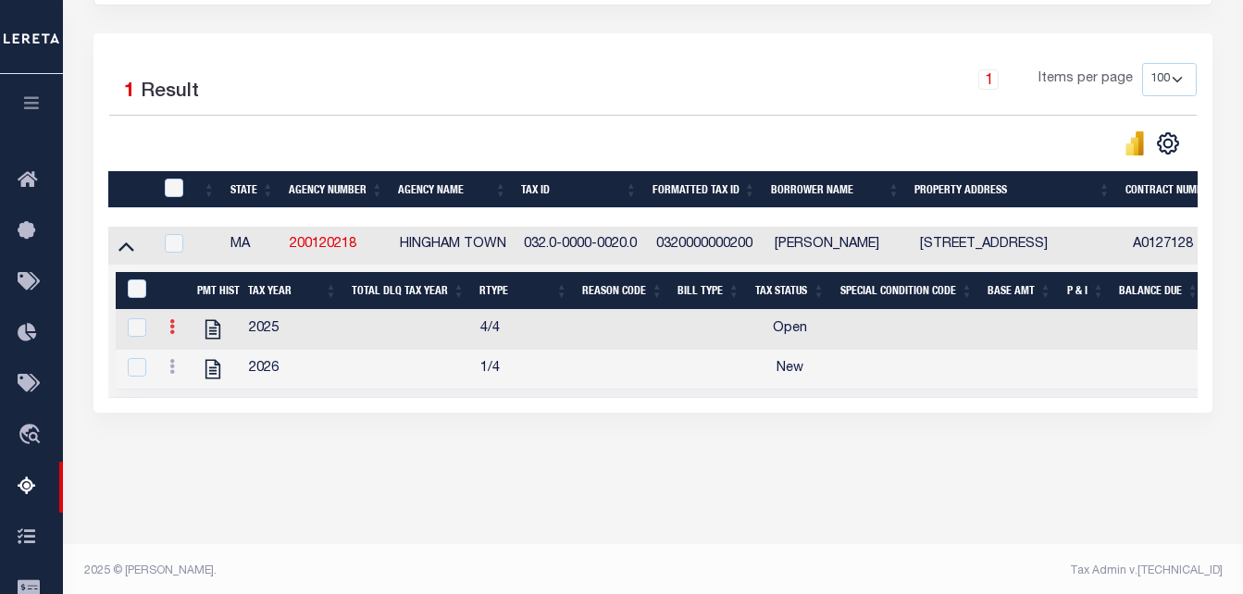
click at [170, 331] on icon at bounding box center [172, 326] width 6 height 15
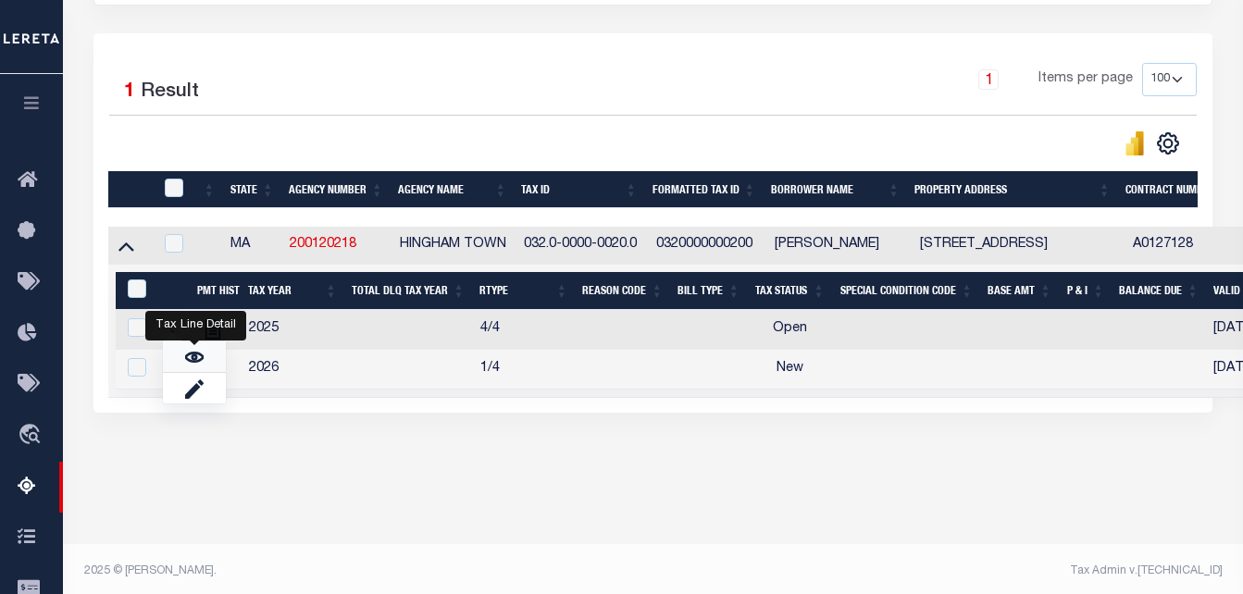
click at [182, 362] on link "" at bounding box center [194, 357] width 63 height 31
checkbox input "false"
checkbox input "true"
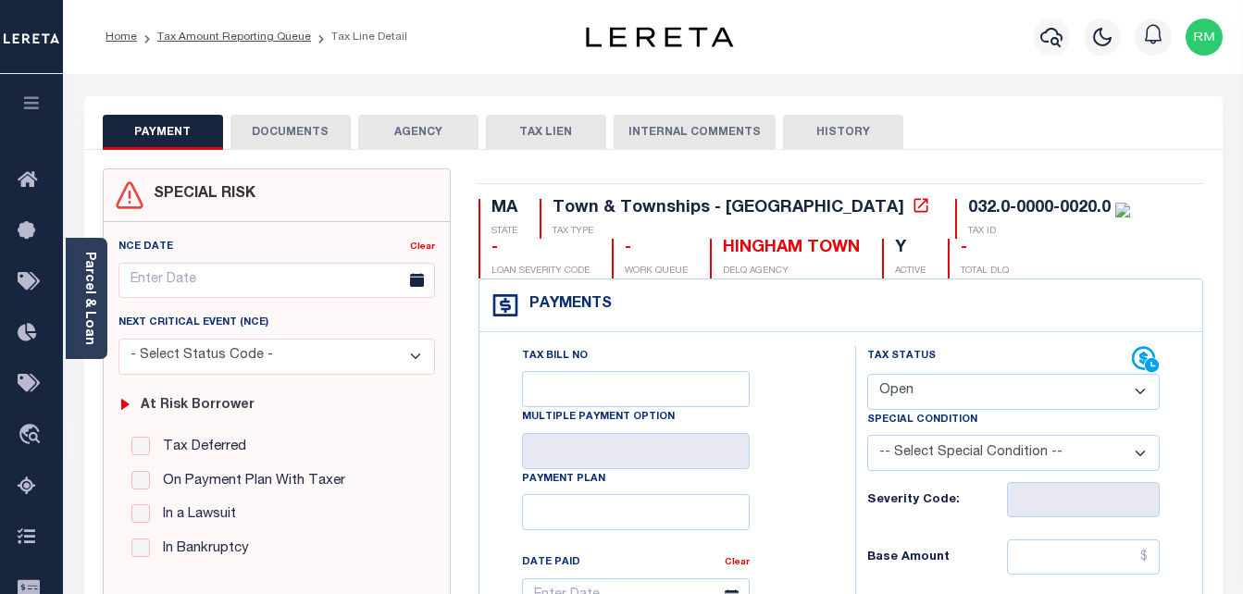
click at [973, 400] on select "- Select Status Code - Open Due/Unpaid Paid Incomplete No Tax Due Internal Refu…" at bounding box center [1015, 392] width 294 height 36
select select "PYD"
click at [868, 375] on select "- Select Status Code - Open Due/Unpaid Paid Incomplete No Tax Due Internal Refu…" at bounding box center [1015, 392] width 294 height 36
type input "[DATE]"
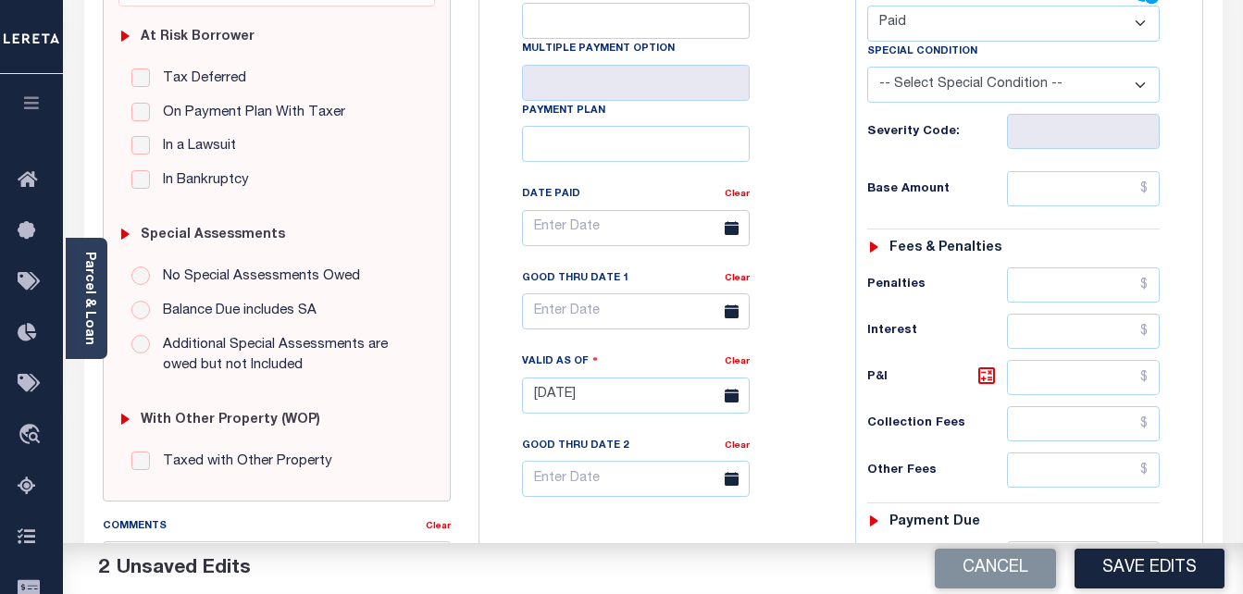
scroll to position [370, 0]
click at [1065, 195] on input "text" at bounding box center [1083, 186] width 153 height 35
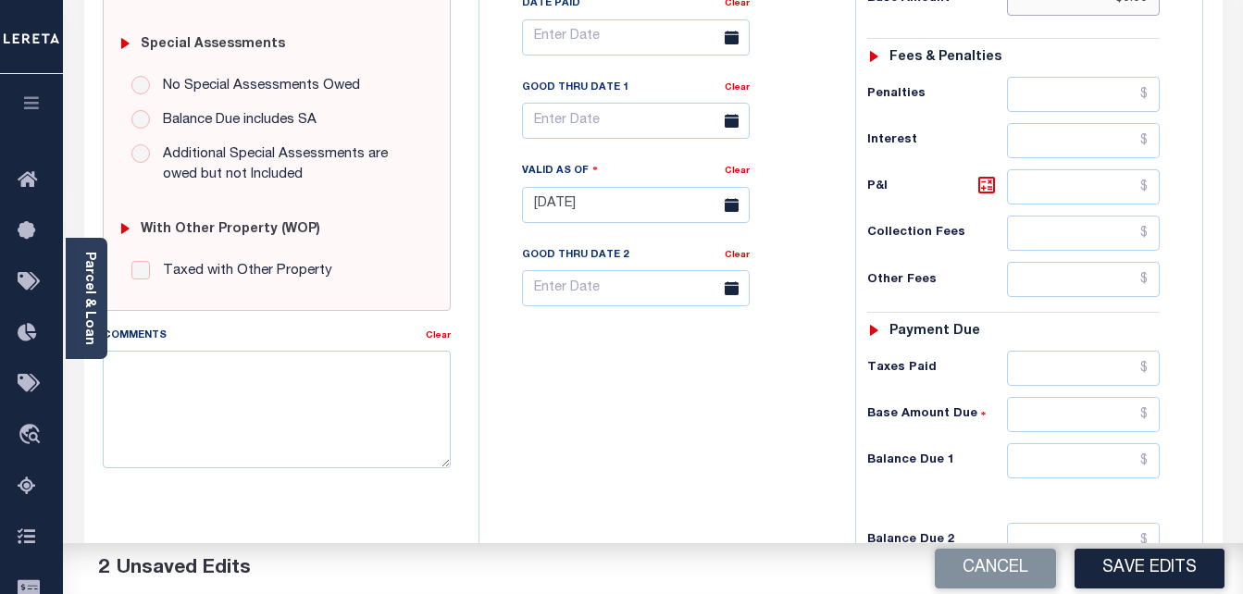
scroll to position [648, 0]
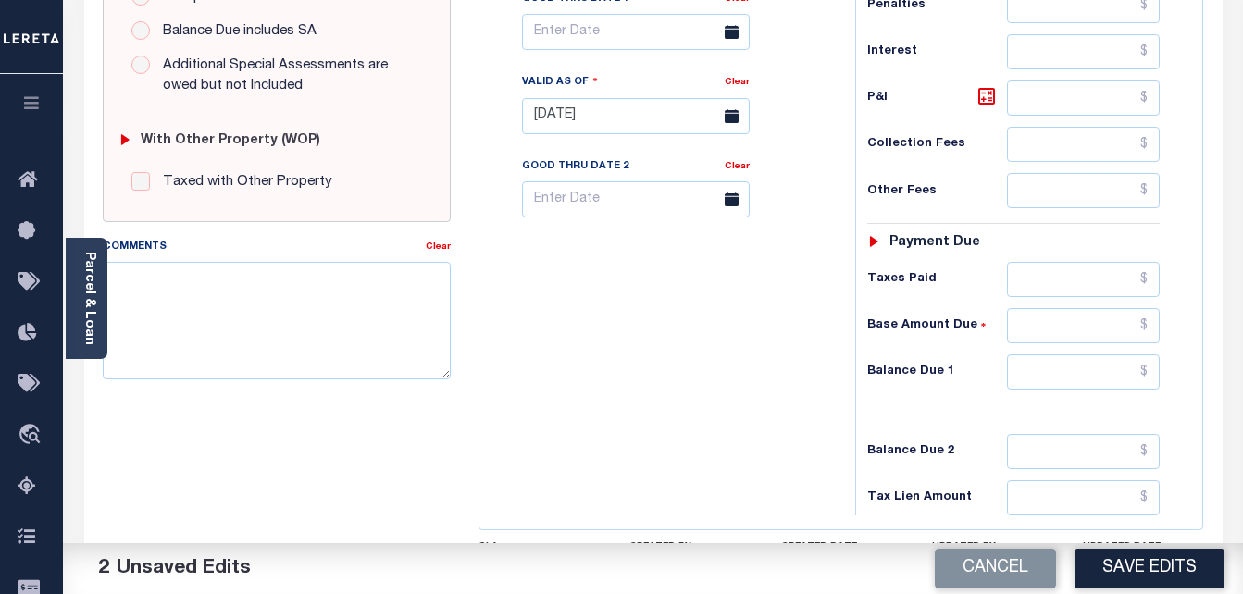
type input "$0.00"
click at [1047, 379] on input "text" at bounding box center [1083, 372] width 153 height 35
type input "$0.00"
click at [562, 42] on input "text" at bounding box center [636, 32] width 228 height 36
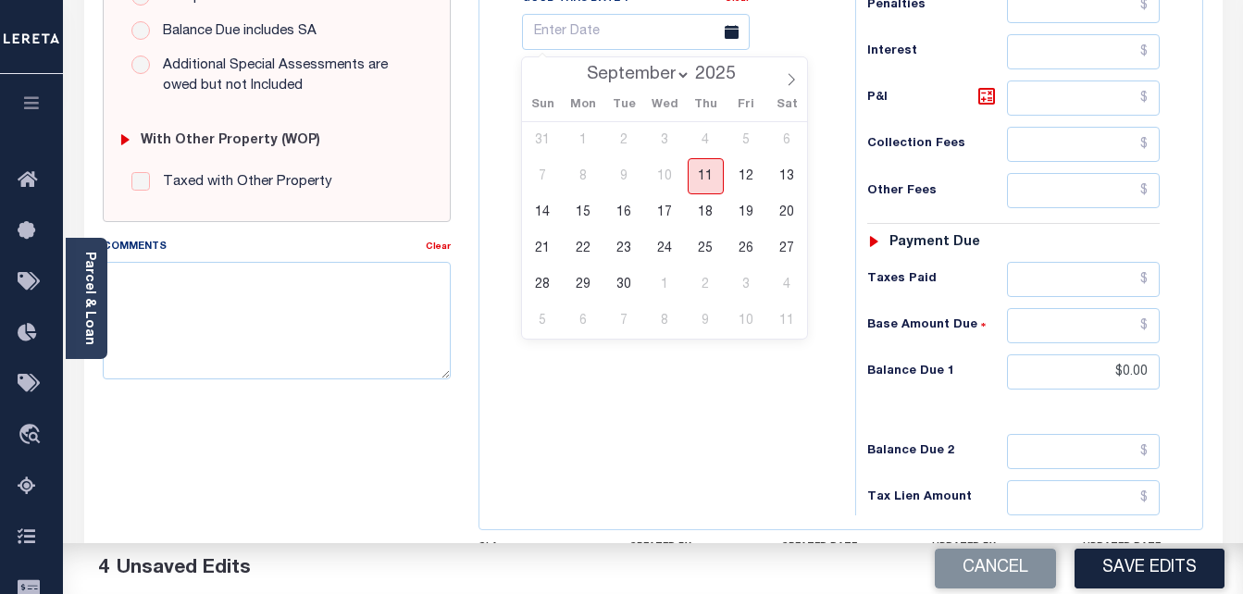
click at [713, 181] on span "11" at bounding box center [706, 176] width 36 height 36
type input "[DATE]"
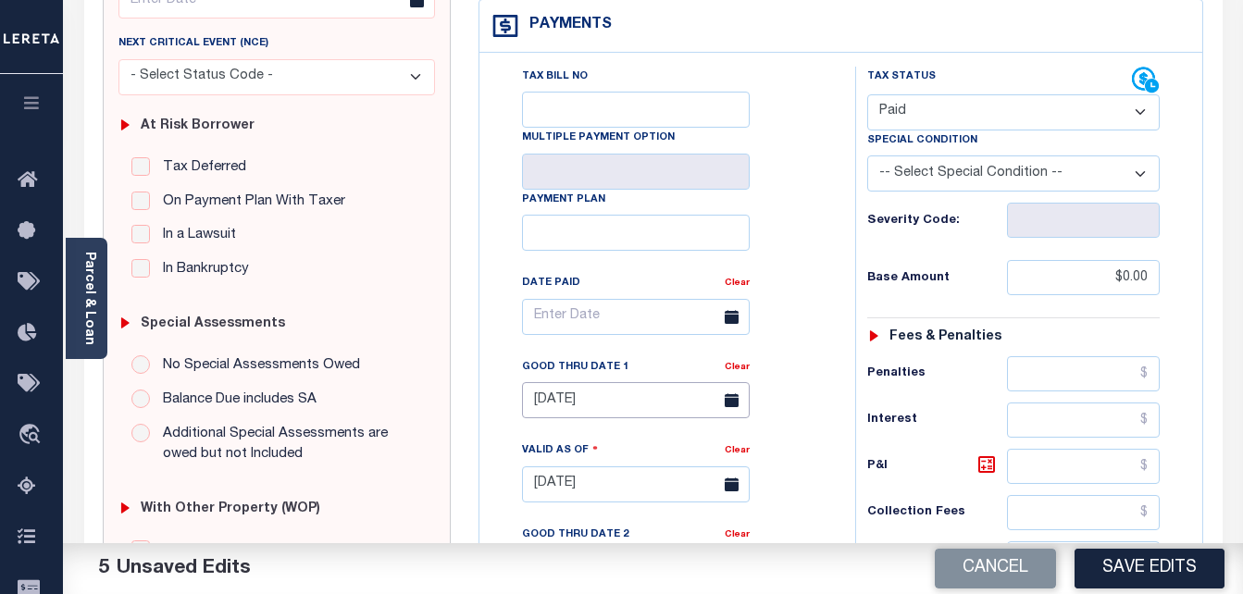
scroll to position [278, 0]
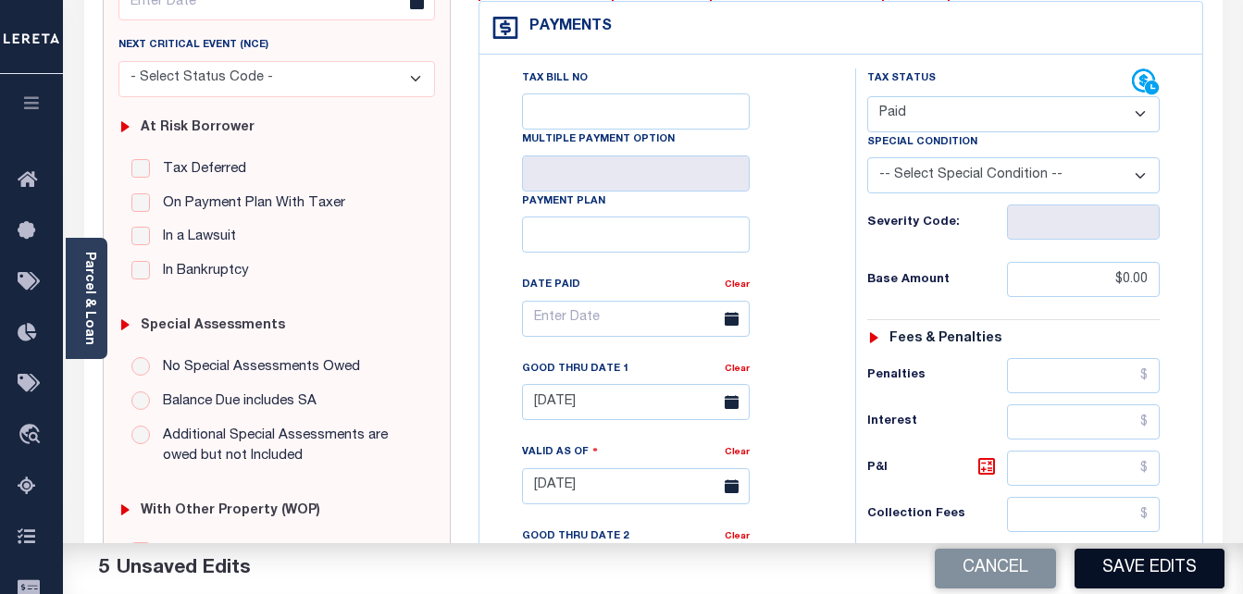
click at [1167, 584] on button "Save Edits" at bounding box center [1150, 569] width 150 height 40
checkbox input "false"
type input "$0"
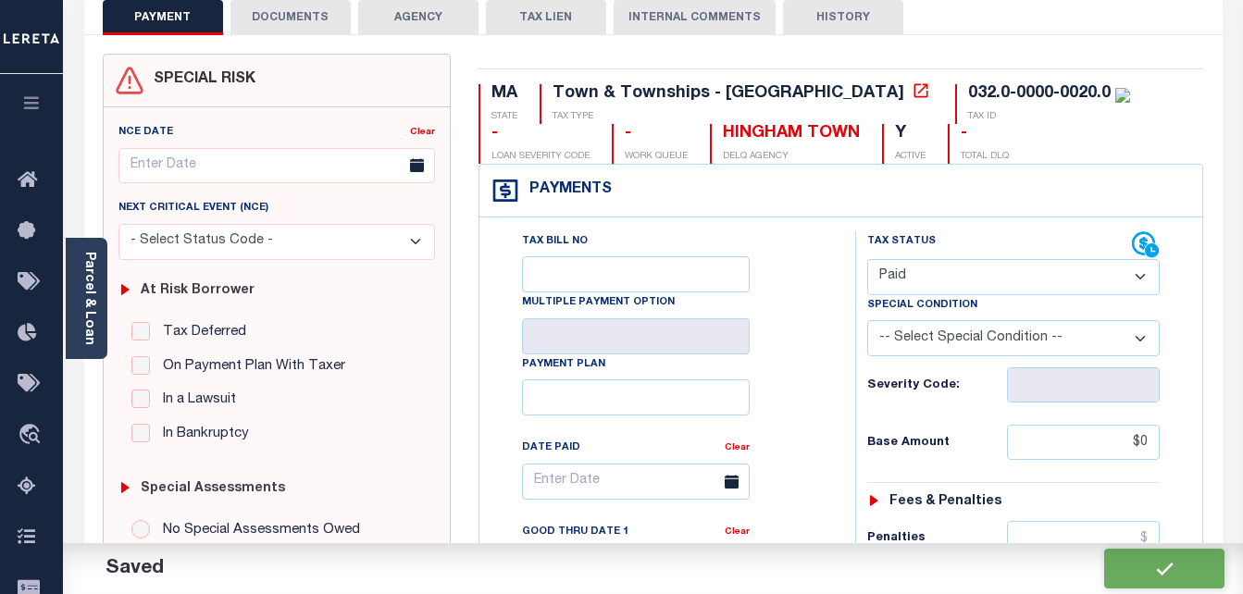
scroll to position [0, 0]
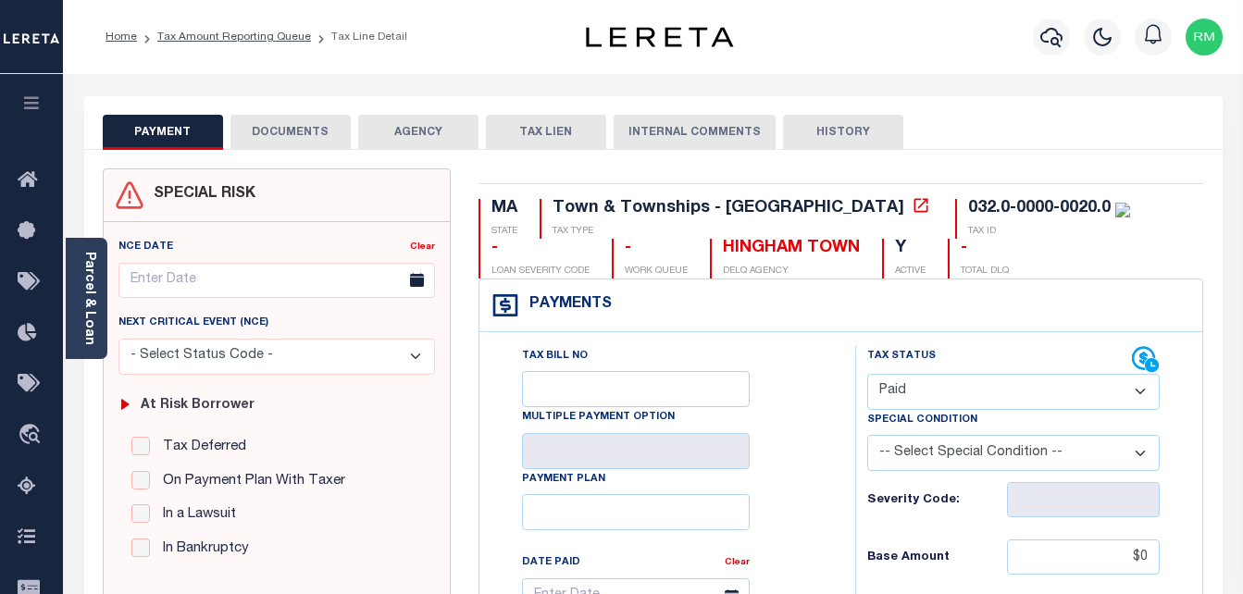
click at [284, 140] on button "DOCUMENTS" at bounding box center [291, 132] width 120 height 35
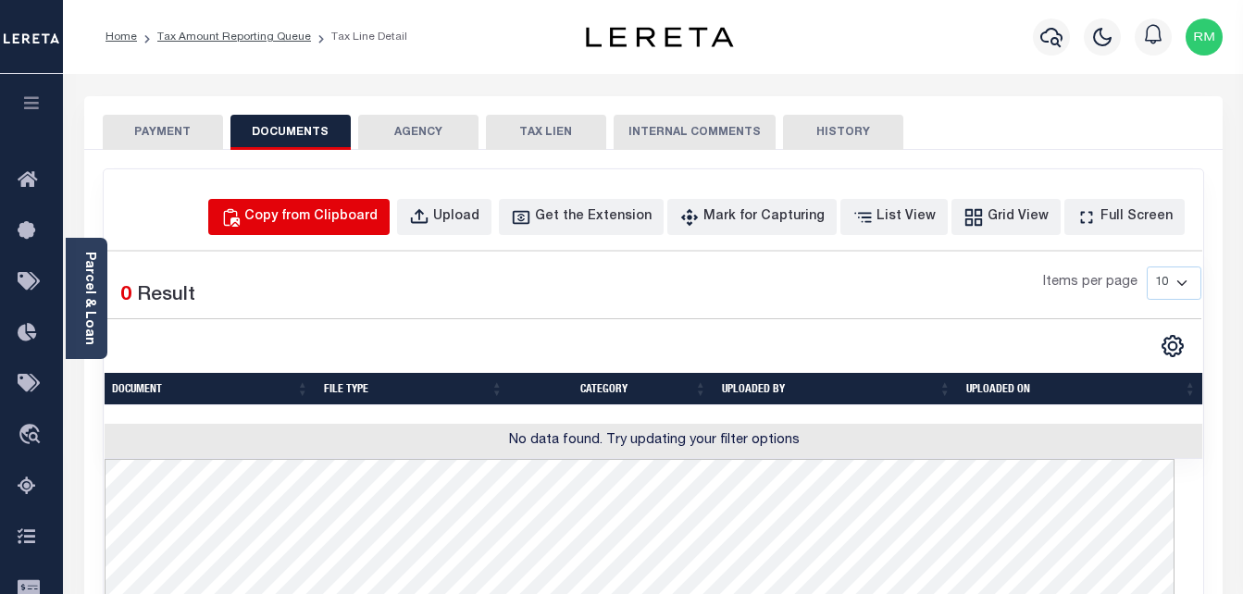
click at [302, 219] on div "Copy from Clipboard" at bounding box center [310, 217] width 133 height 20
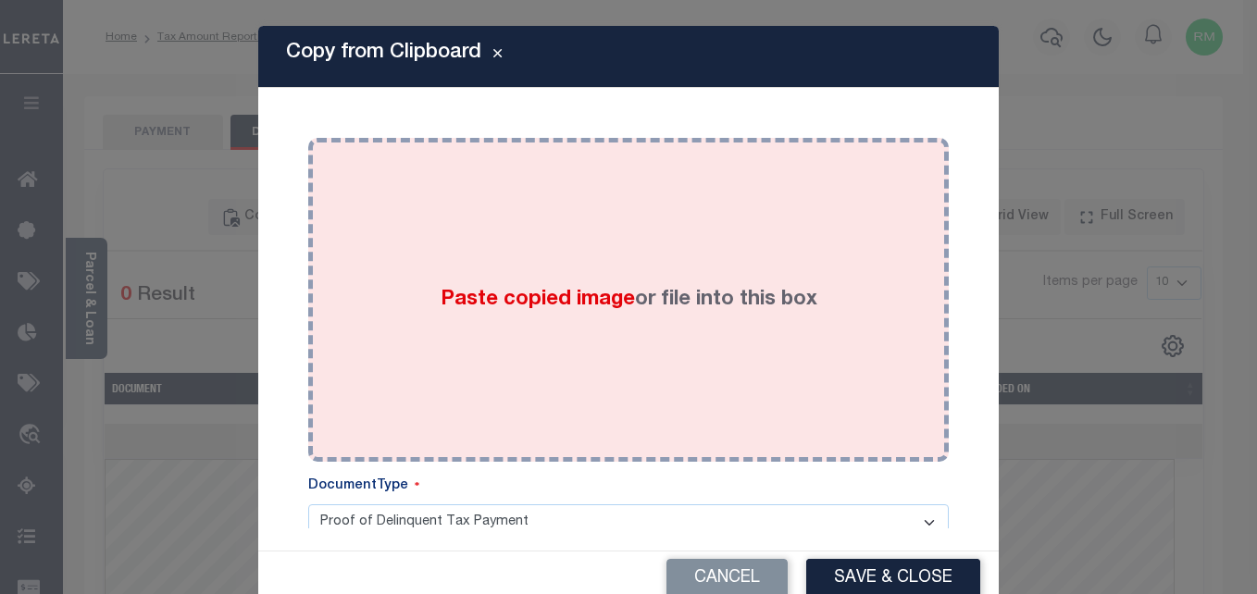
click at [511, 317] on div "Paste copied image or file into this box" at bounding box center [628, 300] width 613 height 296
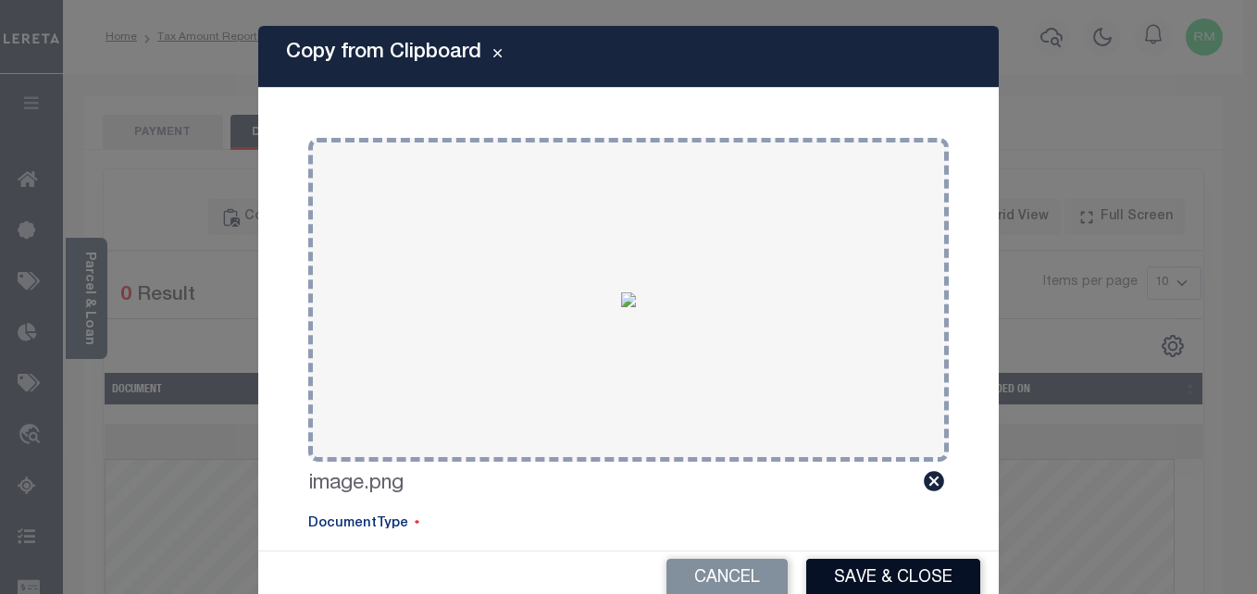
click at [878, 567] on button "Save & Close" at bounding box center [893, 579] width 174 height 40
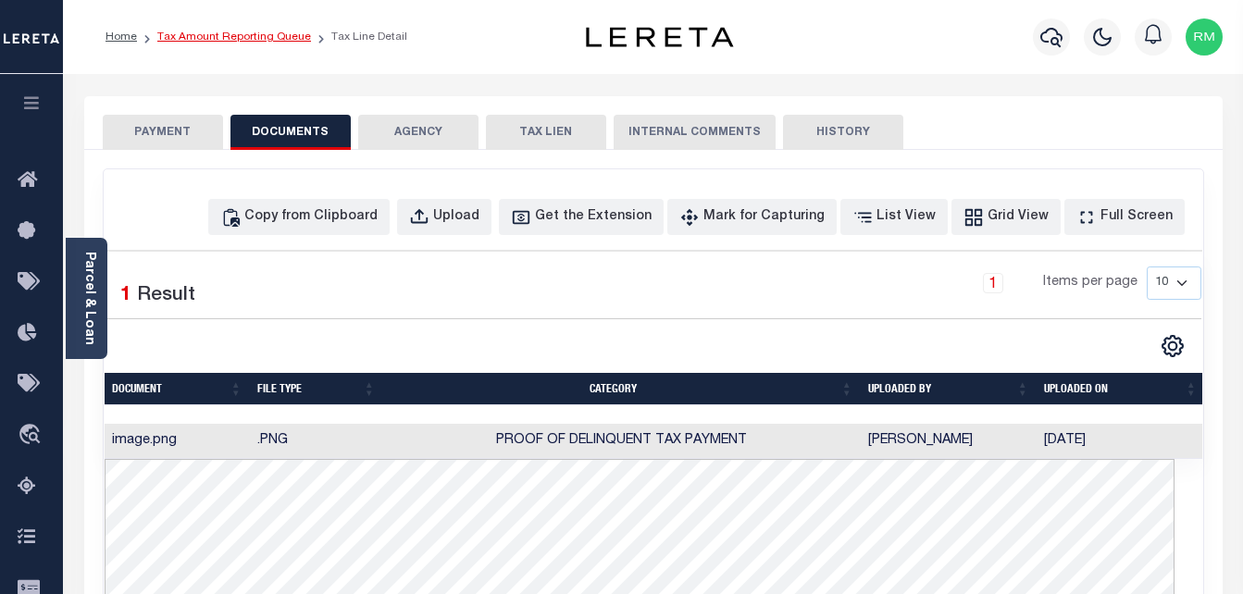
click at [274, 36] on link "Tax Amount Reporting Queue" at bounding box center [234, 36] width 154 height 11
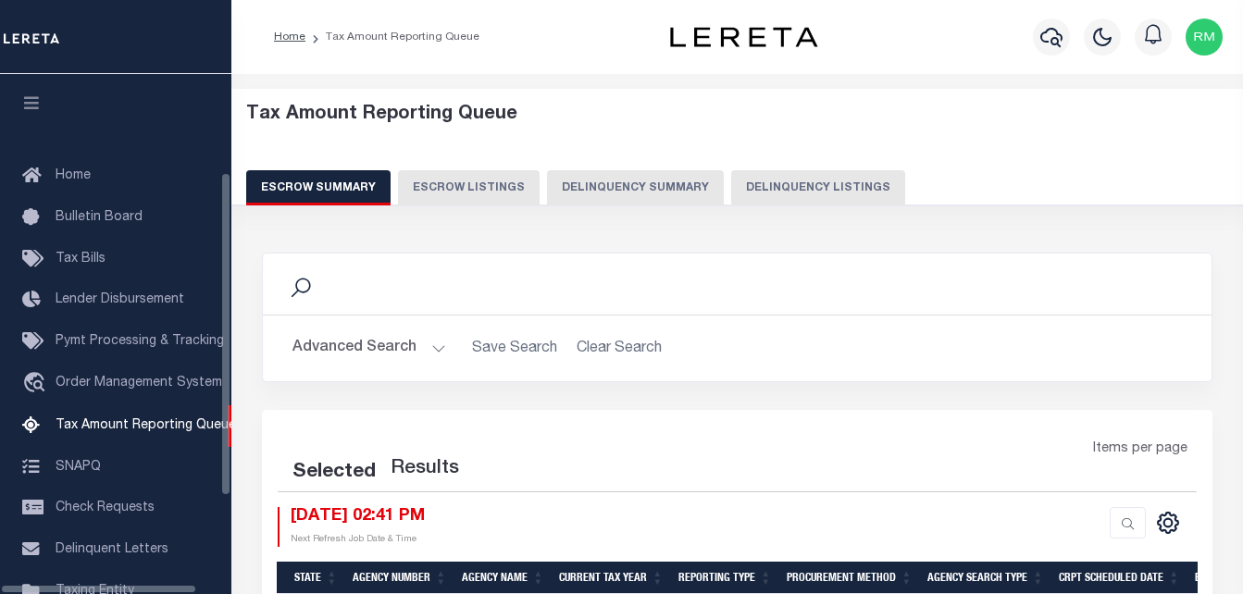
click at [812, 173] on button "Delinquency Listings" at bounding box center [818, 187] width 174 height 35
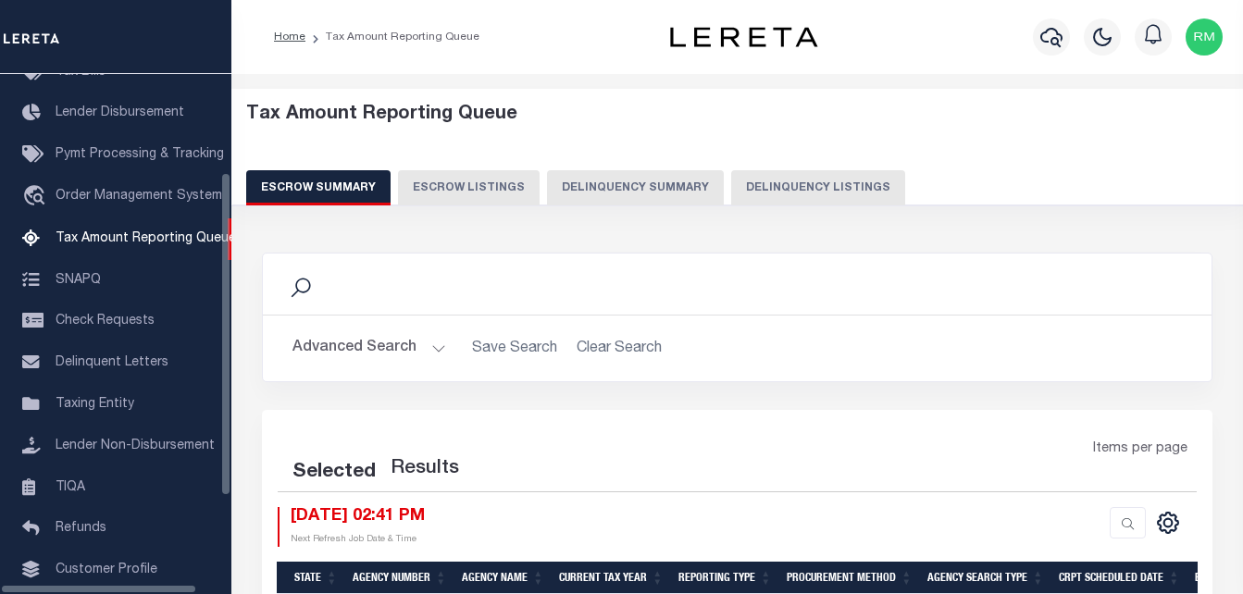
select select "100"
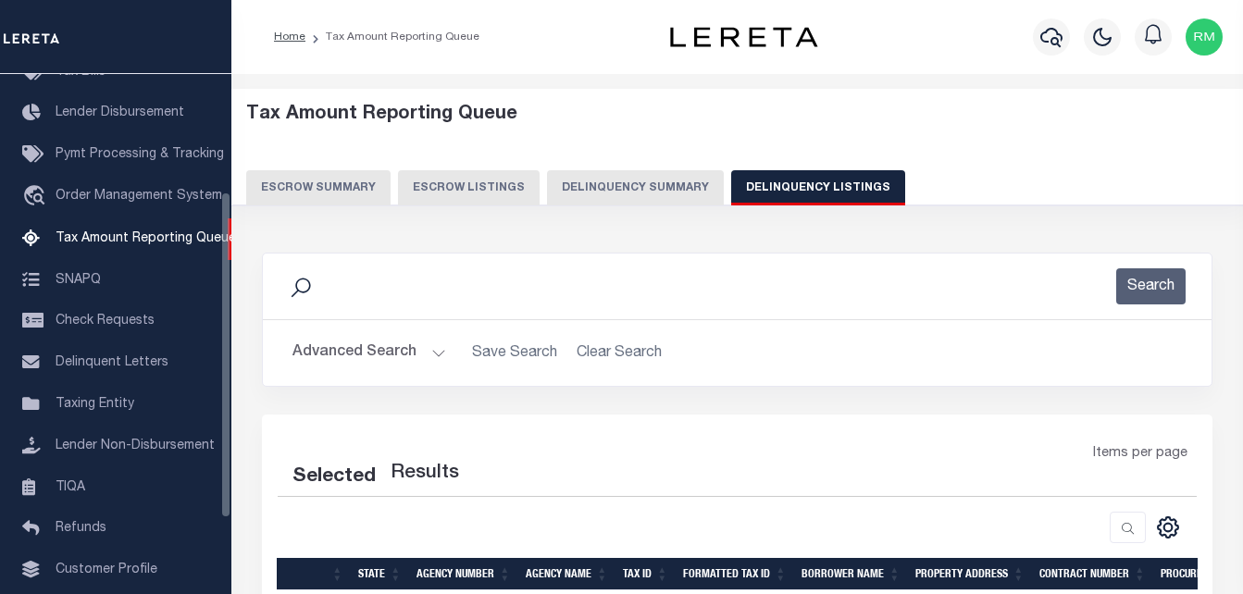
select select "100"
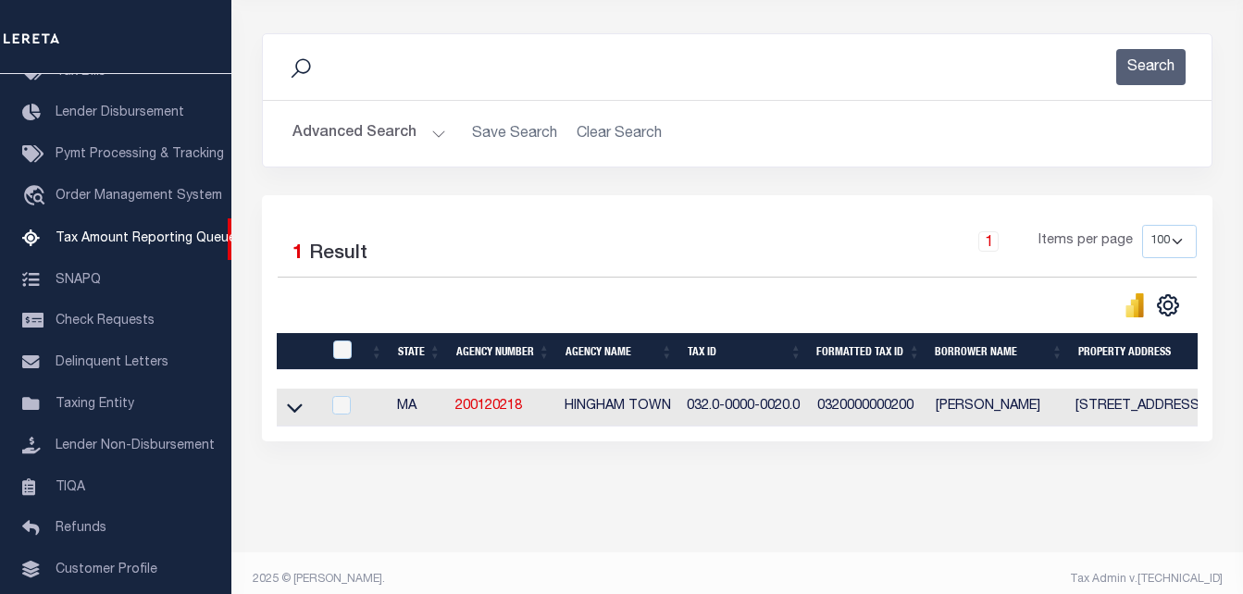
scroll to position [249, 0]
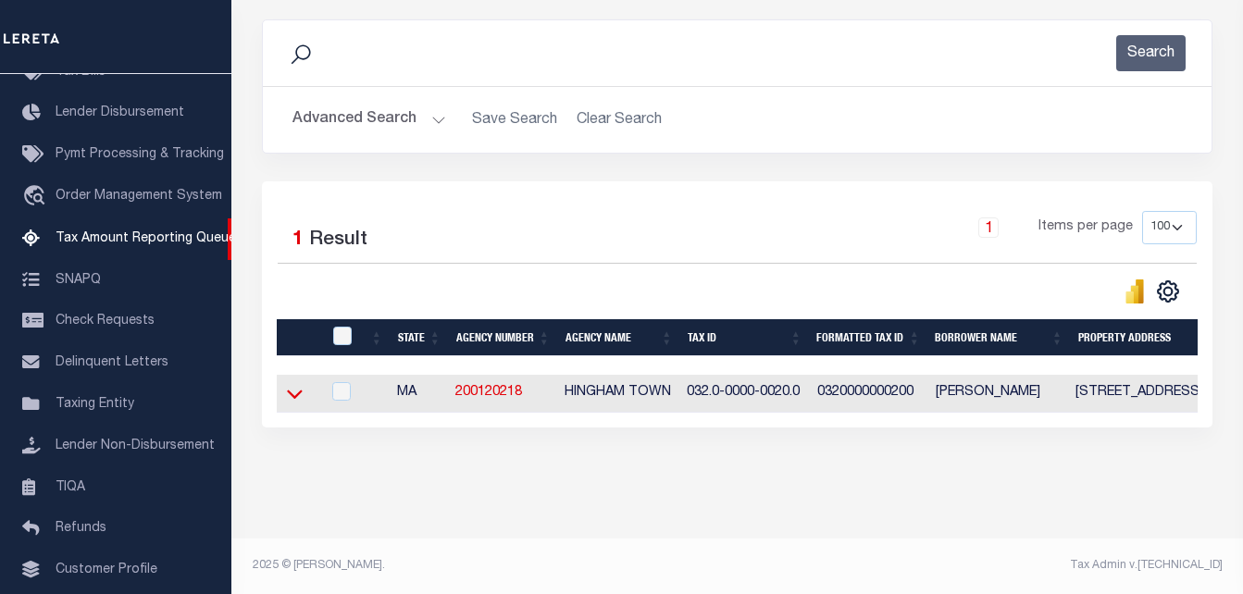
click at [294, 389] on icon at bounding box center [295, 393] width 16 height 19
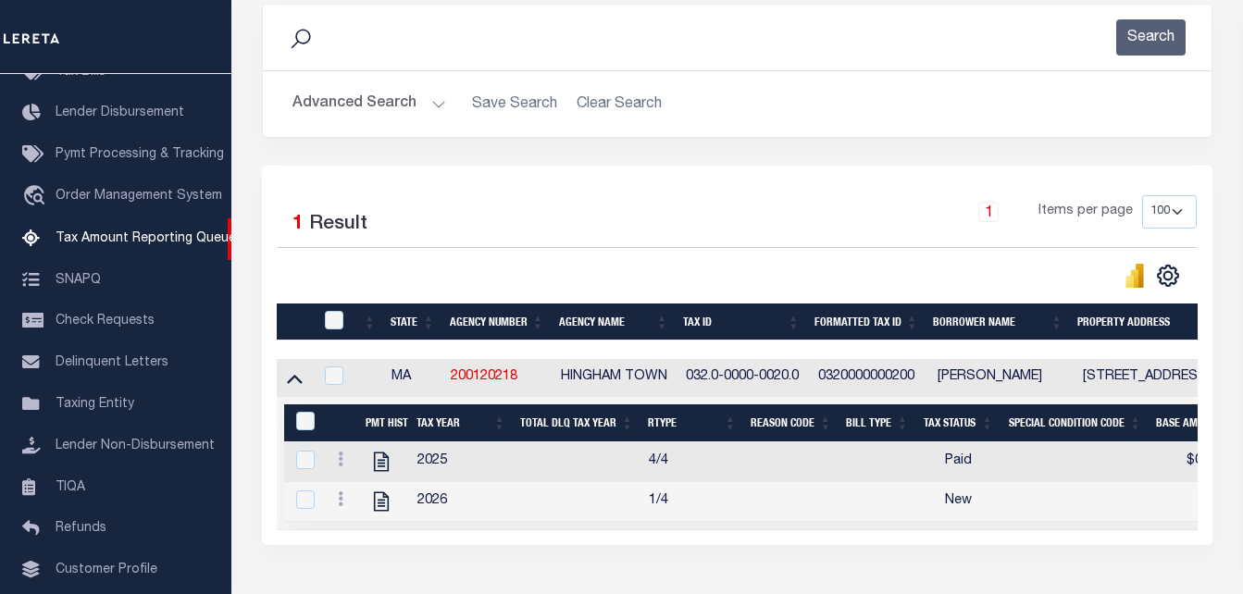
scroll to position [384, 0]
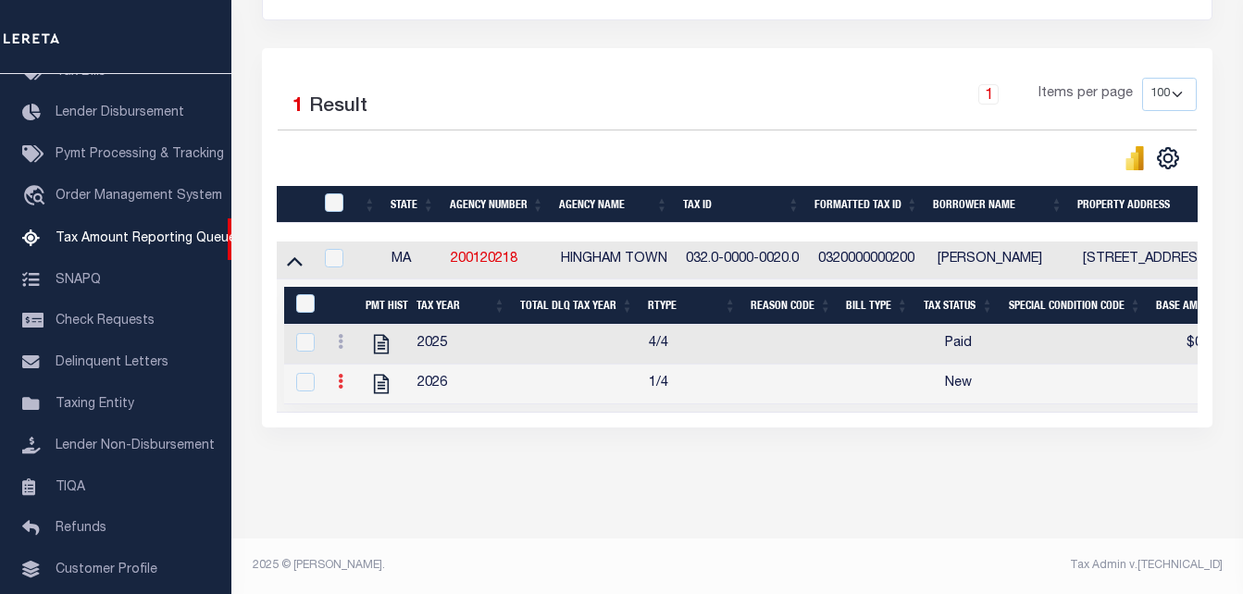
click at [336, 377] on link at bounding box center [341, 384] width 20 height 15
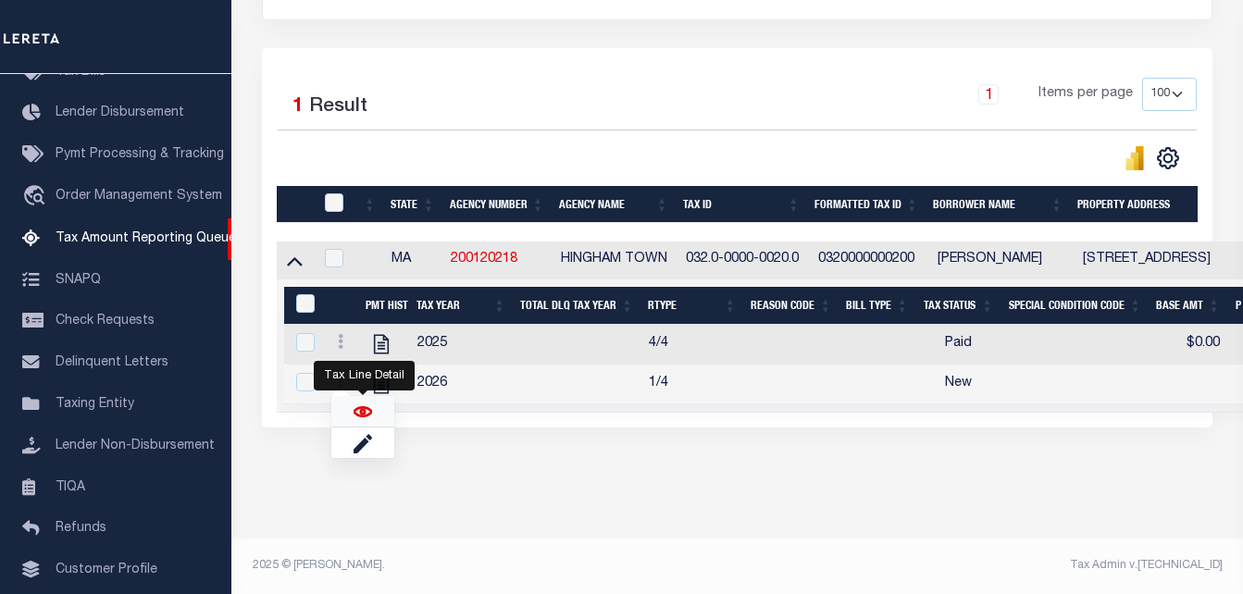
click at [358, 414] on img "" at bounding box center [363, 412] width 19 height 19
checkbox input "true"
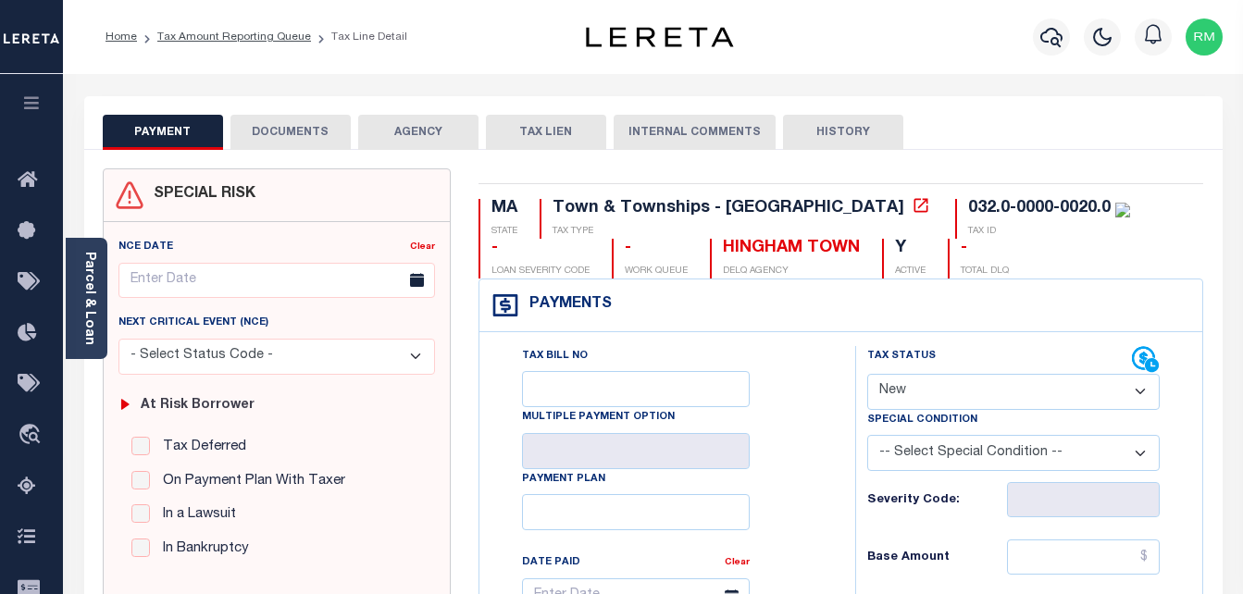
click at [938, 392] on select "- Select Status Code - Open Due/Unpaid Paid Incomplete No Tax Due Internal Refu…" at bounding box center [1015, 392] width 294 height 36
select select "PYD"
click at [868, 375] on select "- Select Status Code - Open Due/Unpaid Paid Incomplete No Tax Due Internal Refu…" at bounding box center [1015, 392] width 294 height 36
type input "[DATE]"
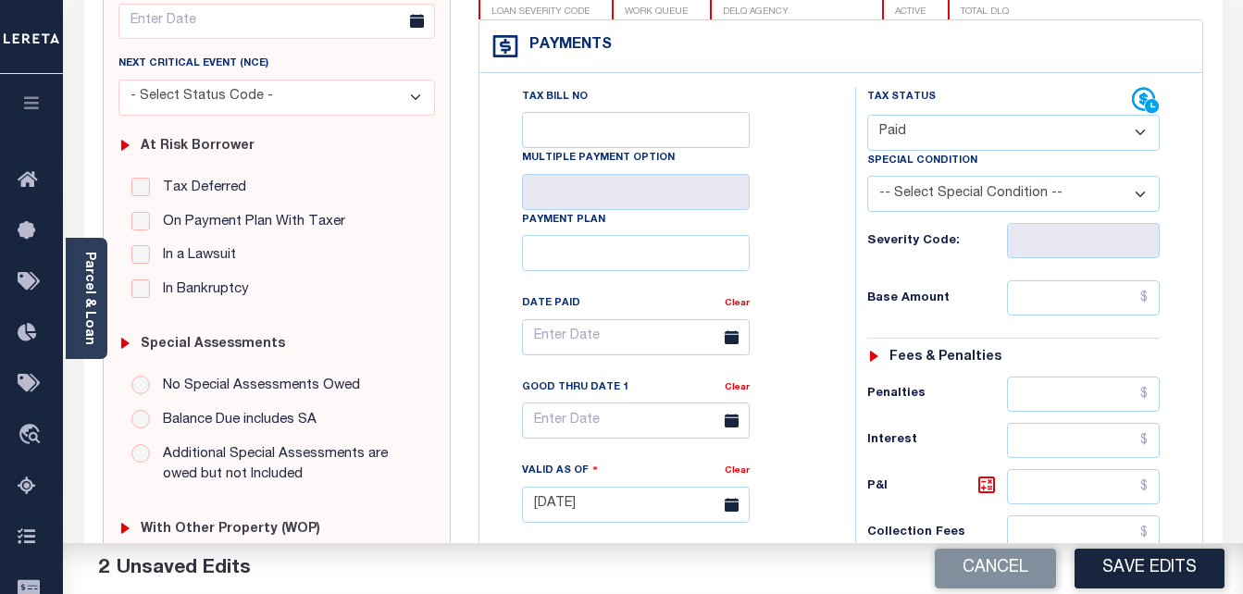
scroll to position [370, 0]
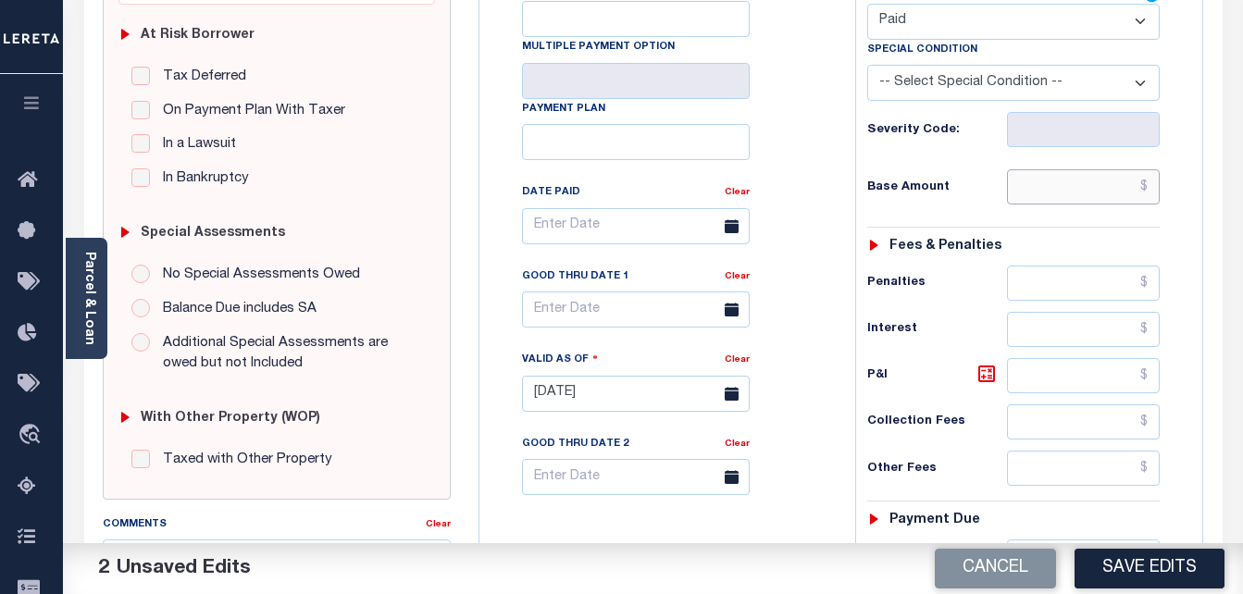
click at [1036, 202] on input "text" at bounding box center [1083, 186] width 153 height 35
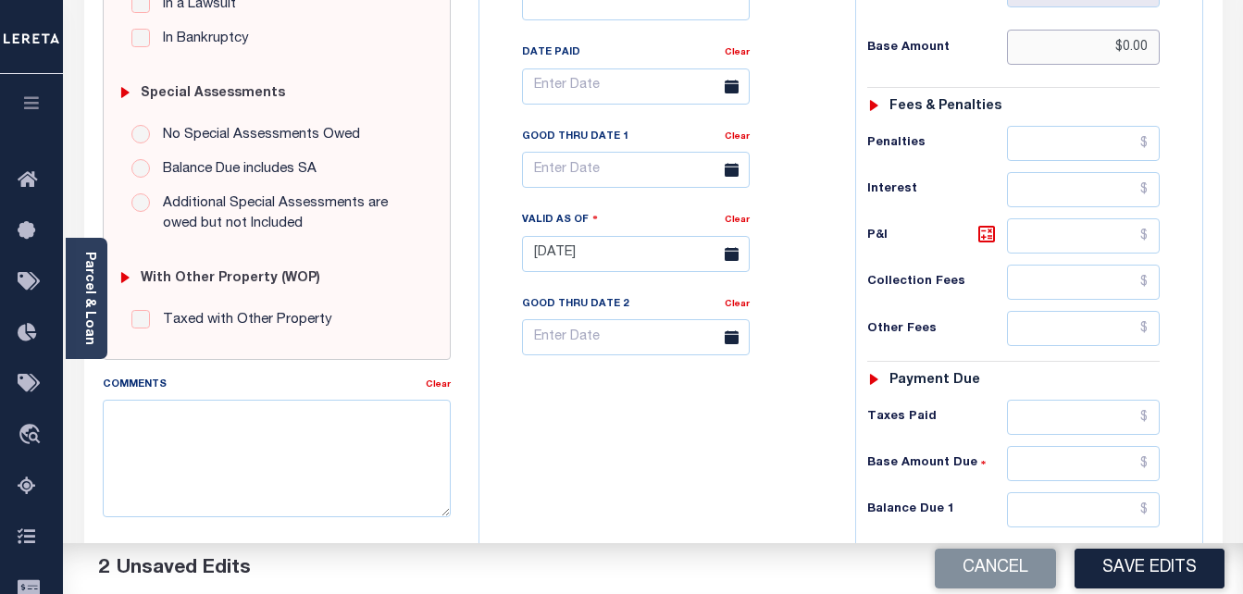
scroll to position [556, 0]
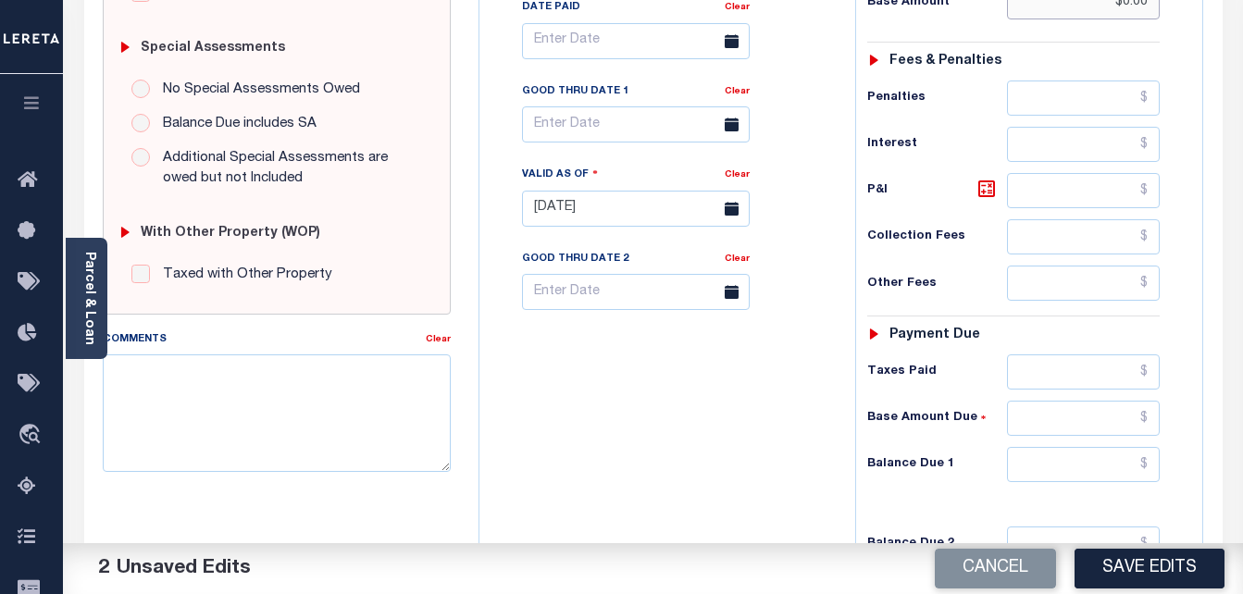
type input "$0.00"
click at [1037, 466] on input "text" at bounding box center [1083, 464] width 153 height 35
type input "$0.00"
click at [600, 147] on body "Home Tax Amount Reporting Queue Tax Line Detail" at bounding box center [621, 150] width 1243 height 1413
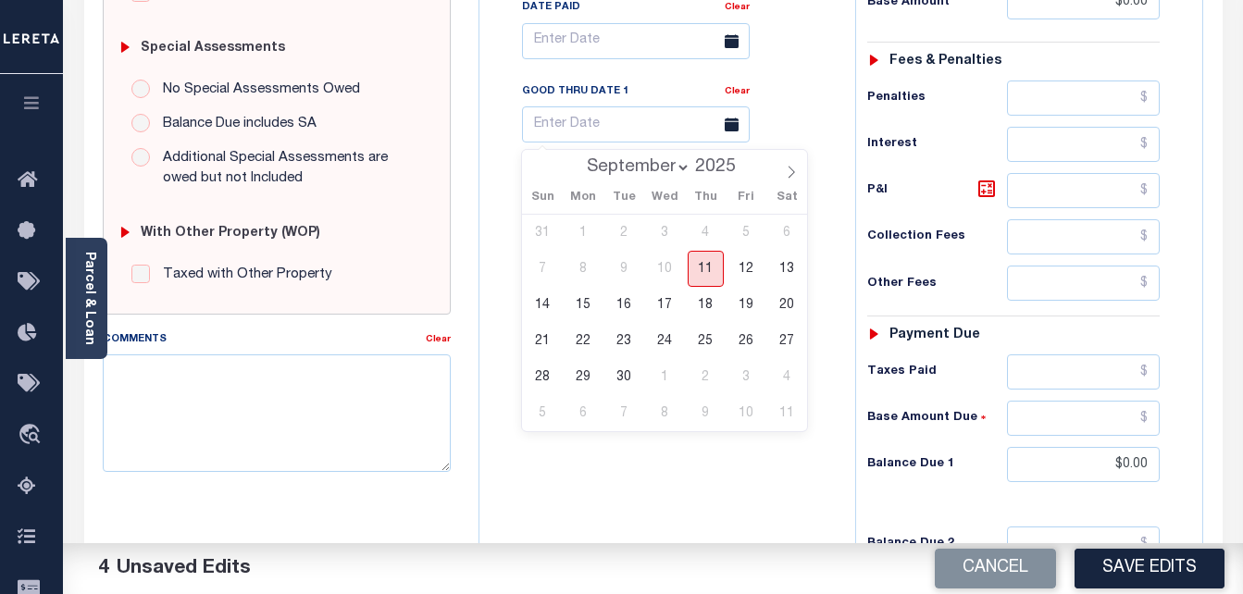
click at [704, 263] on span "11" at bounding box center [706, 269] width 36 height 36
type input "[DATE]"
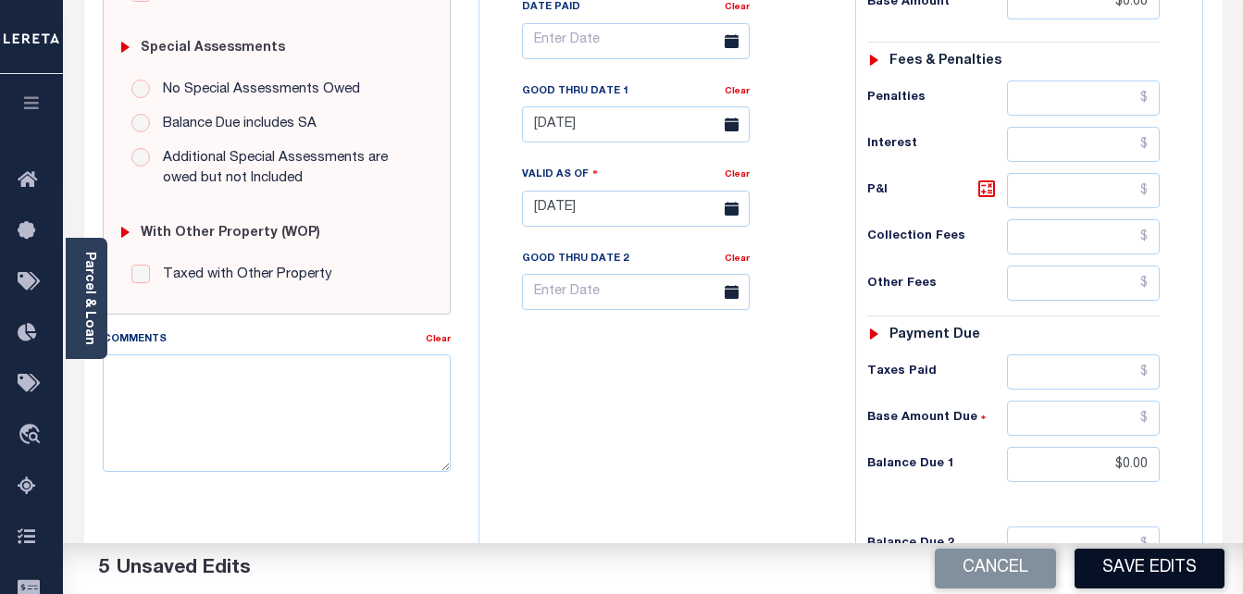
click at [1163, 575] on button "Save Edits" at bounding box center [1150, 569] width 150 height 40
checkbox input "false"
type input "$0"
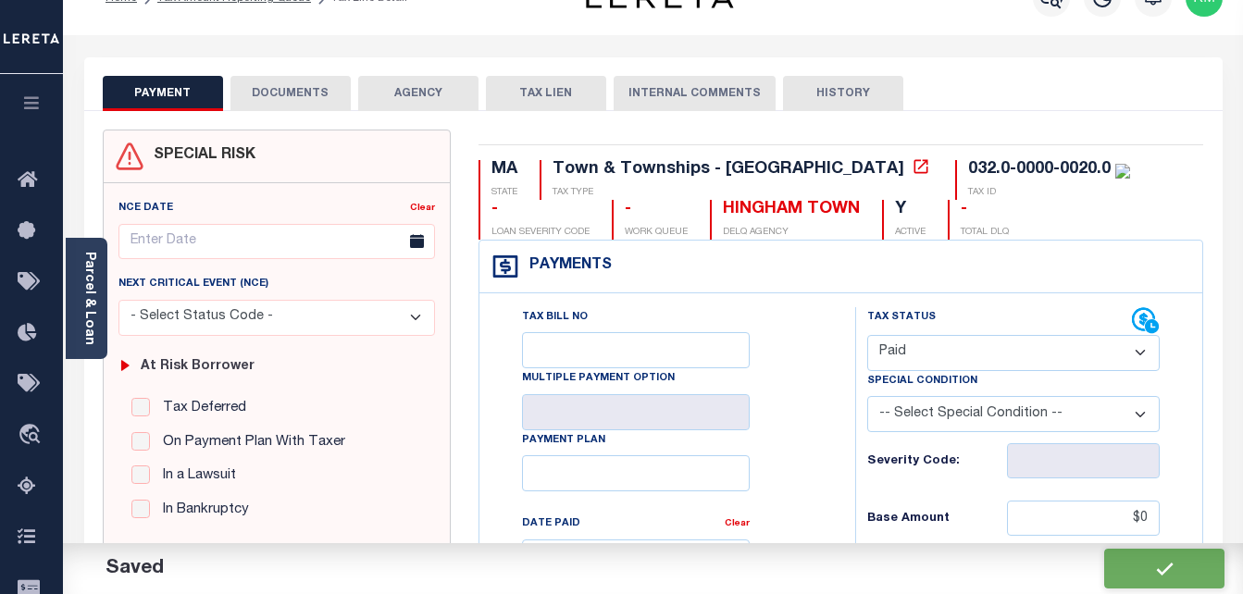
scroll to position [0, 0]
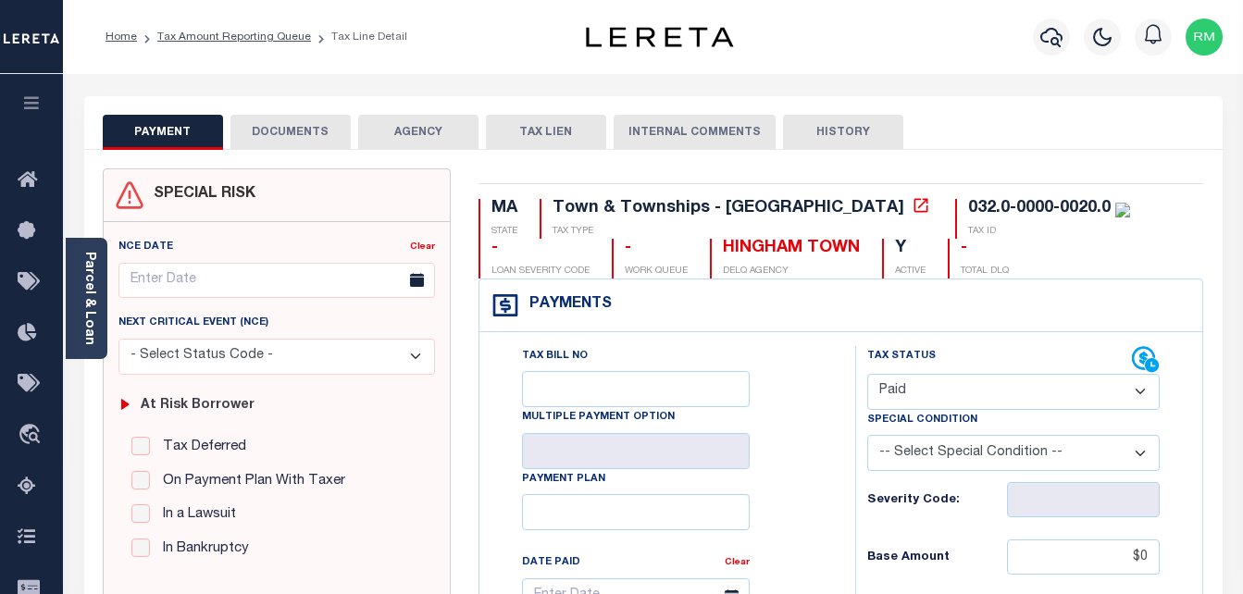
click at [313, 128] on button "DOCUMENTS" at bounding box center [291, 132] width 120 height 35
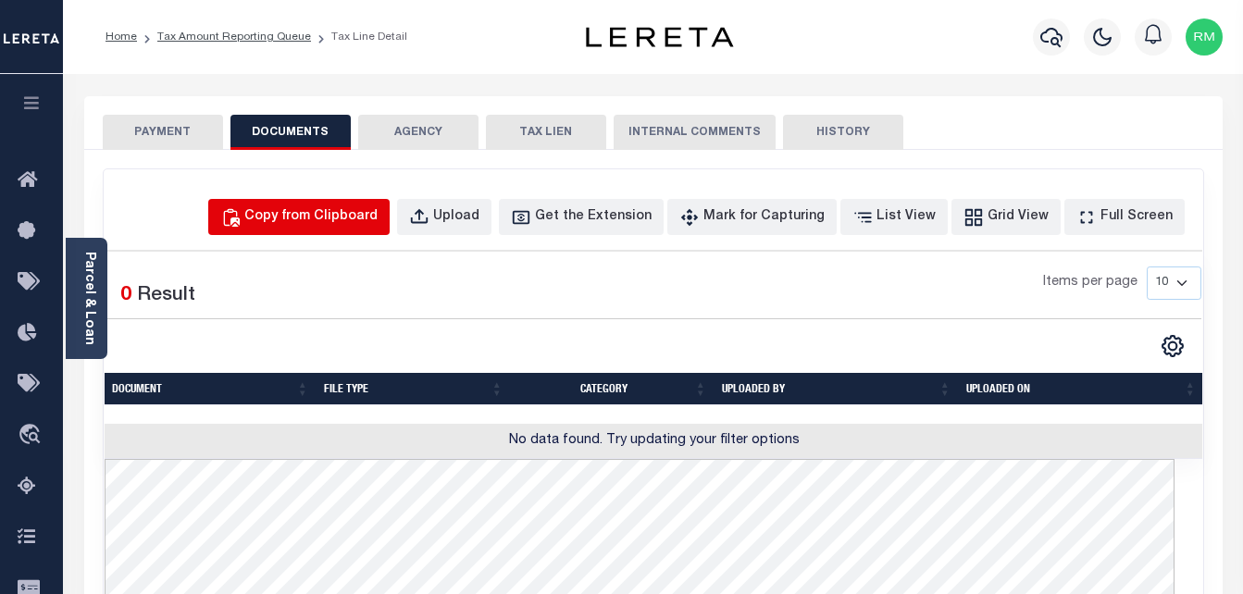
click at [333, 215] on div "Copy from Clipboard" at bounding box center [310, 217] width 133 height 20
select select "POP"
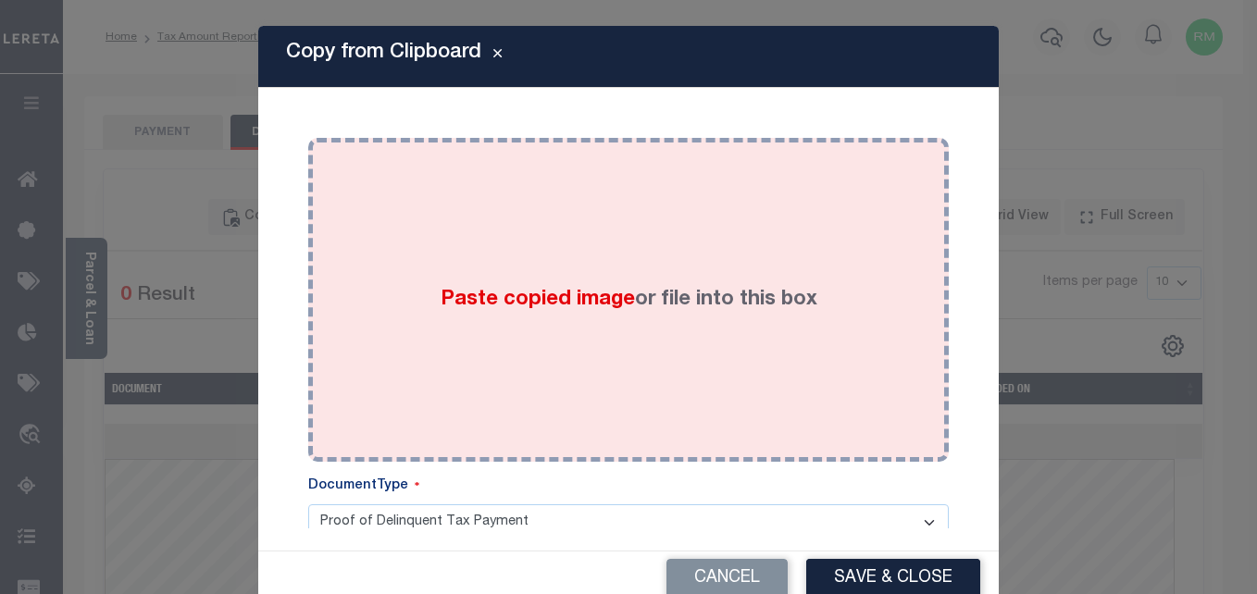
click at [443, 315] on label "Paste copied image or file into this box" at bounding box center [629, 300] width 377 height 31
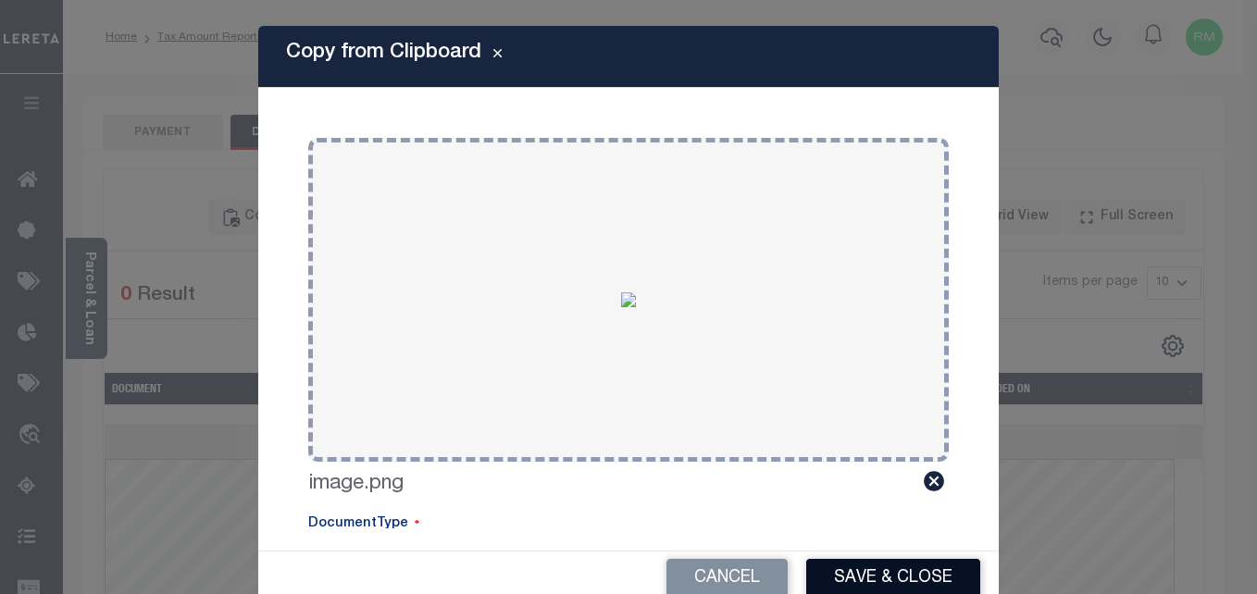
click at [914, 585] on button "Save & Close" at bounding box center [893, 579] width 174 height 40
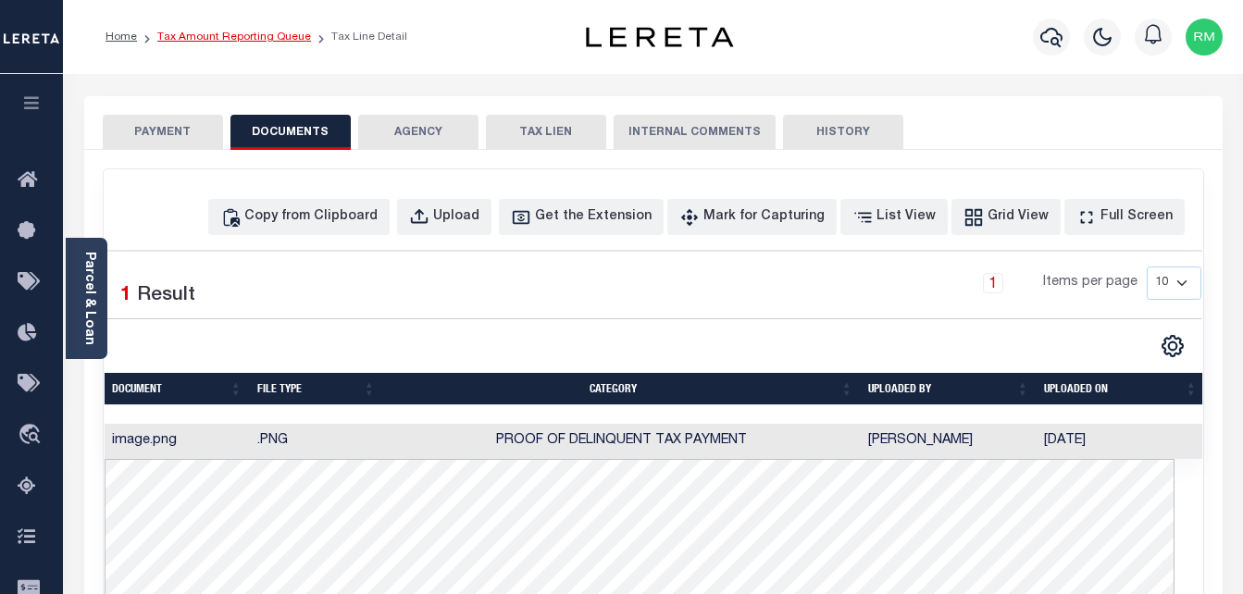
click at [226, 37] on link "Tax Amount Reporting Queue" at bounding box center [234, 36] width 154 height 11
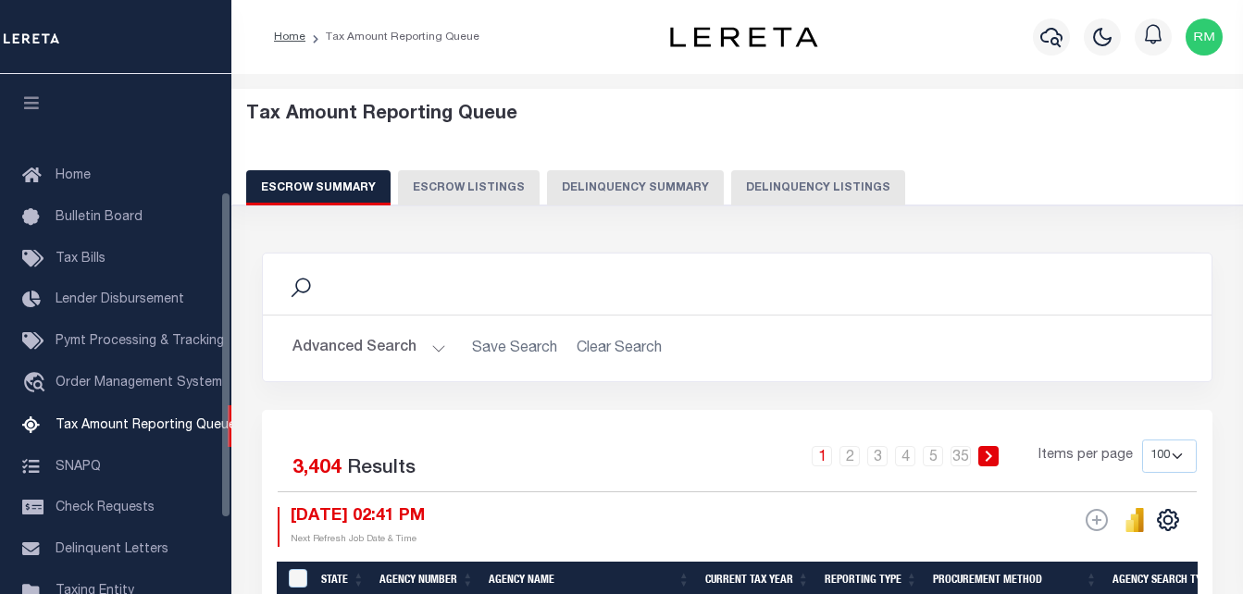
select select "100"
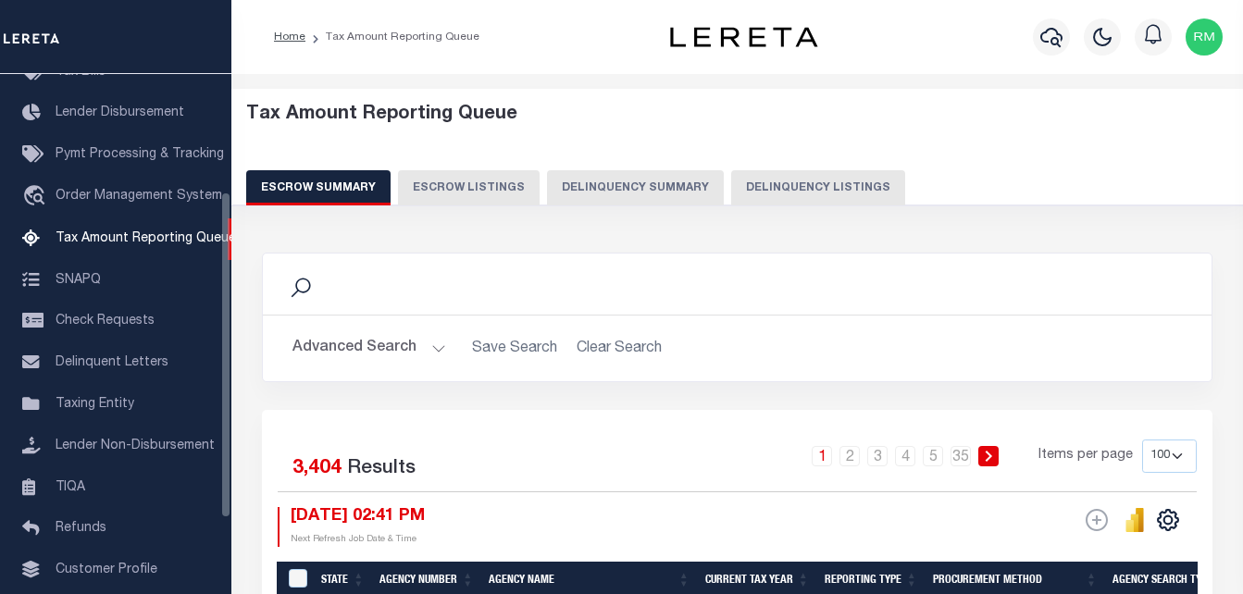
click at [800, 176] on button "Delinquency Listings" at bounding box center [818, 187] width 174 height 35
select select "100"
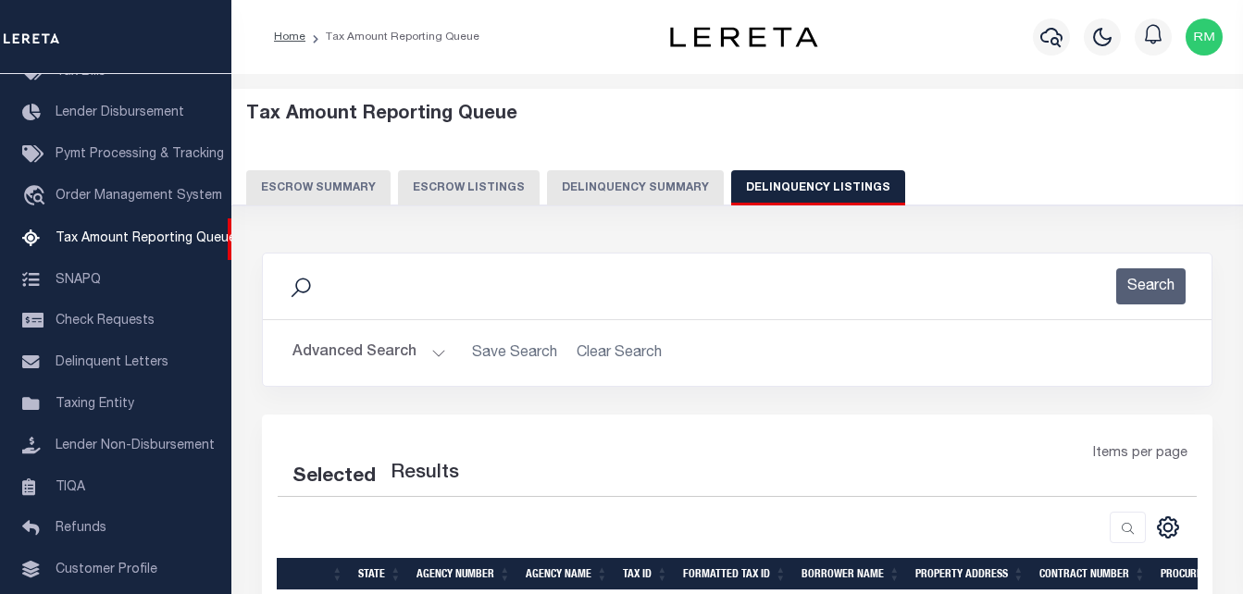
select select "100"
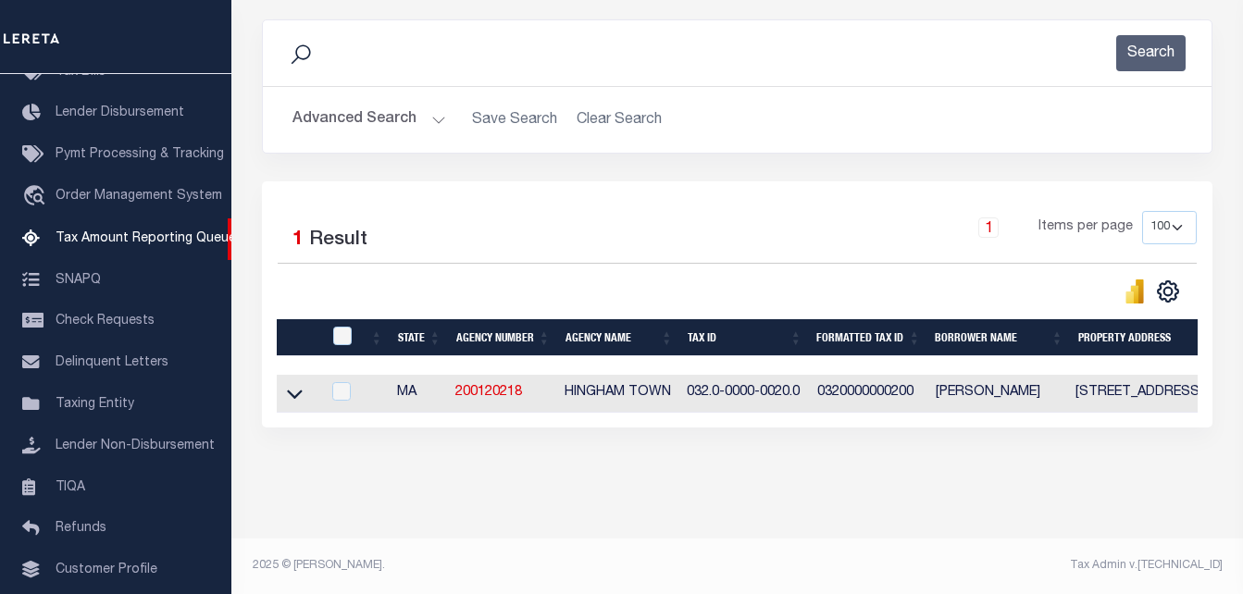
scroll to position [249, 0]
click at [294, 384] on icon at bounding box center [295, 393] width 16 height 19
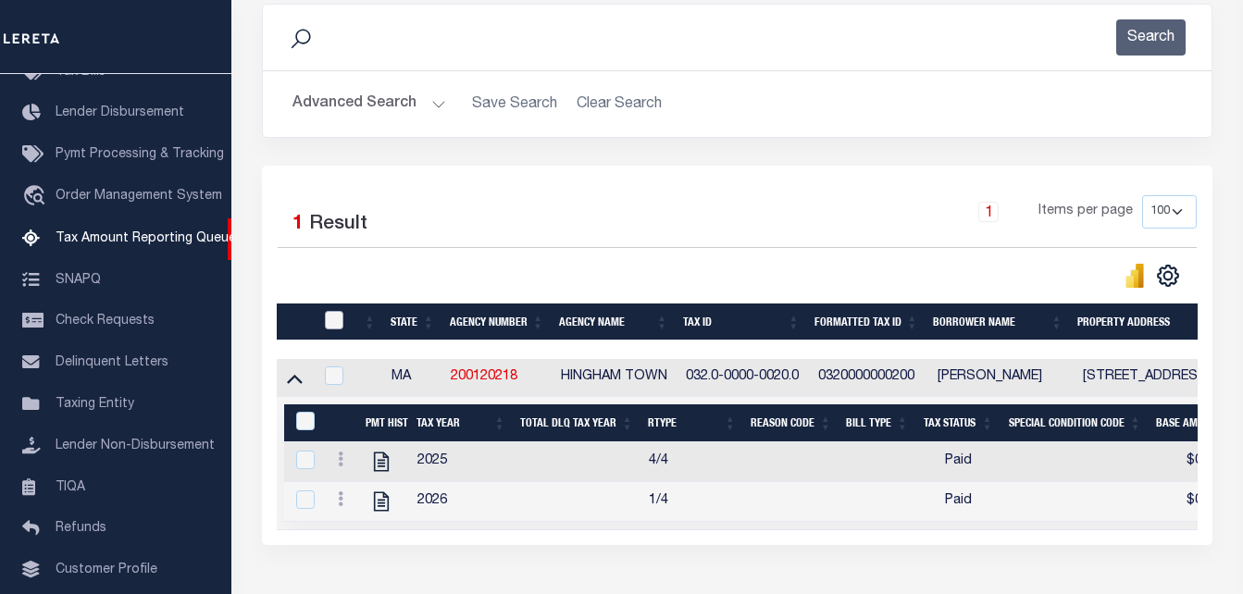
drag, startPoint x: 335, startPoint y: 323, endPoint x: 325, endPoint y: 354, distance: 32.2
click at [335, 323] on input "checkbox" at bounding box center [334, 320] width 19 height 19
checkbox input "true"
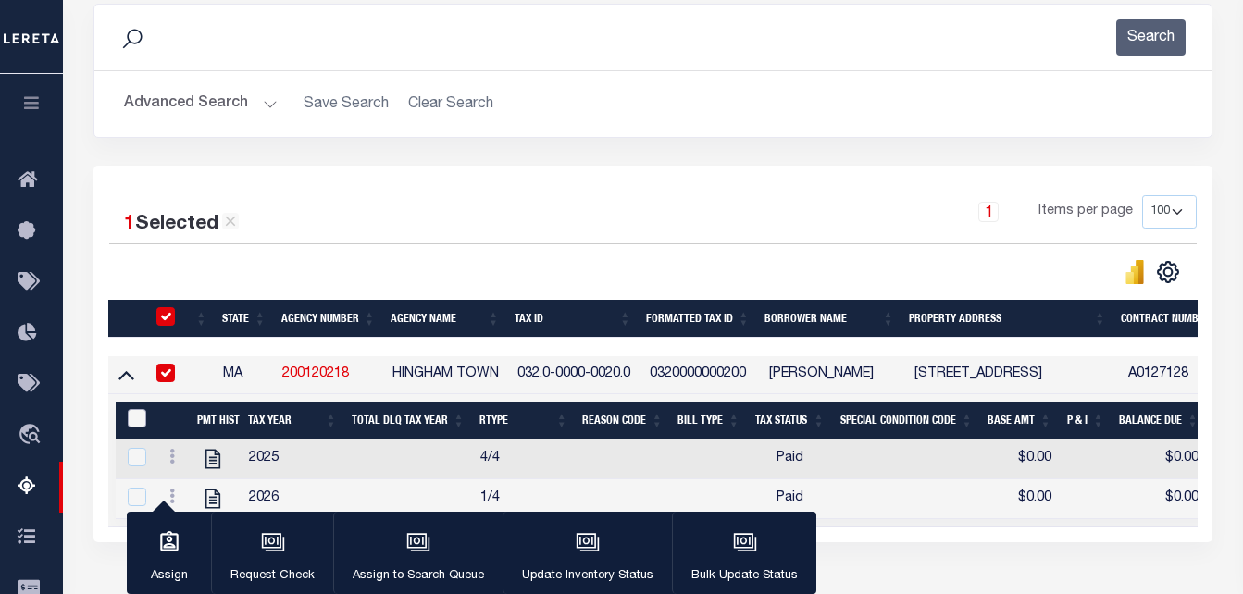
click at [131, 421] on input "&nbsp;" at bounding box center [137, 418] width 19 height 19
checkbox input "true"
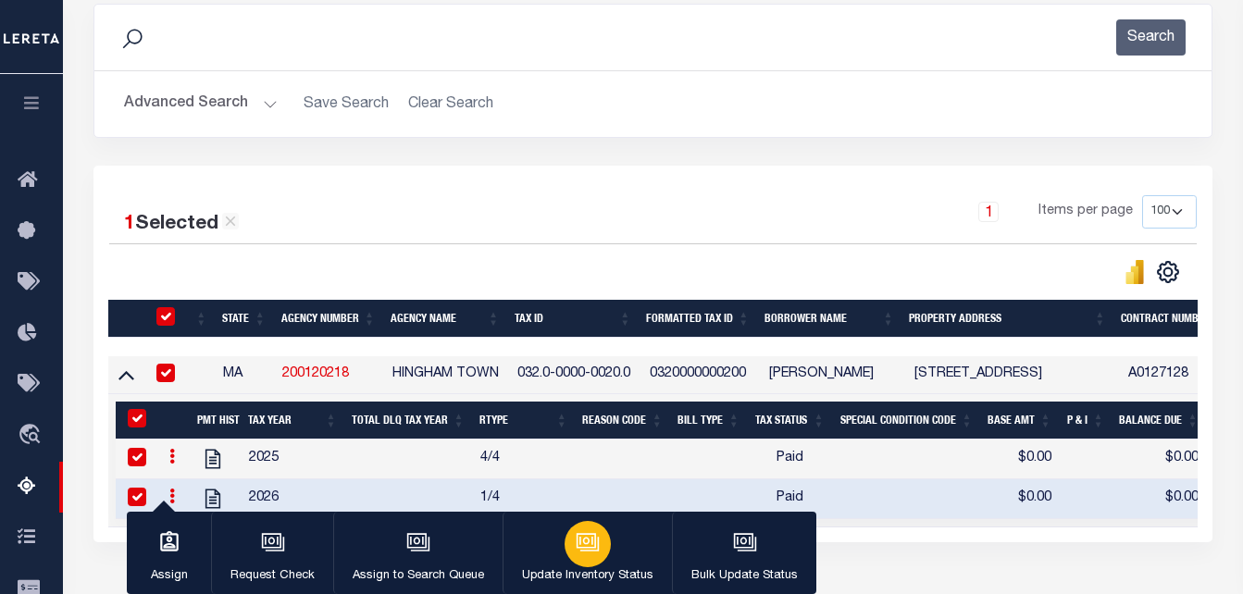
click at [598, 545] on div "button" at bounding box center [588, 544] width 46 height 46
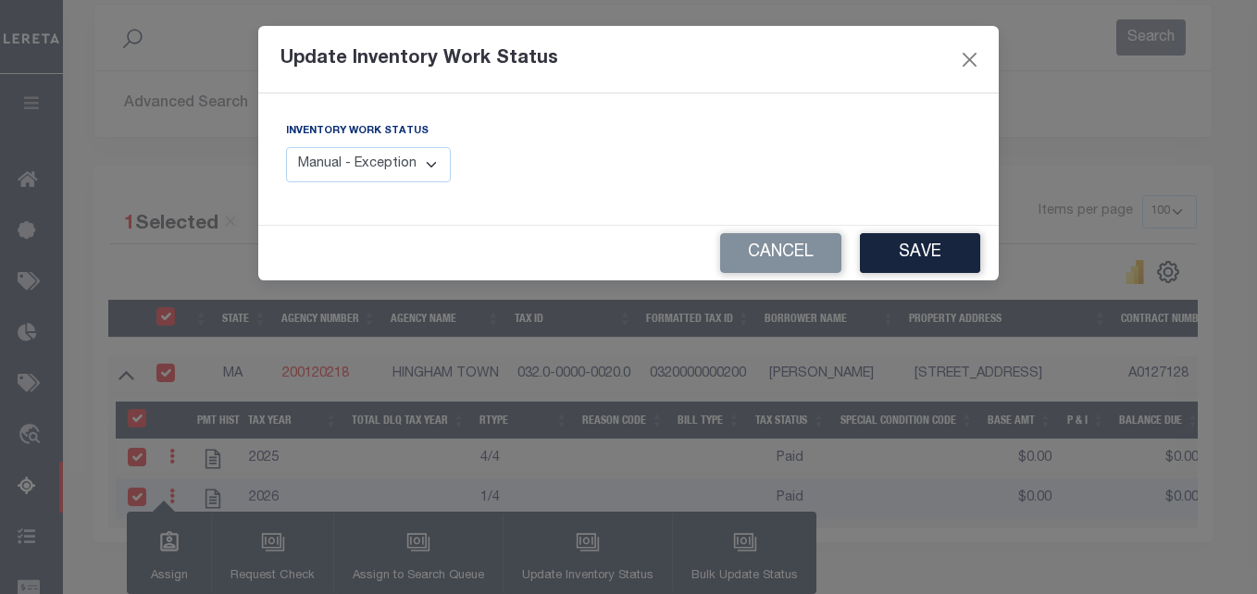
click at [356, 157] on select "Manual - Exception Pended - Awaiting Search Late Add Exception Completed" at bounding box center [368, 165] width 165 height 36
select select "4"
click at [286, 147] on select "Manual - Exception Pended - Awaiting Search Late Add Exception Completed" at bounding box center [368, 165] width 165 height 36
click at [954, 268] on button "Save" at bounding box center [920, 253] width 120 height 40
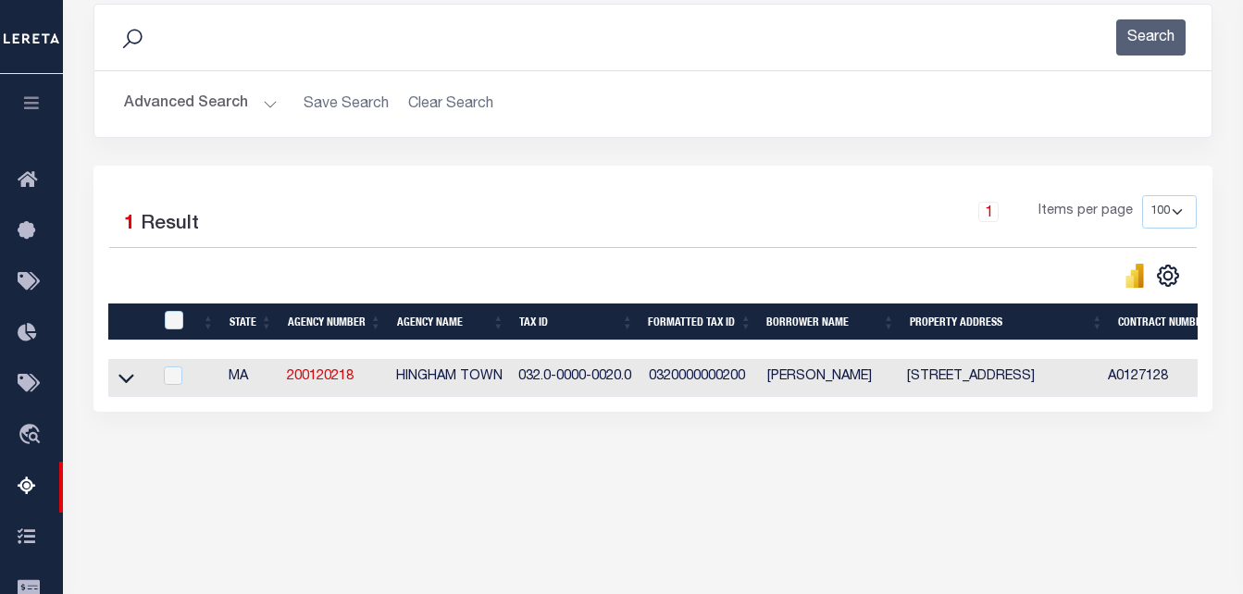
click at [246, 100] on button "Advanced Search" at bounding box center [201, 104] width 154 height 36
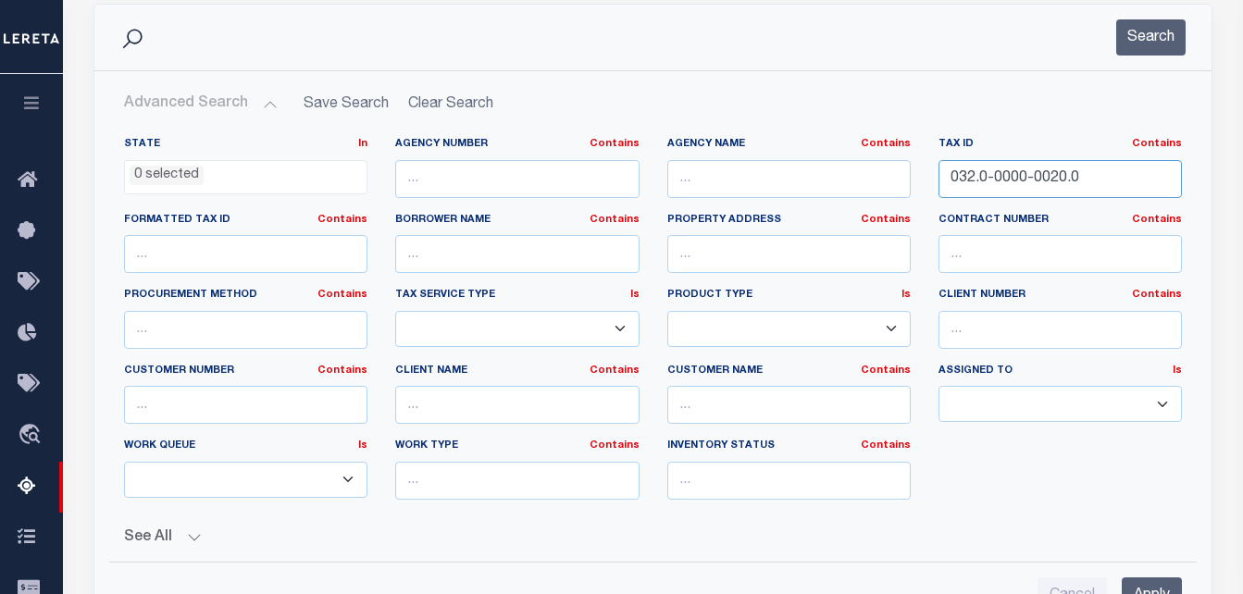
click at [1089, 178] on input "032.0-0000-0020.0" at bounding box center [1061, 179] width 244 height 38
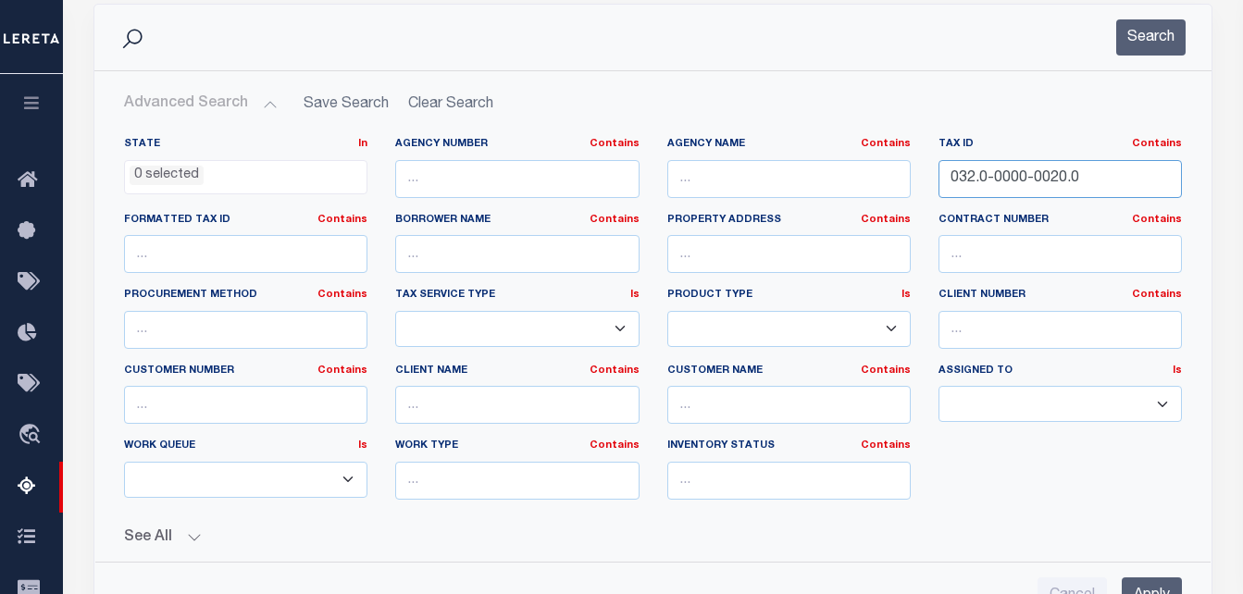
paste input "6.0-3110-0108"
type input "036.0-3110-0108.0"
click at [1153, 584] on input "Apply" at bounding box center [1152, 597] width 60 height 38
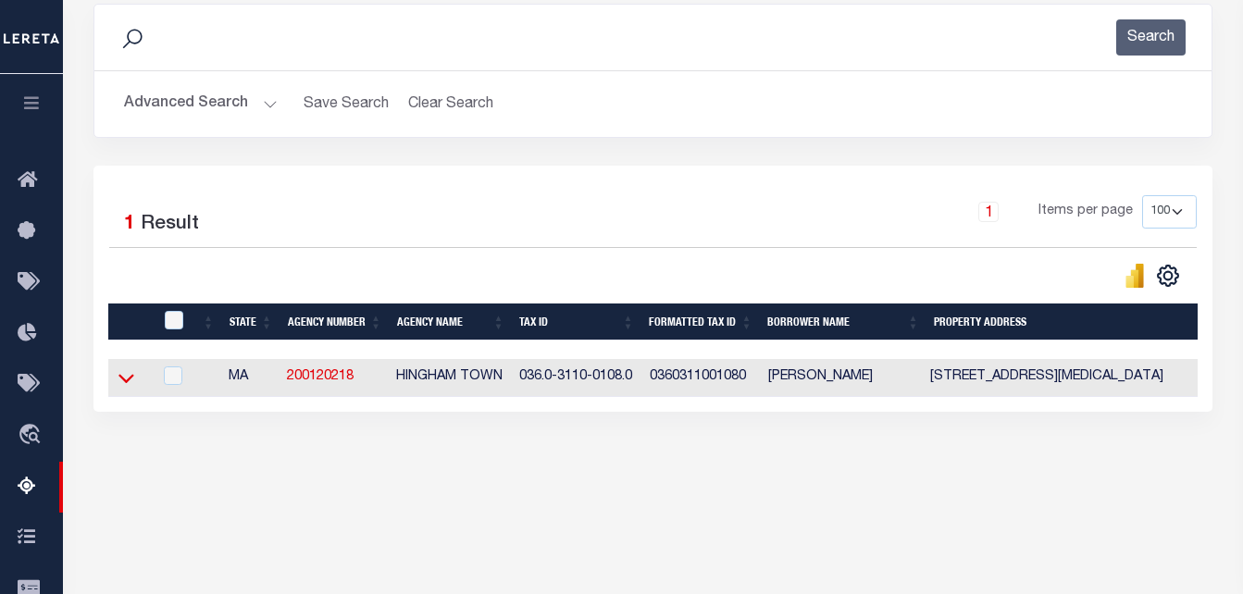
drag, startPoint x: 124, startPoint y: 385, endPoint x: 190, endPoint y: 361, distance: 70.0
click at [124, 384] on icon at bounding box center [127, 379] width 16 height 9
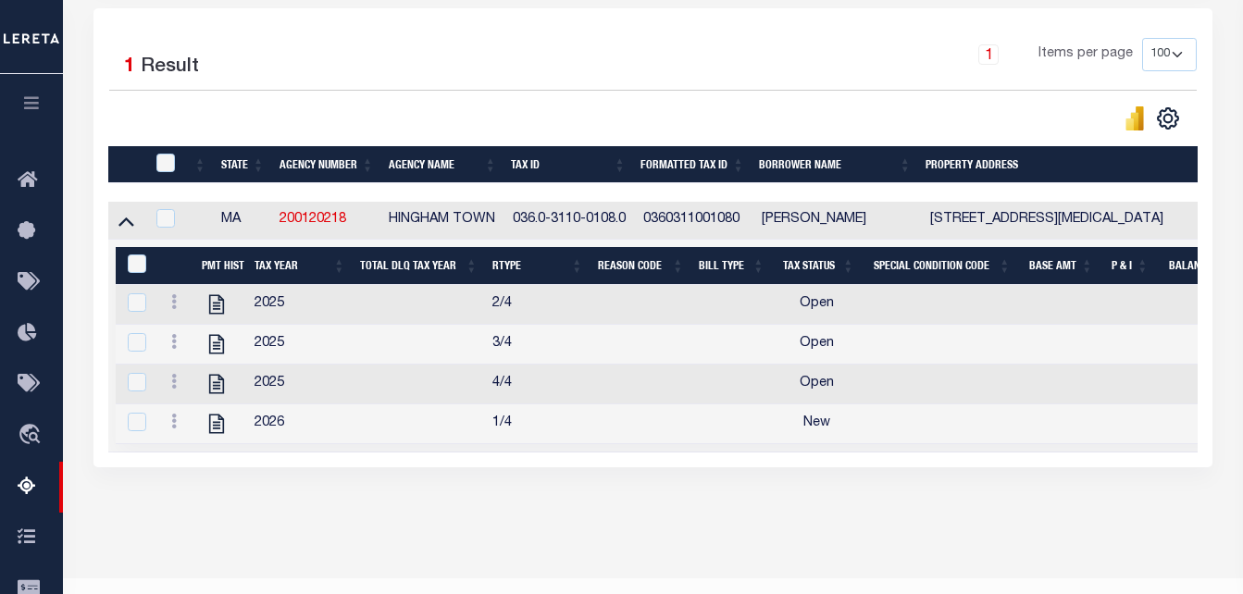
scroll to position [434, 0]
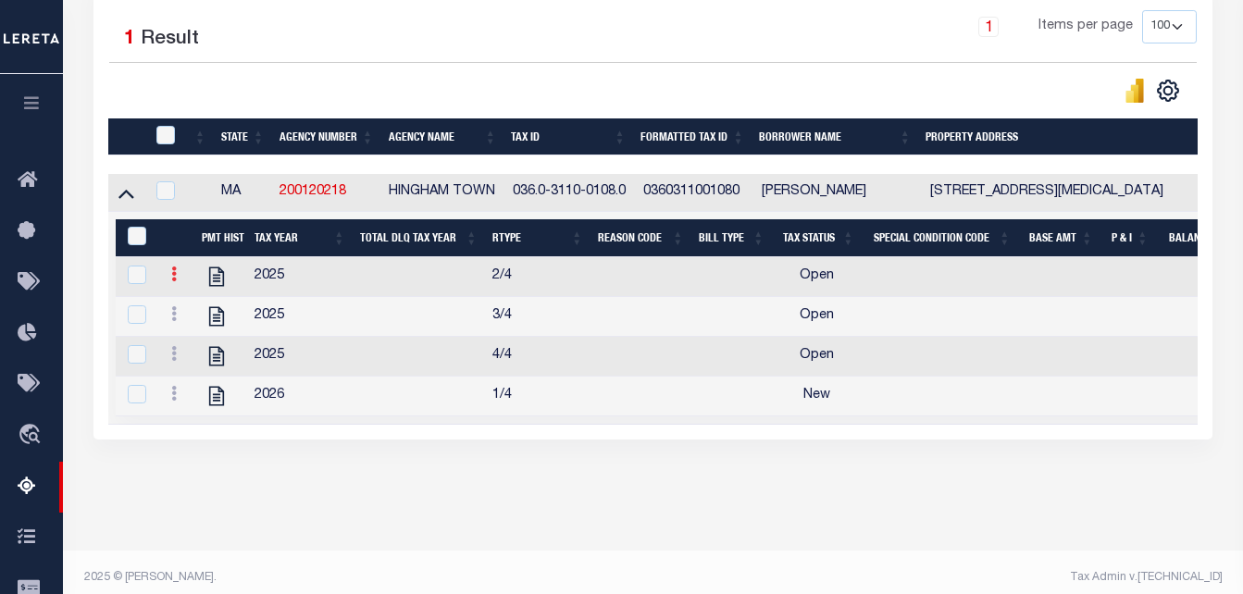
click at [171, 279] on icon at bounding box center [174, 274] width 6 height 15
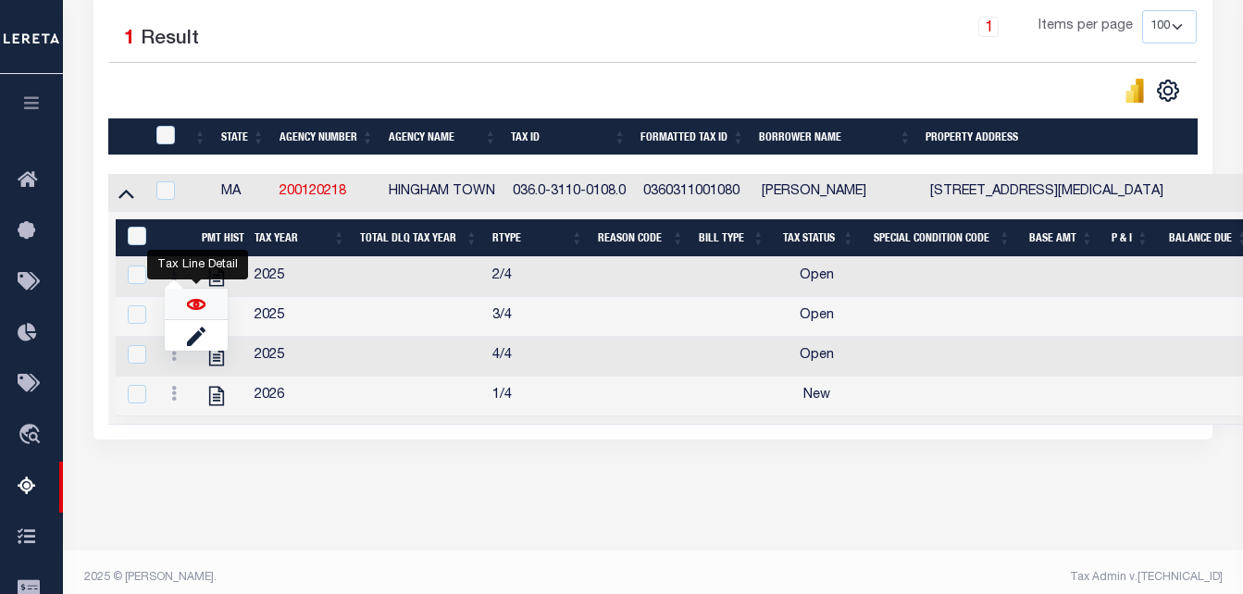
click at [202, 314] on img "" at bounding box center [196, 304] width 19 height 19
checkbox input "false"
checkbox input "true"
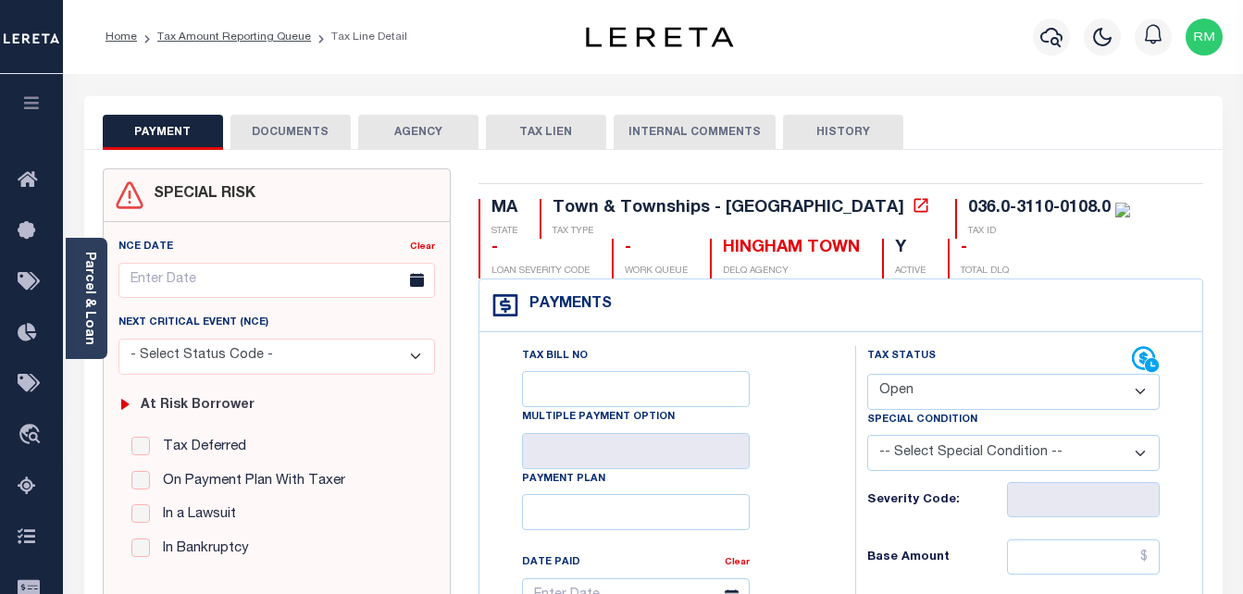
click at [953, 381] on select "- Select Status Code - Open Due/Unpaid Paid Incomplete No Tax Due Internal Refu…" at bounding box center [1015, 392] width 294 height 36
select select "PYD"
click at [868, 375] on select "- Select Status Code - Open Due/Unpaid Paid Incomplete No Tax Due Internal Refu…" at bounding box center [1015, 392] width 294 height 36
type input "[DATE]"
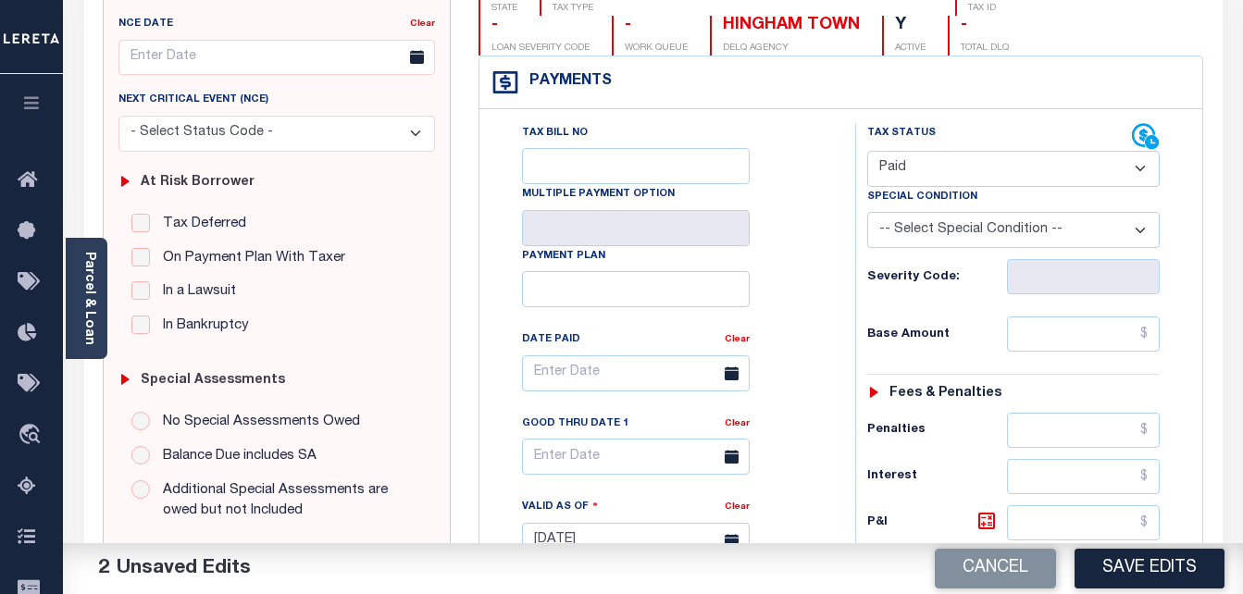
scroll to position [278, 0]
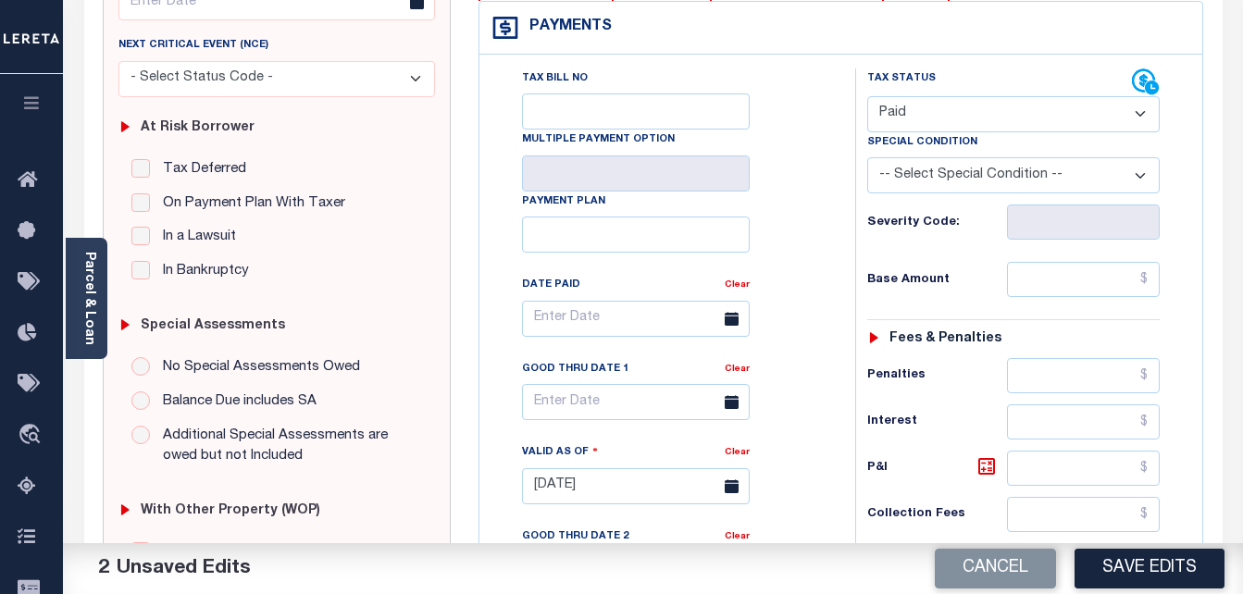
click at [1053, 300] on div "Tax Status Status - Select Status Code -" at bounding box center [1021, 478] width 330 height 818
click at [1065, 292] on input "text" at bounding box center [1083, 279] width 153 height 35
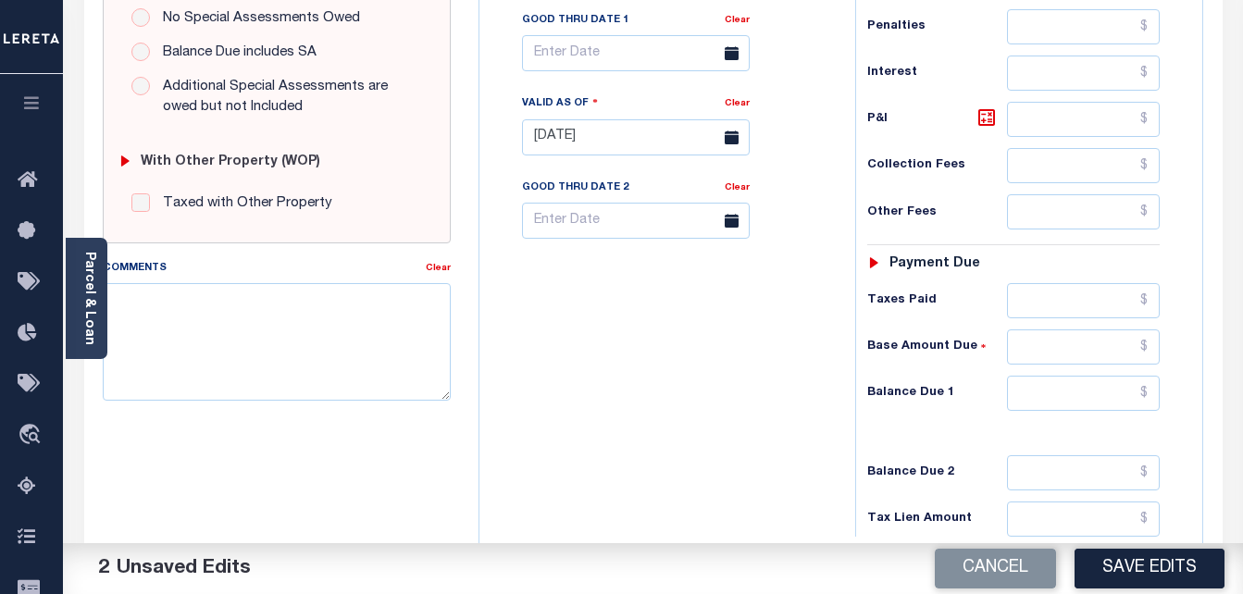
scroll to position [648, 0]
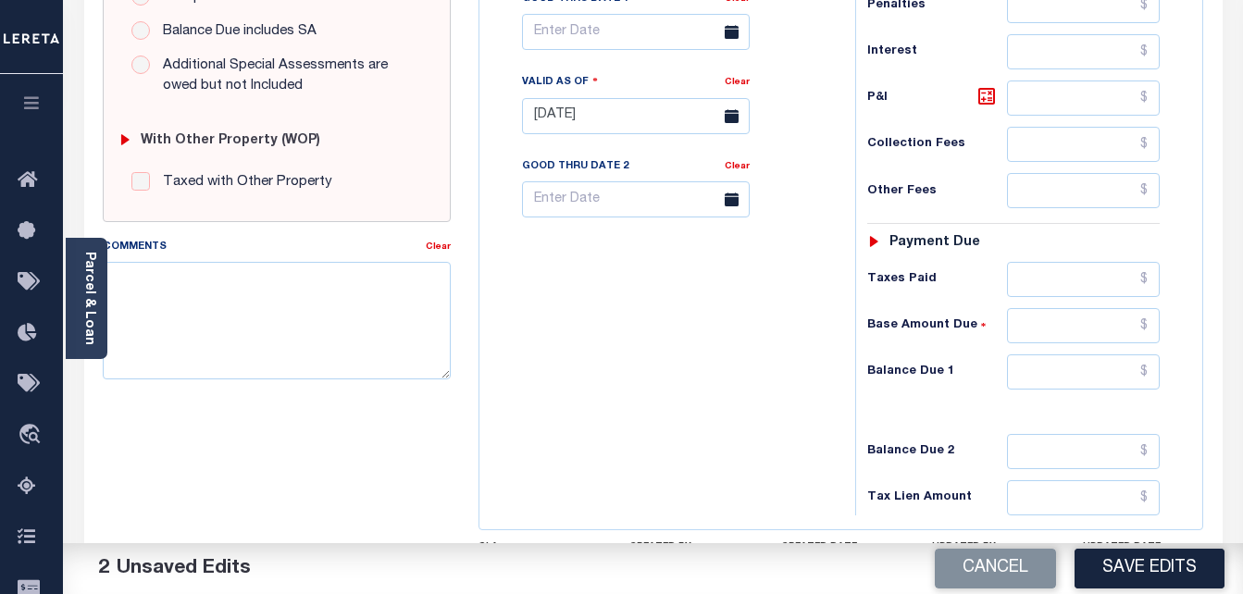
type input "$0.00"
click at [1053, 369] on input "text" at bounding box center [1083, 372] width 153 height 35
type input "$0.00"
click at [618, 37] on input "text" at bounding box center [636, 32] width 228 height 36
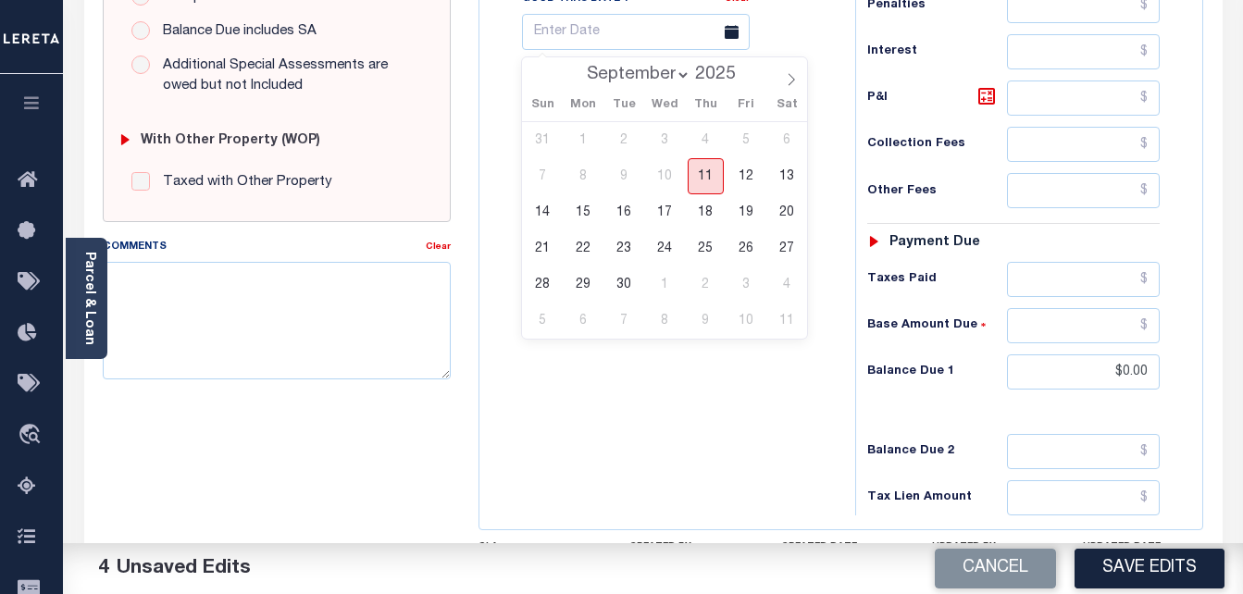
click at [706, 184] on span "11" at bounding box center [706, 176] width 36 height 36
type input "[DATE]"
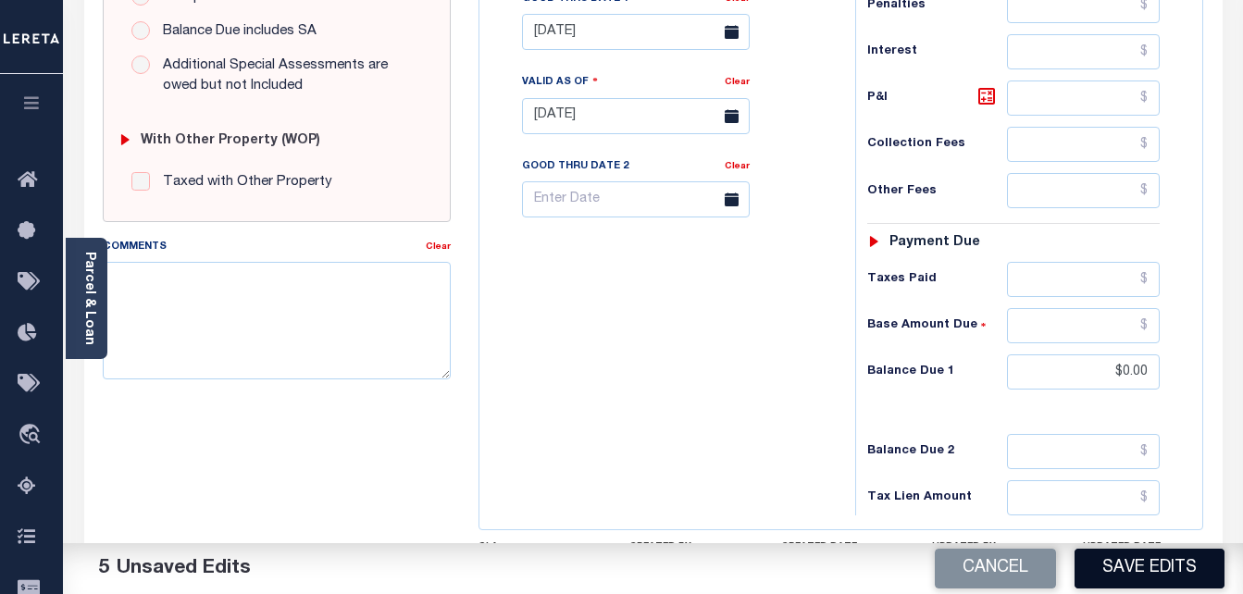
click at [1119, 574] on button "Save Edits" at bounding box center [1150, 569] width 150 height 40
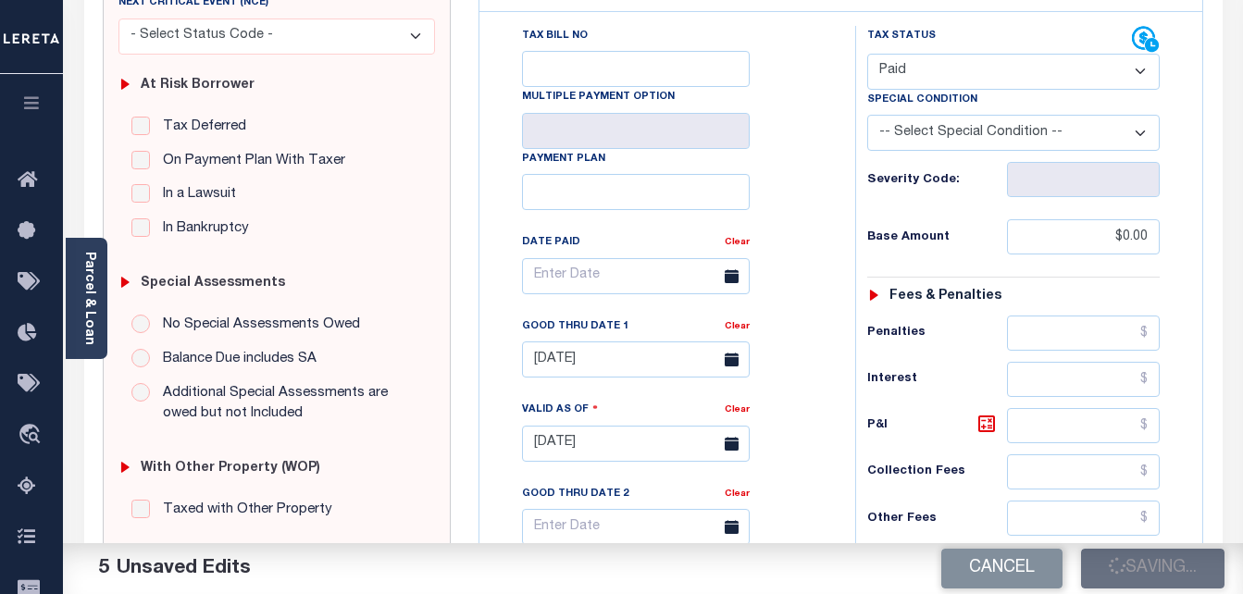
checkbox input "false"
type input "$0"
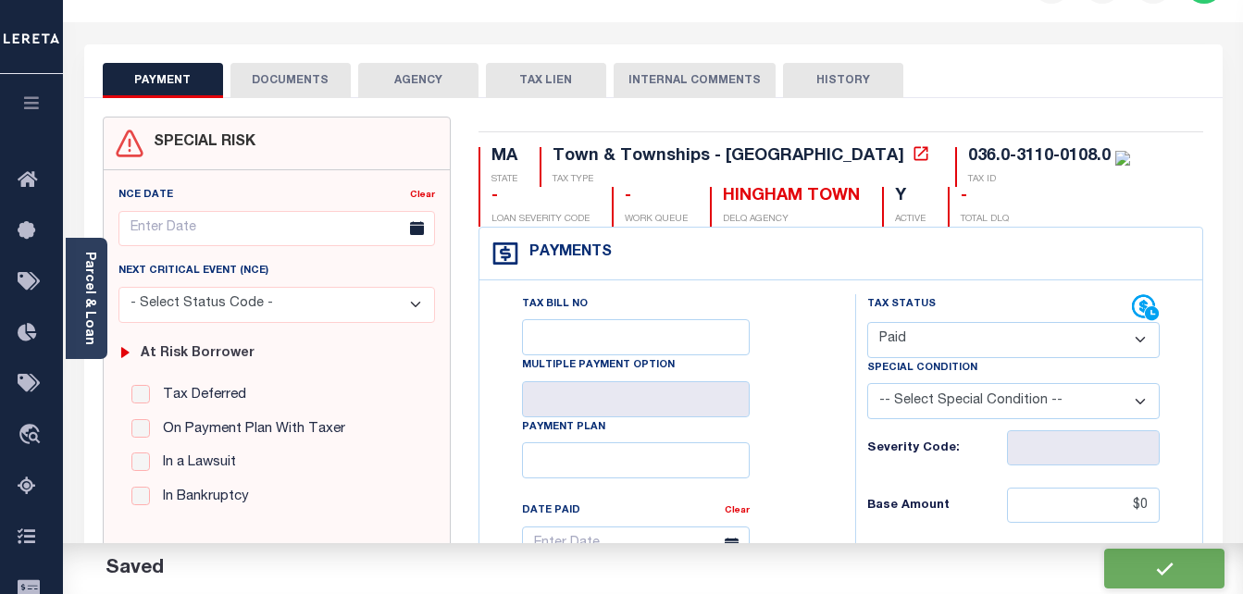
scroll to position [0, 0]
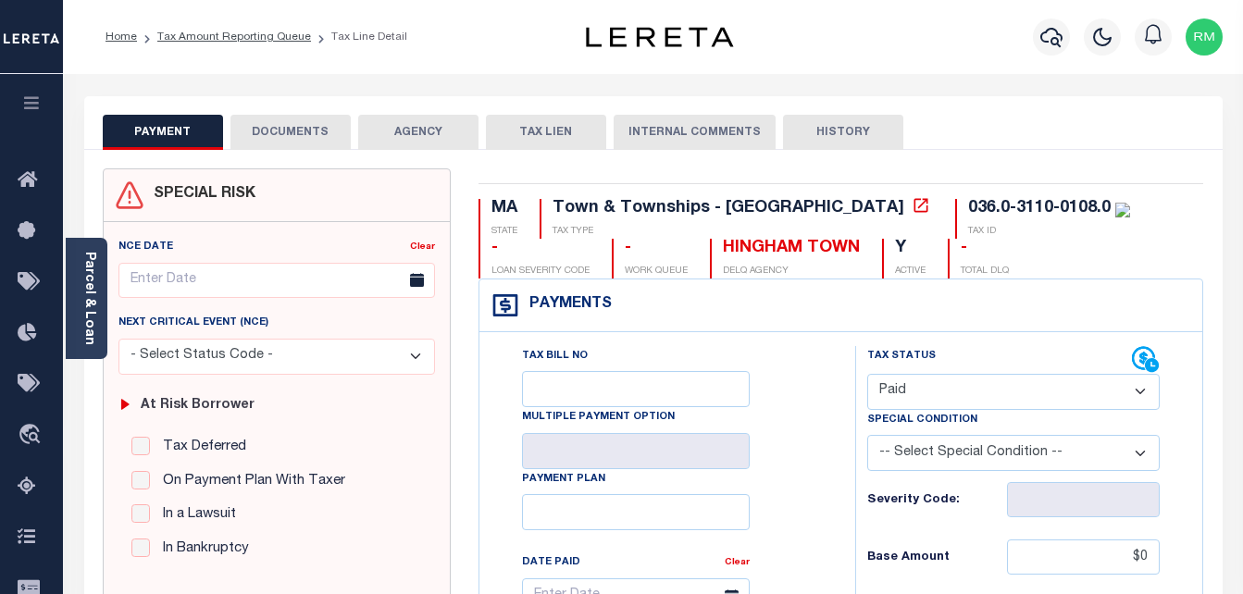
click at [280, 129] on button "DOCUMENTS" at bounding box center [291, 132] width 120 height 35
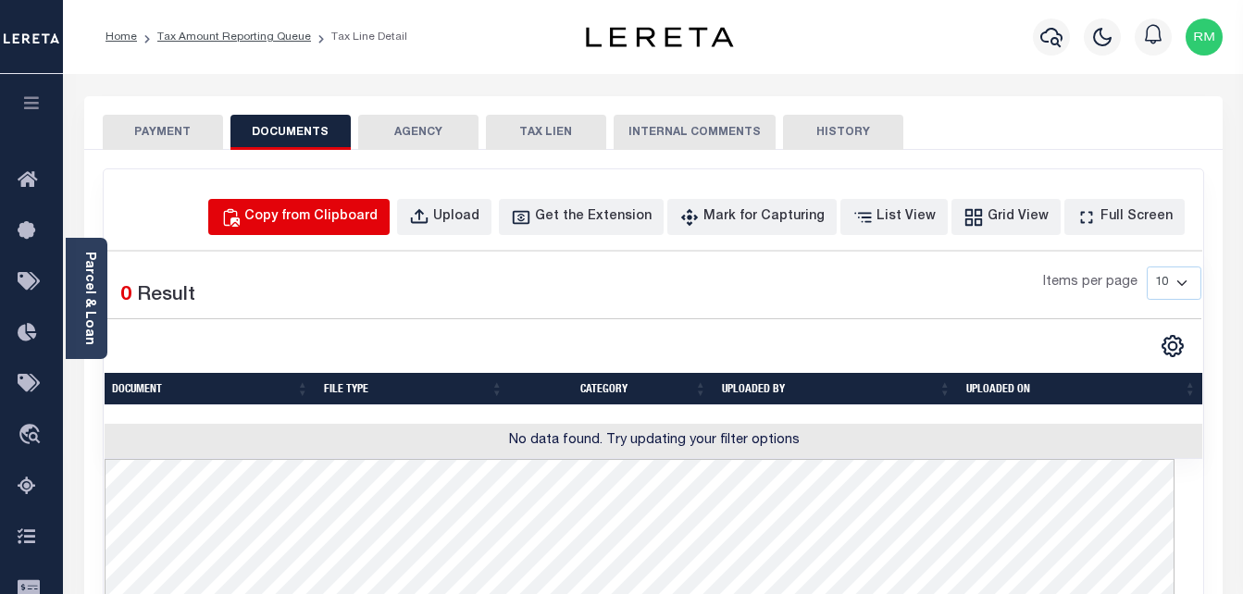
click at [378, 212] on div "Copy from Clipboard" at bounding box center [310, 217] width 133 height 20
select select "POP"
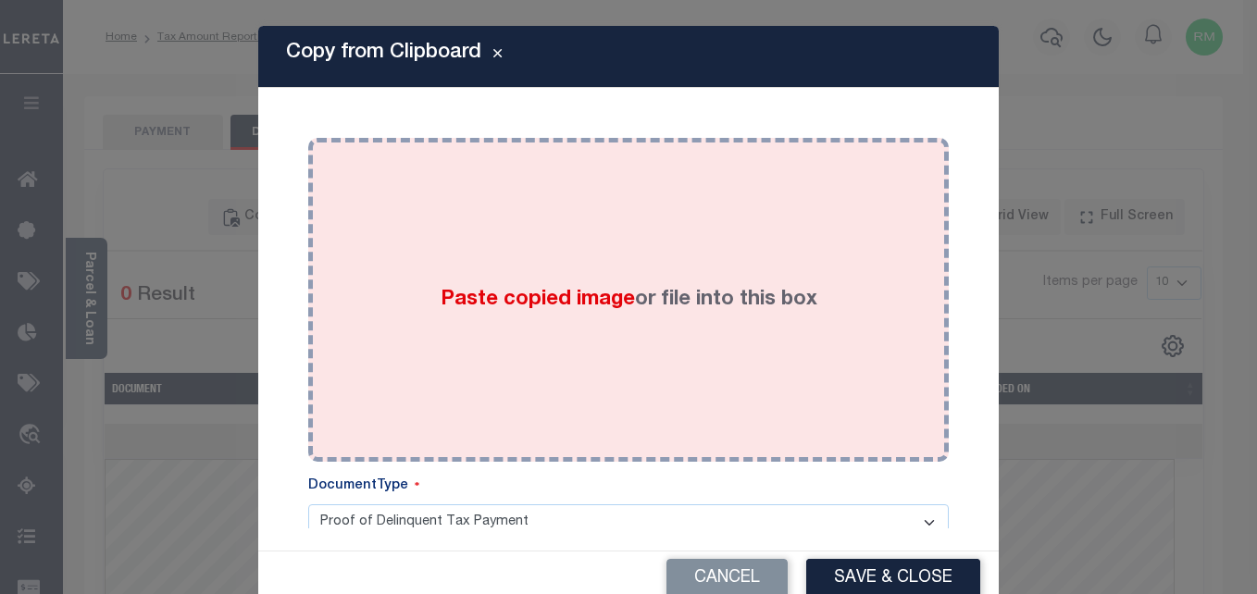
click at [608, 303] on span "Paste copied image" at bounding box center [538, 300] width 194 height 20
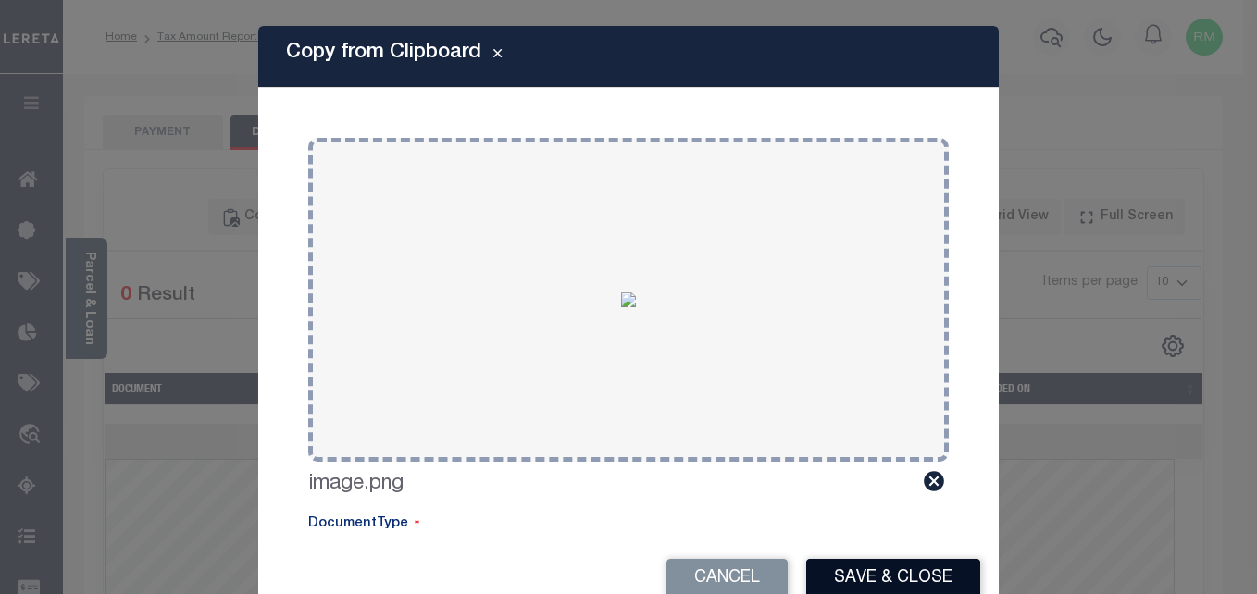
click at [869, 574] on button "Save & Close" at bounding box center [893, 579] width 174 height 40
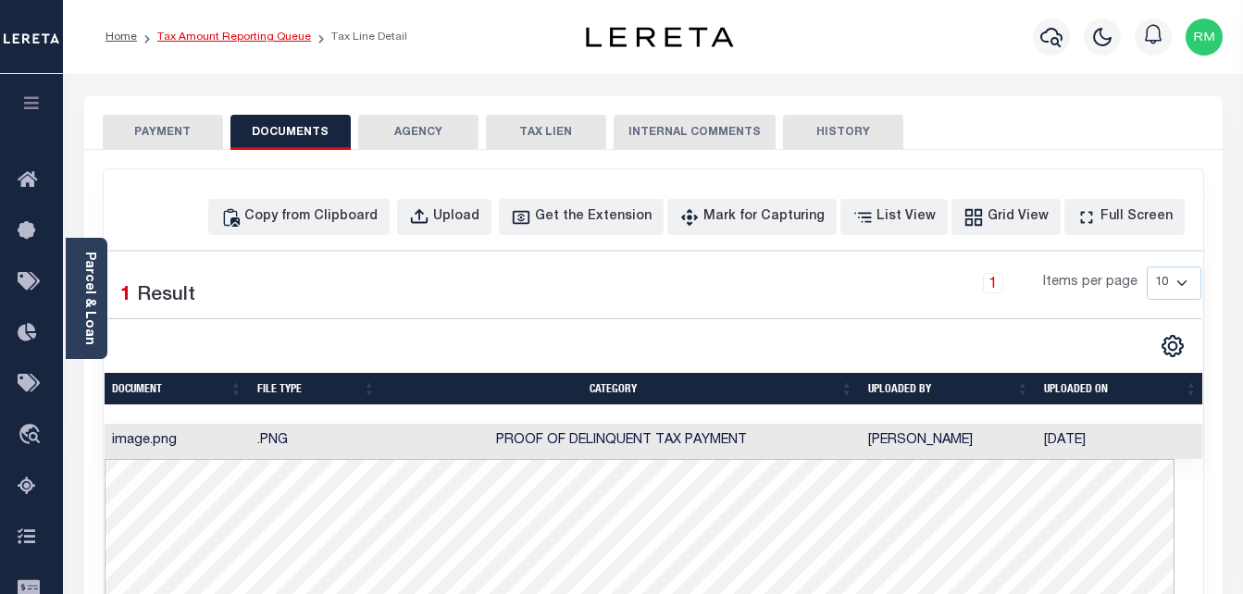
click at [222, 38] on link "Tax Amount Reporting Queue" at bounding box center [234, 36] width 154 height 11
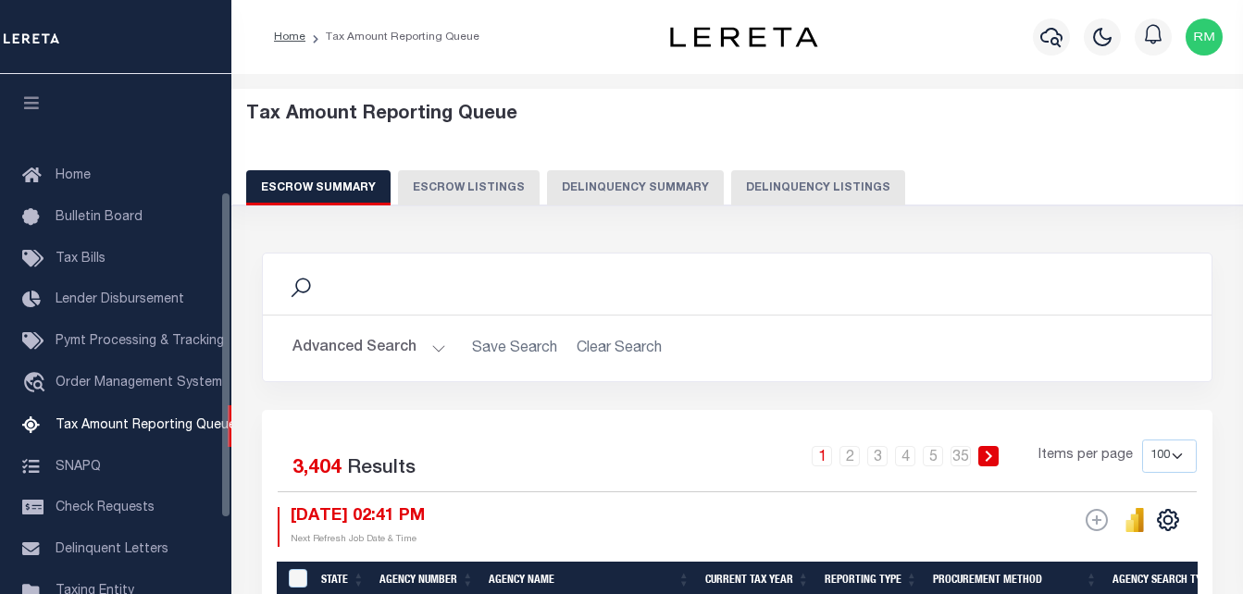
select select "100"
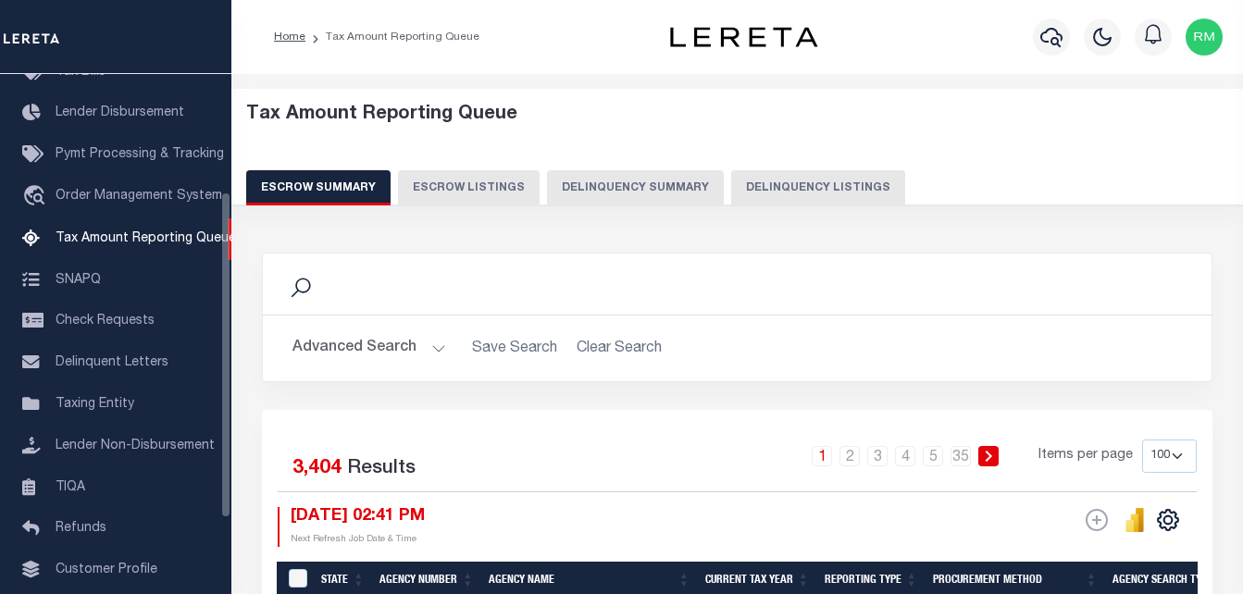
click at [752, 178] on button "Delinquency Listings" at bounding box center [818, 187] width 174 height 35
select select "100"
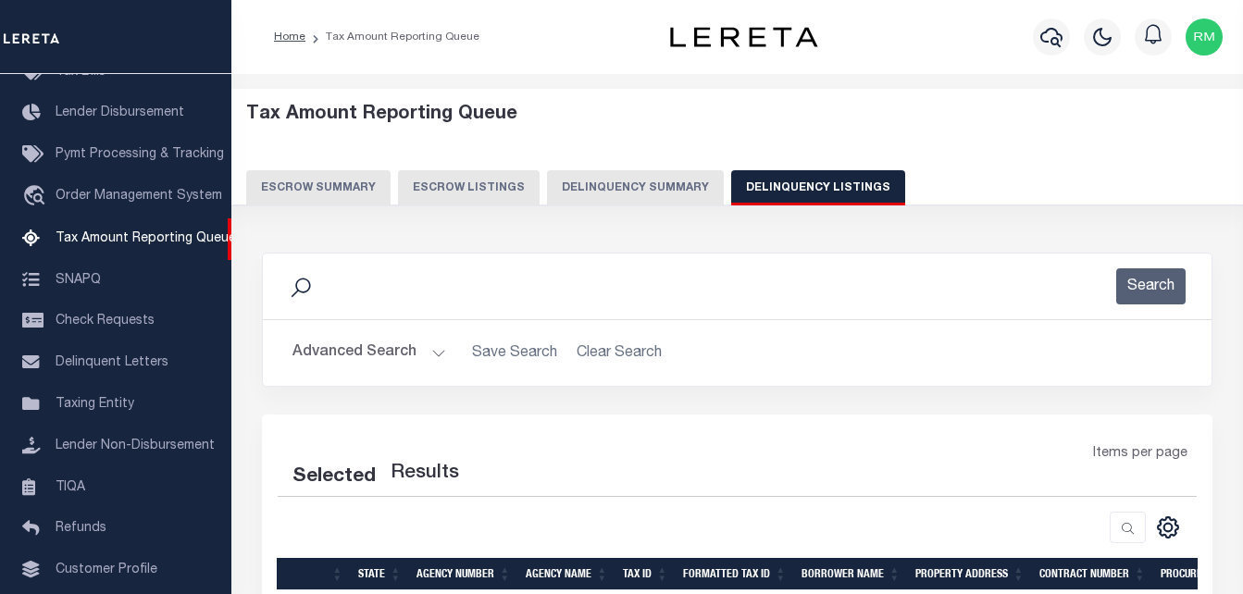
select select "100"
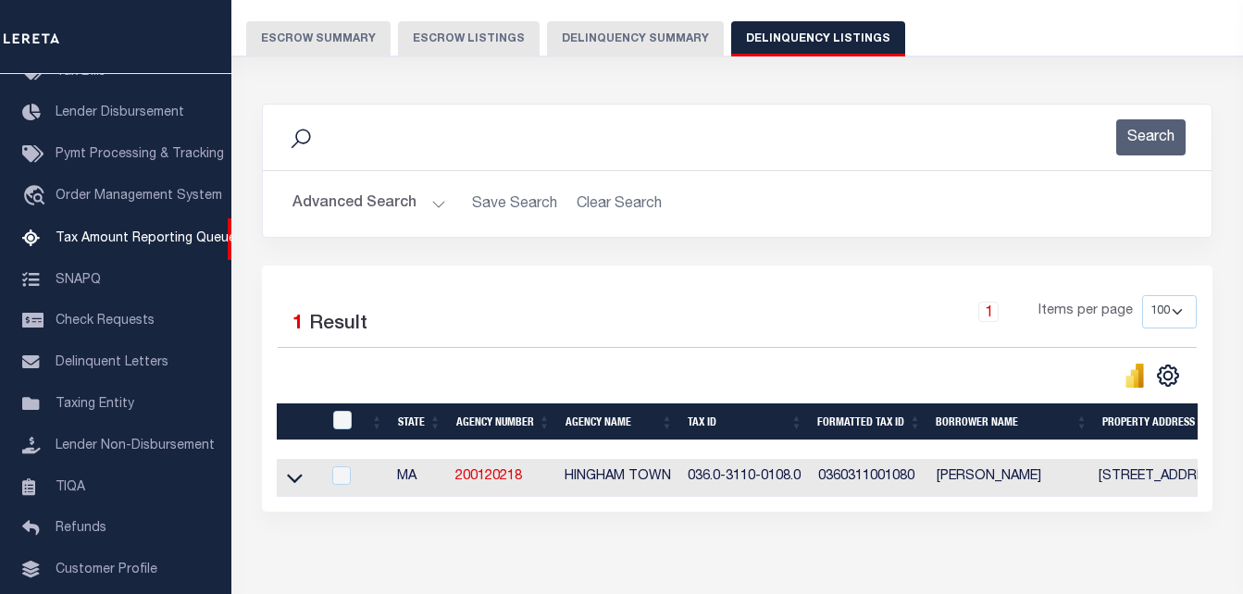
scroll to position [249, 0]
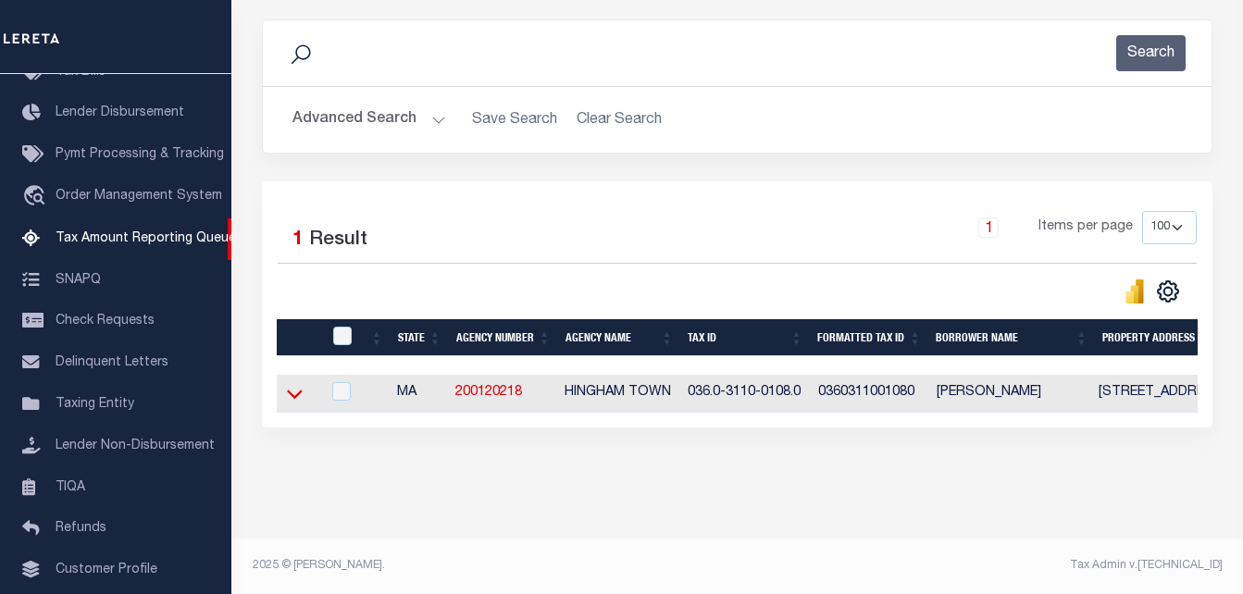
click at [289, 391] on icon at bounding box center [295, 395] width 16 height 9
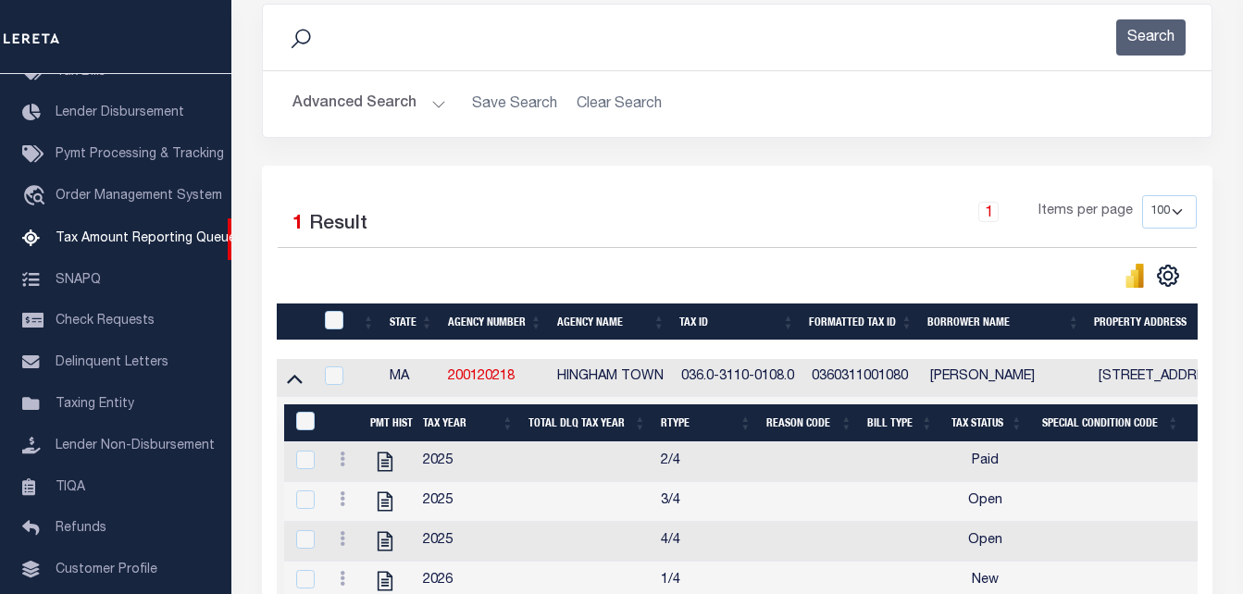
scroll to position [467, 0]
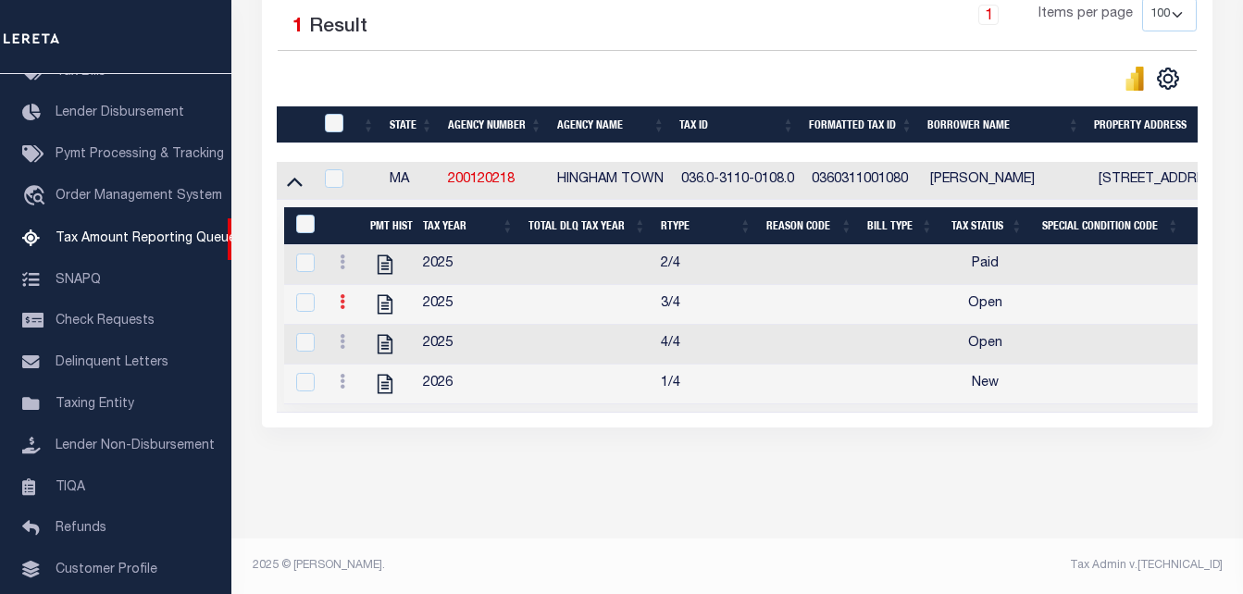
click at [341, 294] on icon at bounding box center [343, 301] width 6 height 15
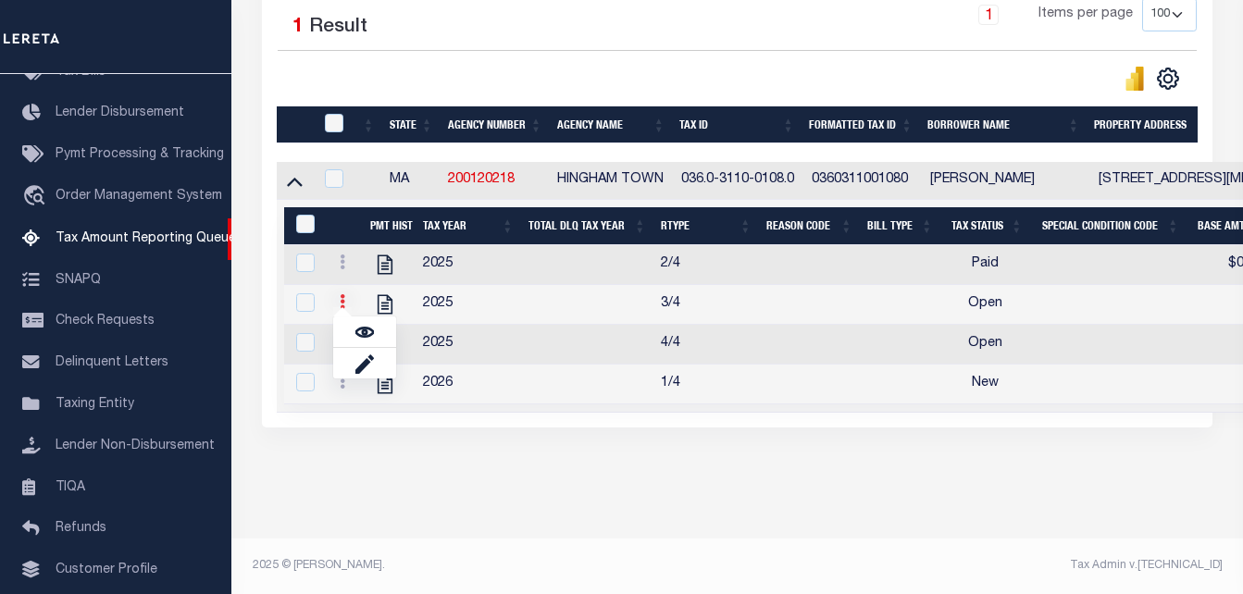
scroll to position [455, 0]
click at [360, 333] on img "" at bounding box center [365, 332] width 19 height 19
checkbox input "true"
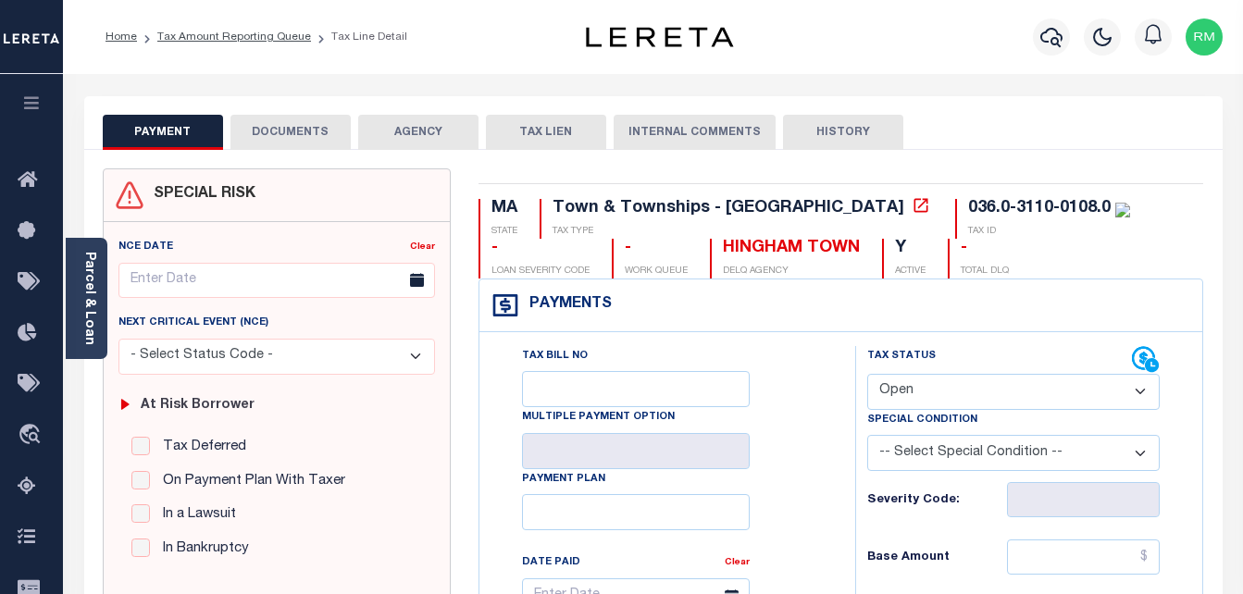
click at [925, 379] on select "- Select Status Code - Open Due/Unpaid Paid Incomplete No Tax Due Internal Refu…" at bounding box center [1015, 392] width 294 height 36
select select "PYD"
click at [868, 375] on select "- Select Status Code - Open Due/Unpaid Paid Incomplete No Tax Due Internal Refu…" at bounding box center [1015, 392] width 294 height 36
type input "[DATE]"
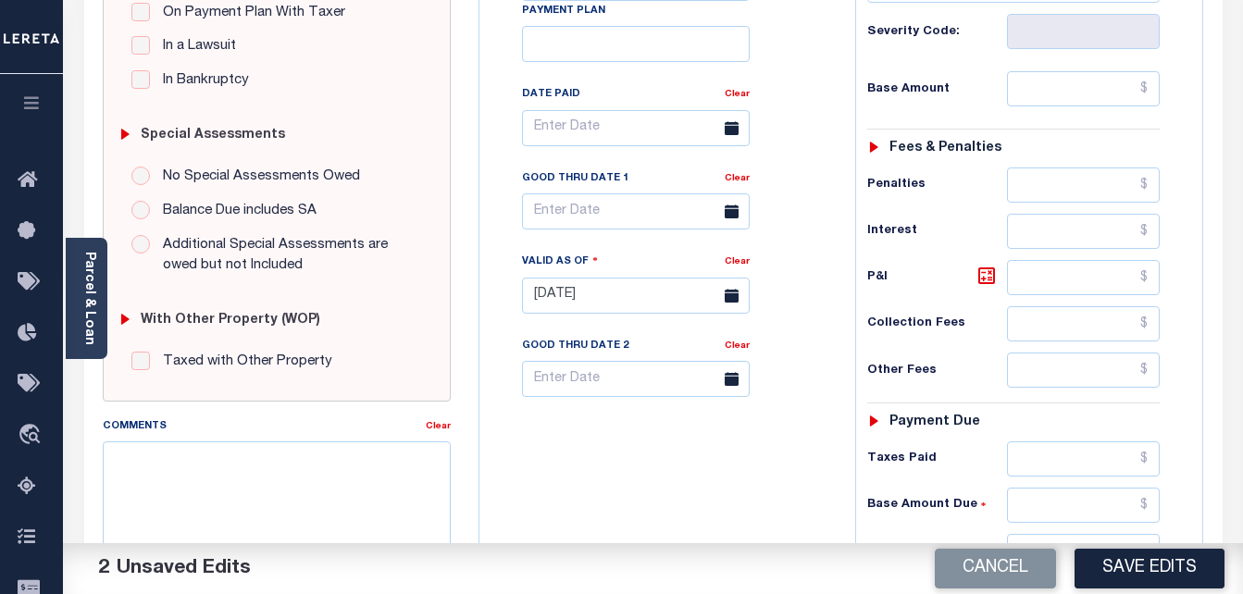
scroll to position [556, 0]
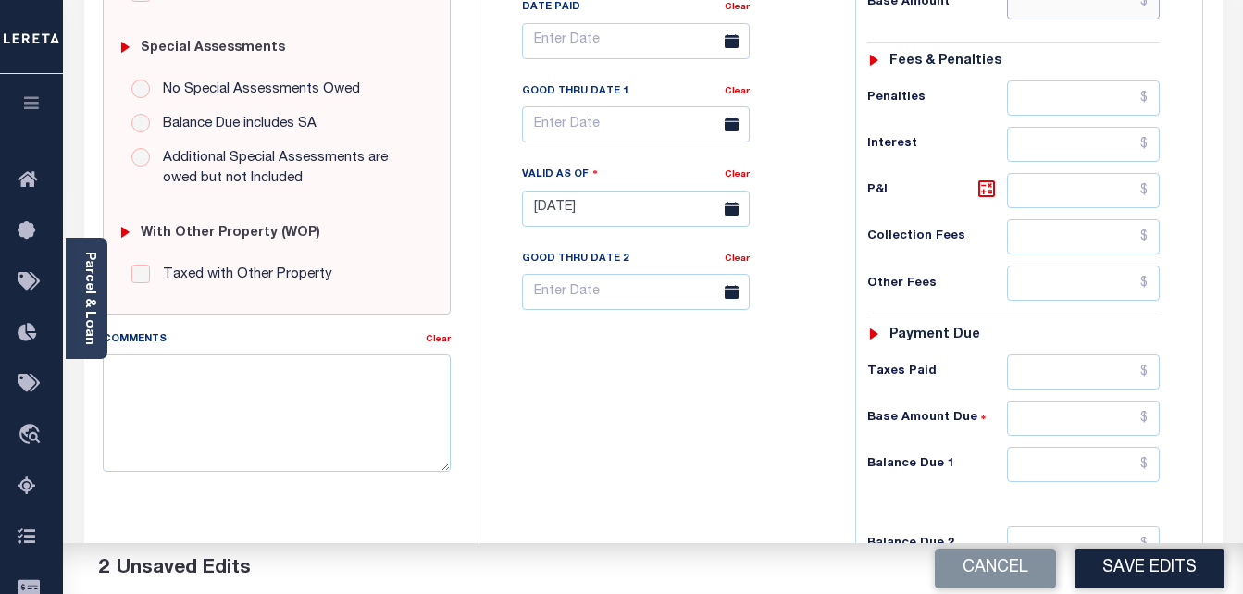
click at [1051, 19] on input "text" at bounding box center [1083, 1] width 153 height 35
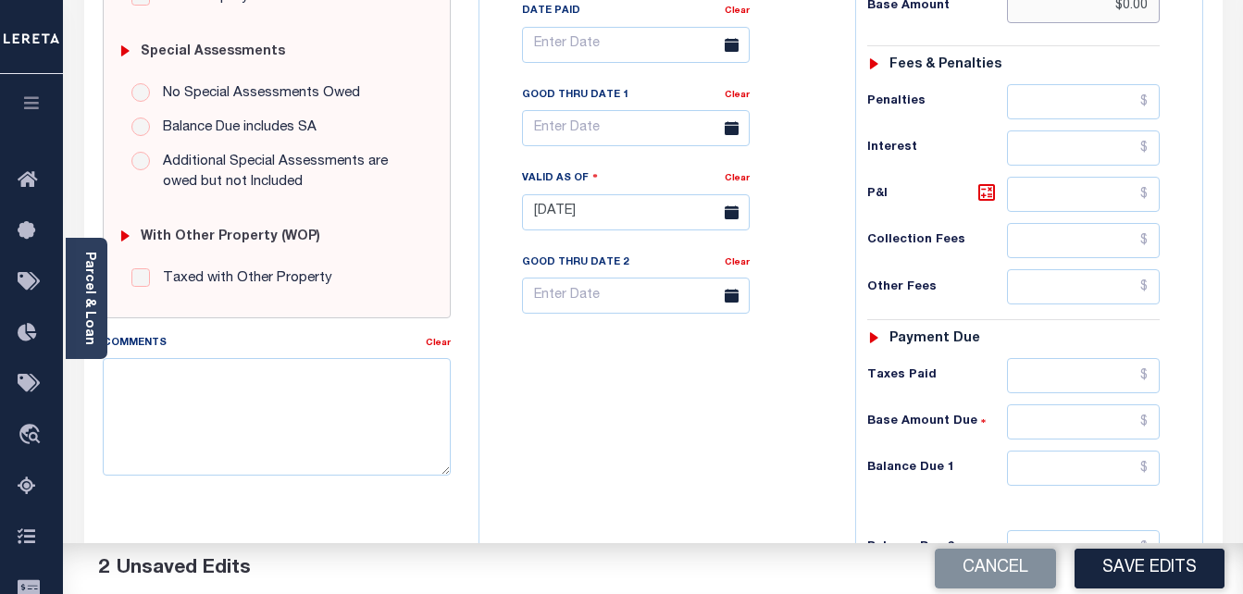
type input "$0.00"
click at [1092, 465] on input "text" at bounding box center [1083, 468] width 153 height 35
type input "$0.00"
click at [586, 111] on div "Good Thru Date 1" at bounding box center [623, 98] width 203 height 26
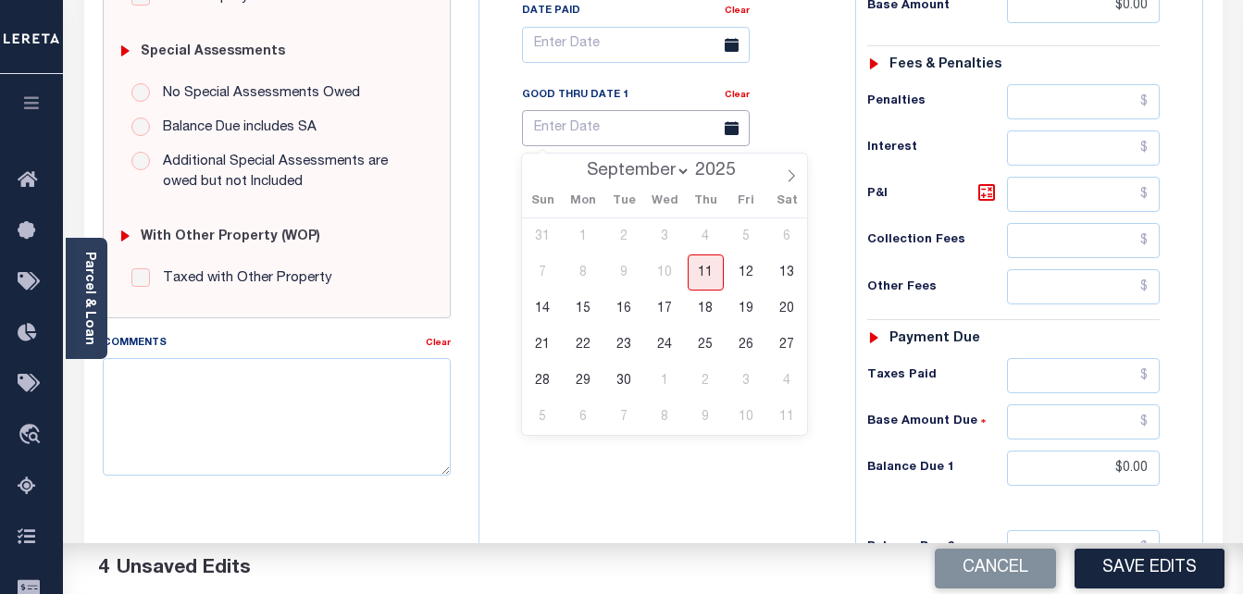
click at [586, 132] on input "text" at bounding box center [636, 128] width 228 height 36
click at [696, 280] on span "11" at bounding box center [706, 273] width 36 height 36
type input "[DATE]"
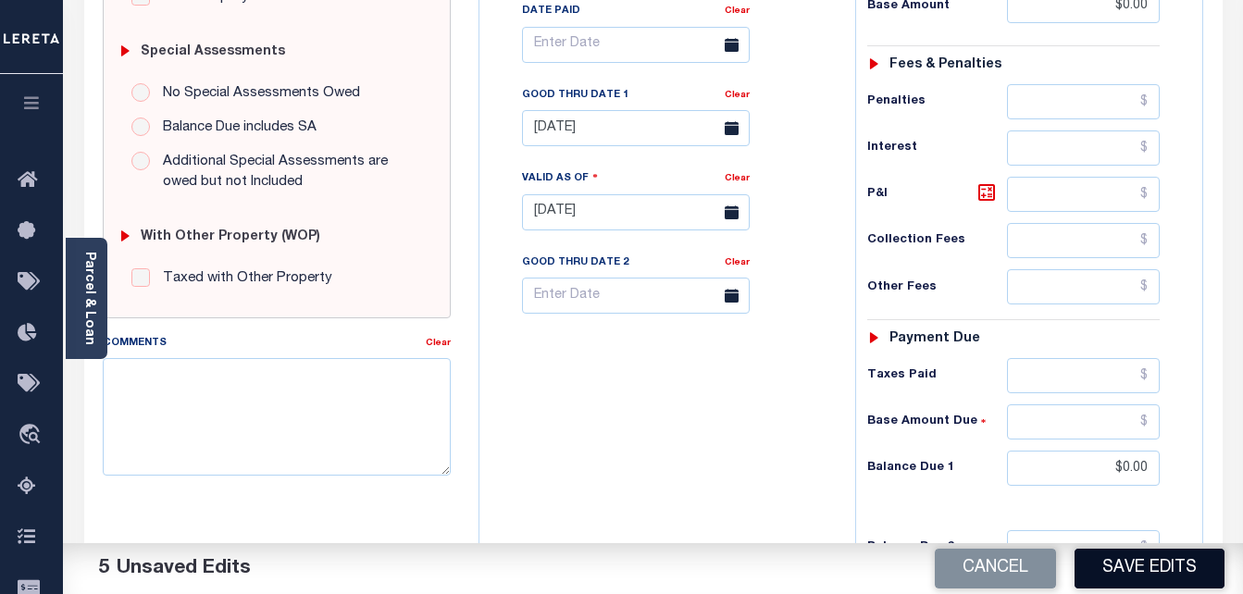
click at [1138, 577] on button "Save Edits" at bounding box center [1150, 569] width 150 height 40
checkbox input "false"
type input "$0"
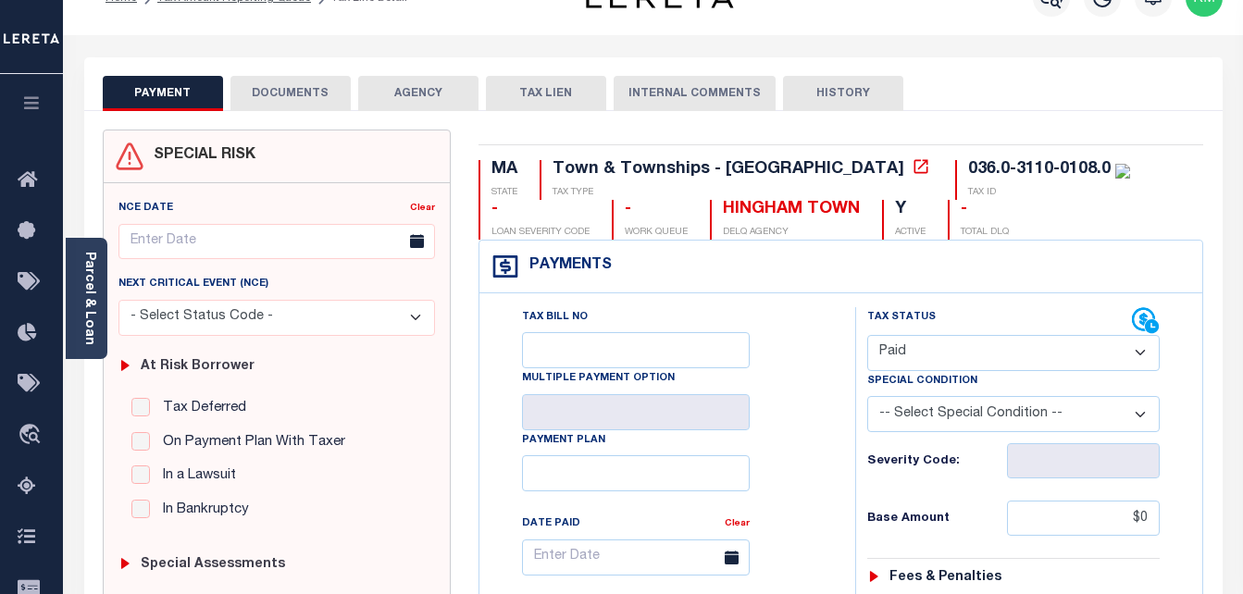
scroll to position [0, 0]
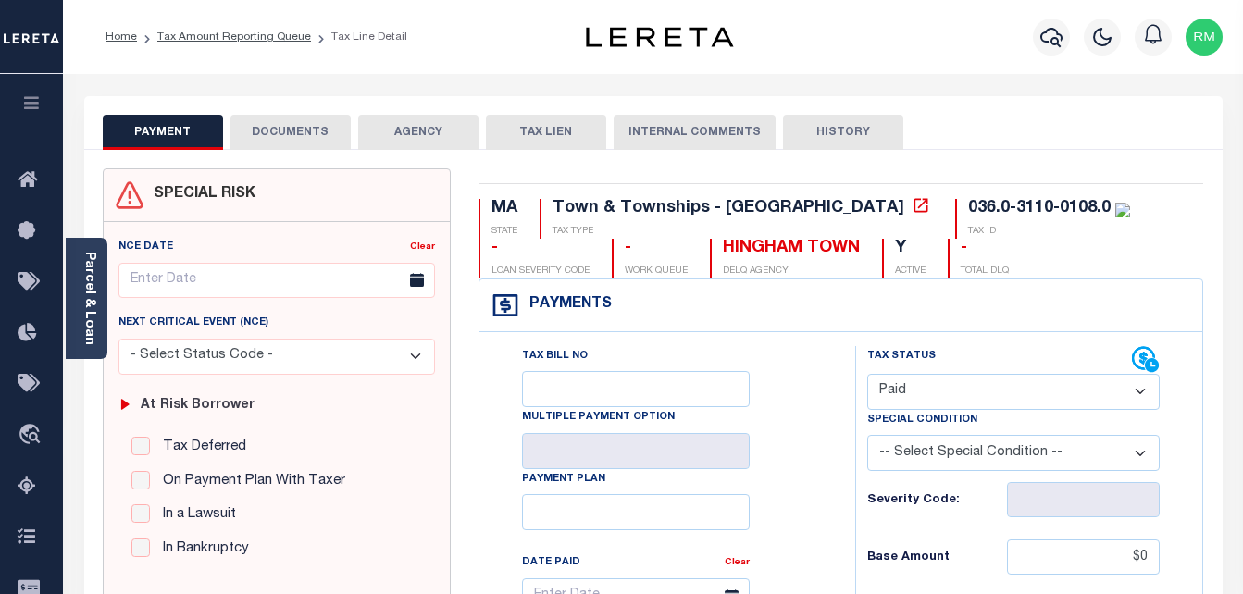
click at [293, 129] on button "DOCUMENTS" at bounding box center [291, 132] width 120 height 35
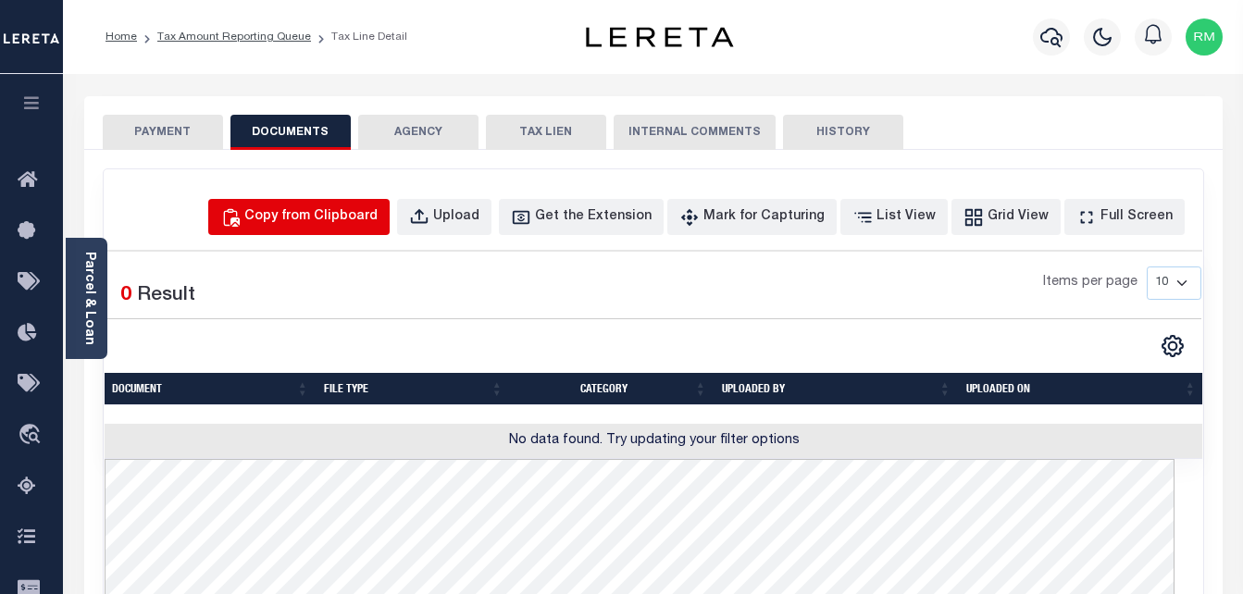
click at [358, 228] on button "Copy from Clipboard" at bounding box center [298, 217] width 181 height 36
select select "POP"
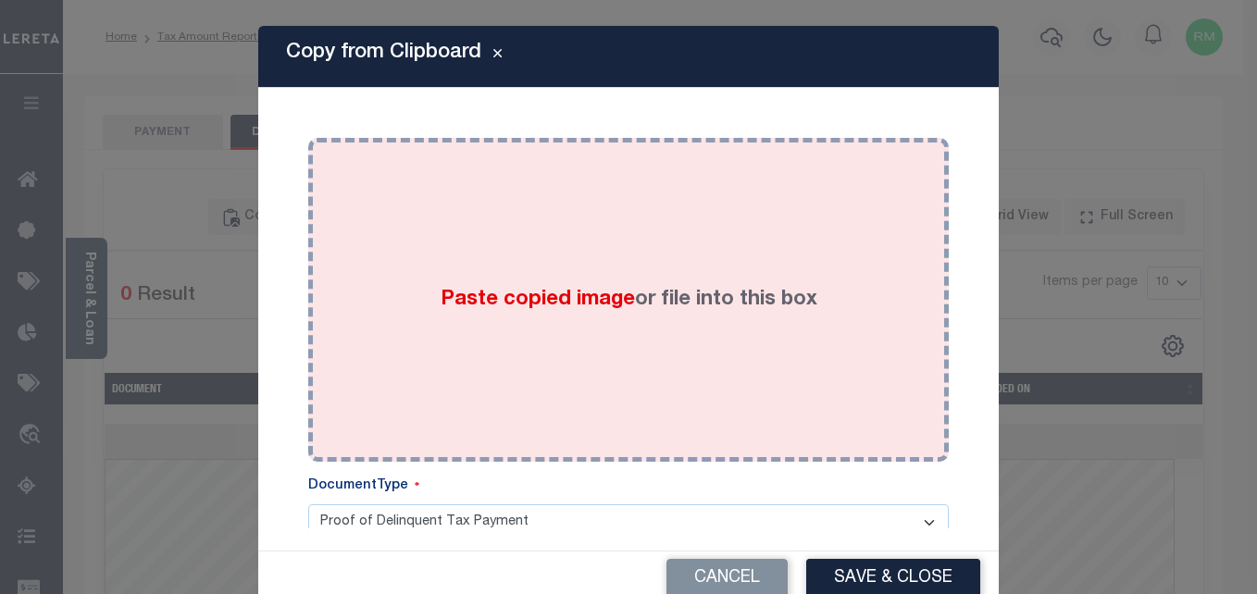
click at [588, 326] on div "Paste copied image or file into this box" at bounding box center [628, 300] width 613 height 296
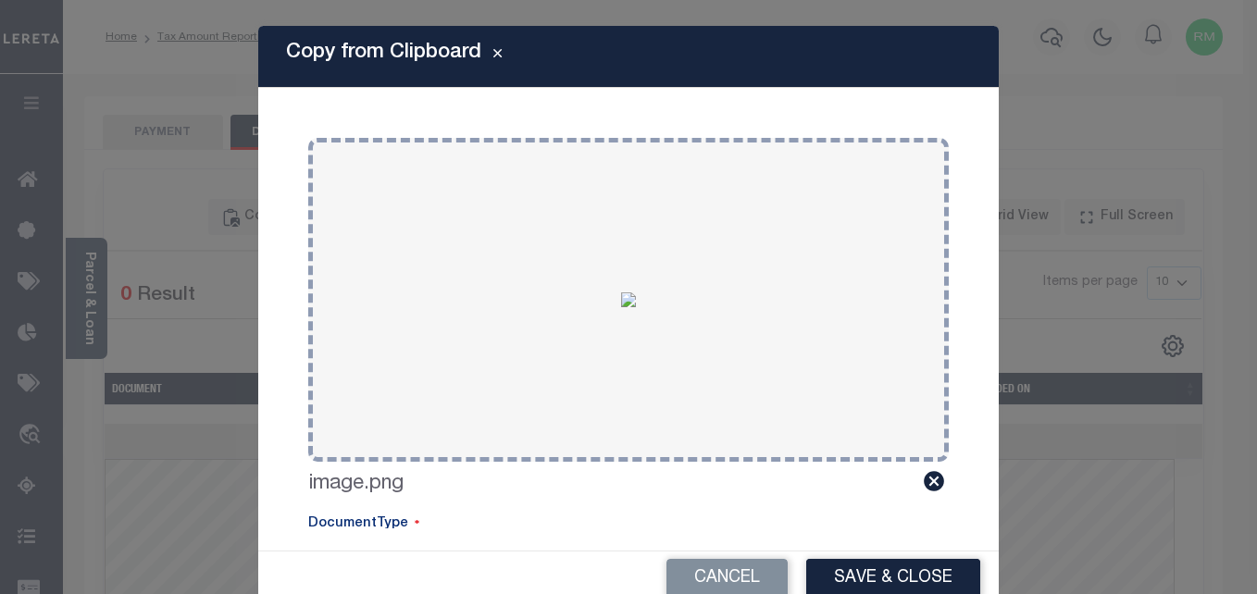
click at [851, 571] on button "Save & Close" at bounding box center [893, 579] width 174 height 40
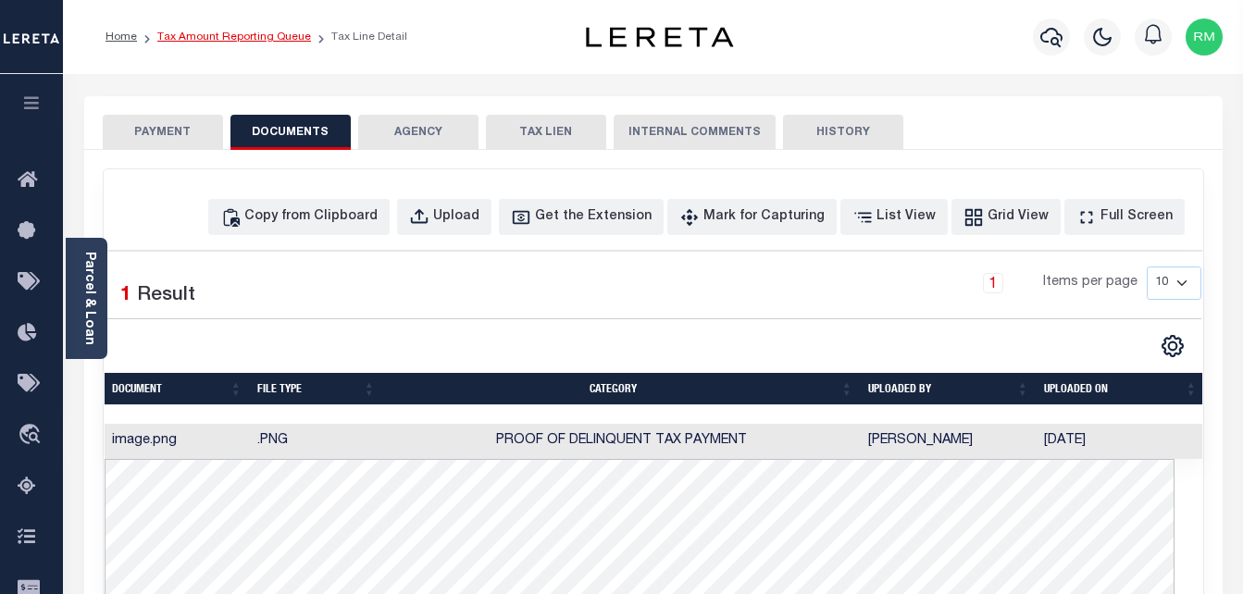
click at [257, 40] on link "Tax Amount Reporting Queue" at bounding box center [234, 36] width 154 height 11
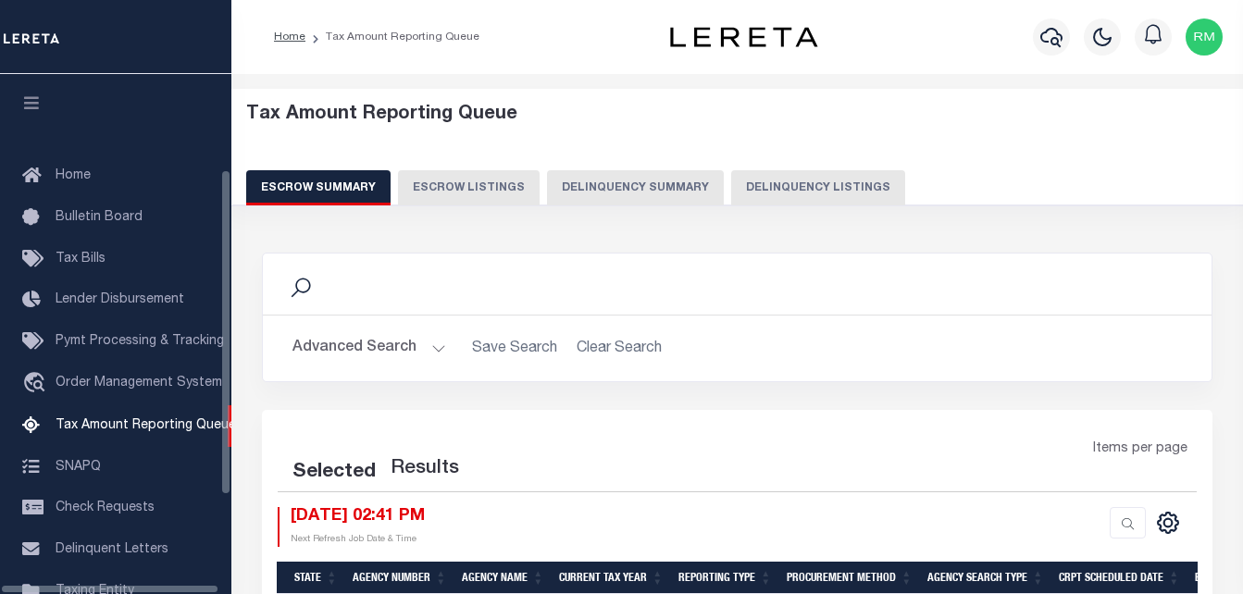
click at [797, 194] on button "Delinquency Listings" at bounding box center [818, 187] width 174 height 35
select select "100"
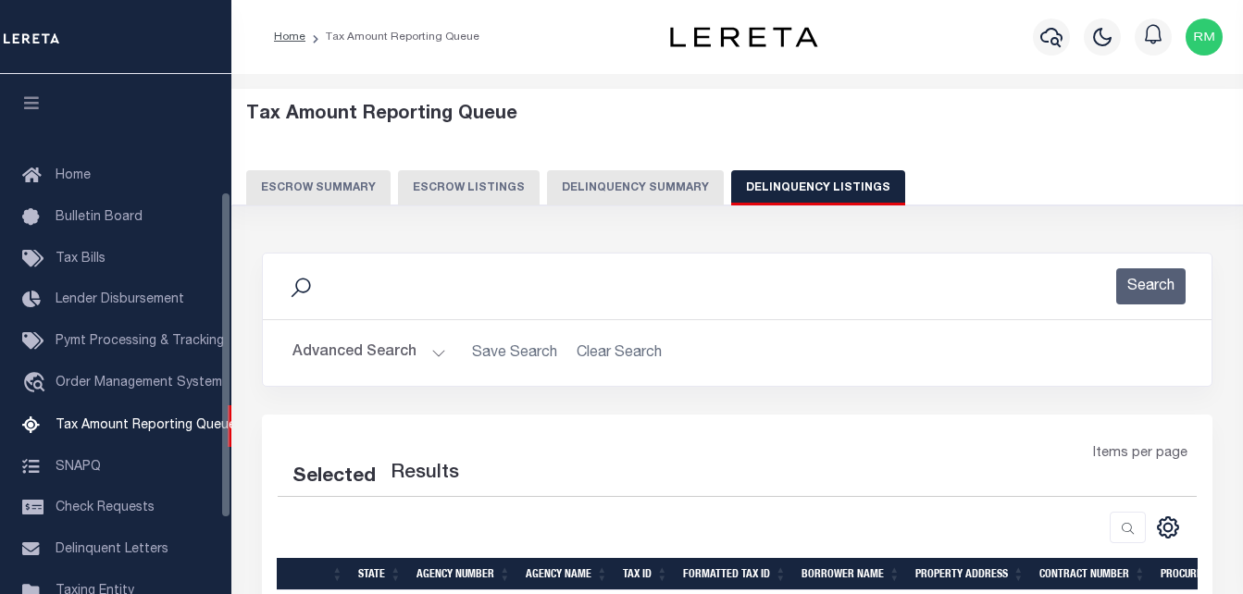
scroll to position [187, 0]
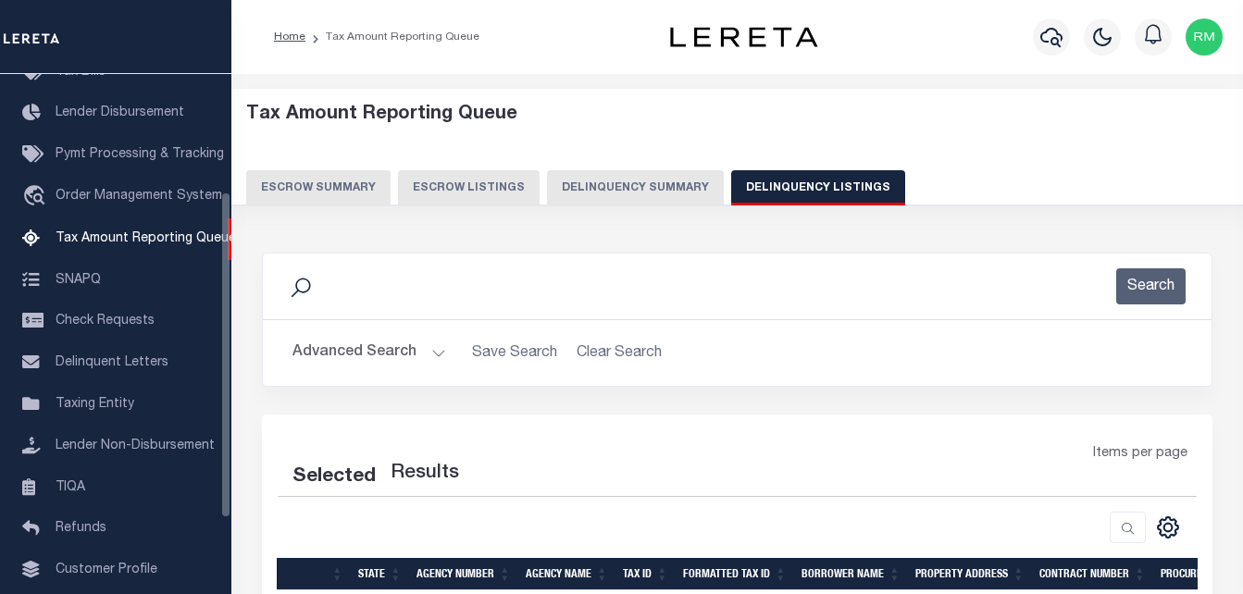
select select "100"
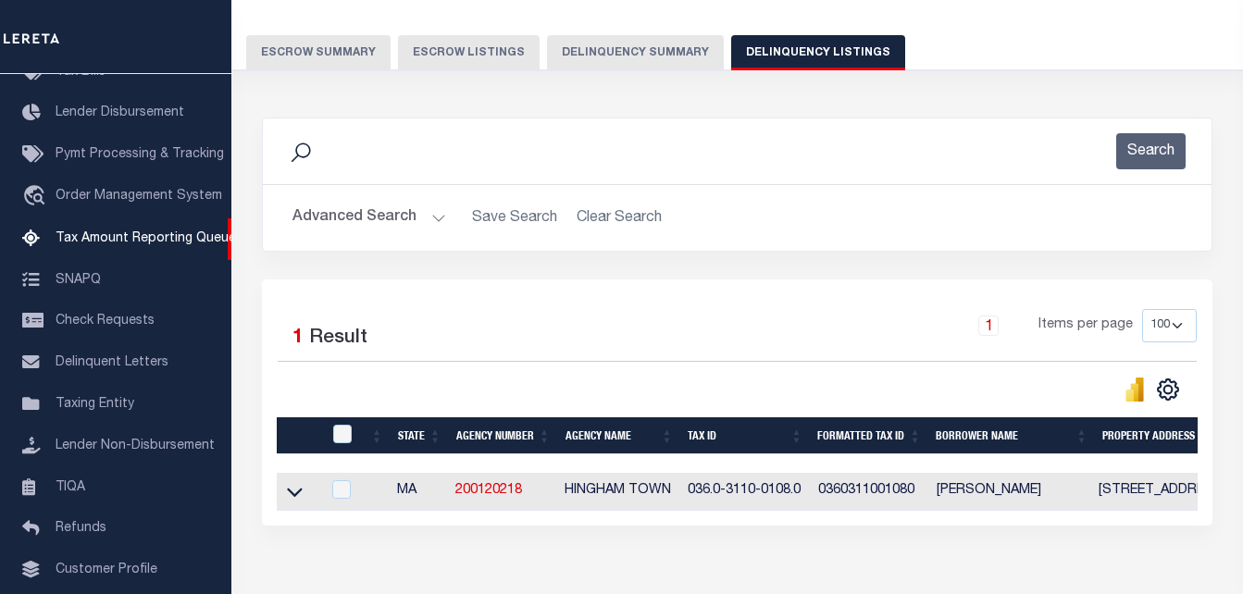
scroll to position [249, 0]
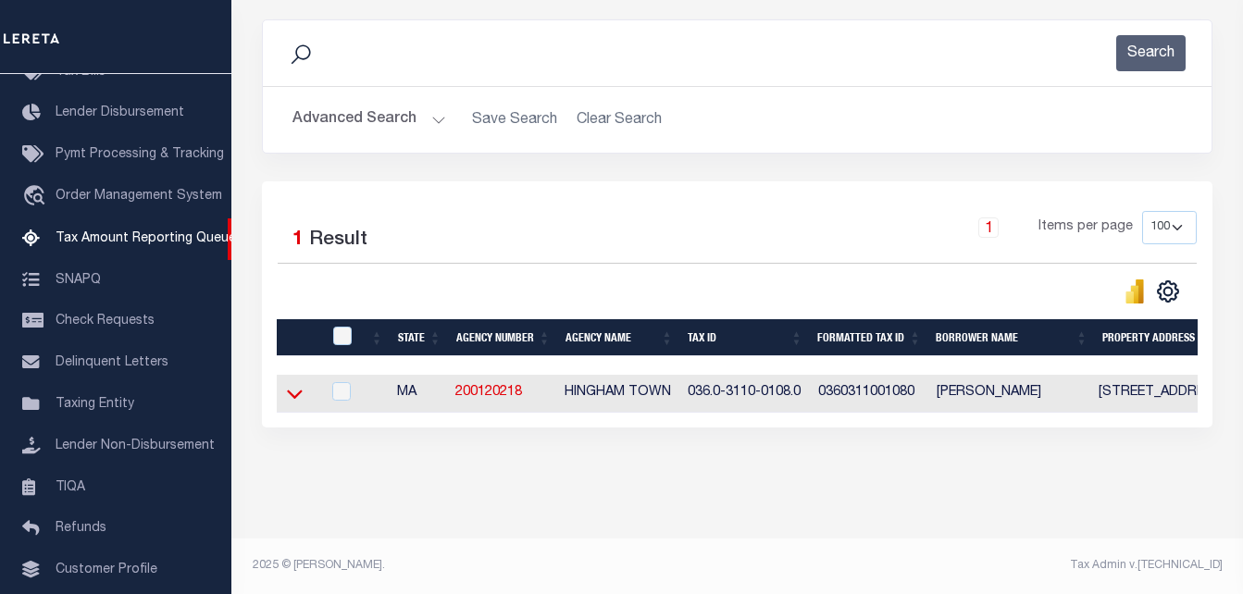
click at [289, 384] on icon at bounding box center [295, 393] width 16 height 19
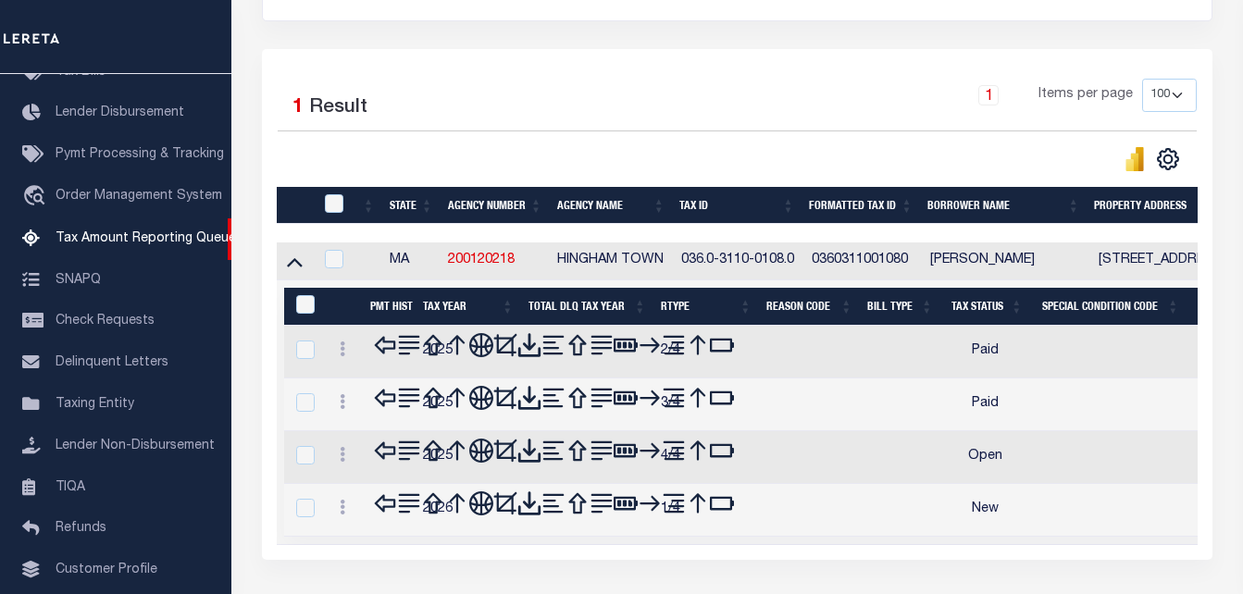
scroll to position [467, 0]
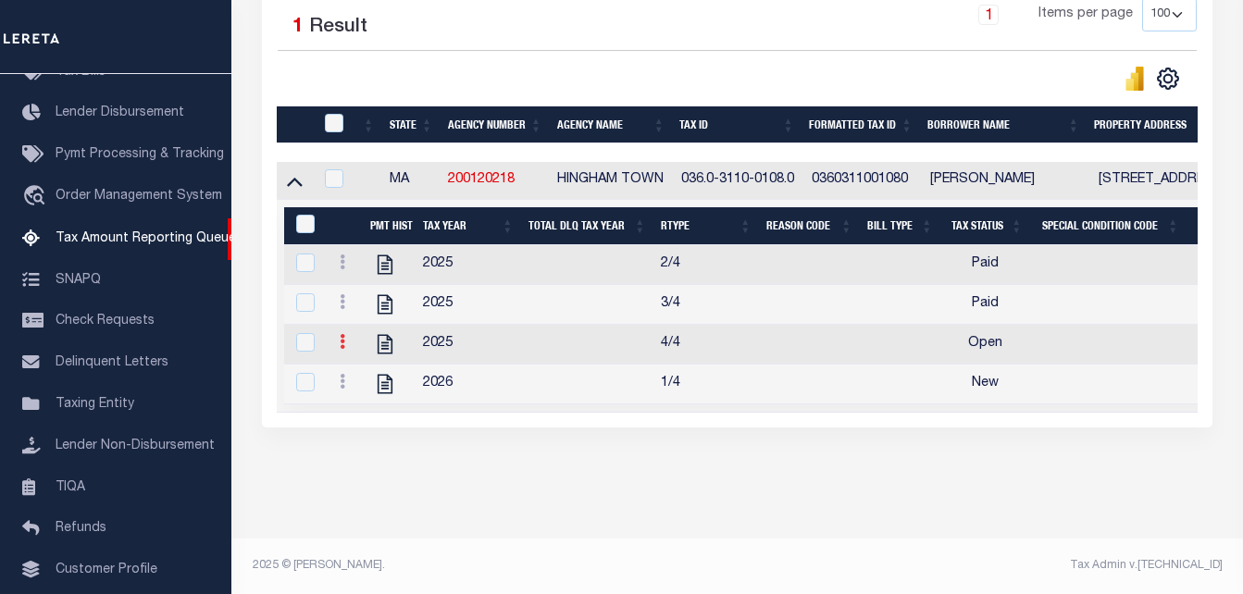
click at [341, 334] on icon at bounding box center [343, 341] width 6 height 15
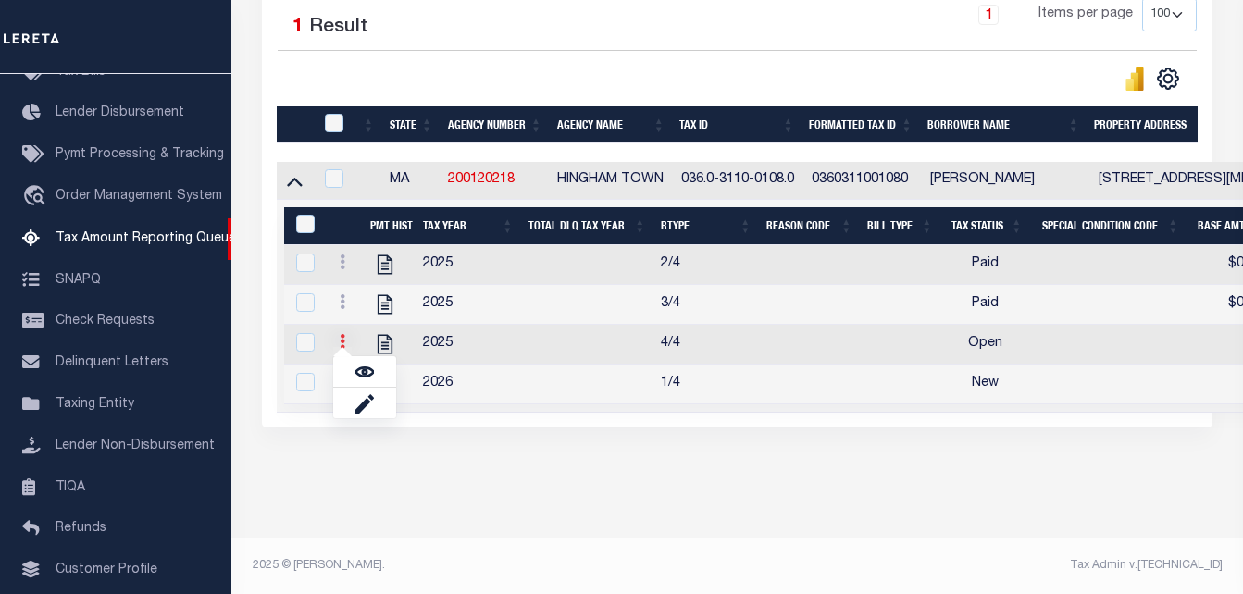
scroll to position [455, 0]
click at [360, 372] on img "" at bounding box center [365, 372] width 19 height 19
checkbox input "true"
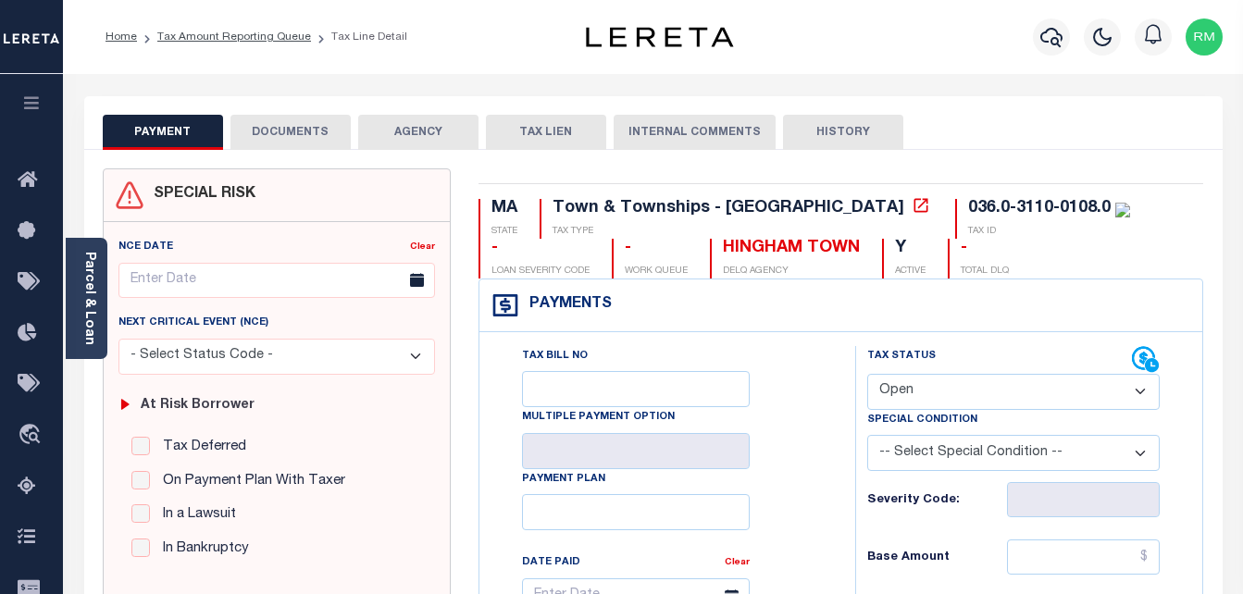
click at [911, 401] on select "- Select Status Code - Open Due/Unpaid Paid Incomplete No Tax Due Internal Refu…" at bounding box center [1015, 392] width 294 height 36
select select "PYD"
click at [868, 375] on select "- Select Status Code - Open Due/Unpaid Paid Incomplete No Tax Due Internal Refu…" at bounding box center [1015, 392] width 294 height 36
type input "[DATE]"
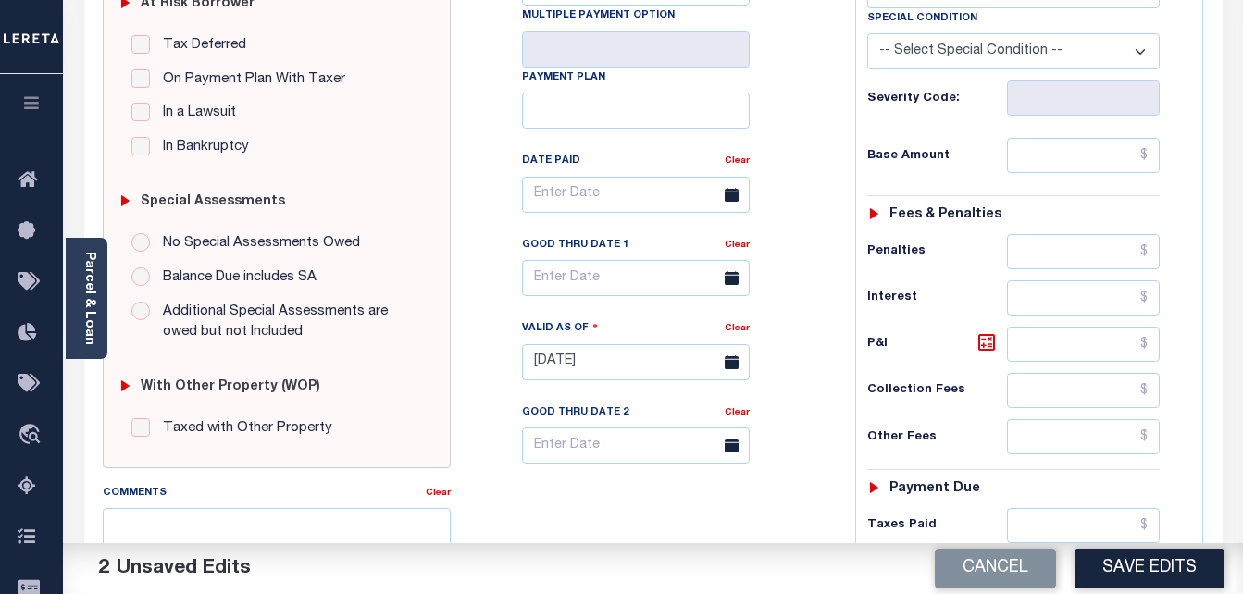
scroll to position [463, 0]
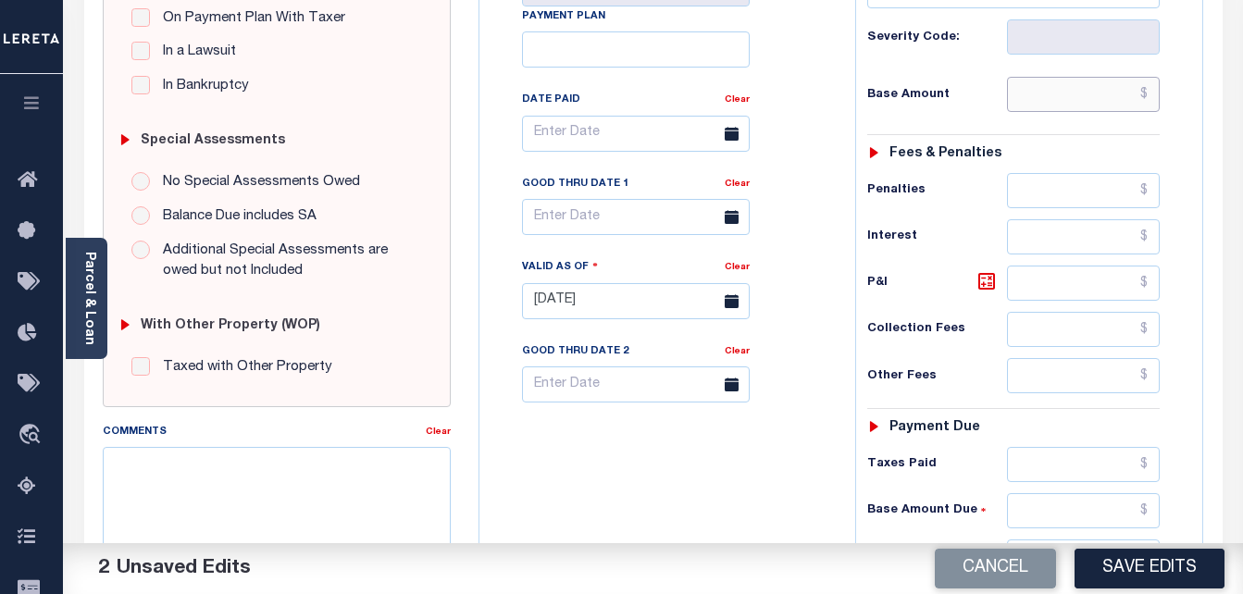
drag, startPoint x: 1062, startPoint y: 97, endPoint x: 1063, endPoint y: 107, distance: 10.2
click at [1062, 97] on input "text" at bounding box center [1083, 94] width 153 height 35
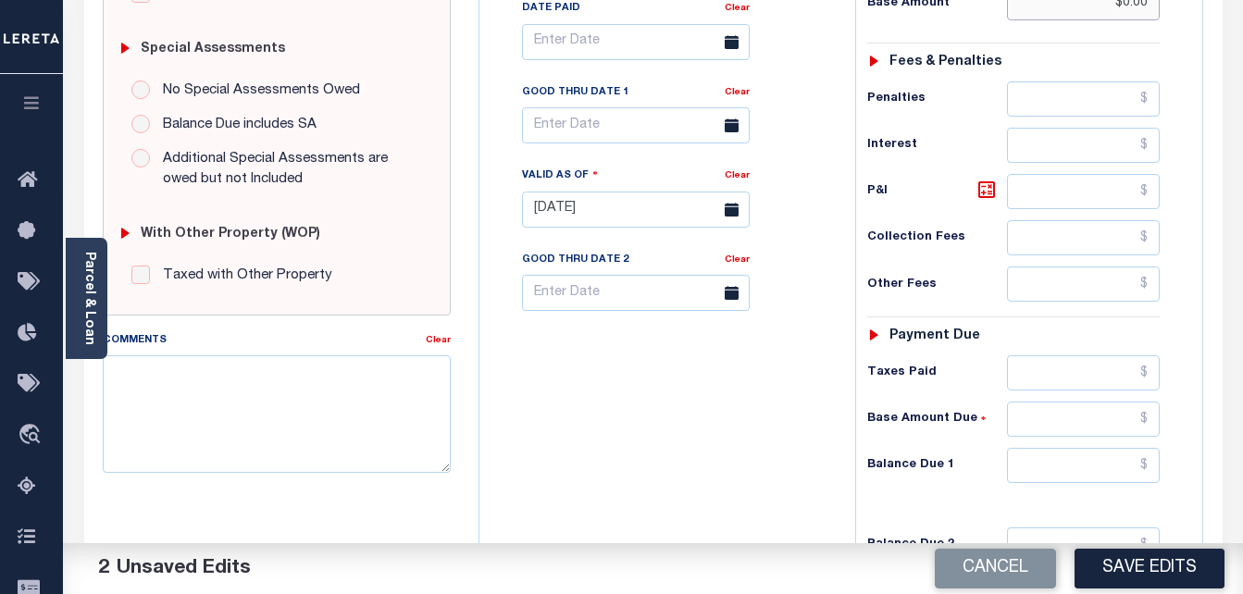
scroll to position [556, 0]
type input "$0.00"
click at [1065, 469] on input "text" at bounding box center [1083, 464] width 153 height 35
type input "$0.00"
click at [574, 135] on input "text" at bounding box center [636, 124] width 228 height 36
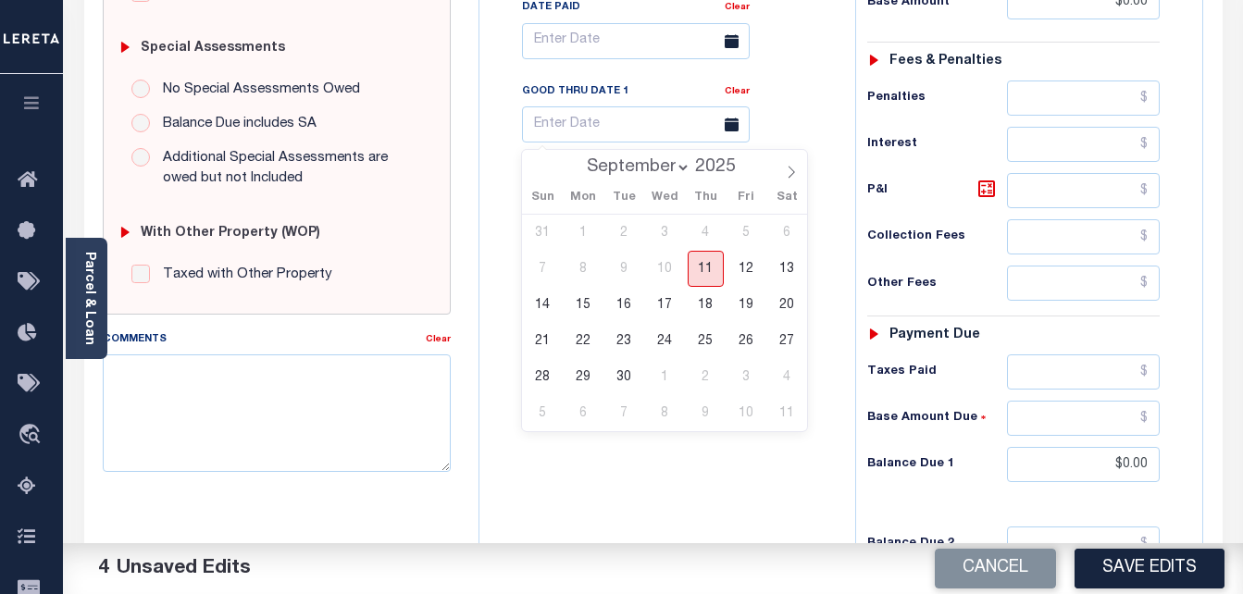
click at [704, 280] on span "11" at bounding box center [706, 269] width 36 height 36
type input "[DATE]"
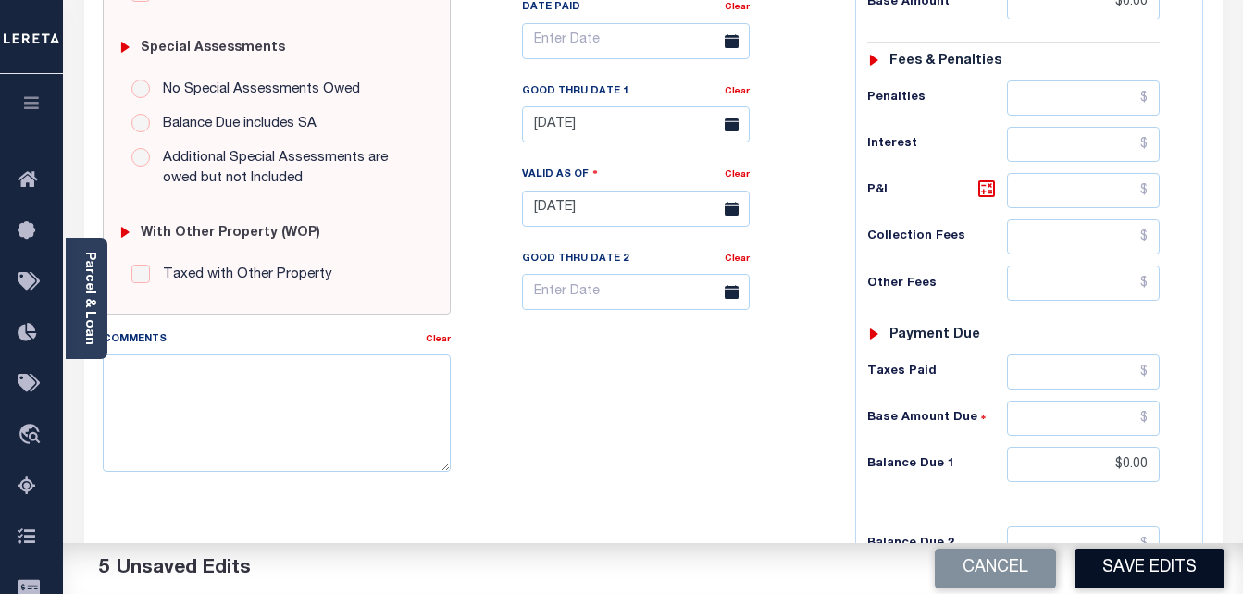
click at [1118, 559] on button "Save Edits" at bounding box center [1150, 569] width 150 height 40
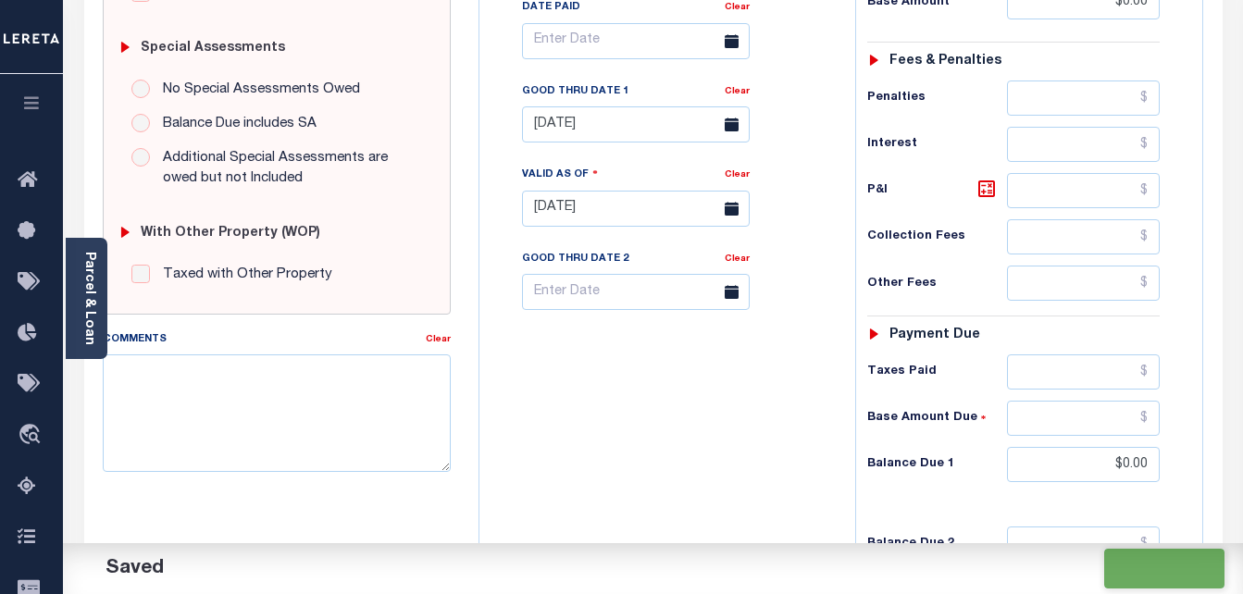
checkbox input "false"
type input "$0"
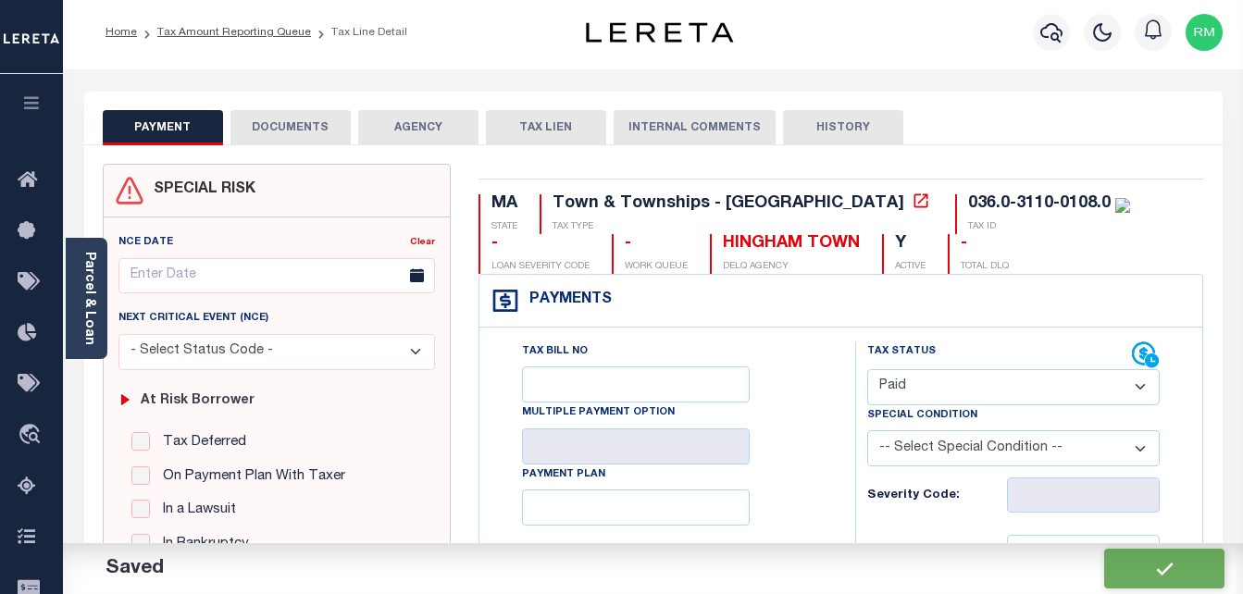
scroll to position [0, 0]
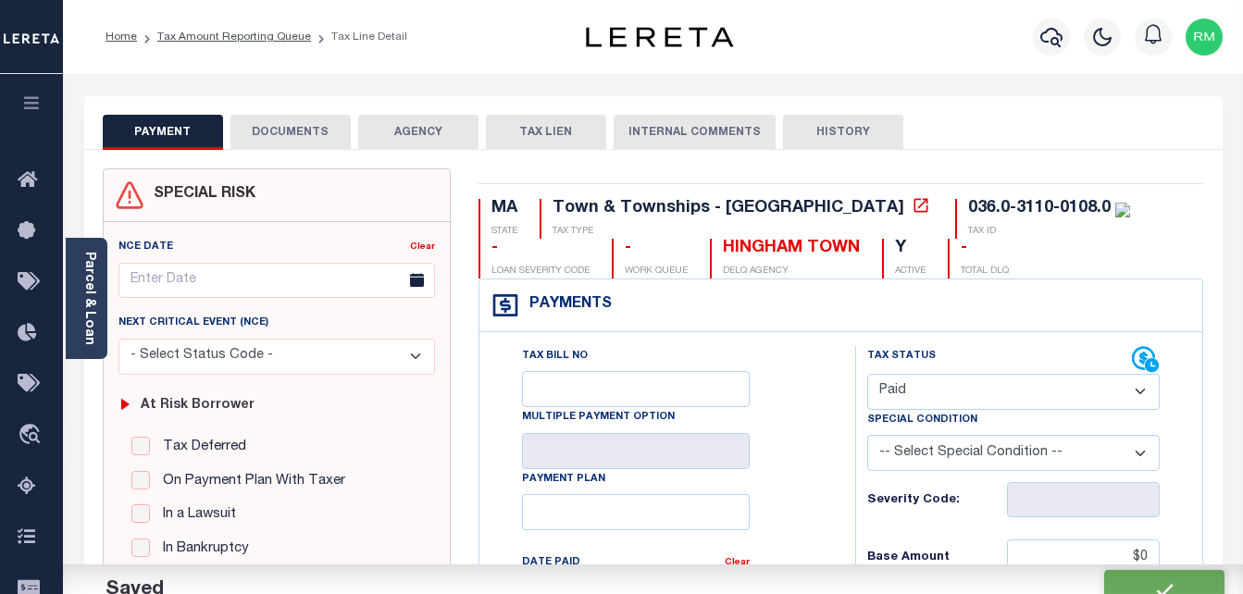
click at [303, 137] on button "DOCUMENTS" at bounding box center [291, 132] width 120 height 35
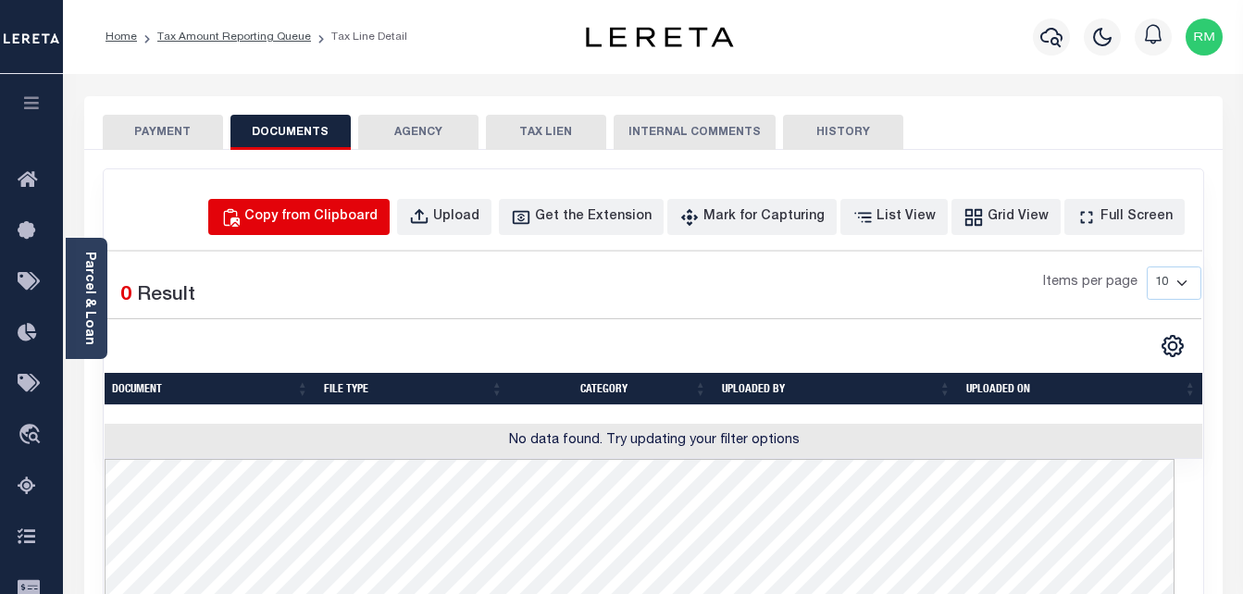
click at [386, 204] on button "Copy from Clipboard" at bounding box center [298, 217] width 181 height 36
select select "POP"
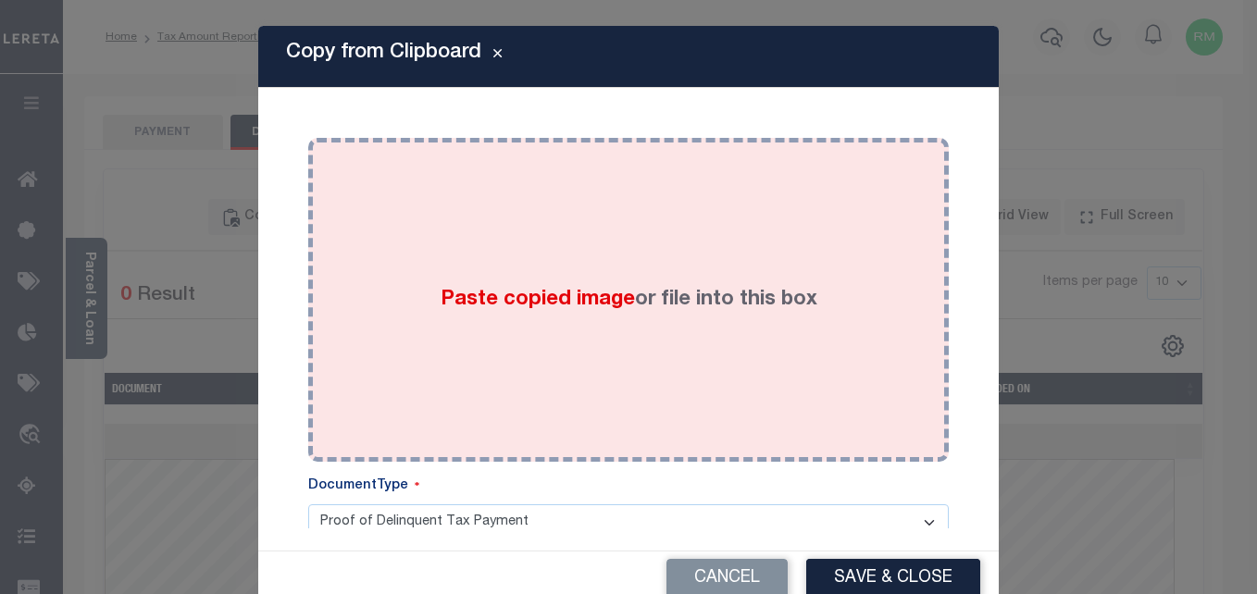
click at [539, 278] on div "Paste copied image or file into this box" at bounding box center [628, 300] width 613 height 296
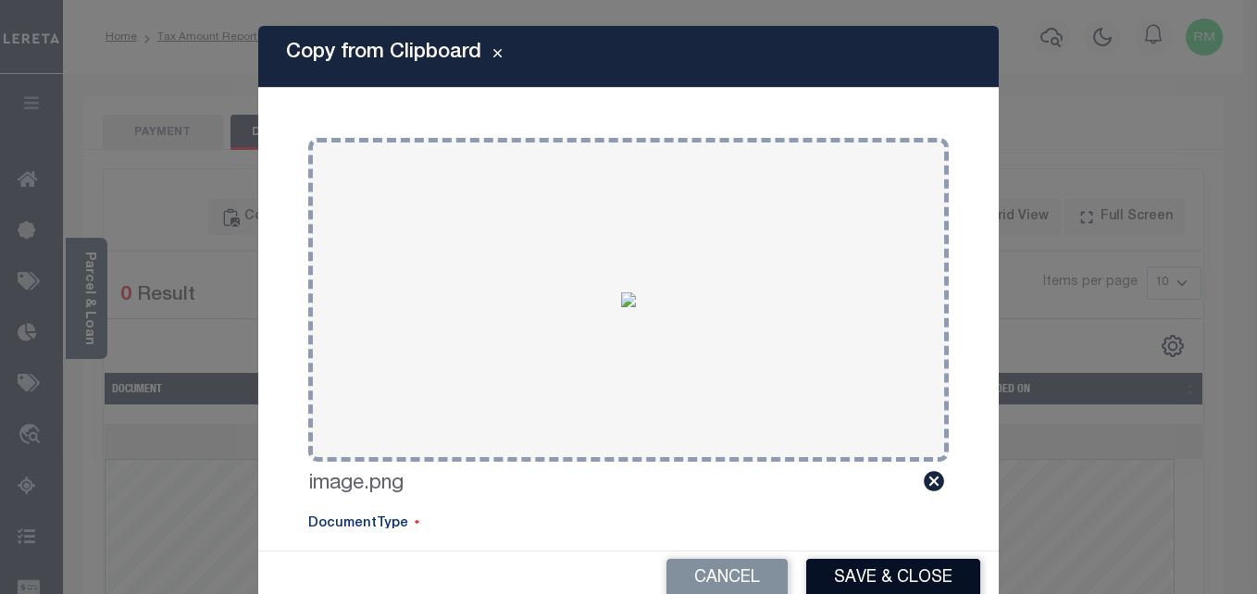
click at [855, 567] on button "Save & Close" at bounding box center [893, 579] width 174 height 40
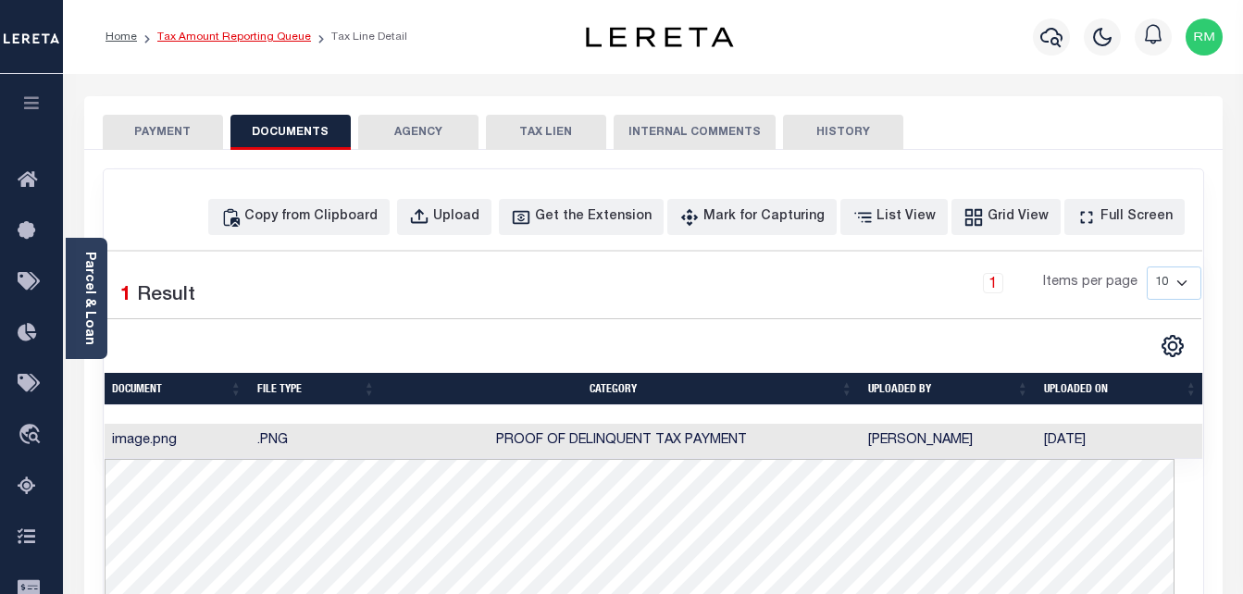
click at [265, 36] on link "Tax Amount Reporting Queue" at bounding box center [234, 36] width 154 height 11
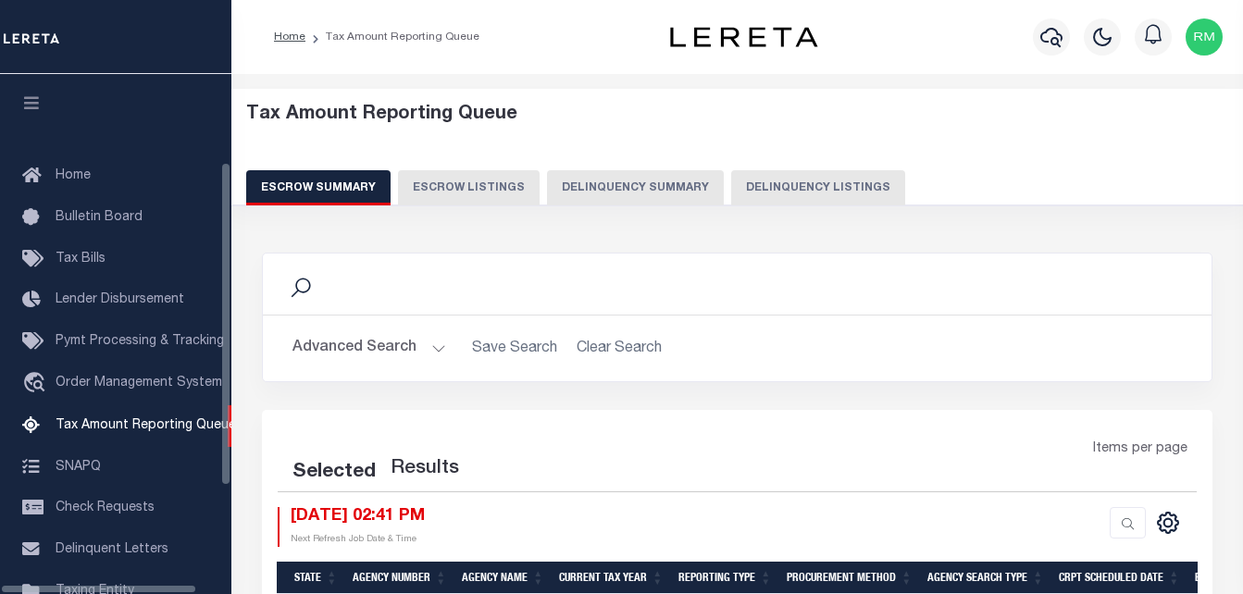
click at [806, 191] on button "Delinquency Listings" at bounding box center [818, 187] width 174 height 35
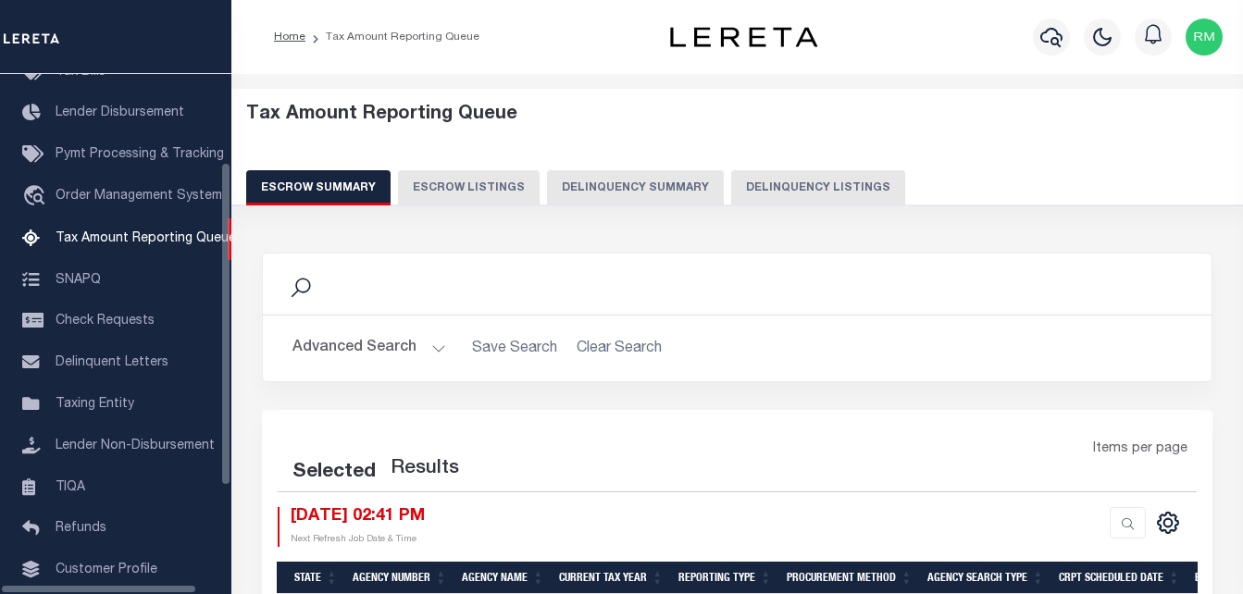
select select "100"
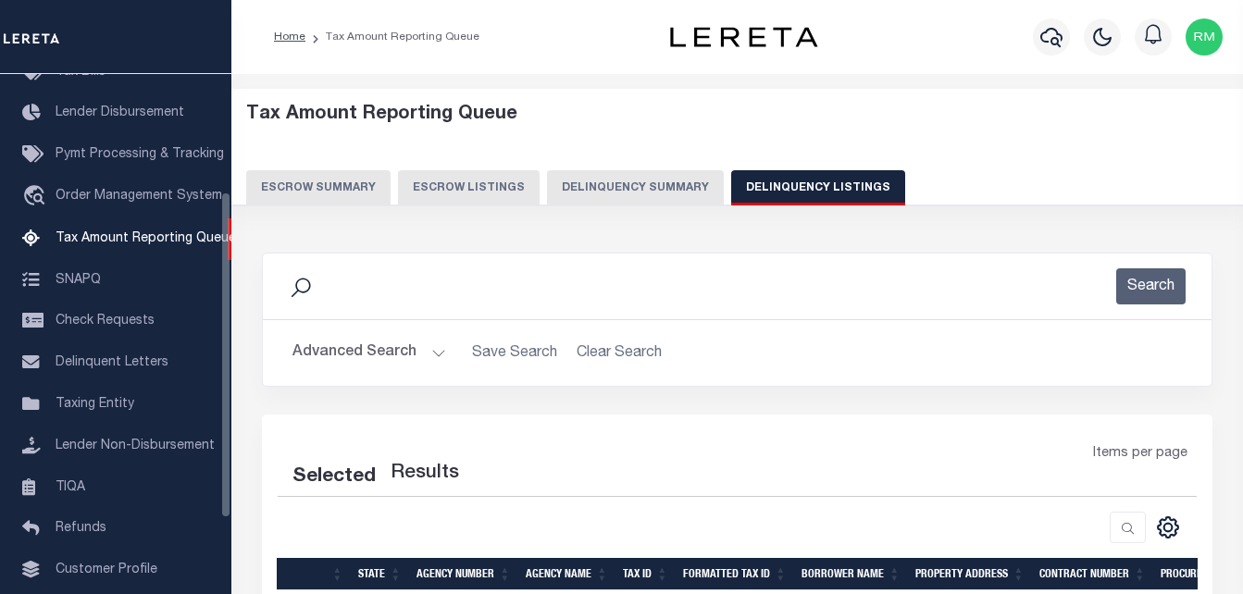
select select "100"
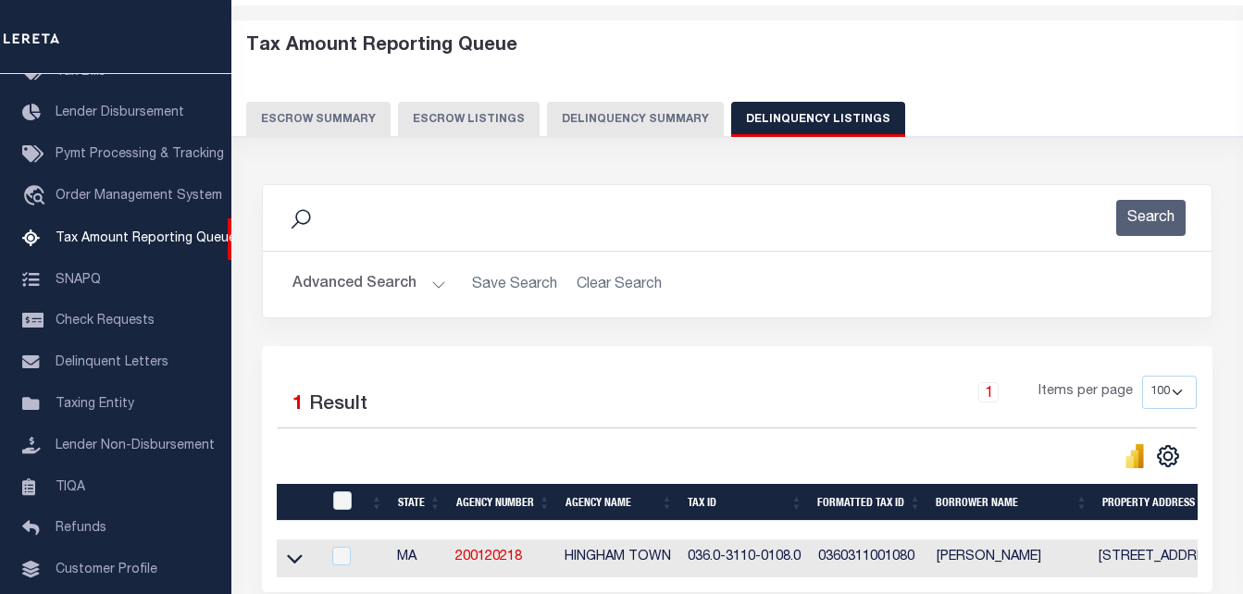
scroll to position [249, 0]
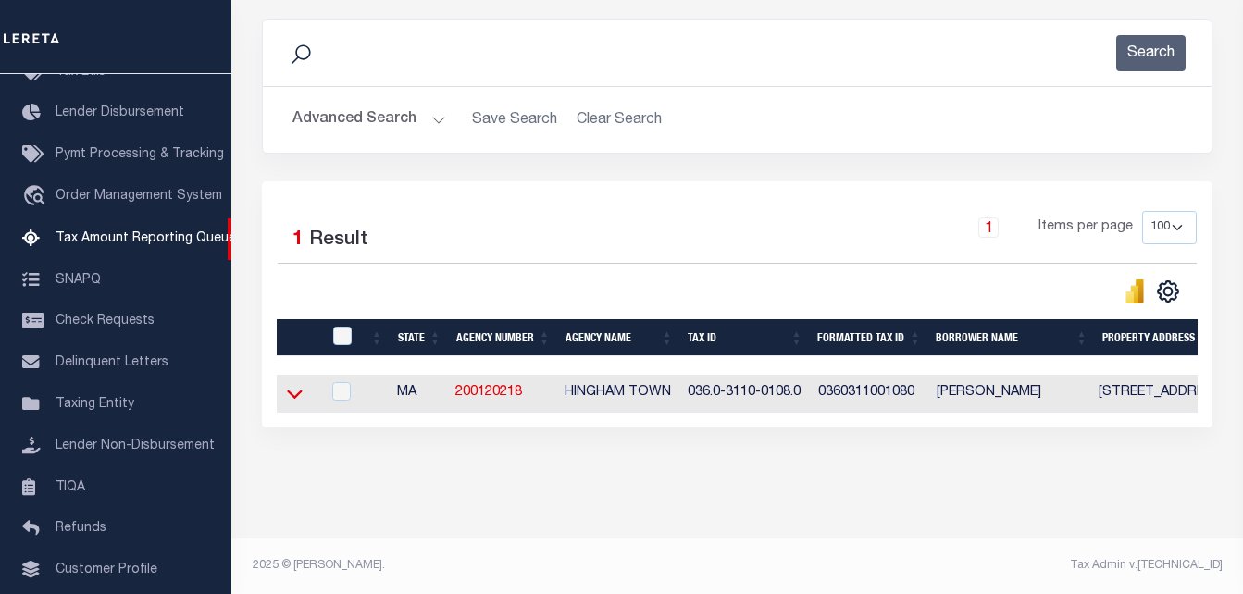
click at [292, 384] on icon at bounding box center [295, 393] width 16 height 19
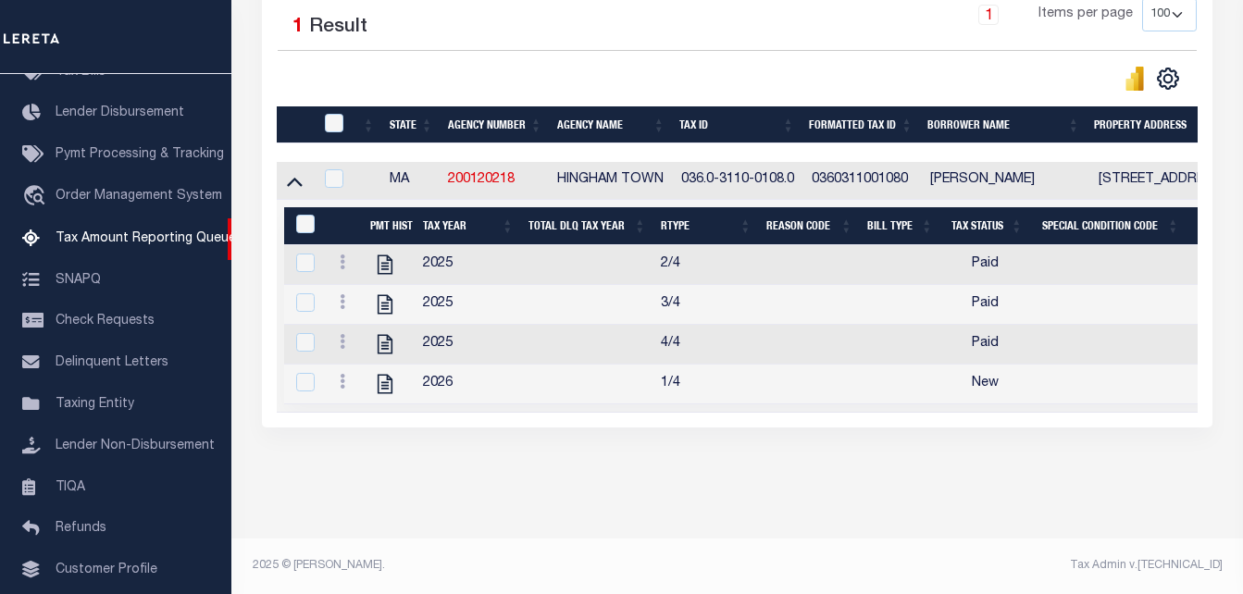
scroll to position [395, 0]
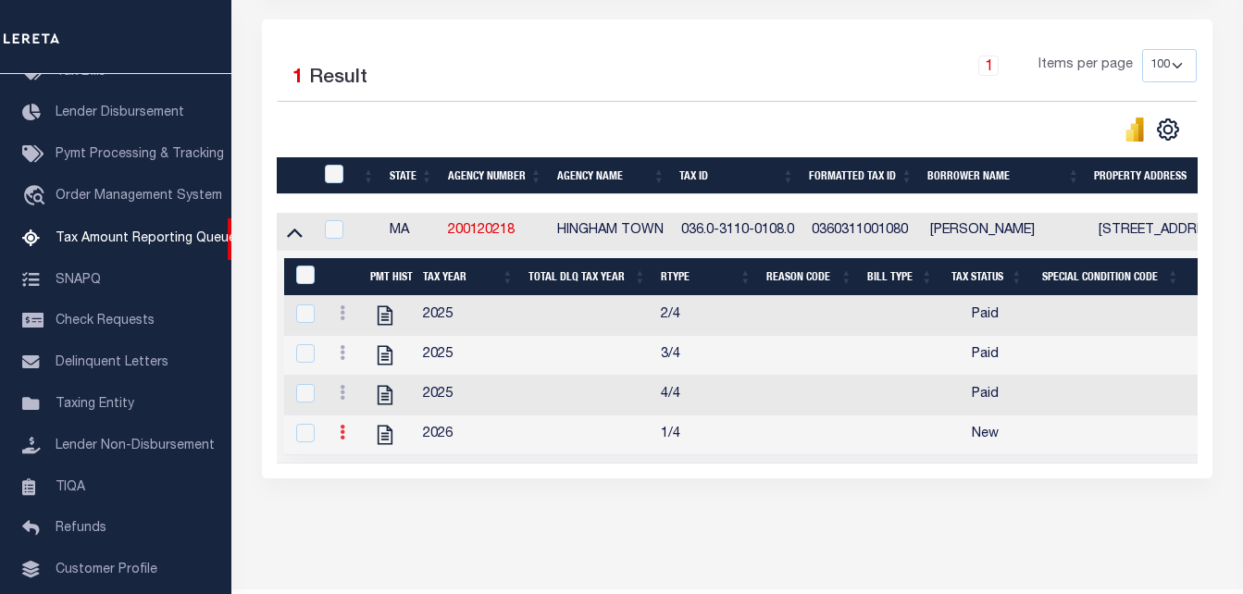
click at [337, 441] on link at bounding box center [342, 435] width 20 height 15
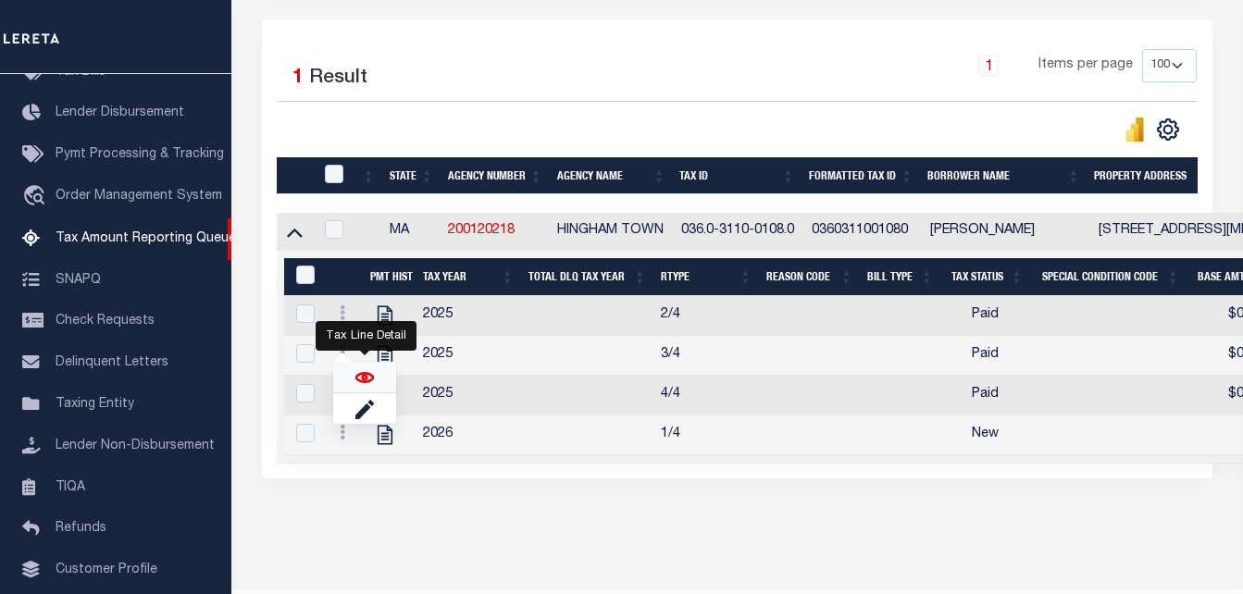
click at [362, 384] on img "" at bounding box center [365, 378] width 19 height 19
checkbox input "true"
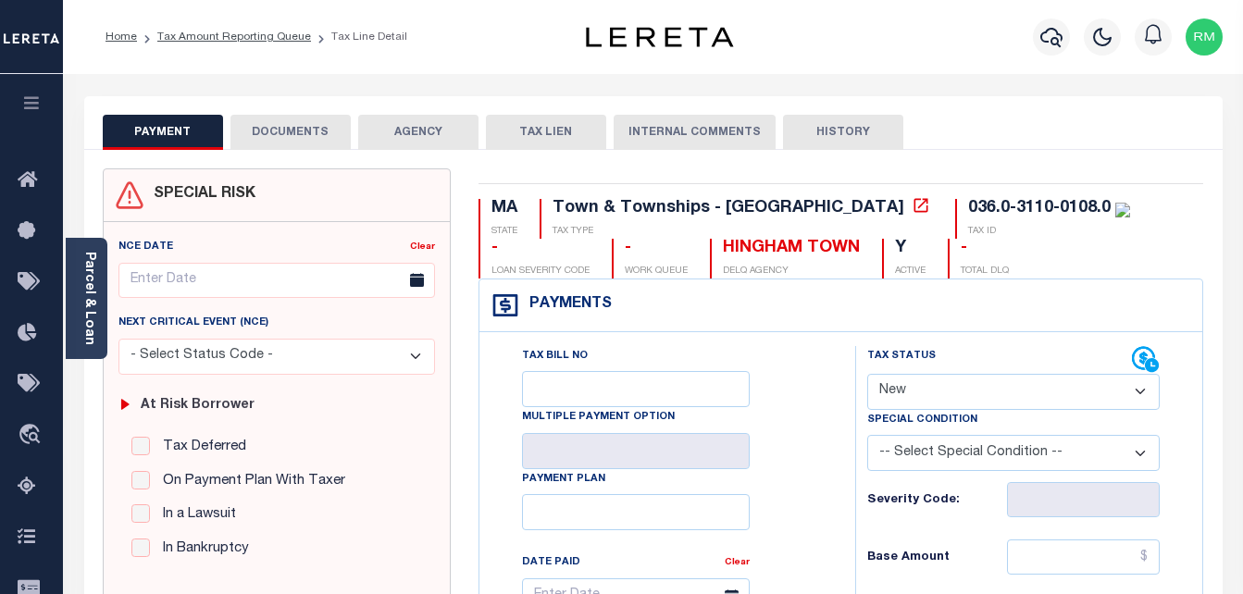
click at [929, 392] on select "- Select Status Code - Open Due/Unpaid Paid Incomplete No Tax Due Internal Refu…" at bounding box center [1015, 392] width 294 height 36
select select "PYD"
click at [868, 375] on select "- Select Status Code - Open Due/Unpaid Paid Incomplete No Tax Due Internal Refu…" at bounding box center [1015, 392] width 294 height 36
type input "[DATE]"
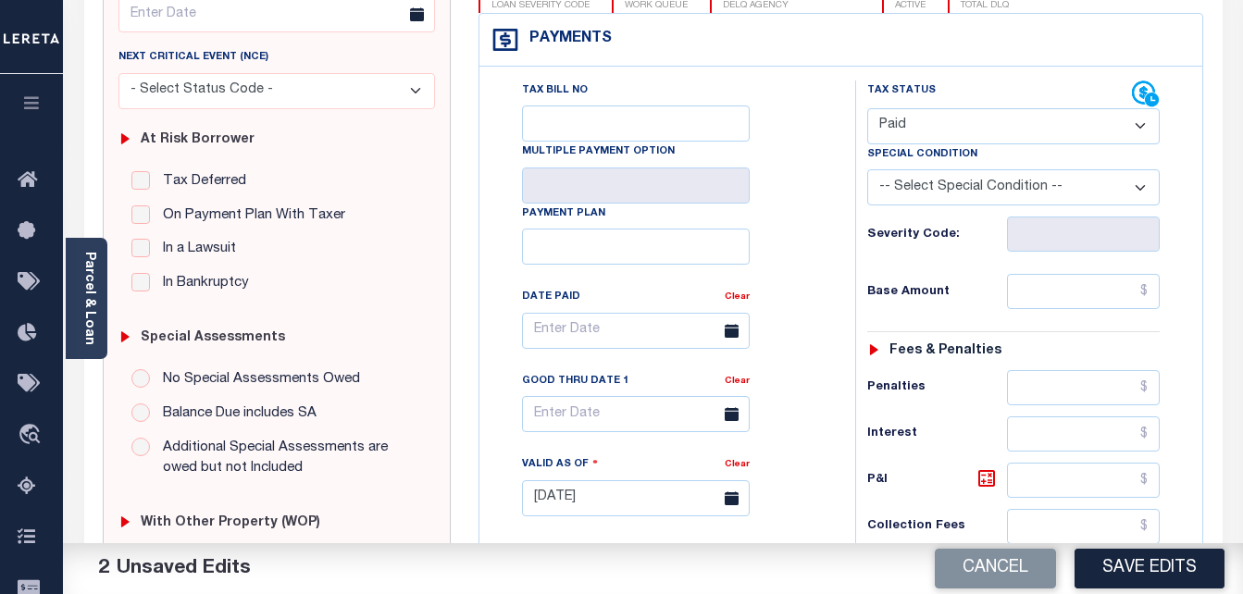
scroll to position [370, 0]
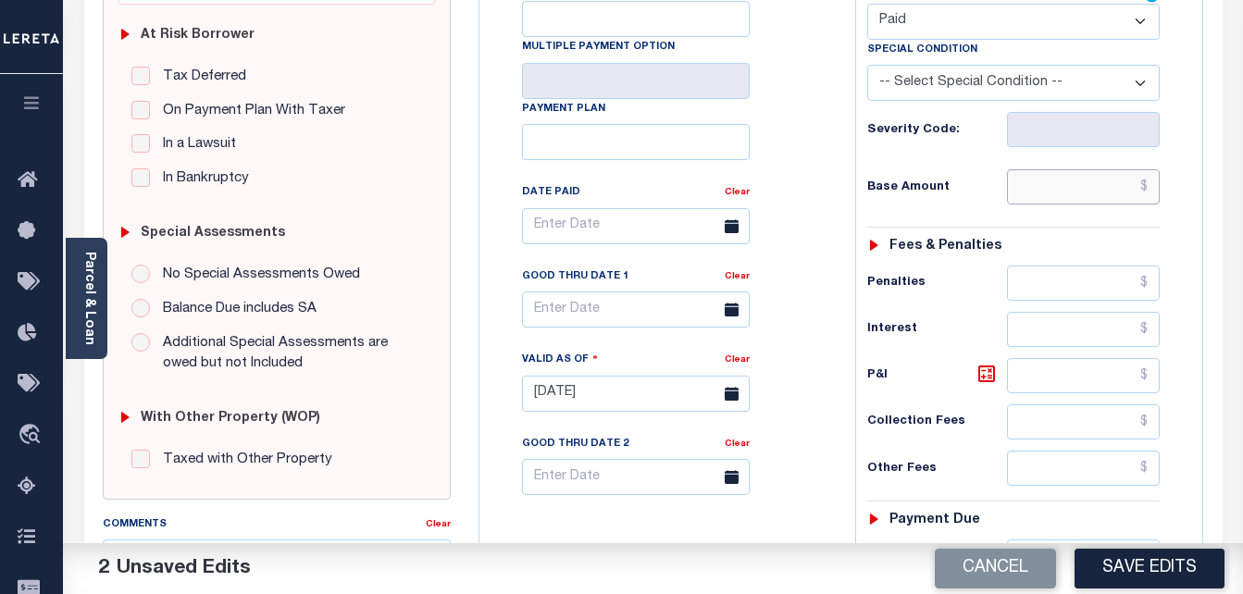
click at [1063, 184] on input "text" at bounding box center [1083, 186] width 153 height 35
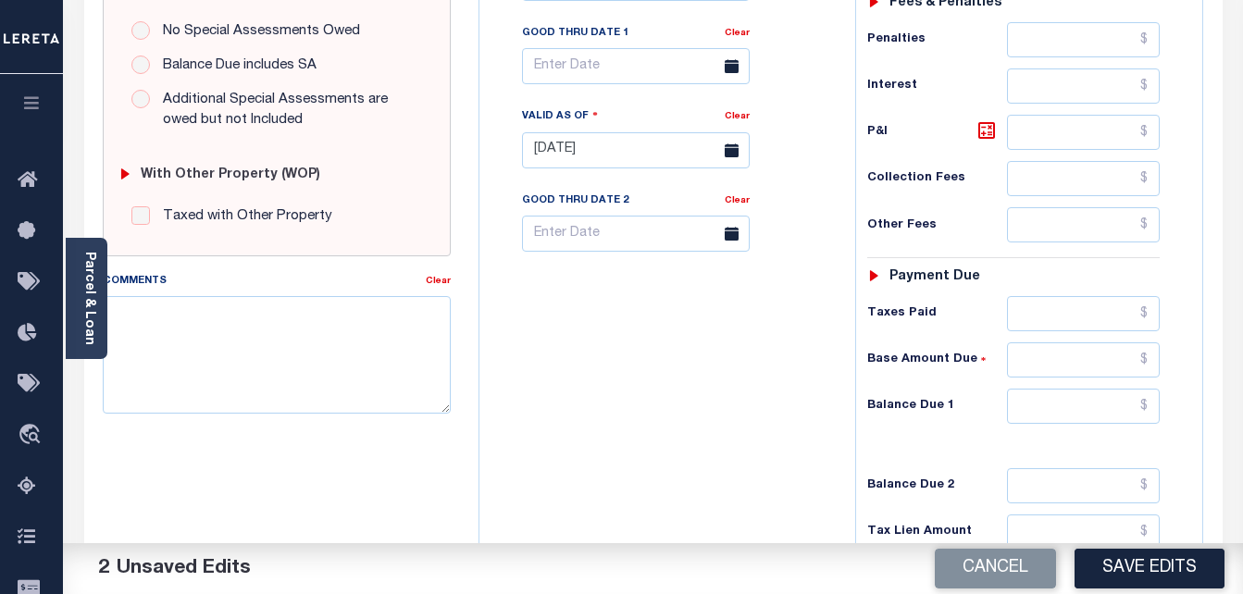
scroll to position [741, 0]
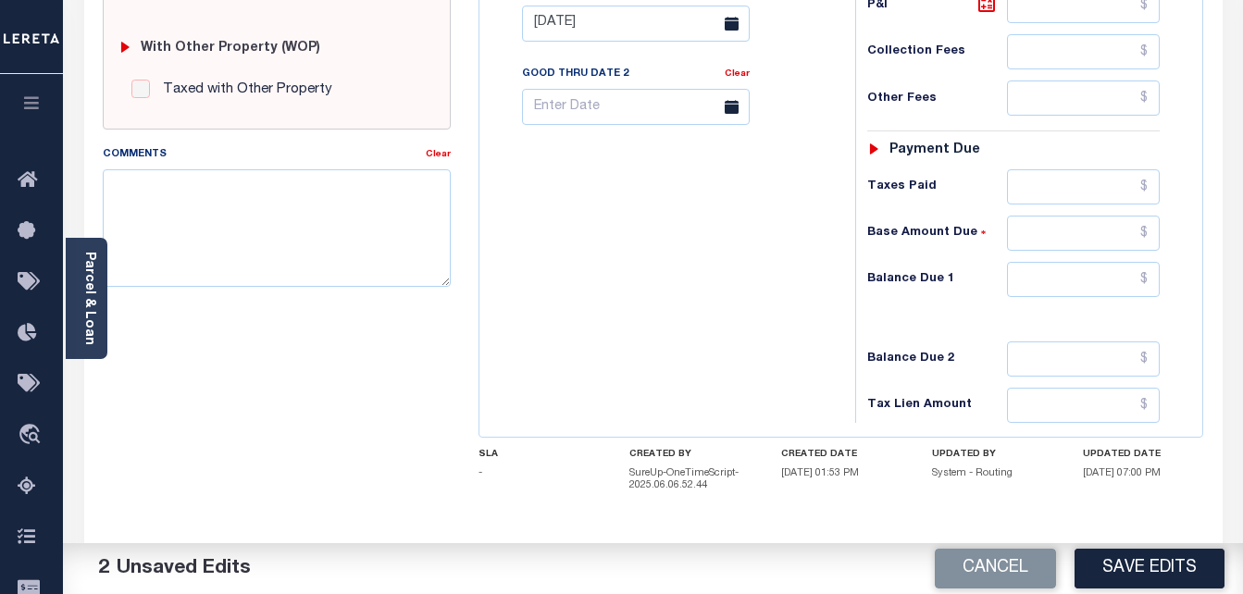
type input "$0.00"
click at [1058, 280] on input "text" at bounding box center [1083, 279] width 153 height 35
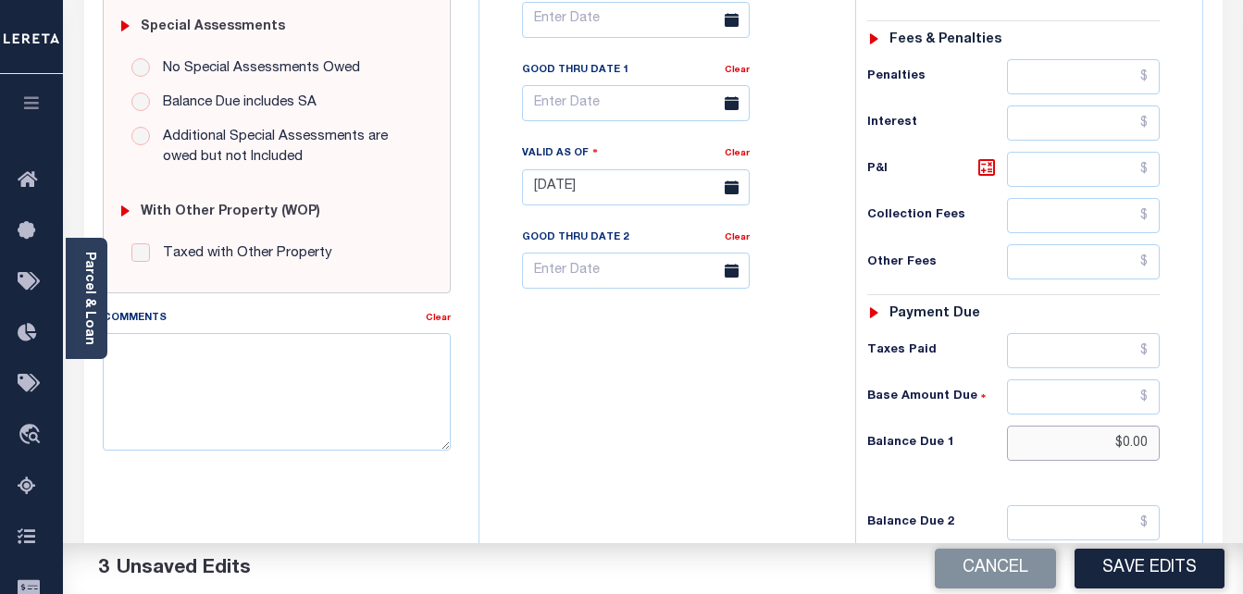
scroll to position [556, 0]
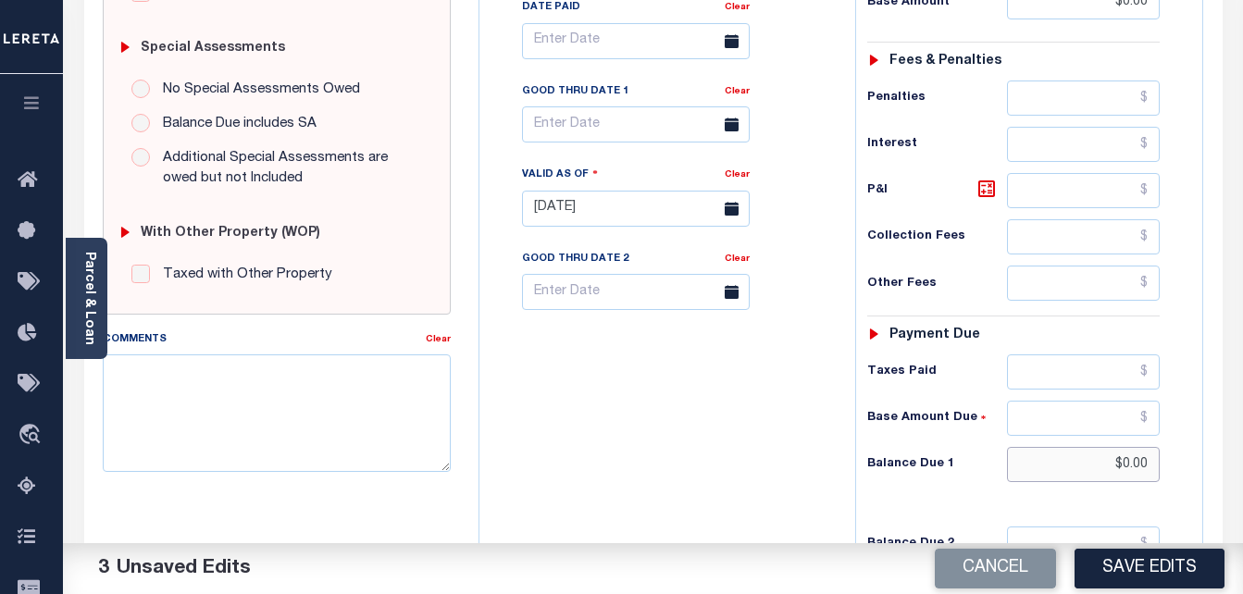
type input "$0.00"
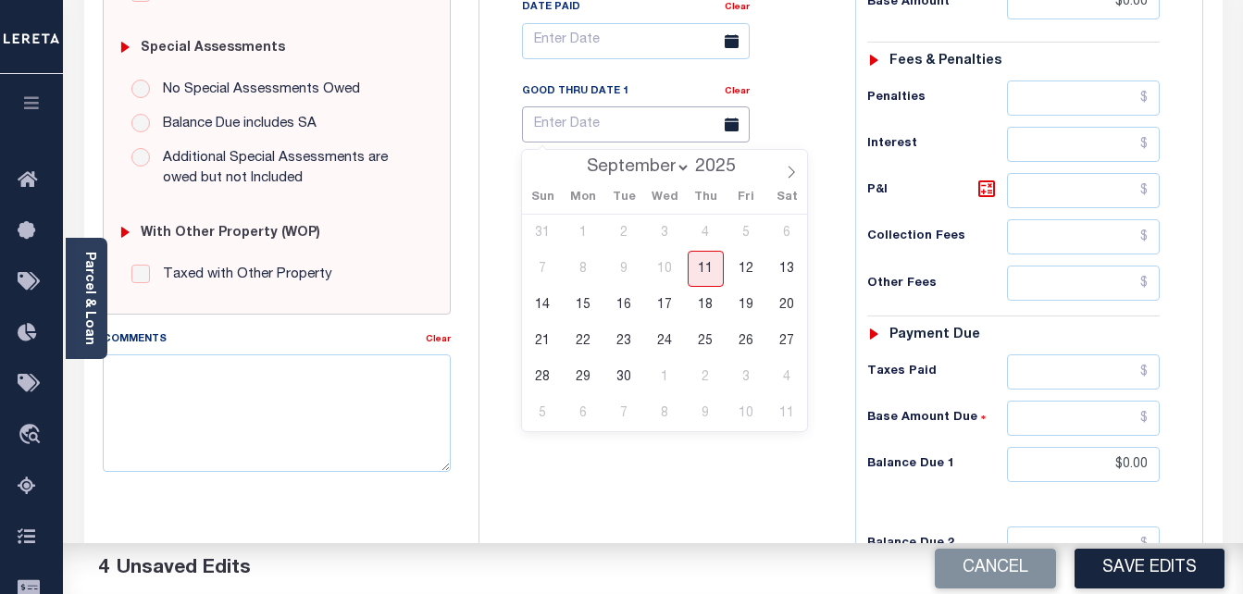
click at [590, 133] on body "Home Tax Amount Reporting Queue Tax Line Detail" at bounding box center [621, 150] width 1243 height 1413
click at [703, 266] on span "11" at bounding box center [706, 269] width 36 height 36
type input "[DATE]"
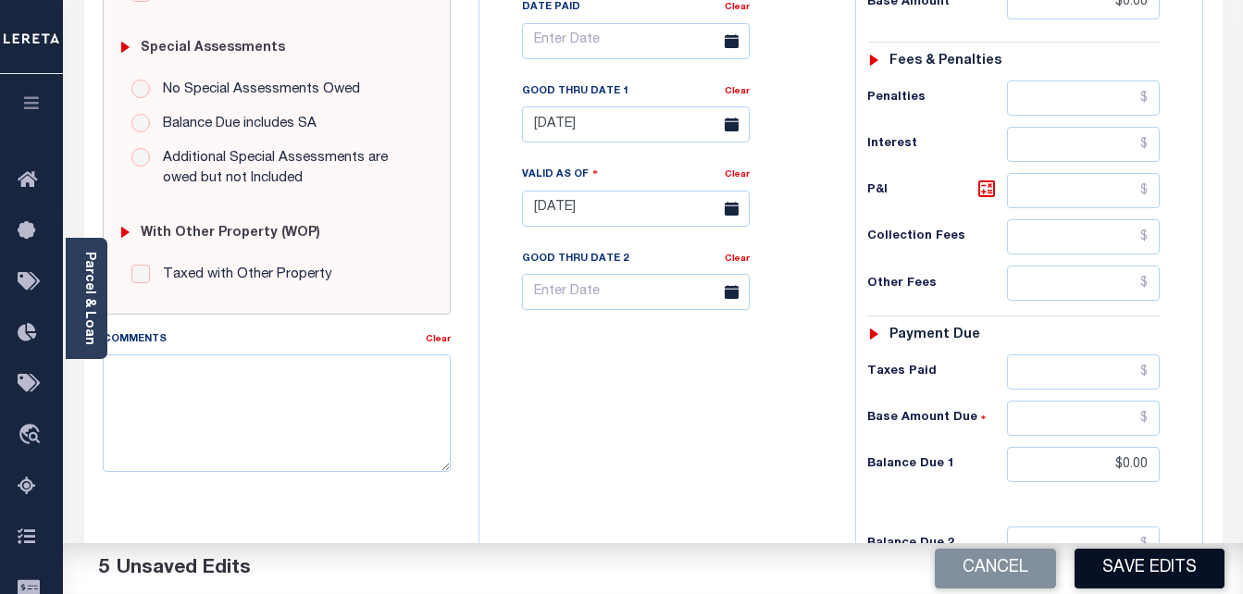
click at [1144, 571] on button "Save Edits" at bounding box center [1150, 569] width 150 height 40
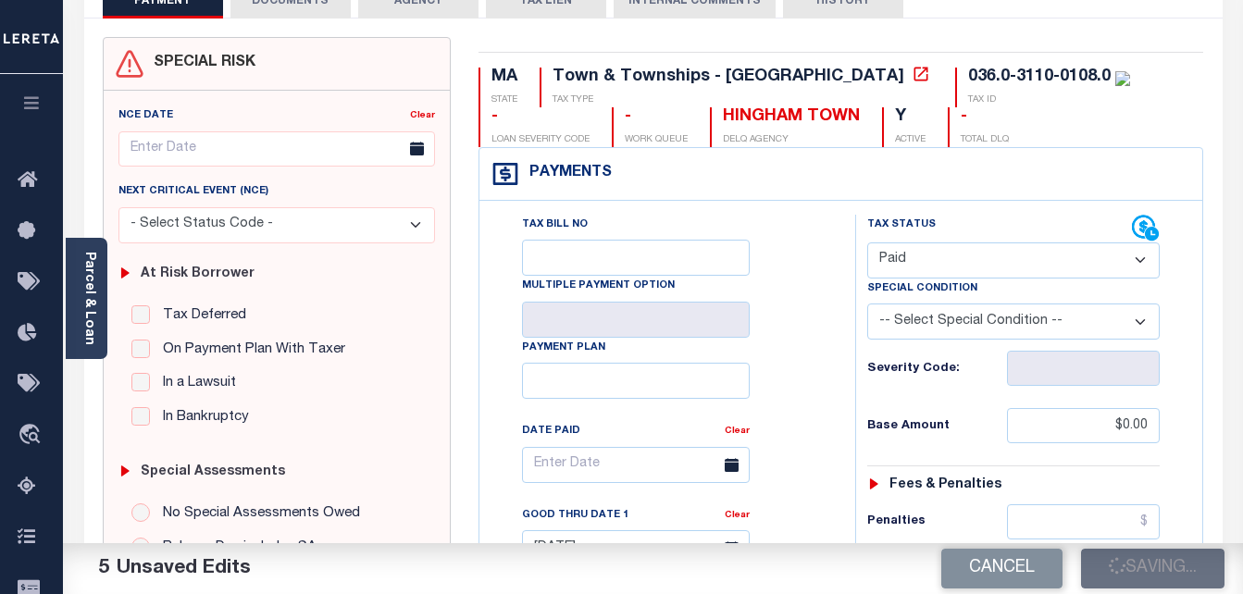
checkbox input "false"
type input "$0"
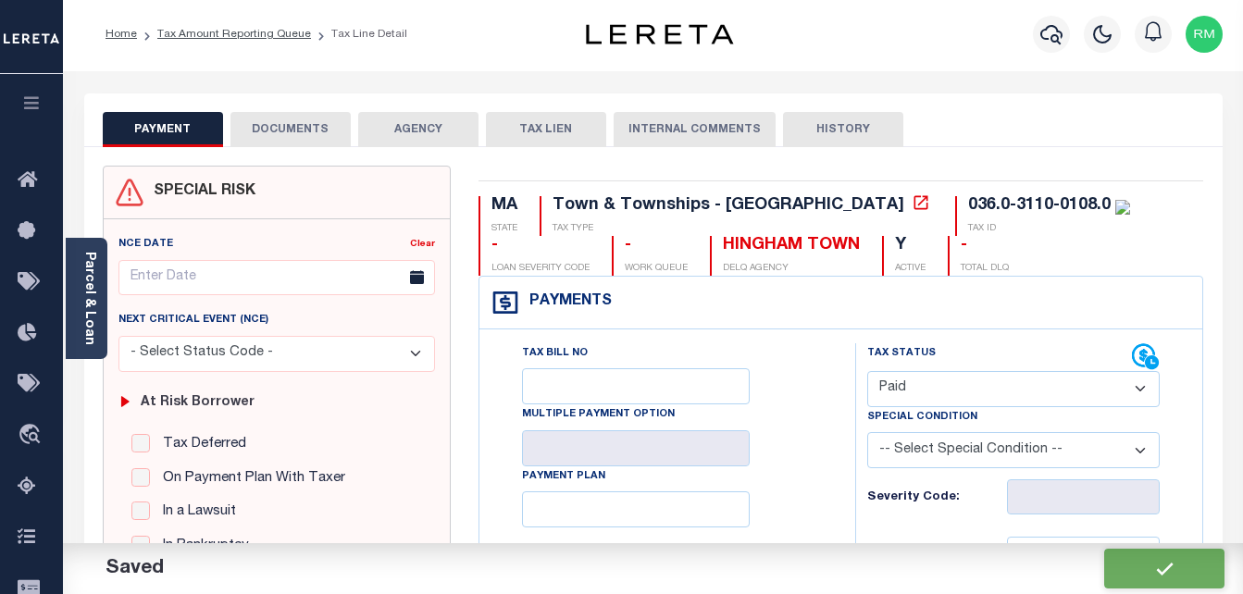
scroll to position [0, 0]
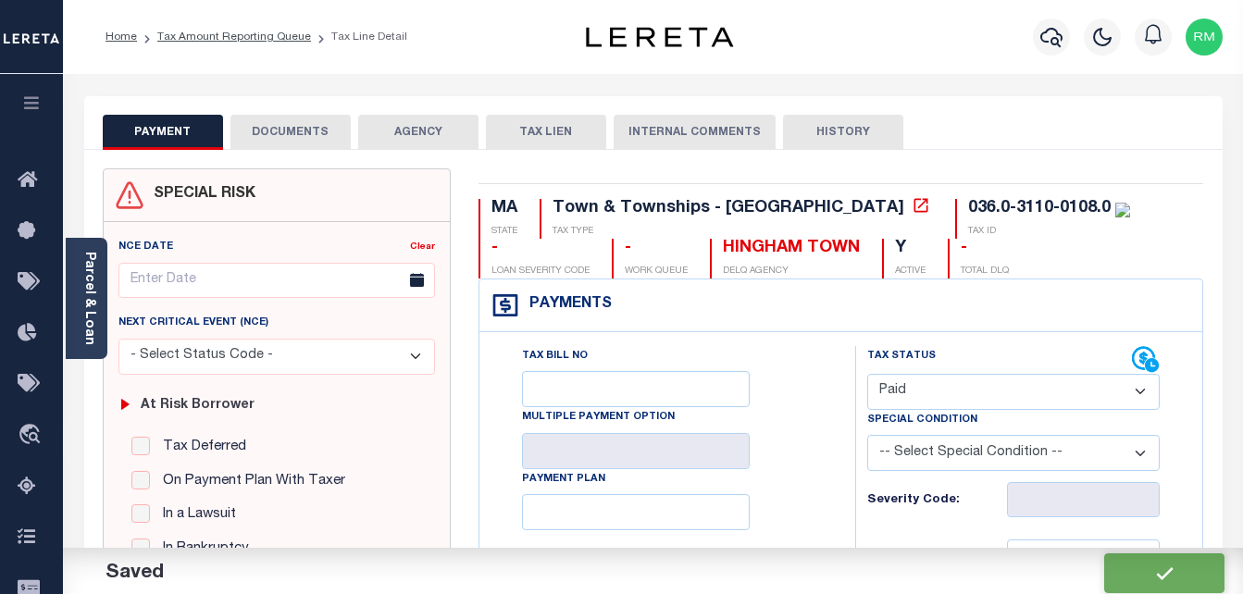
click at [302, 131] on button "DOCUMENTS" at bounding box center [291, 132] width 120 height 35
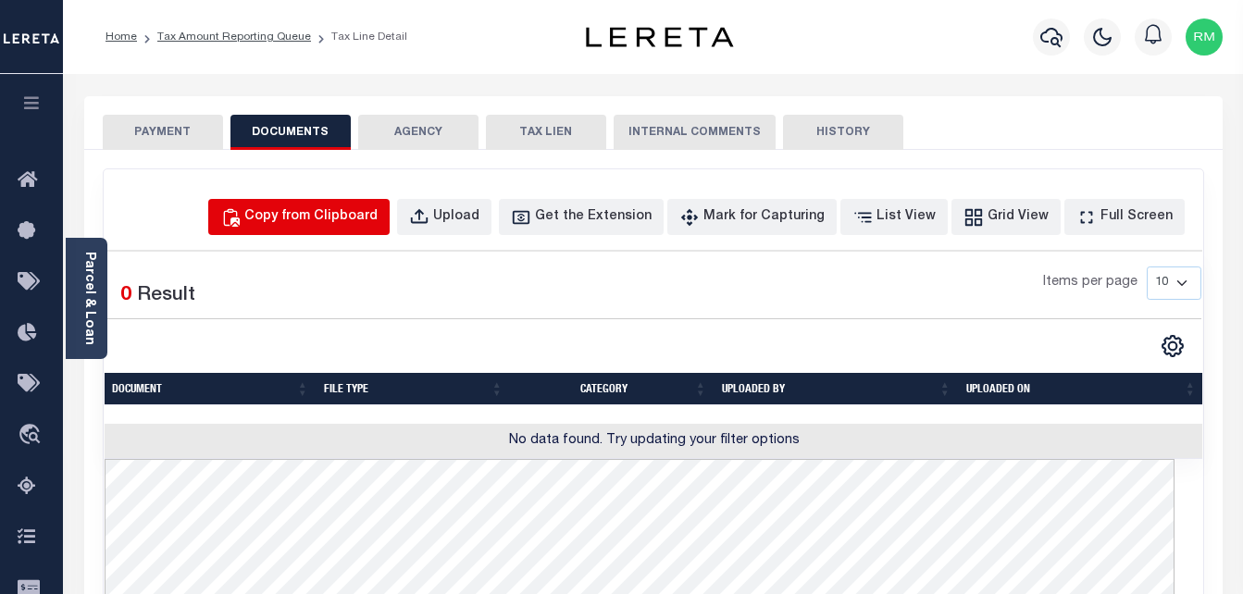
click at [369, 207] on div "Copy from Clipboard" at bounding box center [310, 217] width 133 height 20
select select "POP"
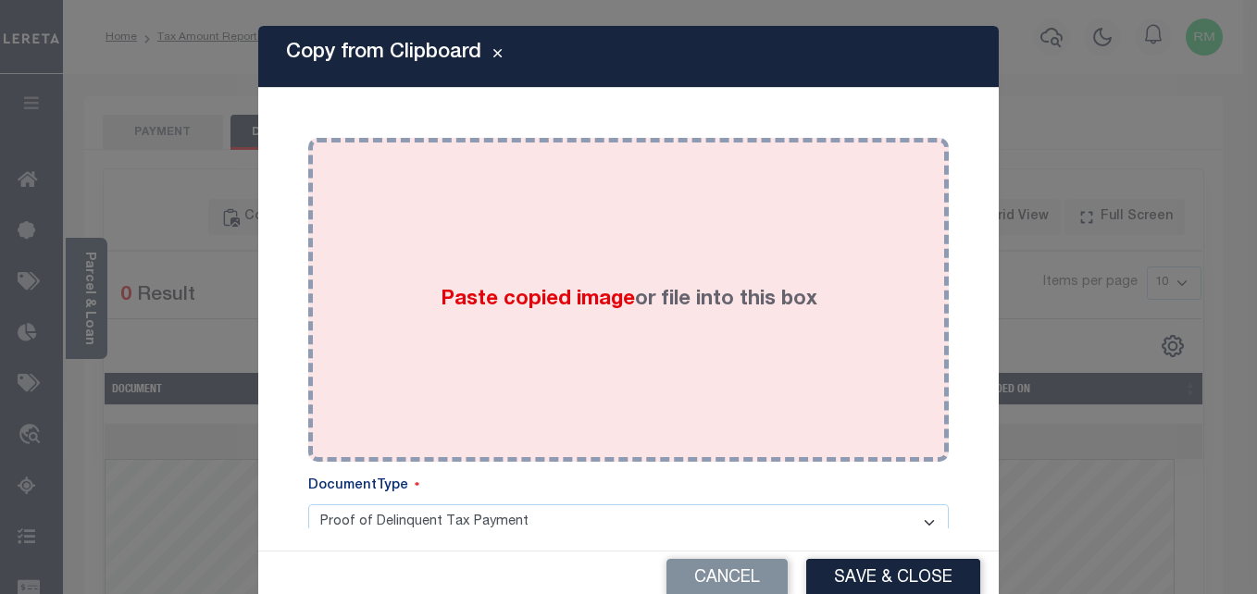
click at [504, 262] on div "Paste copied image or file into this box" at bounding box center [628, 300] width 613 height 296
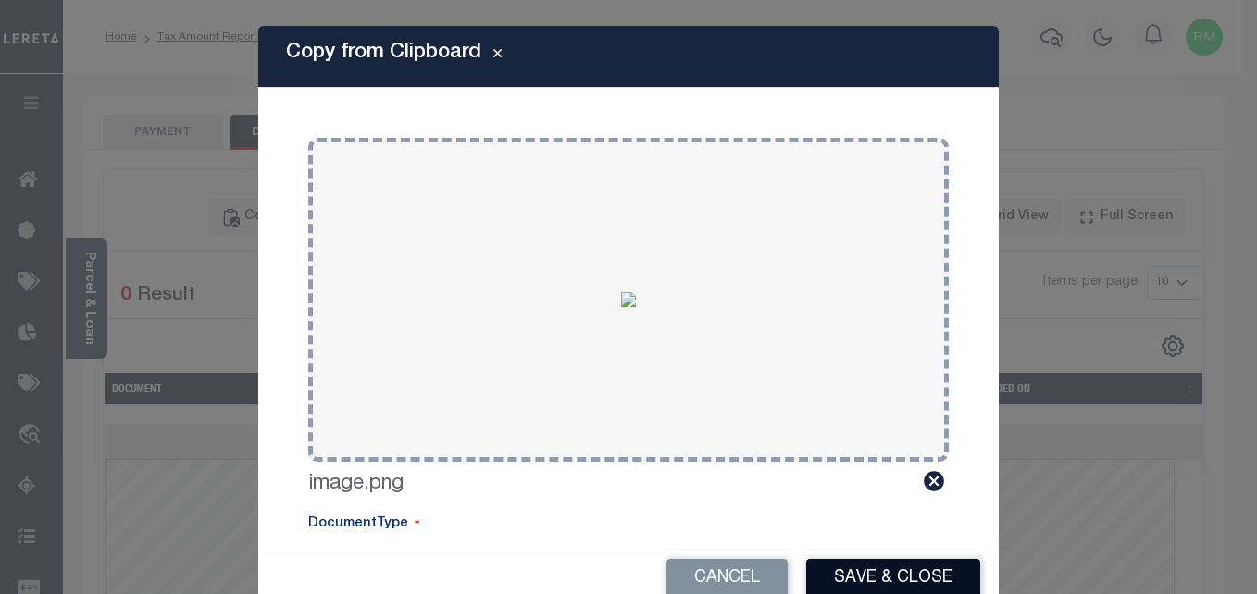
click at [859, 561] on button "Save & Close" at bounding box center [893, 579] width 174 height 40
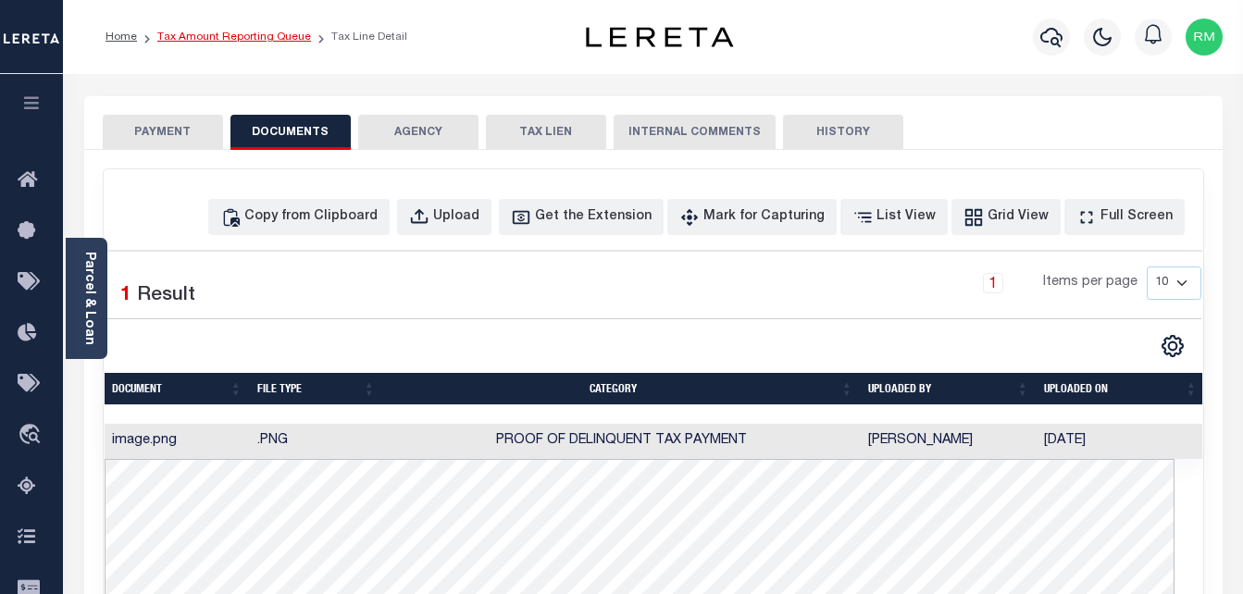
click at [244, 32] on link "Tax Amount Reporting Queue" at bounding box center [234, 36] width 154 height 11
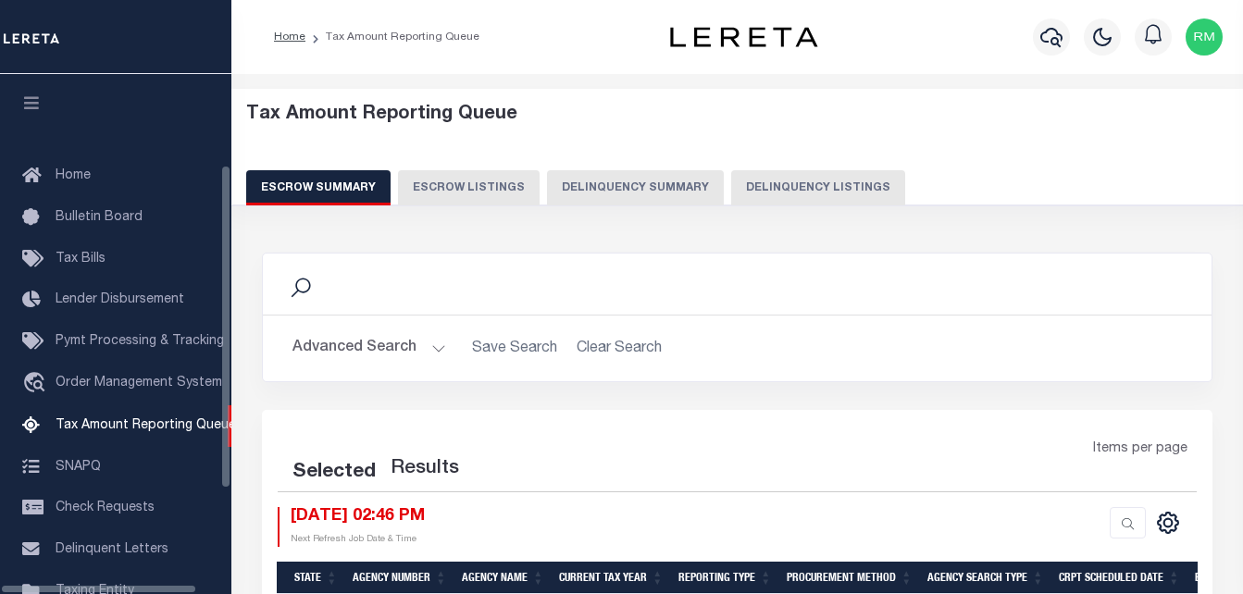
click at [831, 194] on button "Delinquency Listings" at bounding box center [818, 187] width 174 height 35
select select "100"
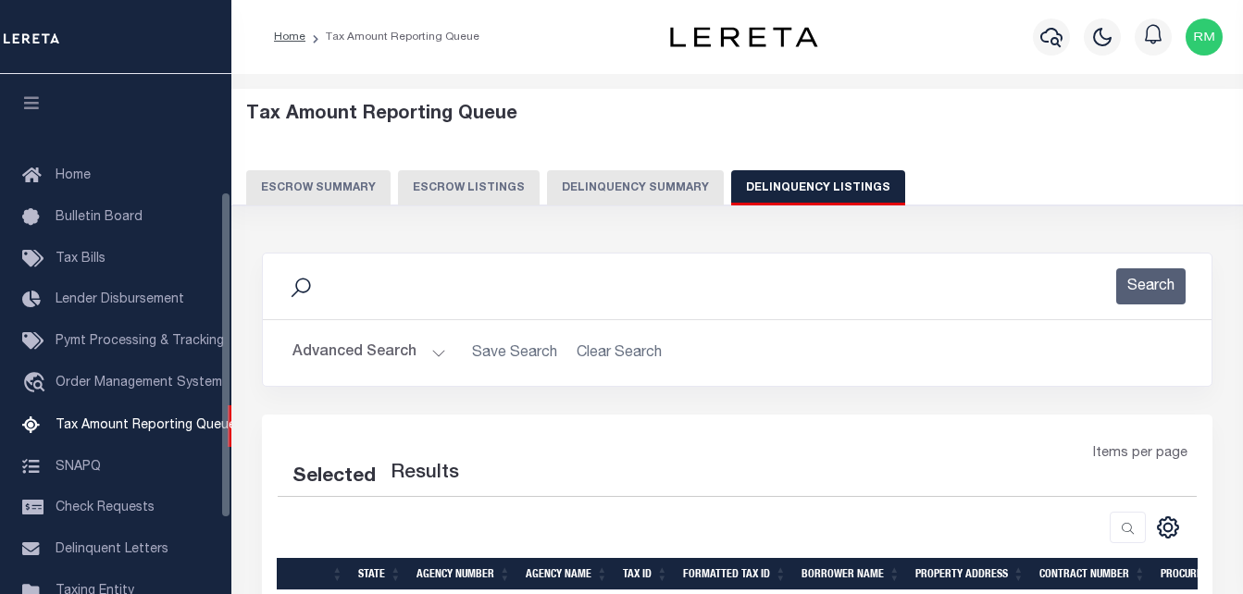
scroll to position [187, 0]
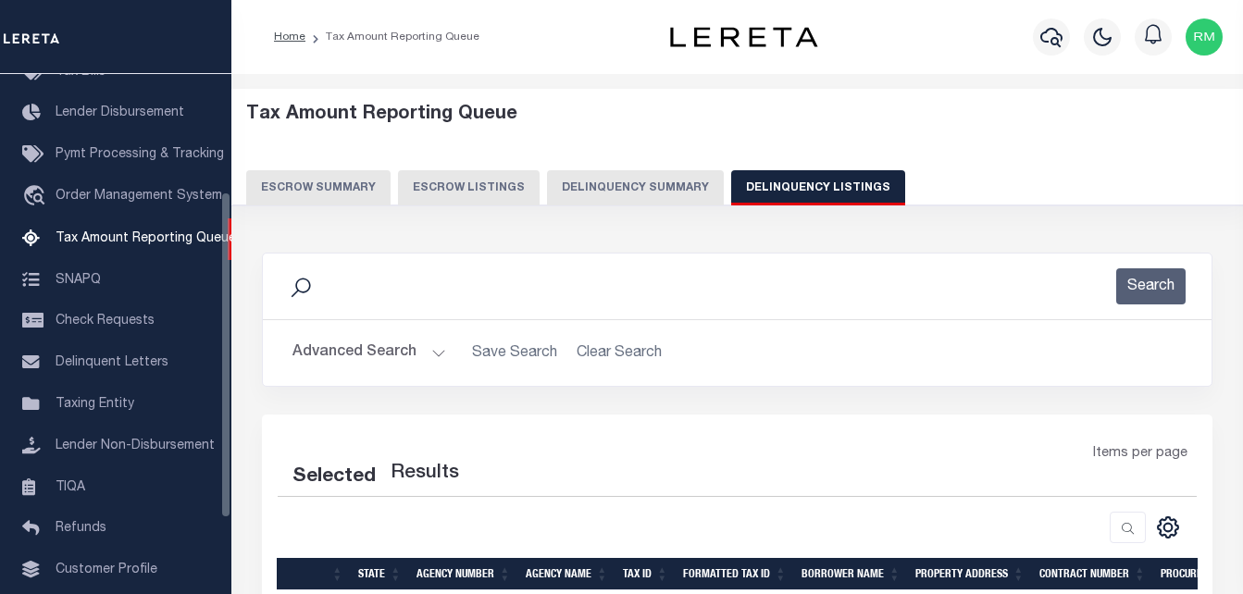
select select "100"
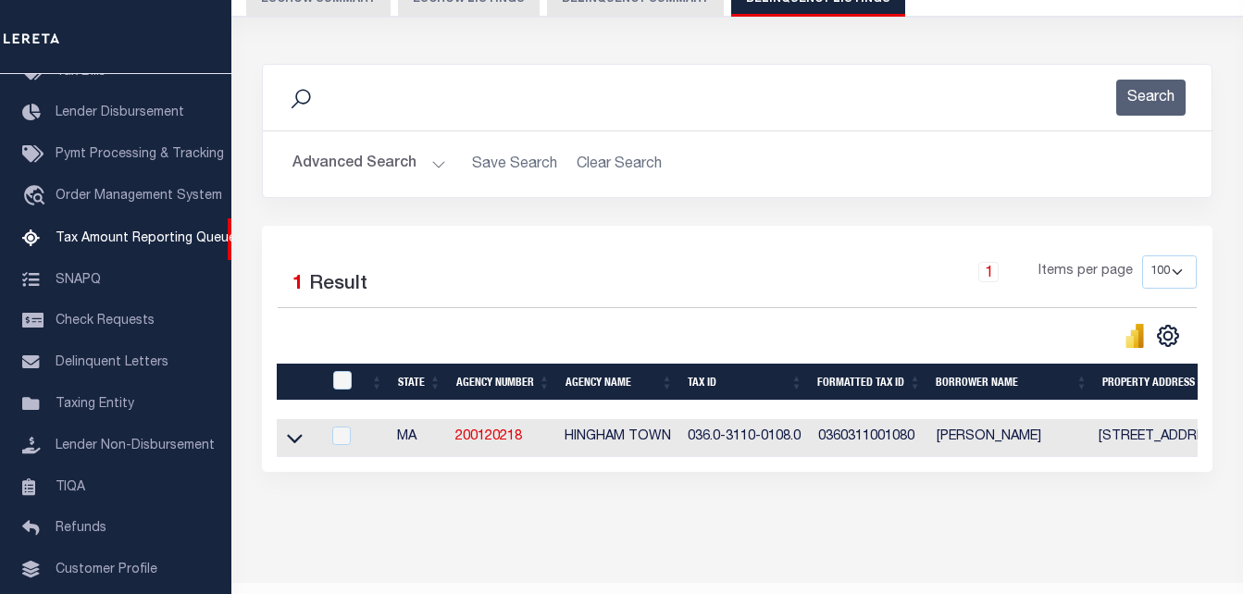
scroll to position [249, 0]
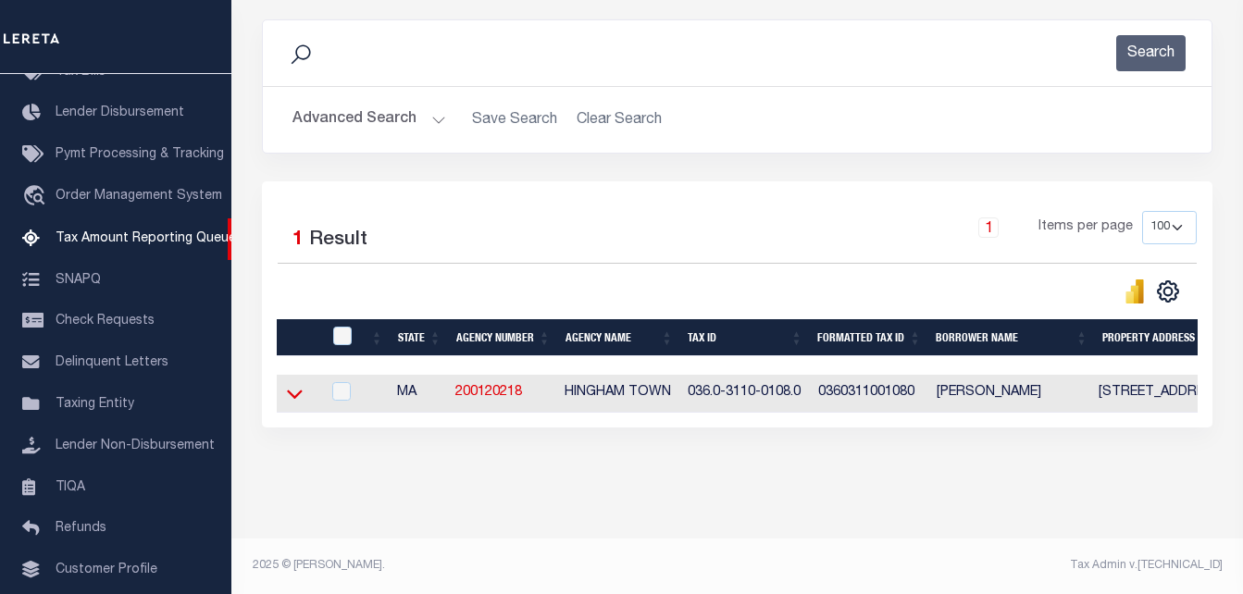
click at [293, 384] on icon at bounding box center [295, 393] width 16 height 19
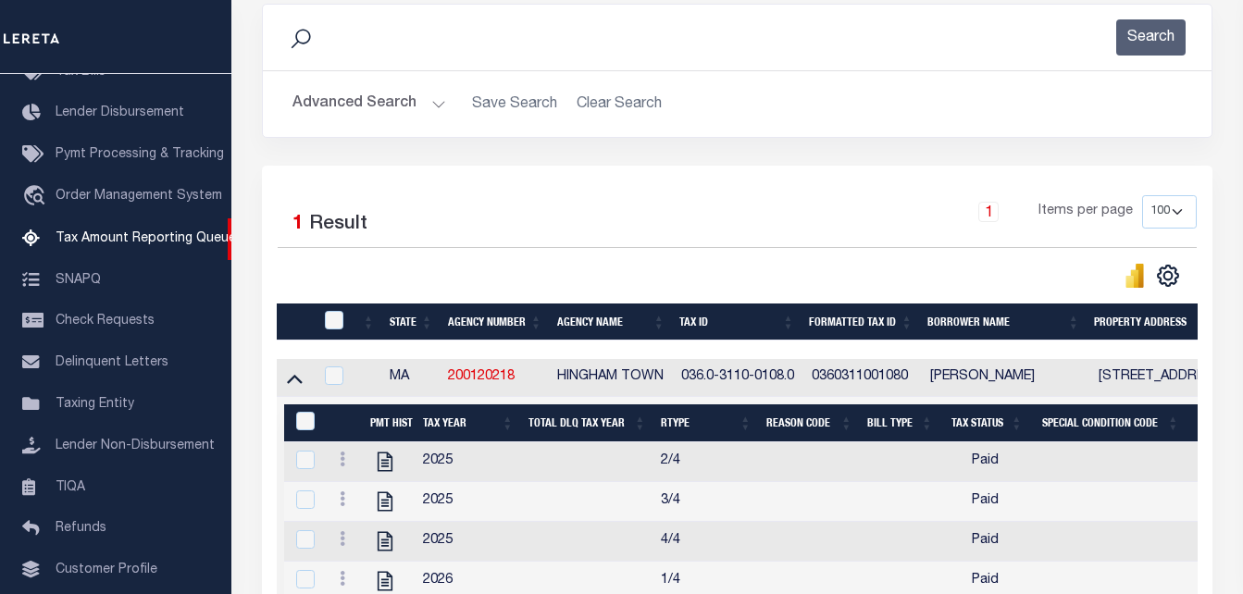
scroll to position [357, 0]
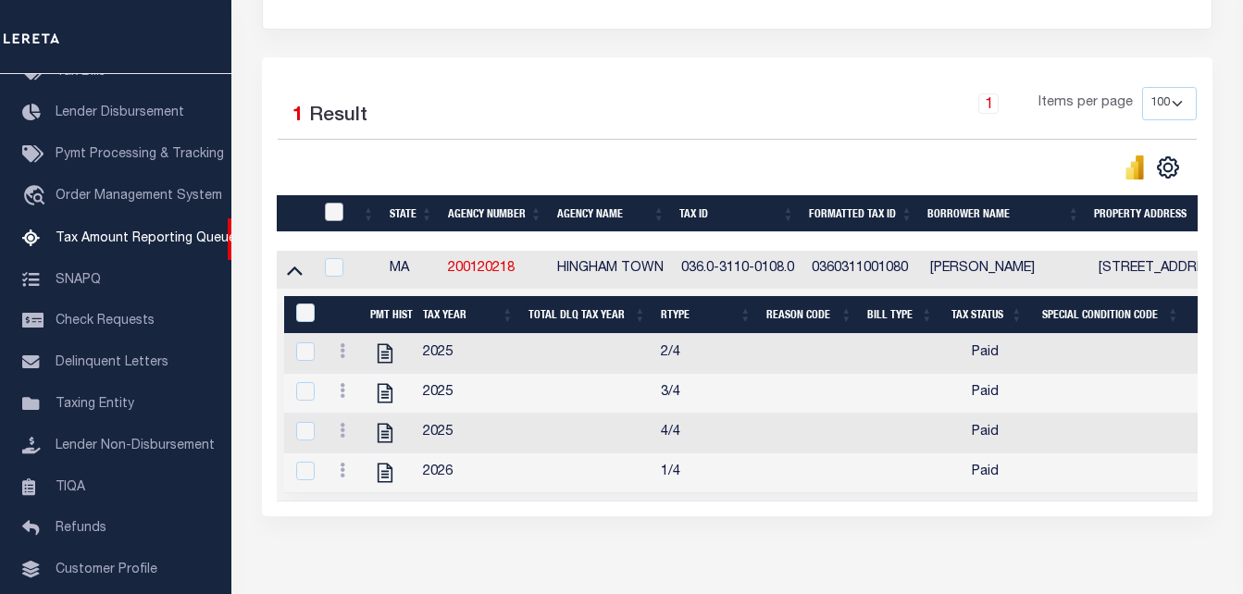
click at [331, 214] on input "checkbox" at bounding box center [334, 212] width 19 height 19
checkbox input "true"
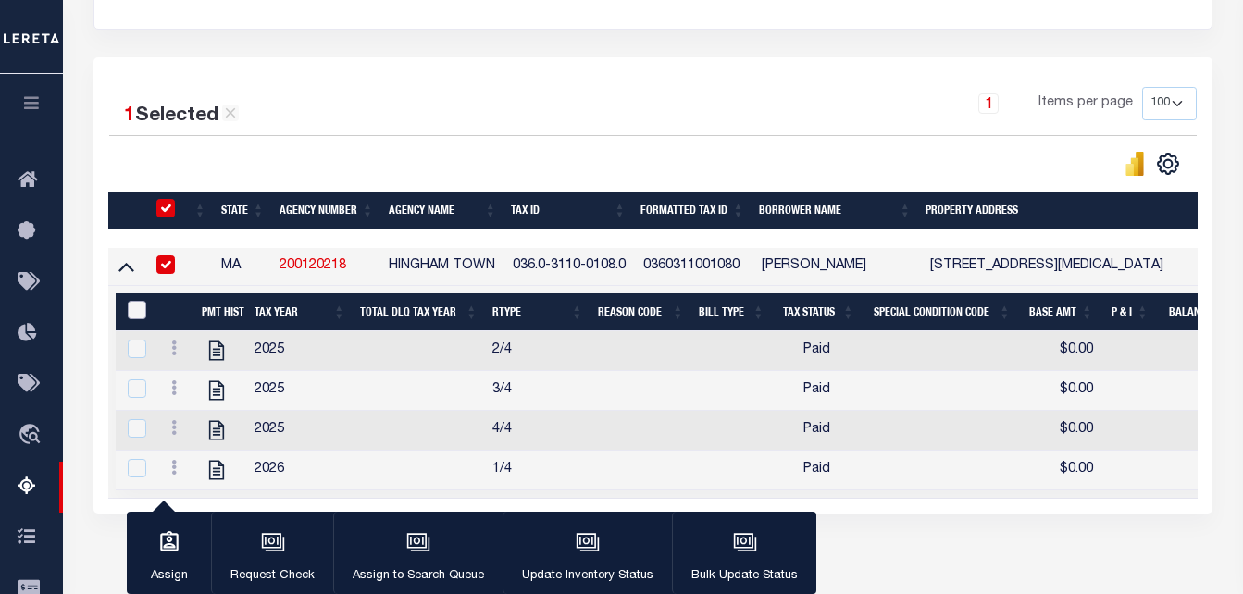
click at [135, 319] on input "&nbsp;" at bounding box center [137, 310] width 19 height 19
checkbox input "true"
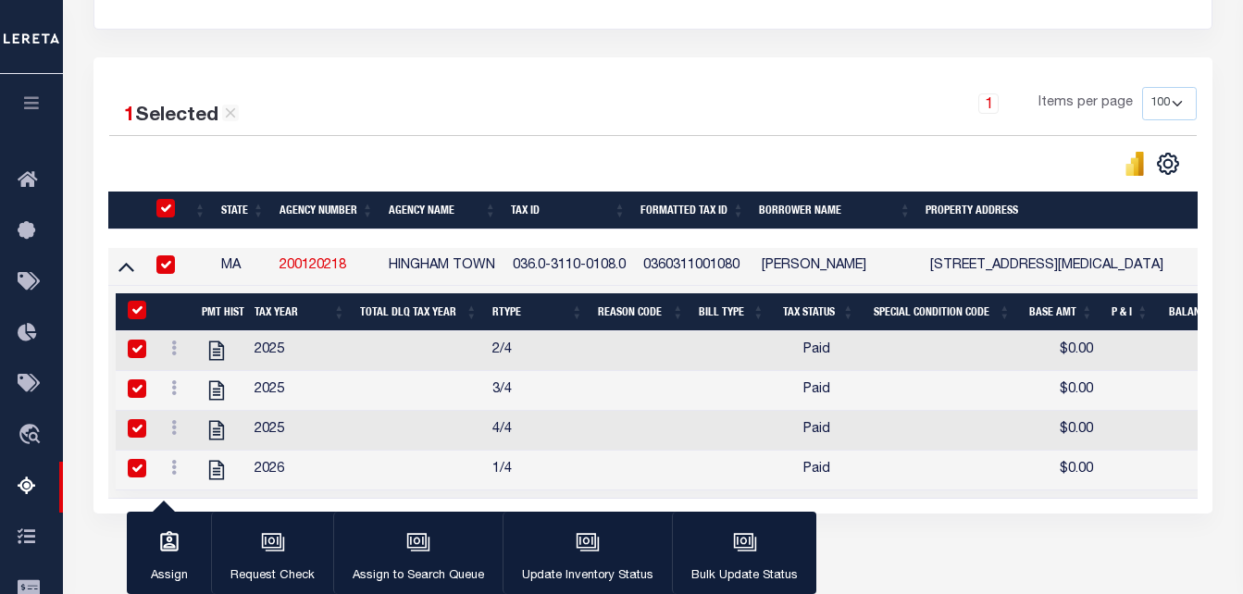
checkbox input "true"
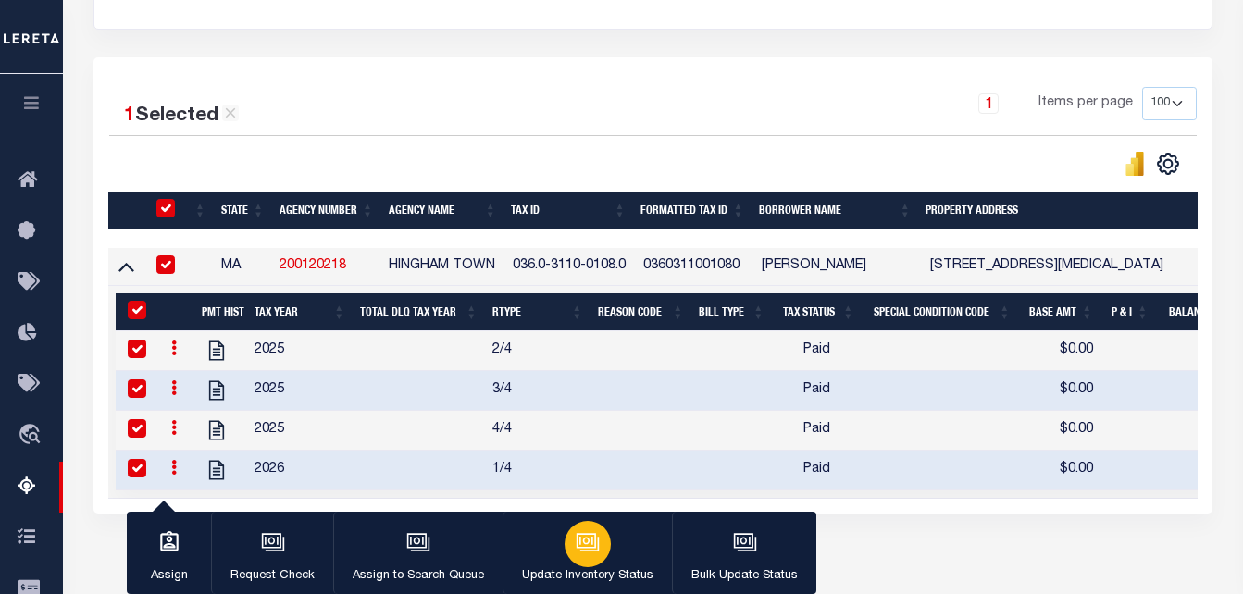
click at [597, 546] on div "button" at bounding box center [588, 544] width 46 height 46
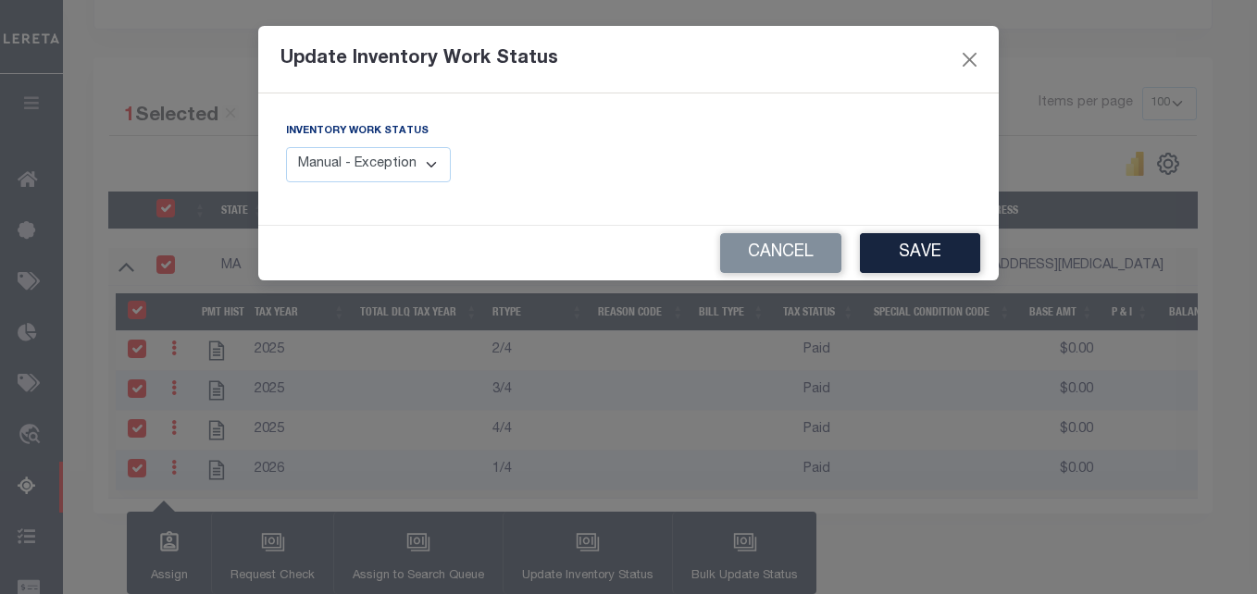
click at [396, 165] on select "Manual - Exception Pended - Awaiting Search Late Add Exception Completed" at bounding box center [368, 165] width 165 height 36
select select "4"
click at [286, 147] on select "Manual - Exception Pended - Awaiting Search Late Add Exception Completed" at bounding box center [368, 165] width 165 height 36
click at [923, 245] on button "Save" at bounding box center [920, 253] width 120 height 40
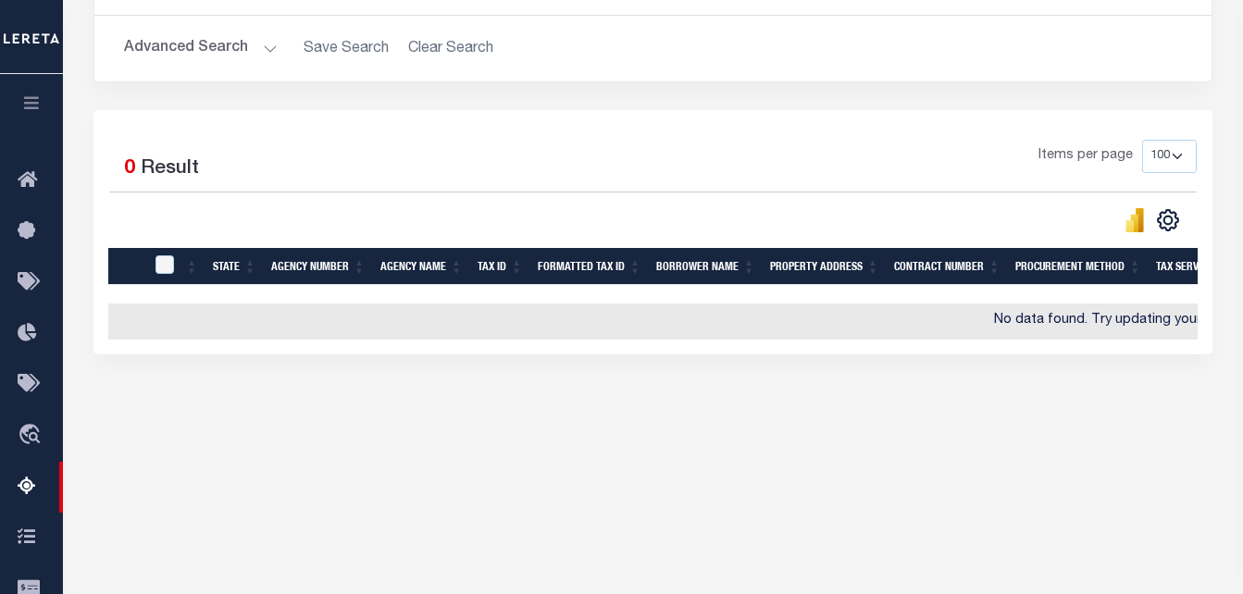
scroll to position [0, 0]
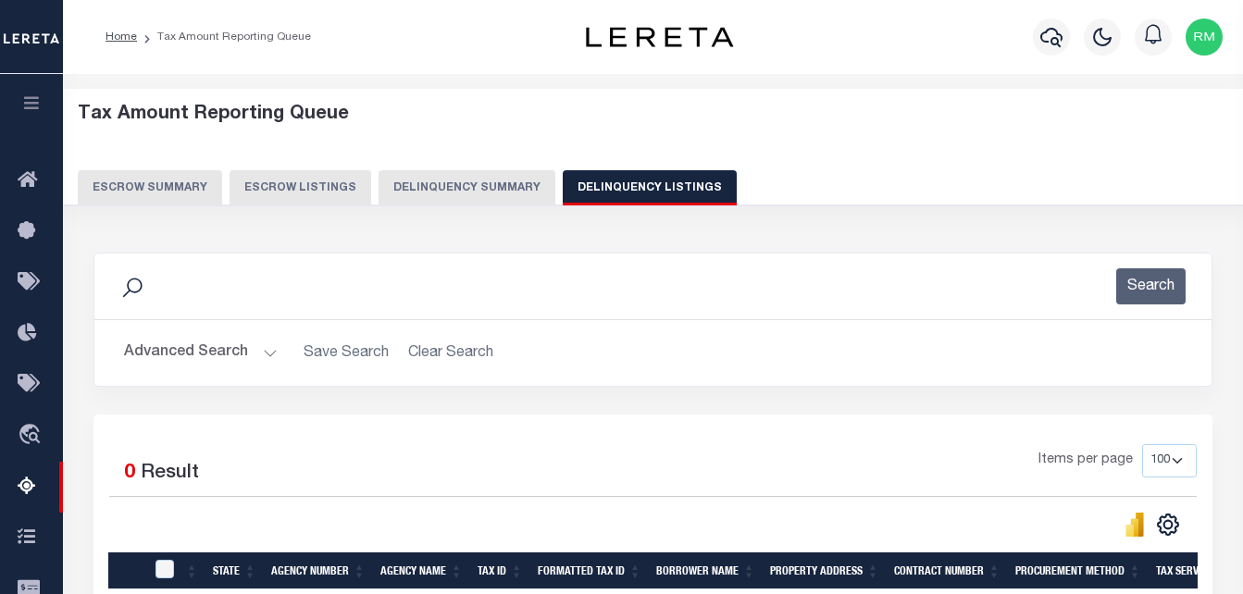
click at [216, 342] on button "Advanced Search" at bounding box center [201, 353] width 154 height 36
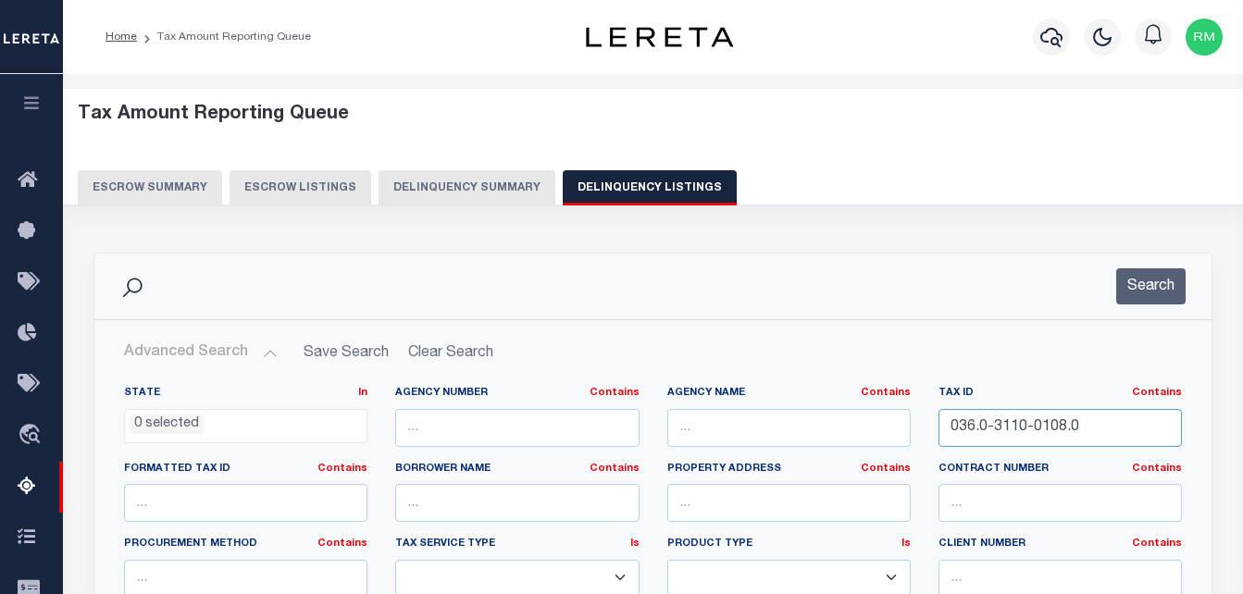
click at [1097, 431] on input "036.0-3110-0108.0" at bounding box center [1061, 428] width 244 height 38
click at [1098, 431] on input "036.0-3110-0108.0" at bounding box center [1061, 428] width 244 height 38
click at [1100, 430] on input "036.0-3110-0108.0" at bounding box center [1061, 428] width 244 height 38
paste input "41.0-0000-0014"
type input "041.0-0000-0014.0"
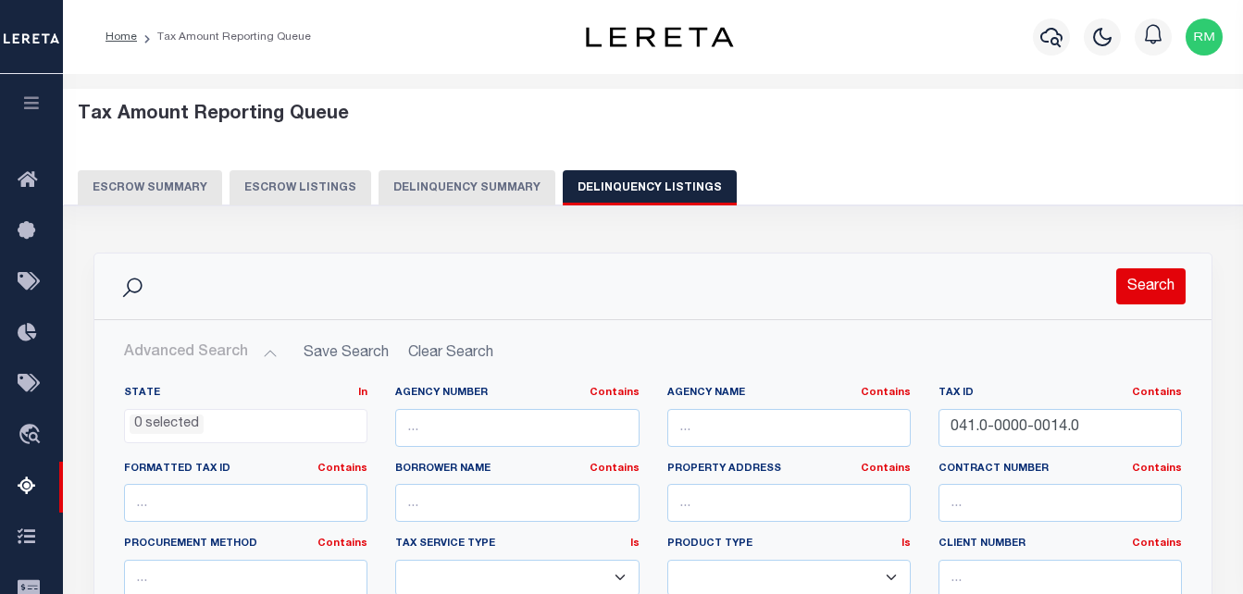
click at [1149, 287] on button "Search" at bounding box center [1151, 287] width 69 height 36
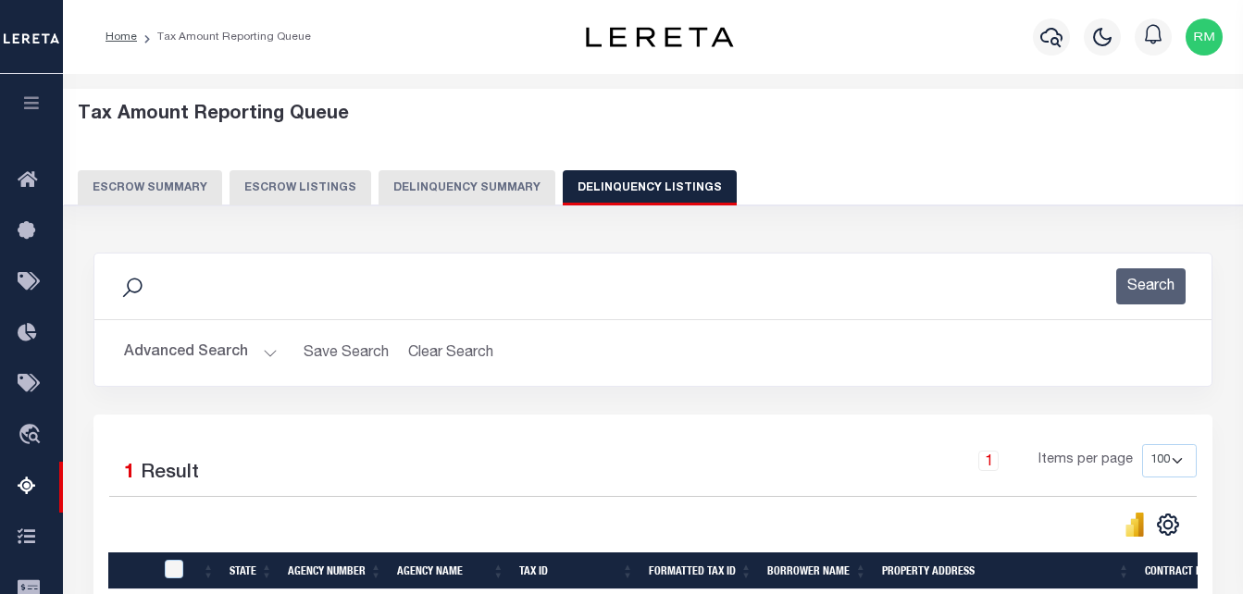
scroll to position [278, 0]
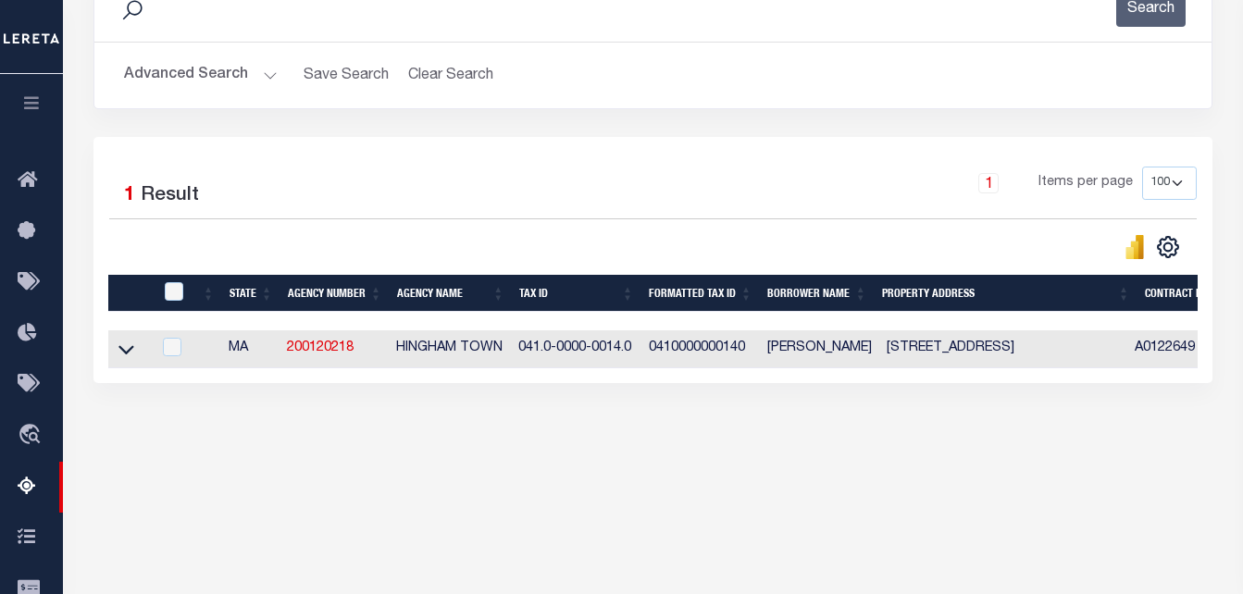
click at [117, 347] on link at bounding box center [126, 348] width 21 height 13
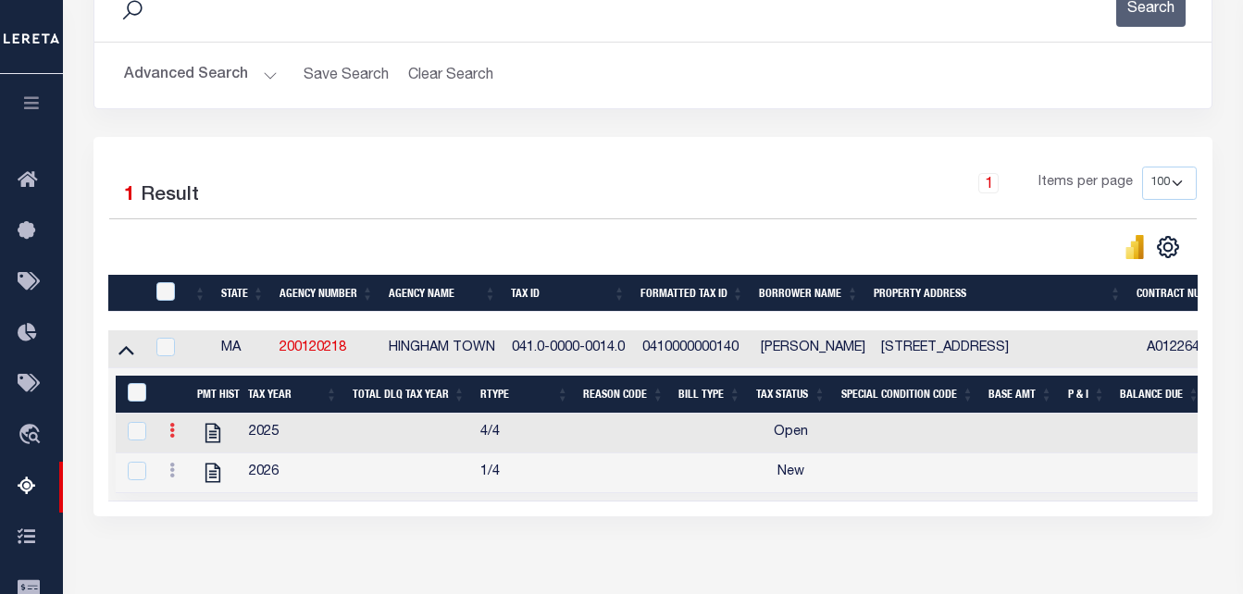
click at [169, 438] on icon at bounding box center [172, 430] width 6 height 15
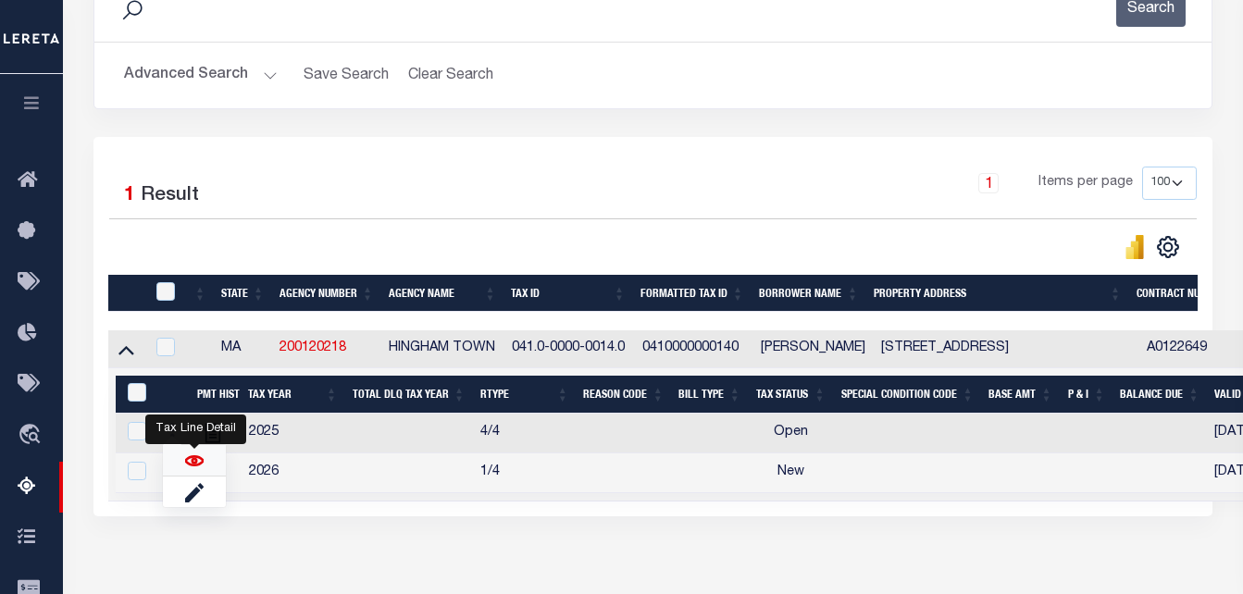
click at [194, 459] on img "" at bounding box center [194, 461] width 19 height 19
checkbox input "false"
checkbox input "true"
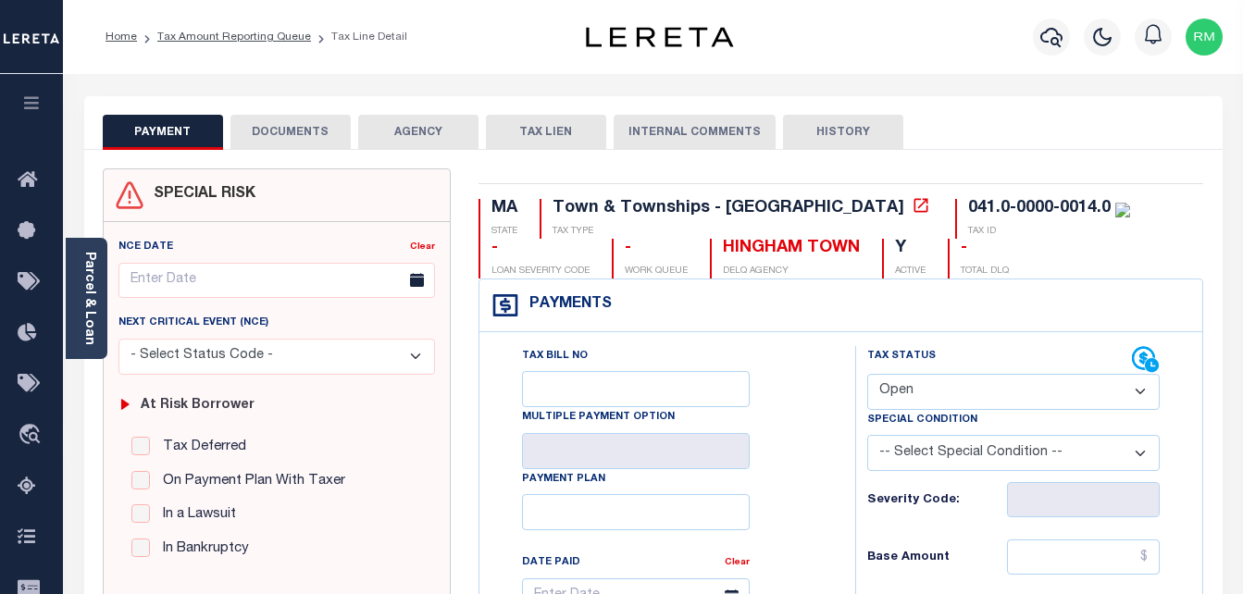
click at [944, 385] on select "- Select Status Code - Open Due/Unpaid Paid Incomplete No Tax Due Internal Refu…" at bounding box center [1015, 392] width 294 height 36
select select "PYD"
click at [868, 375] on select "- Select Status Code - Open Due/Unpaid Paid Incomplete No Tax Due Internal Refu…" at bounding box center [1015, 392] width 294 height 36
type input "[DATE]"
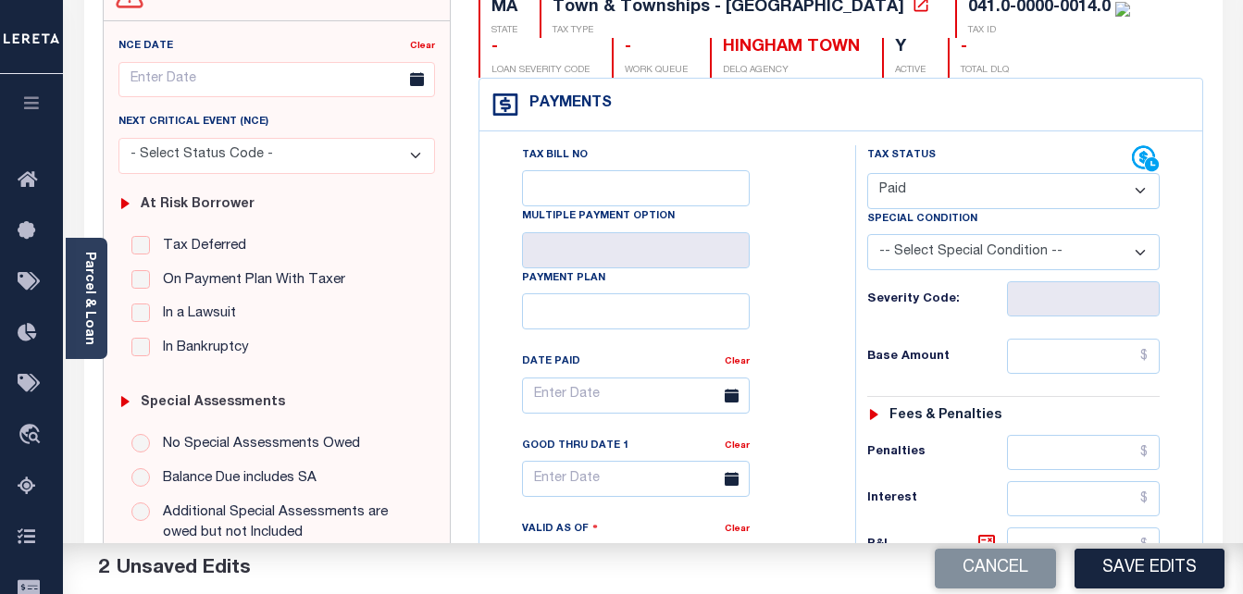
scroll to position [278, 0]
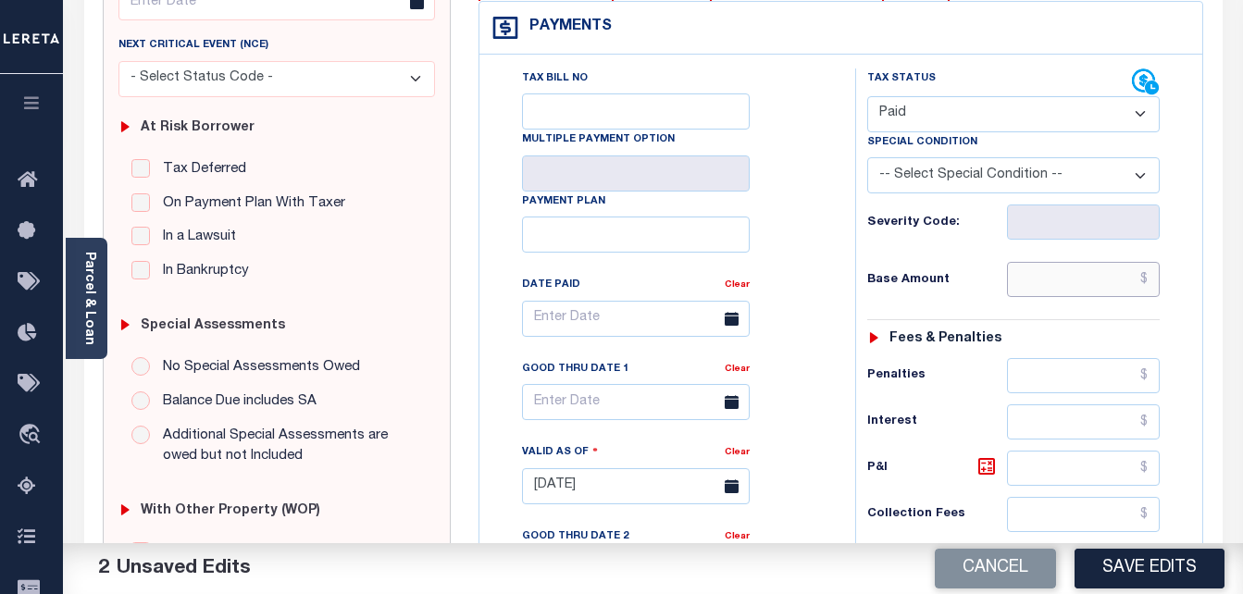
click at [1049, 295] on input "text" at bounding box center [1083, 279] width 153 height 35
type input "$"
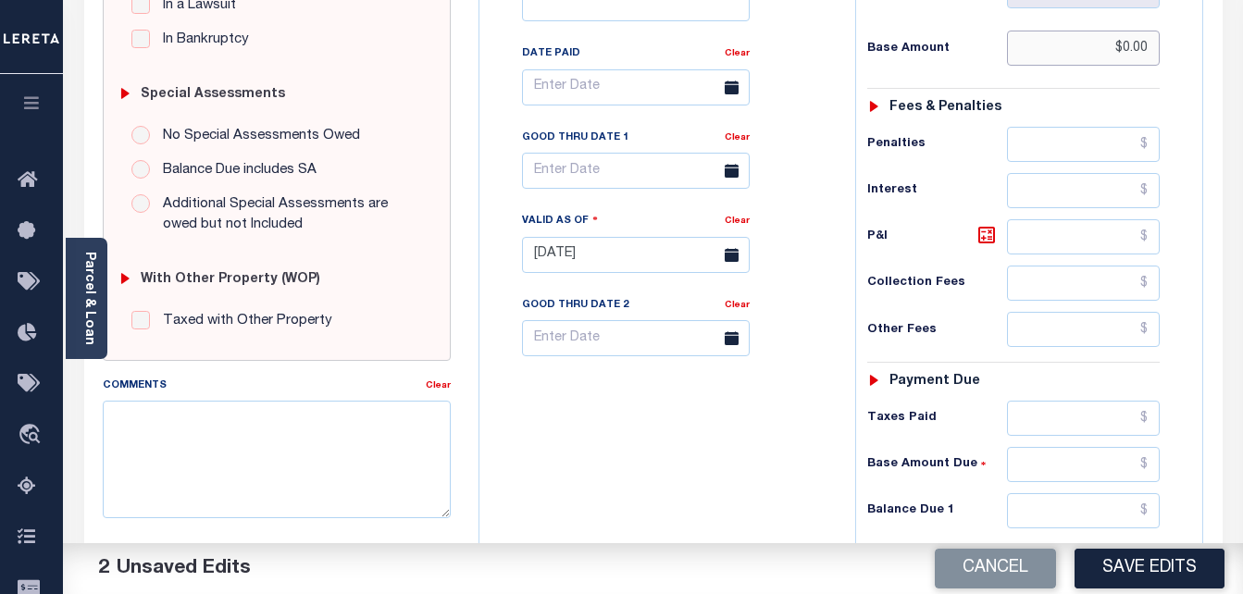
scroll to position [648, 0]
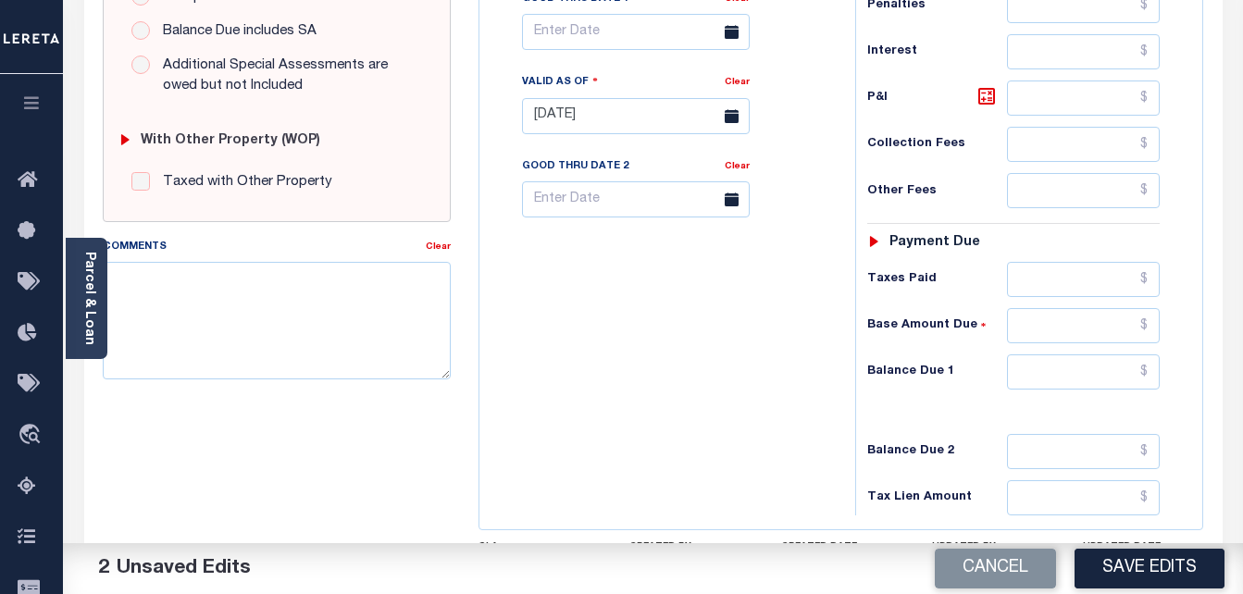
type input "$0.00"
click at [1071, 376] on input "text" at bounding box center [1083, 372] width 153 height 35
type input "$0.00"
click at [593, 28] on input "text" at bounding box center [636, 32] width 228 height 36
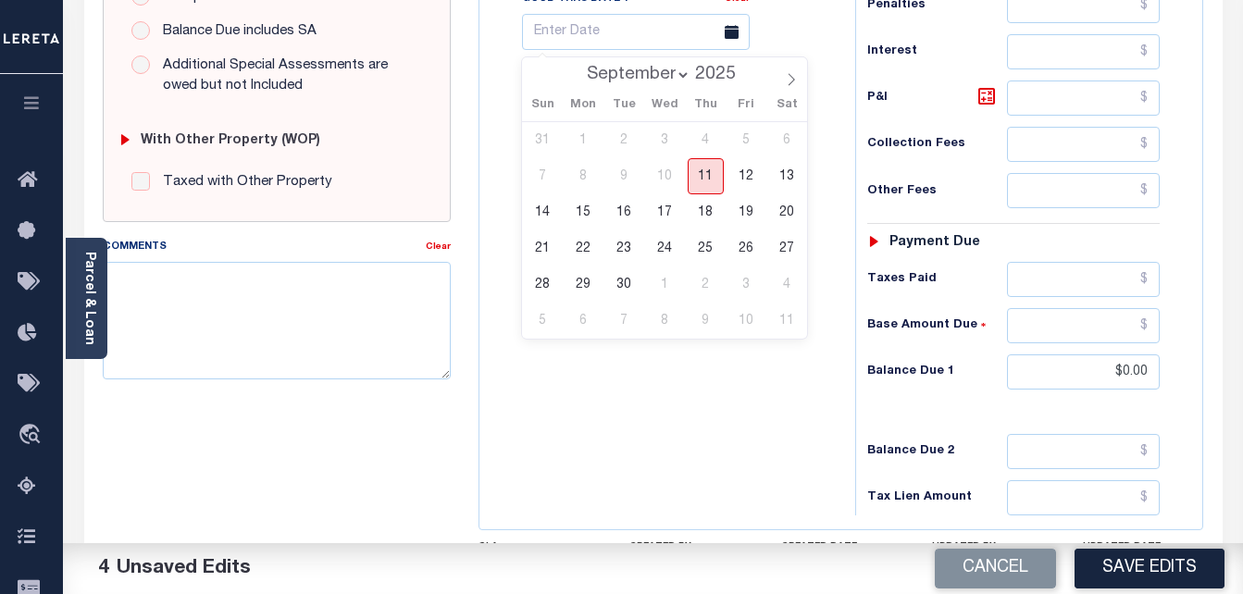
click at [699, 177] on span "11" at bounding box center [706, 176] width 36 height 36
type input "[DATE]"
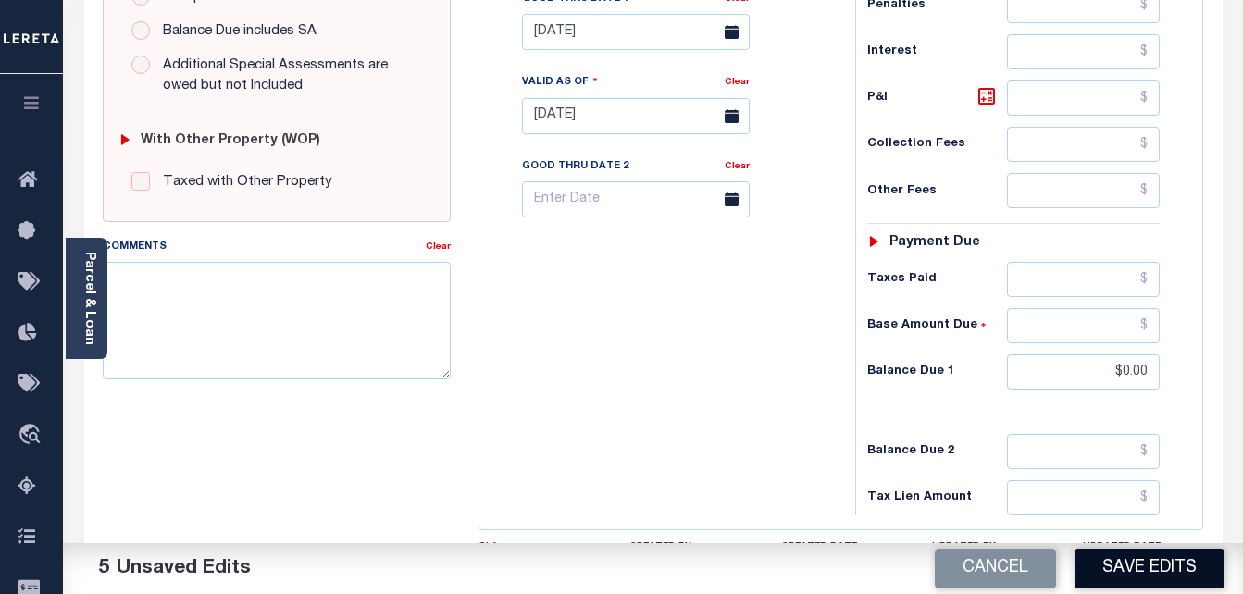
click at [1141, 587] on button "Save Edits" at bounding box center [1150, 569] width 150 height 40
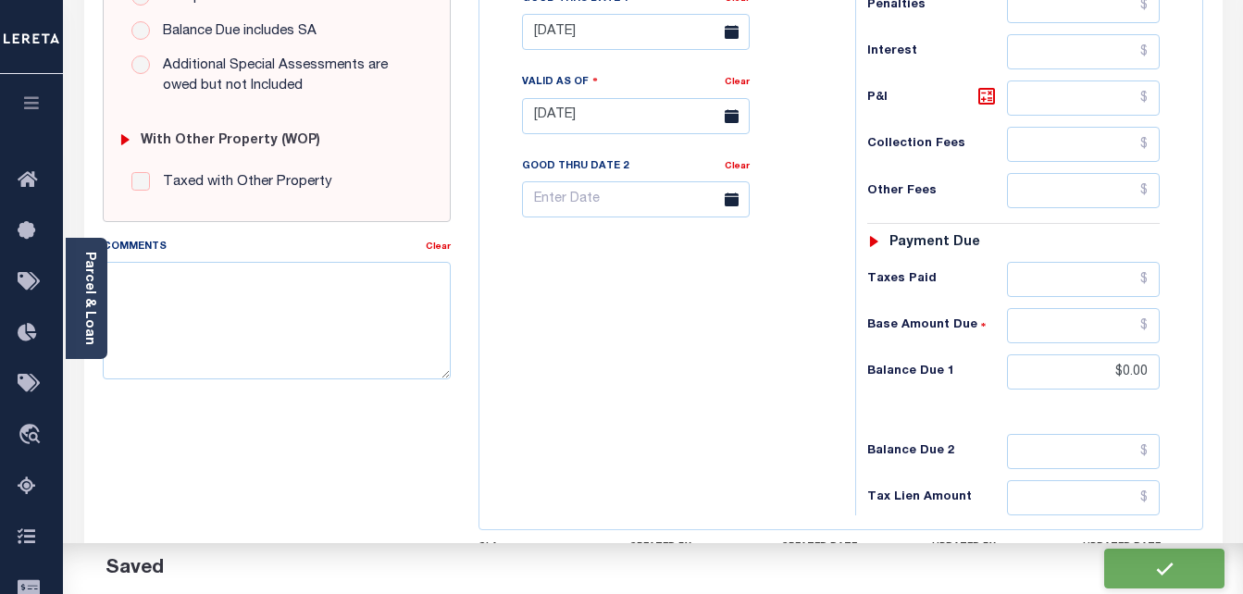
checkbox input "false"
type input "$0"
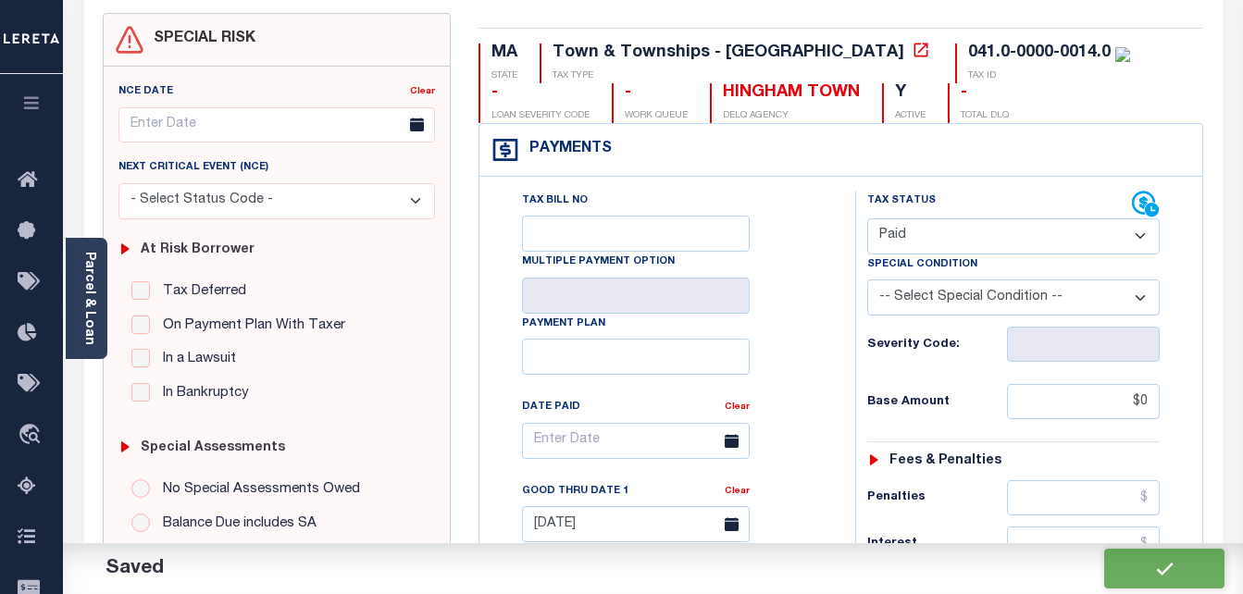
scroll to position [0, 0]
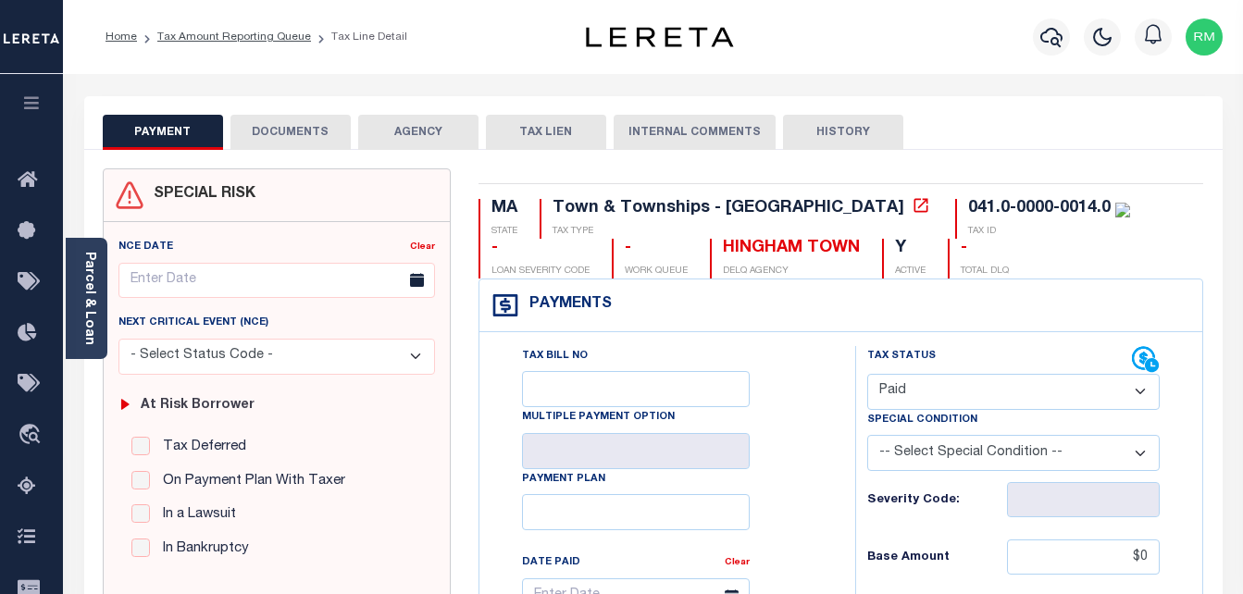
click at [264, 135] on button "DOCUMENTS" at bounding box center [291, 132] width 120 height 35
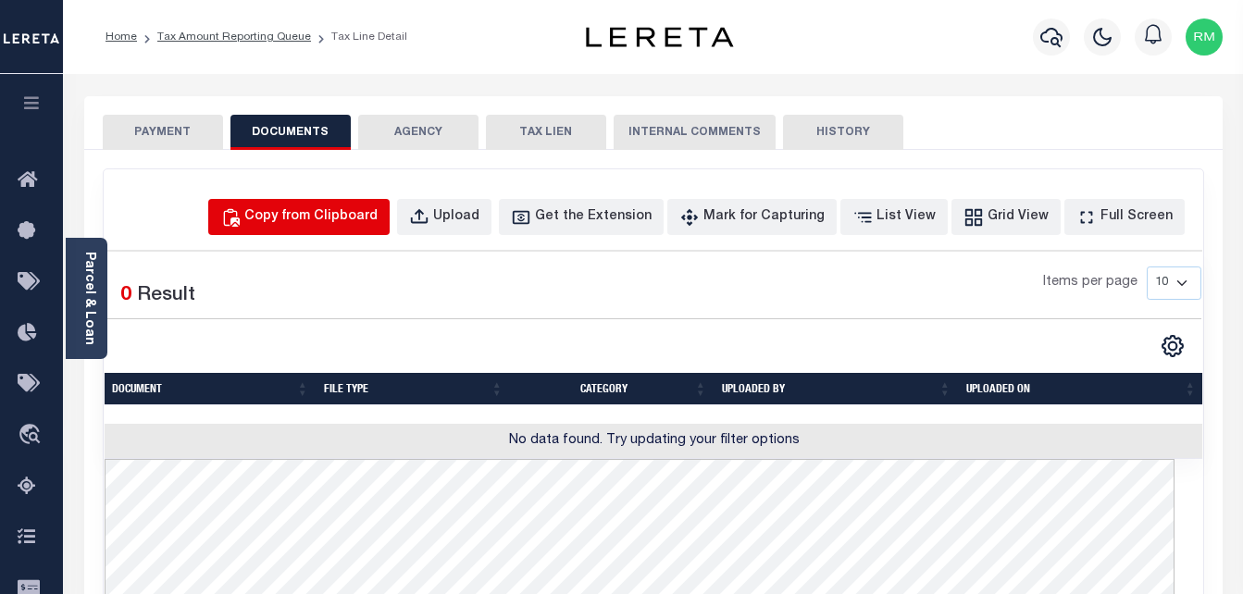
click at [385, 200] on button "Copy from Clipboard" at bounding box center [298, 217] width 181 height 36
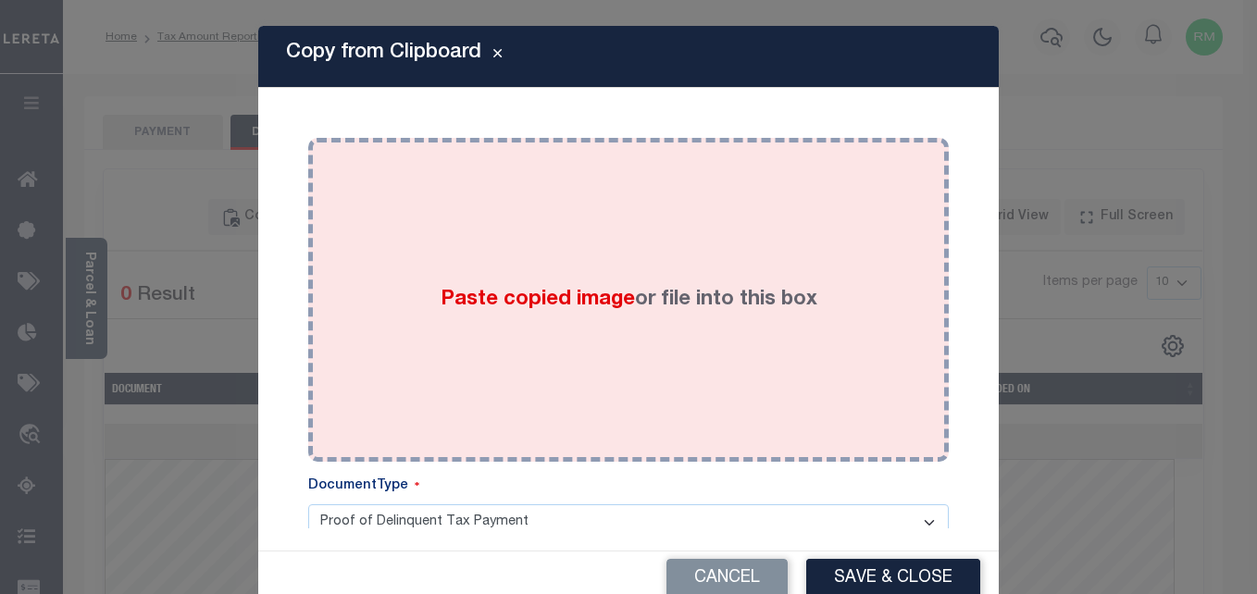
click at [536, 343] on div "Paste copied image or file into this box" at bounding box center [628, 300] width 613 height 296
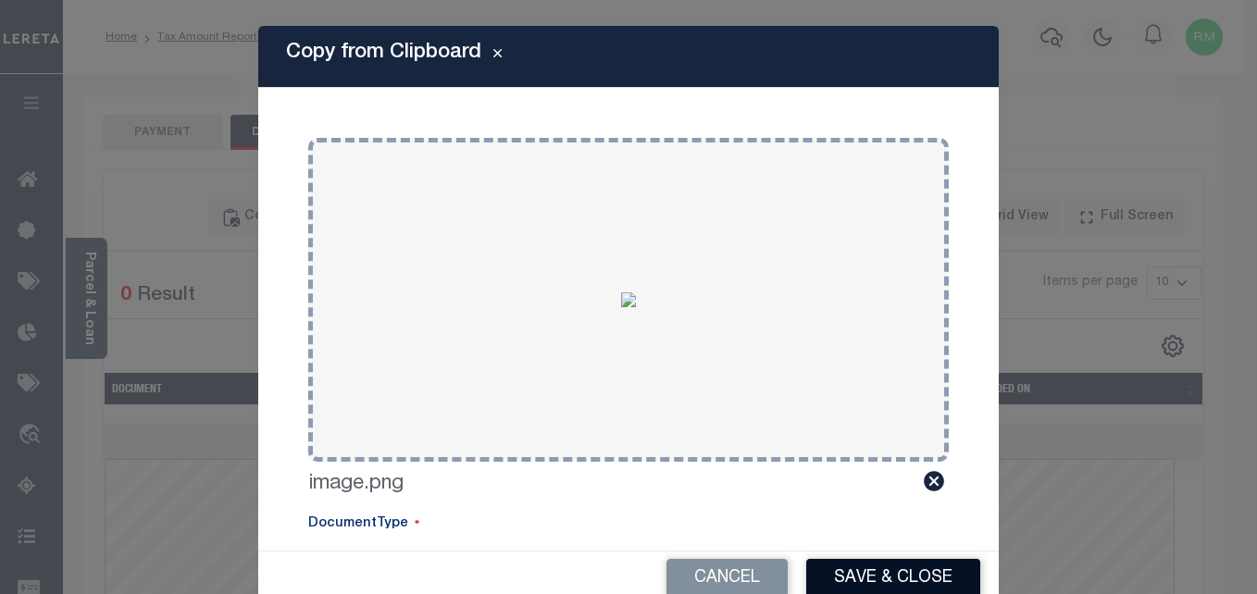
click at [923, 584] on button "Save & Close" at bounding box center [893, 579] width 174 height 40
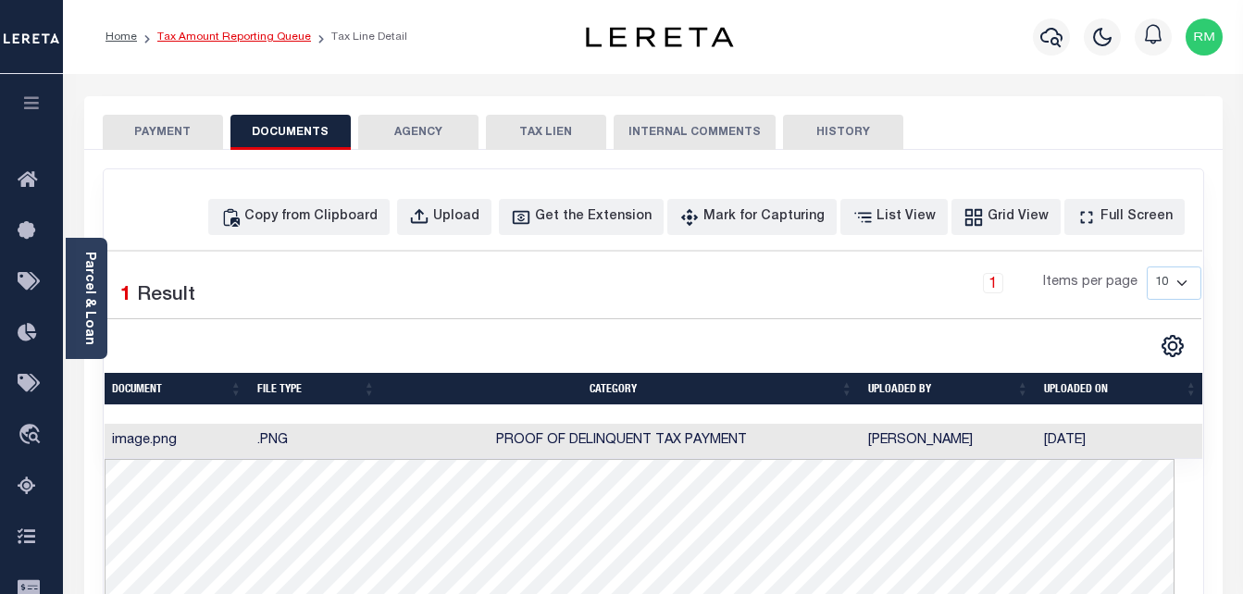
click at [260, 36] on link "Tax Amount Reporting Queue" at bounding box center [234, 36] width 154 height 11
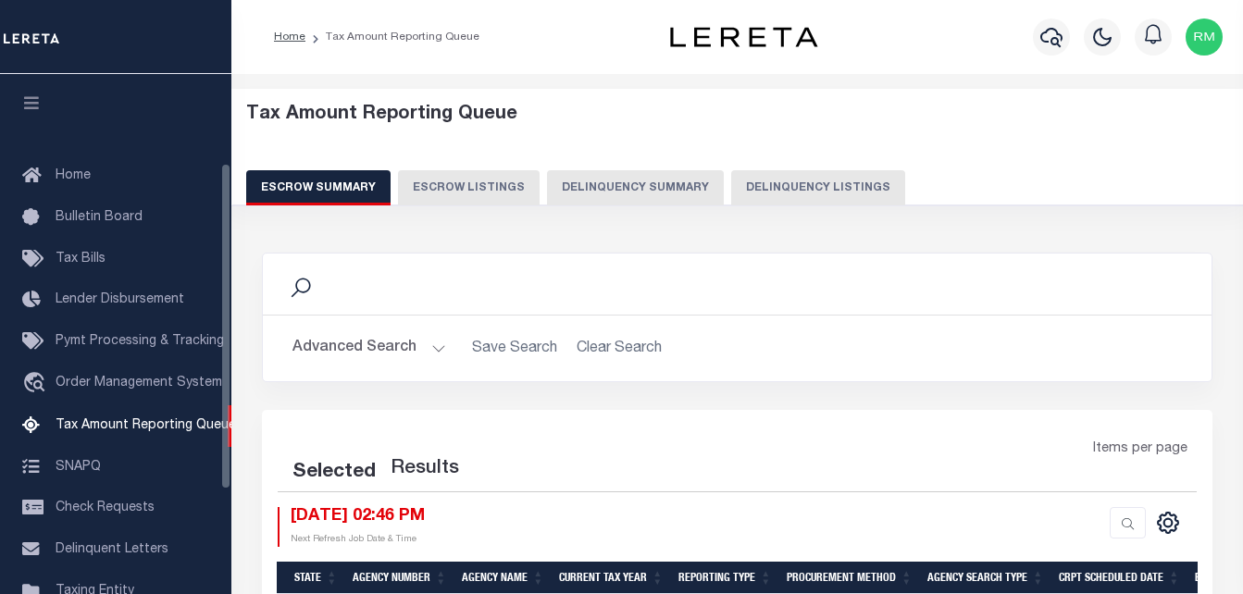
click at [817, 191] on button "Delinquency Listings" at bounding box center [818, 187] width 174 height 35
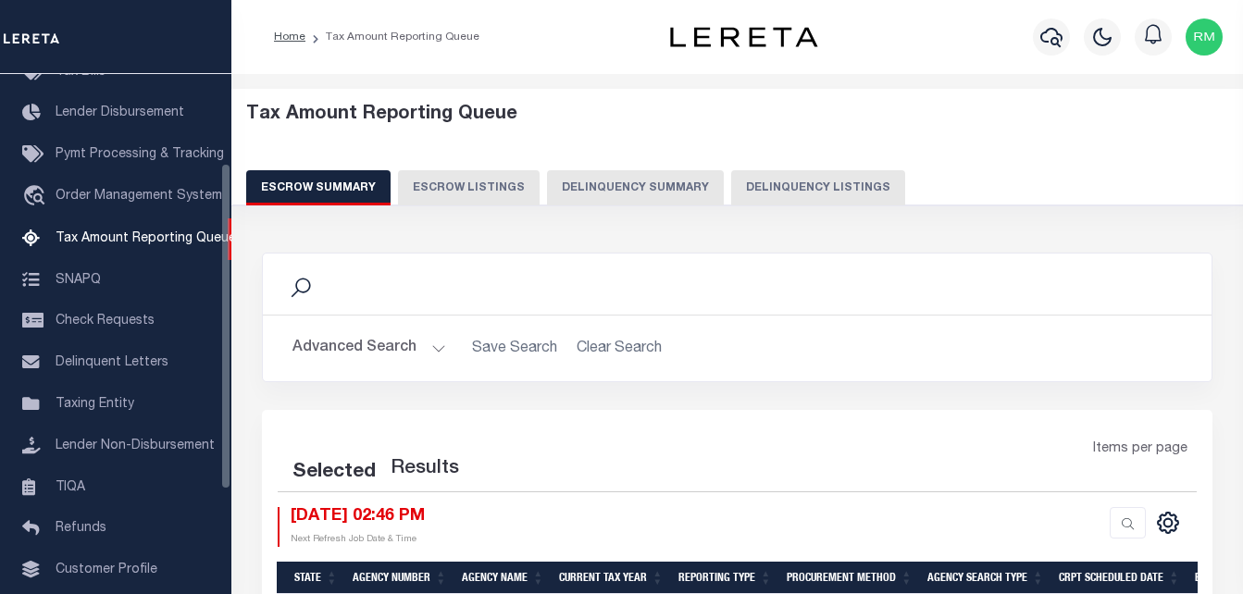
select select "100"
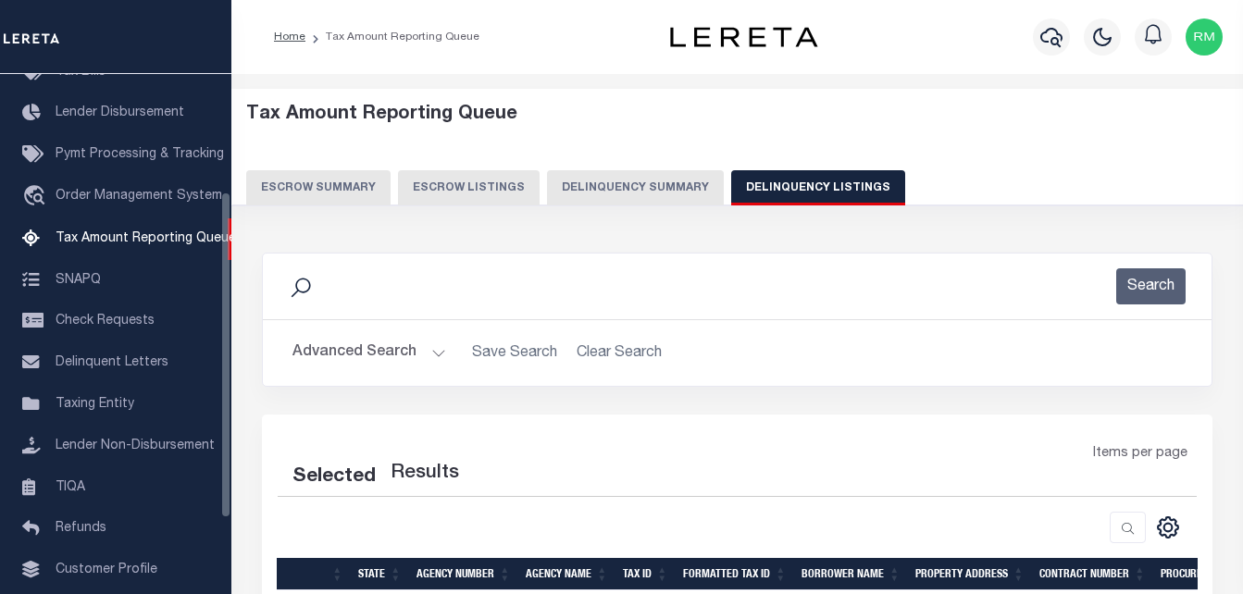
select select "100"
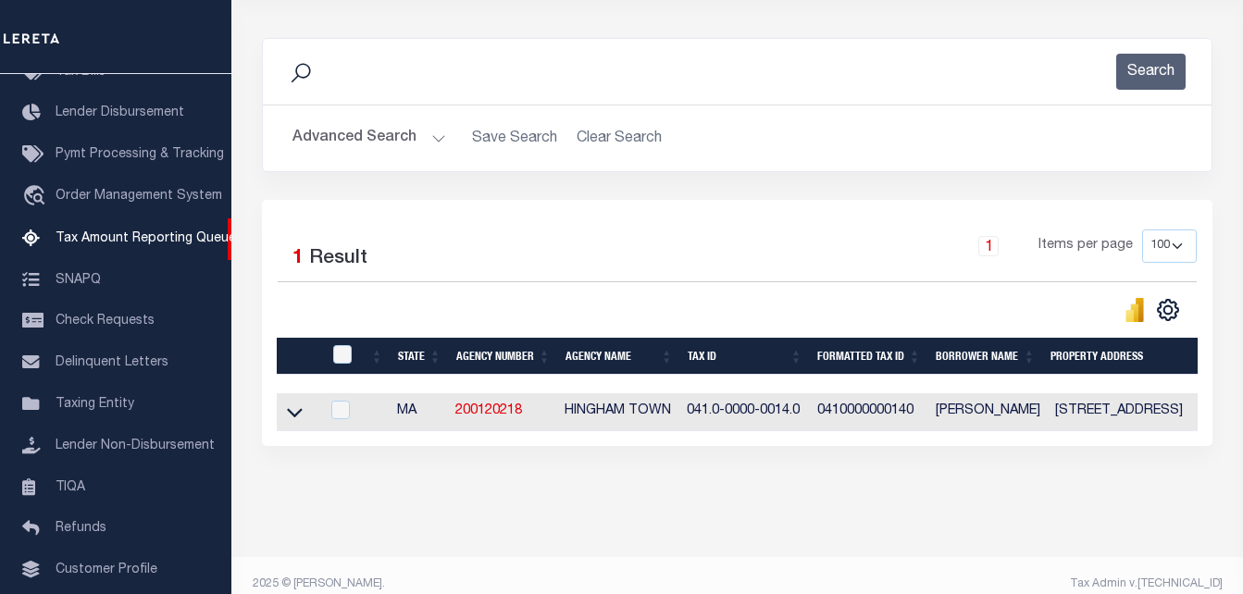
scroll to position [249, 0]
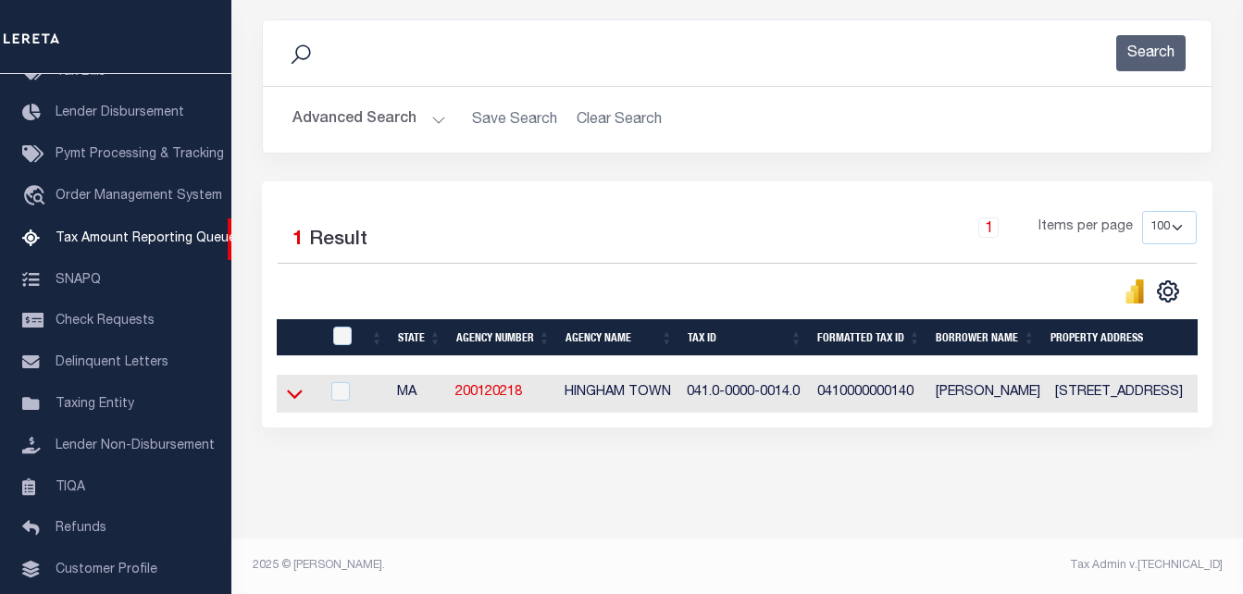
click at [290, 384] on icon at bounding box center [295, 393] width 16 height 19
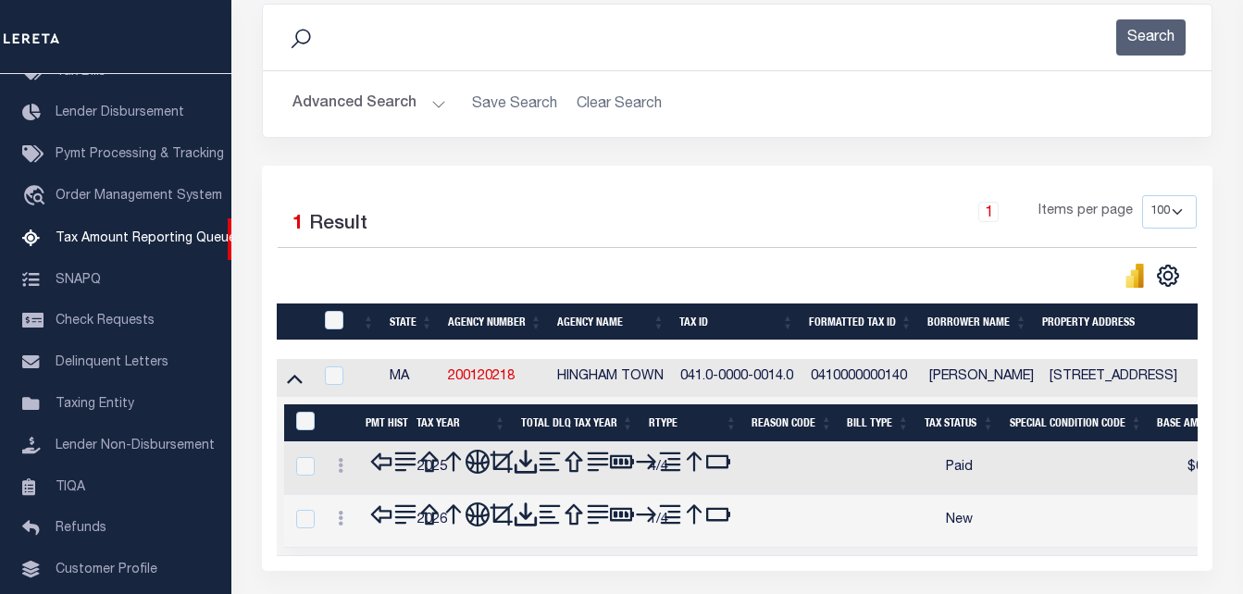
scroll to position [384, 0]
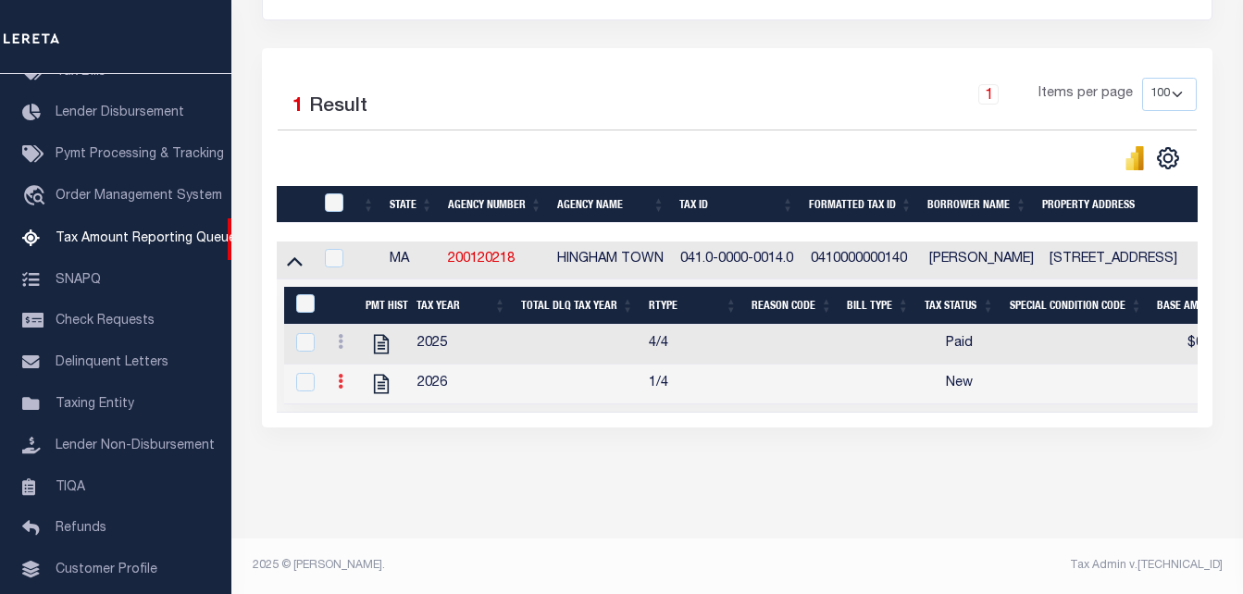
click at [341, 374] on icon at bounding box center [341, 381] width 6 height 15
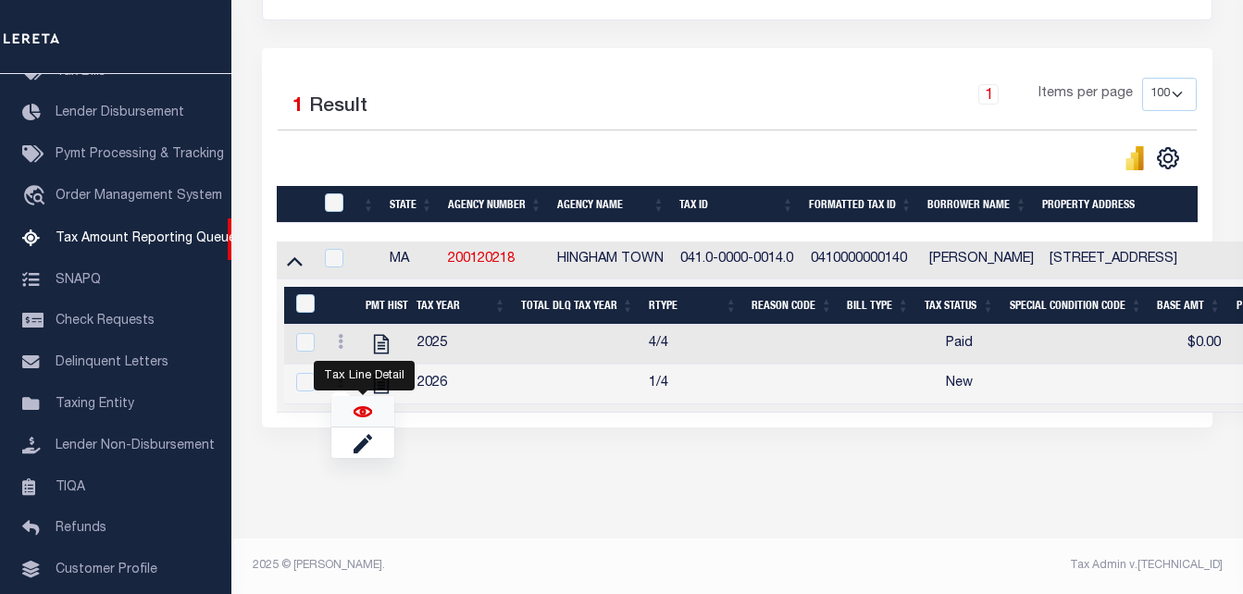
click at [356, 409] on img "" at bounding box center [363, 412] width 19 height 19
checkbox input "true"
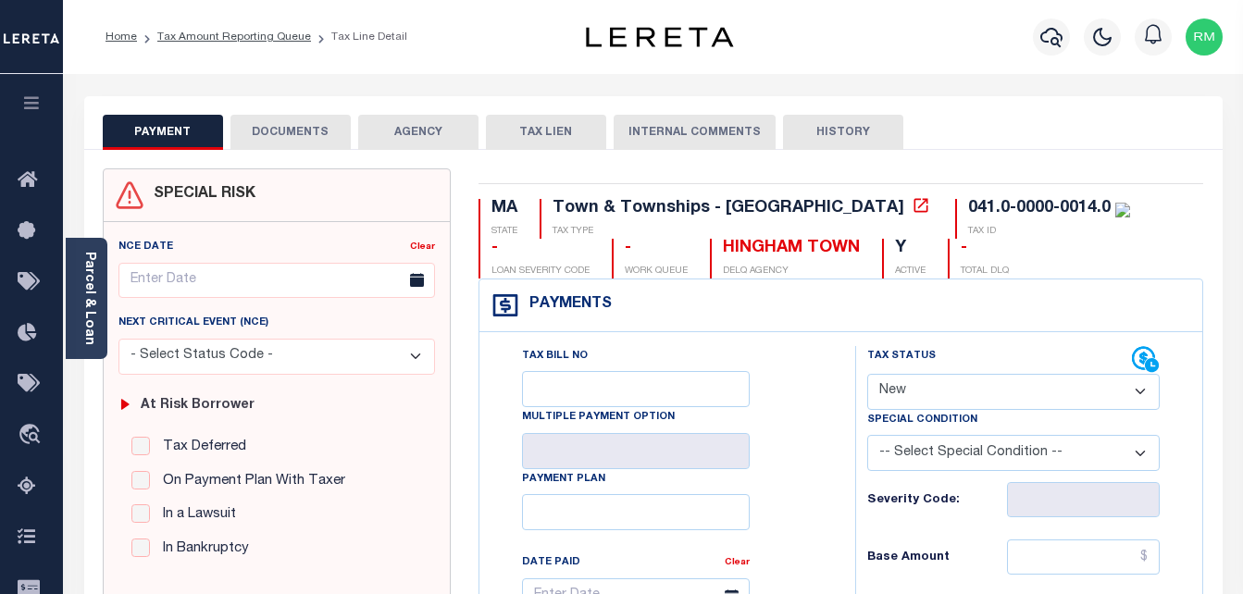
click at [910, 394] on select "- Select Status Code - Open Due/Unpaid Paid Incomplete No Tax Due Internal Refu…" at bounding box center [1015, 392] width 294 height 36
select select "PYD"
click at [868, 375] on select "- Select Status Code - Open Due/Unpaid Paid Incomplete No Tax Due Internal Refu…" at bounding box center [1015, 392] width 294 height 36
type input "[DATE]"
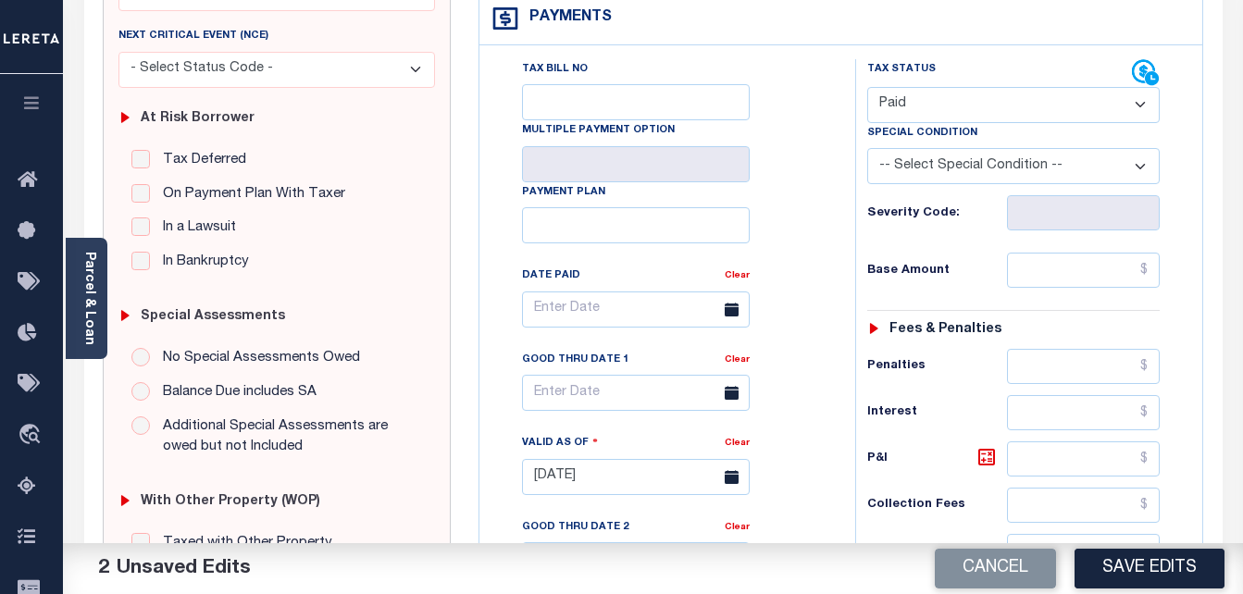
scroll to position [370, 0]
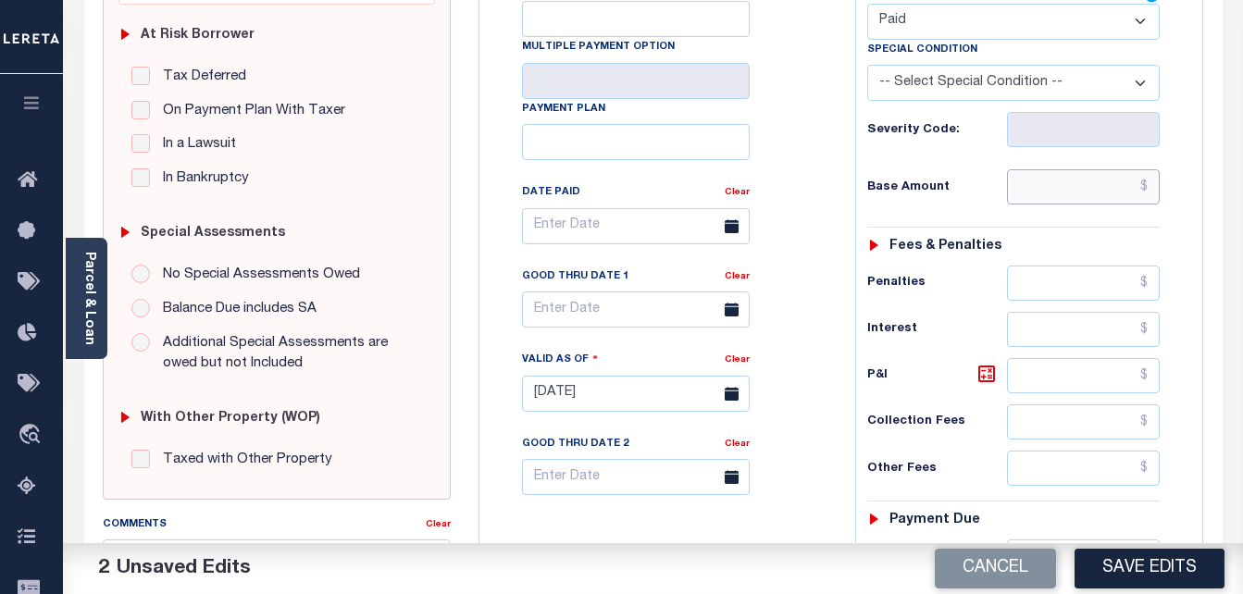
click at [1043, 181] on input "text" at bounding box center [1083, 186] width 153 height 35
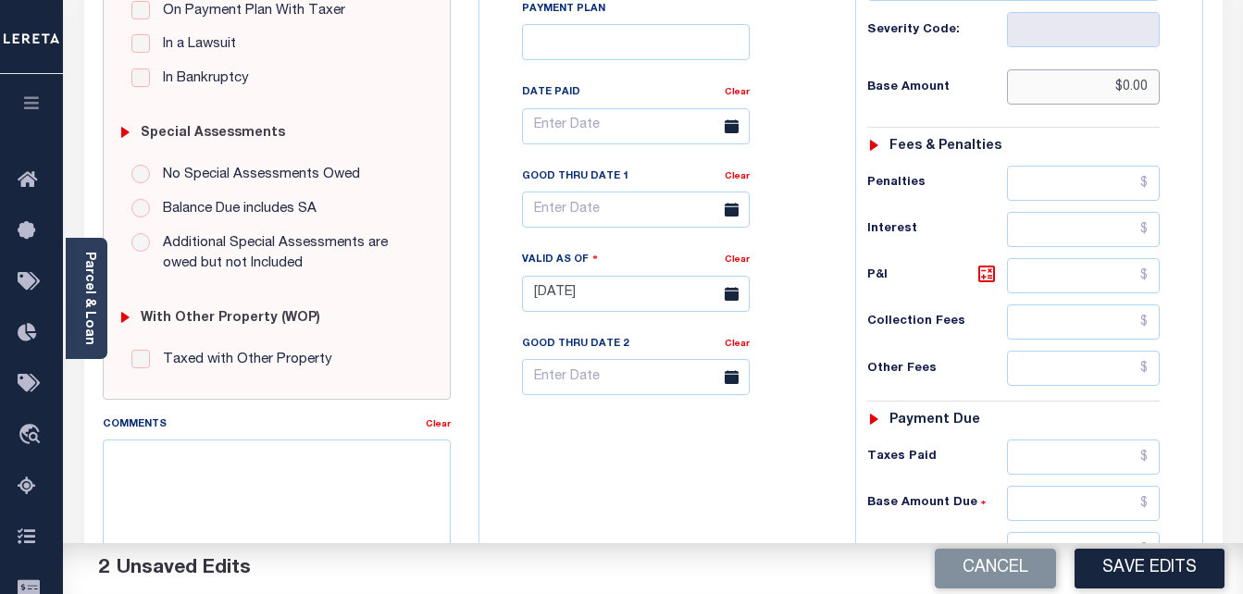
scroll to position [648, 0]
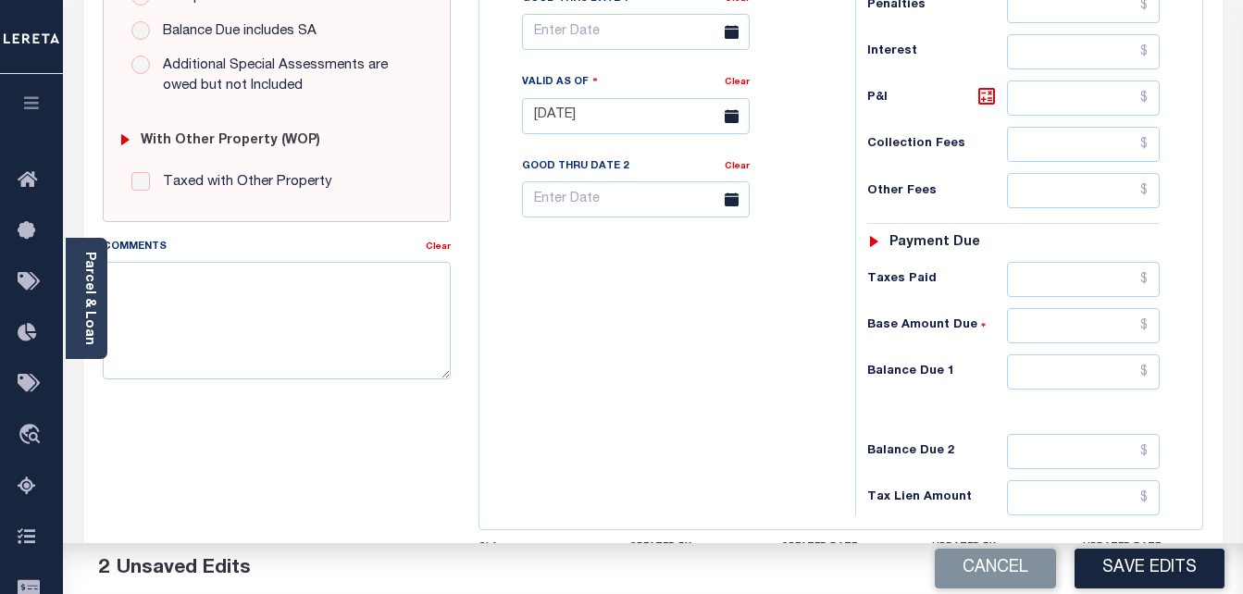
type input "$0.00"
click at [1028, 381] on input "text" at bounding box center [1083, 372] width 153 height 35
type input "$0.00"
click at [611, 50] on body "Home Tax Amount Reporting Queue Tax Line Detail" at bounding box center [621, 58] width 1243 height 1413
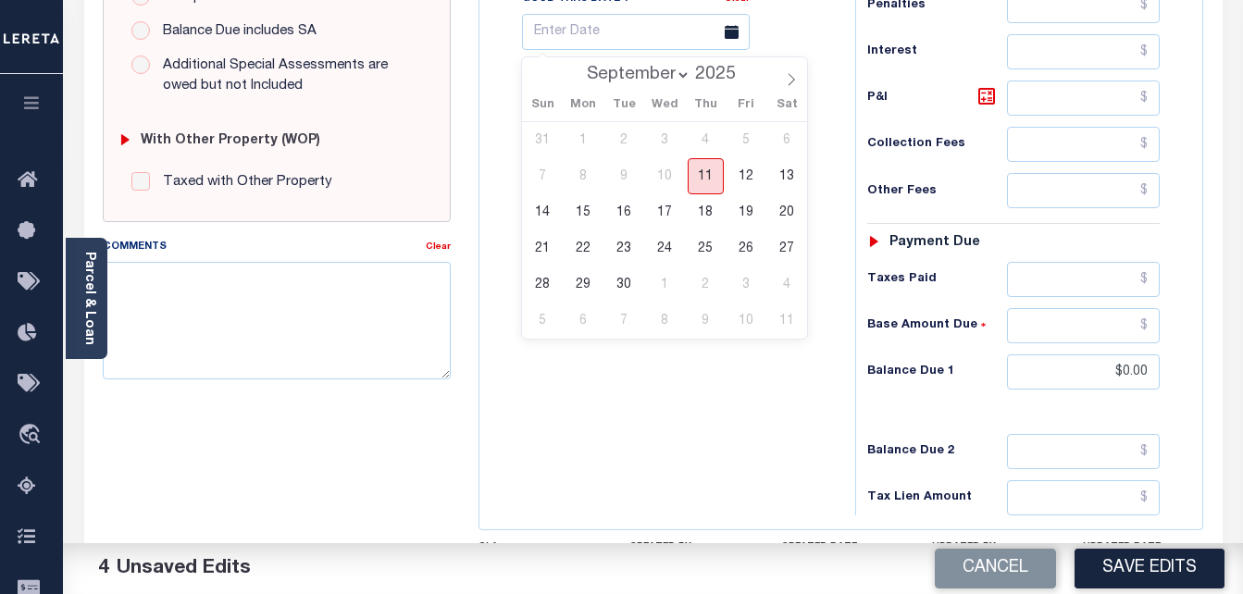
click at [694, 181] on span "11" at bounding box center [706, 176] width 36 height 36
type input "[DATE]"
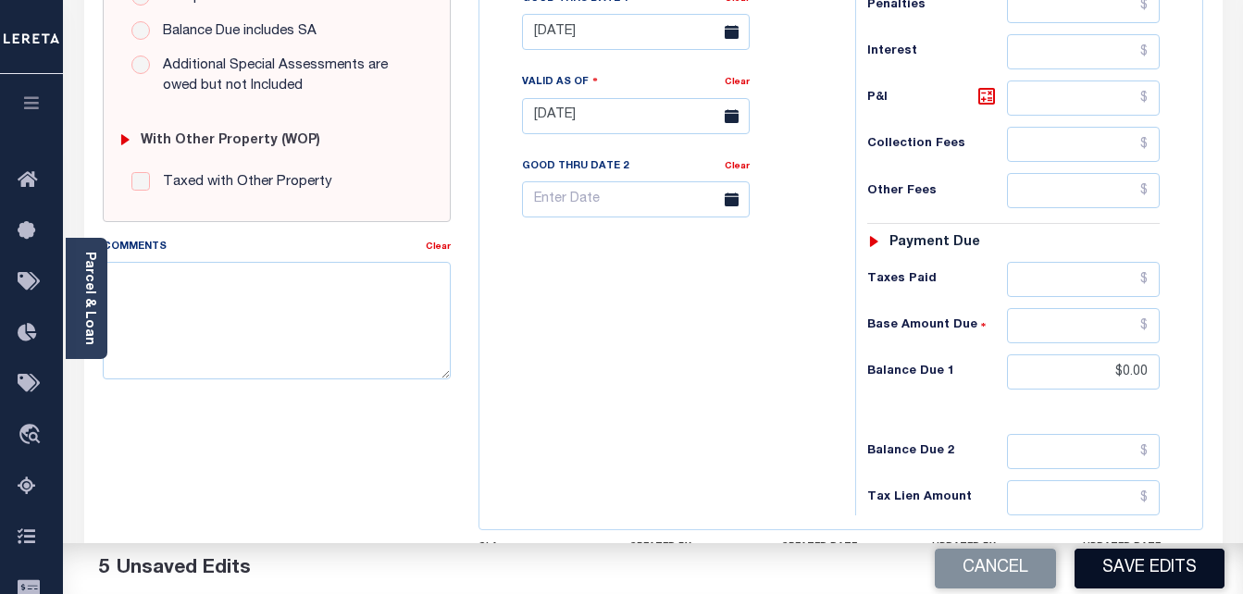
click at [1140, 570] on button "Save Edits" at bounding box center [1150, 569] width 150 height 40
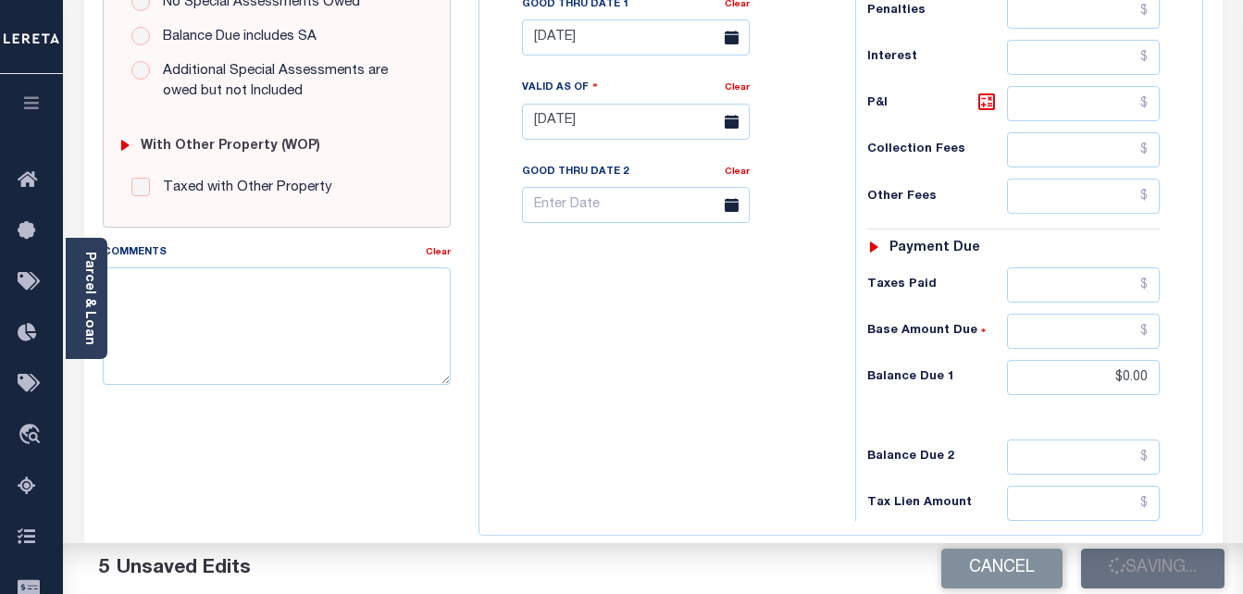
checkbox input "false"
type input "$0"
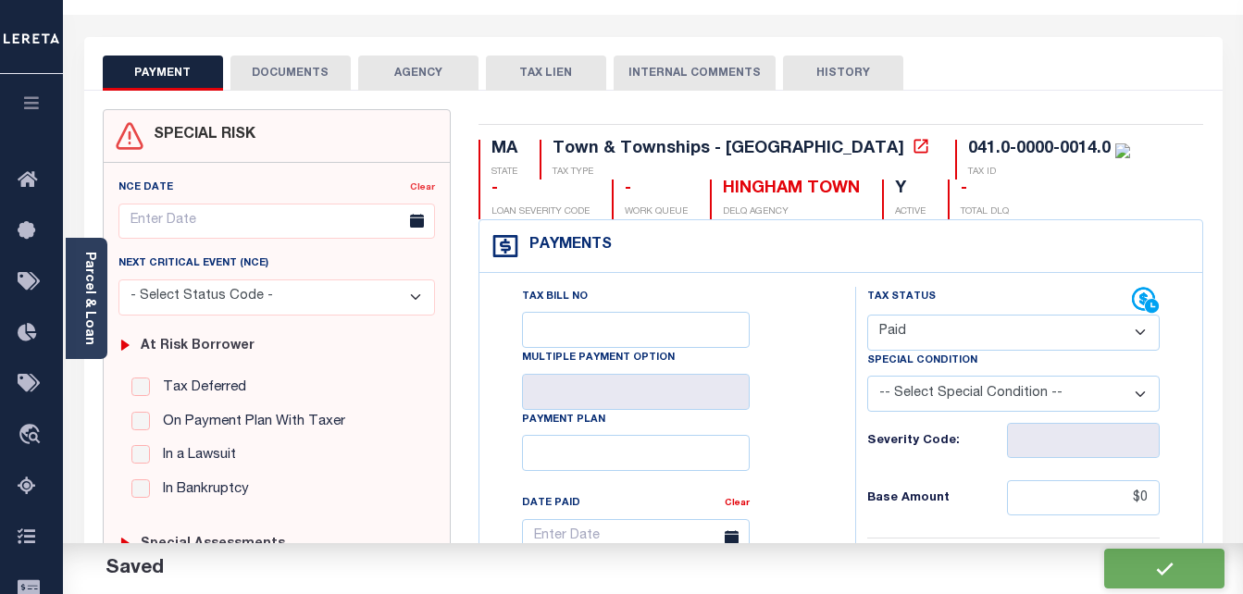
scroll to position [0, 0]
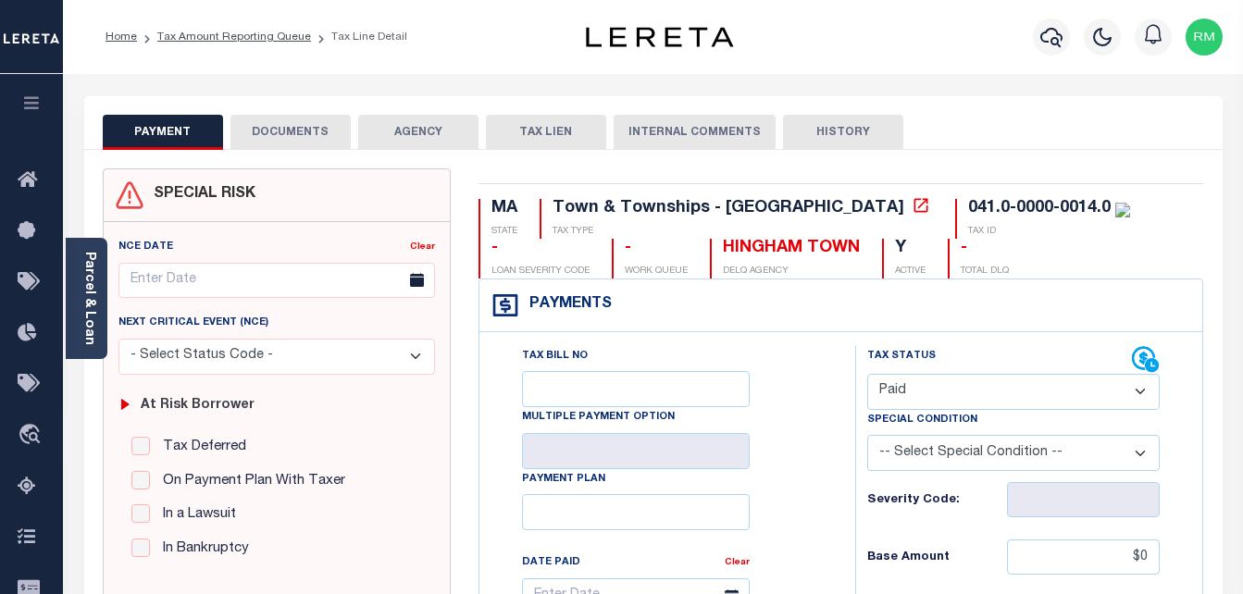
click at [314, 142] on button "DOCUMENTS" at bounding box center [291, 132] width 120 height 35
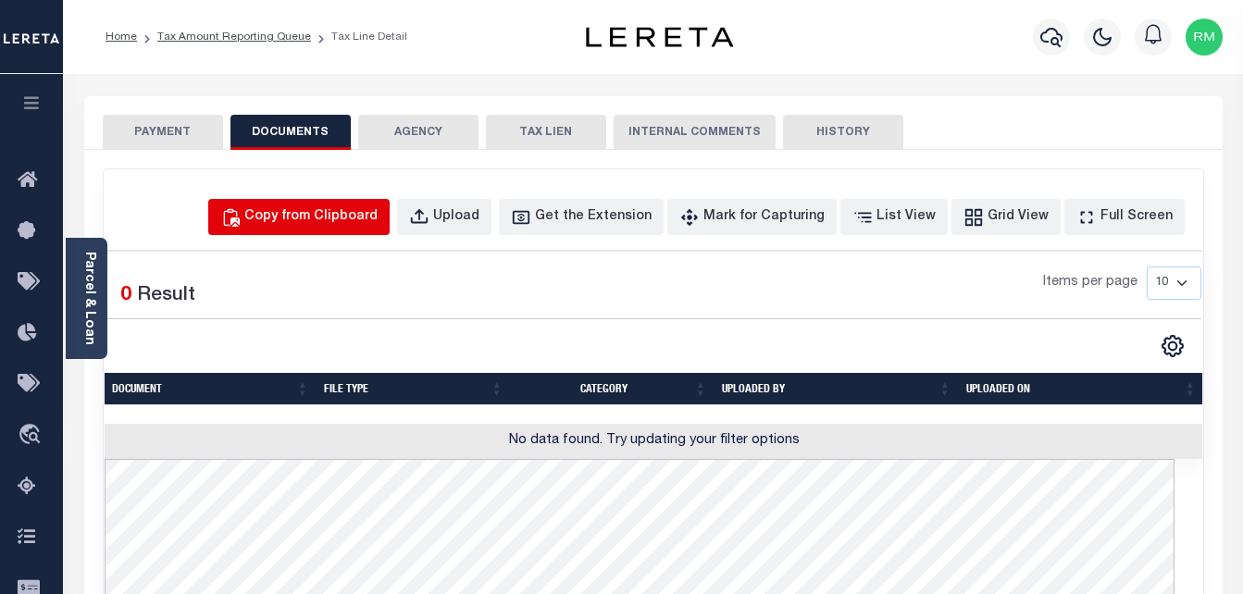
click at [348, 203] on button "Copy from Clipboard" at bounding box center [298, 217] width 181 height 36
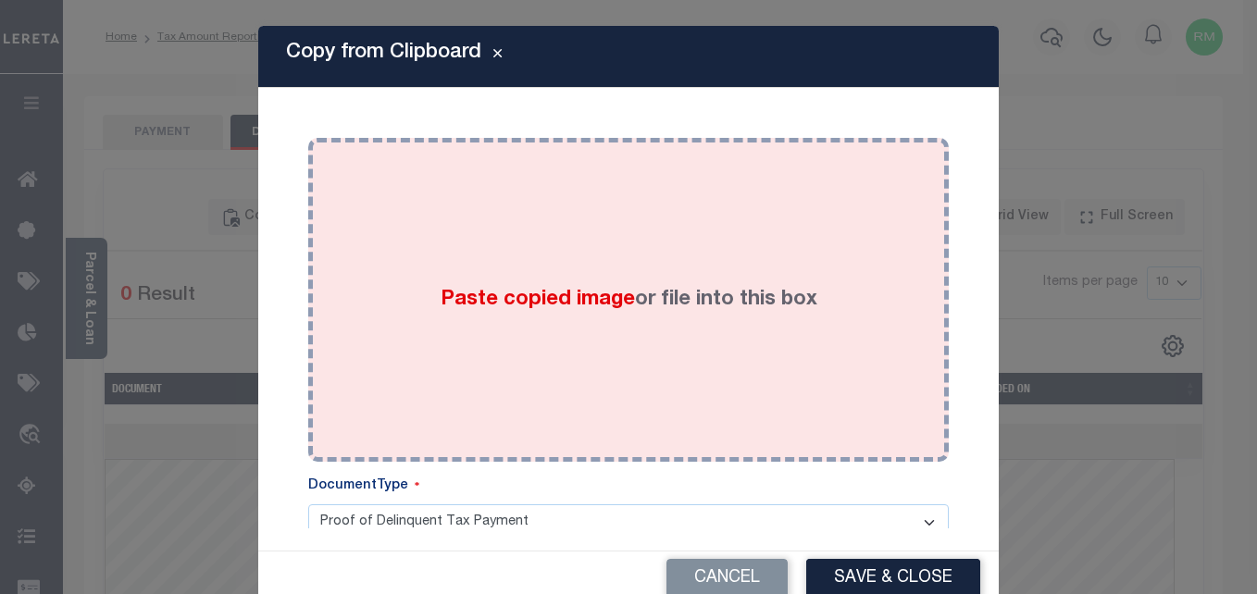
click at [523, 265] on div "Paste copied image or file into this box" at bounding box center [628, 300] width 613 height 296
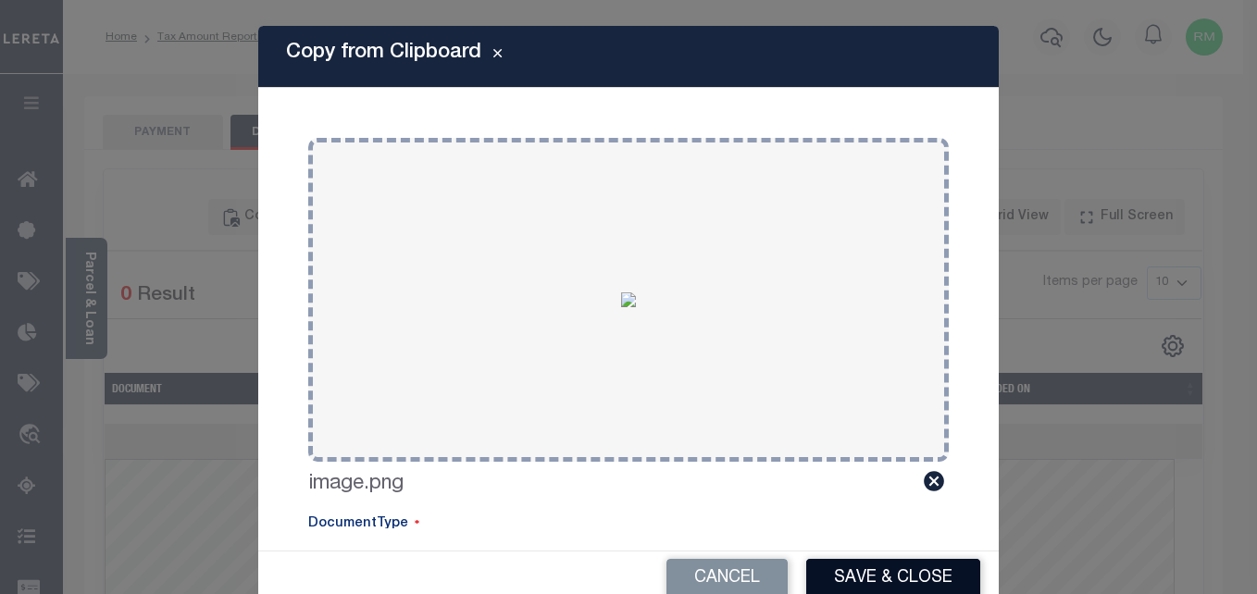
click at [882, 581] on button "Save & Close" at bounding box center [893, 579] width 174 height 40
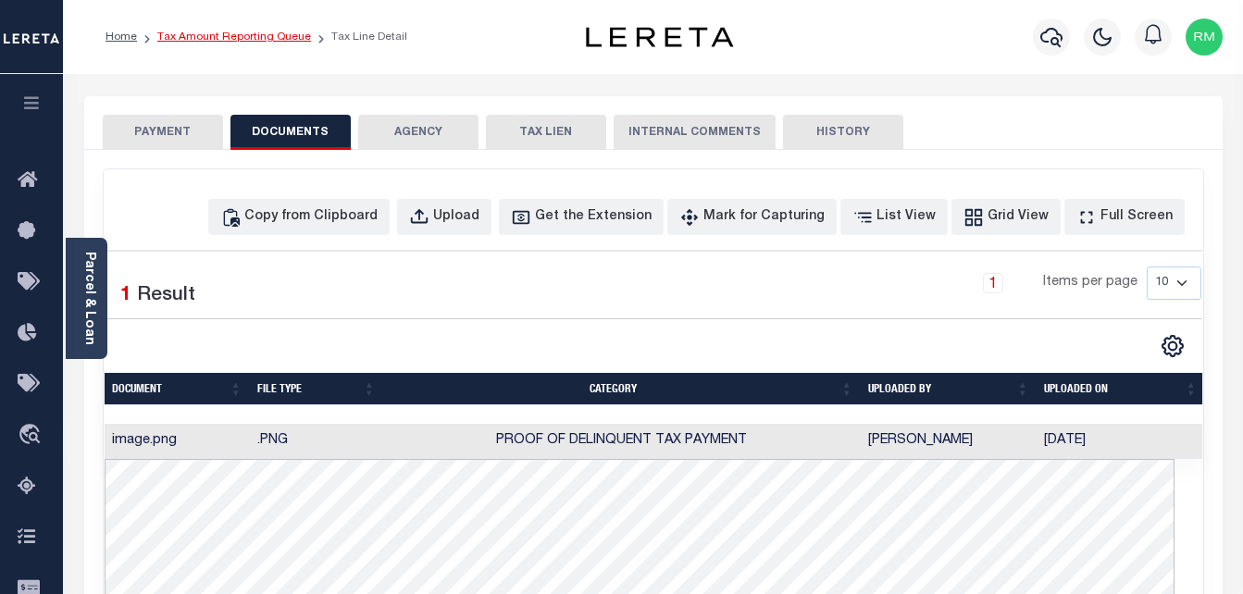
click at [222, 31] on link "Tax Amount Reporting Queue" at bounding box center [234, 36] width 154 height 11
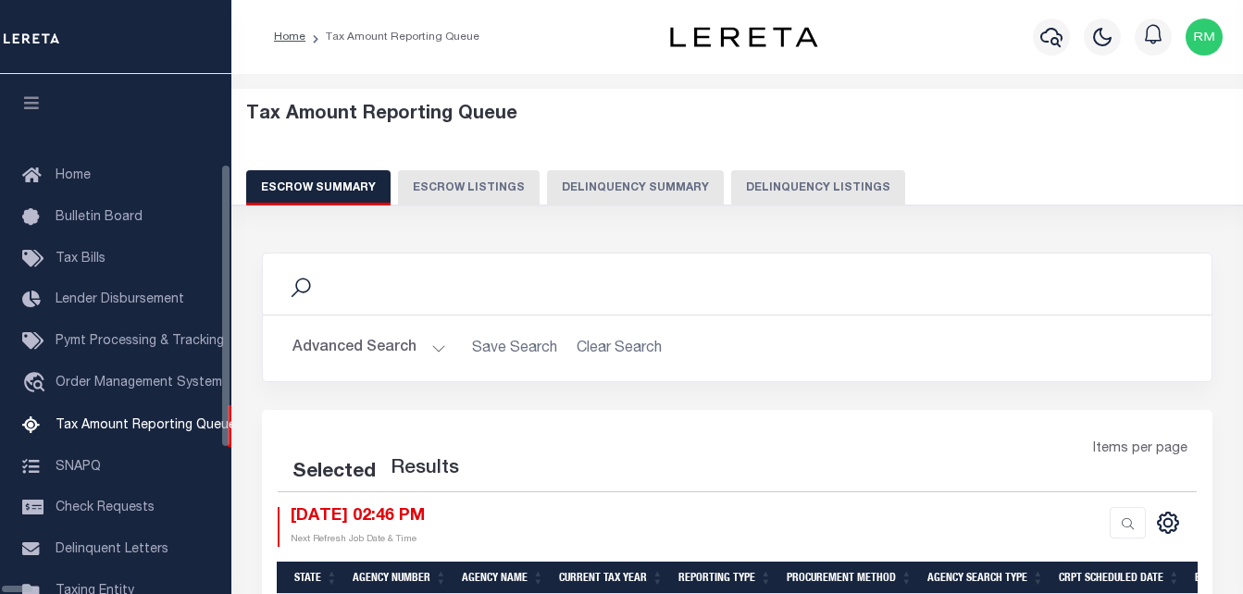
select select "100"
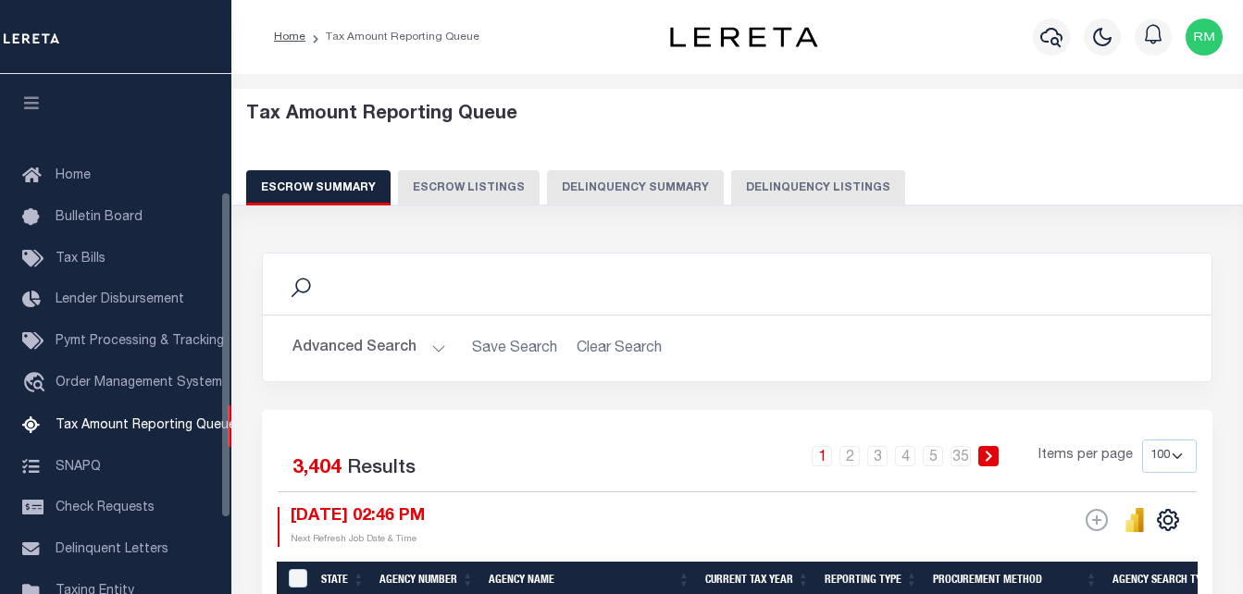
scroll to position [187, 0]
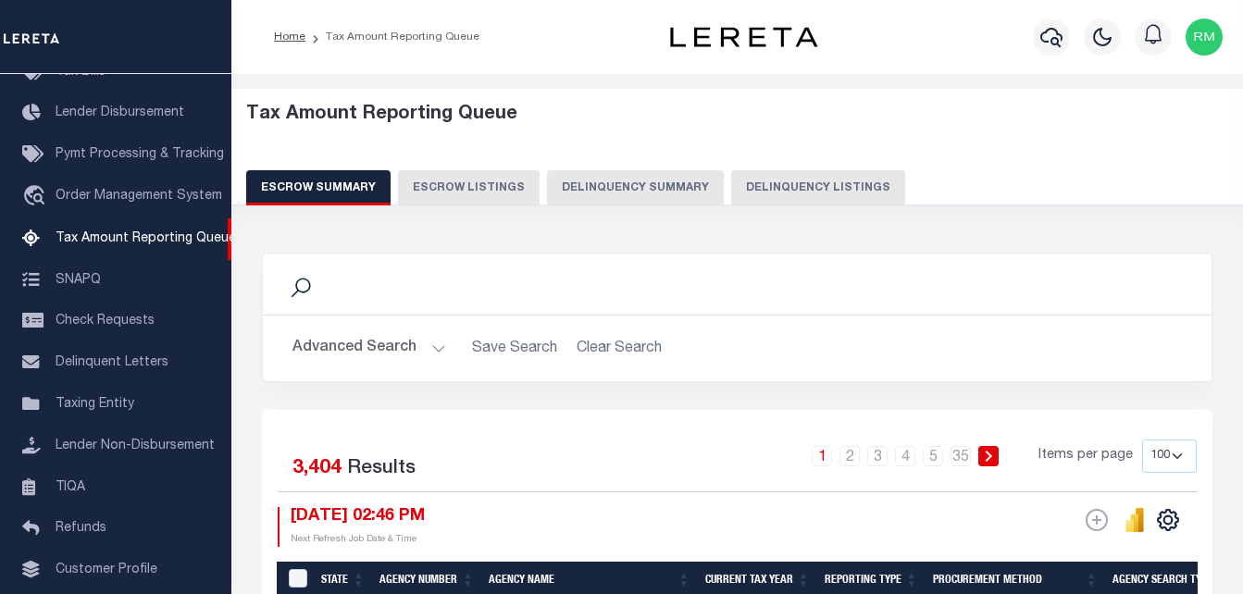
click at [817, 176] on button "Delinquency Listings" at bounding box center [818, 187] width 174 height 35
select select "100"
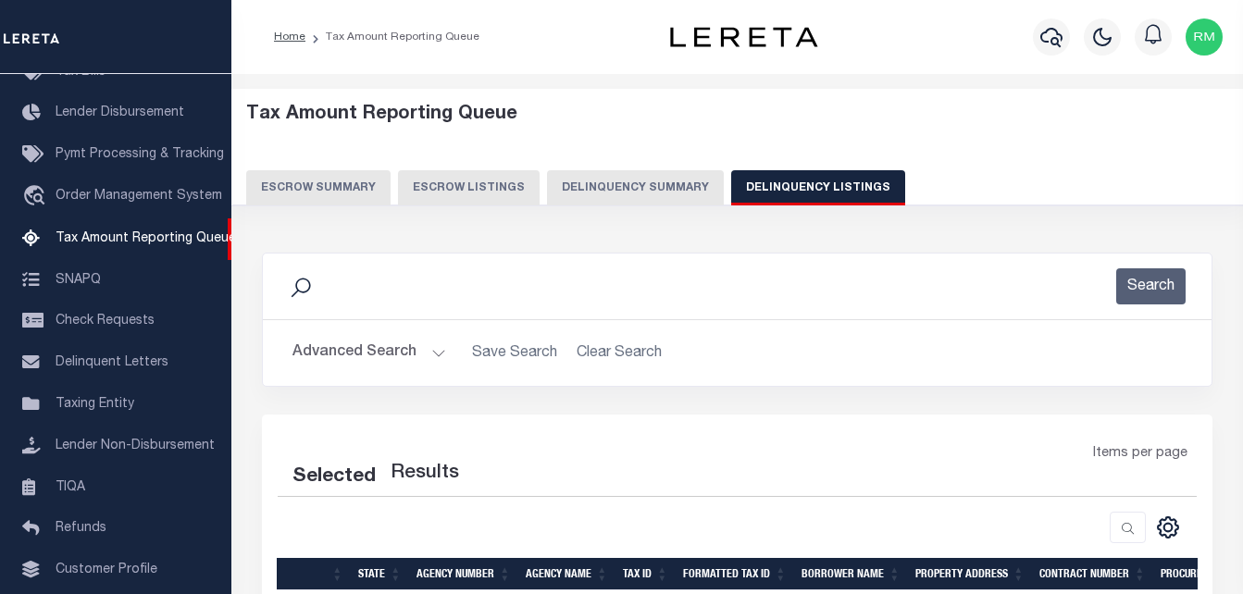
select select "100"
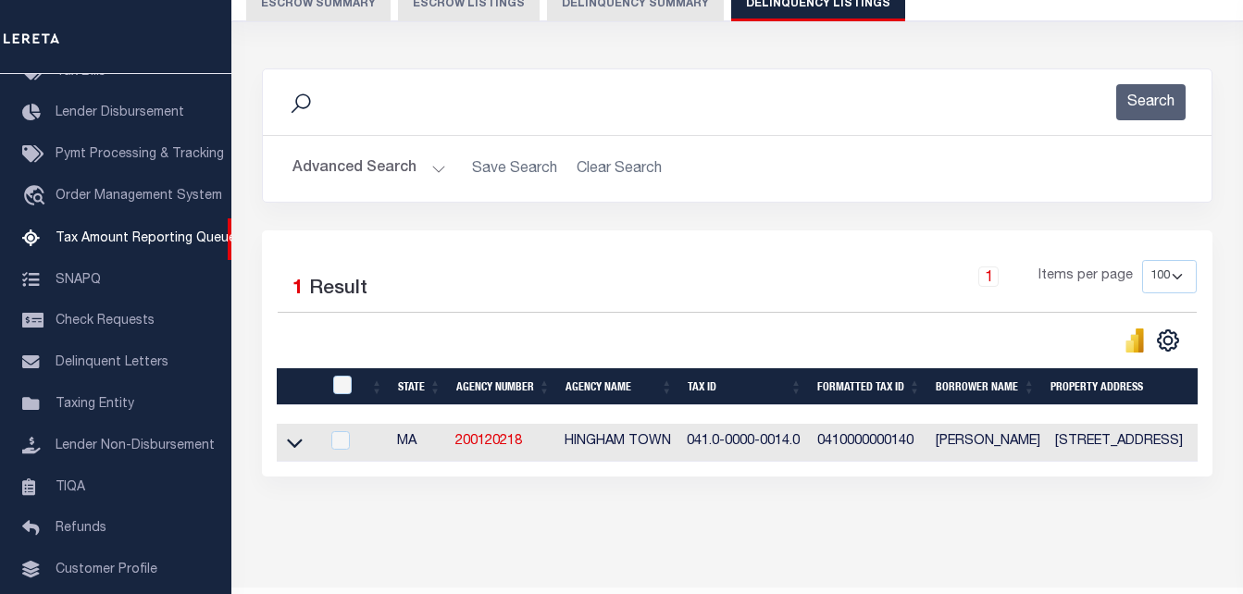
scroll to position [185, 0]
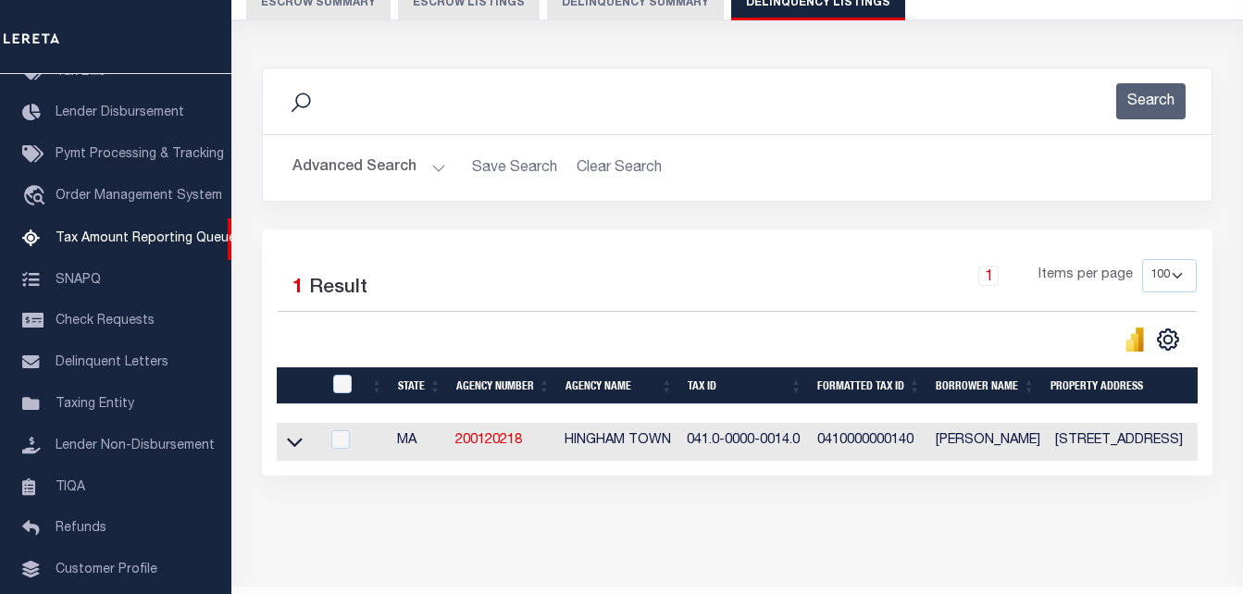
click at [296, 443] on icon at bounding box center [295, 441] width 16 height 19
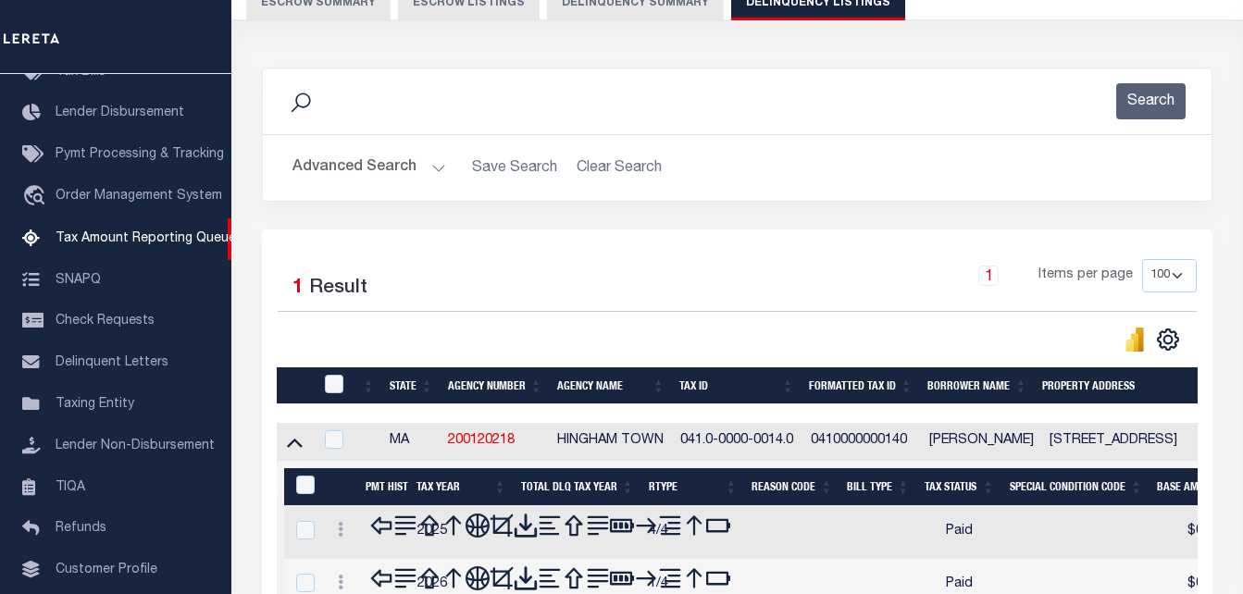
scroll to position [370, 0]
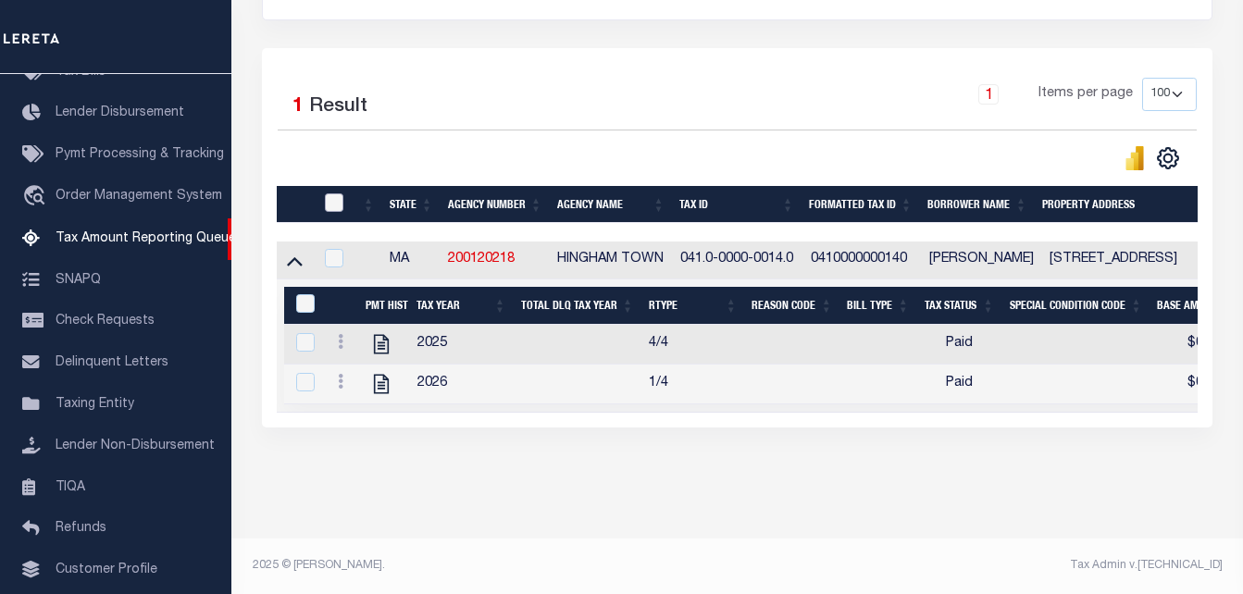
click at [331, 207] on input "checkbox" at bounding box center [334, 203] width 19 height 19
checkbox input "true"
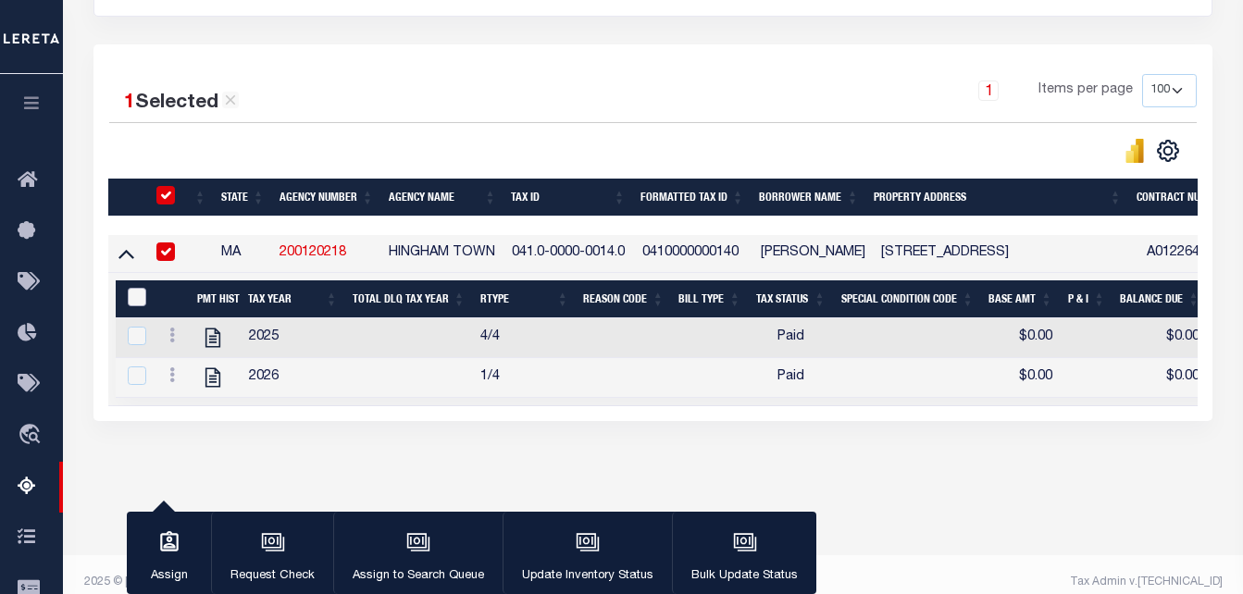
click at [129, 297] on input "&nbsp;" at bounding box center [137, 297] width 19 height 19
checkbox input "true"
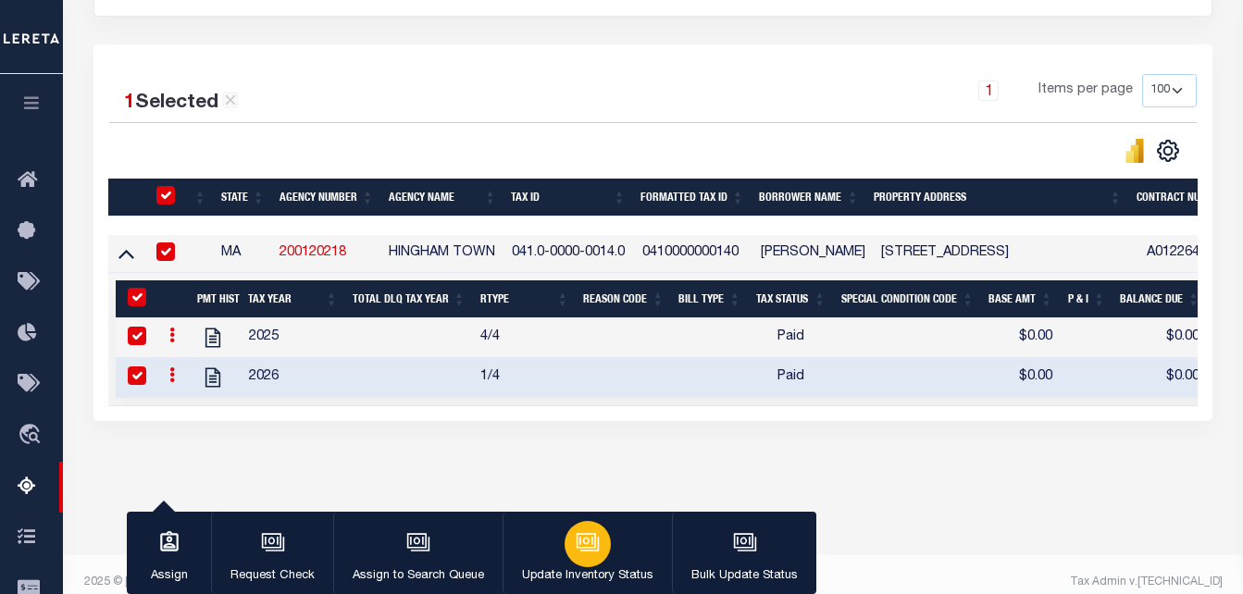
click at [597, 544] on div "button" at bounding box center [588, 544] width 46 height 46
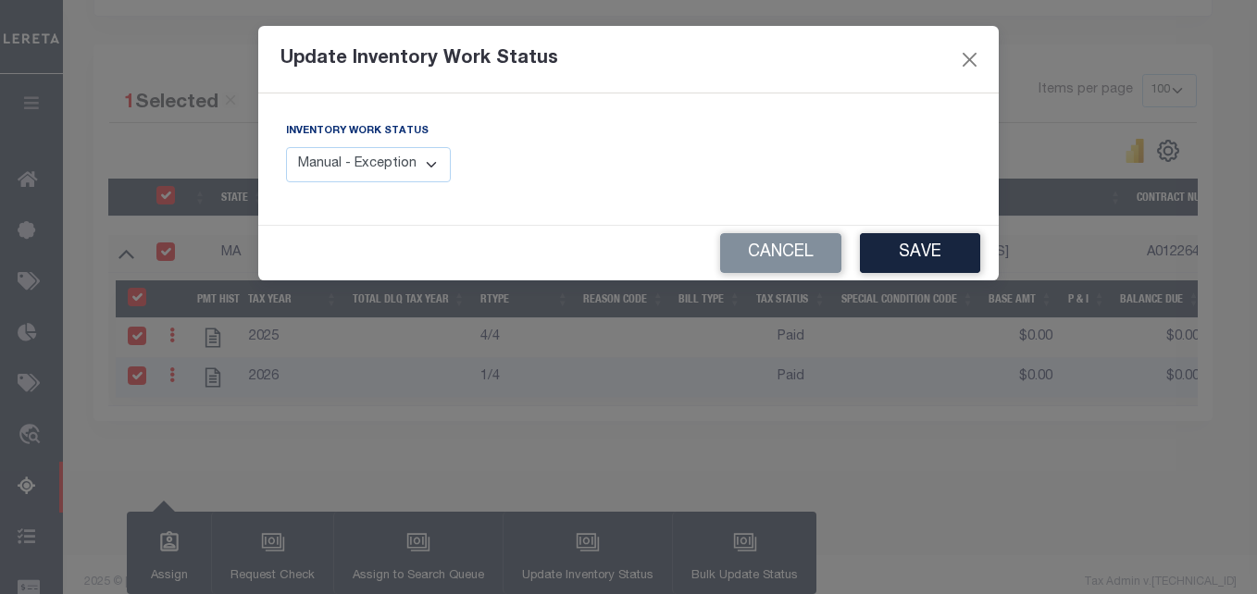
click at [414, 171] on select "Manual - Exception Pended - Awaiting Search Late Add Exception Completed" at bounding box center [368, 165] width 165 height 36
select select "4"
click at [286, 147] on select "Manual - Exception Pended - Awaiting Search Late Add Exception Completed" at bounding box center [368, 165] width 165 height 36
click at [887, 255] on button "Save" at bounding box center [920, 253] width 120 height 40
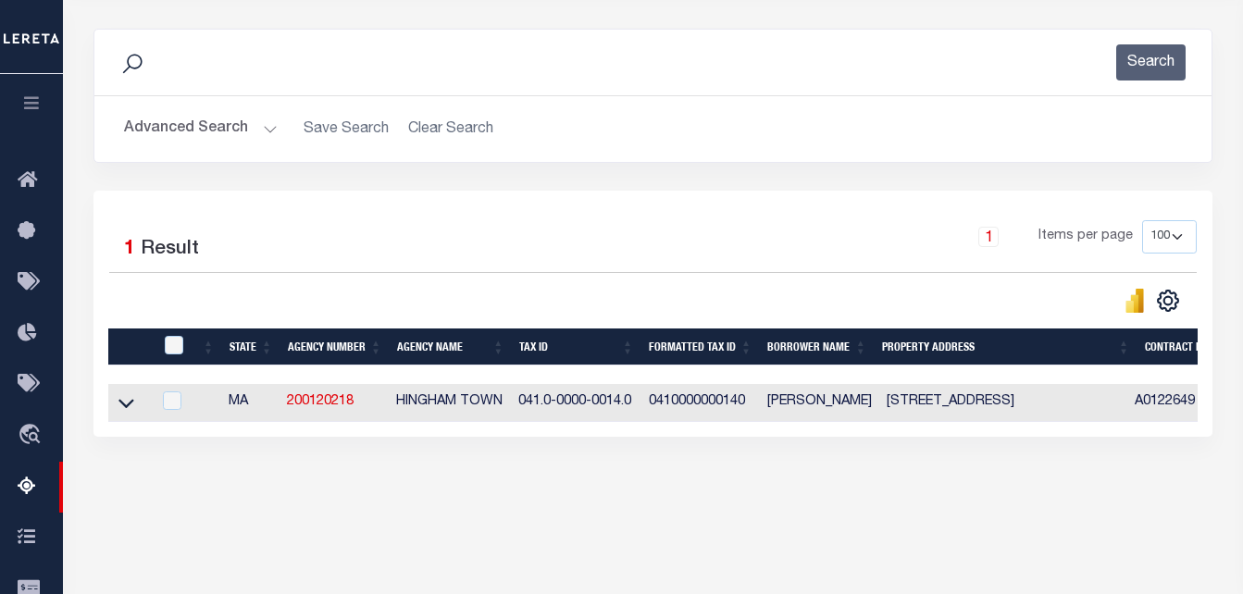
scroll to position [185, 0]
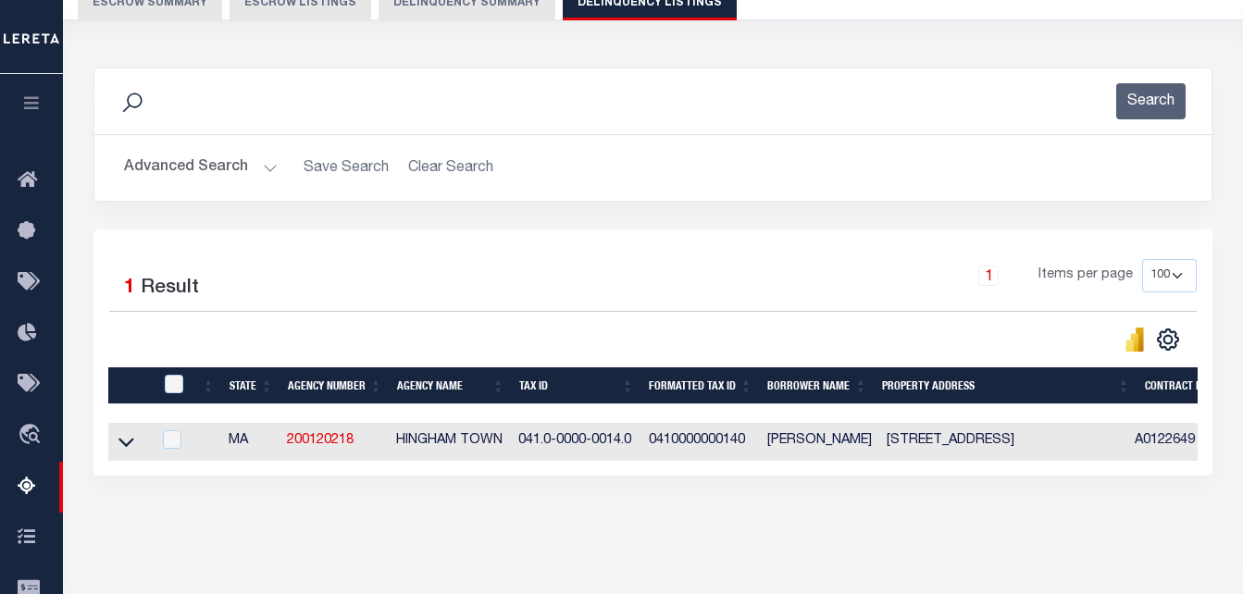
click at [204, 160] on button "Advanced Search" at bounding box center [201, 168] width 154 height 36
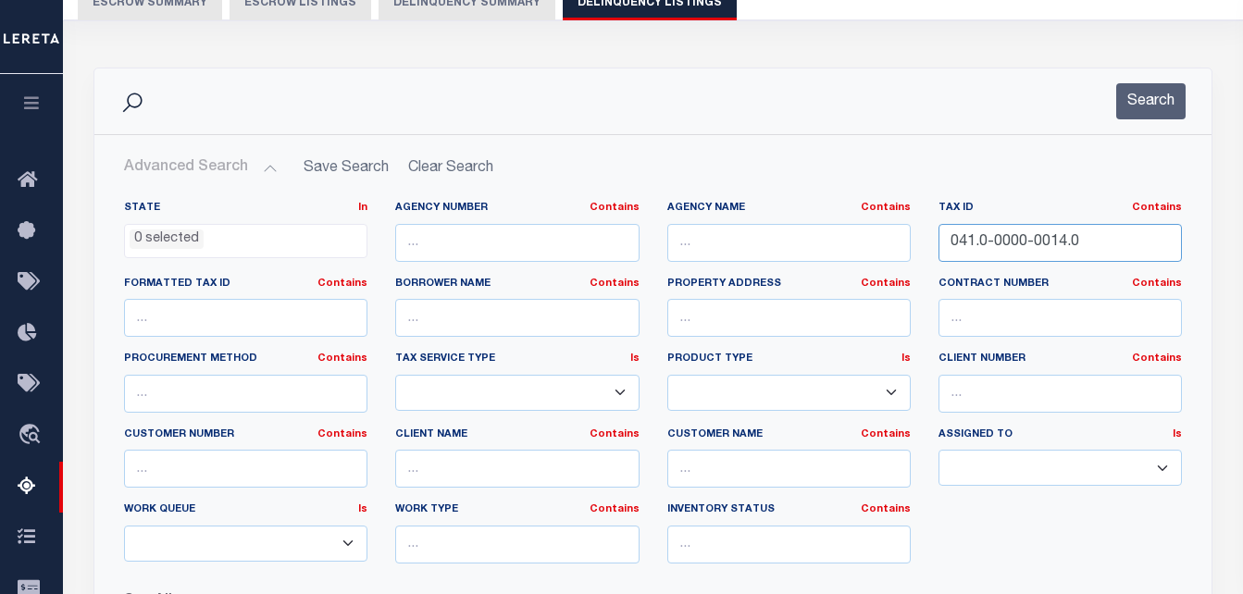
click at [1084, 245] on input "041.0-0000-0014.0" at bounding box center [1061, 243] width 244 height 38
click at [1082, 245] on input "041.0-0000-0014.0" at bounding box center [1061, 243] width 244 height 38
paste input "6.0-0019-0035"
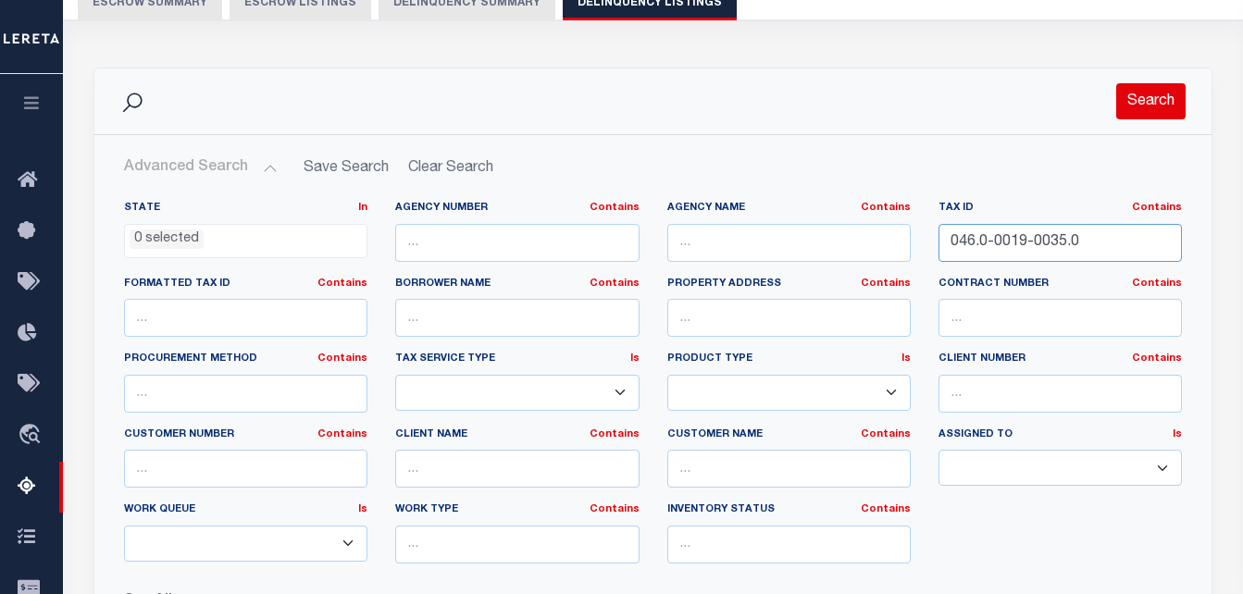
type input "046.0-0019-0035.0"
click at [1140, 102] on button "Search" at bounding box center [1151, 101] width 69 height 36
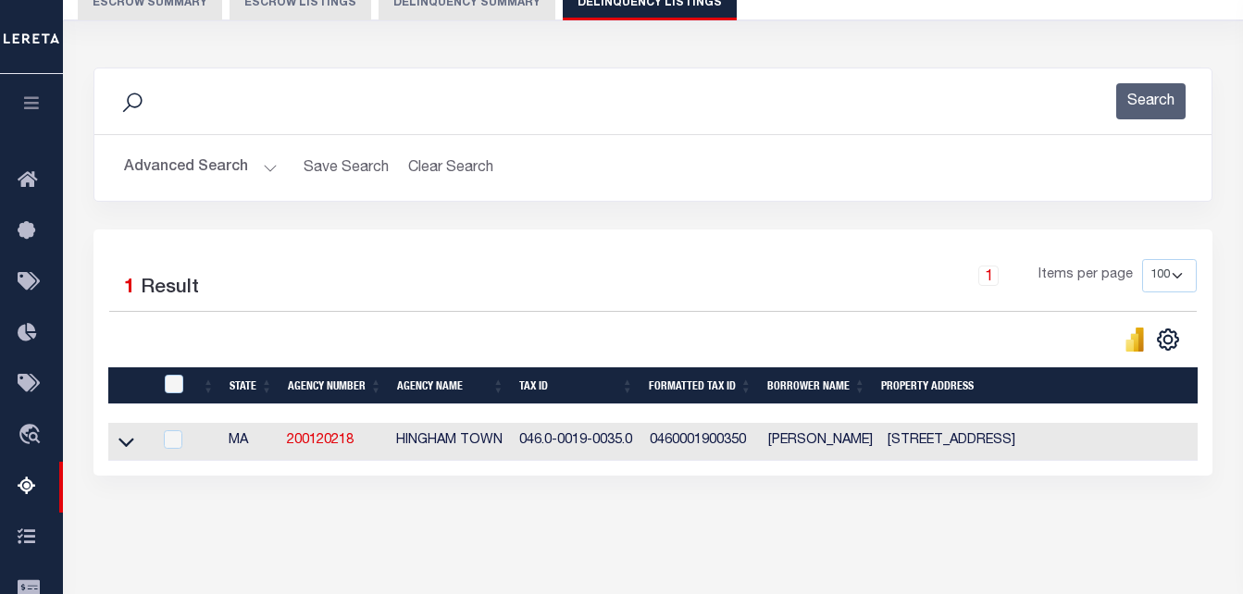
drag, startPoint x: 119, startPoint y: 443, endPoint x: 251, endPoint y: 260, distance: 224.8
click at [119, 443] on icon at bounding box center [127, 441] width 16 height 19
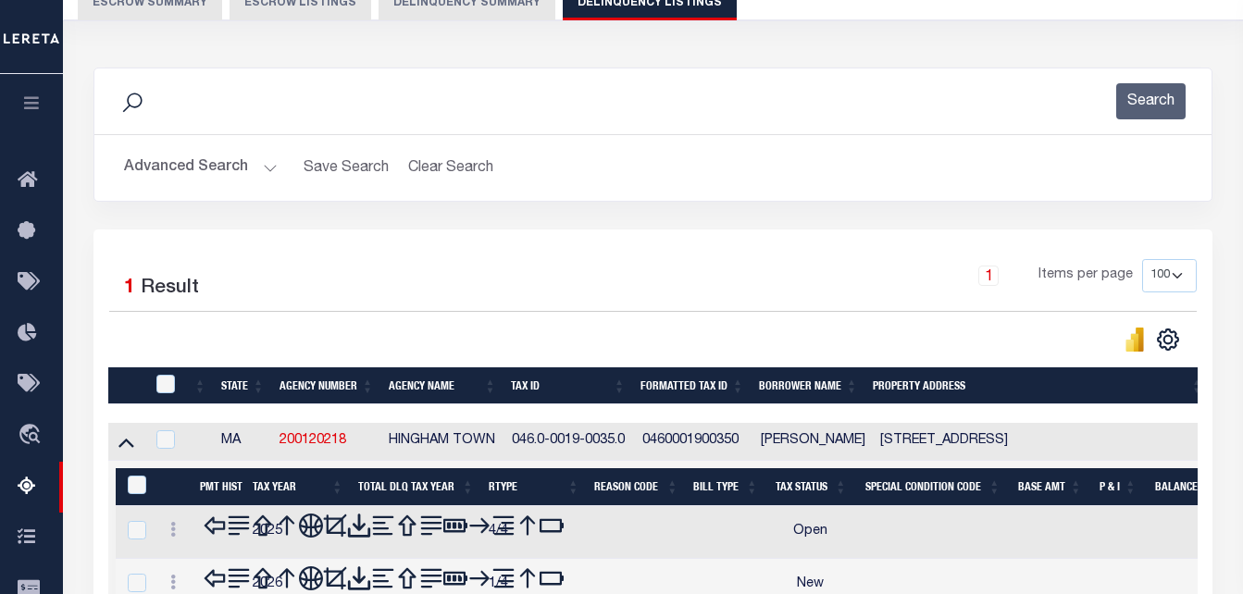
scroll to position [370, 0]
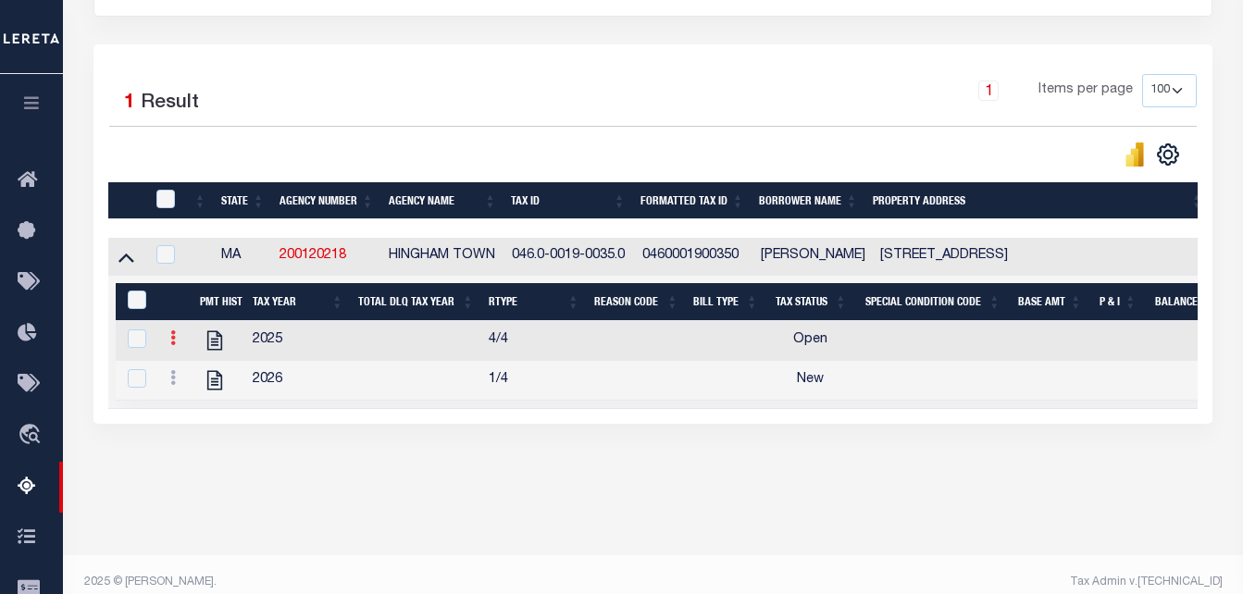
click at [177, 348] on link at bounding box center [173, 340] width 20 height 15
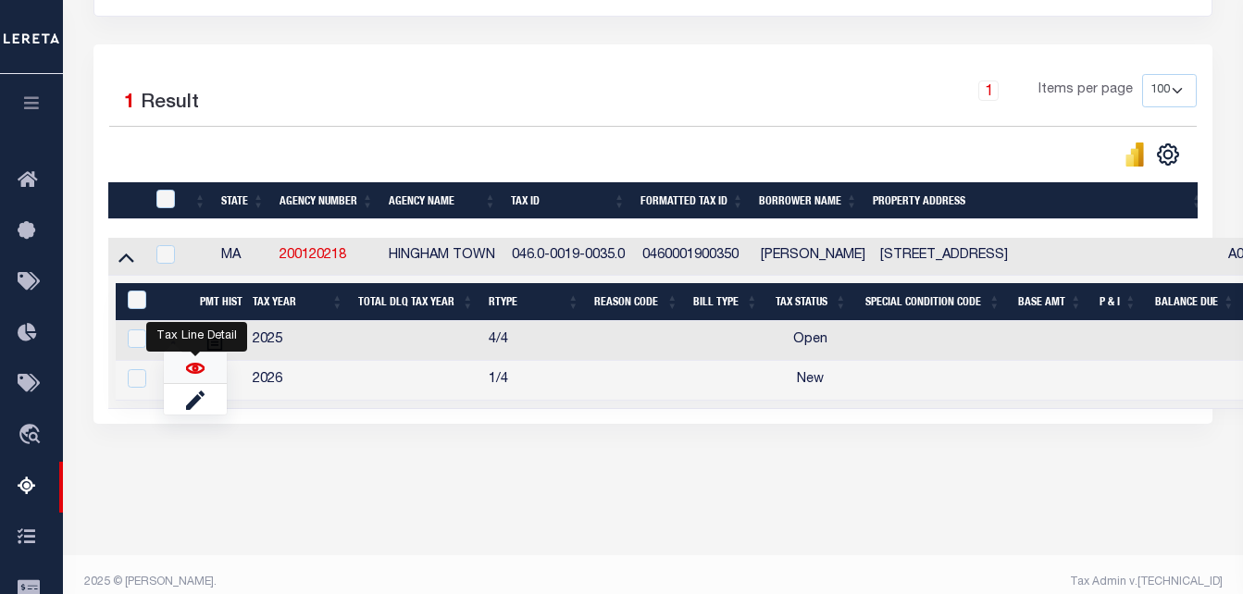
click at [189, 373] on img "" at bounding box center [195, 368] width 19 height 19
checkbox input "false"
checkbox input "true"
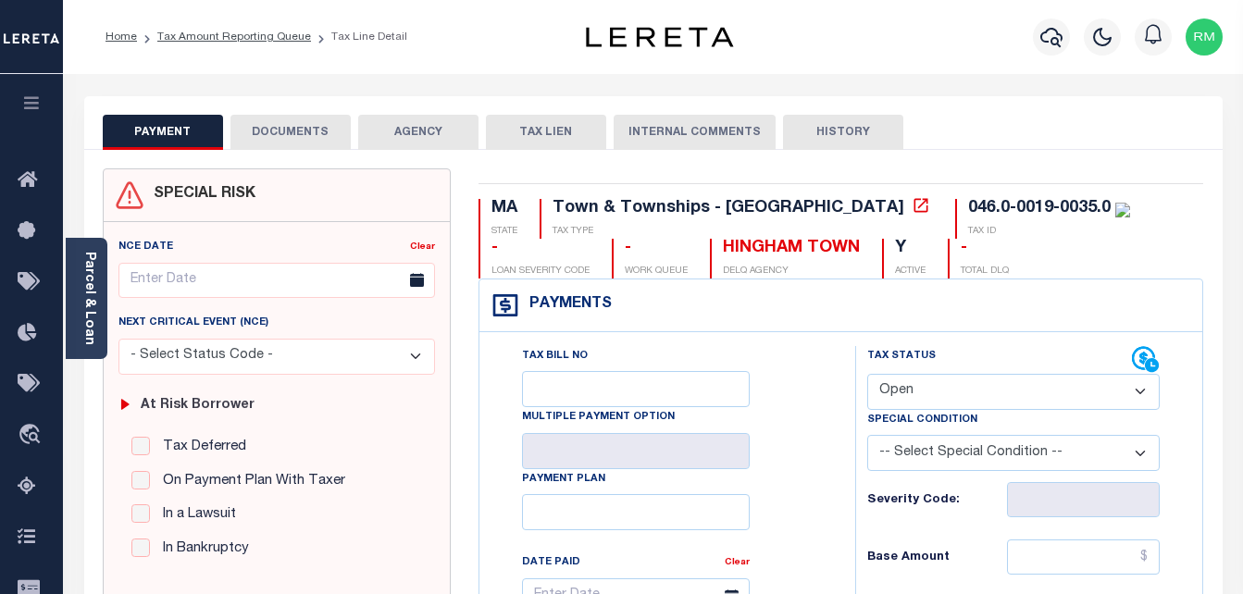
click at [956, 389] on select "- Select Status Code - Open Due/Unpaid Paid Incomplete No Tax Due Internal Refu…" at bounding box center [1015, 392] width 294 height 36
select select "PYD"
click at [868, 375] on select "- Select Status Code - Open Due/Unpaid Paid Incomplete No Tax Due Internal Refu…" at bounding box center [1015, 392] width 294 height 36
type input "[DATE]"
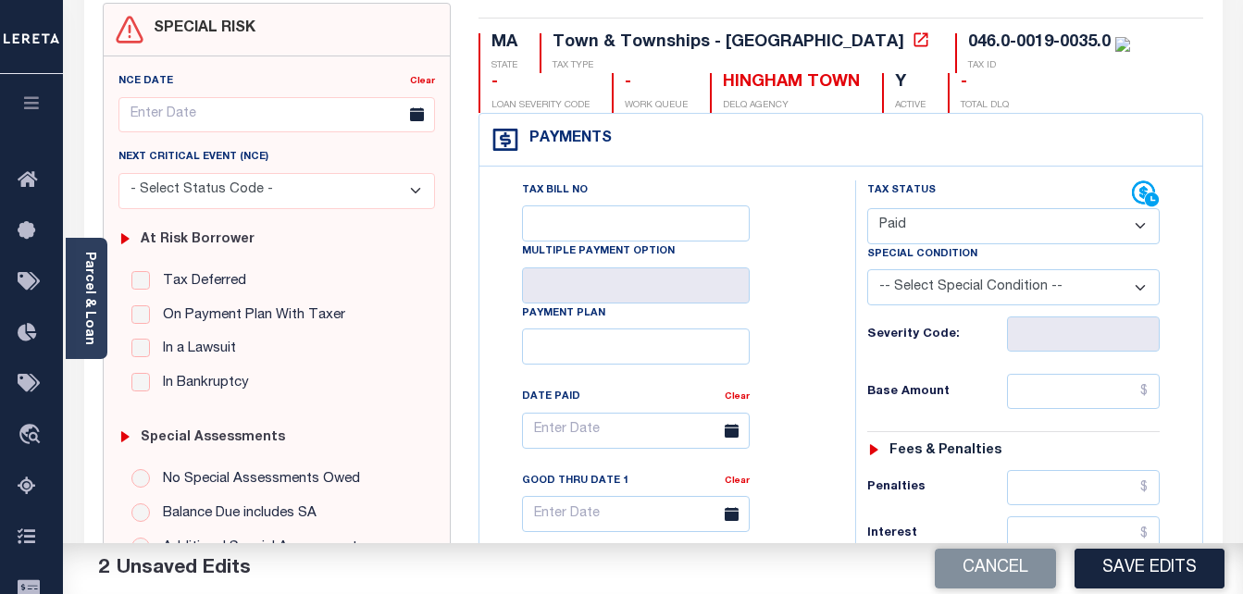
scroll to position [278, 0]
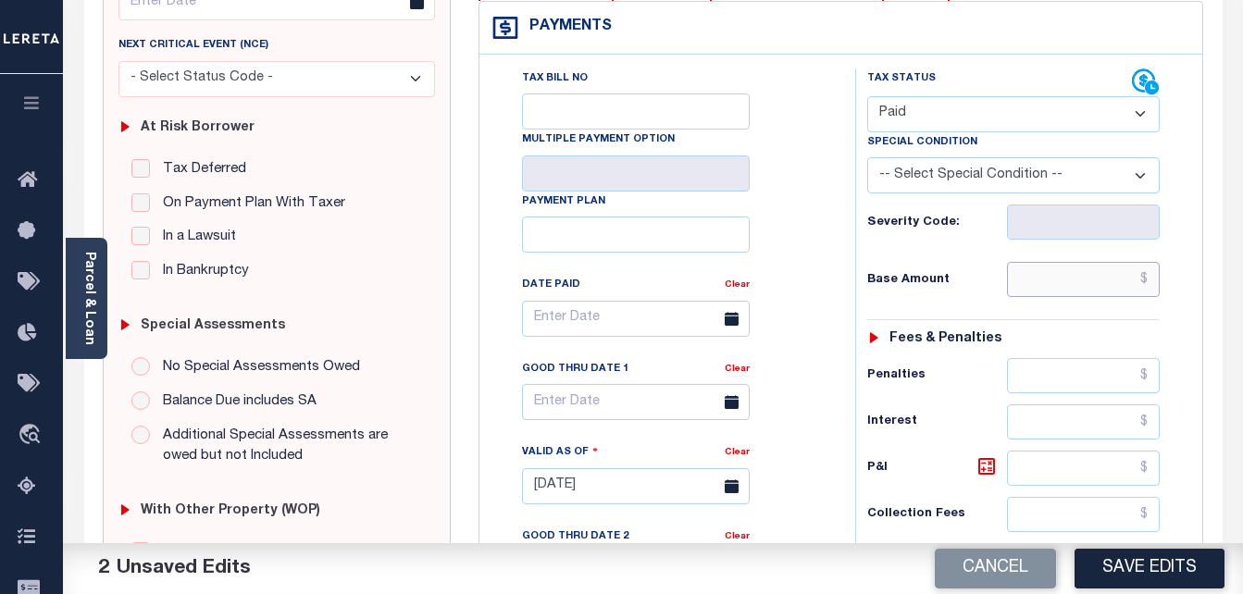
click at [1056, 295] on input "text" at bounding box center [1083, 279] width 153 height 35
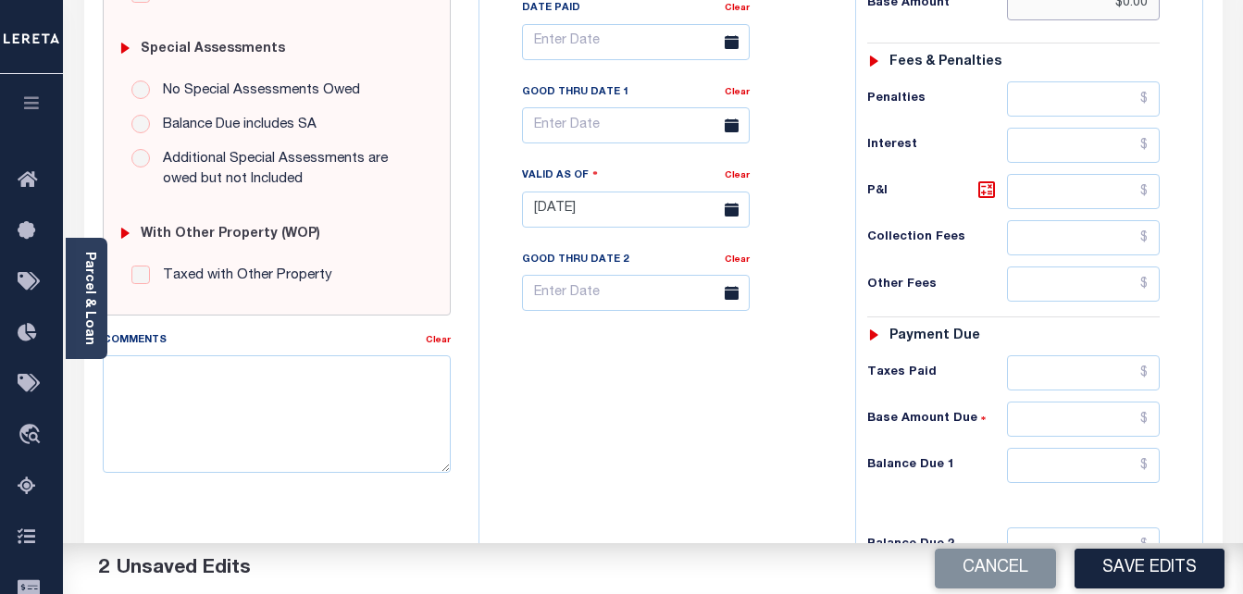
scroll to position [556, 0]
type input "$0.00"
click at [1060, 478] on input "text" at bounding box center [1083, 464] width 153 height 35
type input "$0.00"
click at [1133, 561] on button "Save Edits" at bounding box center [1150, 569] width 150 height 40
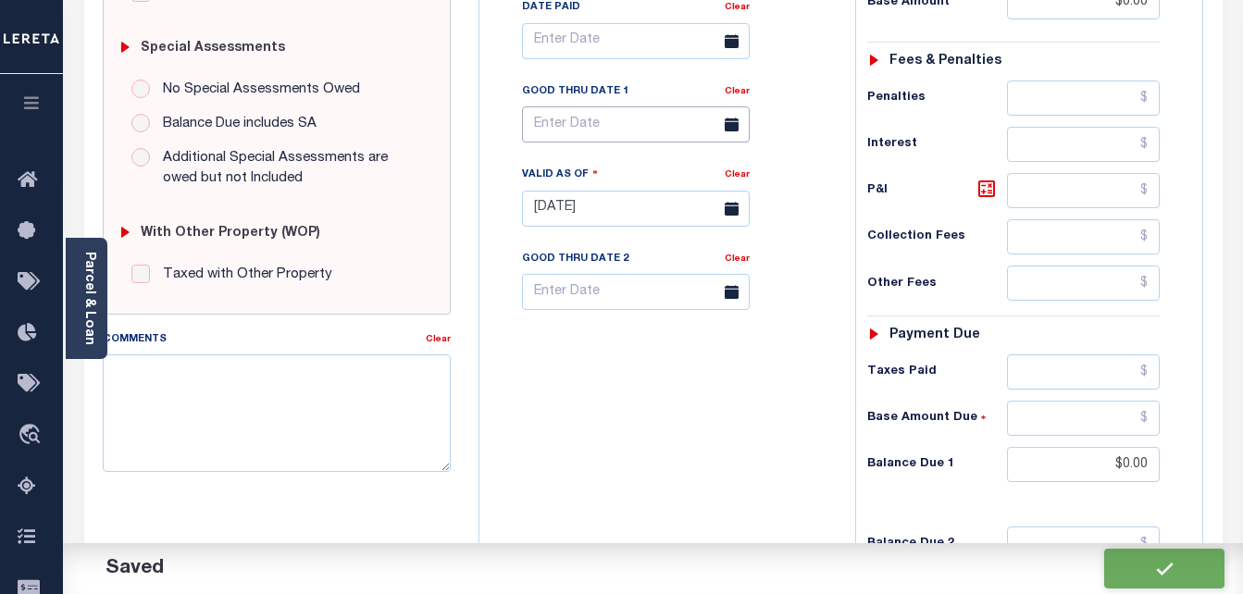
checkbox input "false"
type input "$0"
click at [579, 142] on input "text" at bounding box center [636, 124] width 228 height 36
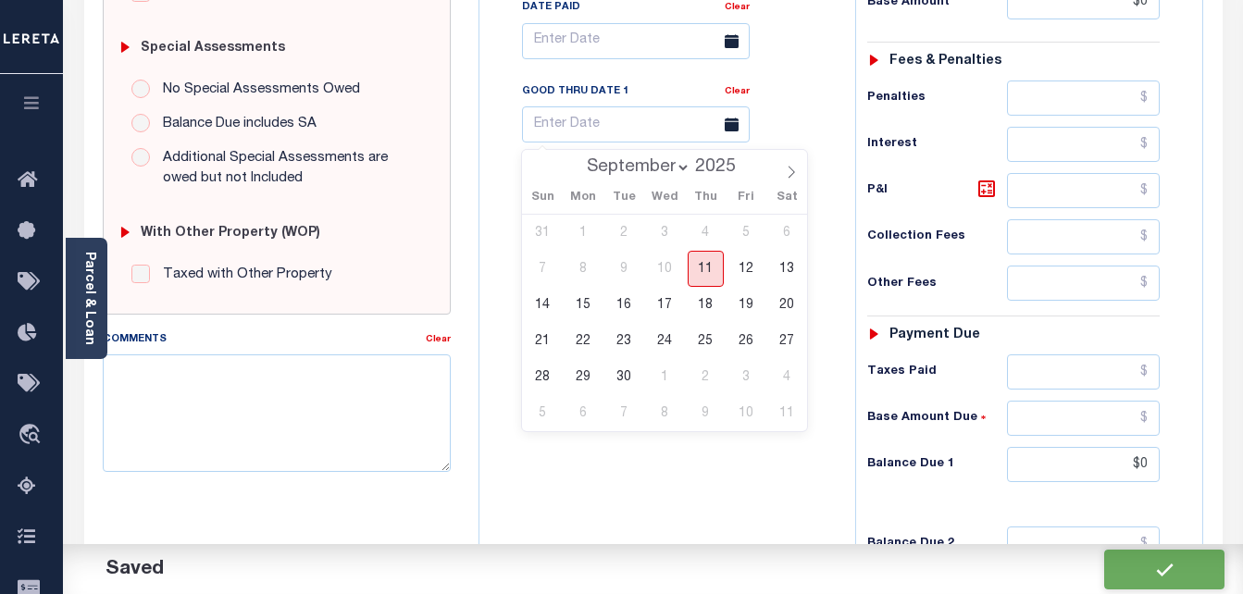
click at [706, 272] on span "11" at bounding box center [706, 269] width 36 height 36
type input "[DATE]"
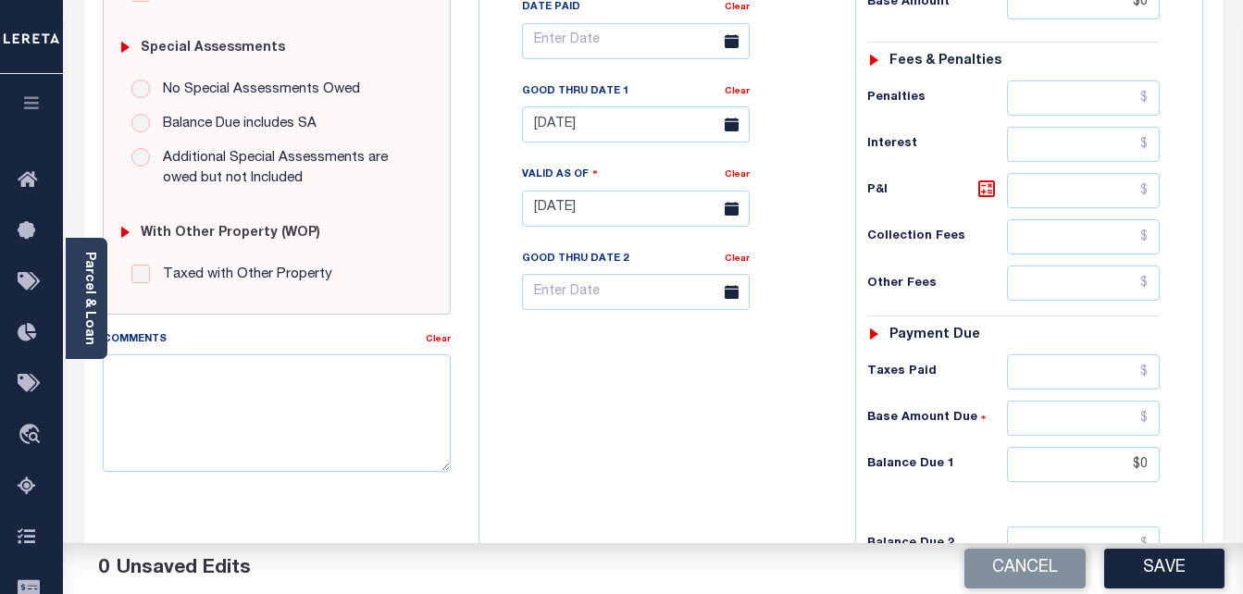
click at [1140, 576] on button "Save" at bounding box center [1165, 569] width 120 height 40
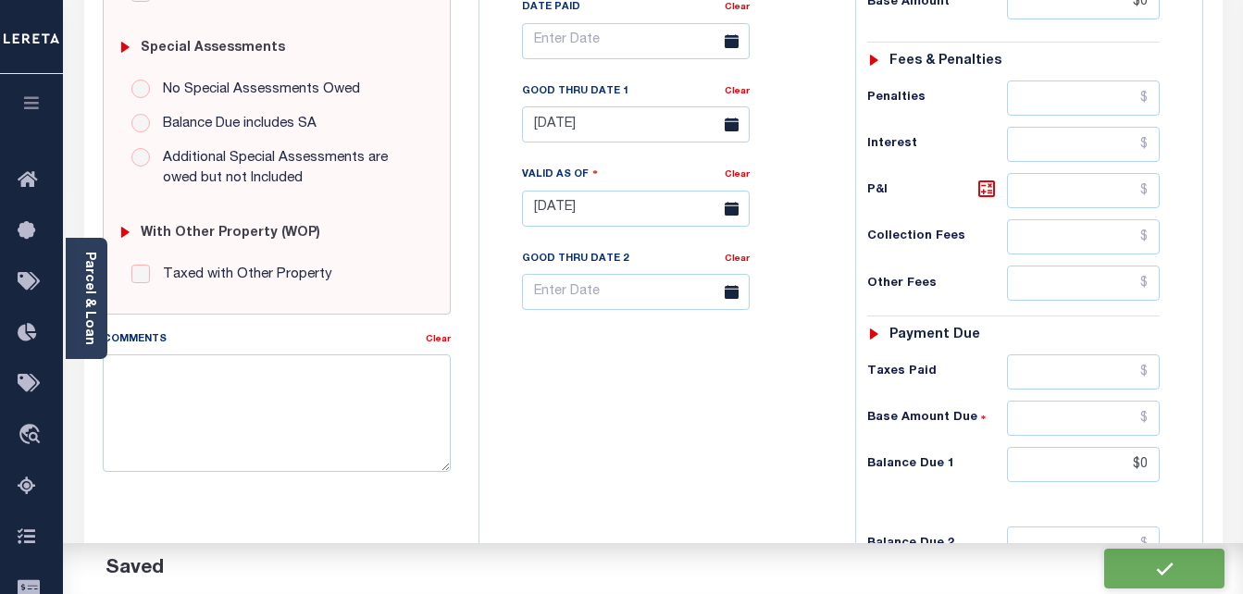
checkbox input "false"
type input "$0"
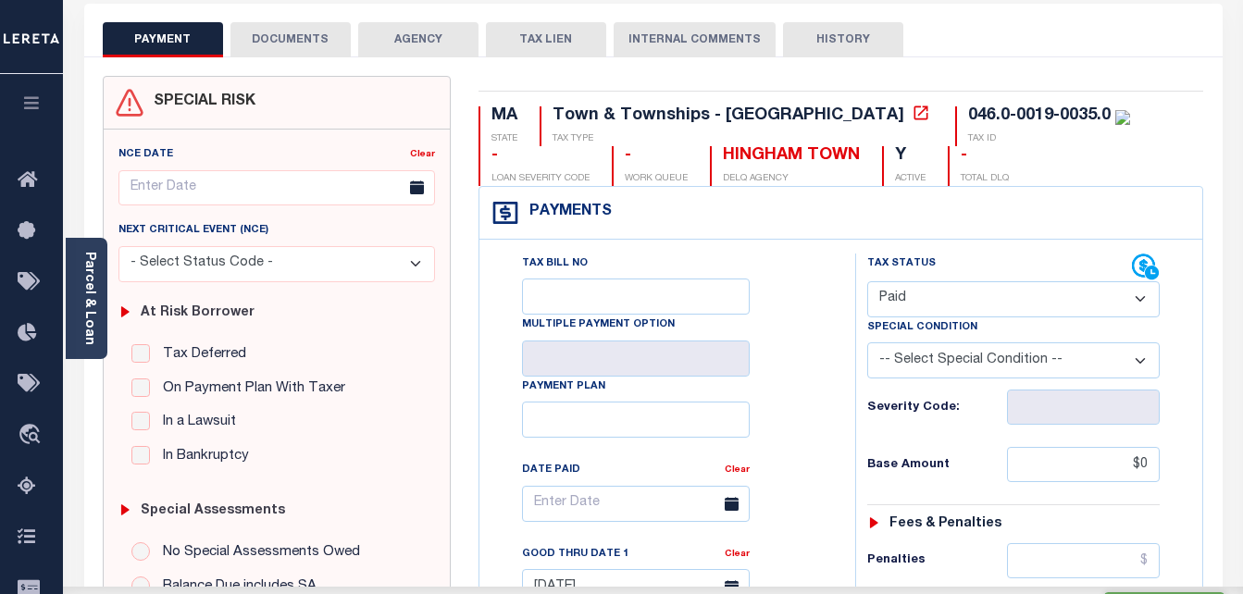
click at [296, 43] on button "DOCUMENTS" at bounding box center [291, 39] width 120 height 35
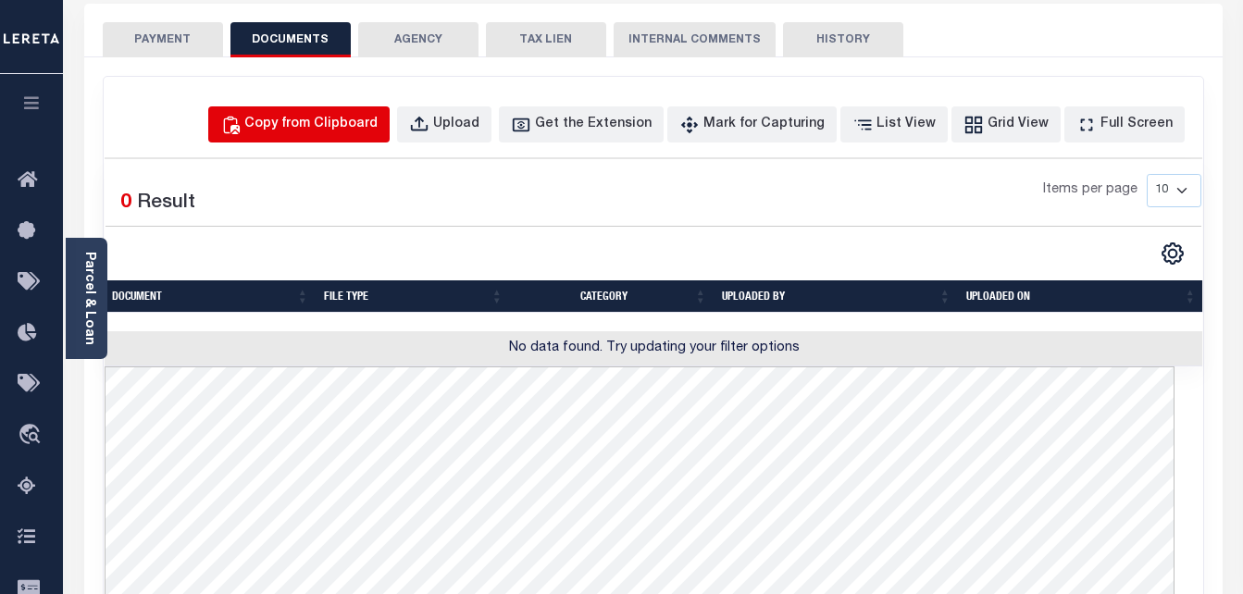
click at [376, 116] on div "Copy from Clipboard" at bounding box center [310, 125] width 133 height 20
select select "POP"
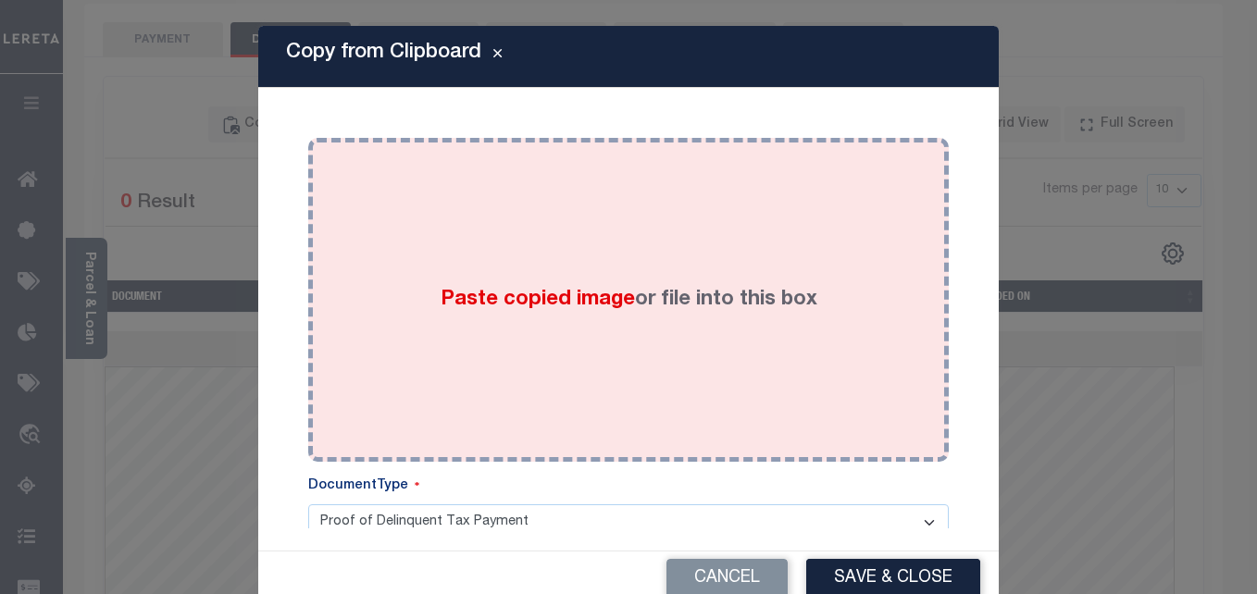
click at [586, 319] on div "Paste copied image or file into this box" at bounding box center [628, 300] width 613 height 296
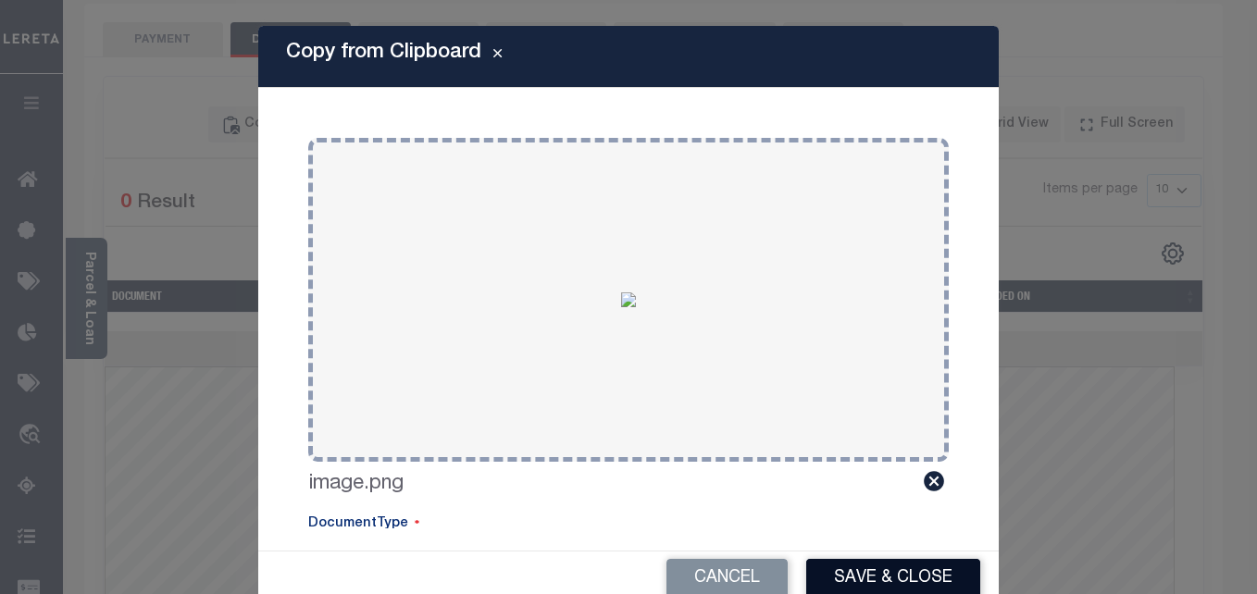
click at [870, 575] on button "Save & Close" at bounding box center [893, 579] width 174 height 40
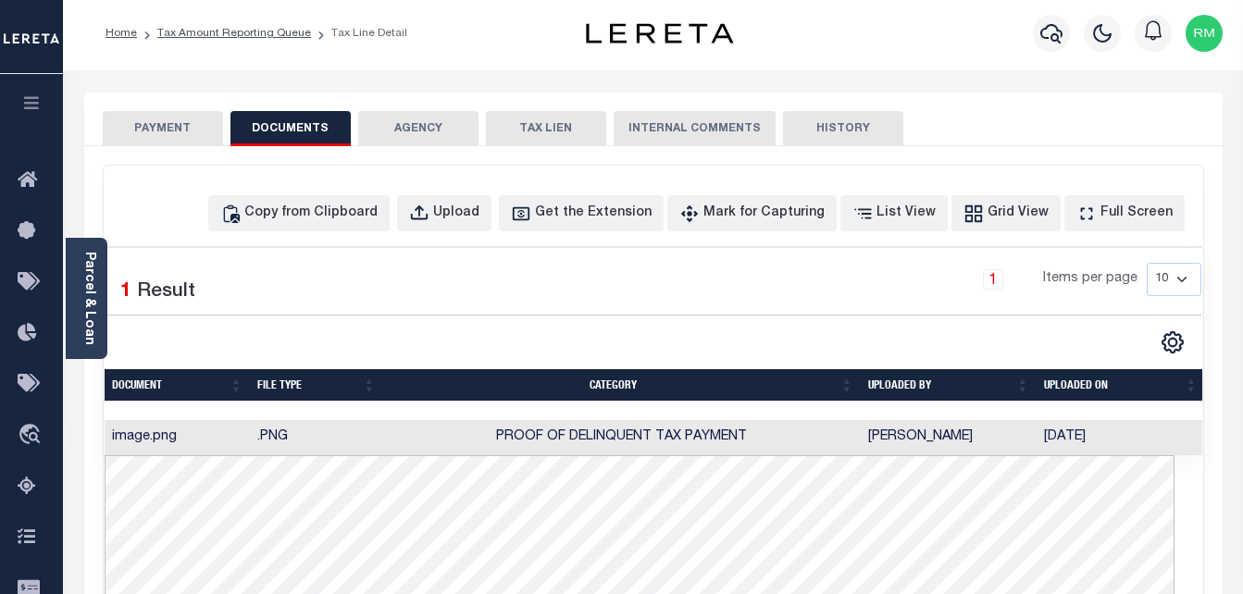
scroll to position [0, 0]
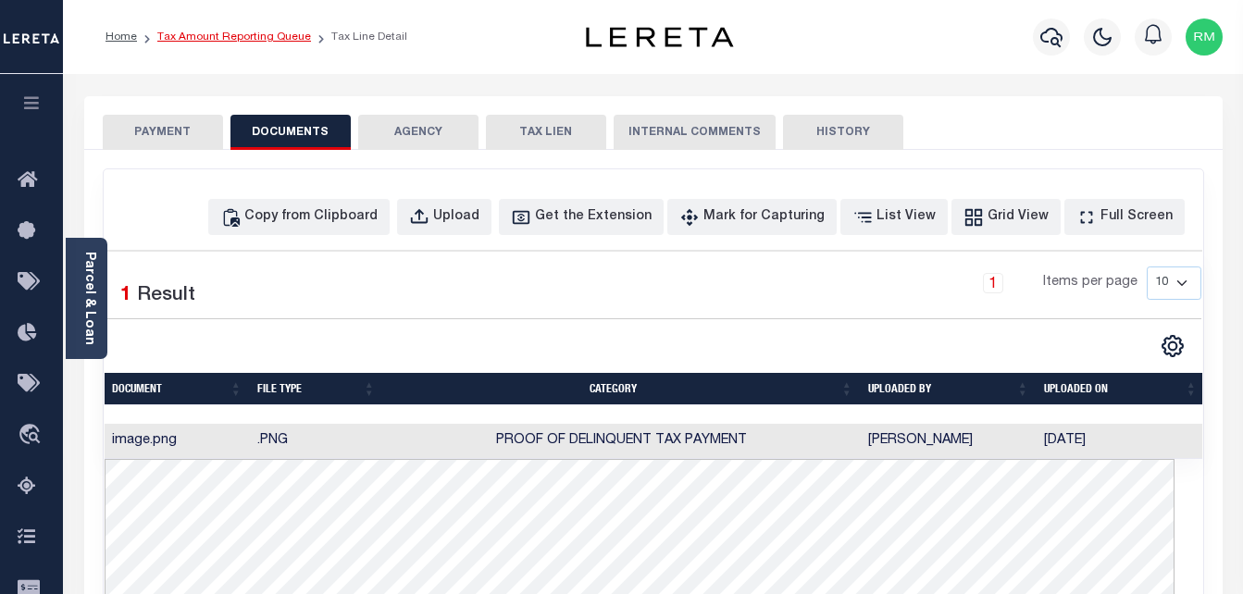
click at [265, 38] on link "Tax Amount Reporting Queue" at bounding box center [234, 36] width 154 height 11
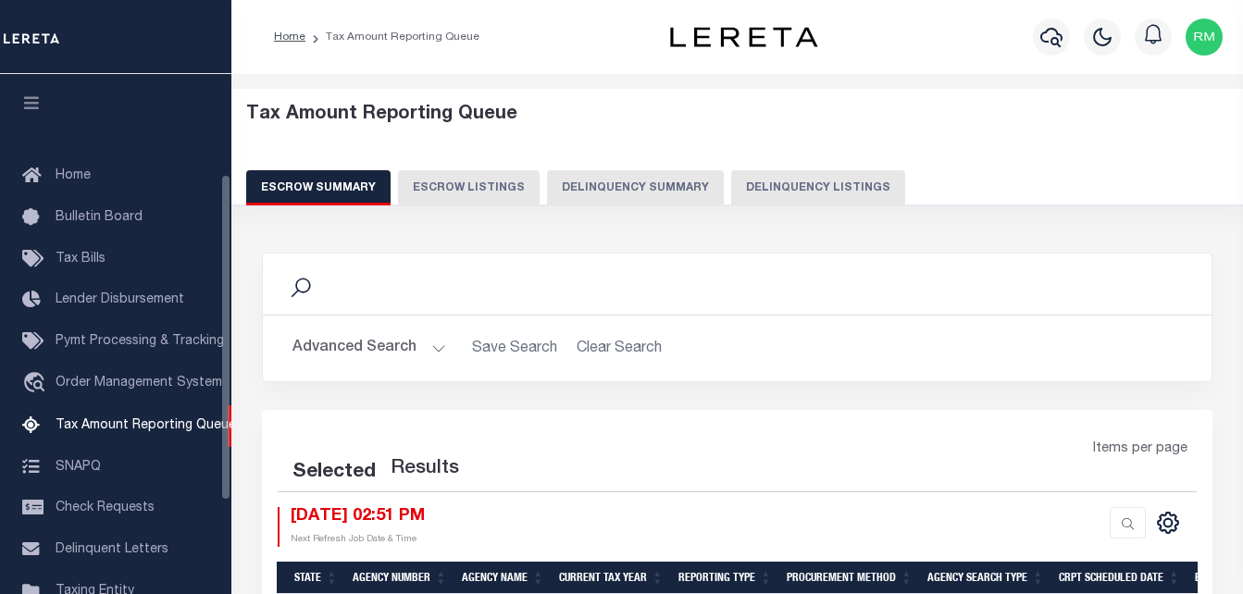
click at [805, 184] on button "Delinquency Listings" at bounding box center [818, 187] width 174 height 35
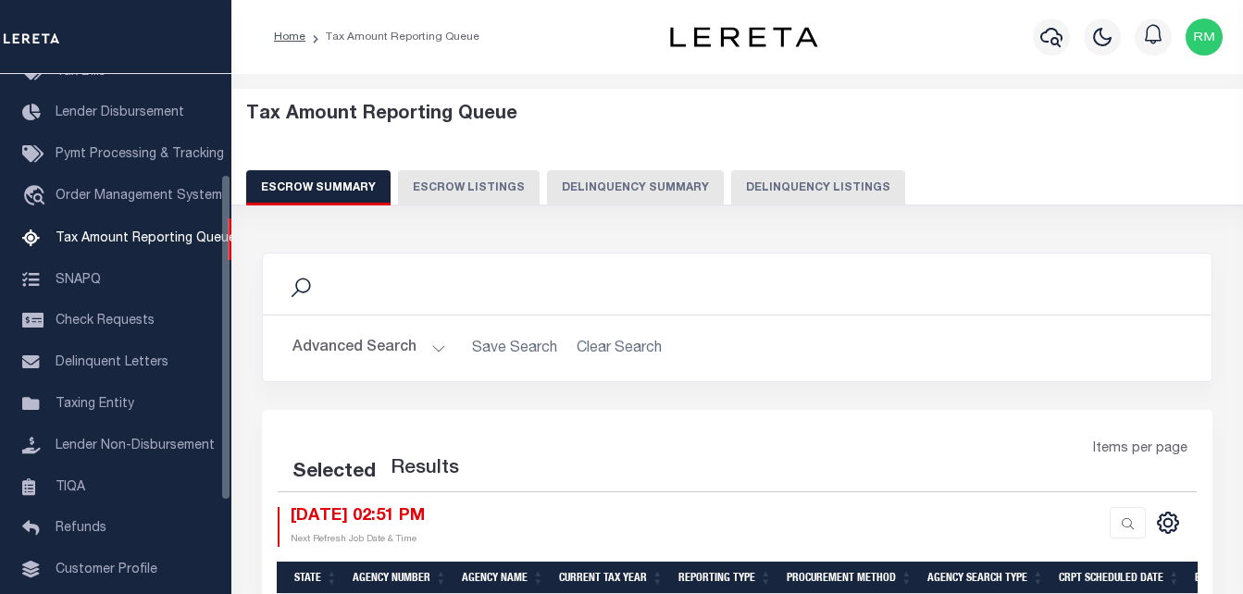
select select "100"
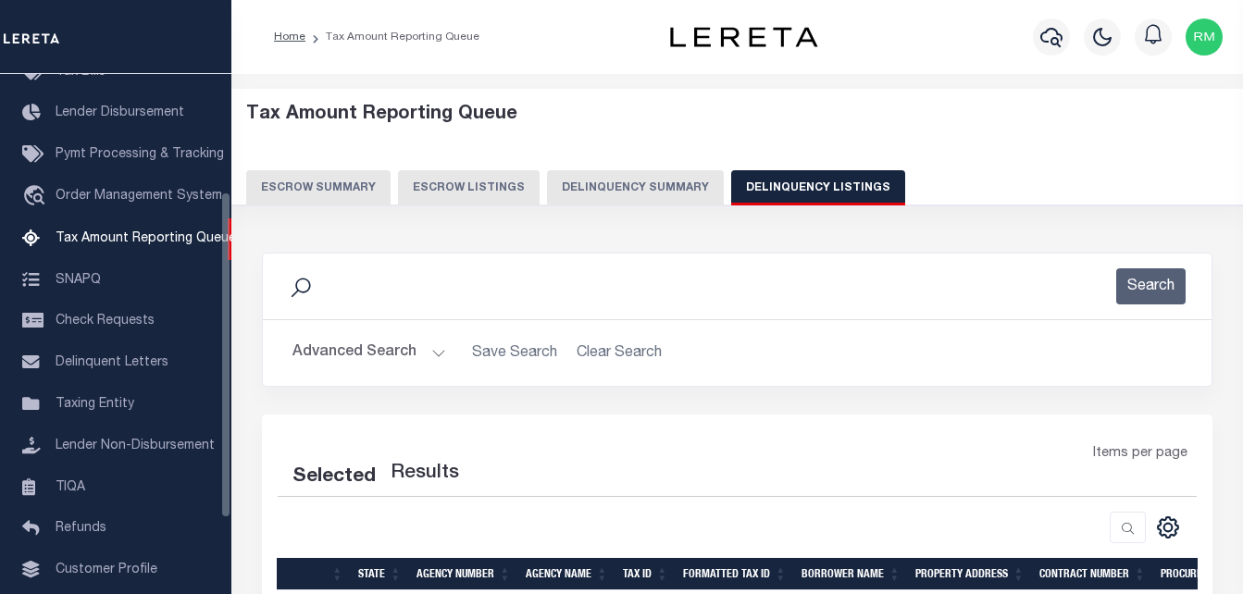
select select "100"
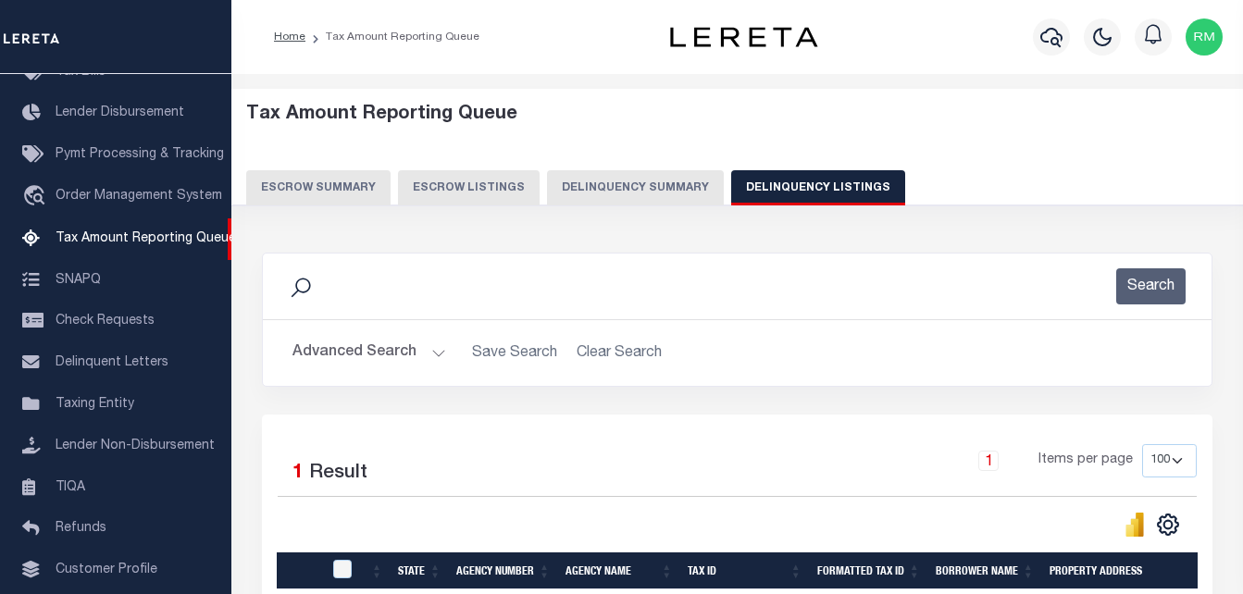
click at [413, 356] on button "Advanced Search" at bounding box center [370, 353] width 154 height 36
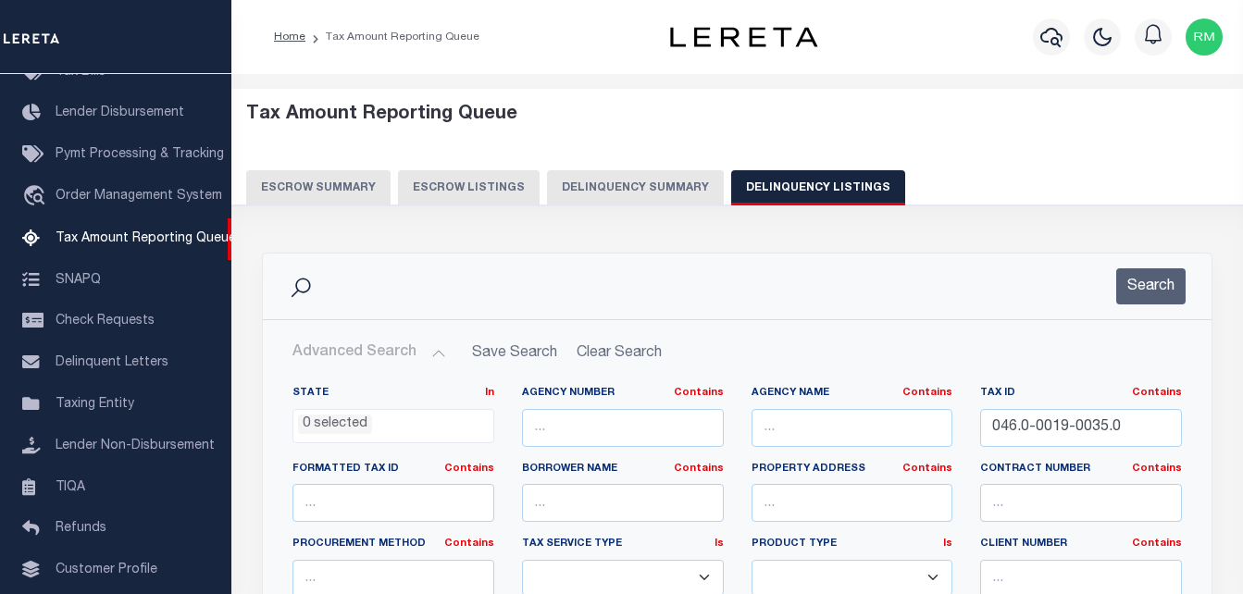
click at [409, 353] on button "Advanced Search" at bounding box center [370, 353] width 154 height 36
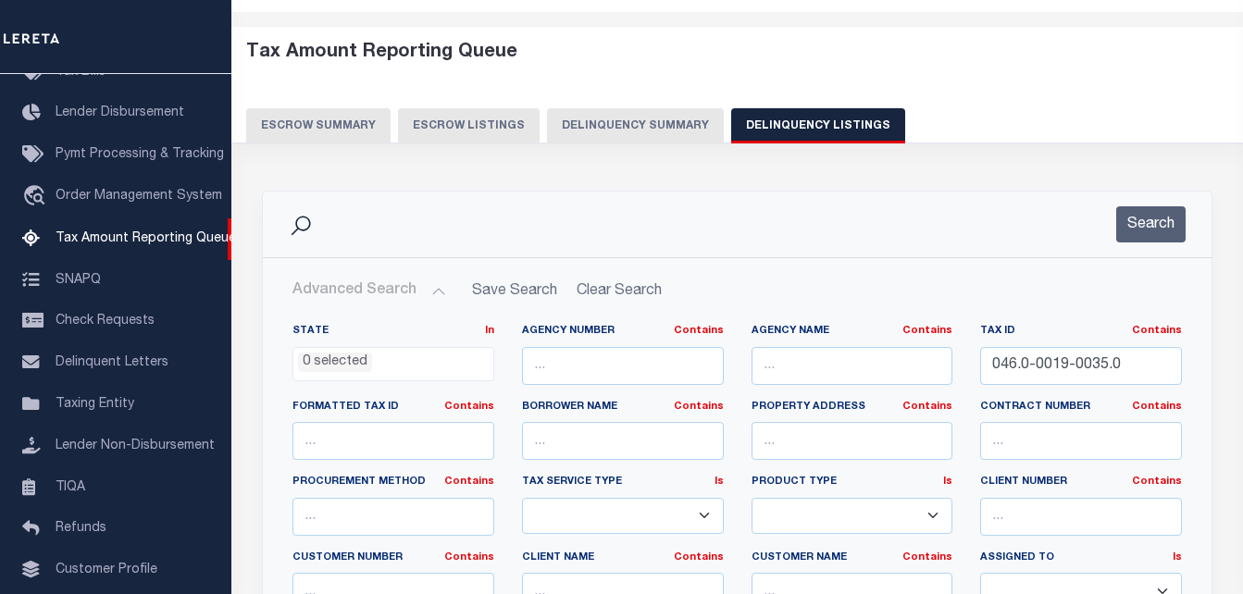
scroll to position [0, 0]
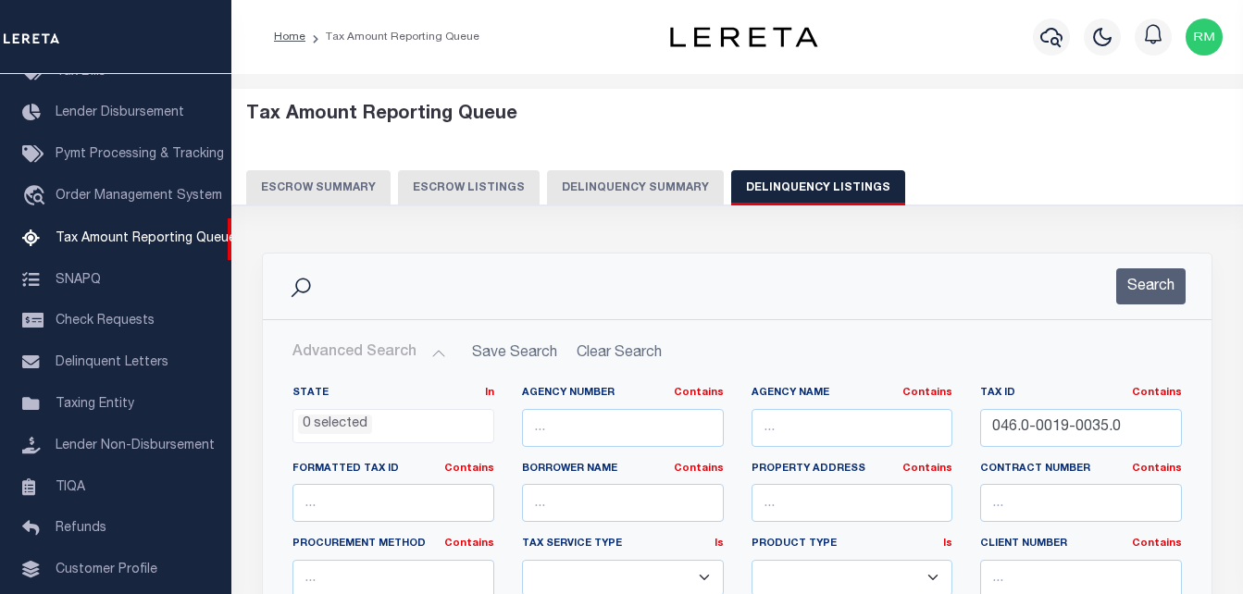
click at [418, 355] on button "Advanced Search" at bounding box center [370, 353] width 154 height 36
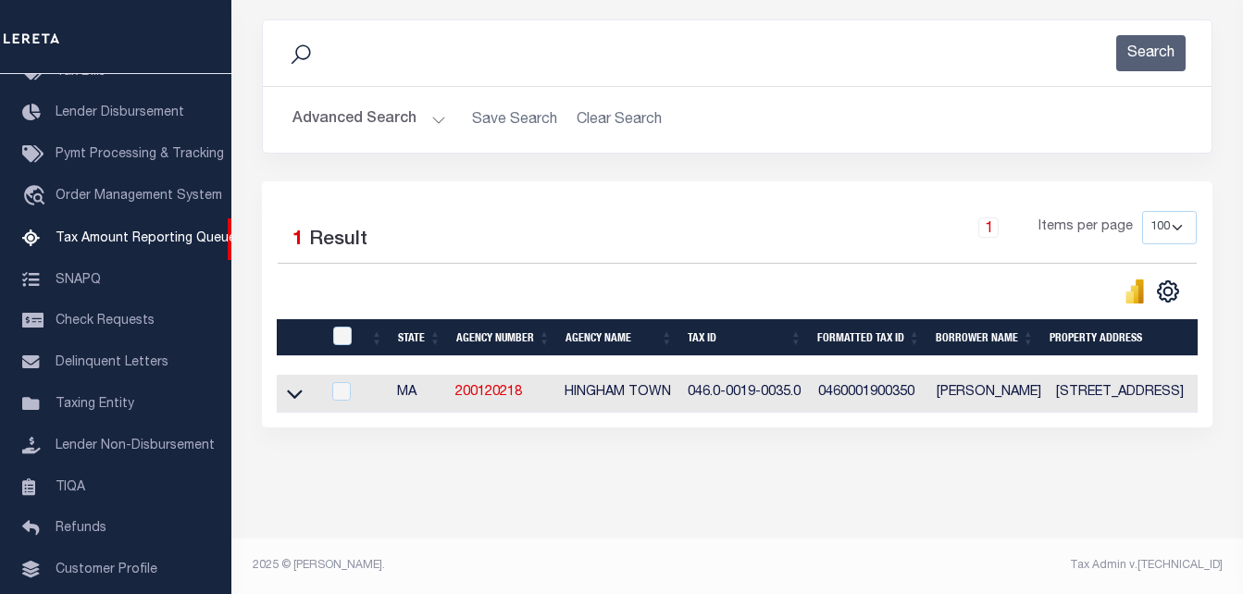
scroll to position [249, 0]
click at [295, 384] on icon at bounding box center [295, 393] width 16 height 19
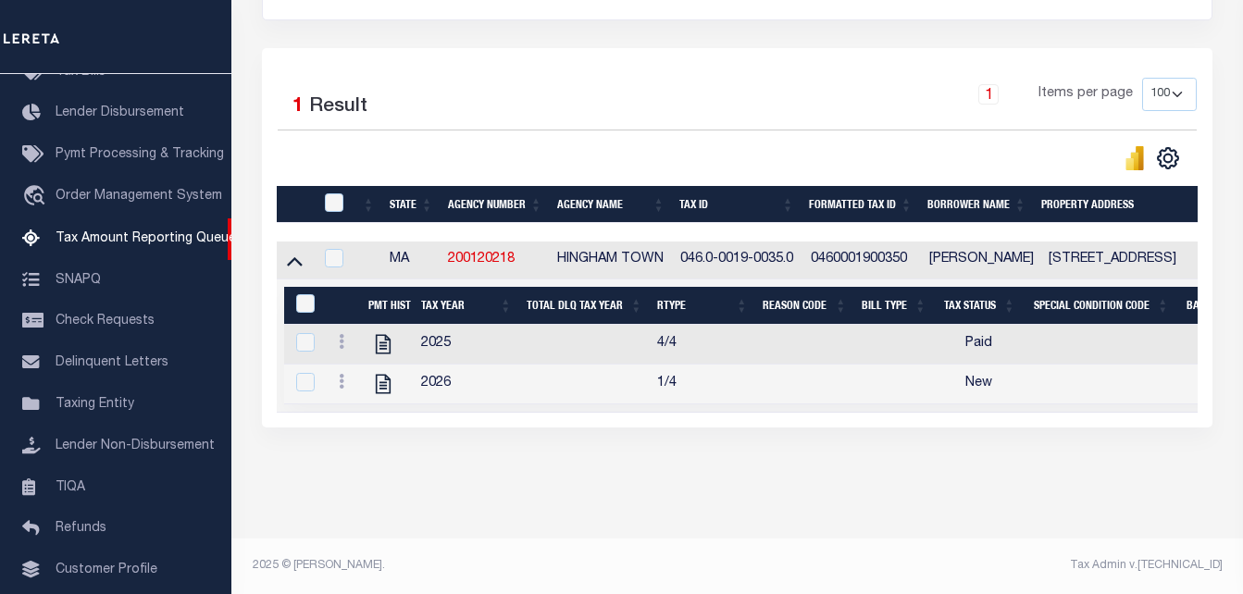
scroll to position [384, 0]
click at [338, 377] on link at bounding box center [341, 384] width 20 height 15
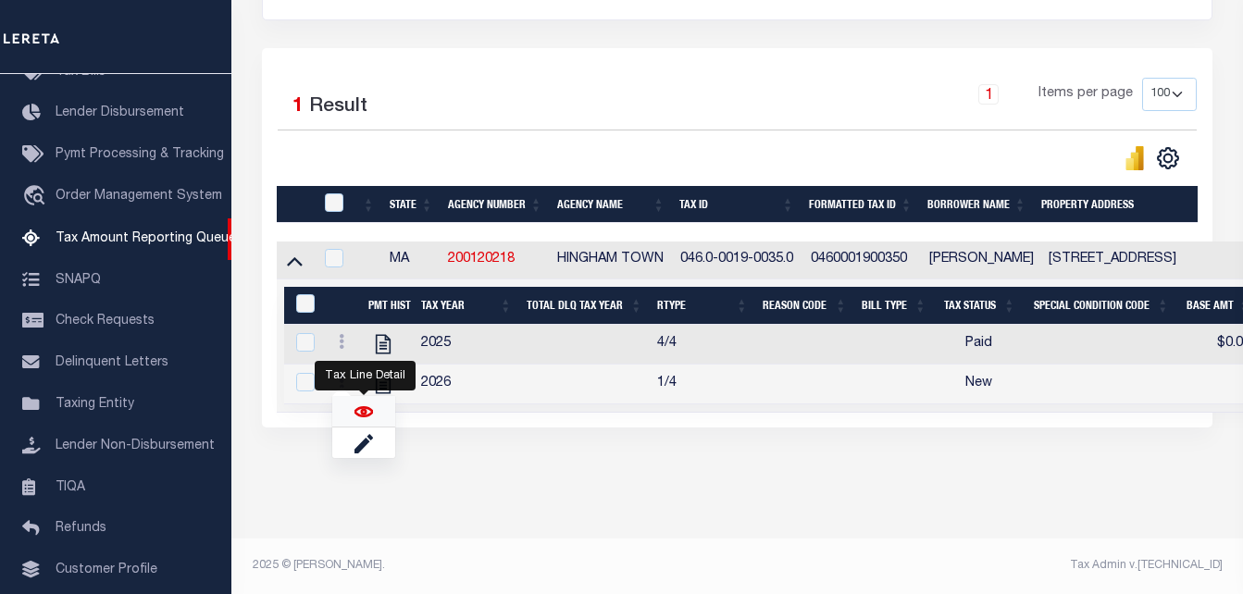
click at [369, 419] on img "" at bounding box center [364, 412] width 19 height 19
checkbox input "true"
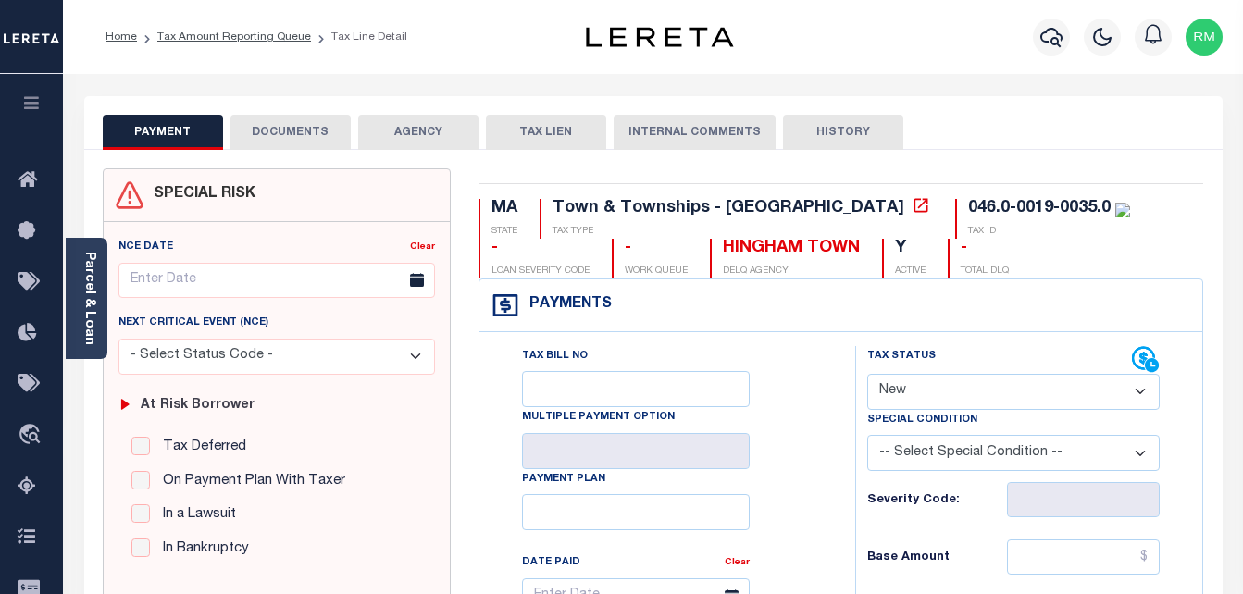
click at [918, 390] on select "- Select Status Code - Open Due/Unpaid Paid Incomplete No Tax Due Internal Refu…" at bounding box center [1015, 392] width 294 height 36
select select "PYD"
click at [868, 375] on select "- Select Status Code - Open Due/Unpaid Paid Incomplete No Tax Due Internal Refu…" at bounding box center [1015, 392] width 294 height 36
type input "[DATE]"
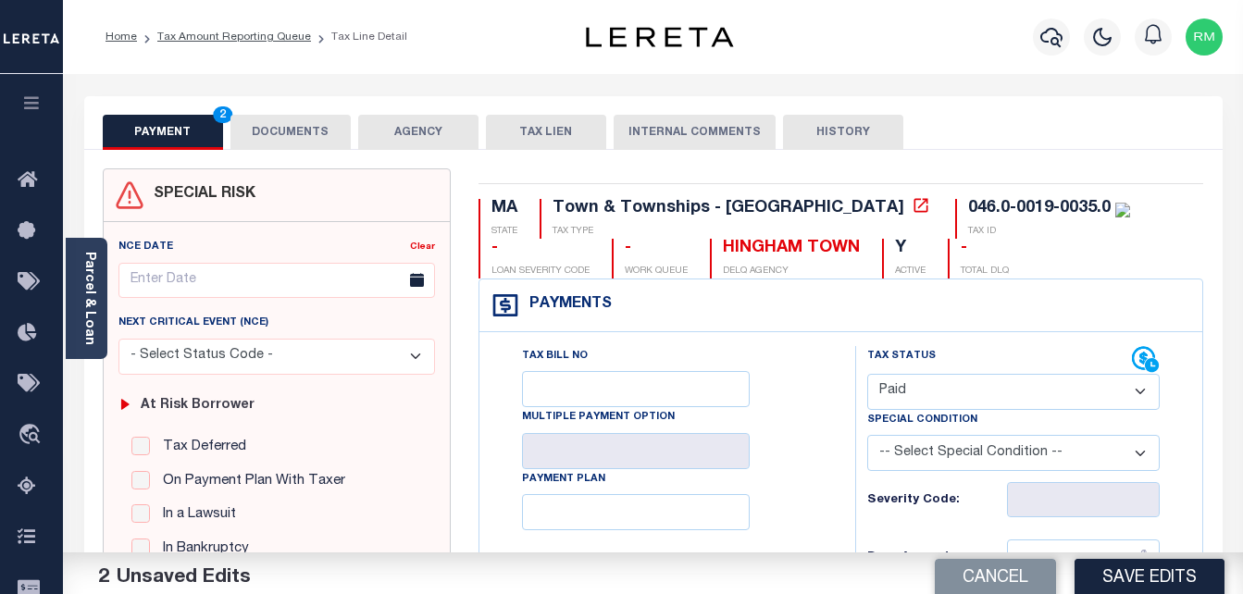
scroll to position [463, 0]
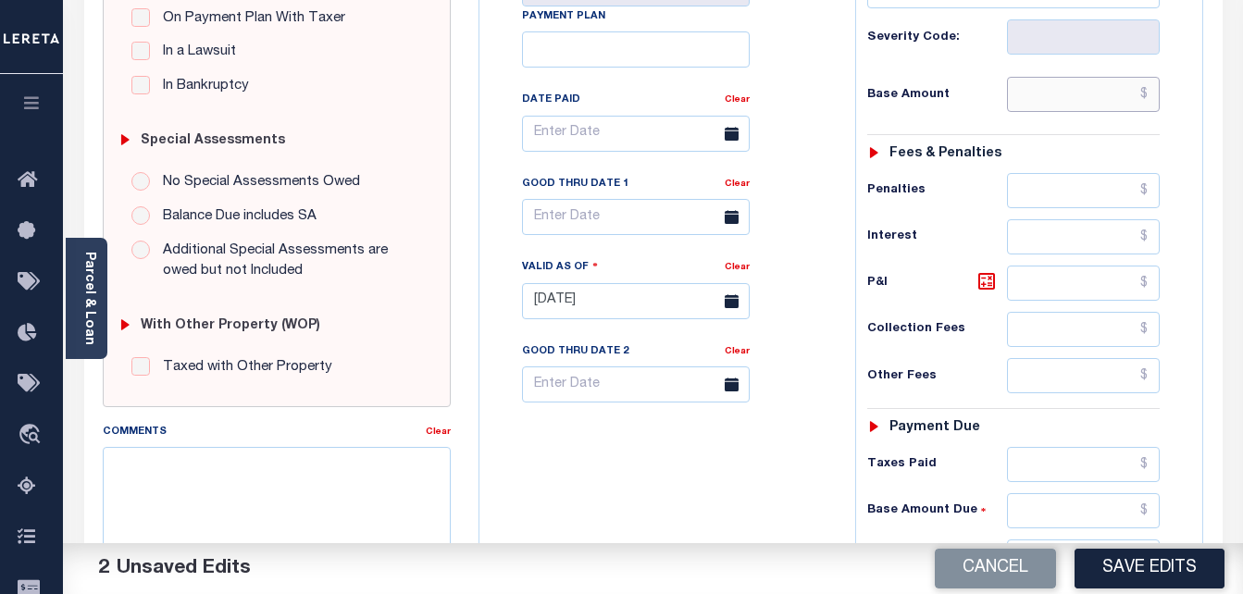
click at [1039, 96] on input "text" at bounding box center [1083, 94] width 153 height 35
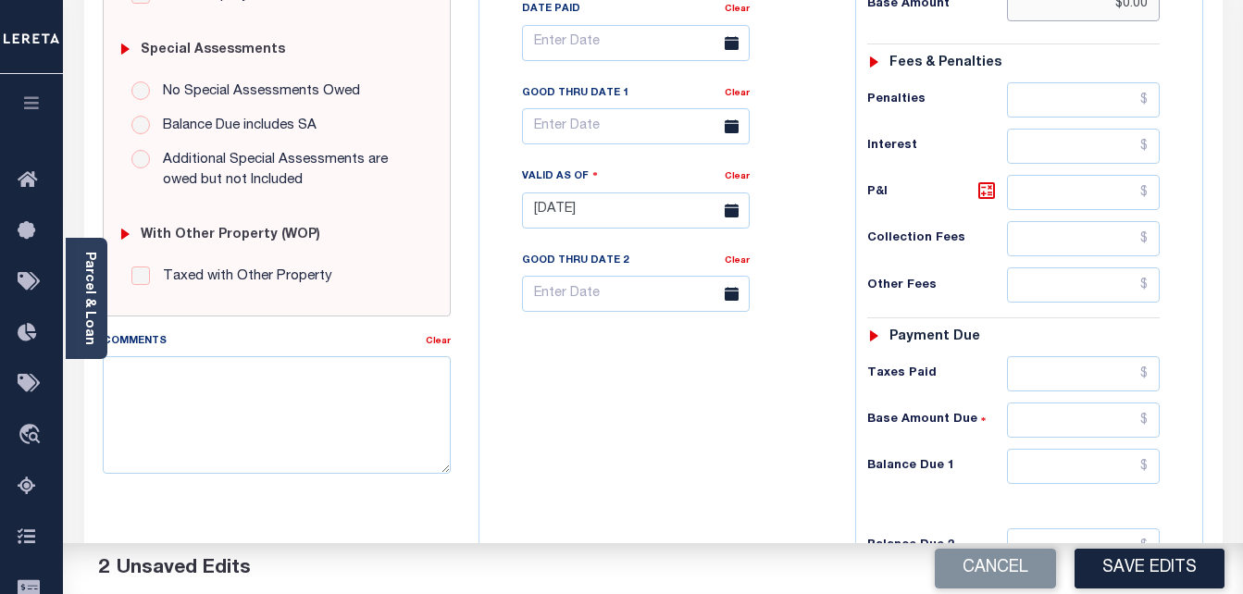
scroll to position [556, 0]
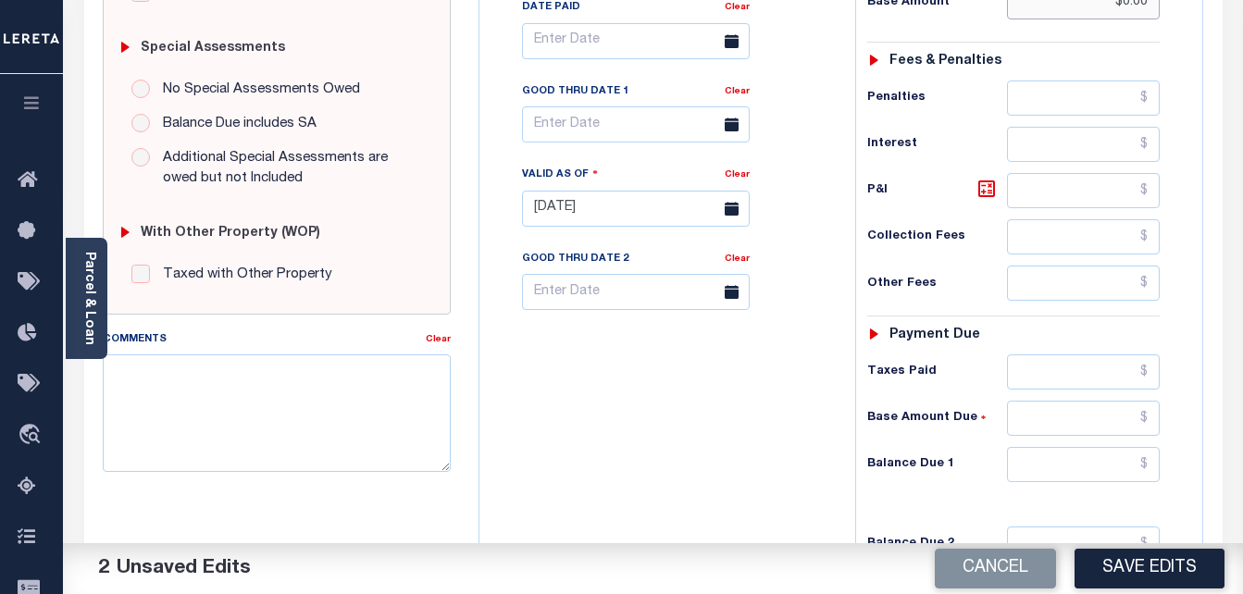
type input "$0.00"
click at [1037, 472] on input "text" at bounding box center [1083, 464] width 153 height 35
type input "$0.00"
click at [589, 123] on input "text" at bounding box center [636, 124] width 228 height 36
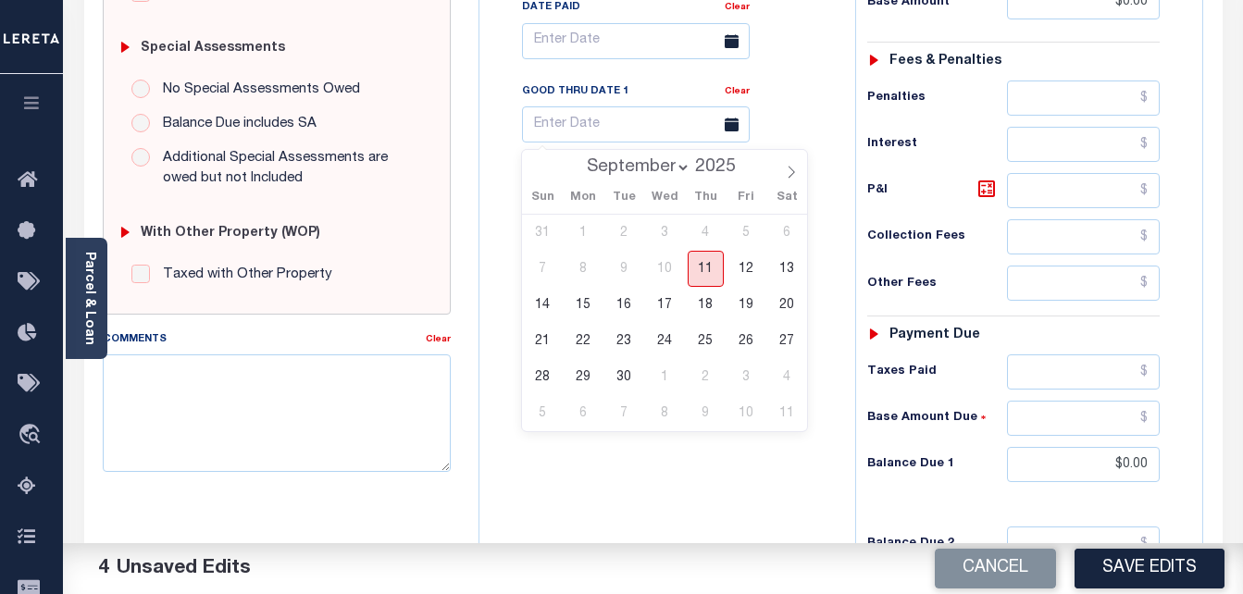
click at [708, 265] on span "11" at bounding box center [706, 269] width 36 height 36
type input "[DATE]"
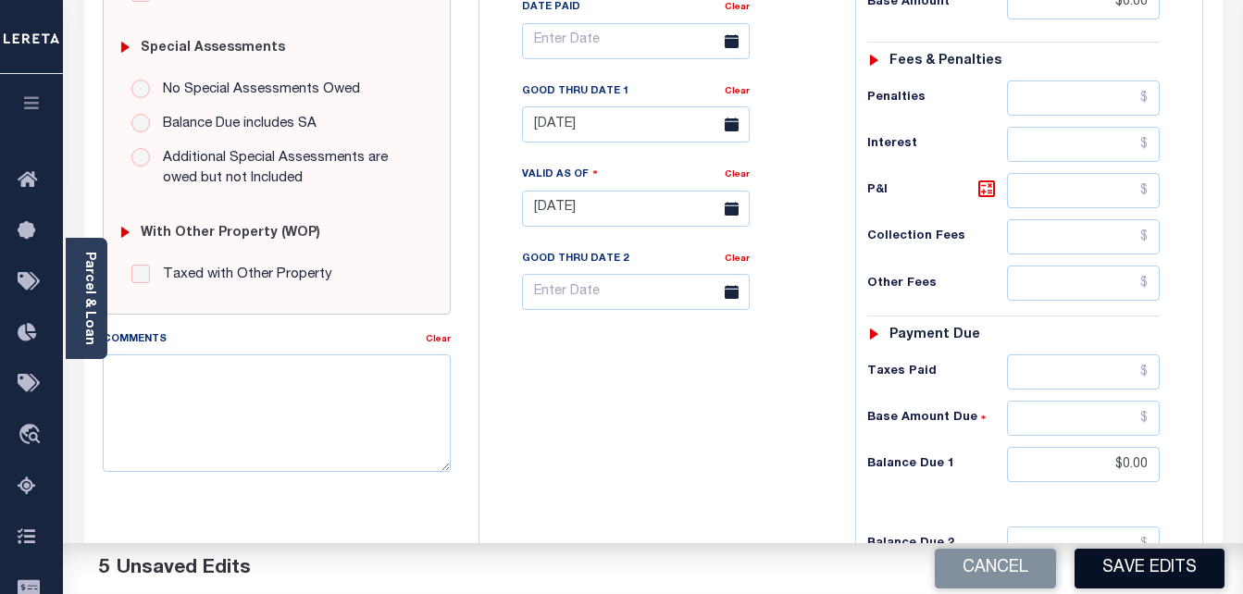
click at [1127, 573] on button "Save Edits" at bounding box center [1150, 569] width 150 height 40
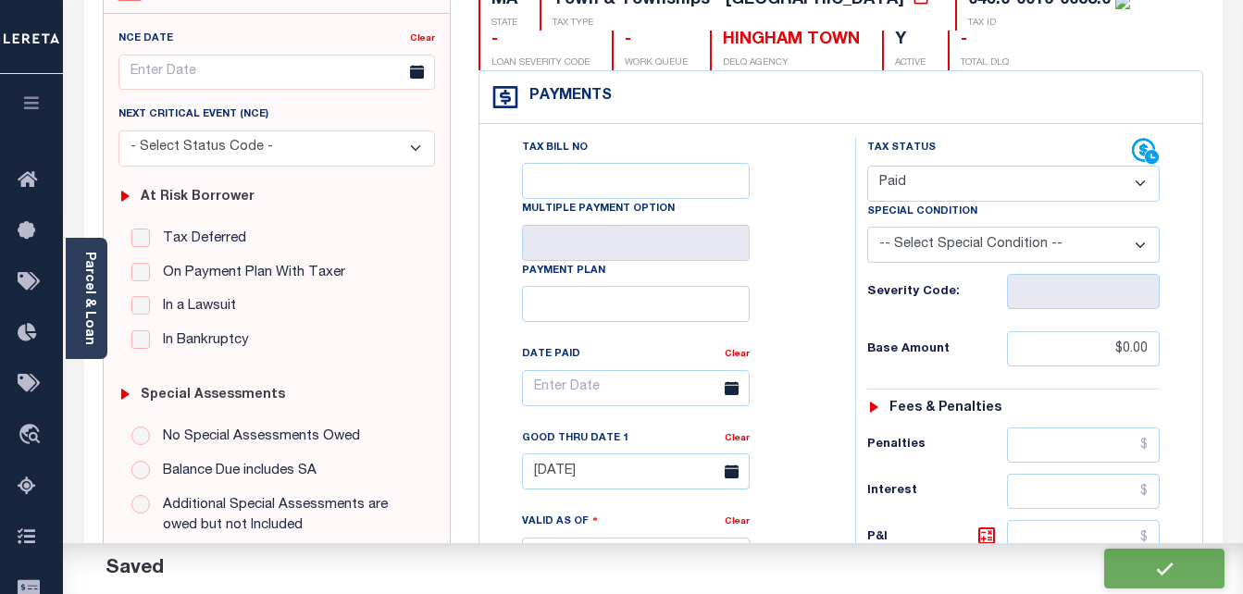
checkbox input "false"
type input "$0"
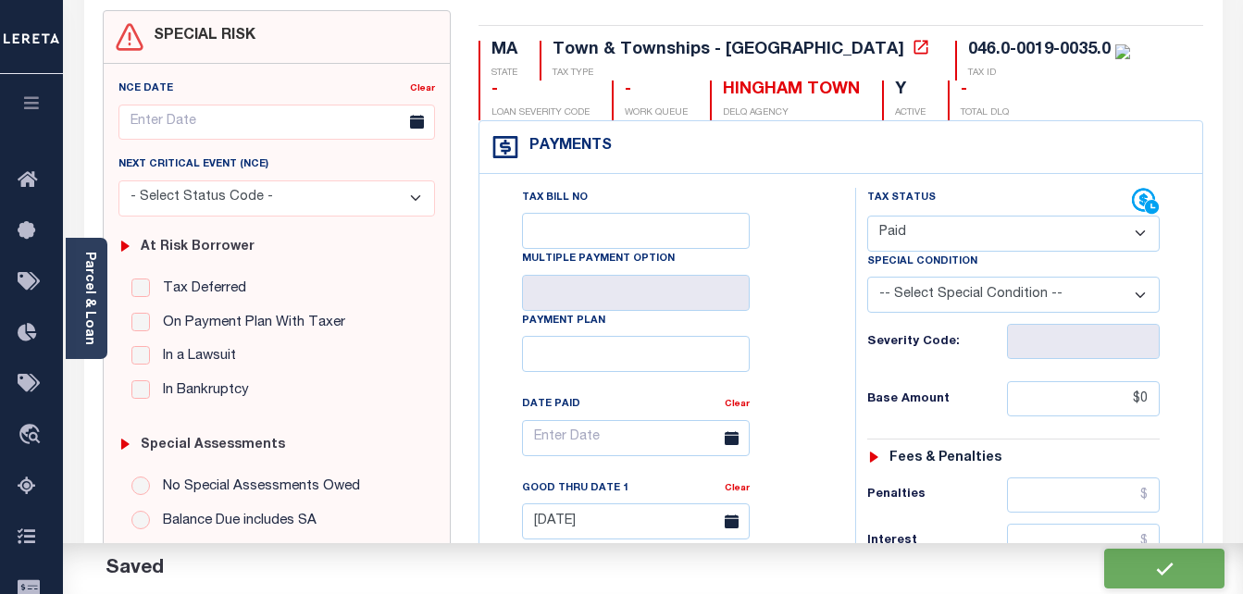
scroll to position [0, 0]
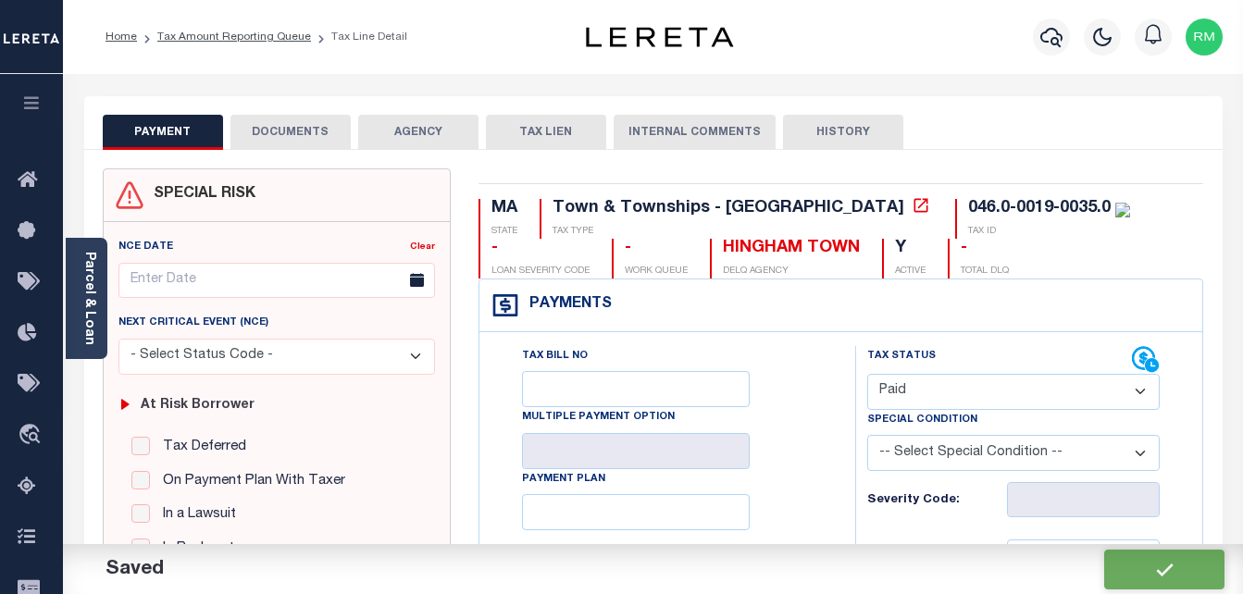
click at [305, 143] on button "DOCUMENTS" at bounding box center [291, 132] width 120 height 35
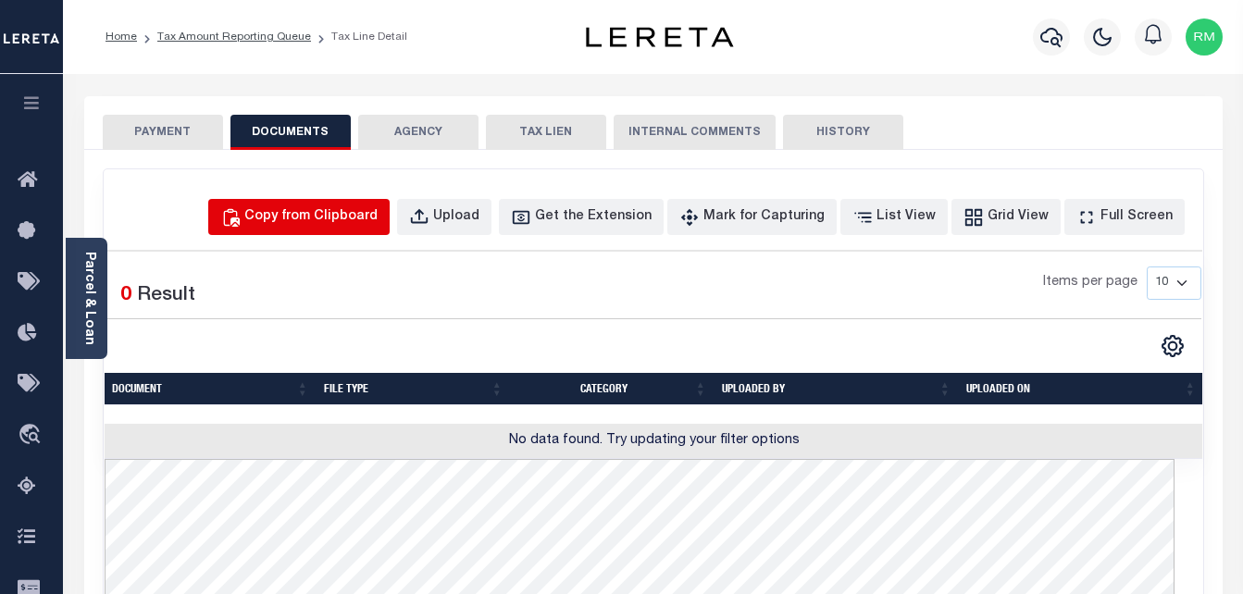
click at [349, 199] on button "Copy from Clipboard" at bounding box center [298, 217] width 181 height 36
select select "POP"
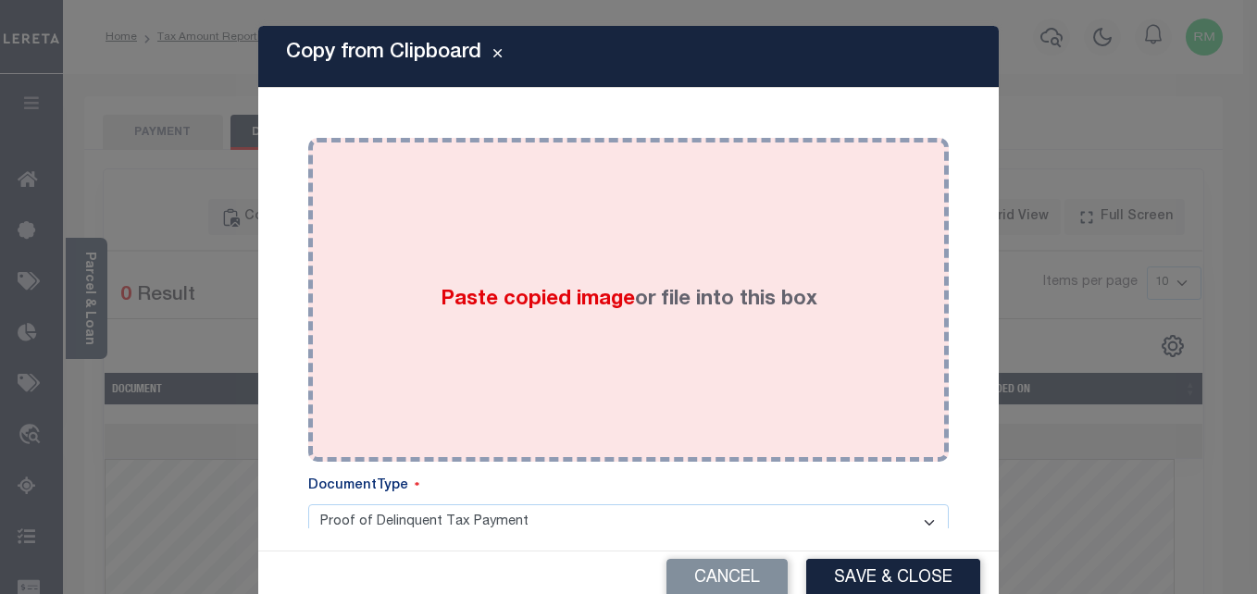
click at [622, 308] on label "Paste copied image or file into this box" at bounding box center [629, 300] width 377 height 31
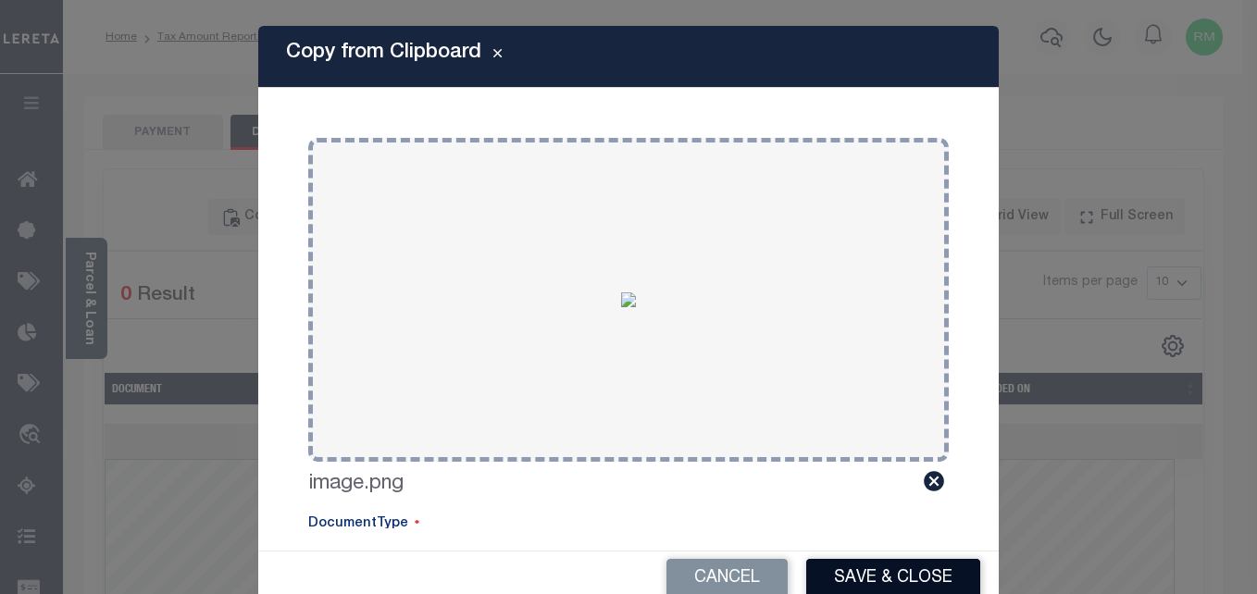
click at [849, 582] on button "Save & Close" at bounding box center [893, 579] width 174 height 40
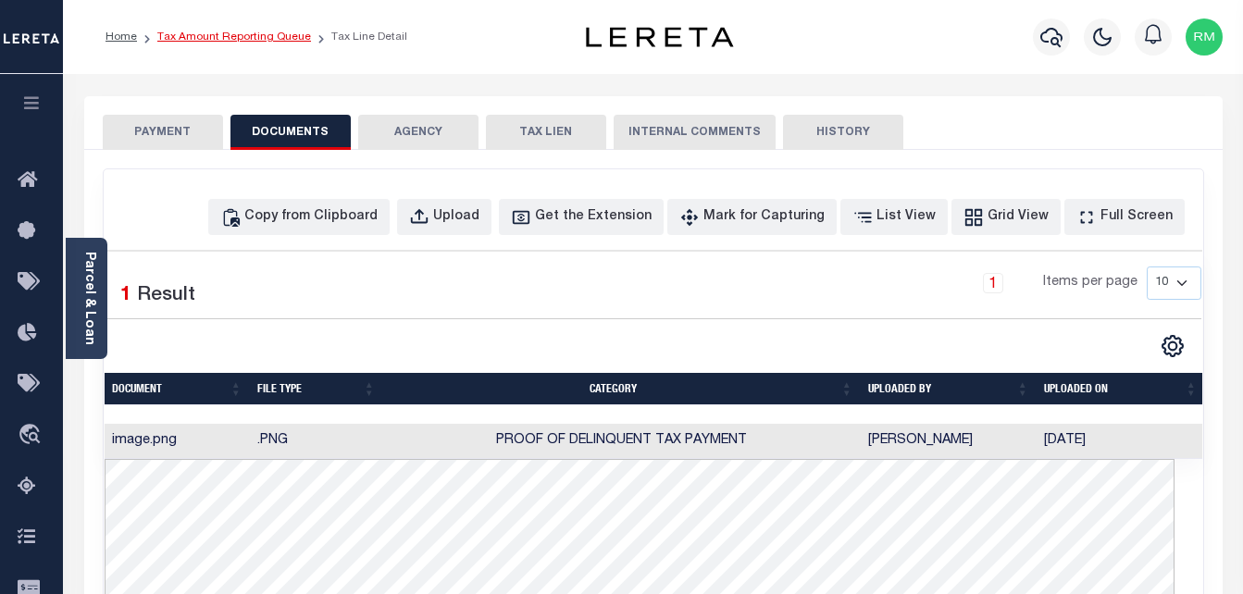
click at [233, 36] on link "Tax Amount Reporting Queue" at bounding box center [234, 36] width 154 height 11
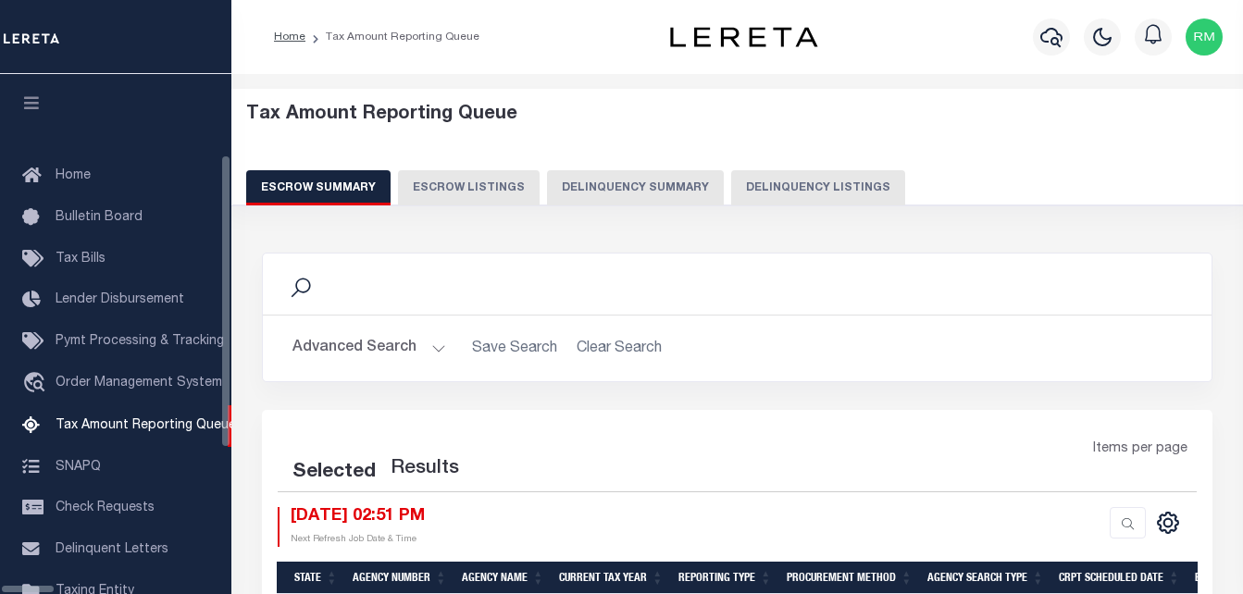
click at [836, 191] on button "Delinquency Listings" at bounding box center [818, 187] width 174 height 35
click at [797, 190] on button "Delinquency Listings" at bounding box center [818, 187] width 174 height 35
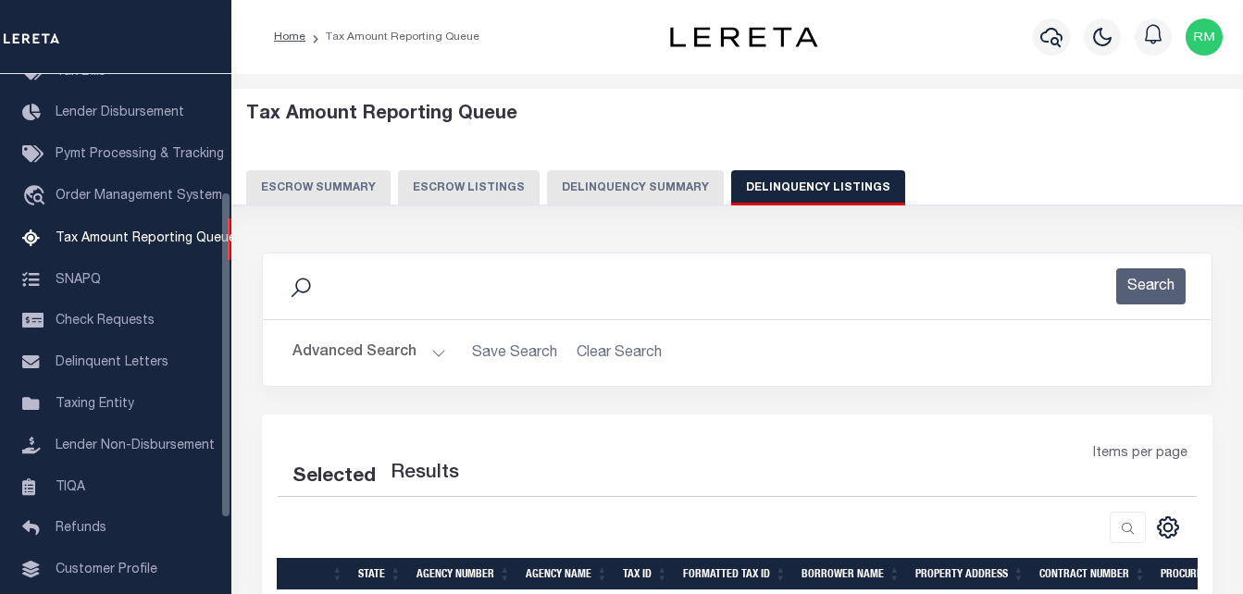
scroll to position [187, 0]
select select "100"
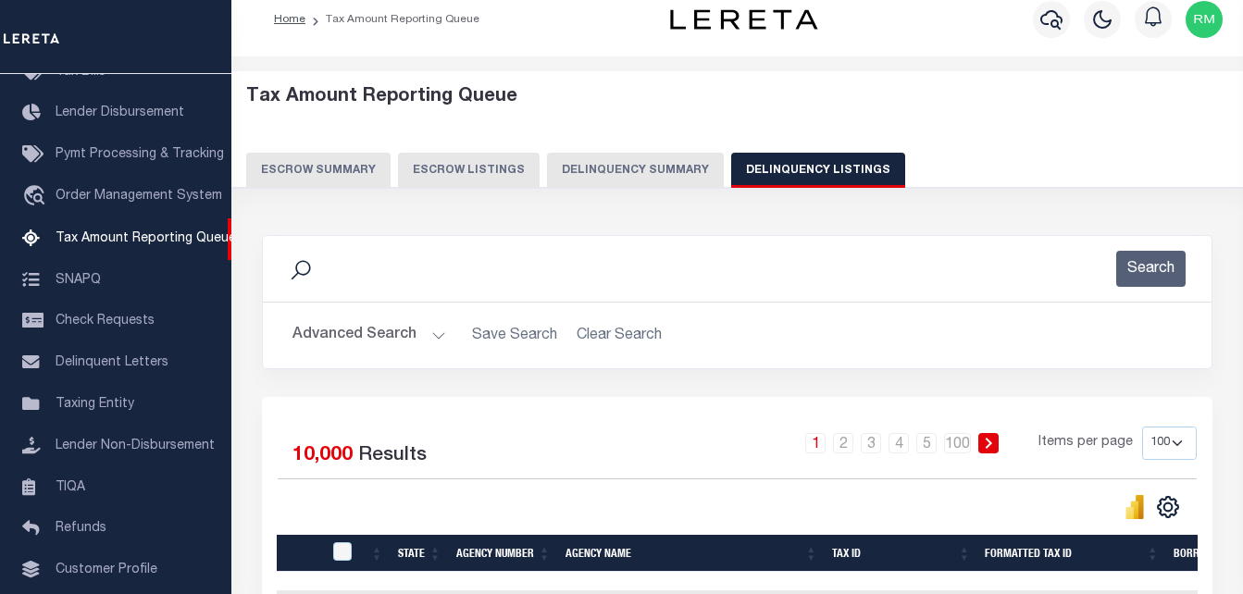
scroll to position [0, 0]
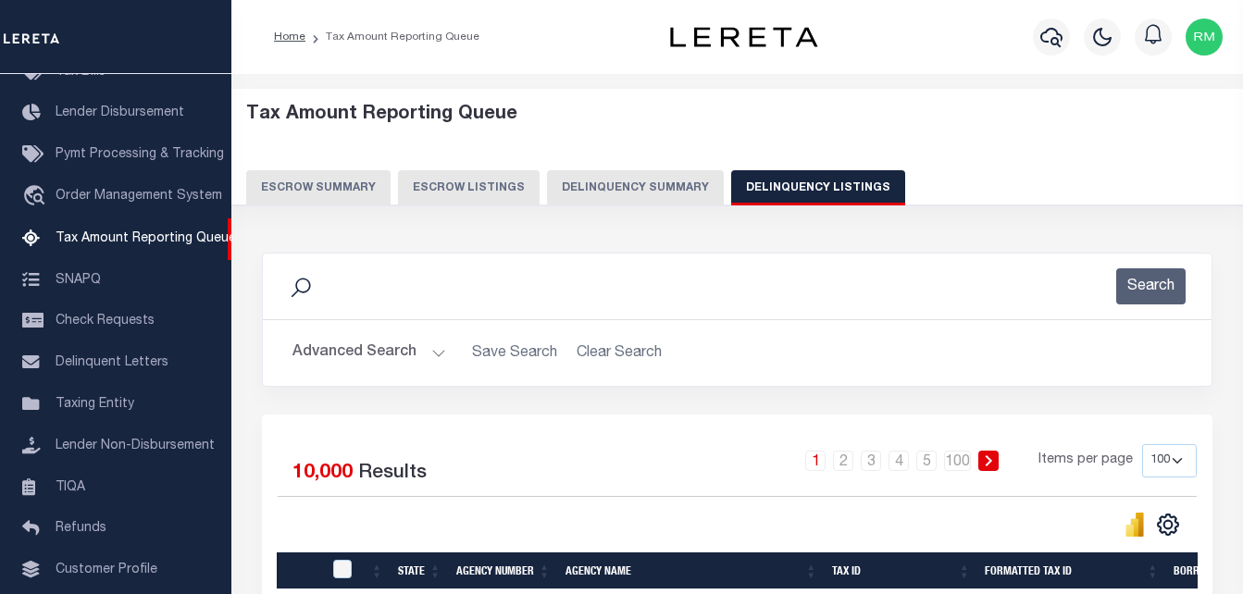
click at [789, 172] on button "Delinquency Listings" at bounding box center [818, 187] width 174 height 35
select select
select select "100"
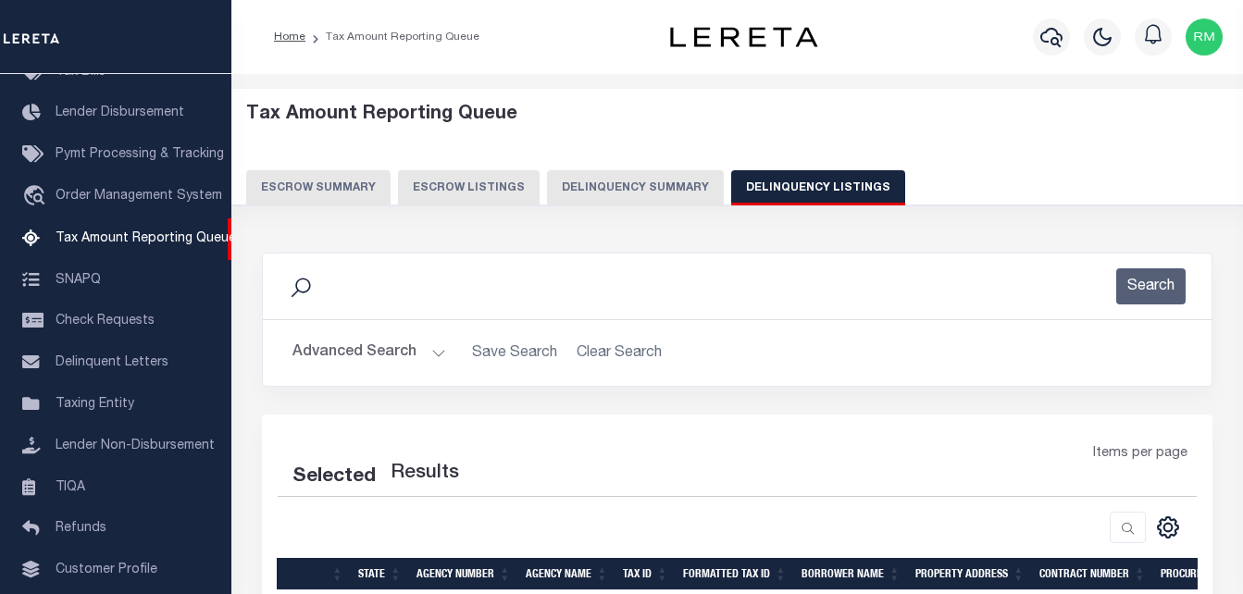
select select "100"
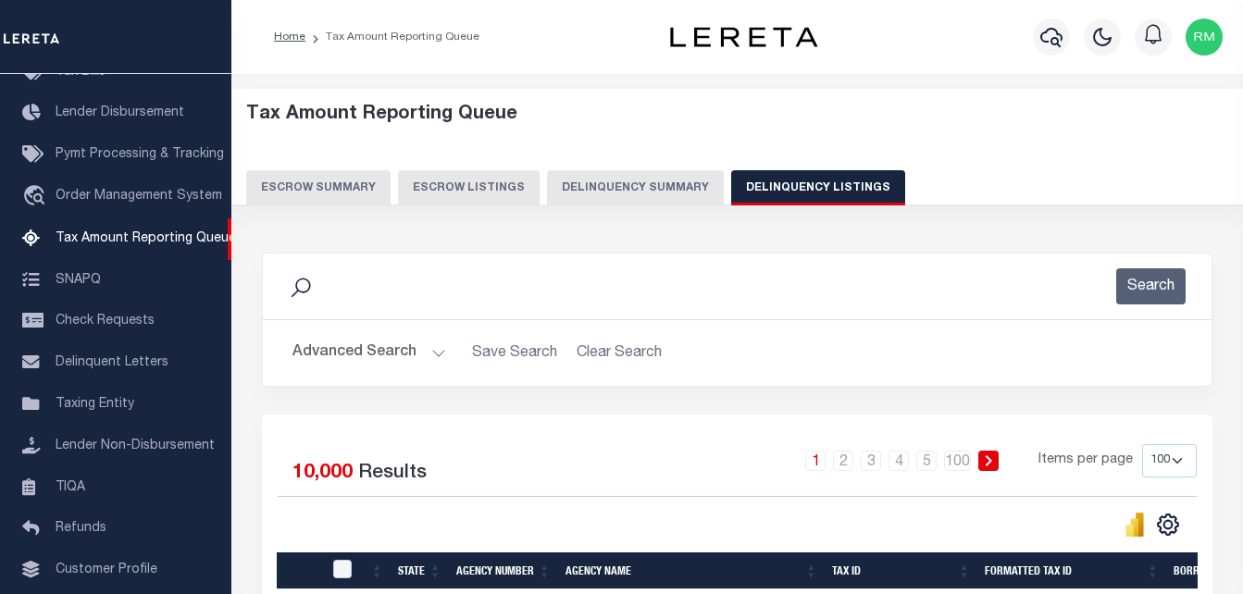
click at [389, 352] on button "Advanced Search" at bounding box center [370, 353] width 154 height 36
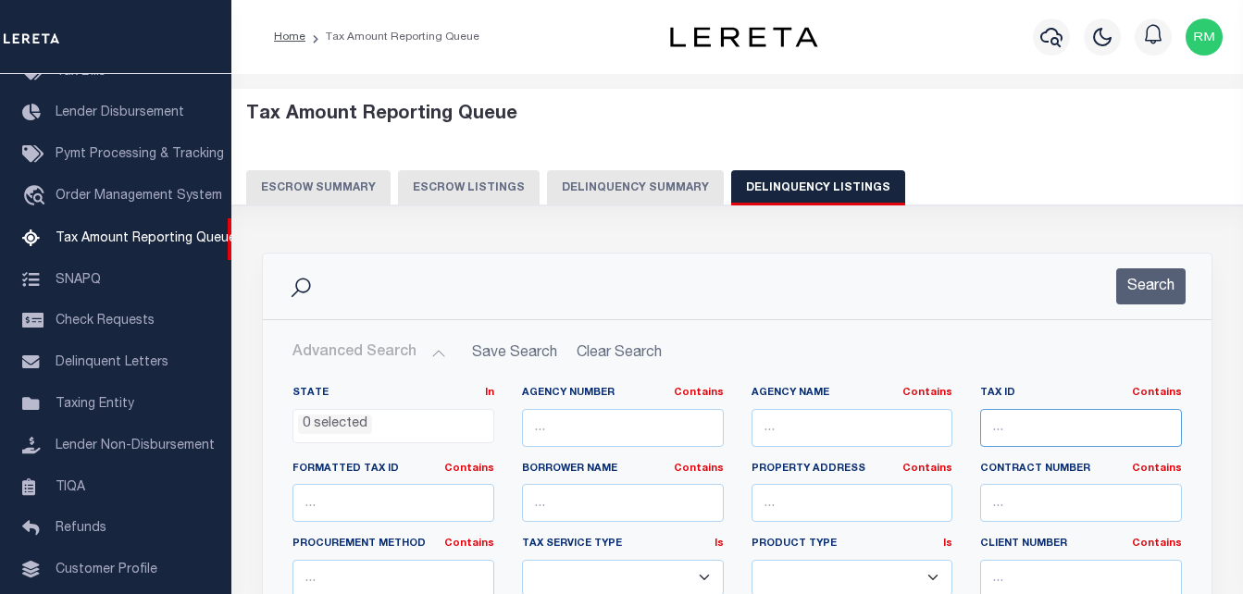
click at [1109, 434] on input "text" at bounding box center [1082, 428] width 202 height 38
paste input "046.0-0019-0035.0"
type input "046.0-0019-0035.0"
click at [1143, 285] on button "Search" at bounding box center [1151, 287] width 69 height 36
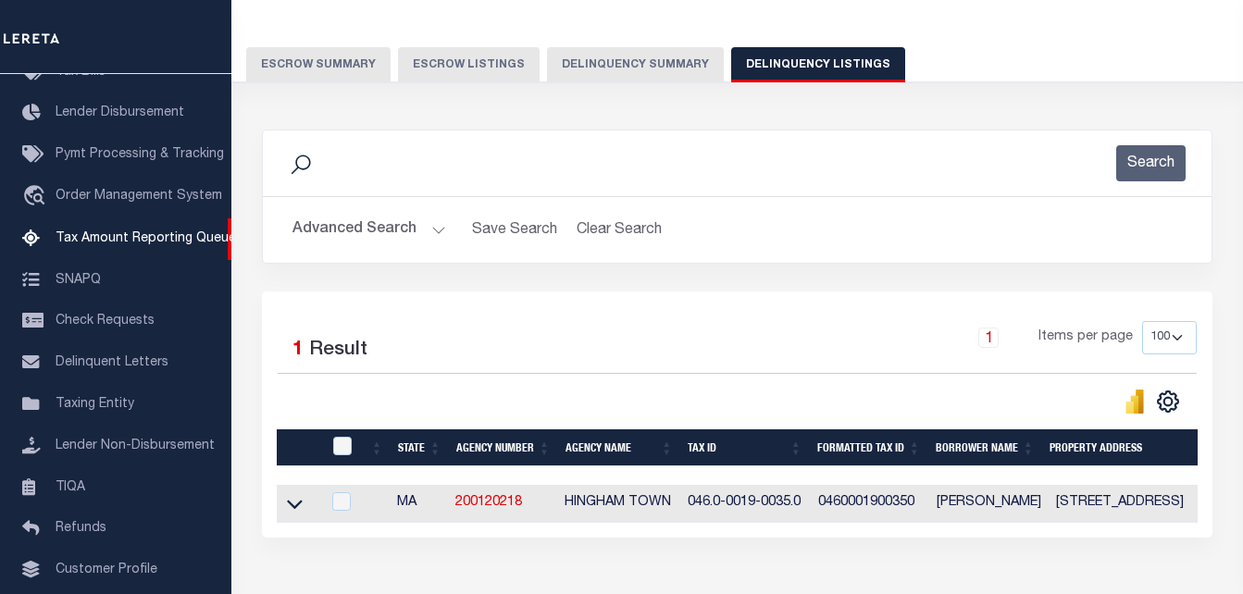
scroll to position [185, 0]
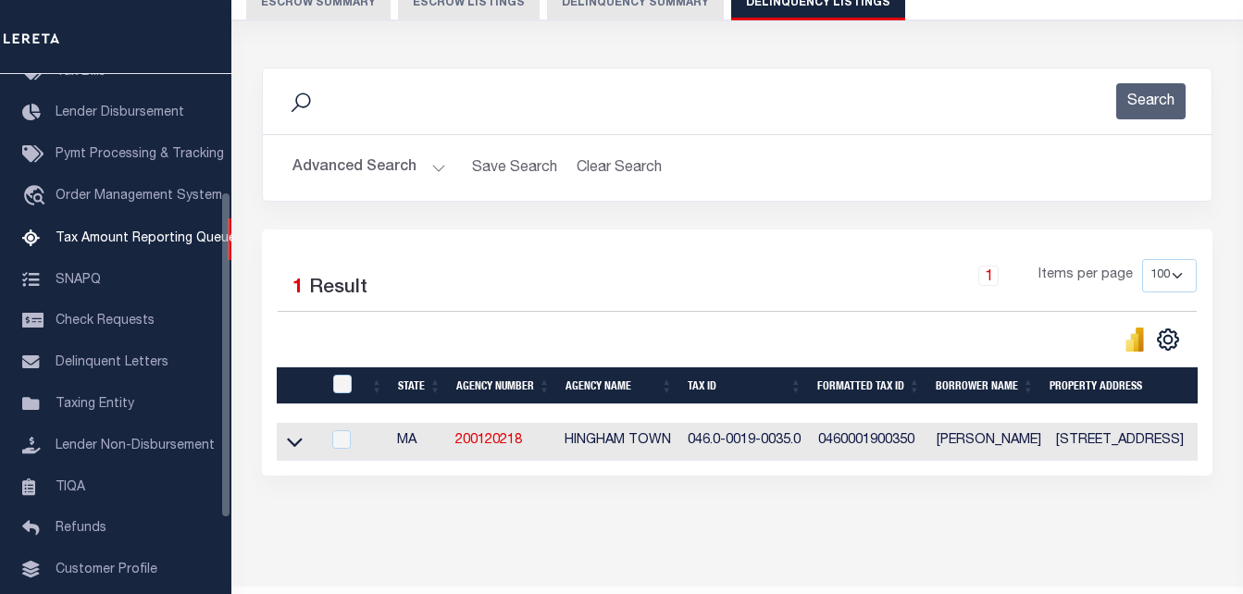
drag, startPoint x: 302, startPoint y: 446, endPoint x: 431, endPoint y: 272, distance: 216.5
click at [302, 446] on icon at bounding box center [295, 441] width 16 height 19
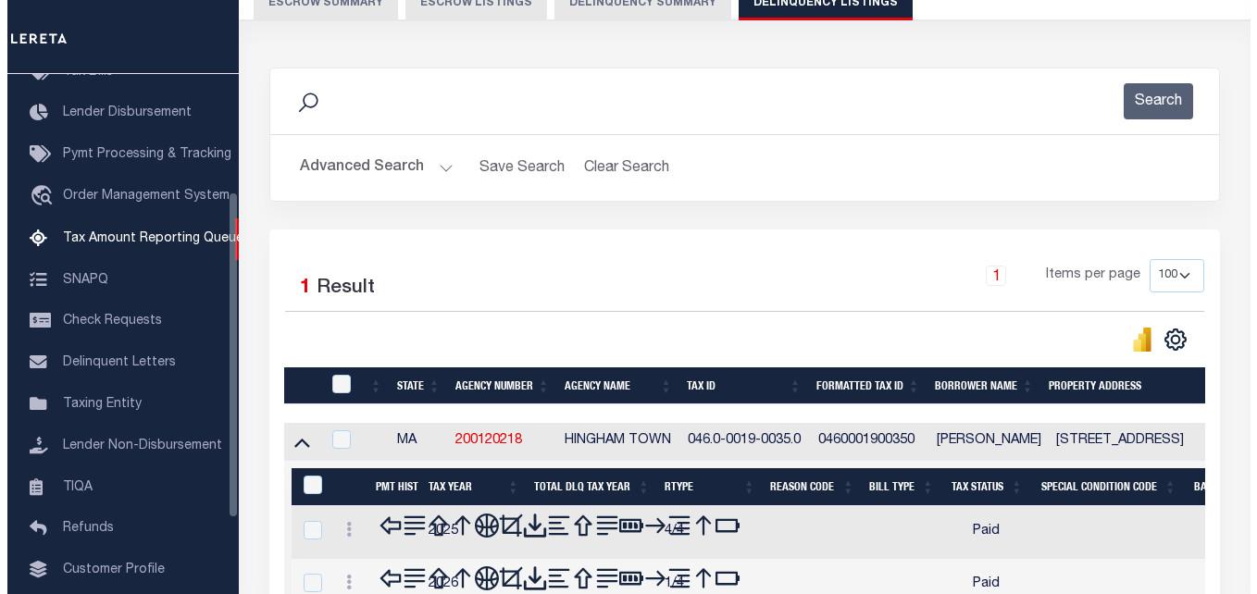
scroll to position [370, 0]
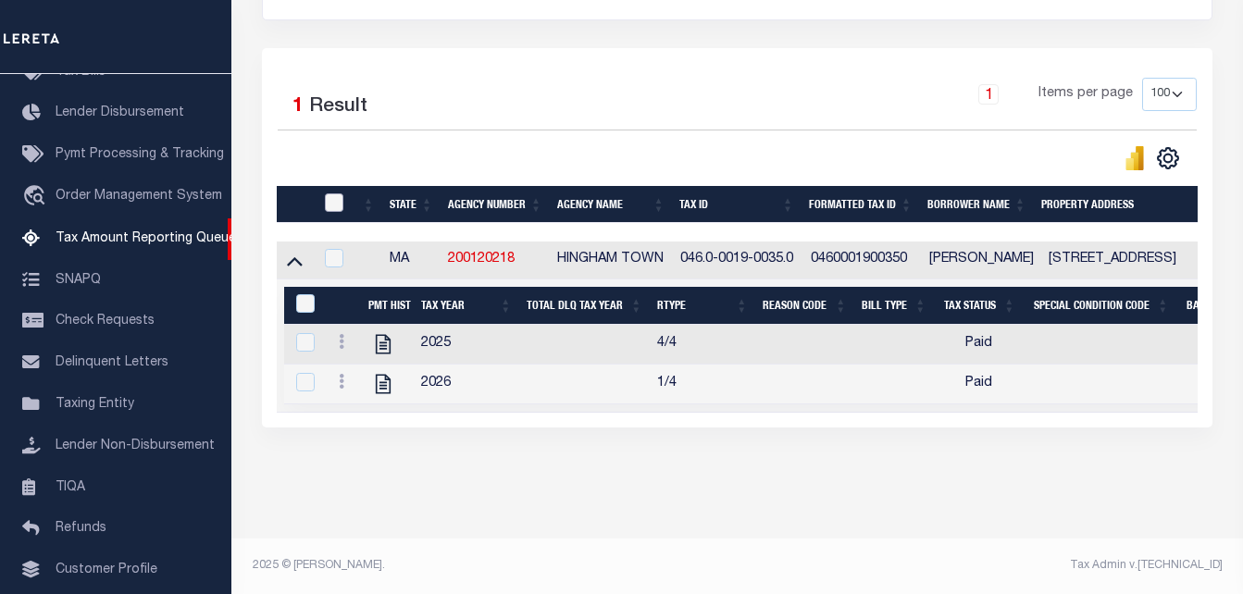
click at [334, 196] on input "checkbox" at bounding box center [334, 203] width 19 height 19
checkbox input "true"
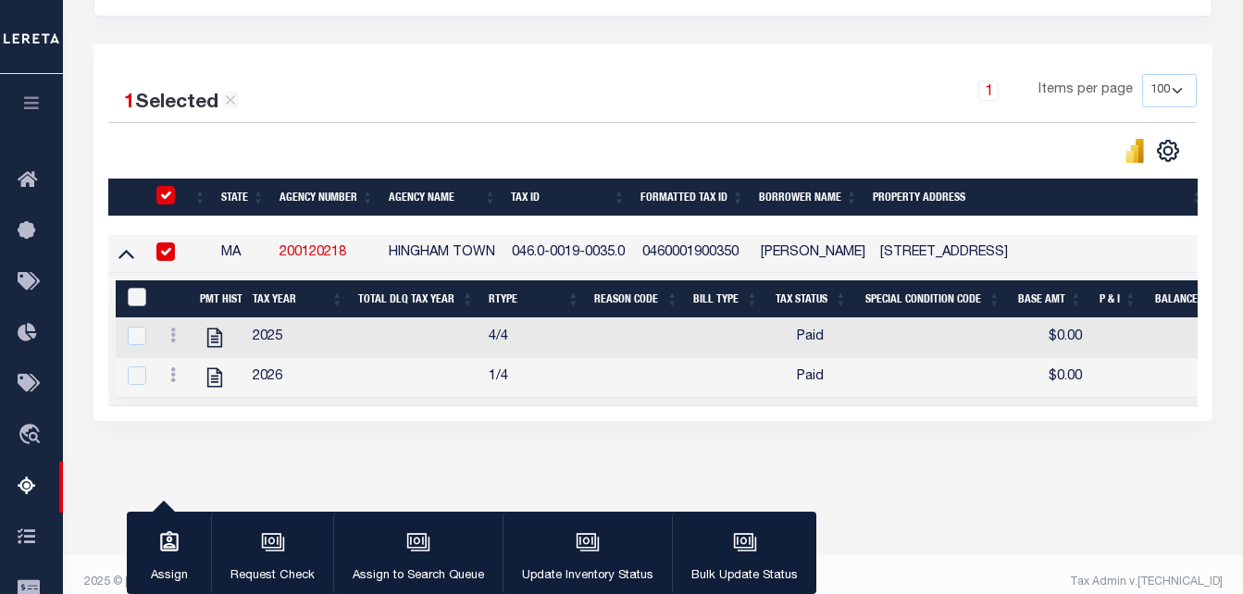
click at [128, 301] on input "&nbsp;" at bounding box center [137, 297] width 19 height 19
checkbox input "true"
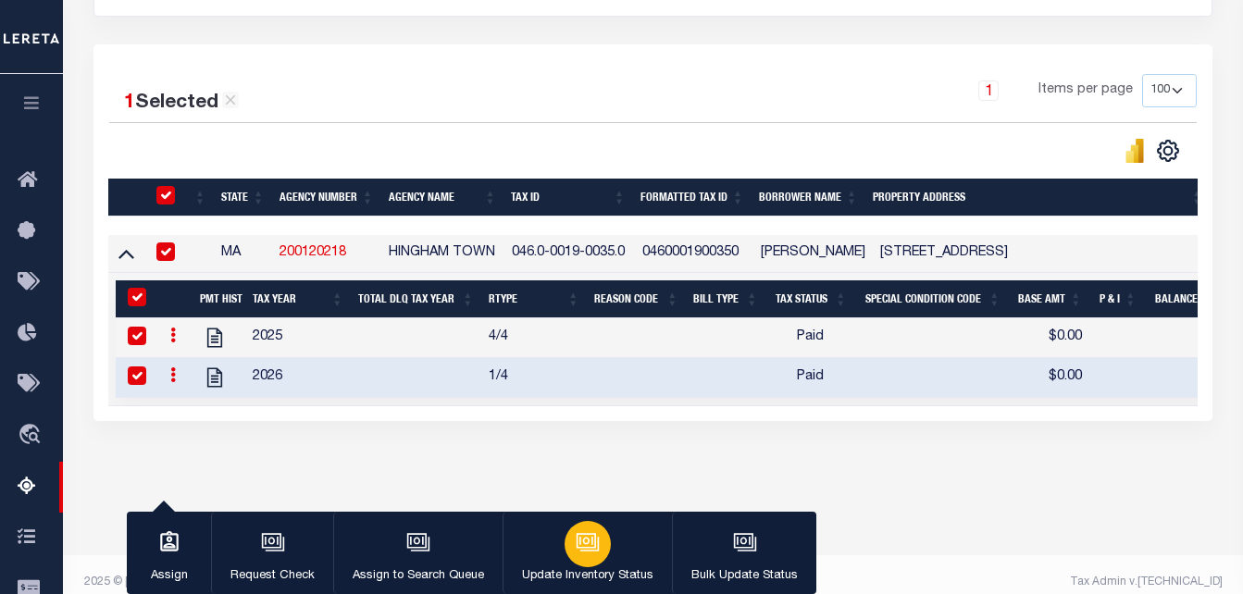
click at [577, 538] on icon "button" at bounding box center [588, 543] width 24 height 24
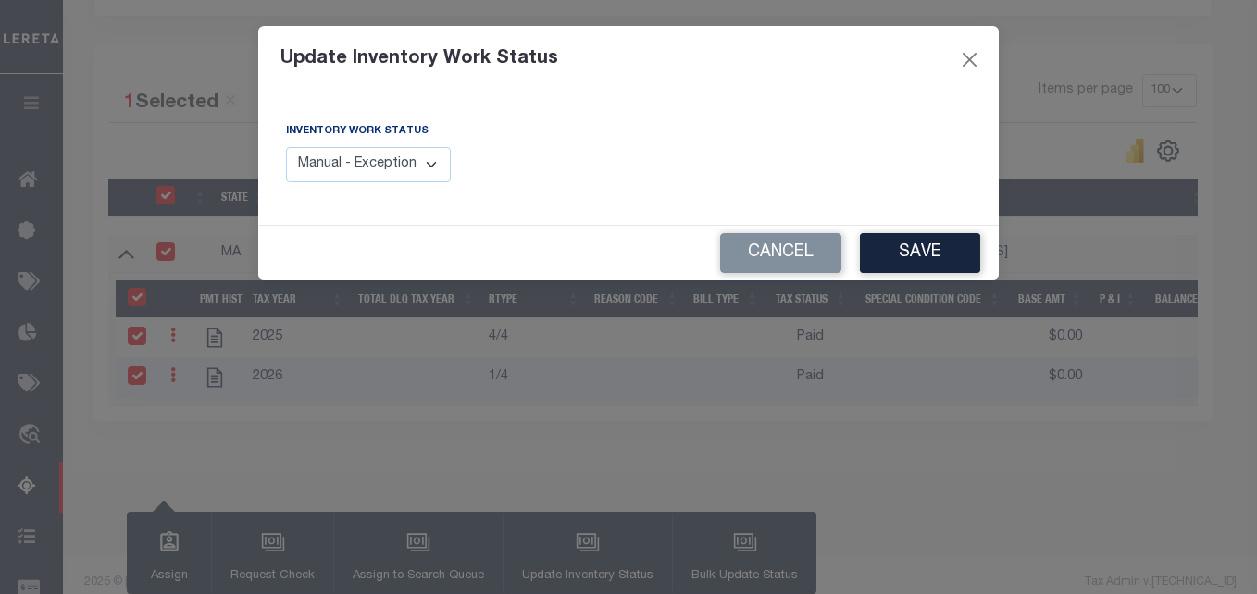
click at [409, 167] on select "Manual - Exception Pended - Awaiting Search Late Add Exception Completed" at bounding box center [368, 165] width 165 height 36
select select "4"
click at [286, 147] on select "Manual - Exception Pended - Awaiting Search Late Add Exception Completed" at bounding box center [368, 165] width 165 height 36
click at [918, 252] on button "Save" at bounding box center [920, 253] width 120 height 40
